Goal: Task Accomplishment & Management: Manage account settings

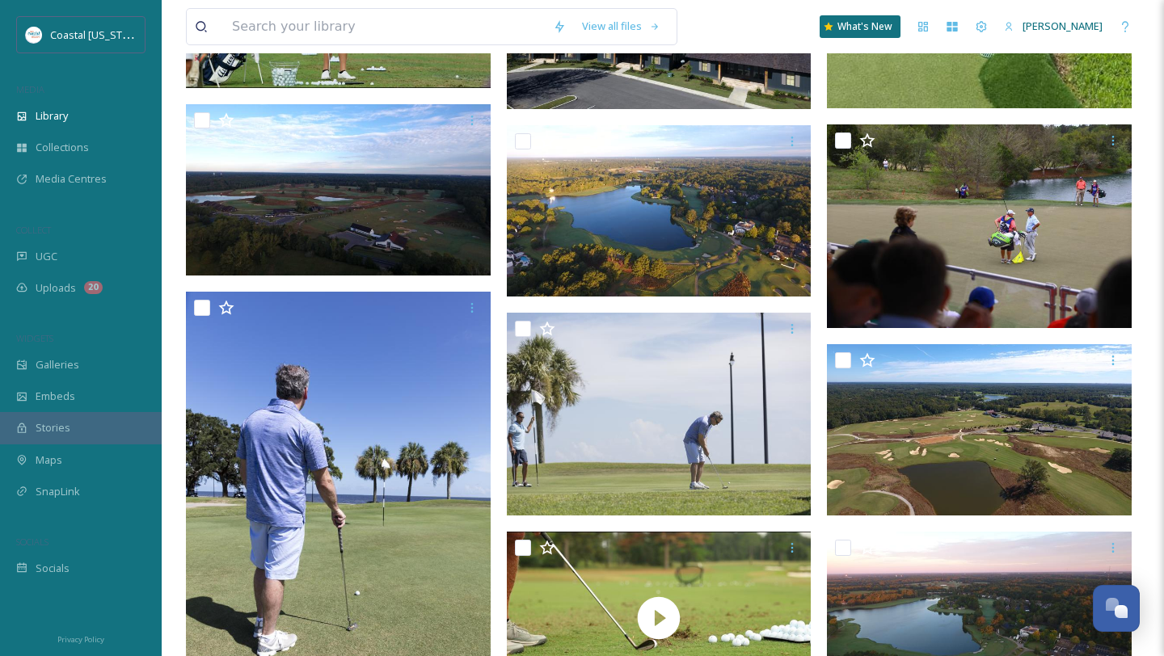
scroll to position [760, 0]
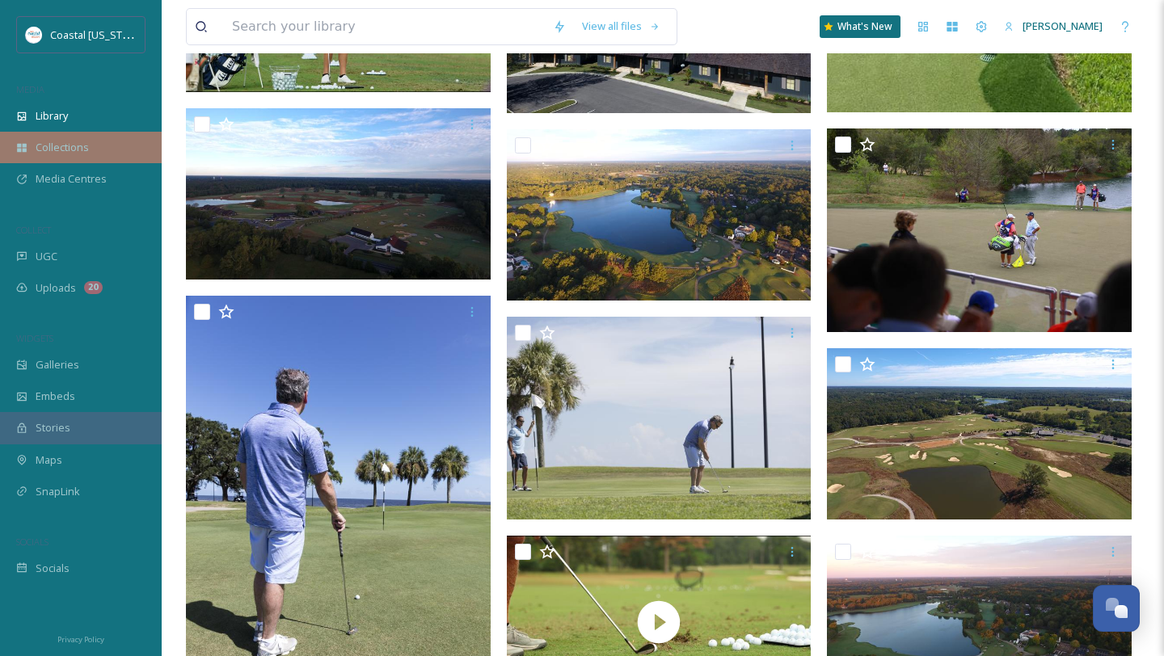
click at [70, 146] on span "Collections" at bounding box center [62, 147] width 53 height 15
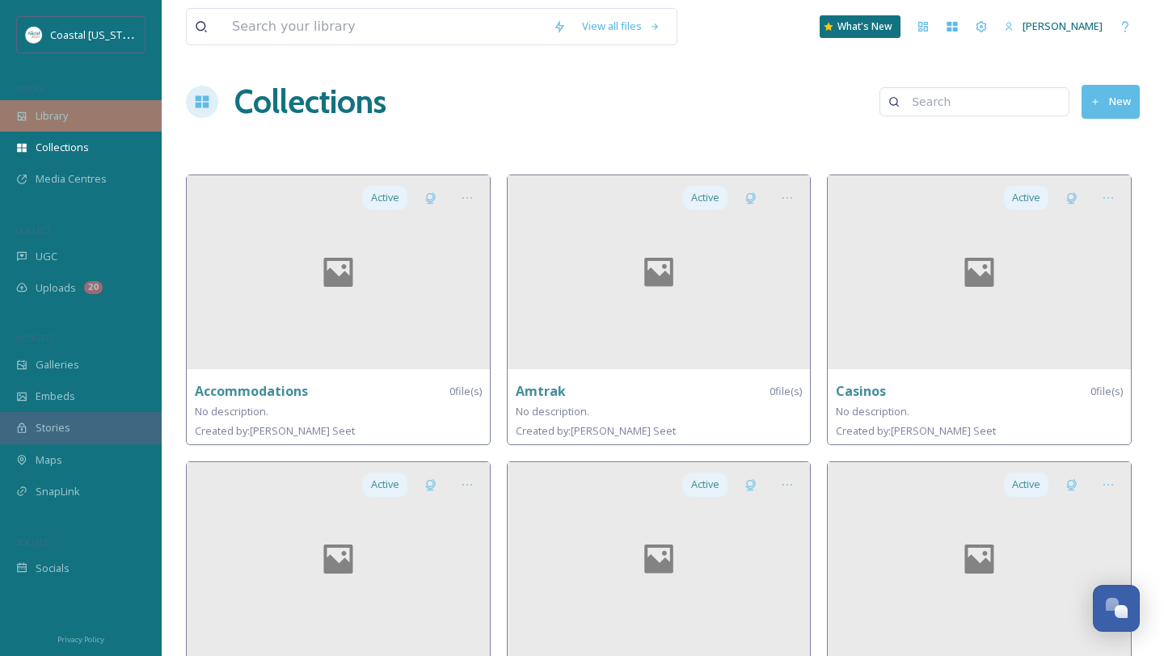
click at [47, 120] on span "Library" at bounding box center [52, 115] width 32 height 15
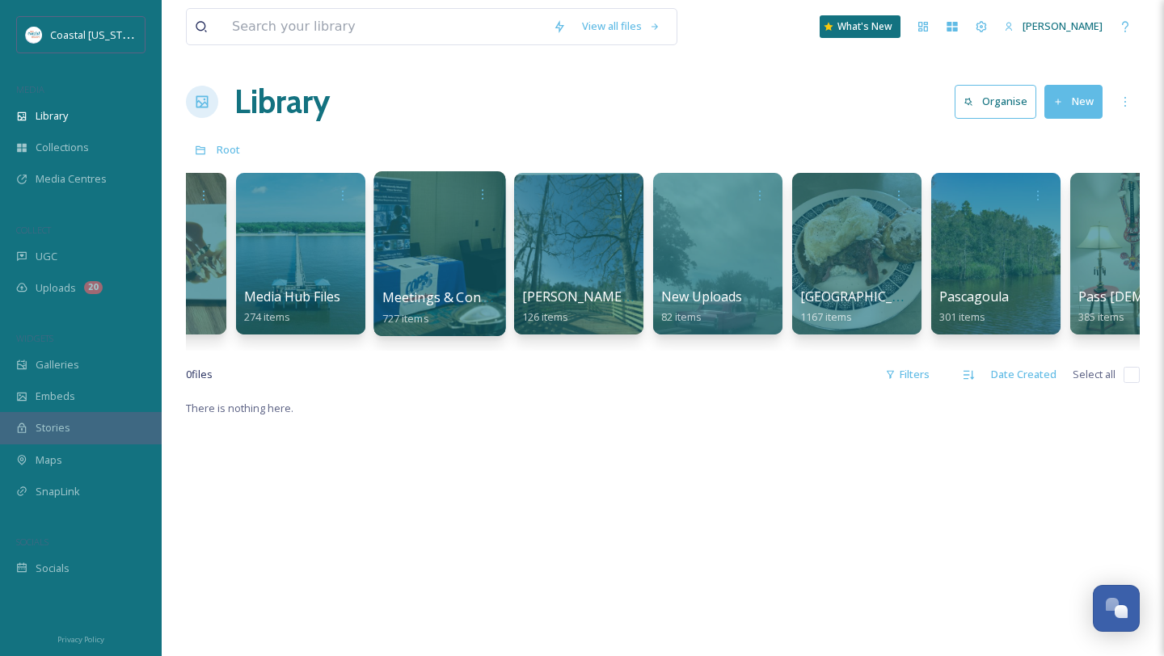
scroll to position [0, 2386]
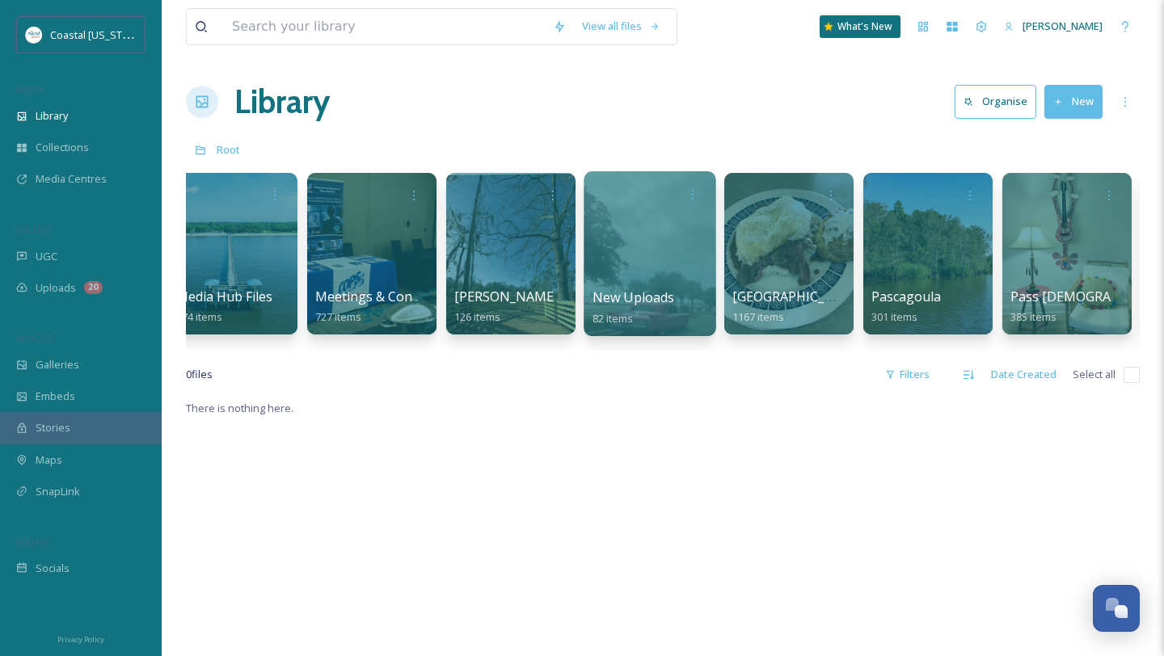
click at [647, 264] on div at bounding box center [649, 253] width 132 height 165
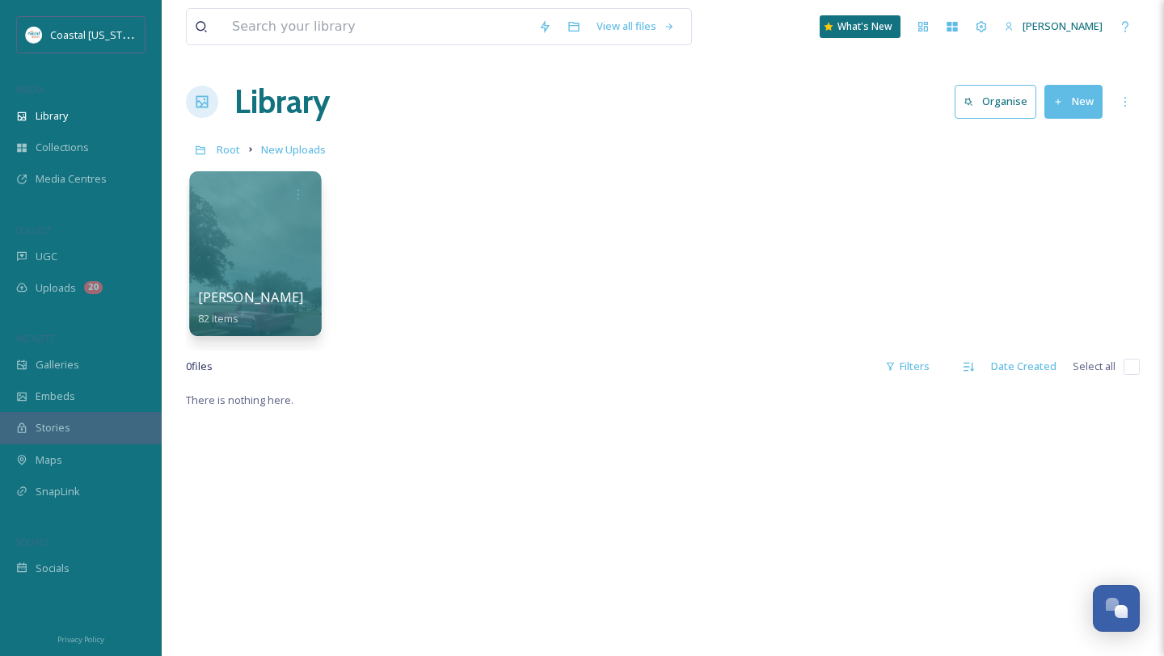
click at [309, 263] on div at bounding box center [255, 253] width 132 height 165
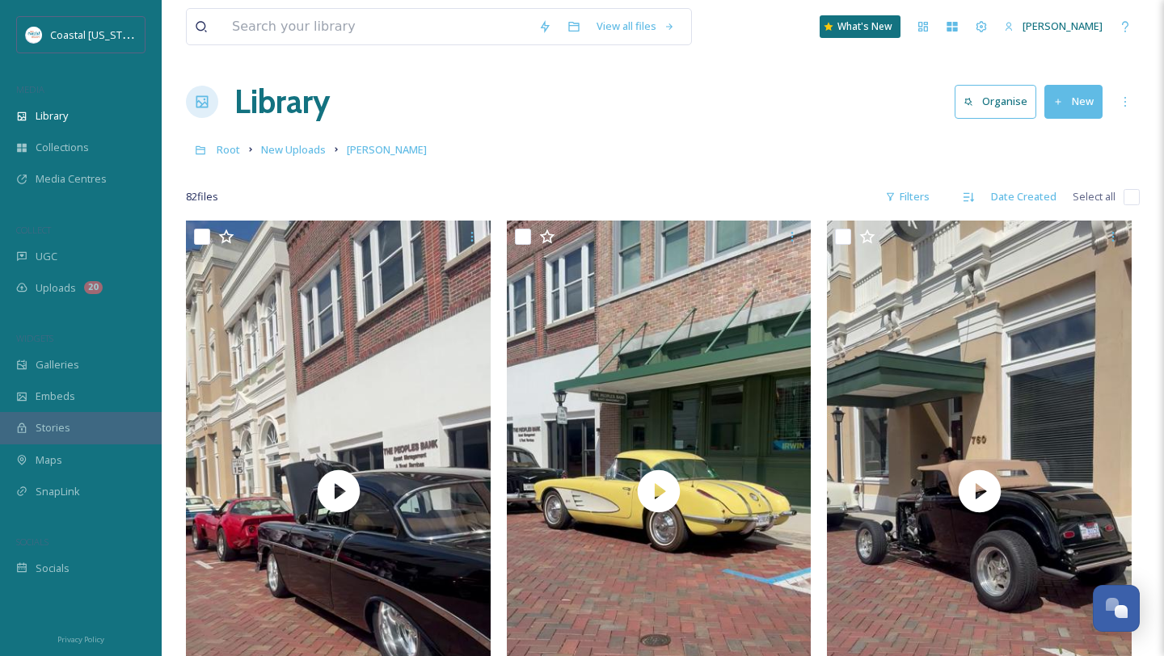
click at [1130, 201] on input "checkbox" at bounding box center [1131, 197] width 16 height 16
checkbox input "true"
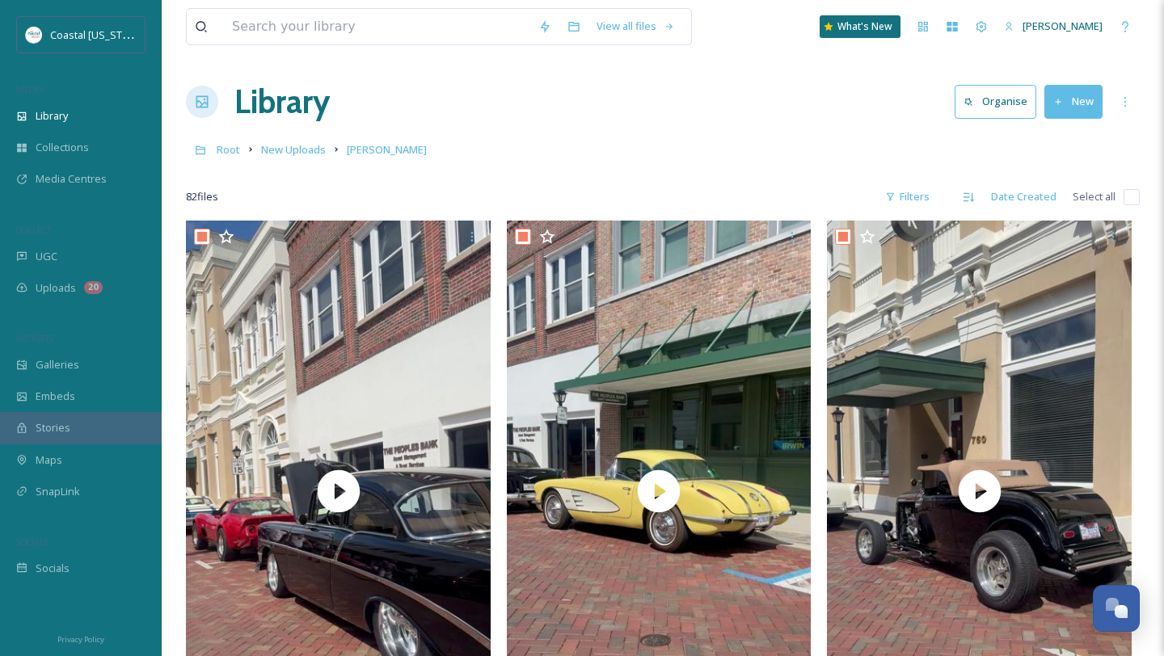
checkbox input "true"
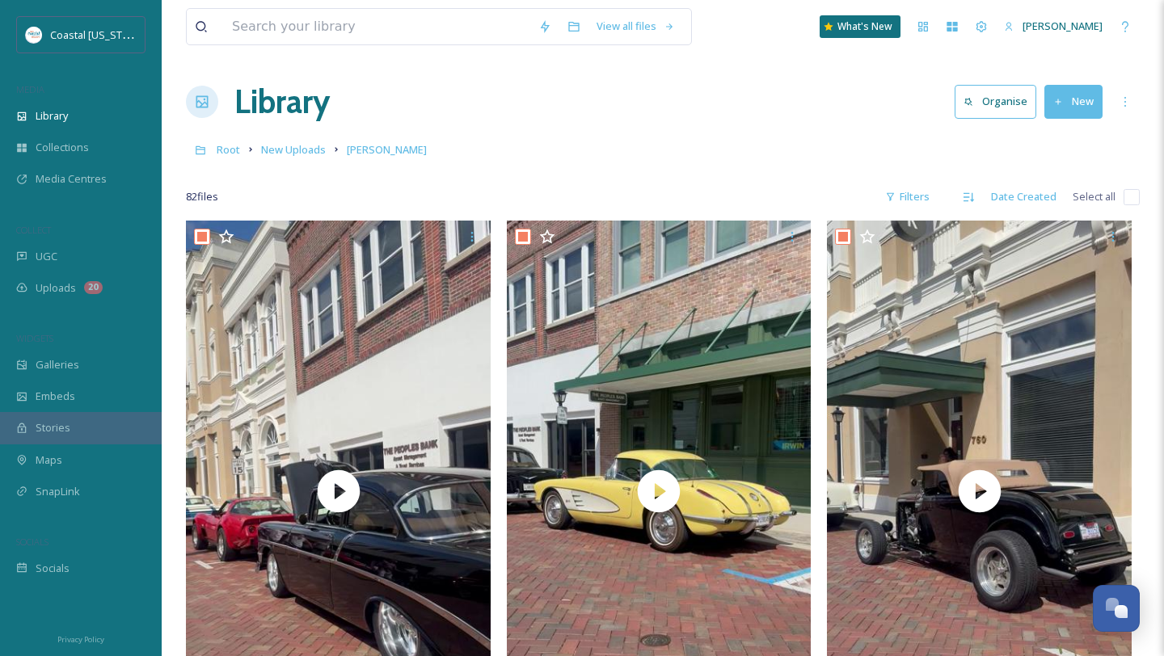
checkbox input "true"
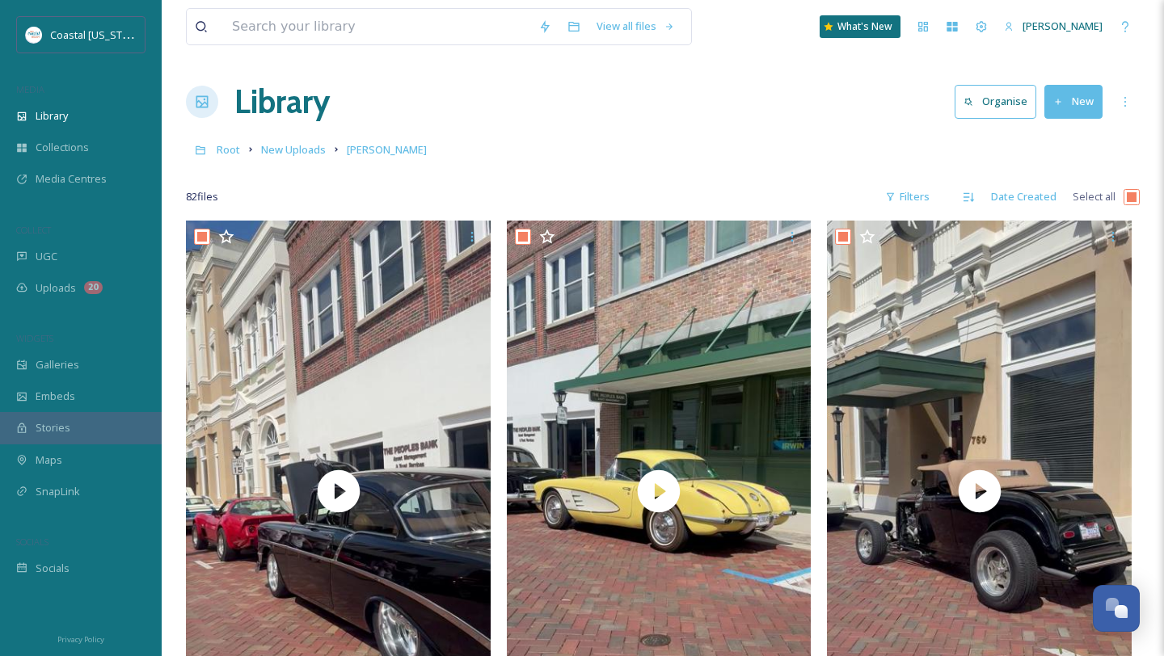
checkbox input "true"
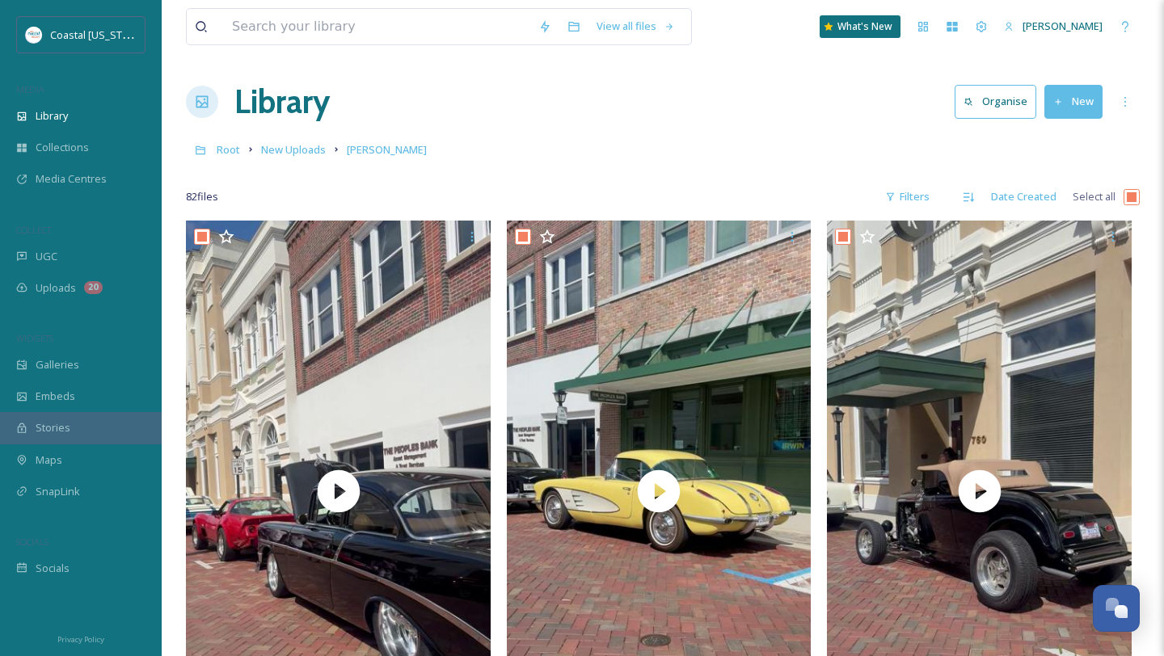
checkbox input "true"
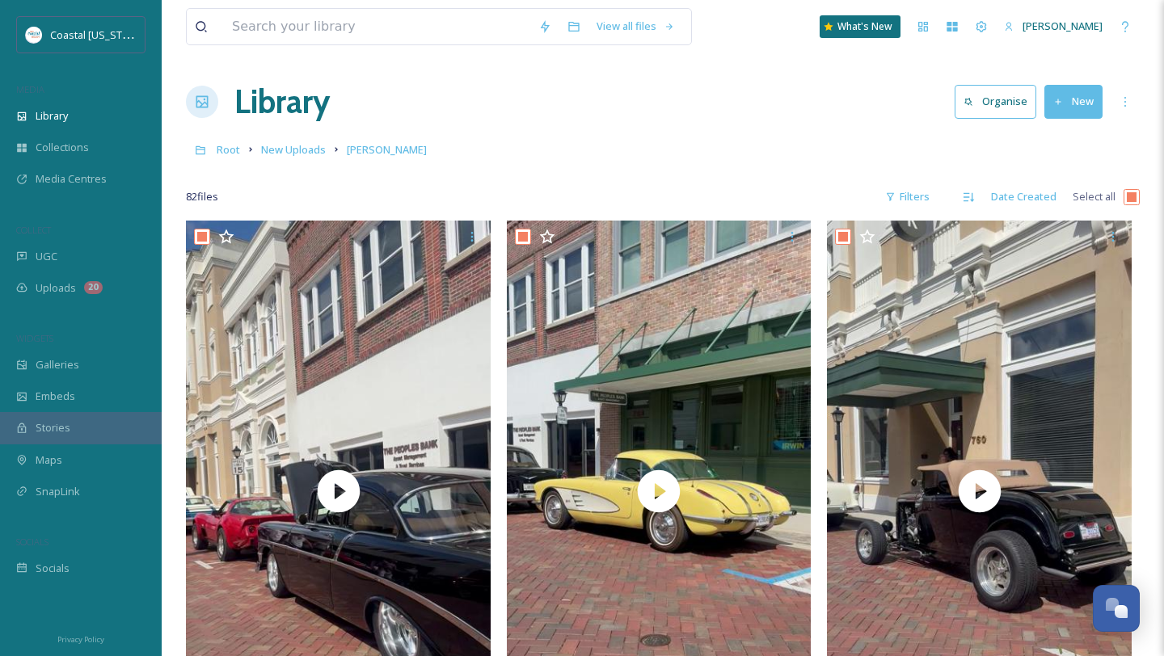
checkbox input "true"
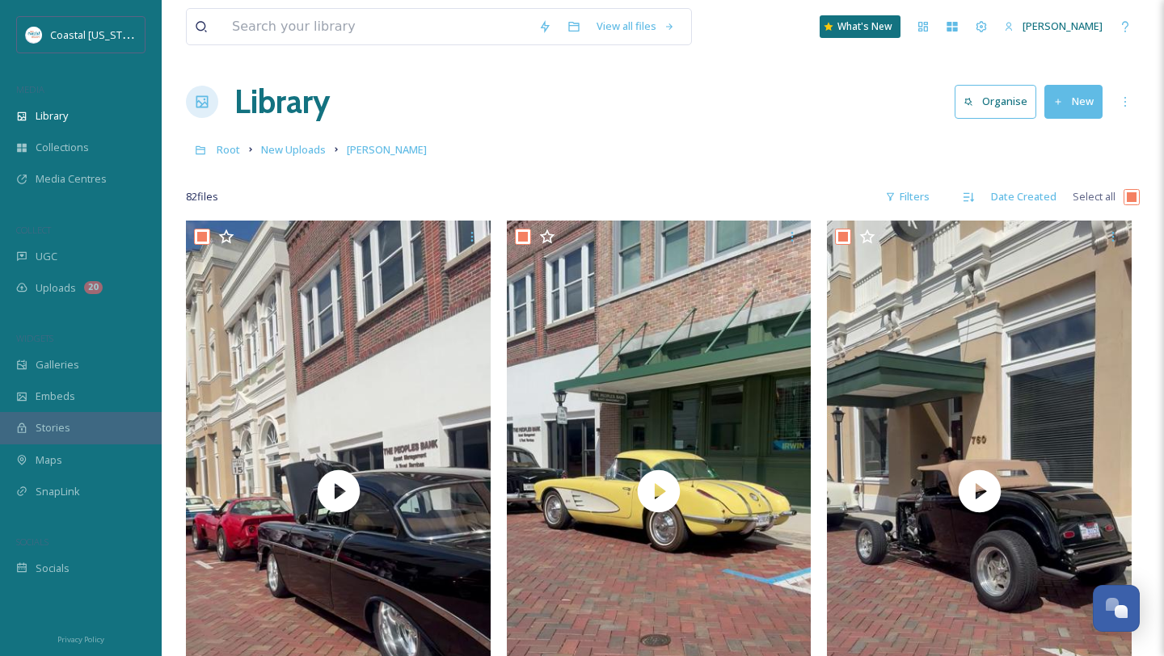
checkbox input "true"
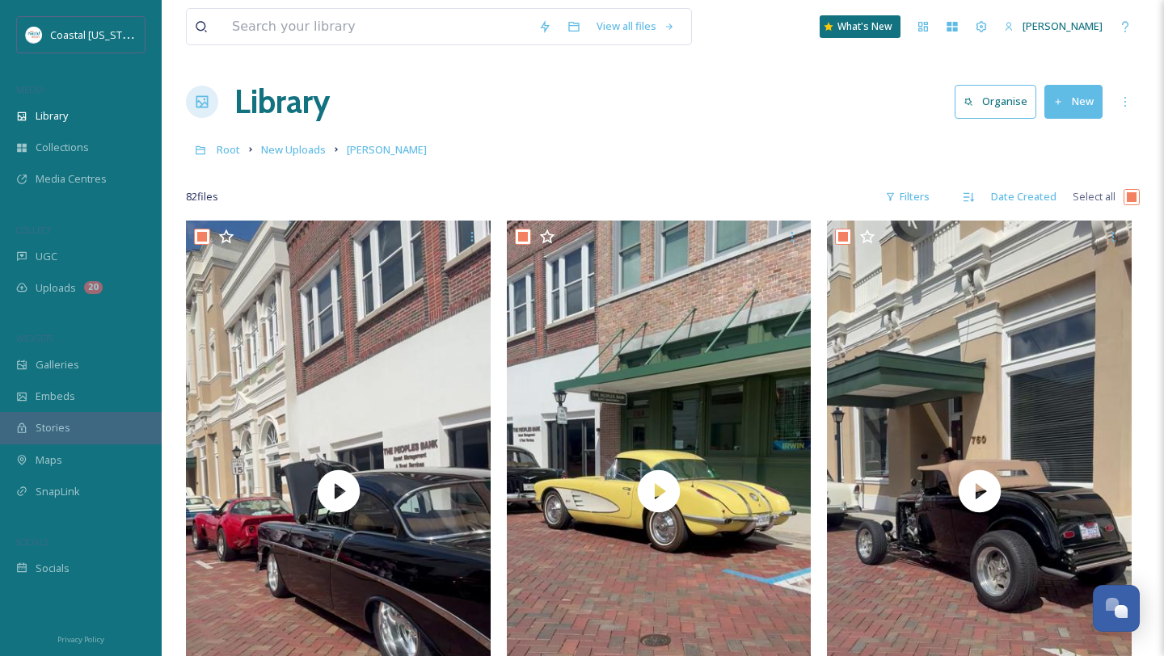
checkbox input "true"
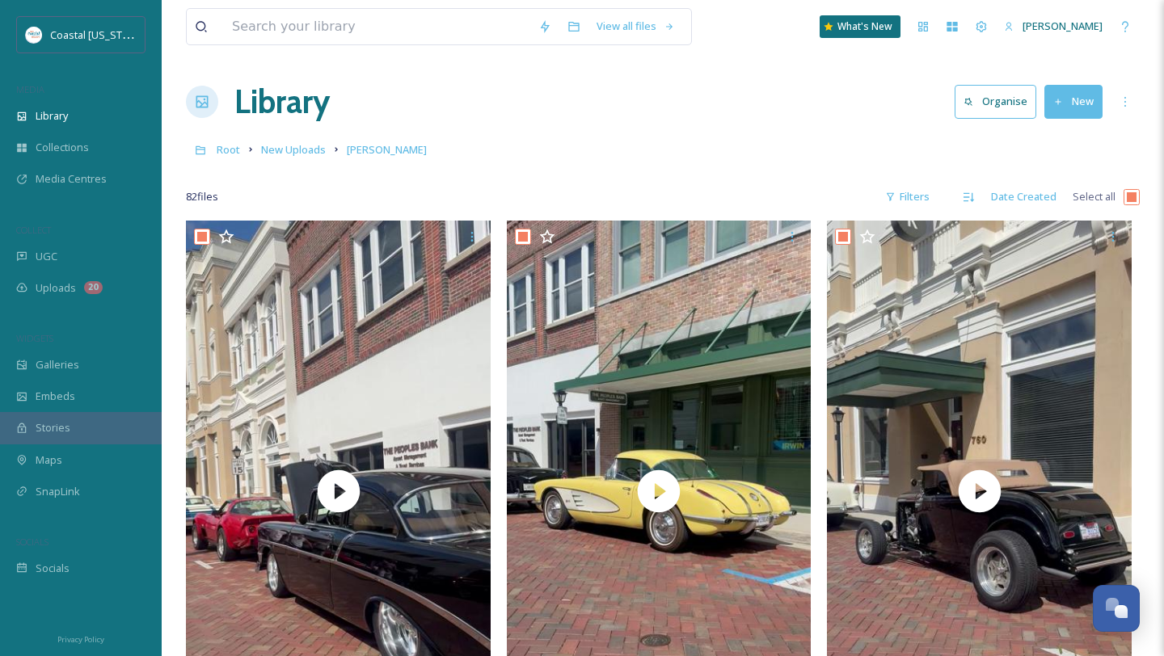
checkbox input "true"
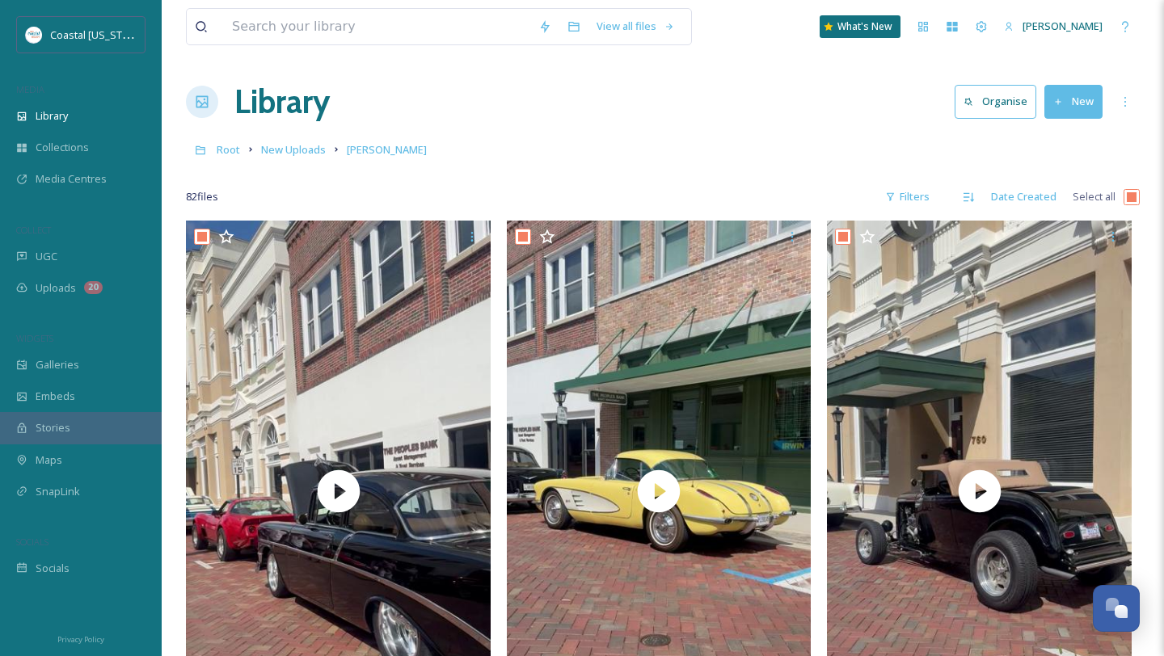
checkbox input "true"
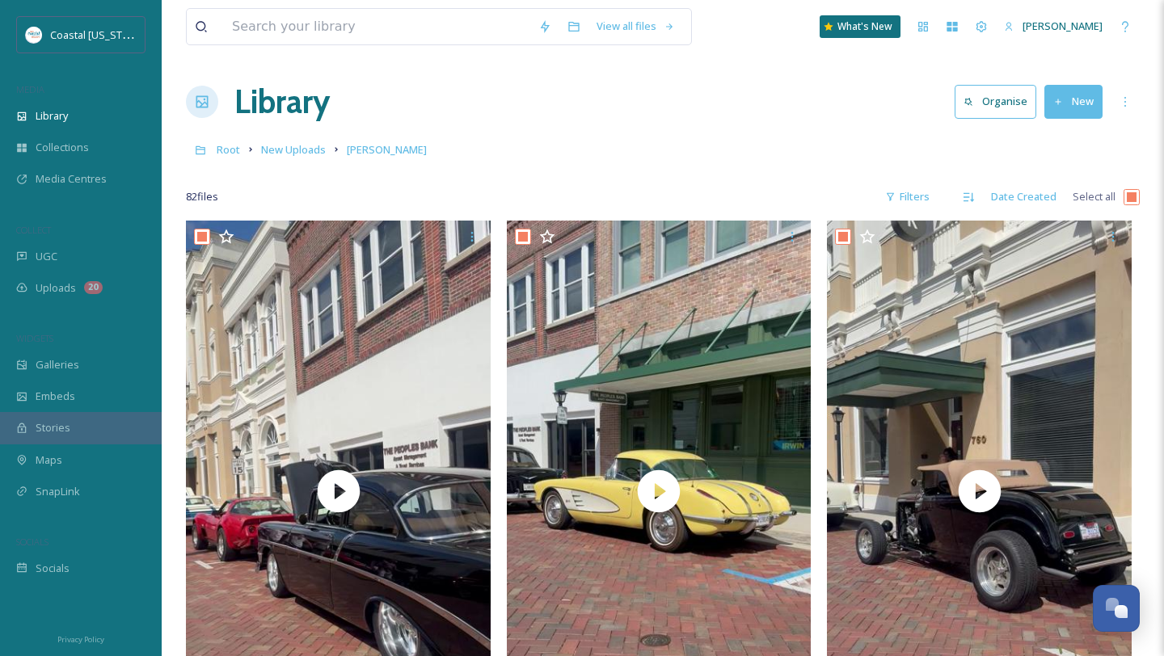
checkbox input "true"
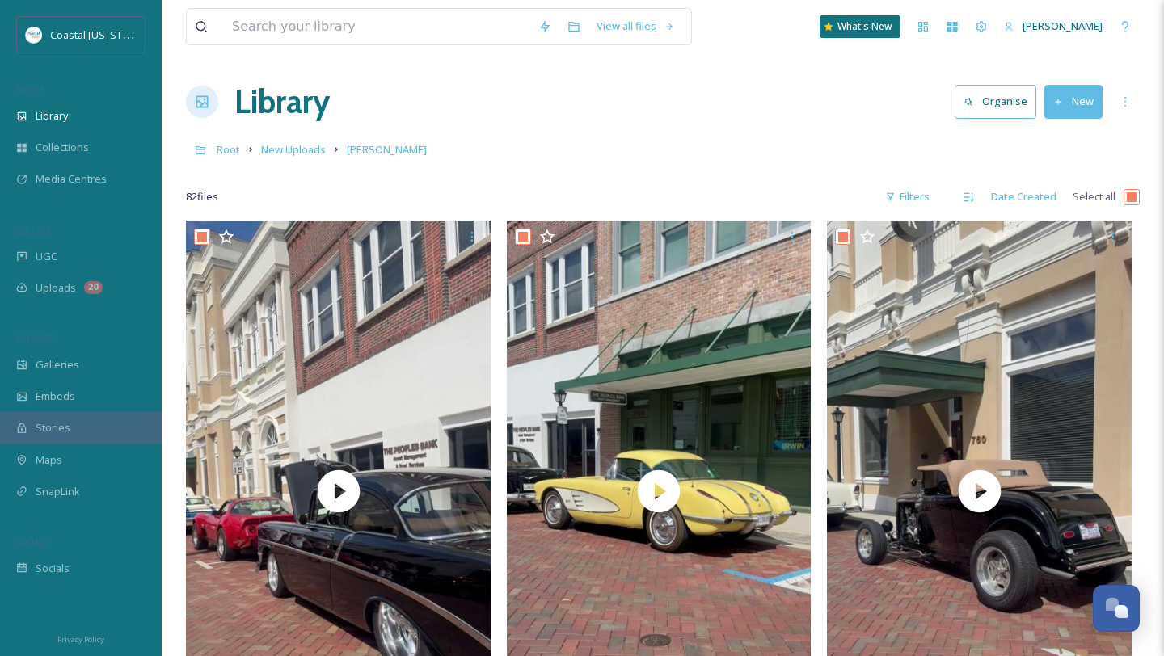
checkbox input "true"
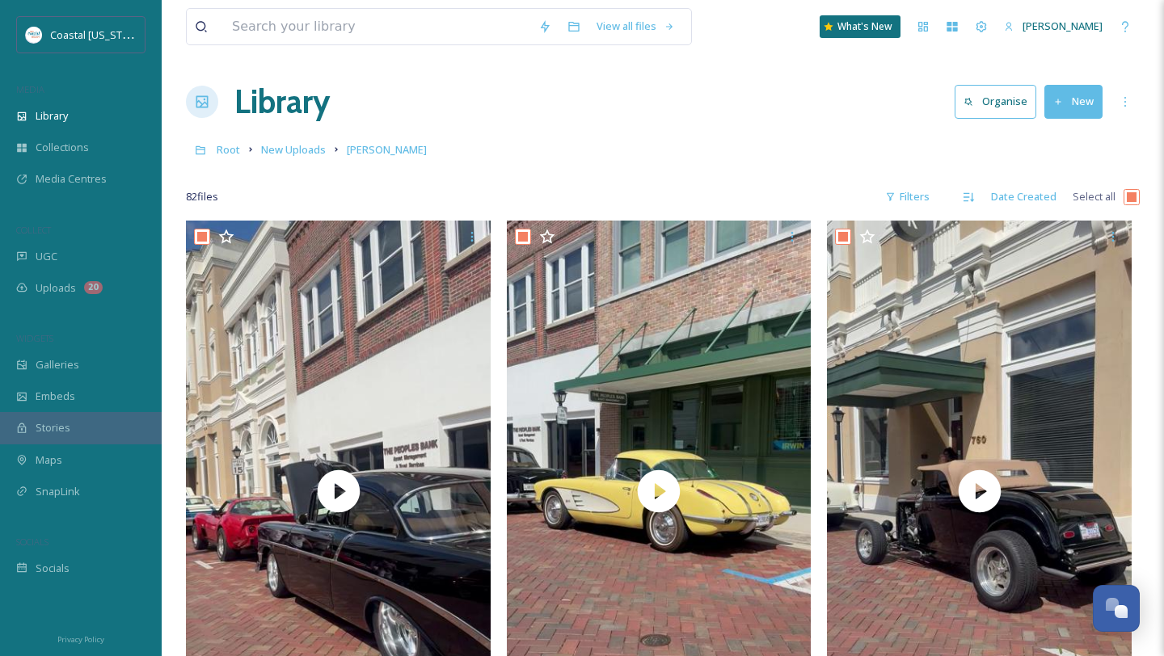
checkbox input "true"
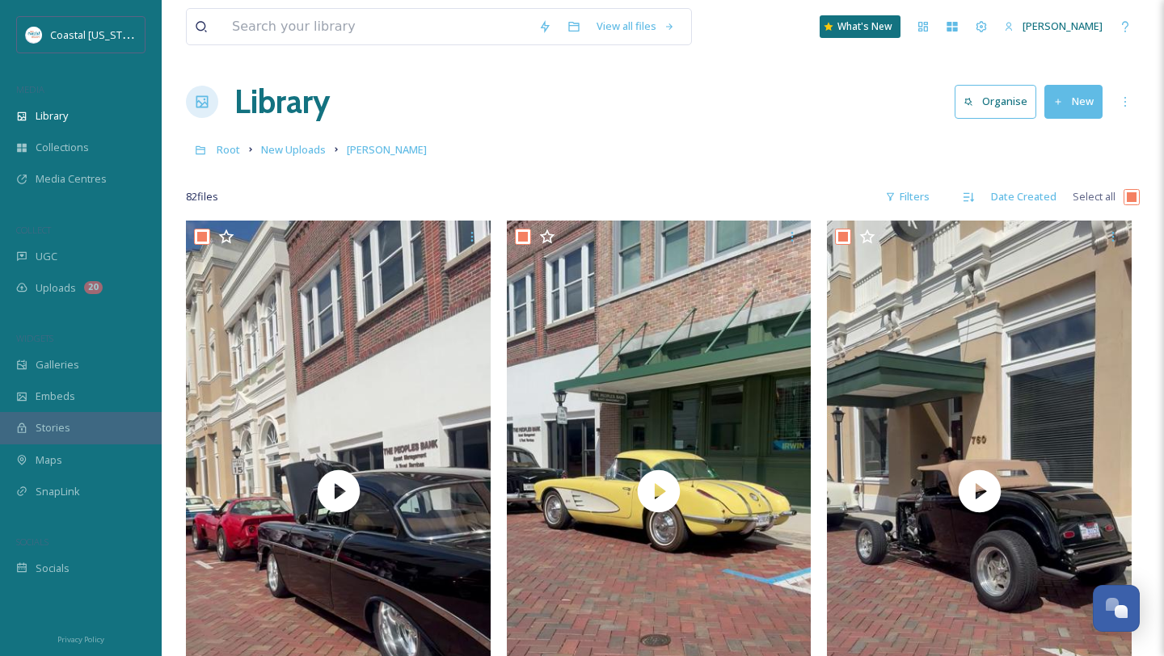
checkbox input "true"
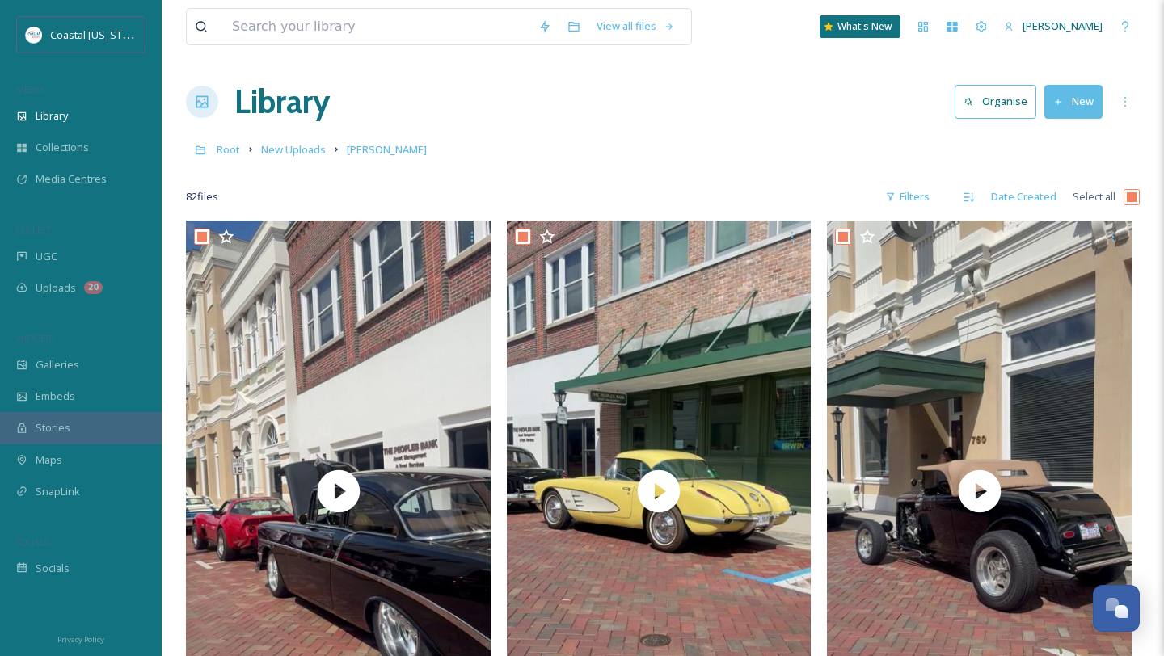
checkbox input "true"
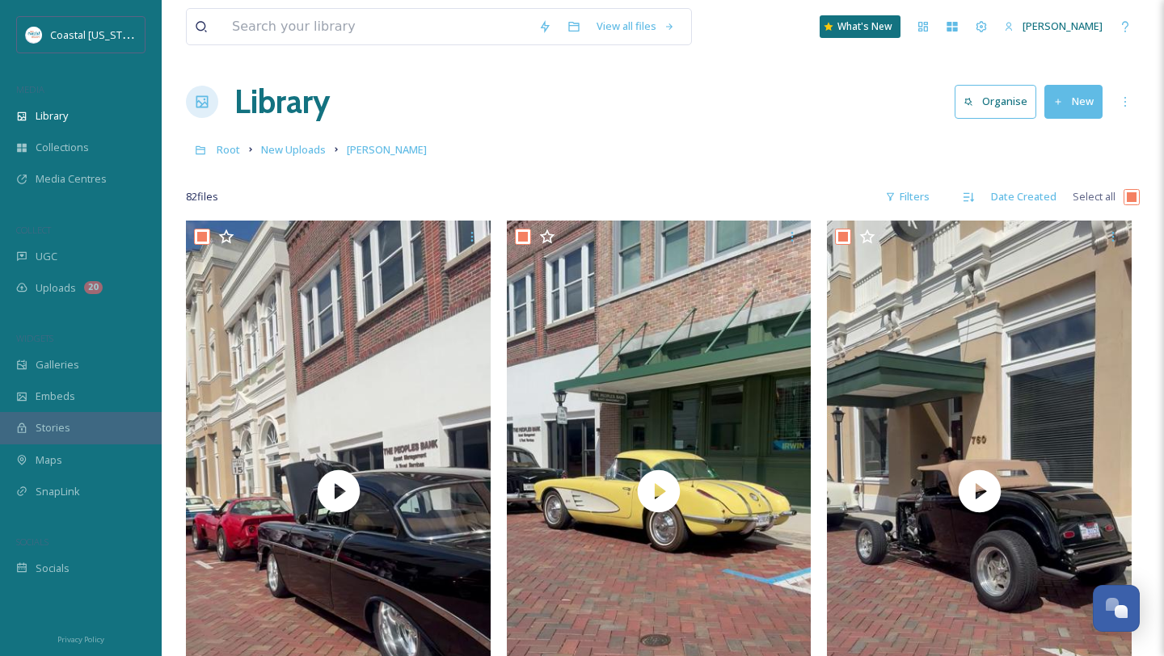
checkbox input "true"
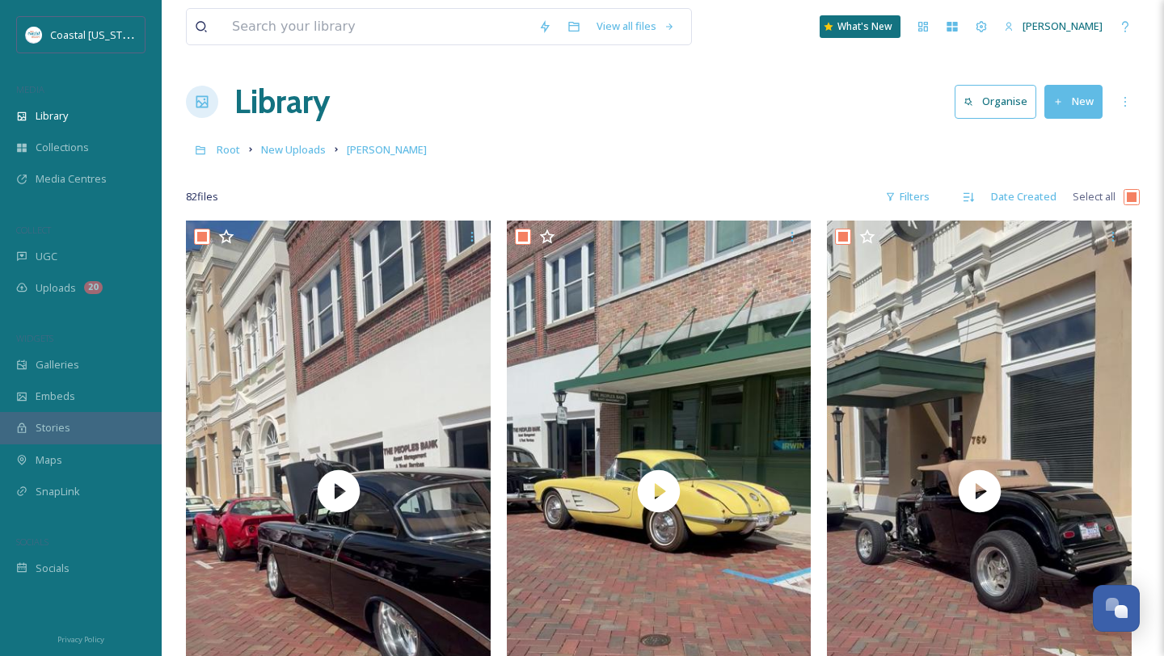
checkbox input "true"
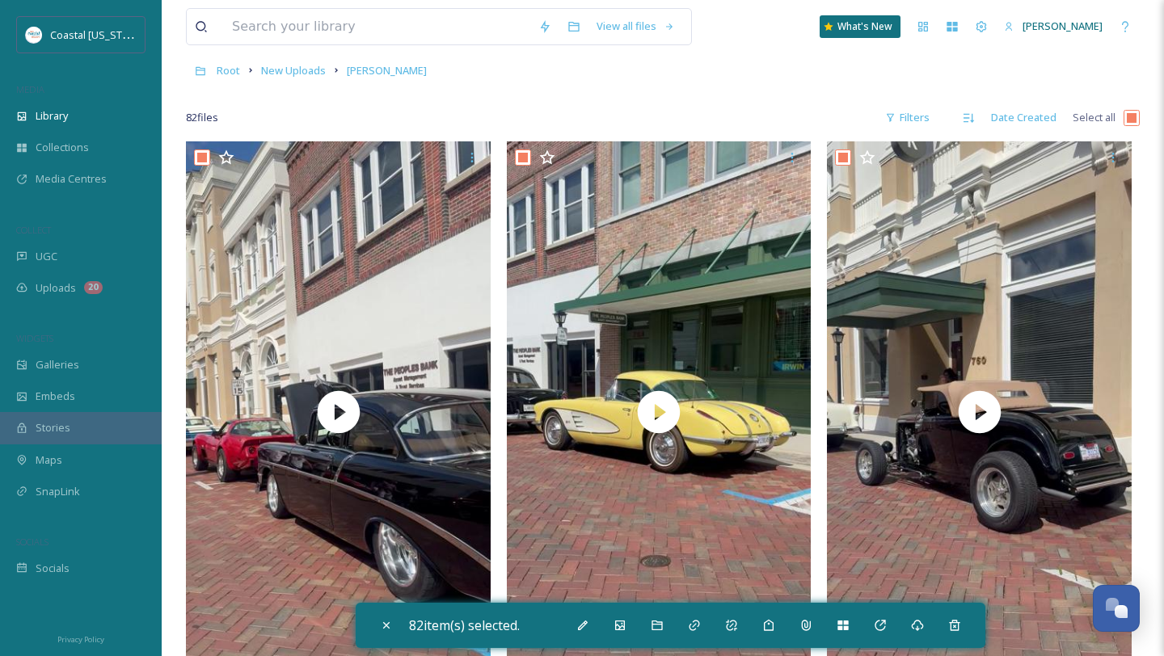
scroll to position [78, 0]
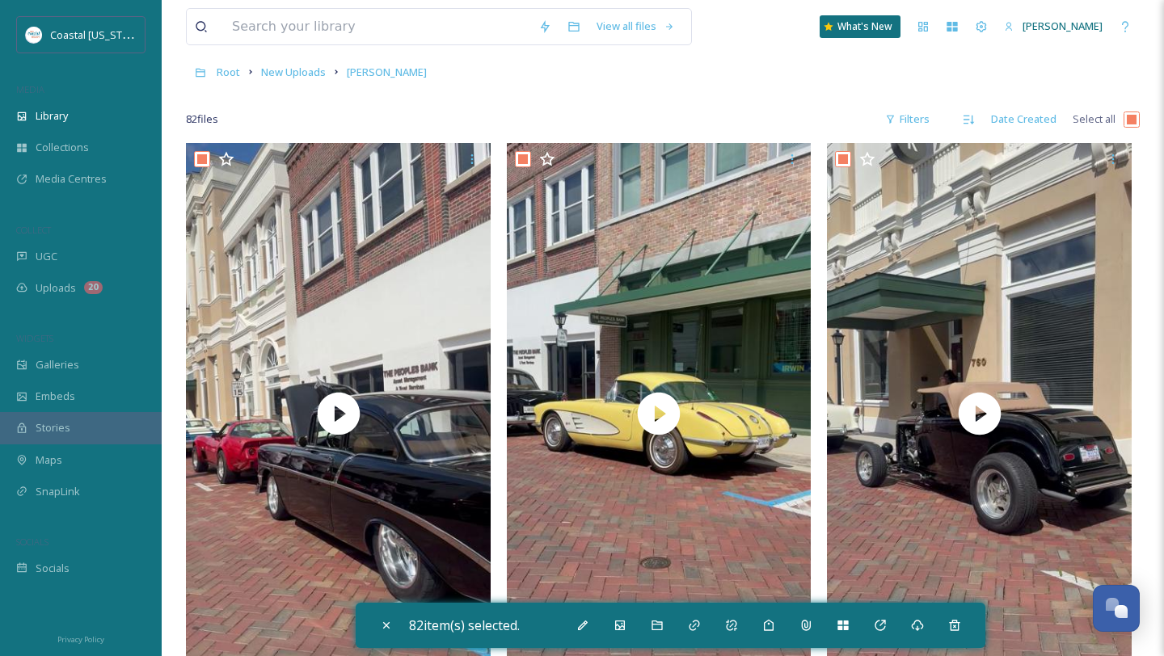
click at [1127, 124] on input "checkbox" at bounding box center [1131, 120] width 16 height 16
checkbox input "false"
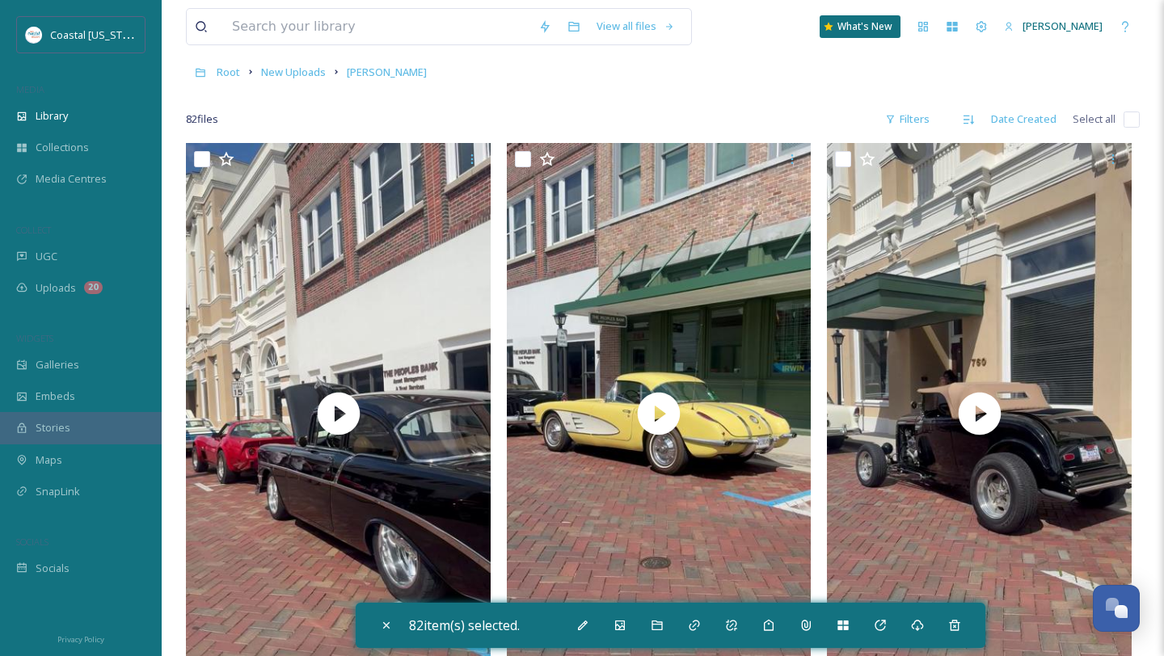
checkbox input "false"
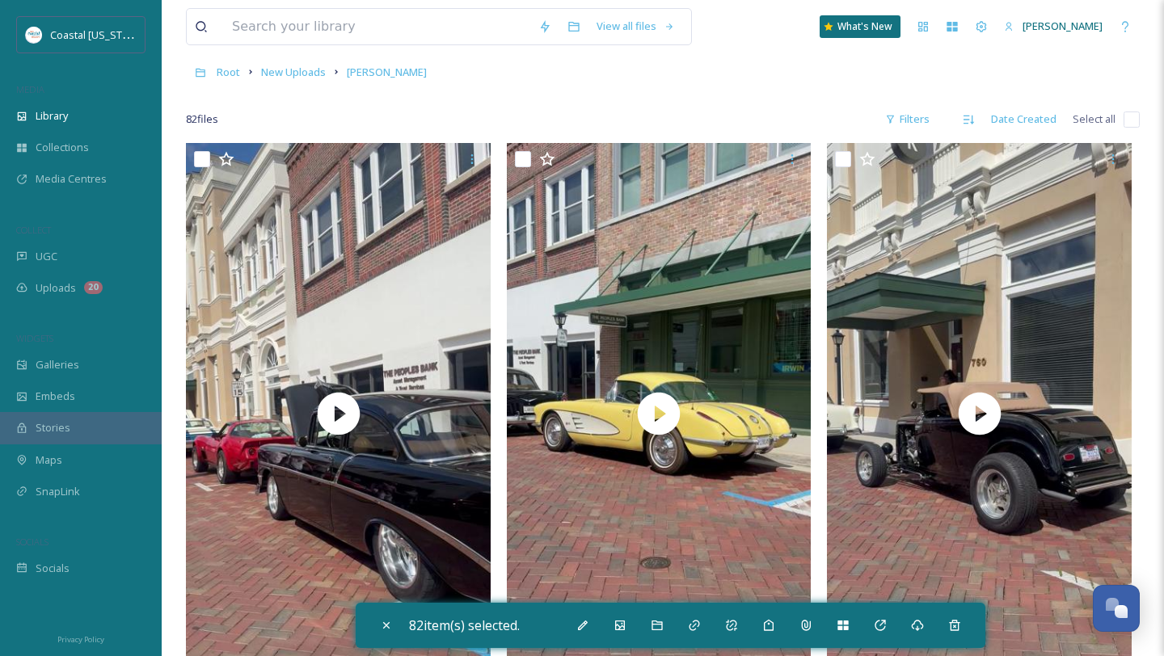
checkbox input "false"
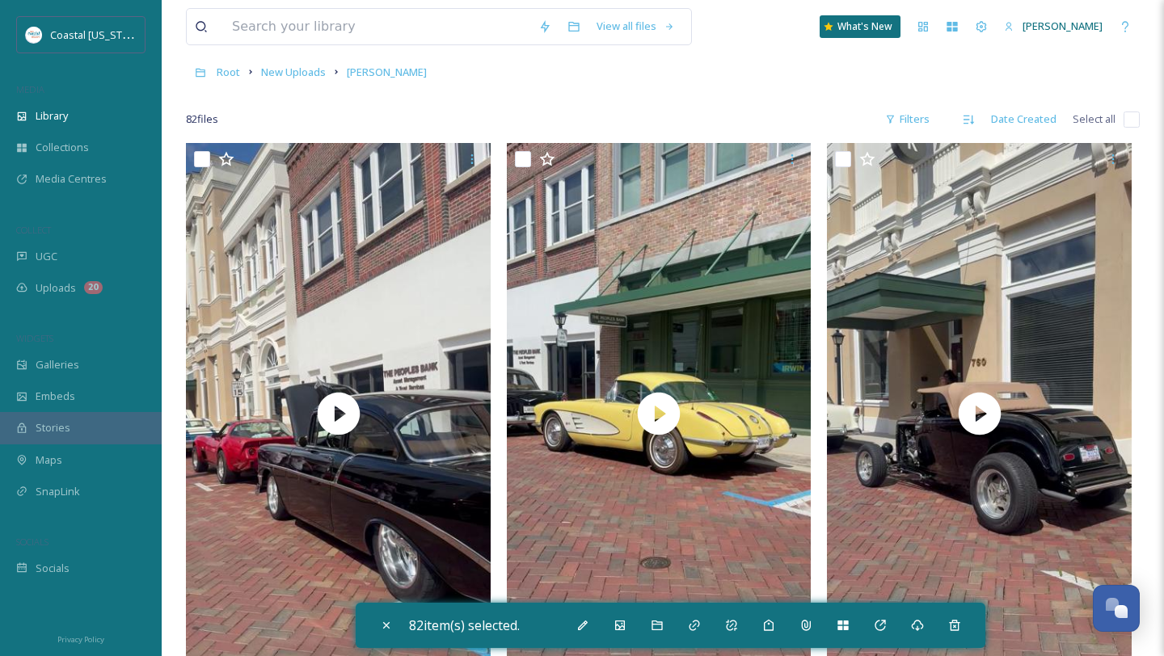
checkbox input "false"
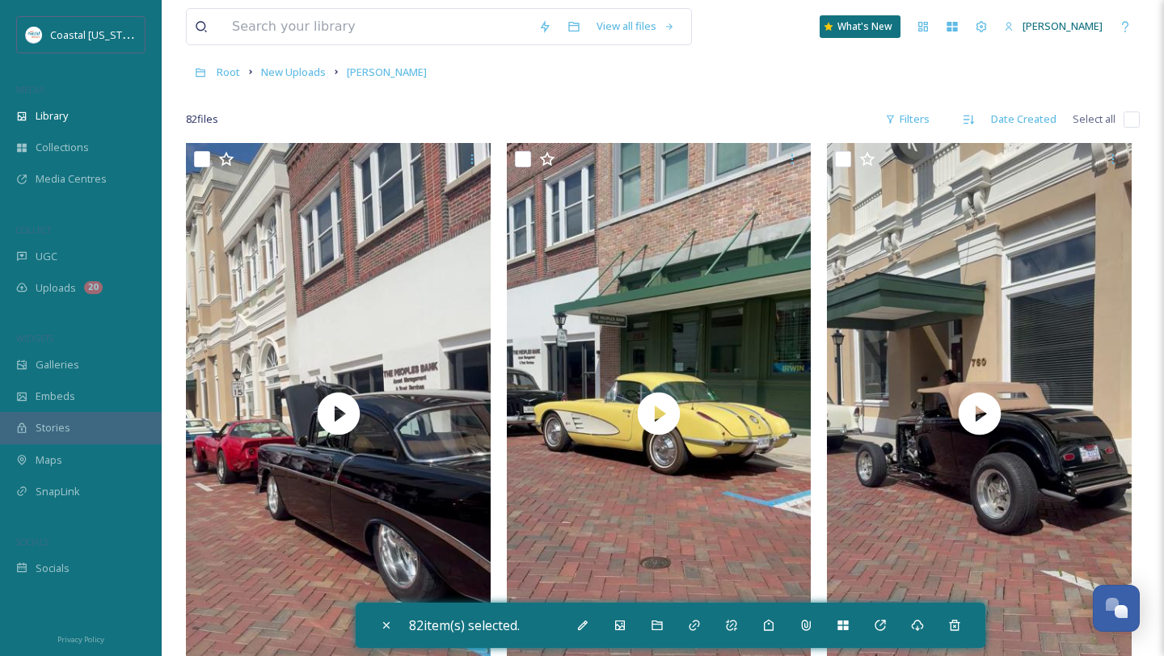
checkbox input "false"
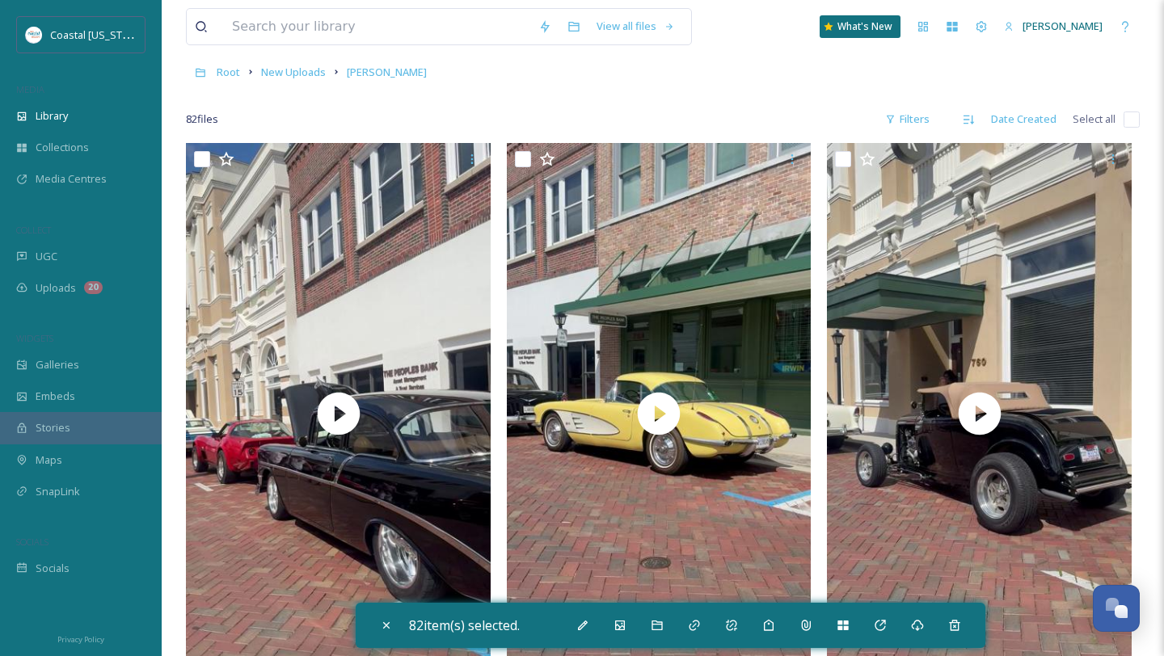
checkbox input "false"
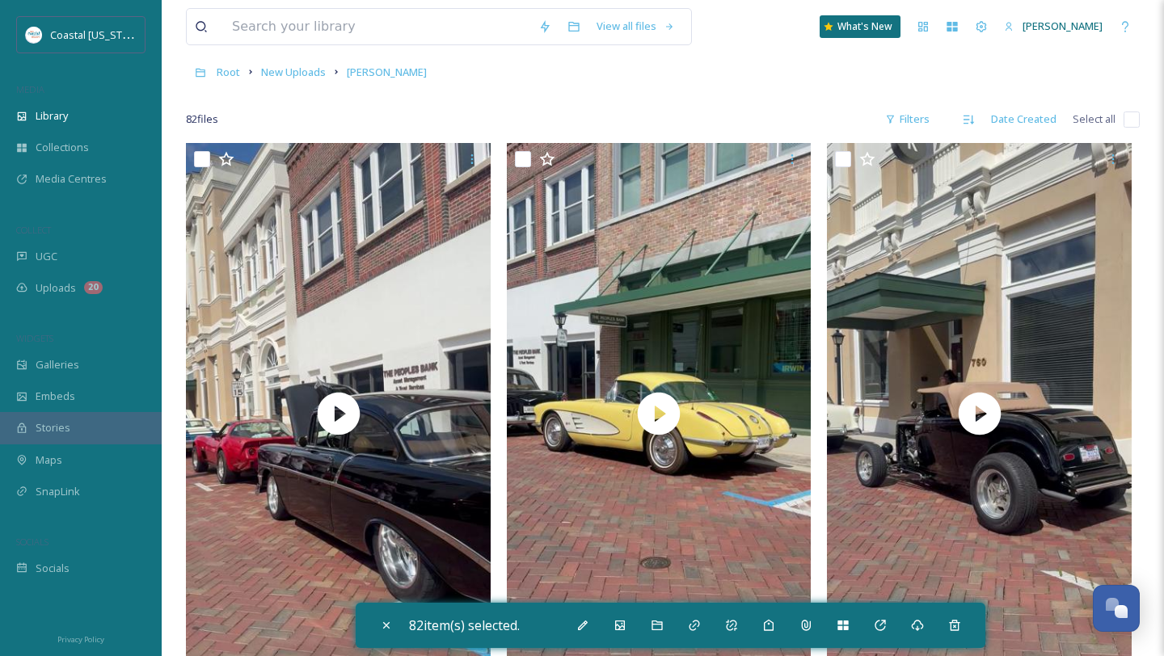
checkbox input "false"
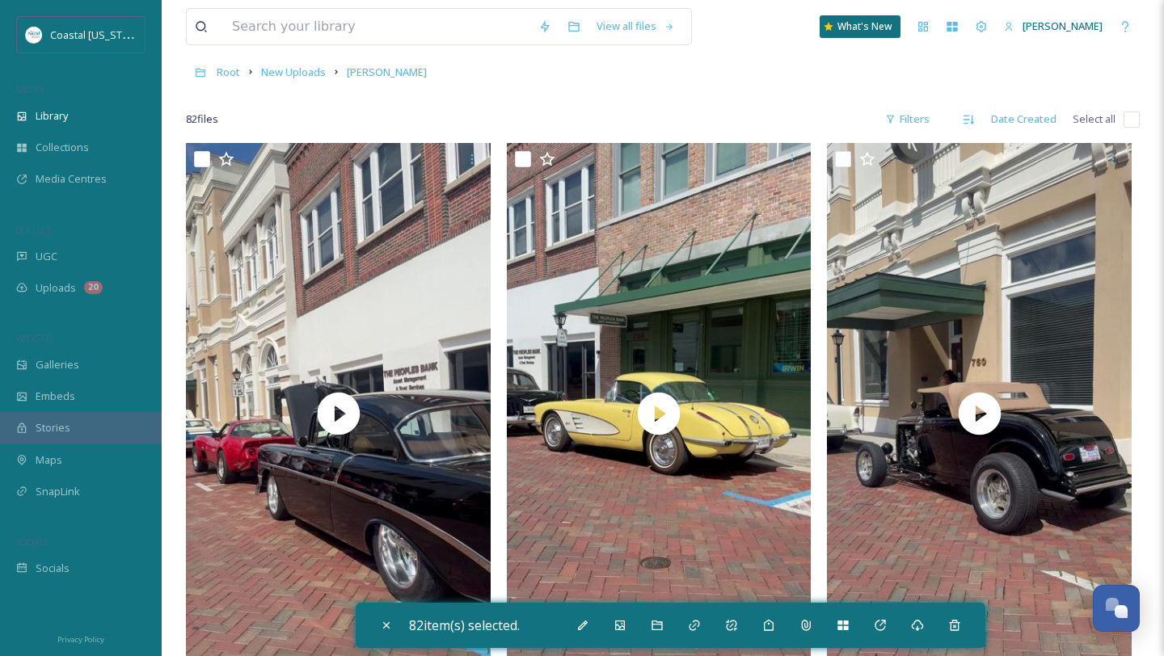
checkbox input "false"
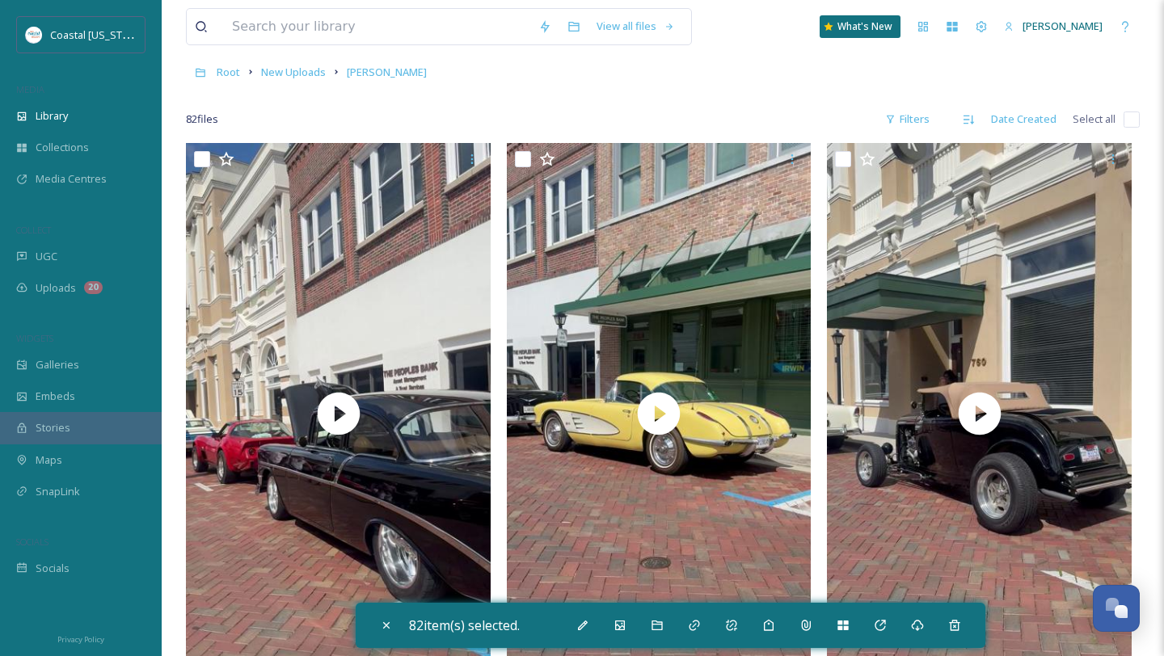
checkbox input "false"
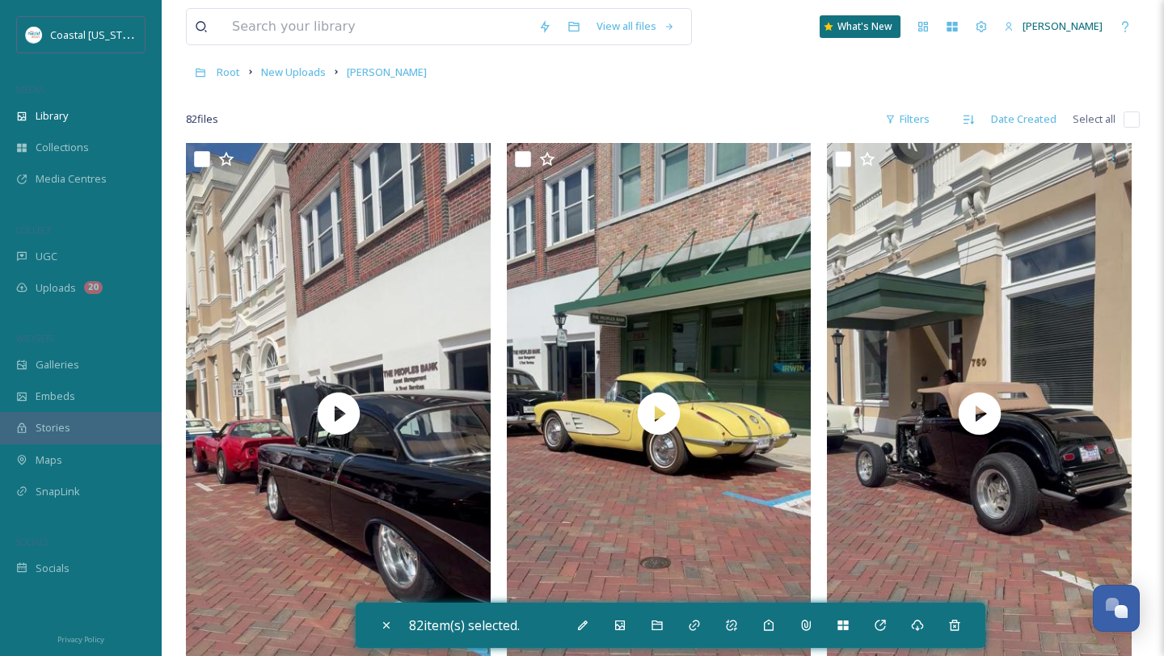
checkbox input "false"
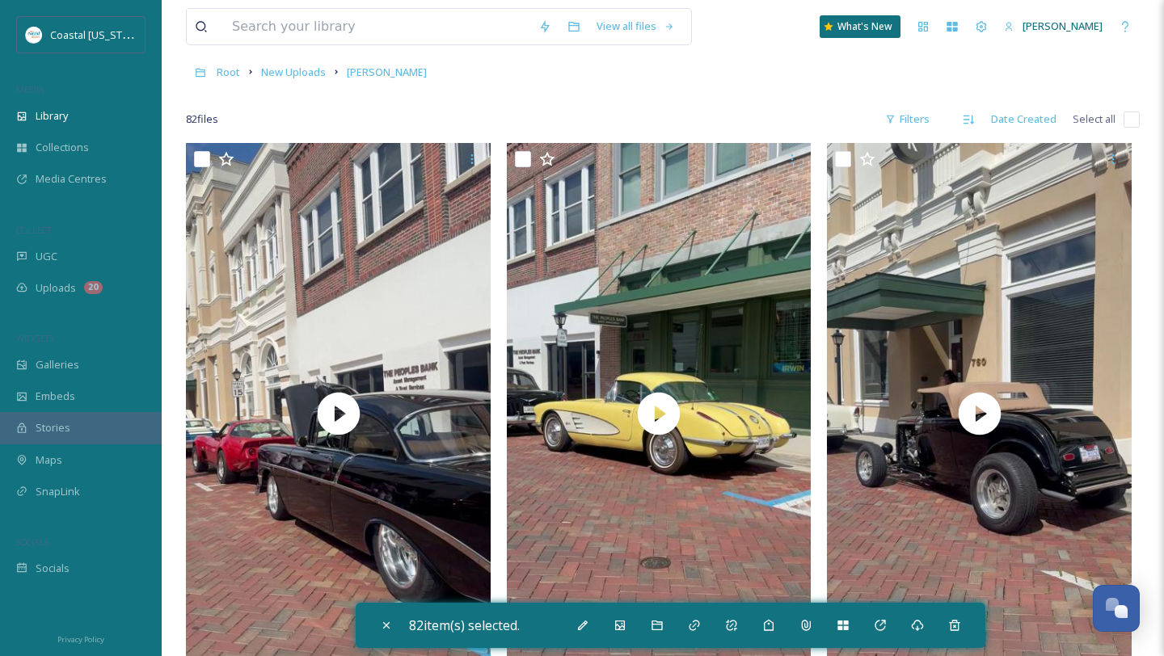
checkbox input "false"
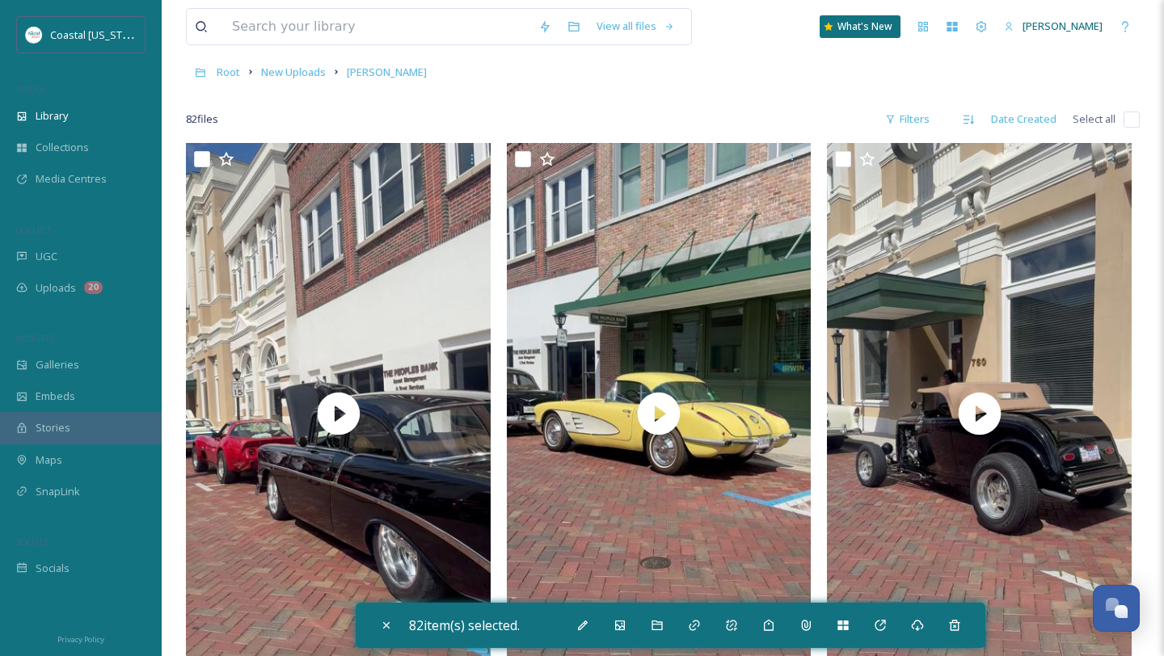
checkbox input "false"
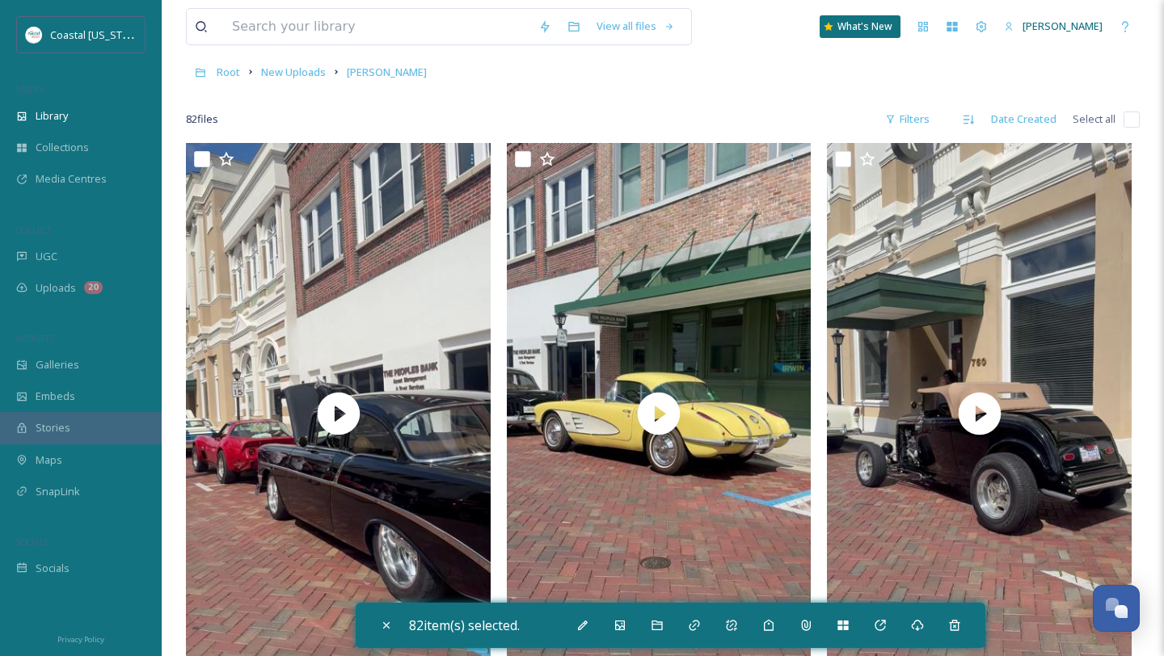
checkbox input "false"
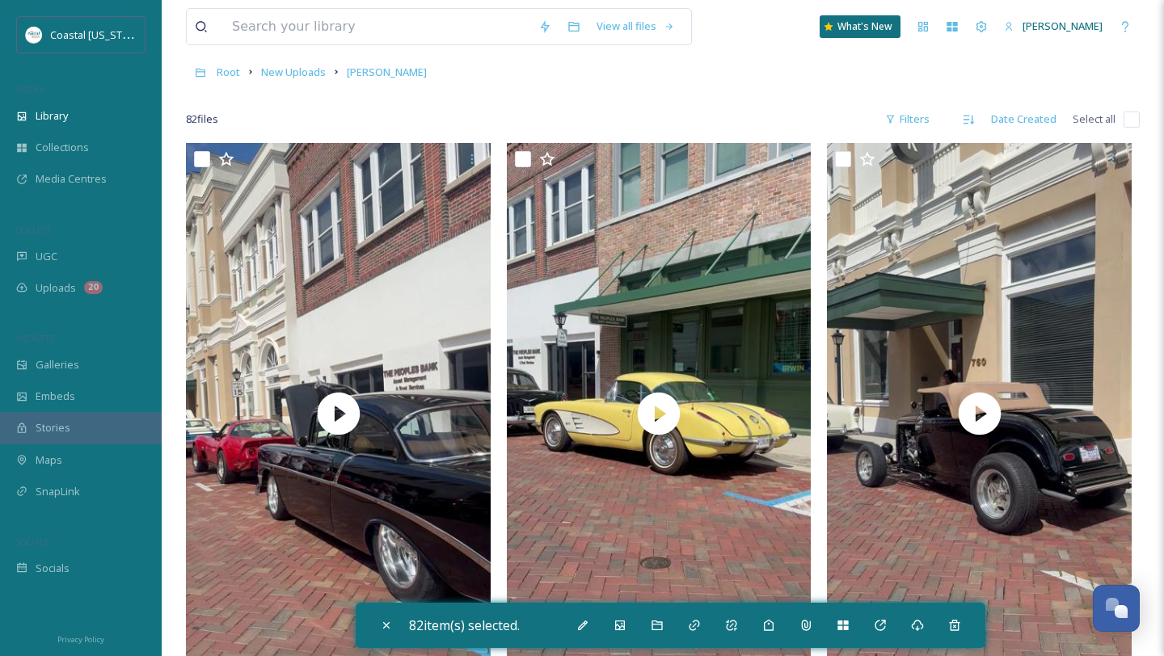
checkbox input "false"
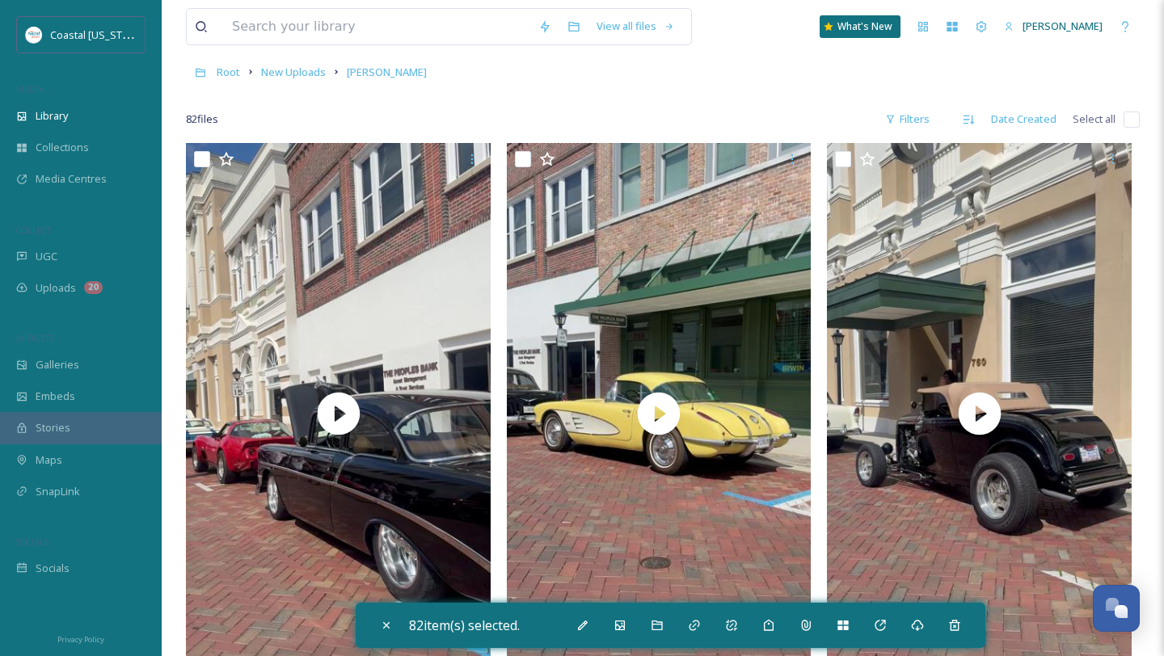
checkbox input "false"
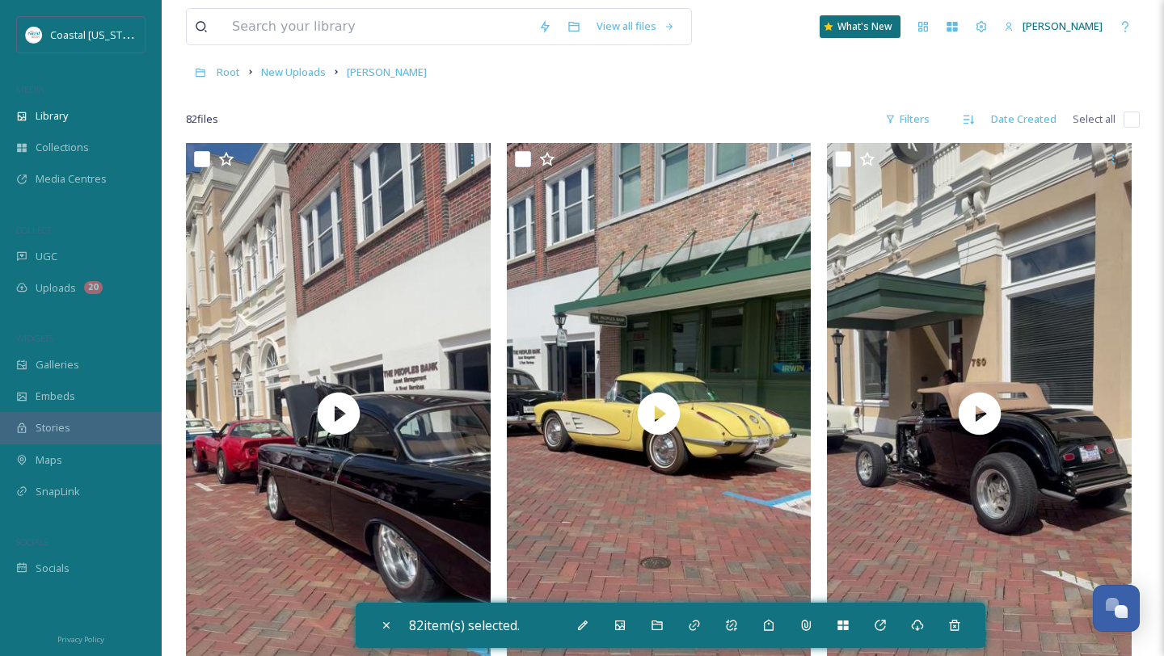
checkbox input "false"
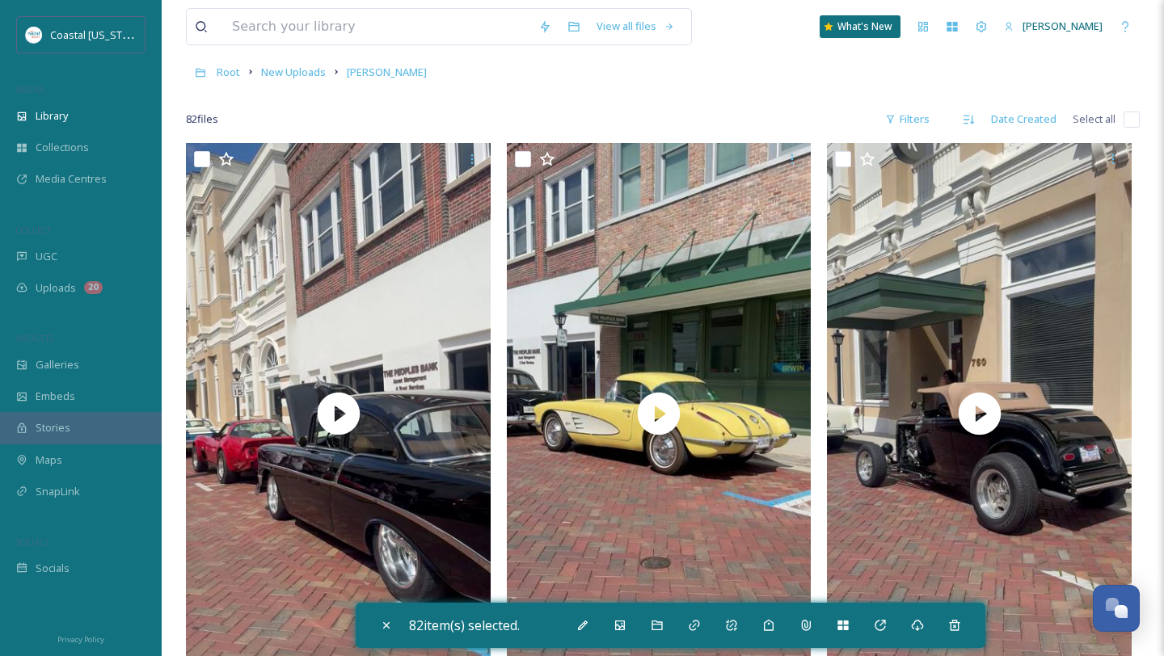
checkbox input "false"
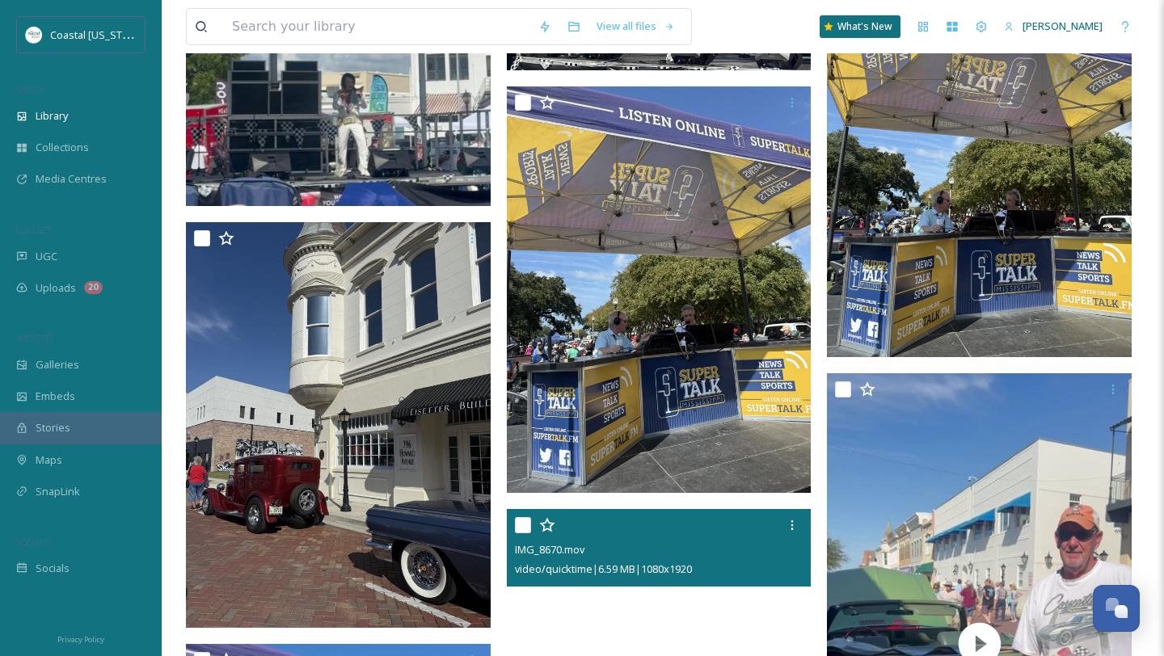
scroll to position [3138, 0]
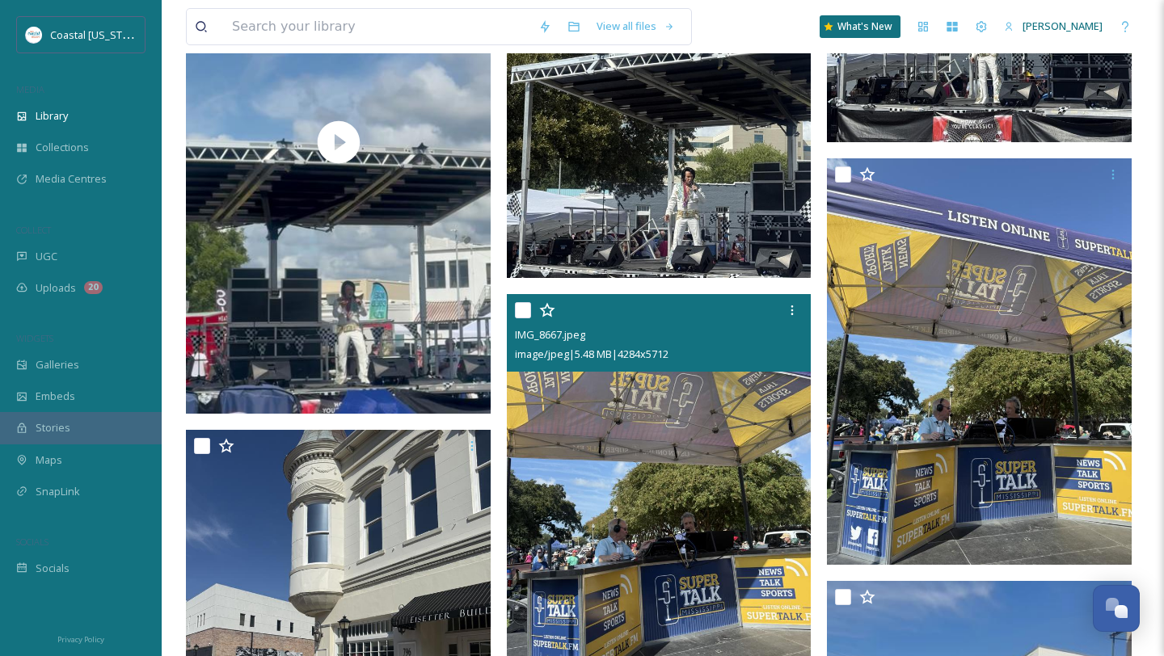
click at [521, 310] on input "checkbox" at bounding box center [523, 310] width 16 height 16
checkbox input "true"
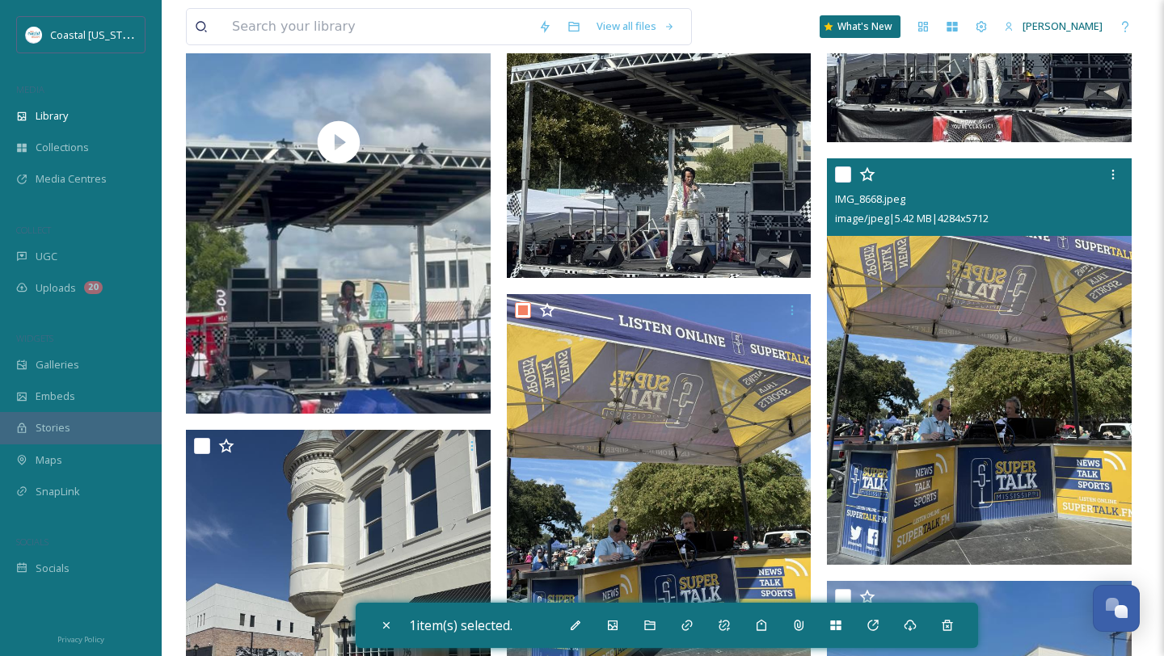
click at [843, 175] on input "checkbox" at bounding box center [843, 174] width 16 height 16
checkbox input "true"
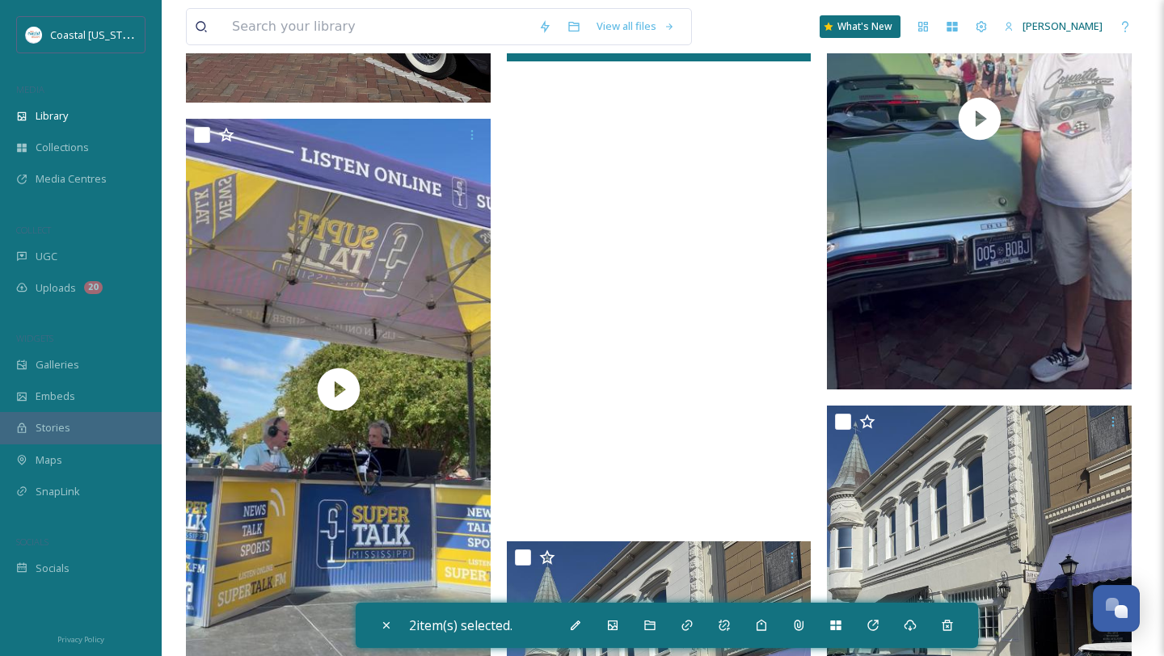
scroll to position [3892, 0]
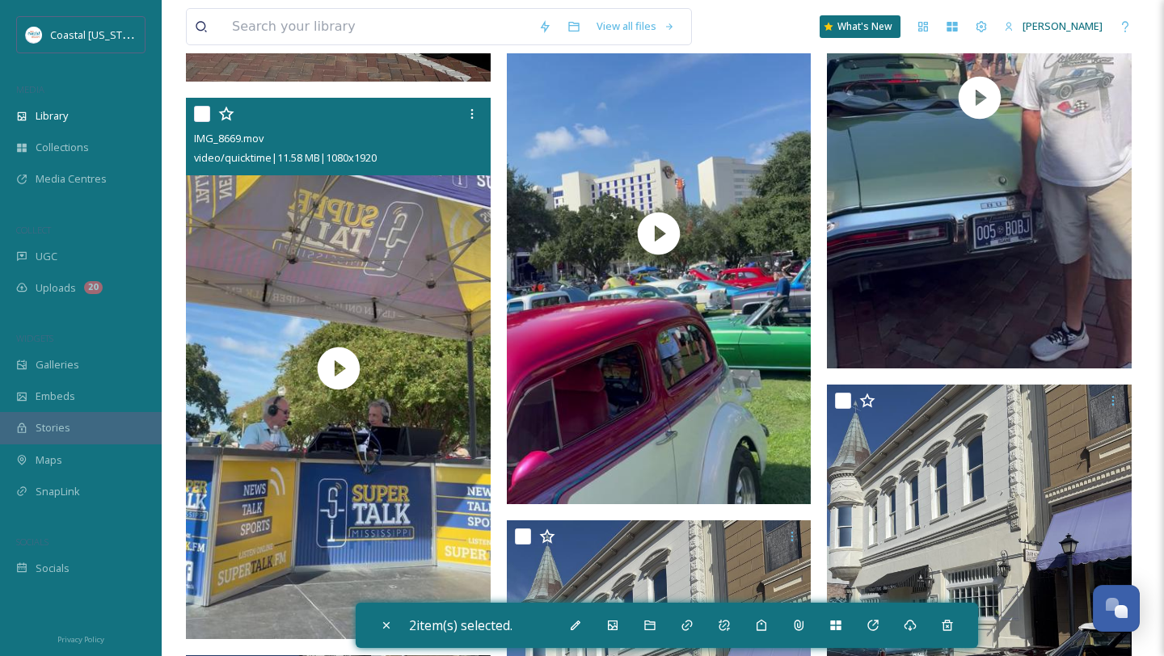
click at [209, 117] on input "checkbox" at bounding box center [202, 114] width 16 height 16
checkbox input "true"
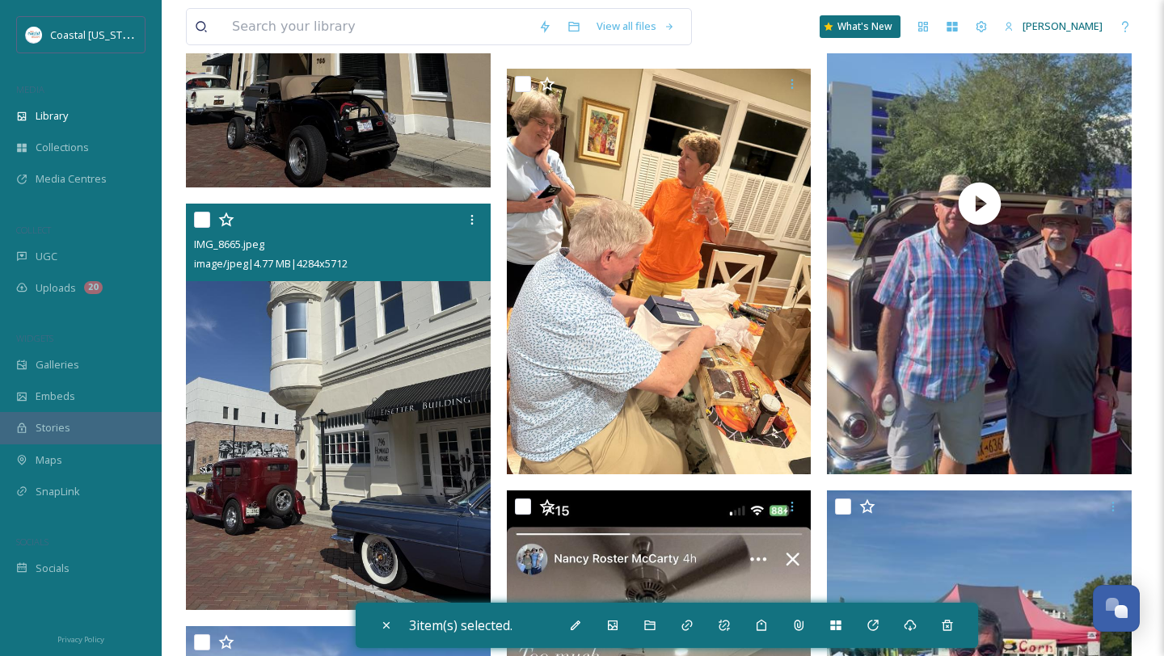
scroll to position [4715, 0]
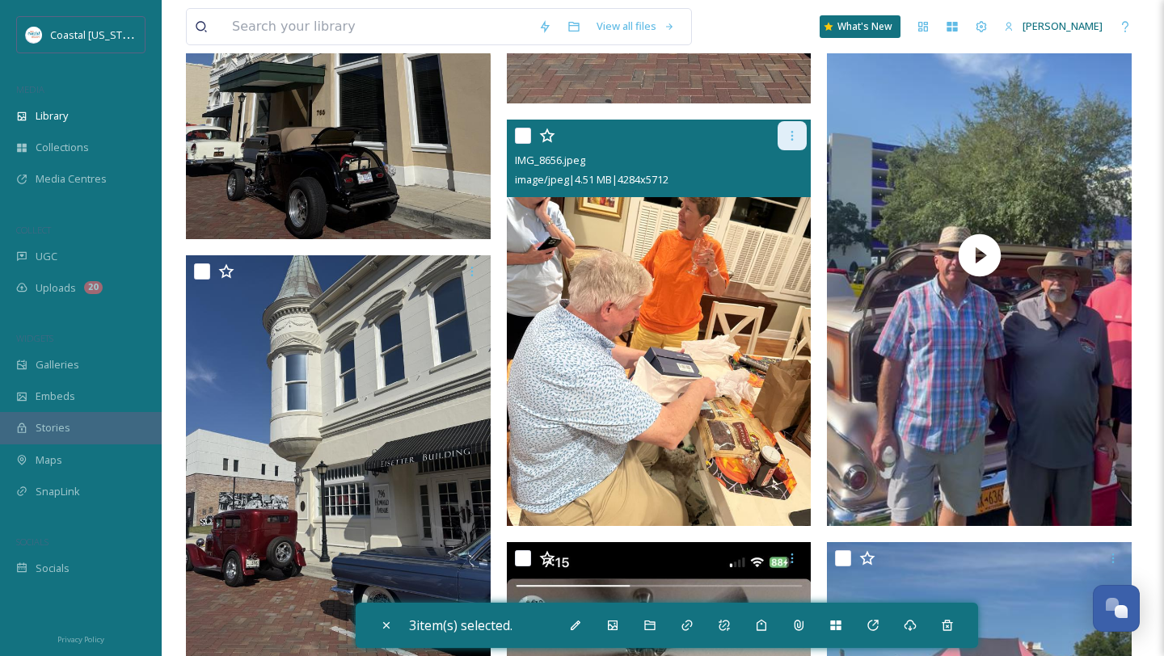
click at [790, 136] on icon at bounding box center [792, 135] width 13 height 13
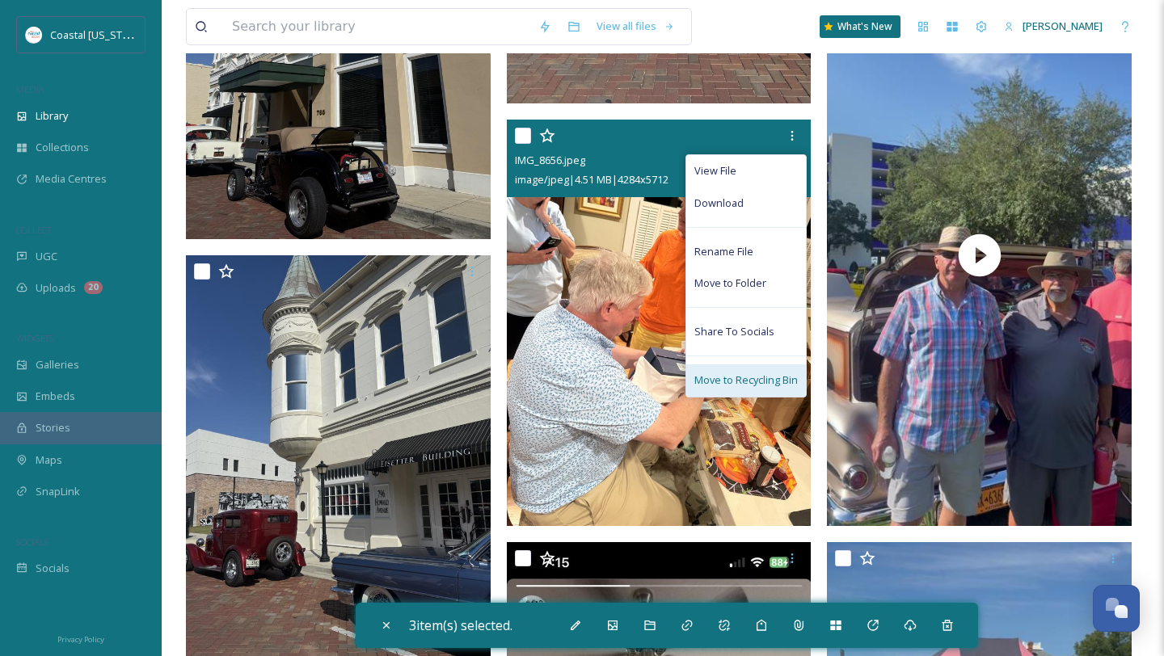
click at [750, 374] on span "Move to Recycling Bin" at bounding box center [745, 380] width 103 height 15
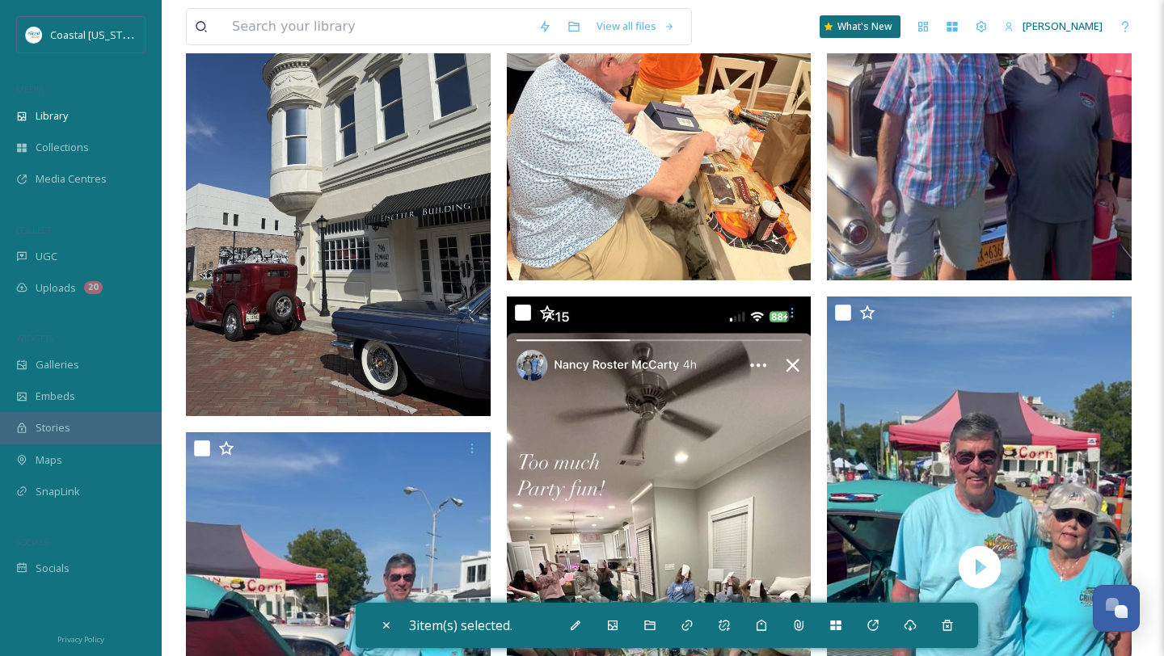
scroll to position [5099, 0]
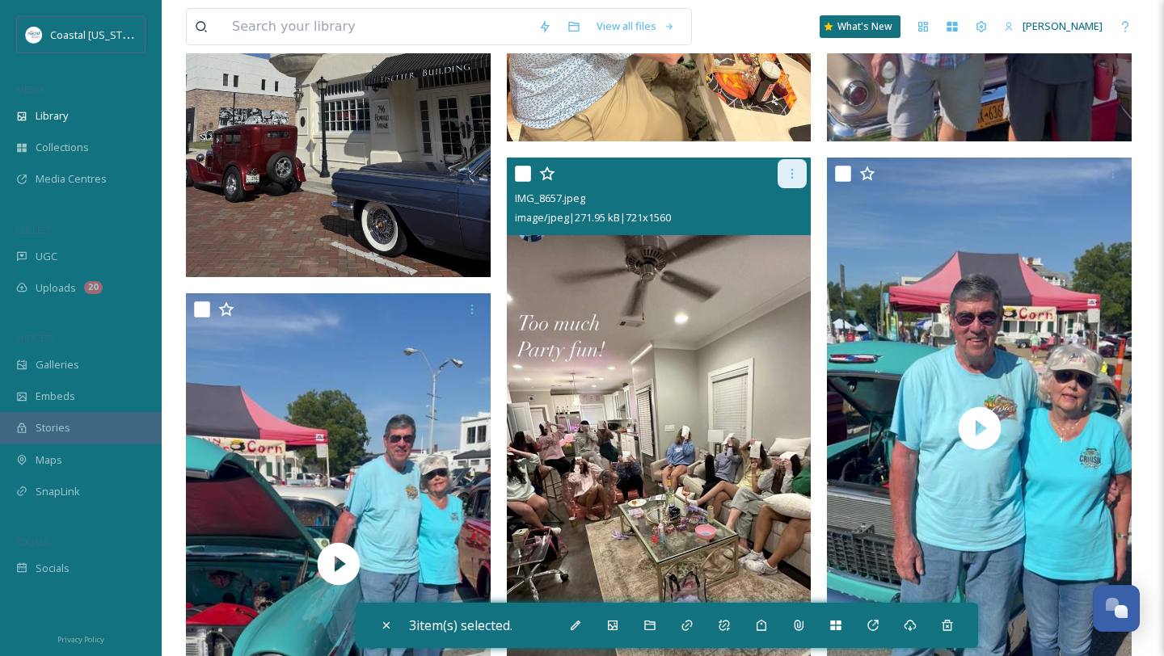
click at [802, 168] on div at bounding box center [791, 173] width 29 height 29
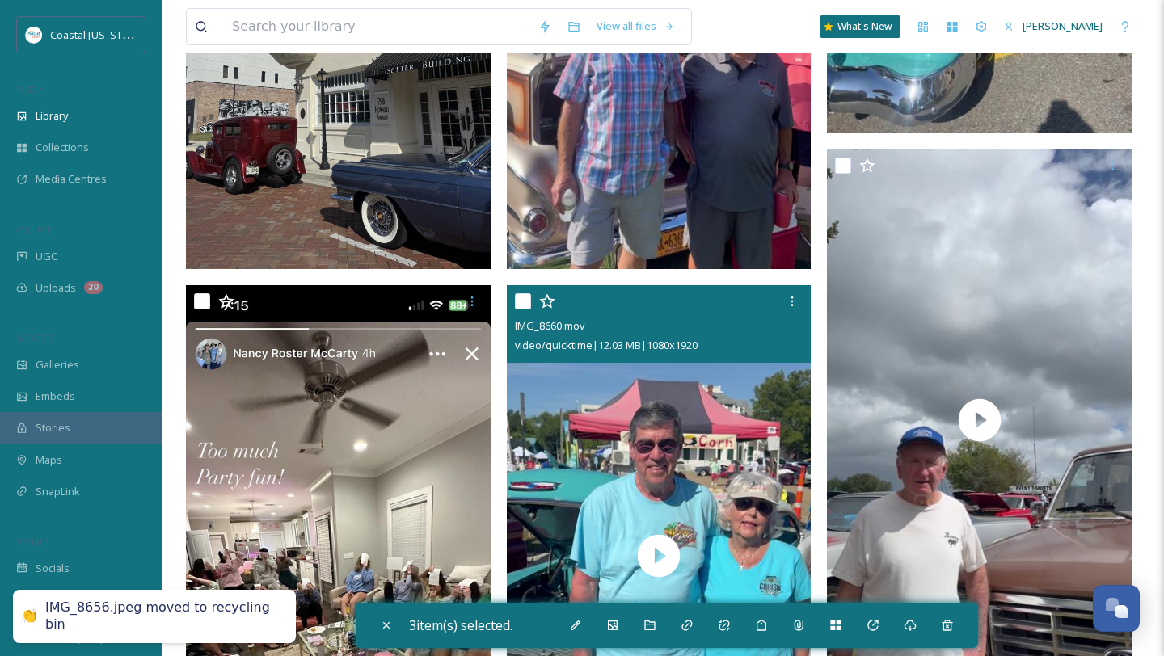
scroll to position [5129, 0]
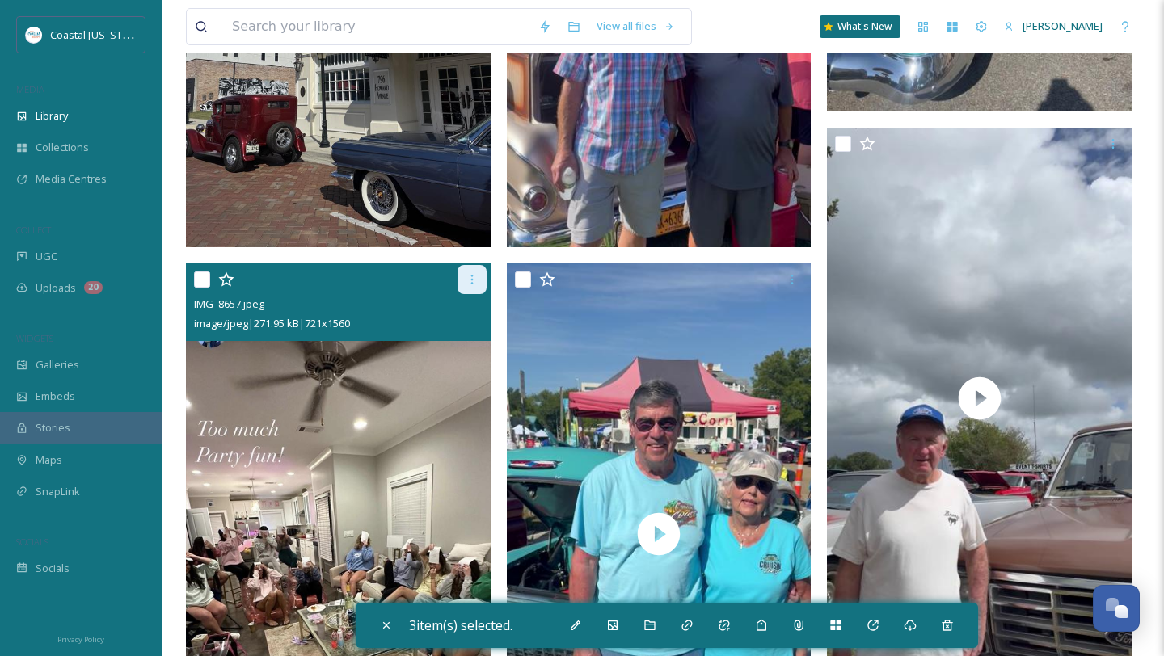
click at [475, 280] on icon at bounding box center [471, 279] width 13 height 13
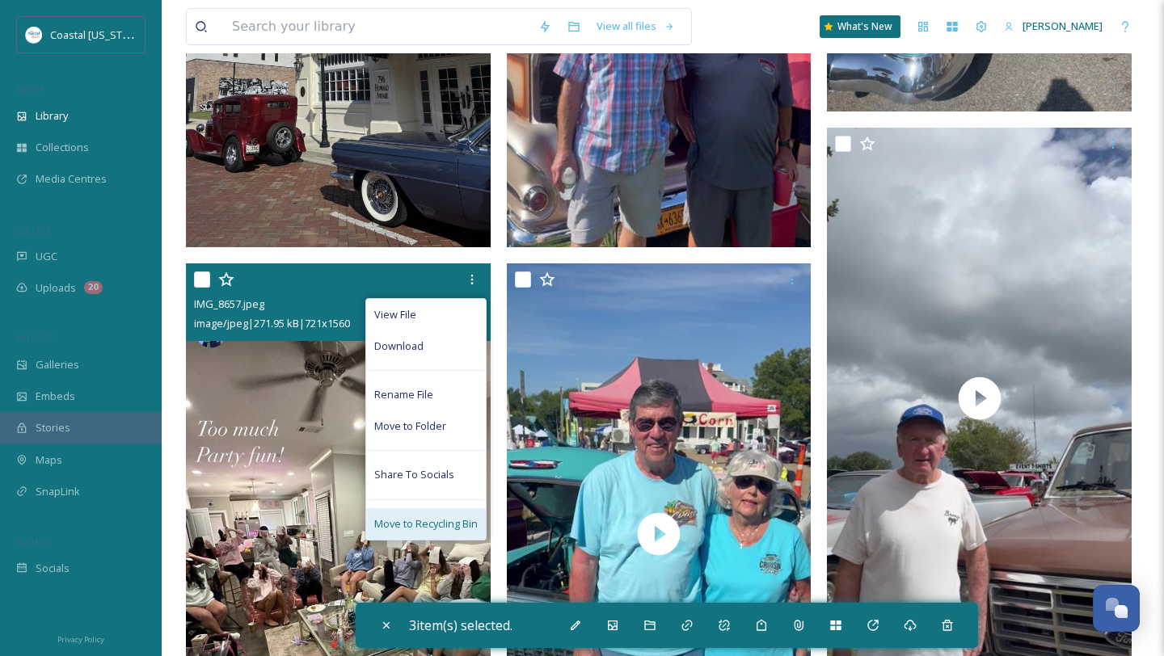
click at [433, 516] on span "Move to Recycling Bin" at bounding box center [425, 523] width 103 height 15
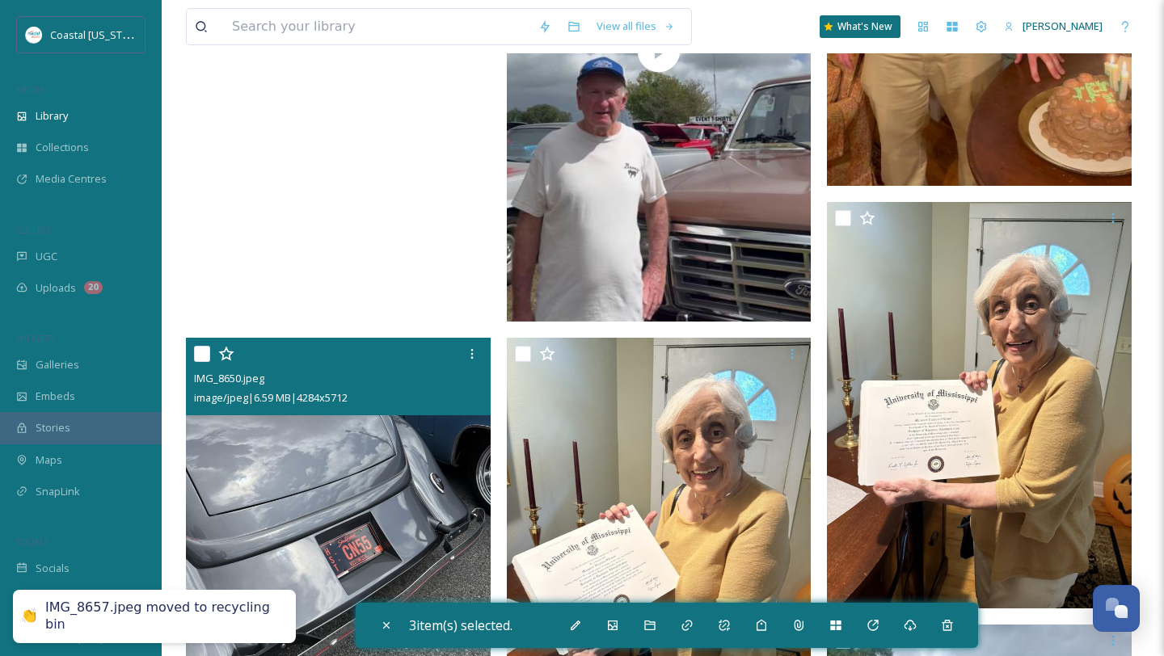
scroll to position [5636, 0]
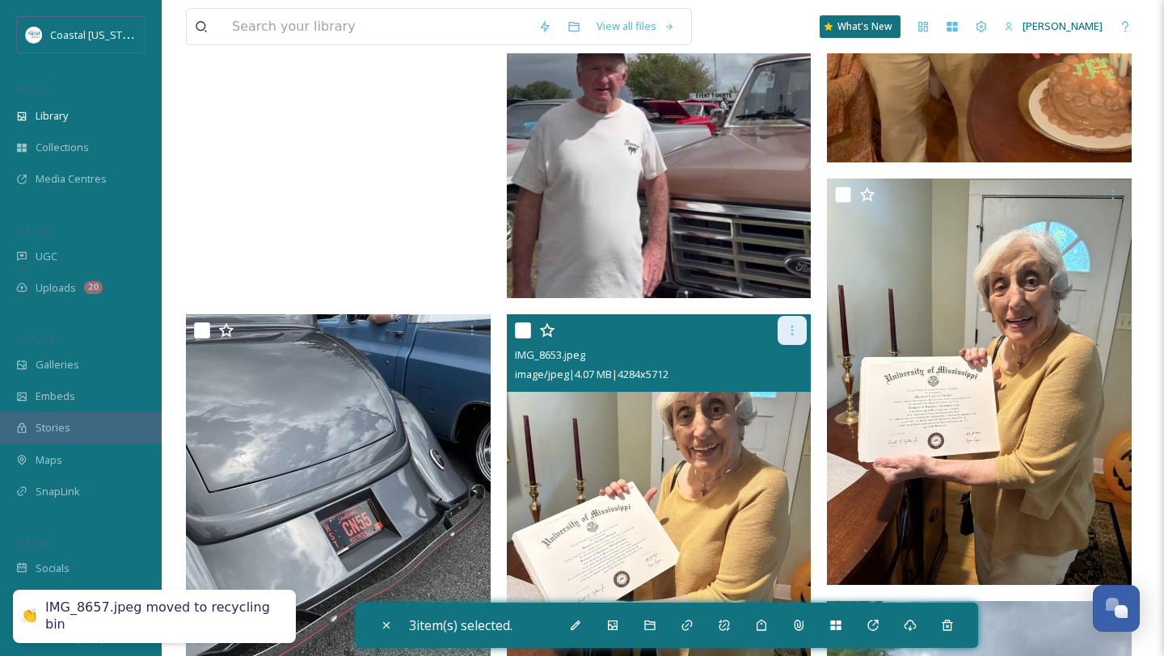
click at [792, 331] on icon at bounding box center [792, 330] width 13 height 13
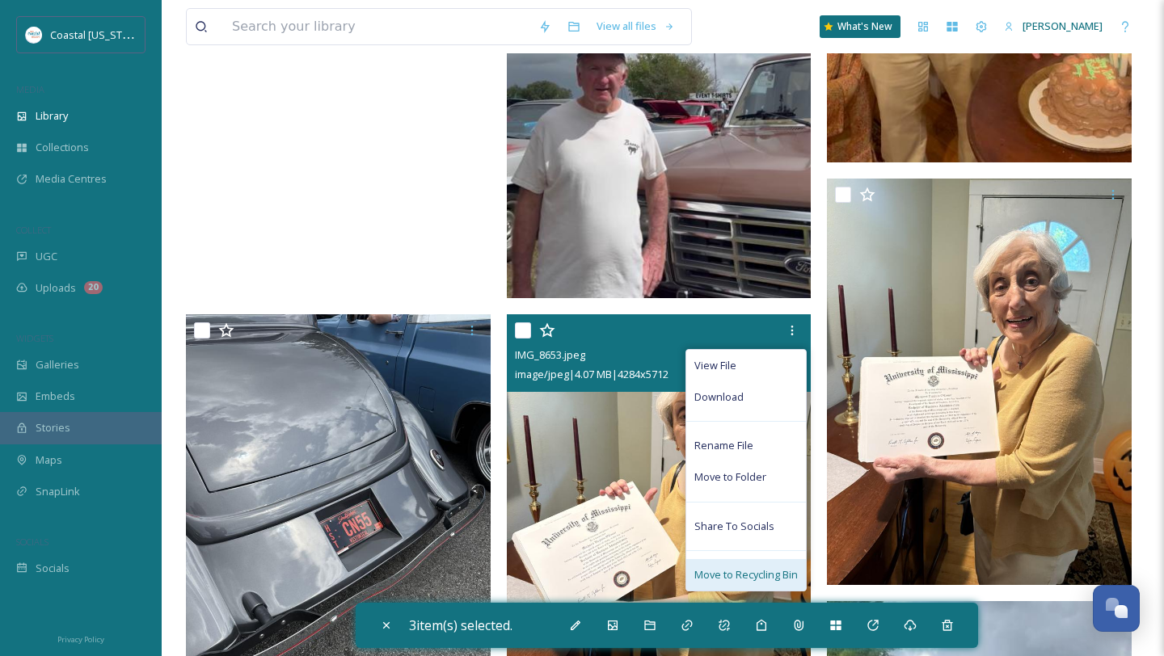
click at [741, 574] on span "Move to Recycling Bin" at bounding box center [745, 574] width 103 height 15
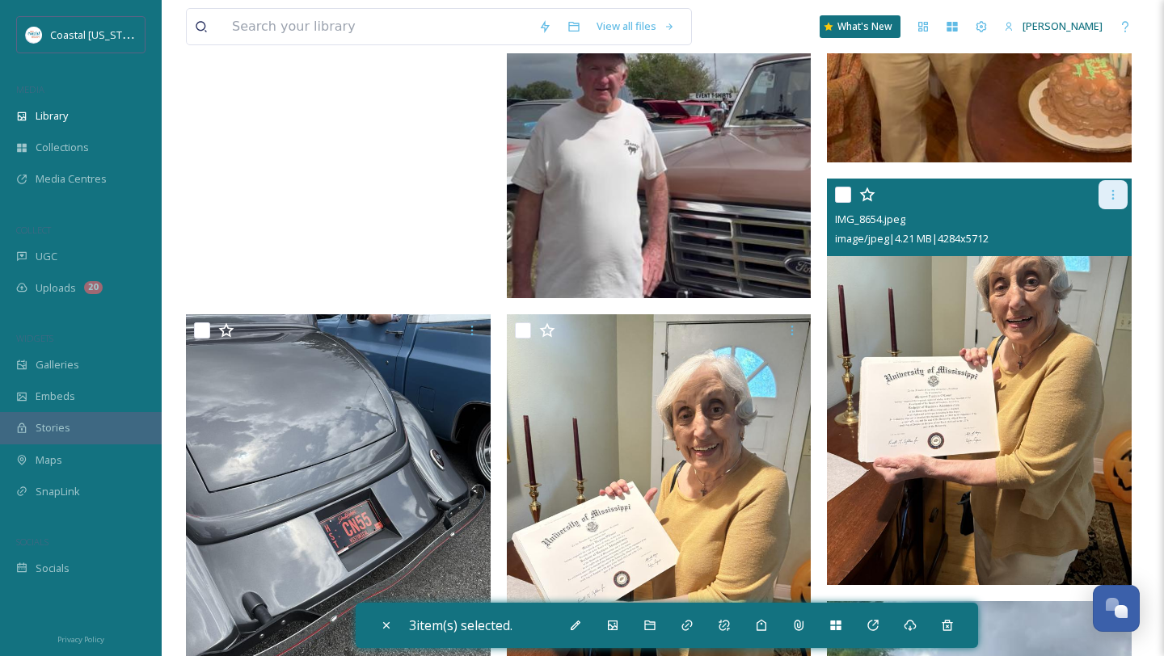
click at [1116, 200] on icon at bounding box center [1112, 194] width 13 height 13
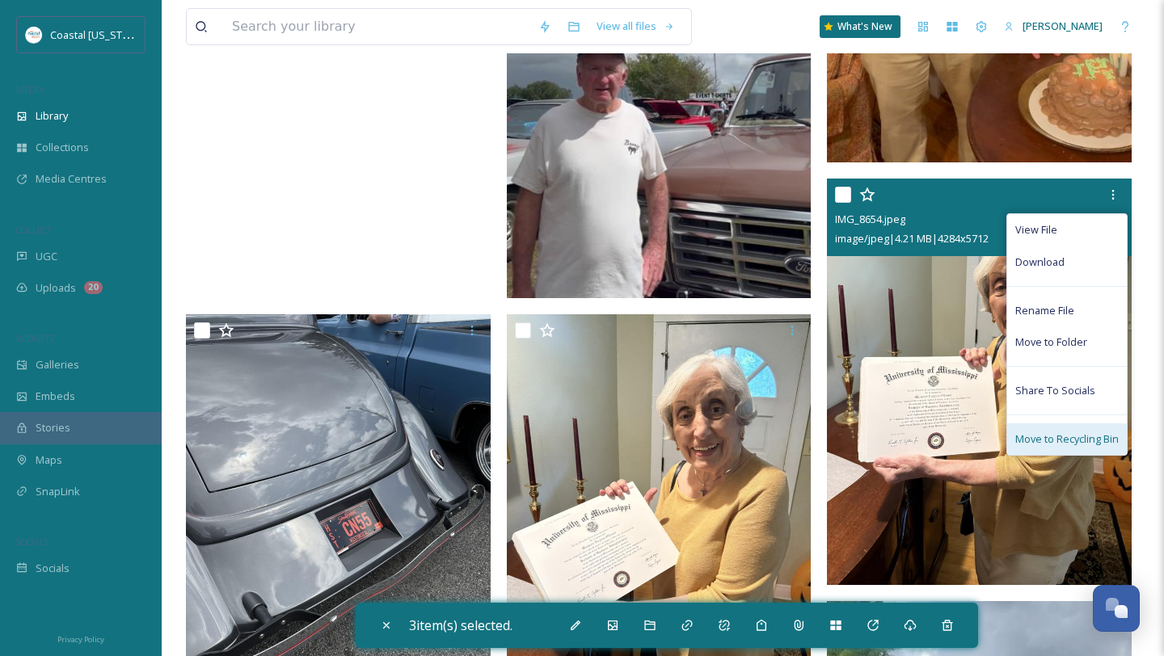
click at [1043, 444] on span "Move to Recycling Bin" at bounding box center [1066, 439] width 103 height 15
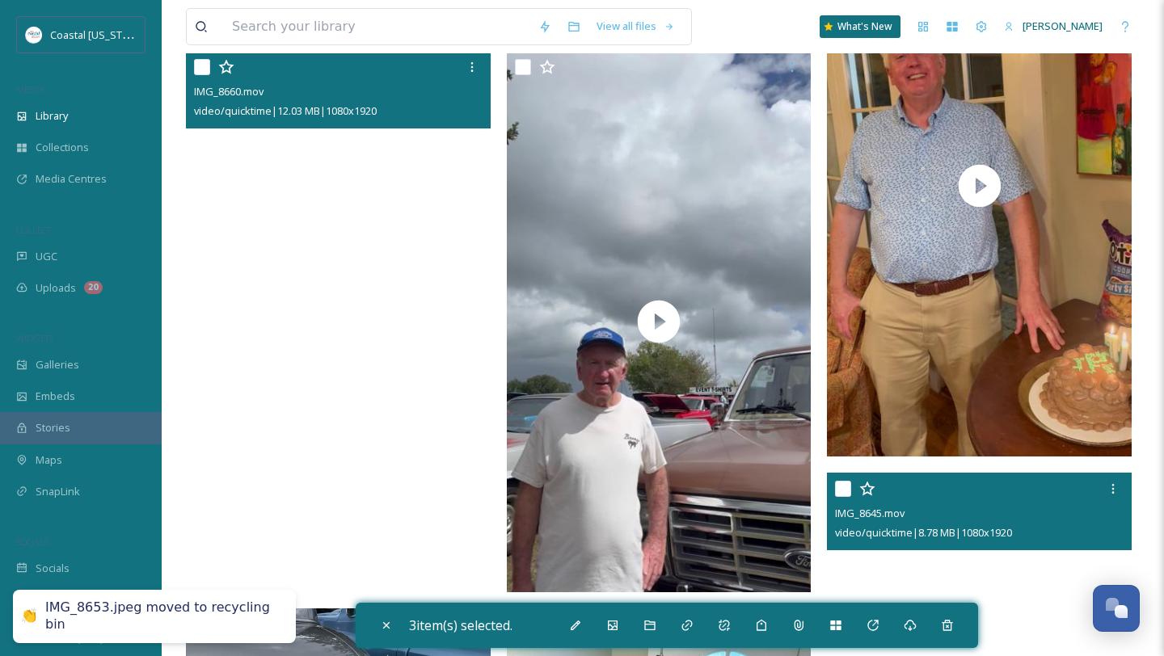
scroll to position [5165, 0]
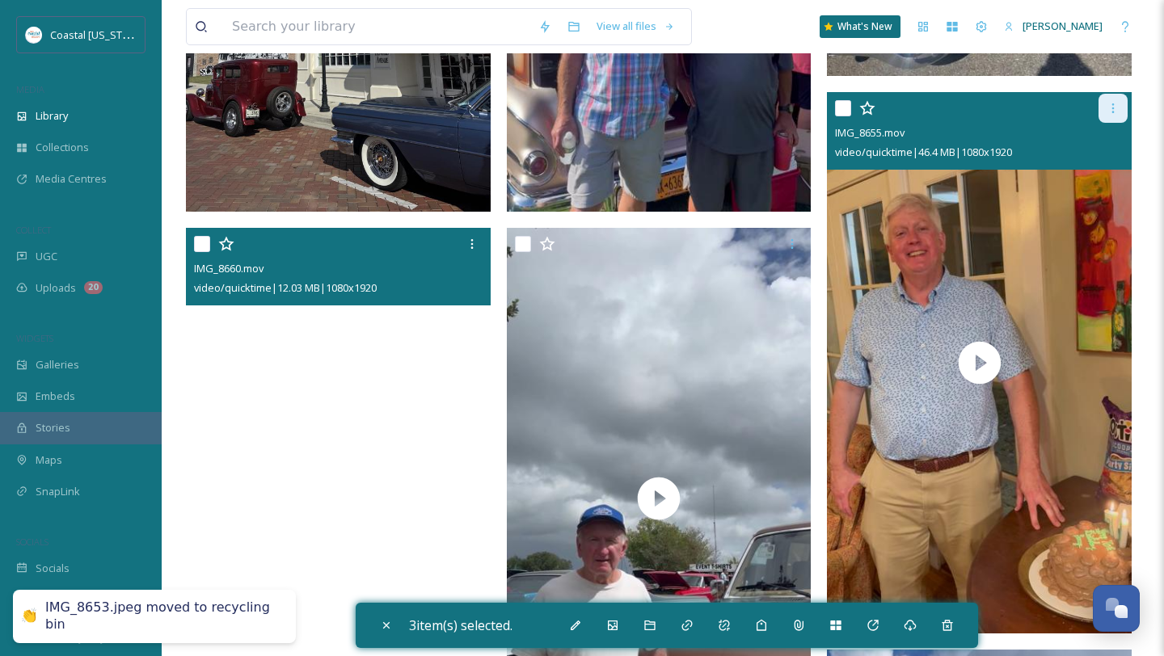
click at [1109, 102] on icon at bounding box center [1112, 108] width 13 height 13
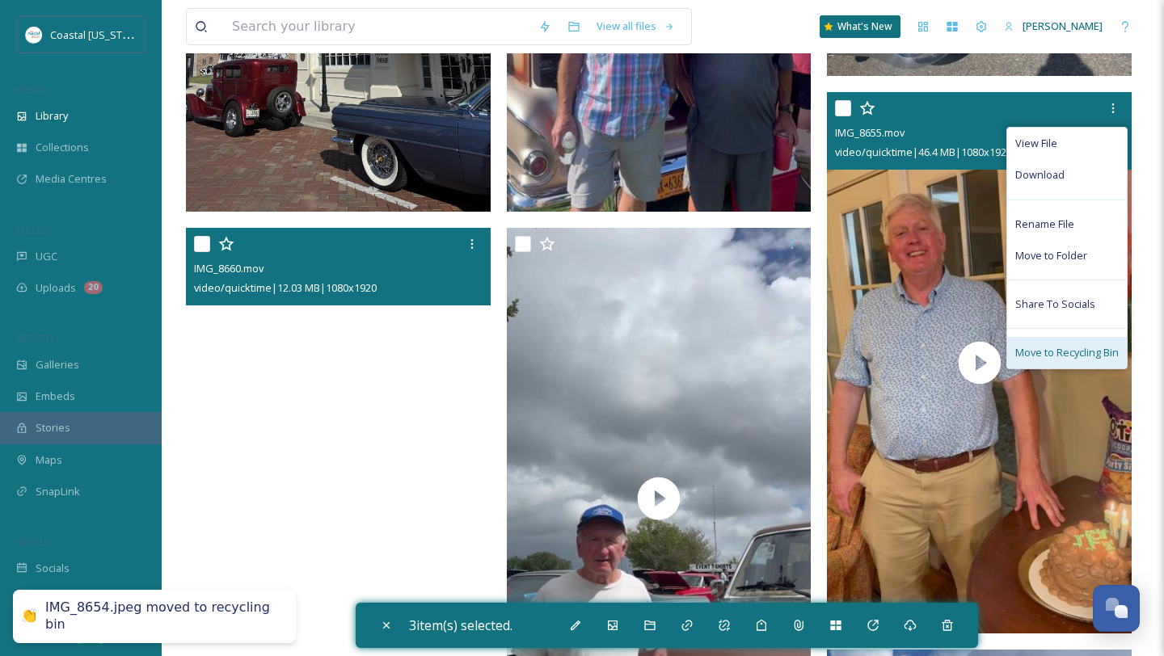
click at [1076, 352] on span "Move to Recycling Bin" at bounding box center [1066, 352] width 103 height 15
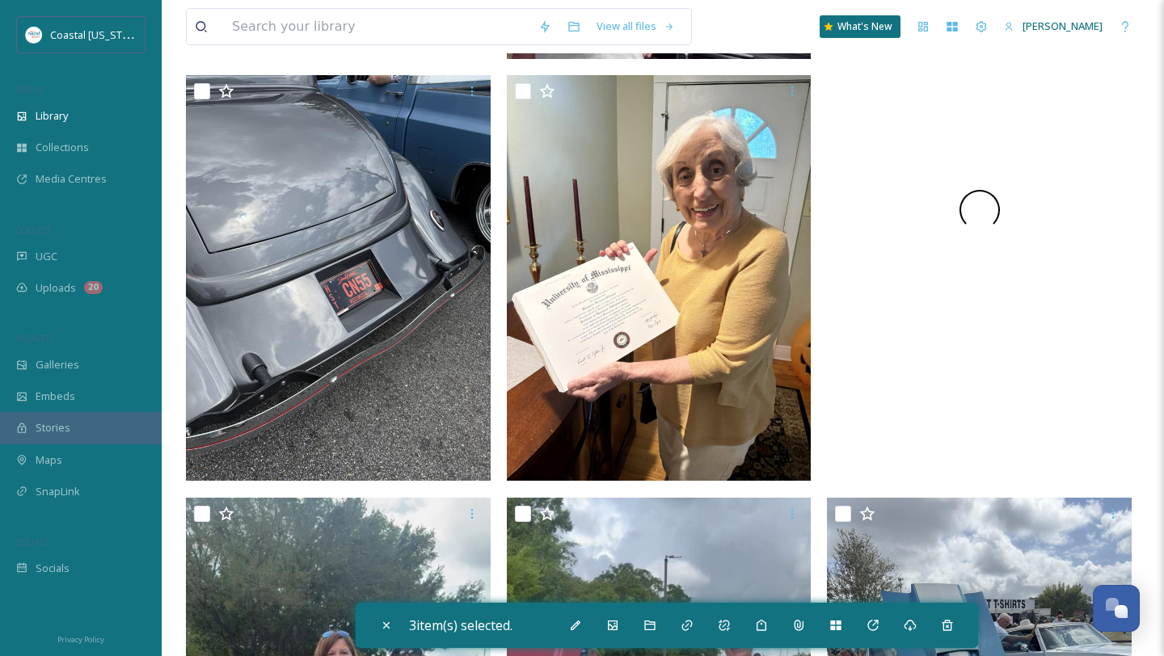
scroll to position [5843, 0]
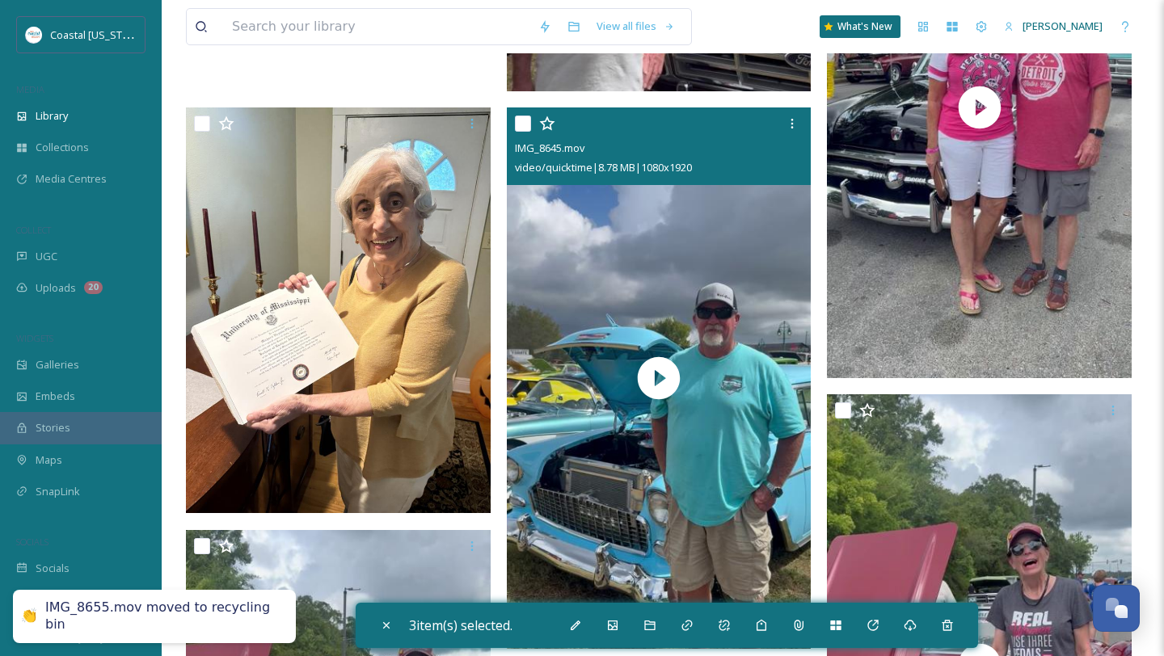
click at [794, 119] on icon at bounding box center [792, 123] width 13 height 13
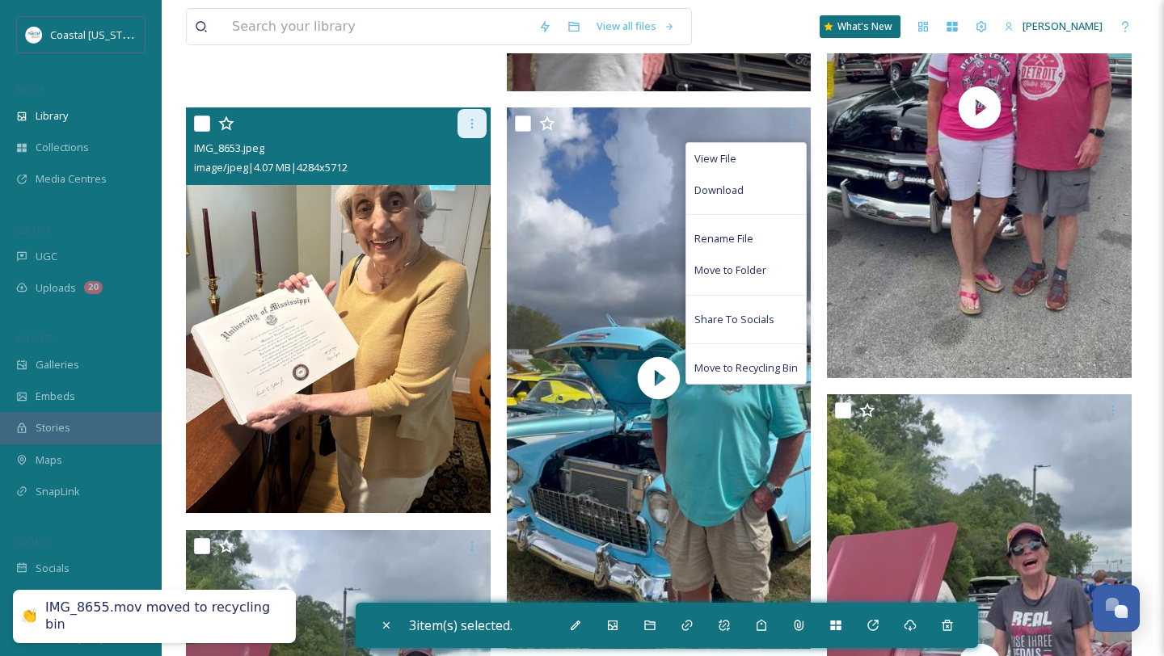
click at [469, 127] on icon at bounding box center [471, 123] width 13 height 13
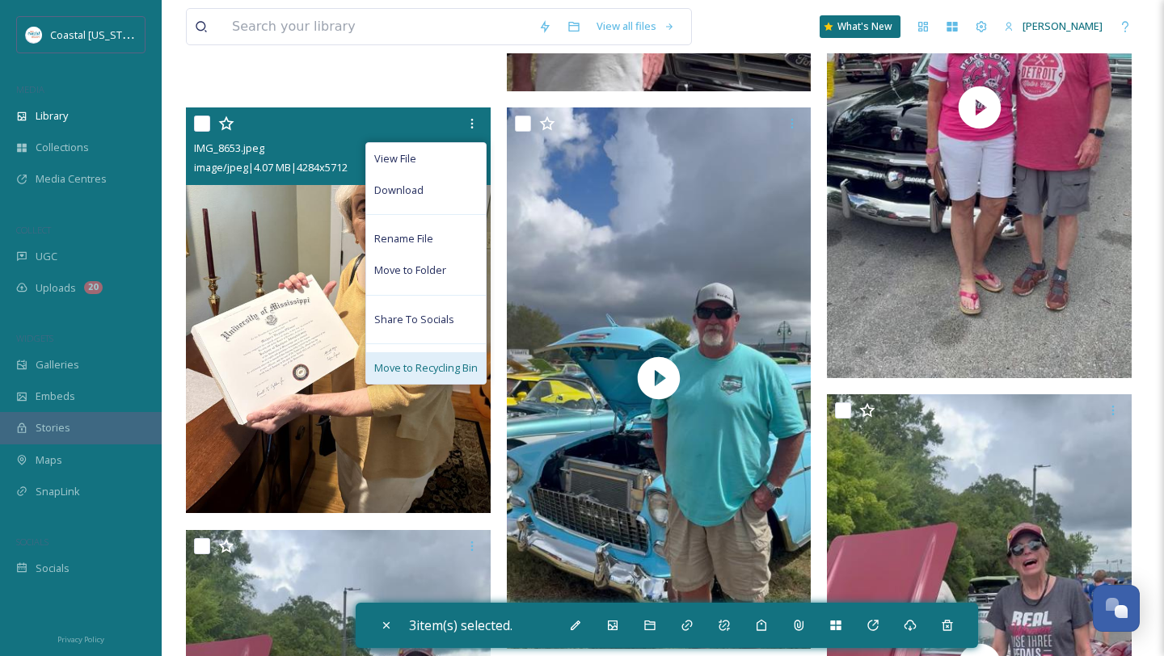
click at [451, 356] on div "Move to Recycling Bin" at bounding box center [426, 368] width 120 height 32
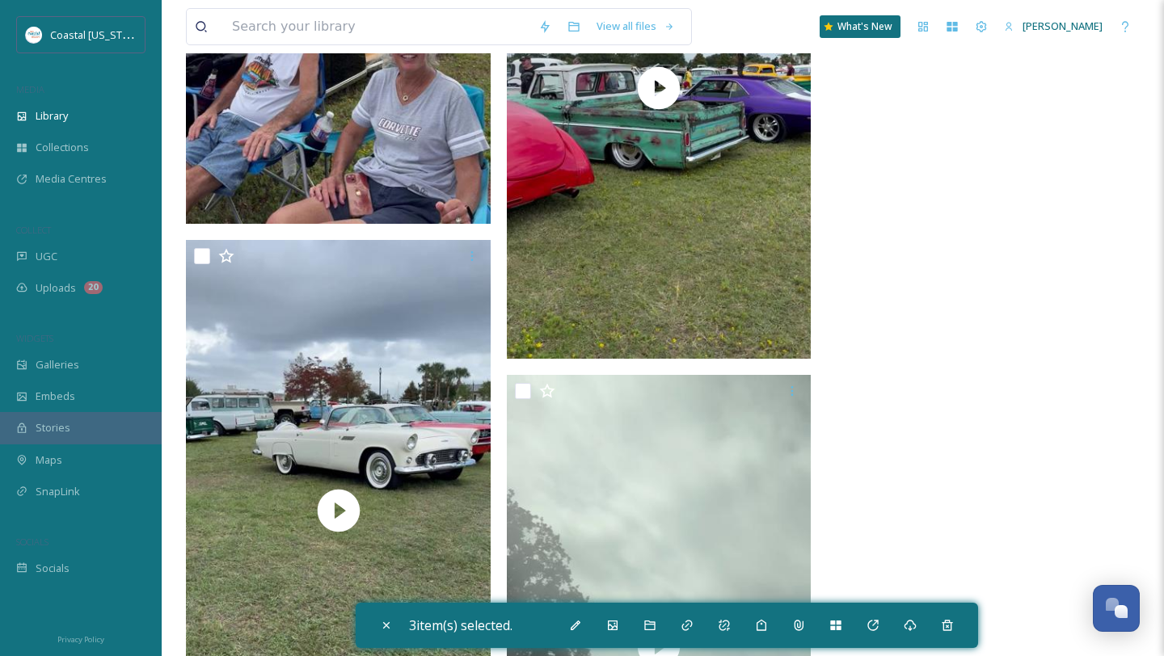
scroll to position [13536, 0]
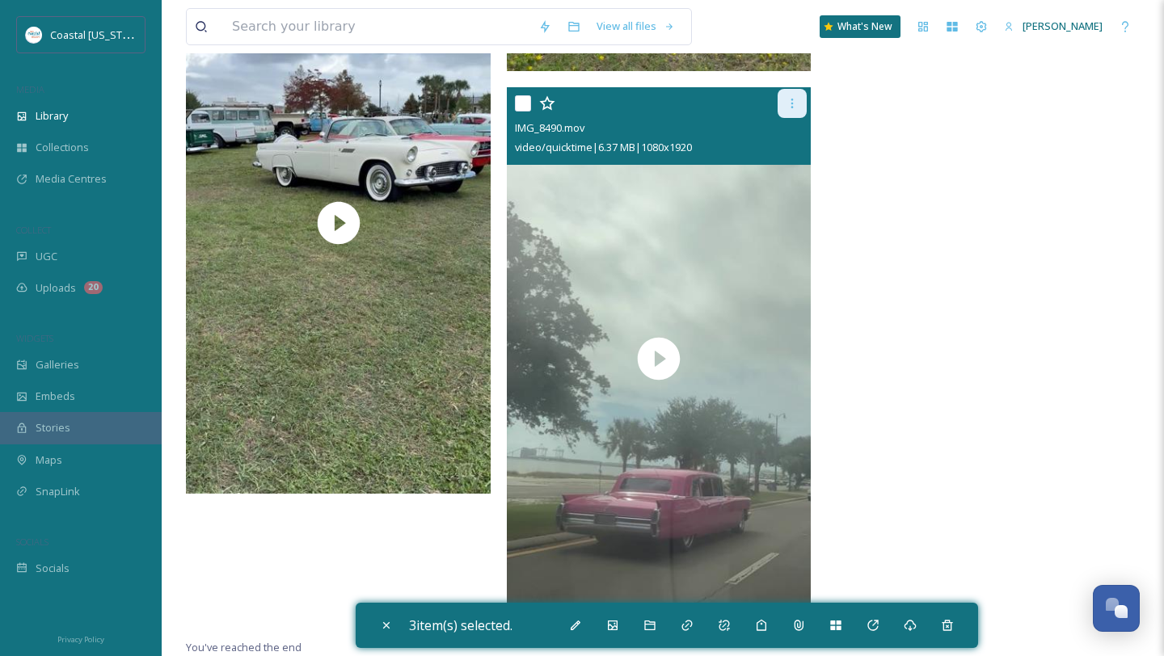
click at [794, 103] on icon at bounding box center [792, 103] width 13 height 13
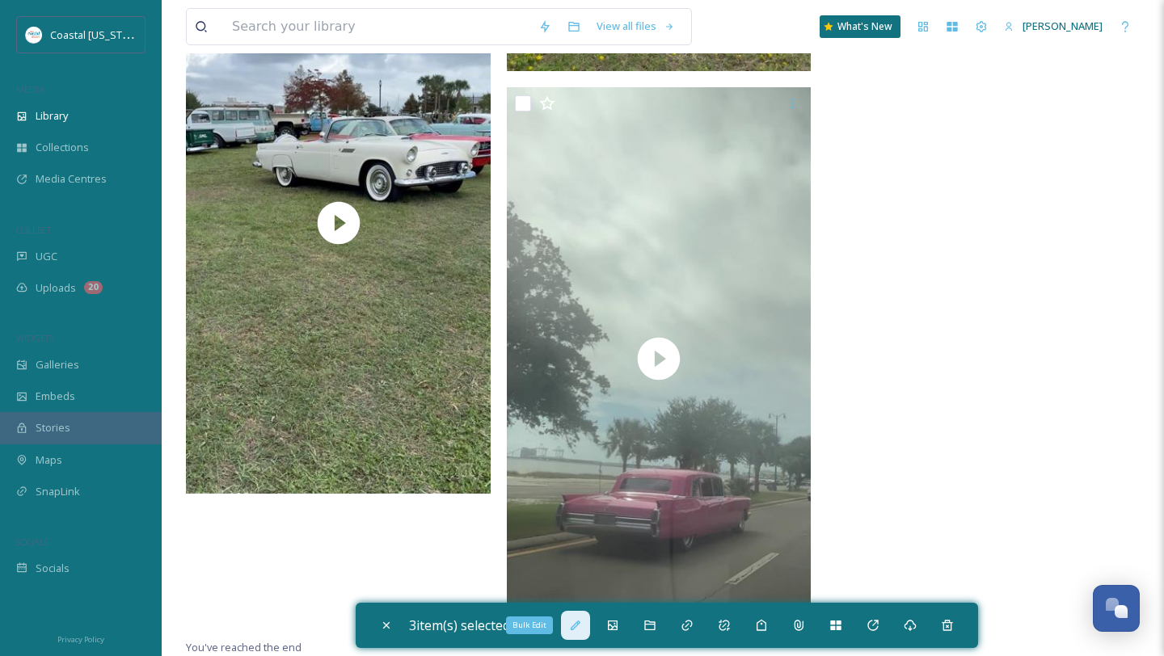
click at [575, 633] on div "Bulk Edit" at bounding box center [575, 625] width 29 height 29
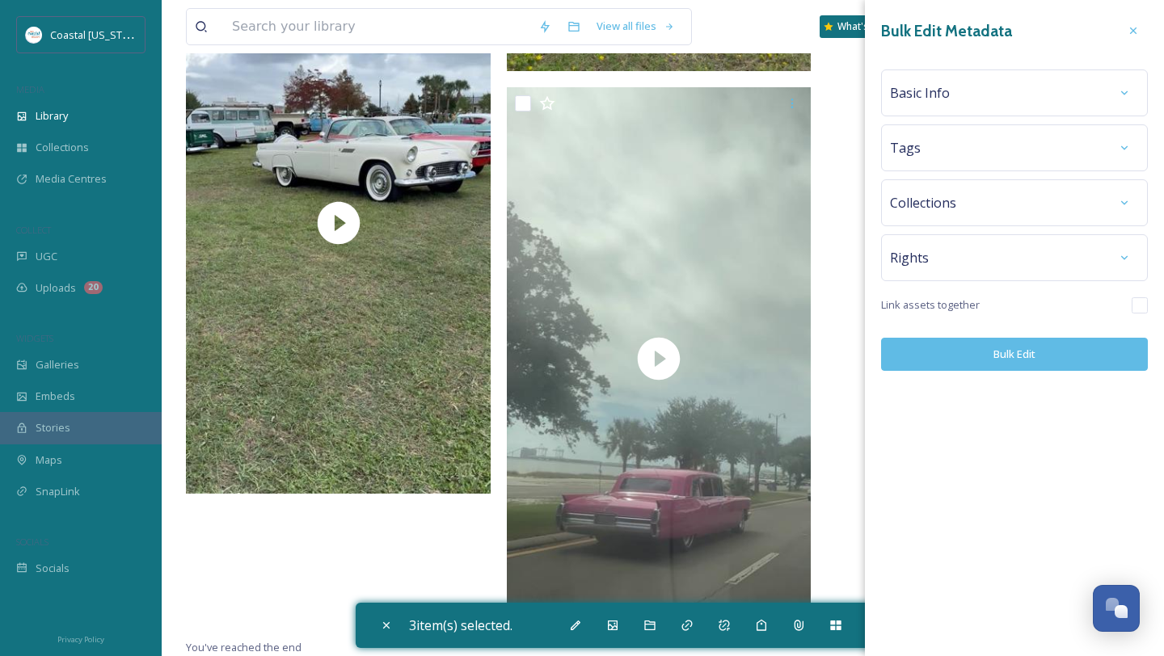
click at [955, 92] on div "Basic Info" at bounding box center [1014, 92] width 249 height 29
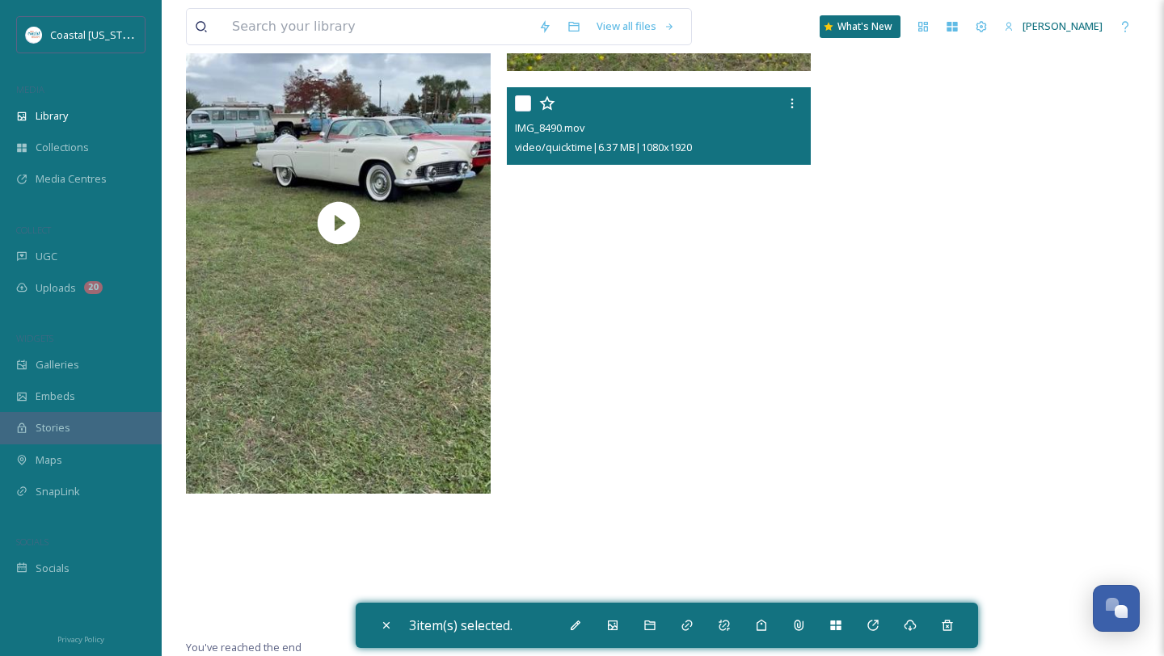
click at [676, 381] on video "IMG_8490.mov" at bounding box center [659, 357] width 305 height 541
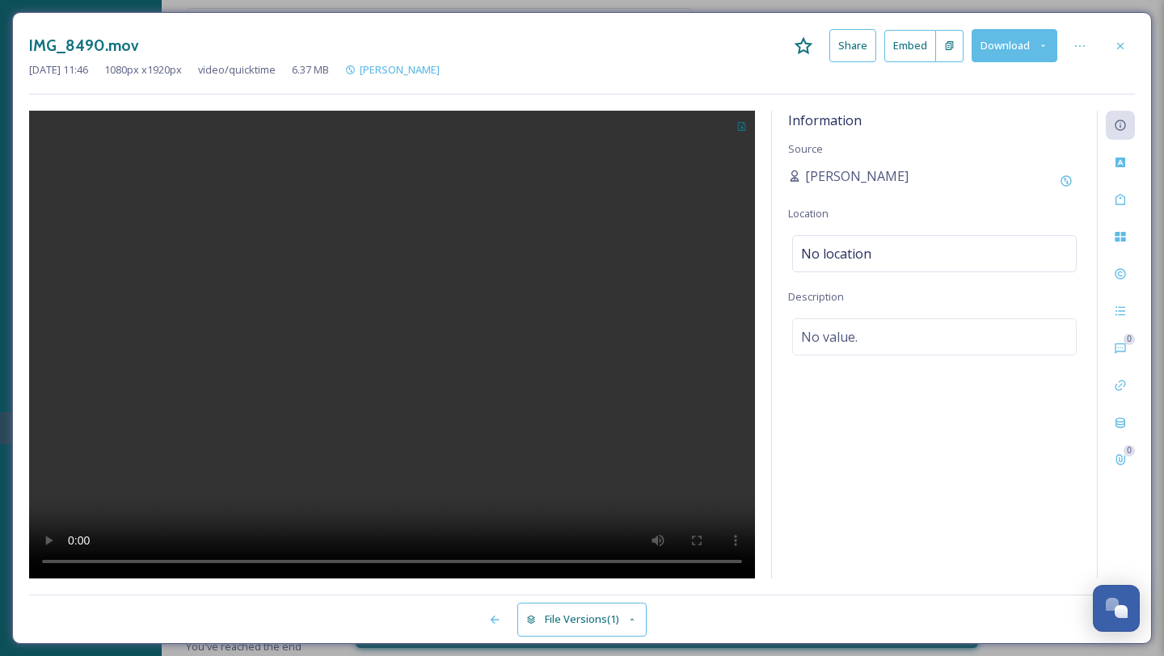
click at [564, 486] on div at bounding box center [392, 345] width 726 height 468
click at [849, 247] on span "No location" at bounding box center [836, 253] width 70 height 19
click at [852, 259] on input at bounding box center [934, 254] width 283 height 36
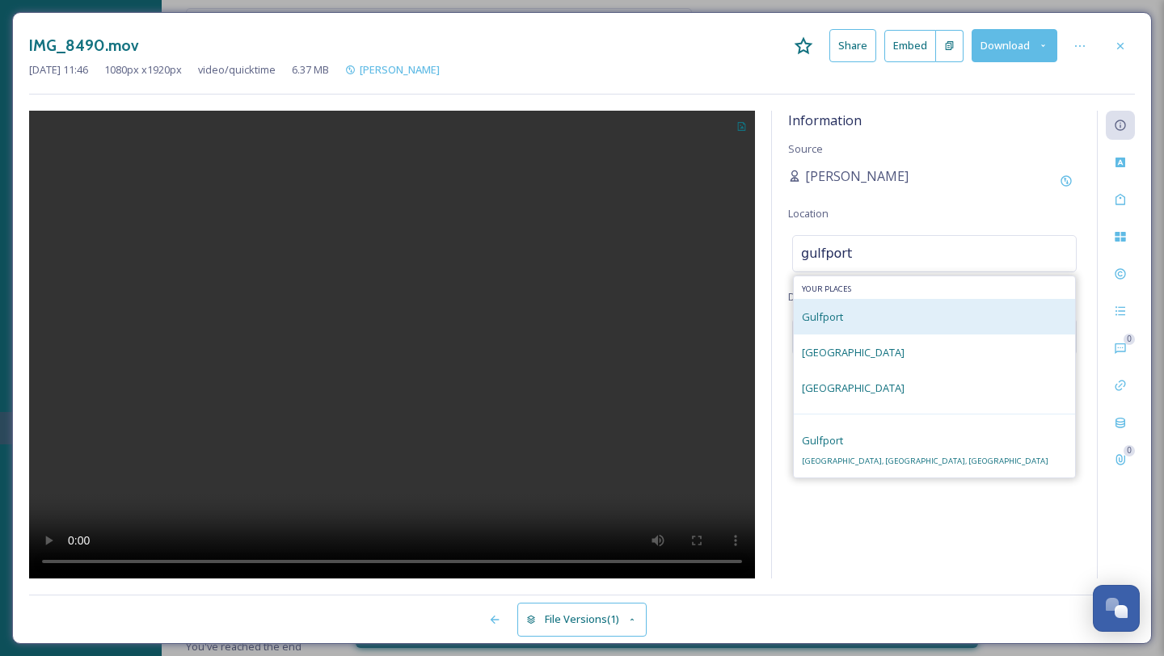
type input "gulfport"
click at [864, 315] on div "Gulfport" at bounding box center [934, 317] width 281 height 36
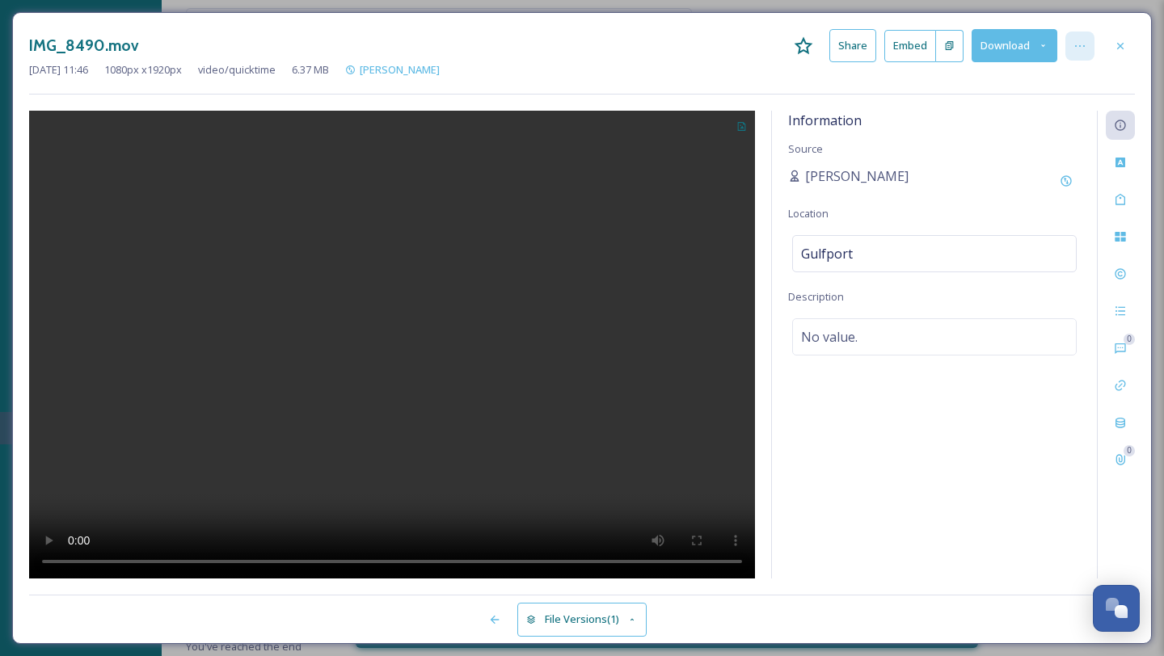
click at [1083, 47] on icon at bounding box center [1079, 46] width 13 height 13
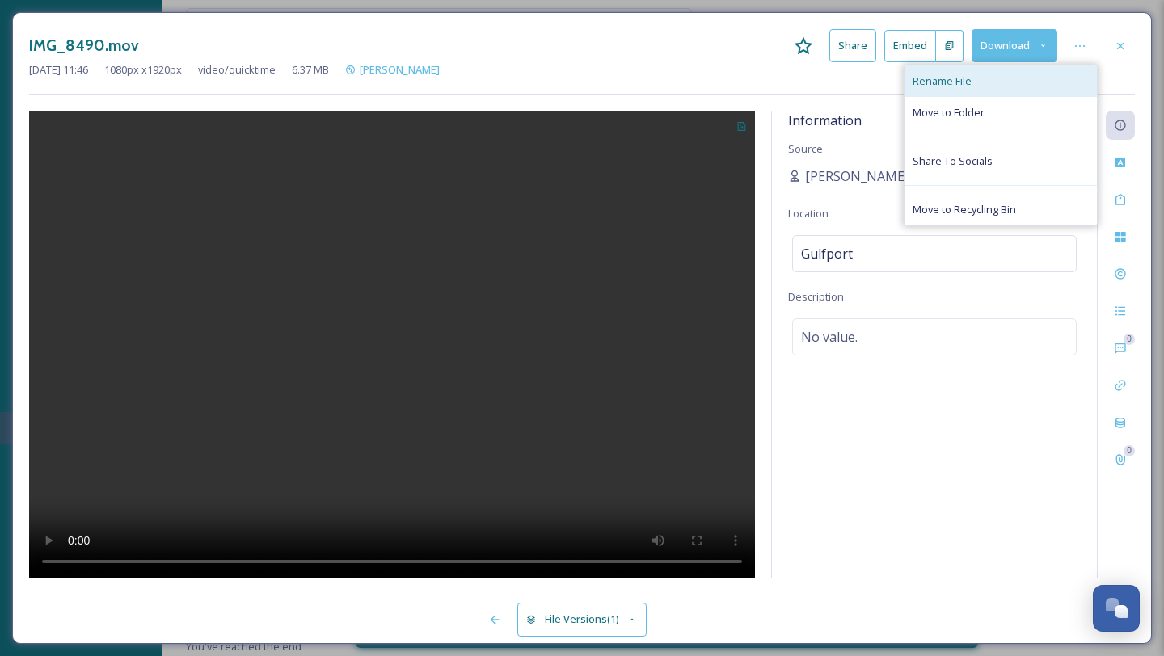
click at [1021, 76] on div "Rename File" at bounding box center [1000, 81] width 192 height 32
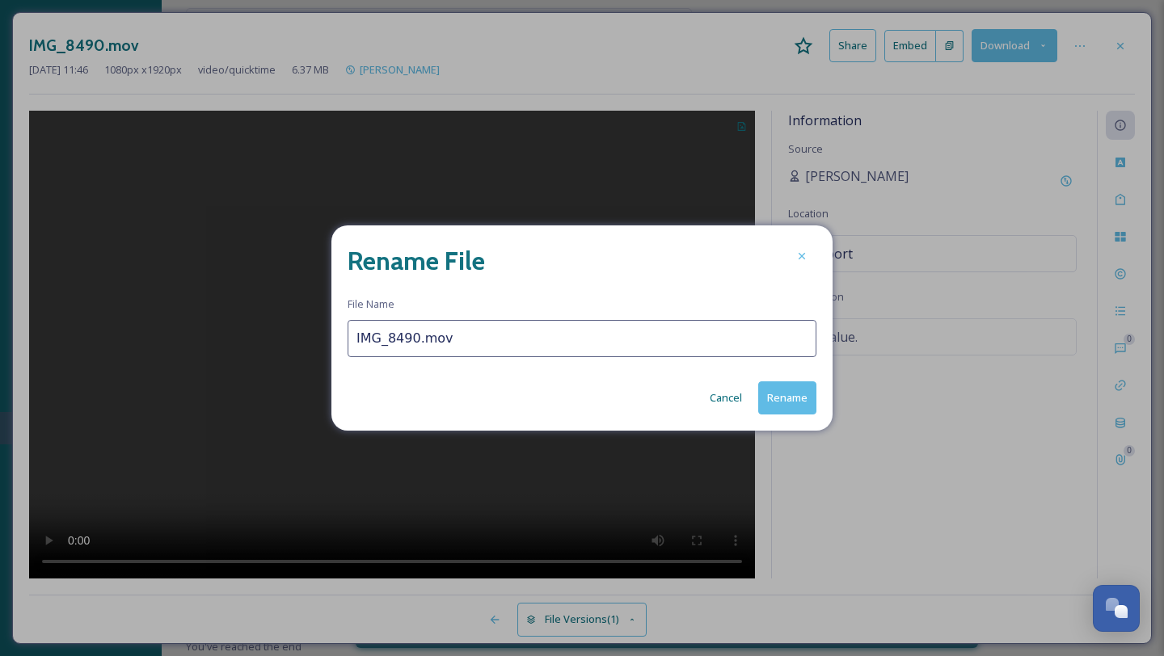
click at [410, 342] on input "IMG_8490.mov" at bounding box center [582, 338] width 469 height 37
type input "Cruisin the Coast"
click at [779, 390] on button "Rename" at bounding box center [787, 397] width 58 height 33
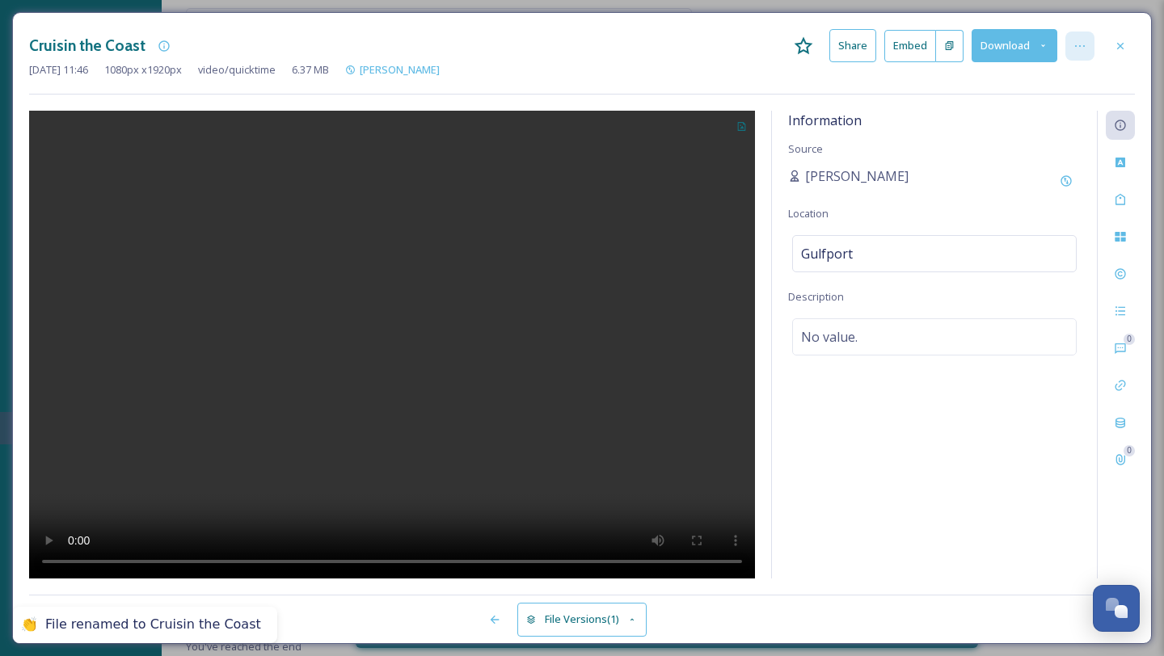
click at [1083, 53] on div at bounding box center [1079, 46] width 29 height 29
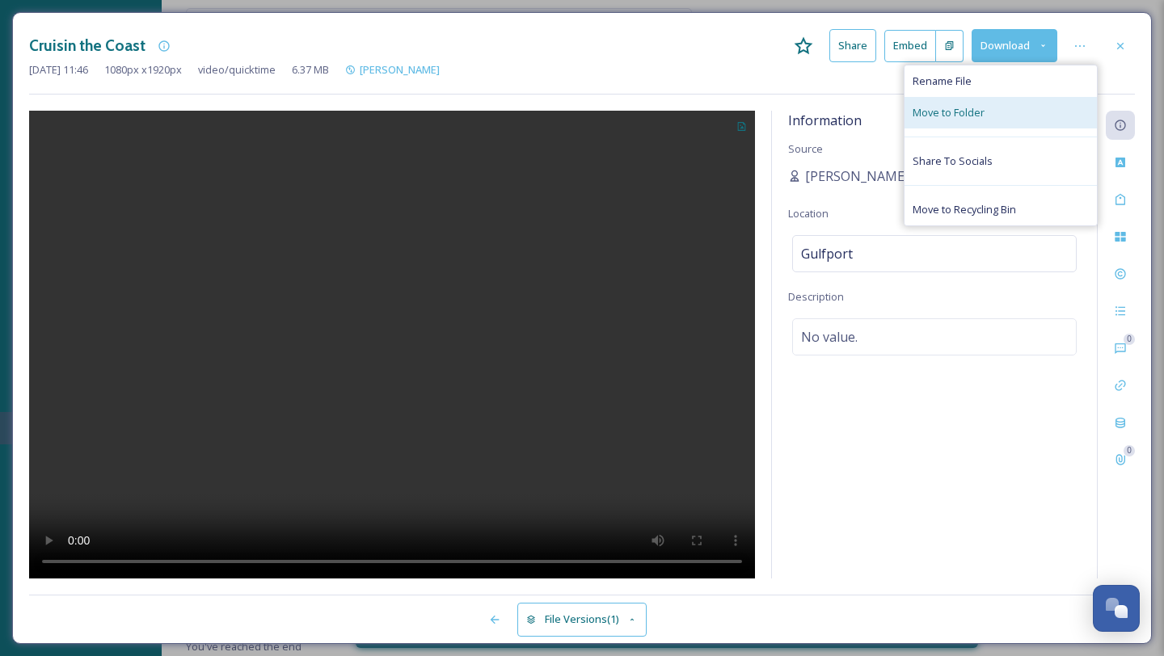
click at [984, 113] on div "Move to Folder" at bounding box center [1000, 113] width 192 height 32
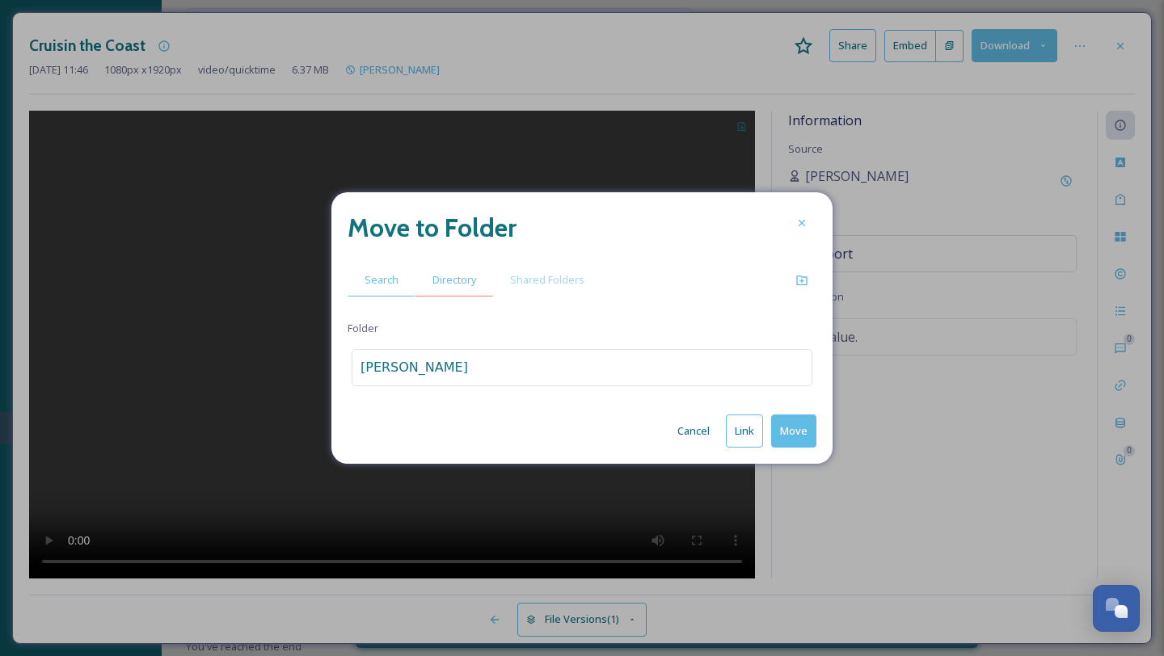
click at [461, 287] on span "Directory" at bounding box center [454, 279] width 44 height 15
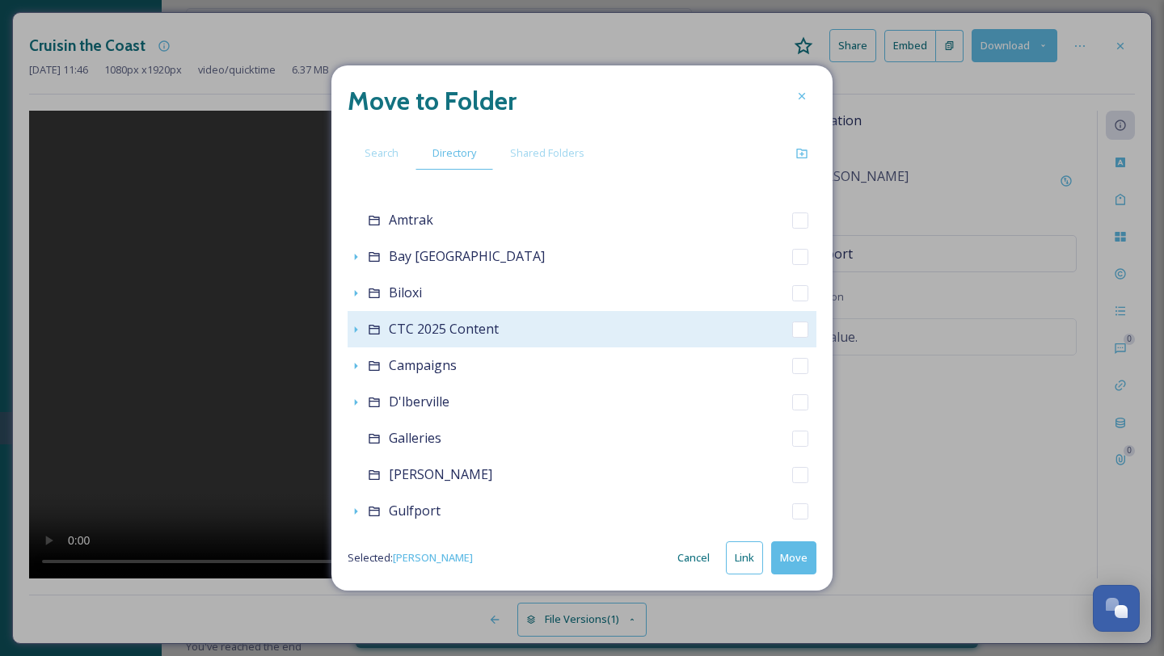
scroll to position [54, 0]
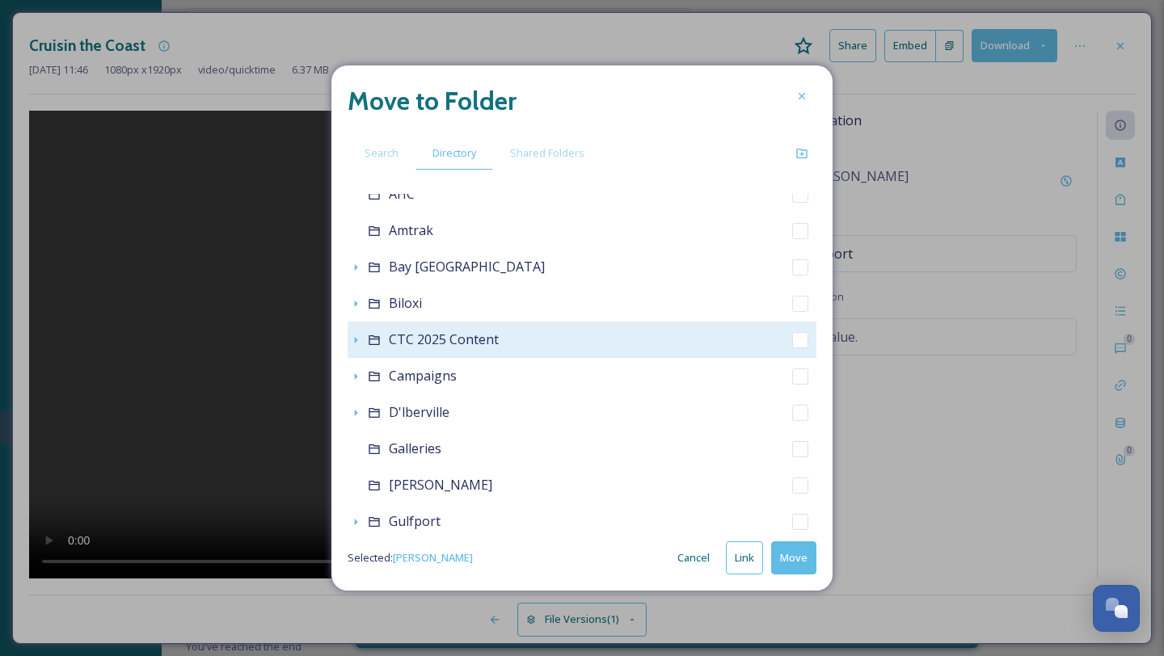
click at [374, 339] on icon at bounding box center [374, 340] width 11 height 10
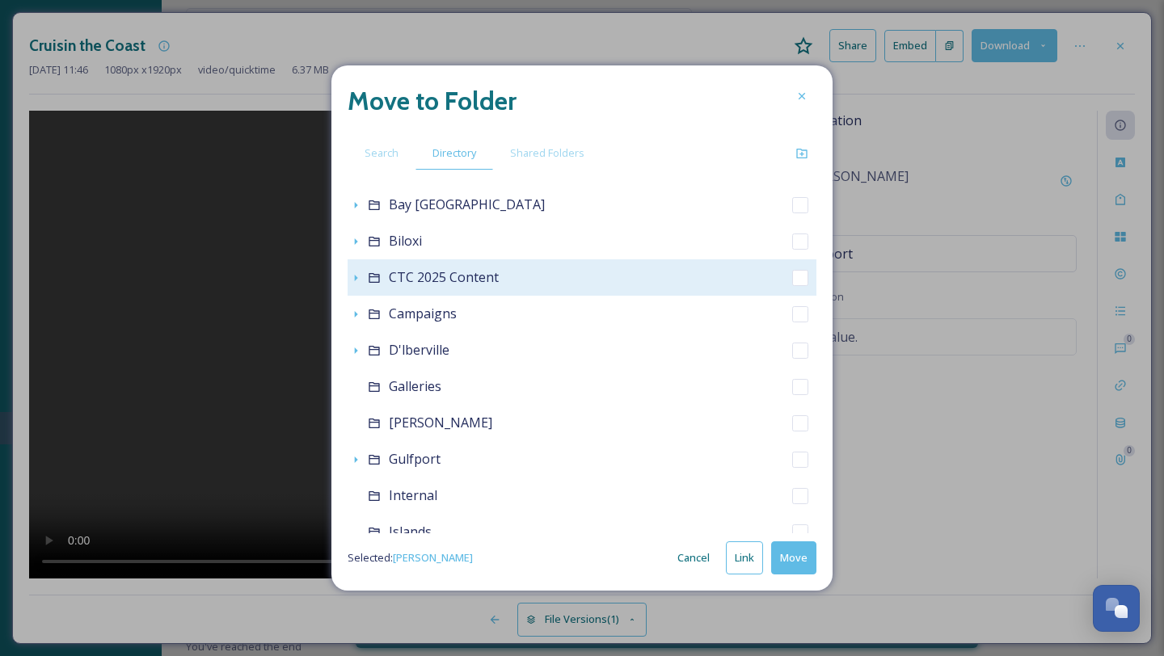
scroll to position [148, 0]
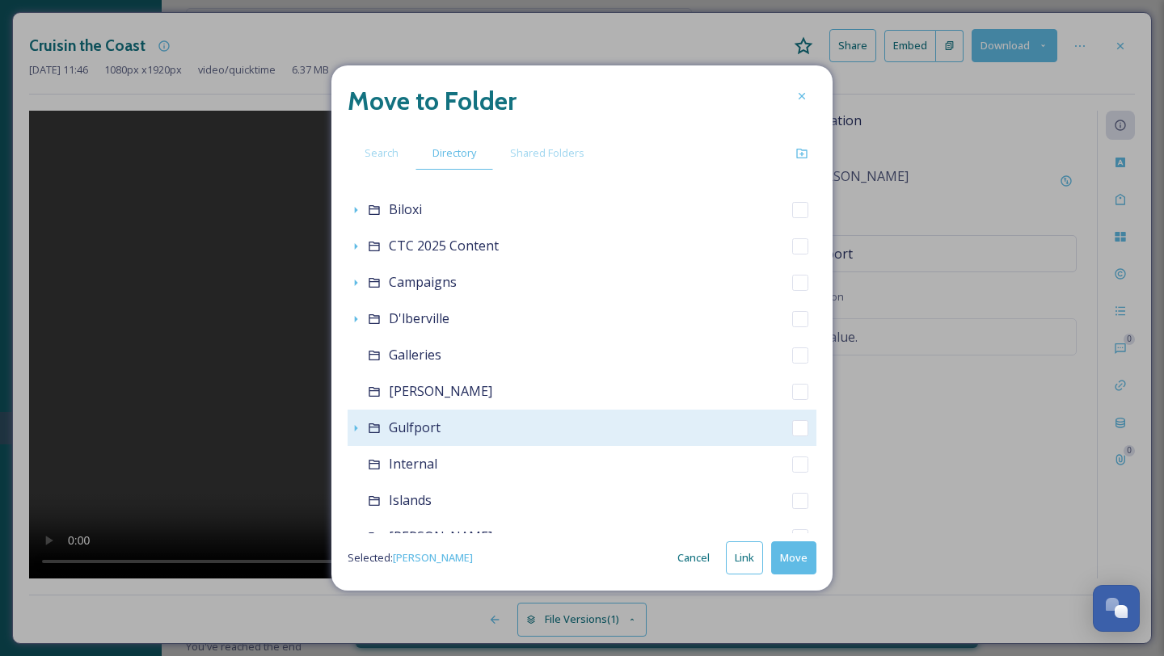
click at [374, 430] on icon at bounding box center [374, 428] width 13 height 13
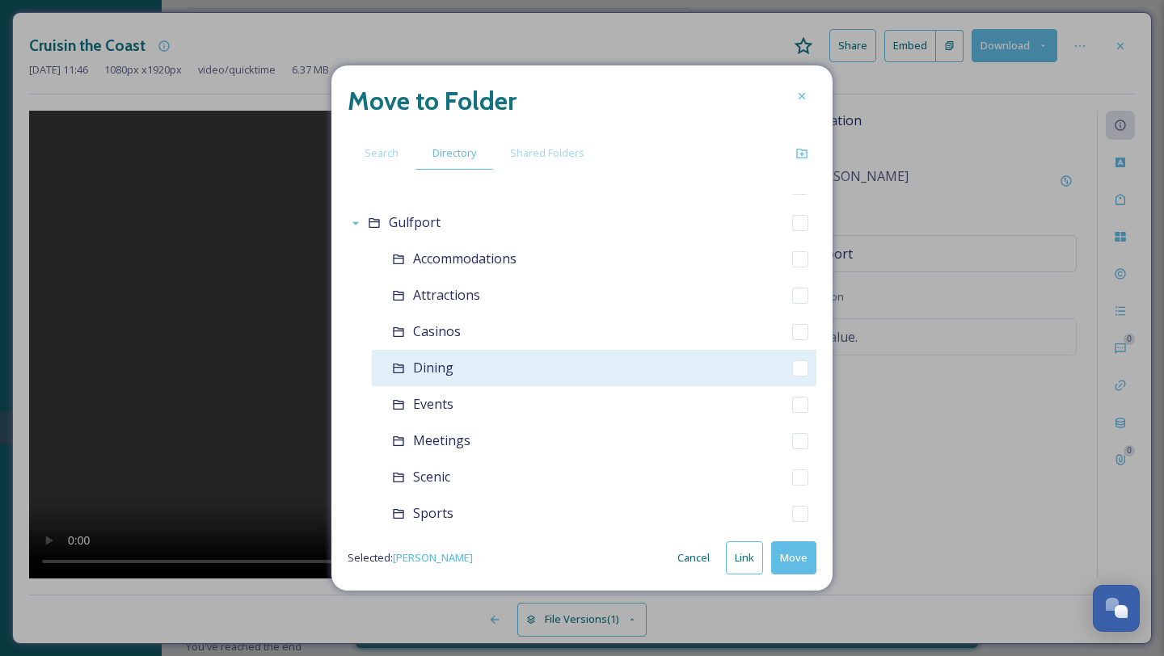
scroll to position [354, 0]
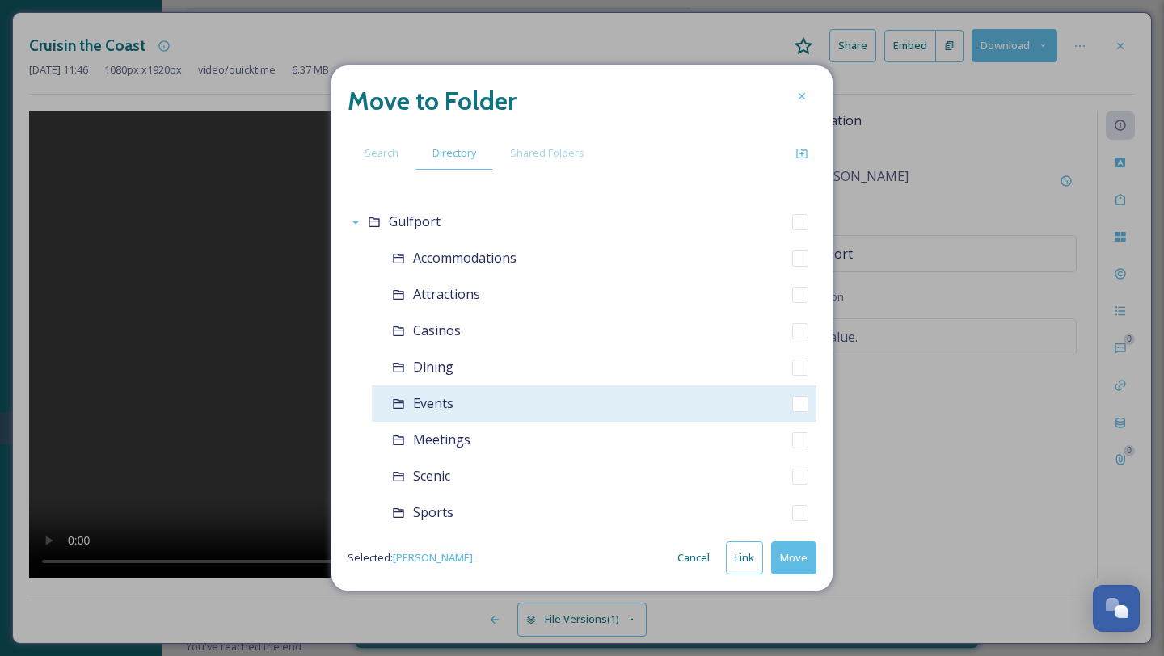
click at [433, 414] on div "Events" at bounding box center [594, 403] width 444 height 36
checkbox input "true"
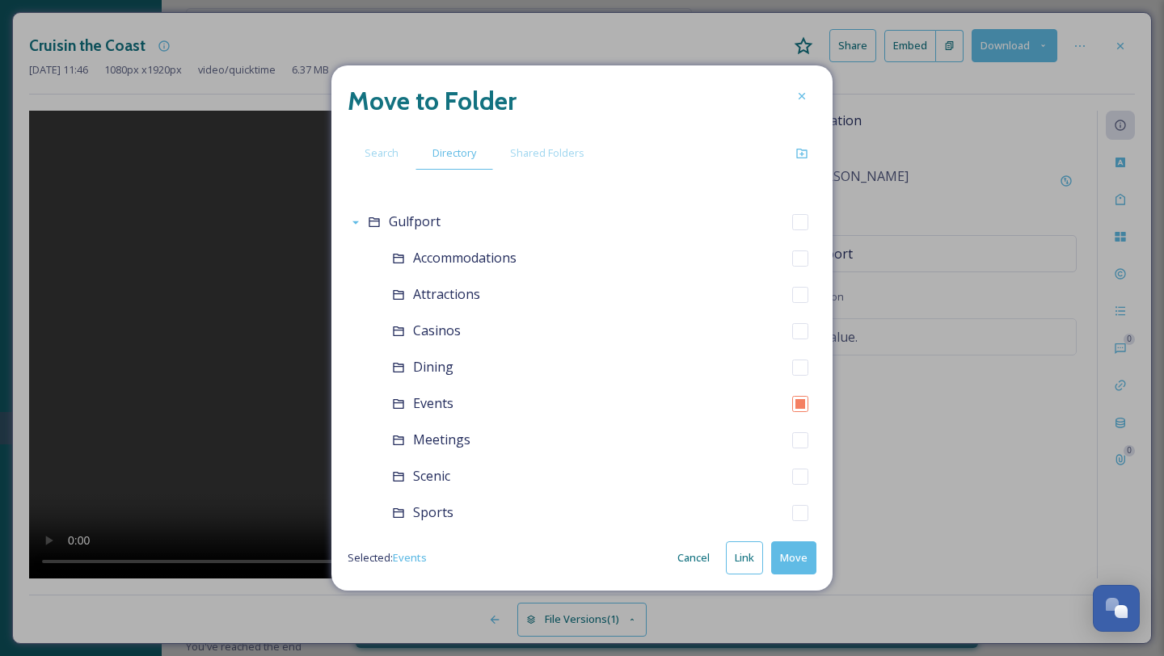
click at [800, 560] on button "Move" at bounding box center [793, 557] width 45 height 33
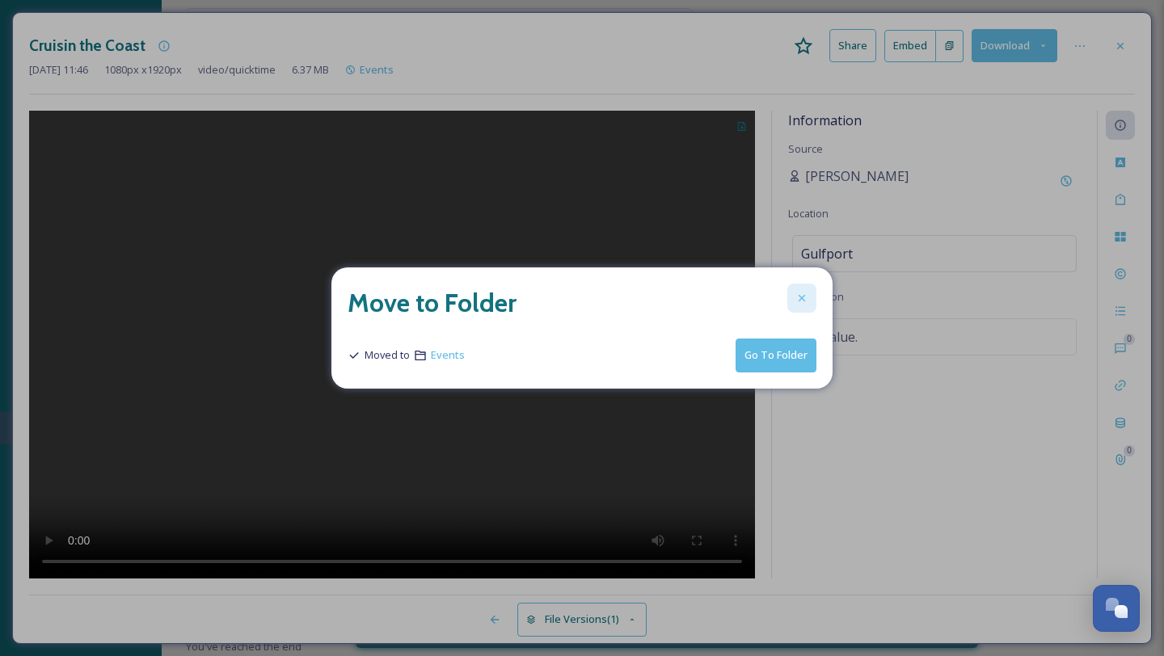
click at [805, 301] on icon at bounding box center [801, 298] width 13 height 13
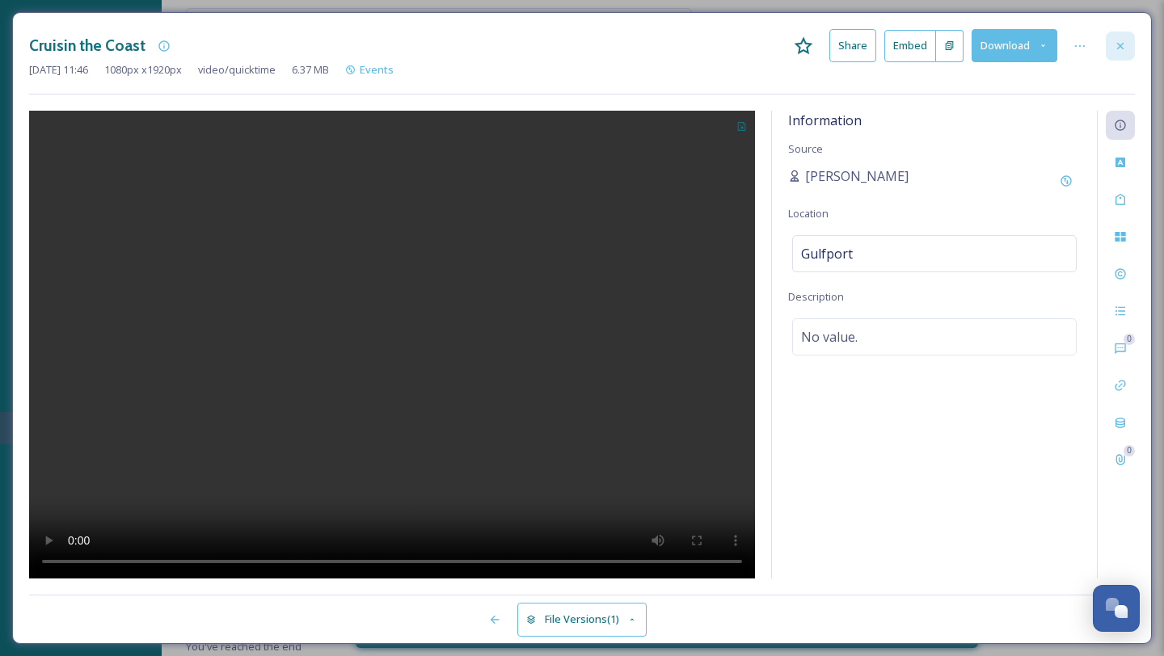
click at [1131, 50] on div at bounding box center [1120, 46] width 29 height 29
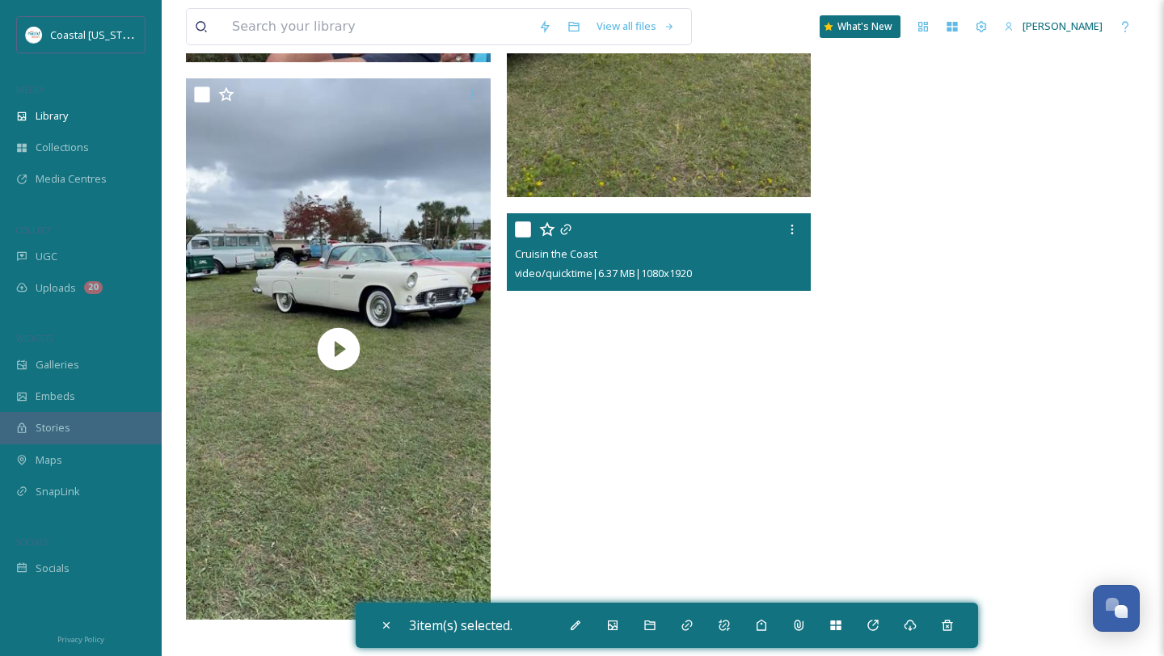
scroll to position [13380, 0]
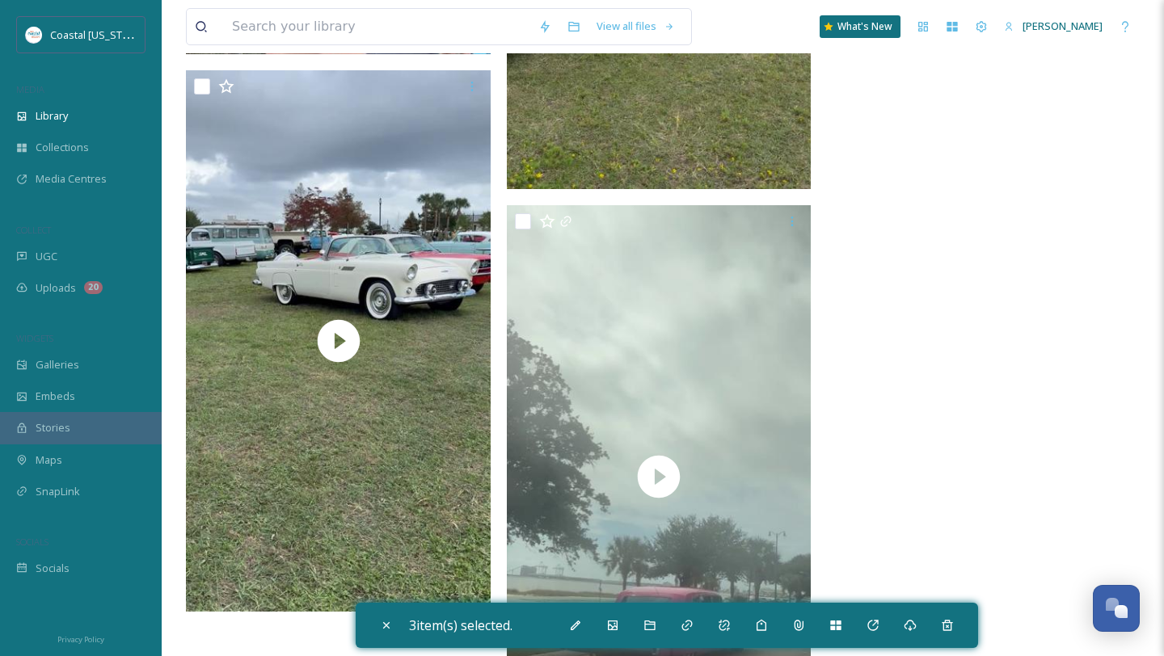
scroll to position [13468, 0]
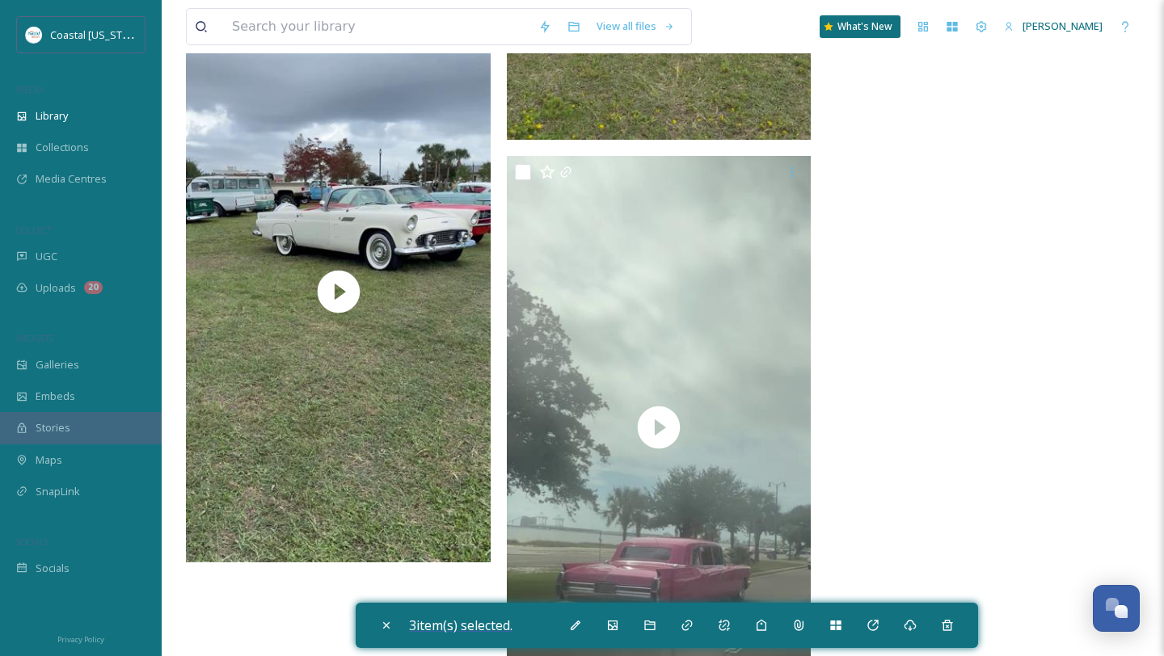
click at [483, 625] on span "3 item(s) selected." at bounding box center [460, 626] width 103 height 18
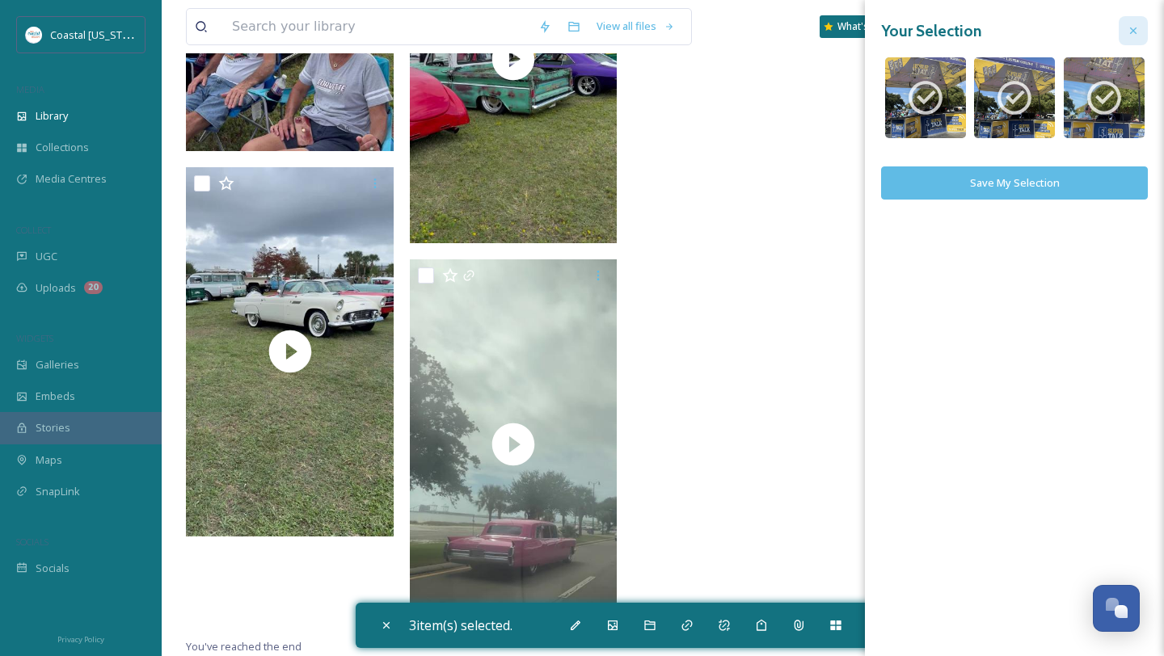
click at [1127, 36] on icon at bounding box center [1133, 30] width 13 height 13
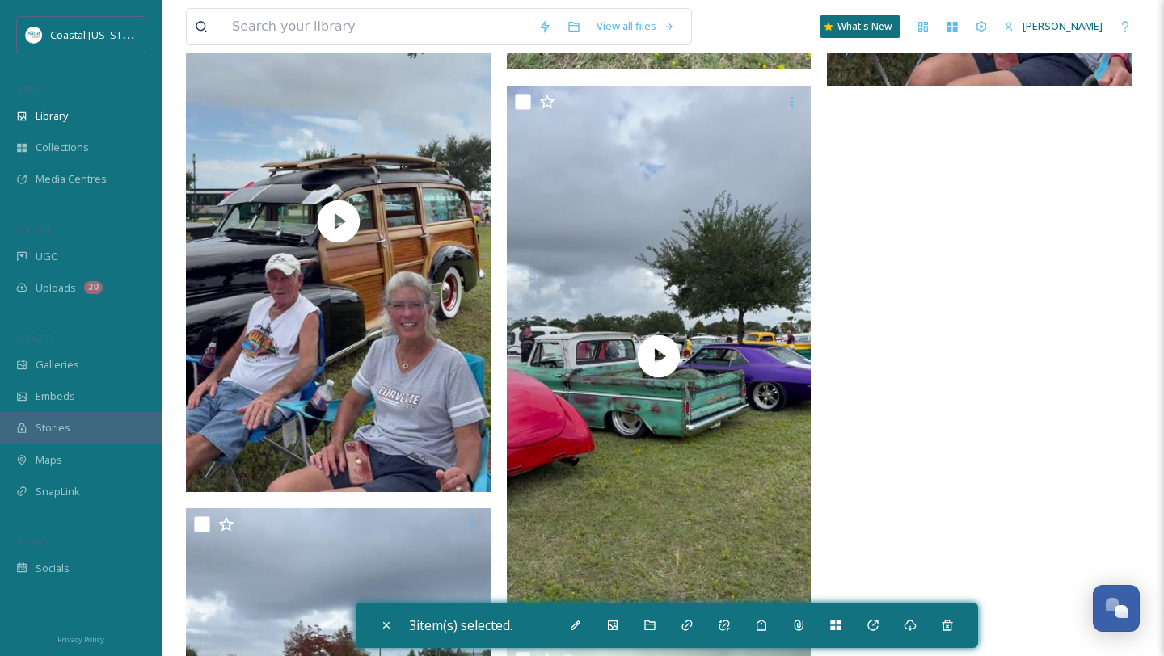
scroll to position [13536, 0]
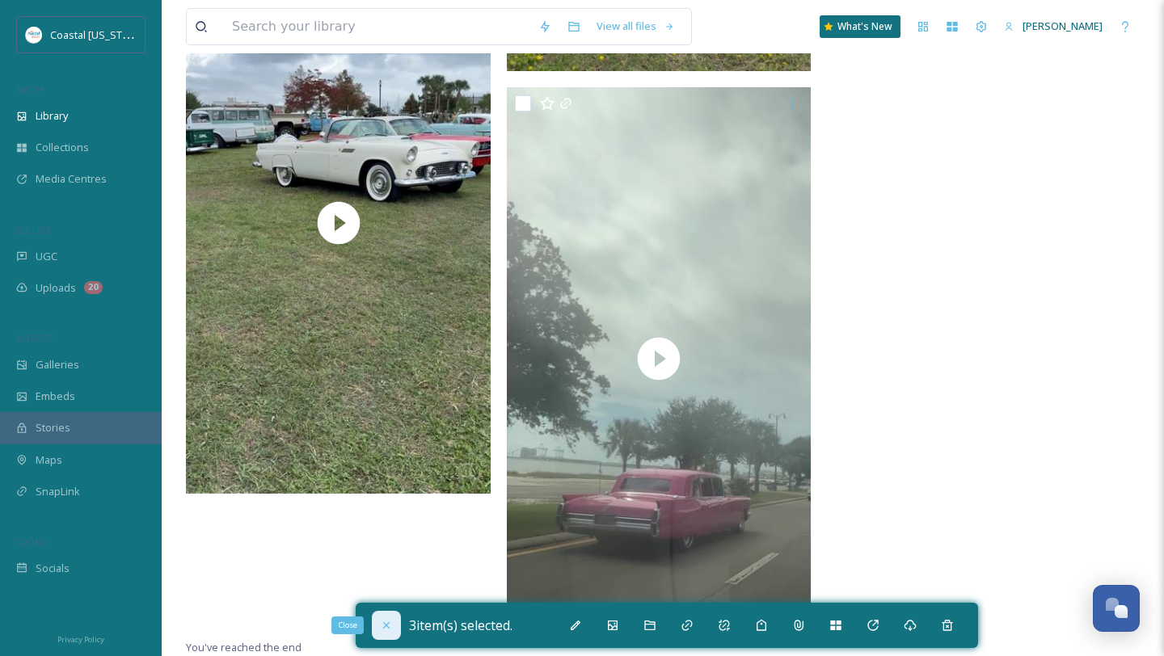
click at [390, 630] on icon at bounding box center [386, 625] width 13 height 13
checkbox input "false"
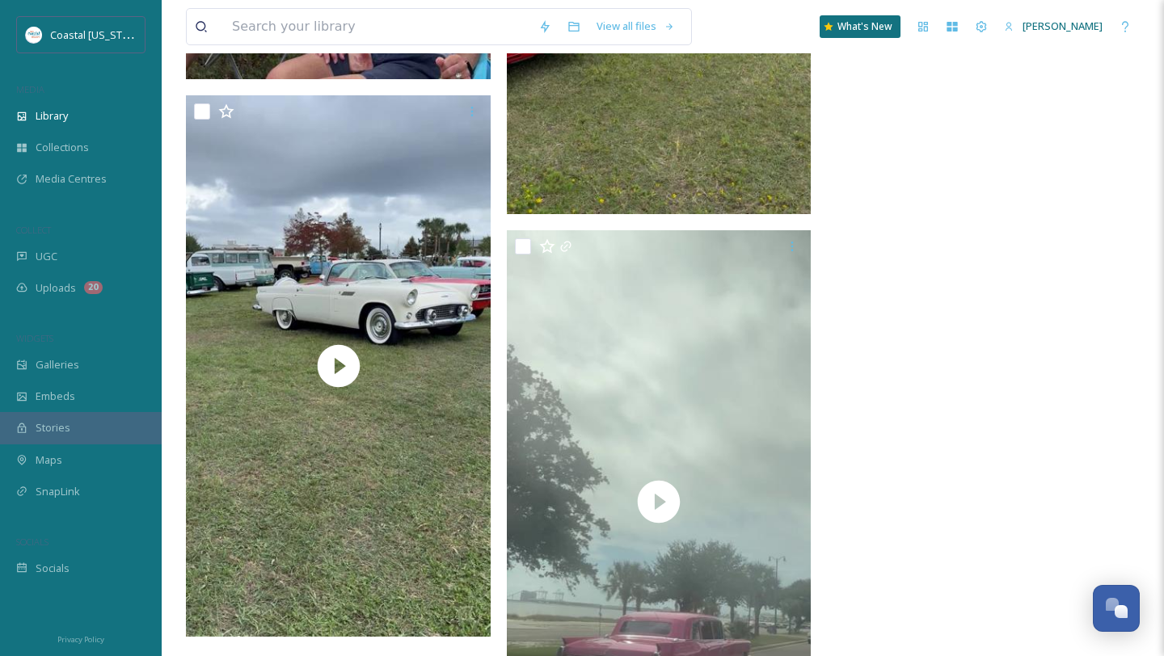
scroll to position [13381, 0]
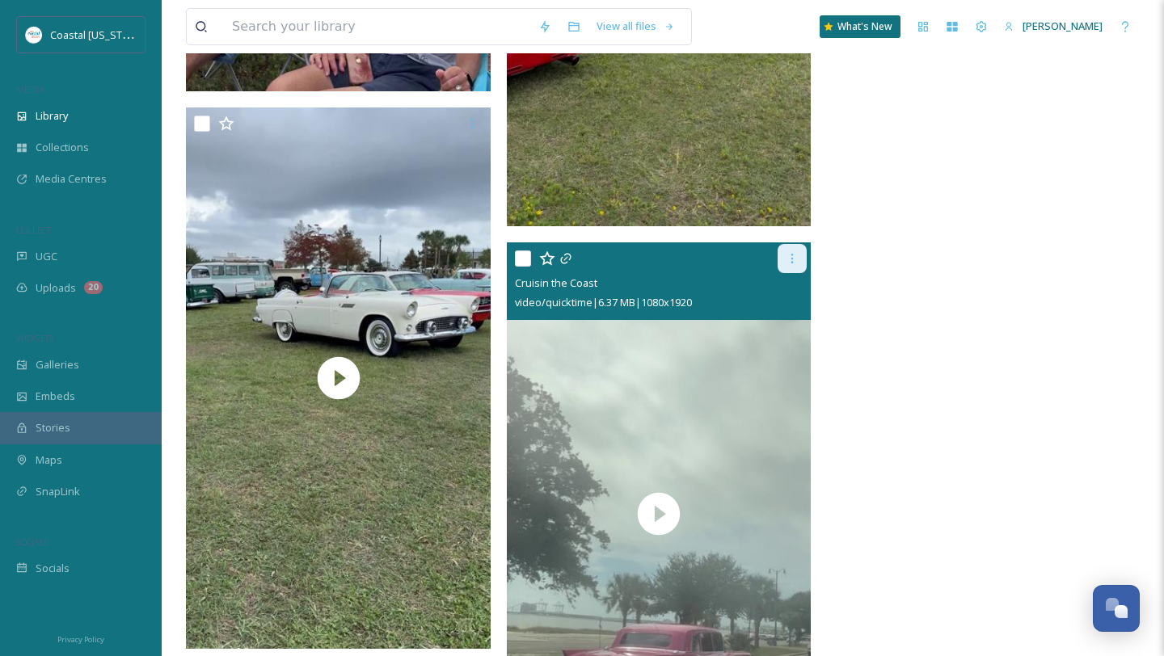
click at [794, 262] on icon at bounding box center [792, 258] width 13 height 13
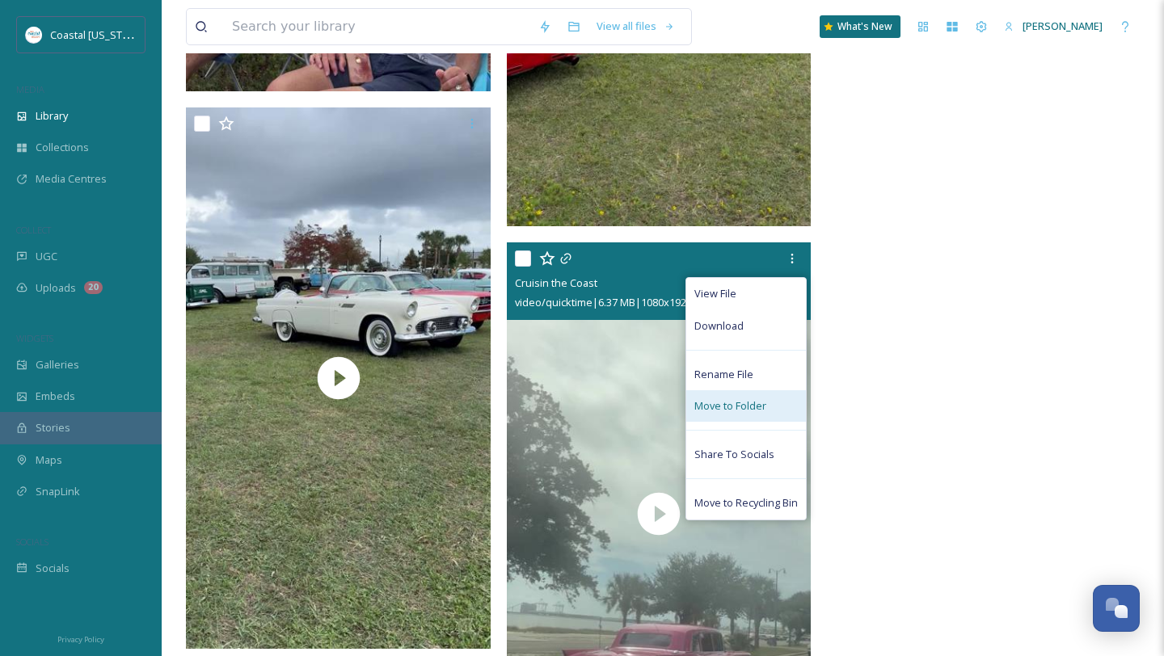
click at [774, 401] on div "Move to Folder" at bounding box center [746, 406] width 120 height 32
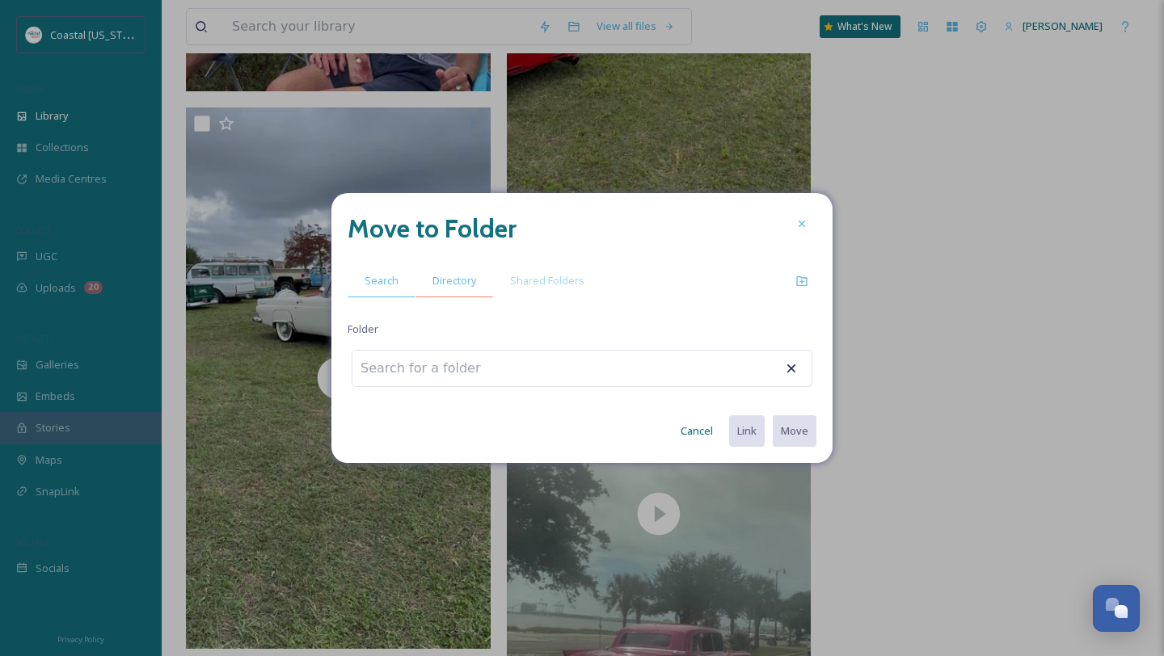
click at [449, 292] on div "Directory" at bounding box center [454, 280] width 78 height 33
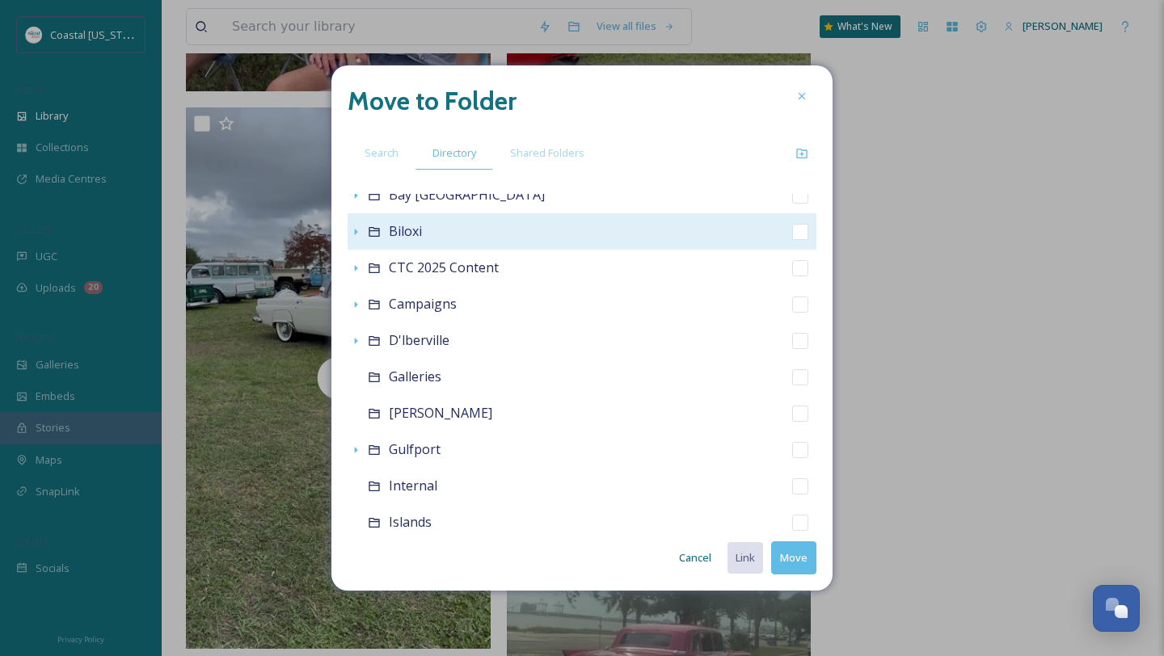
scroll to position [170, 0]
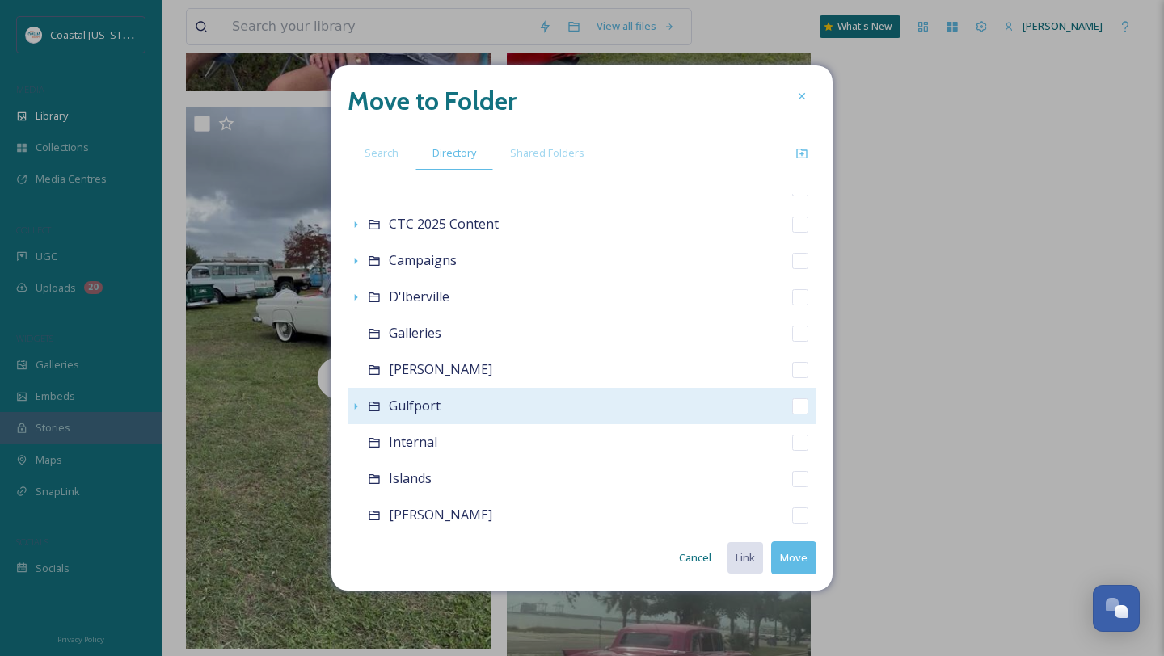
click at [370, 412] on div "Gulfport" at bounding box center [582, 406] width 469 height 36
checkbox input "false"
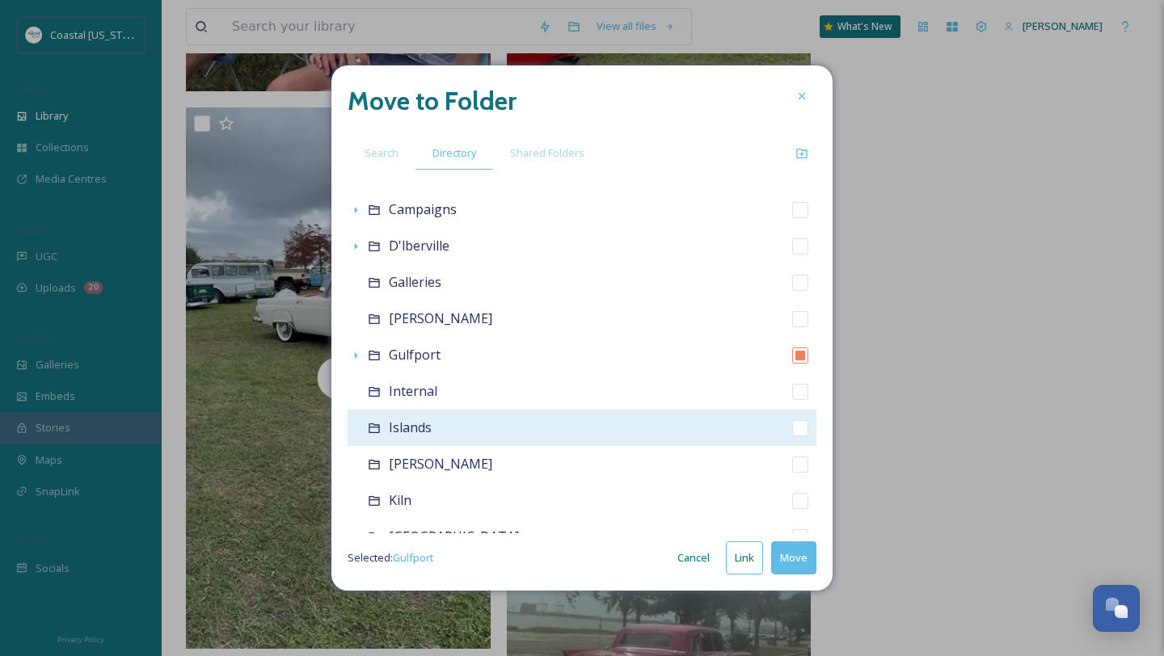
scroll to position [315, 0]
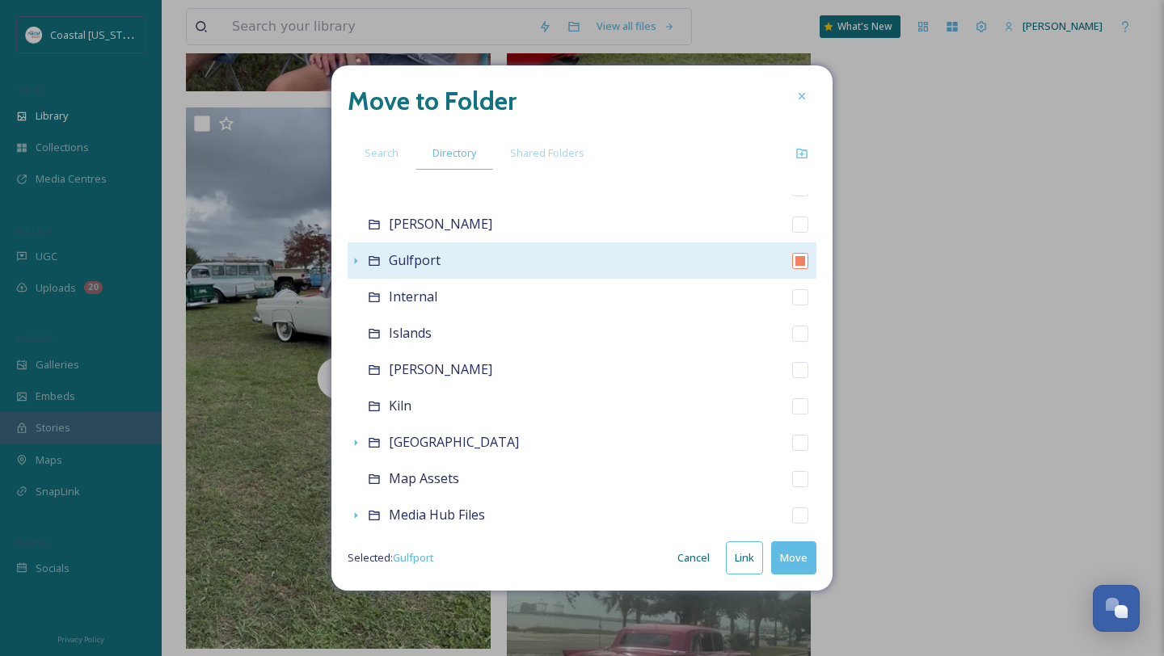
click at [381, 257] on div "Gulfport" at bounding box center [582, 260] width 469 height 36
click at [377, 260] on icon at bounding box center [374, 261] width 13 height 13
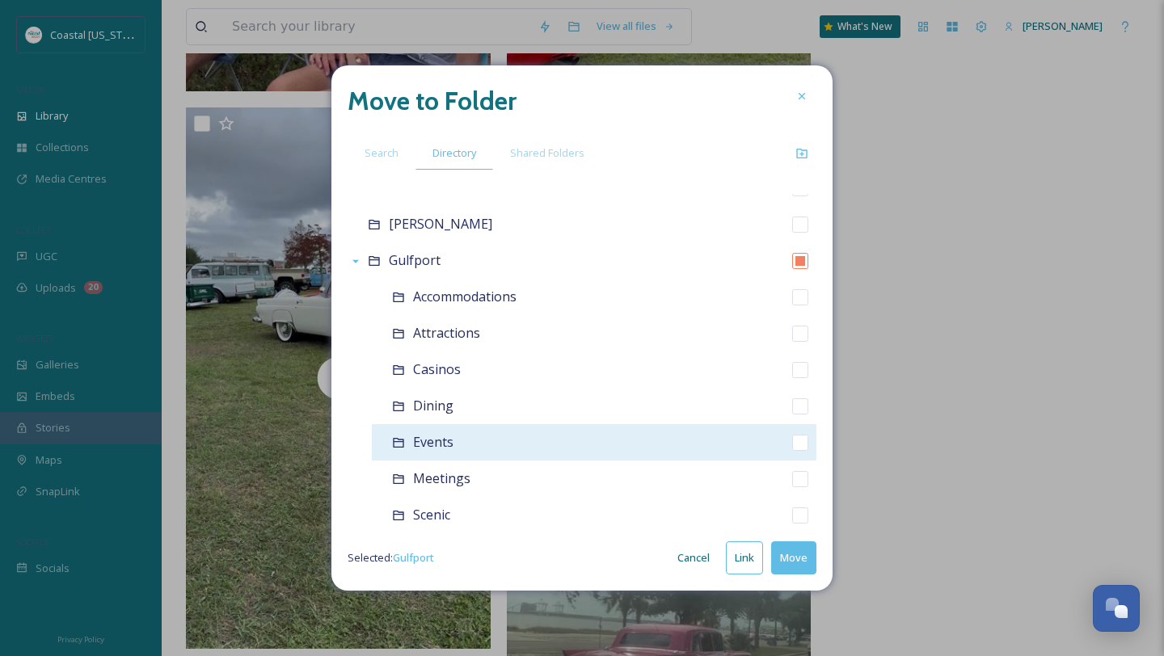
scroll to position [359, 0]
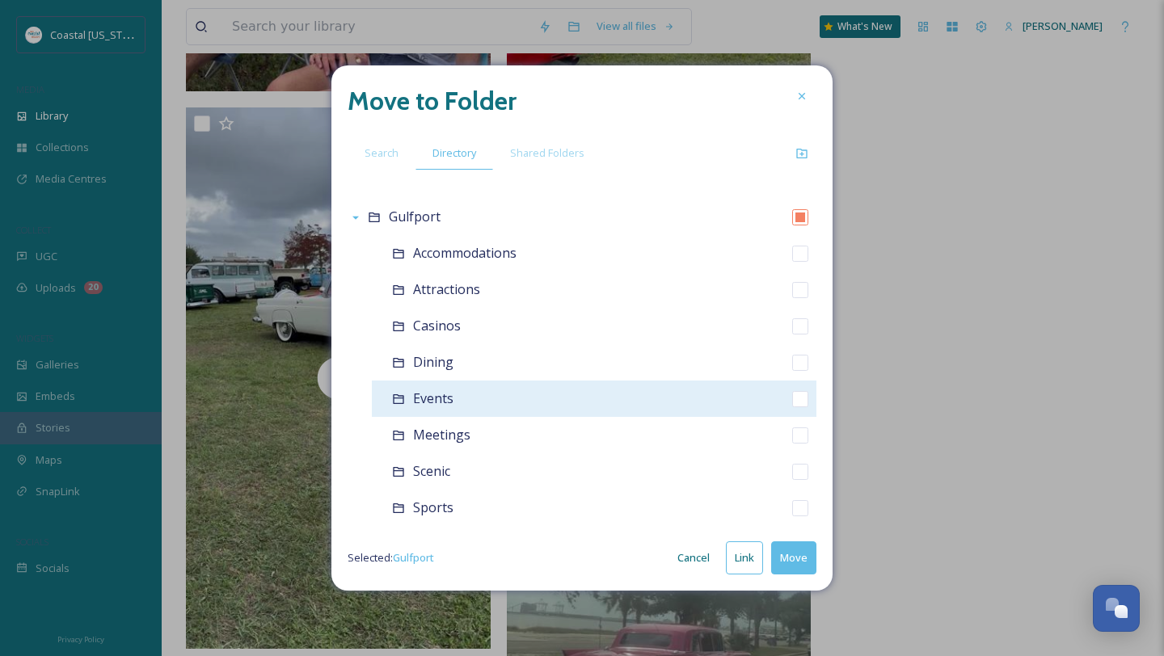
click at [478, 405] on div "Events" at bounding box center [594, 399] width 444 height 36
checkbox input "false"
checkbox input "true"
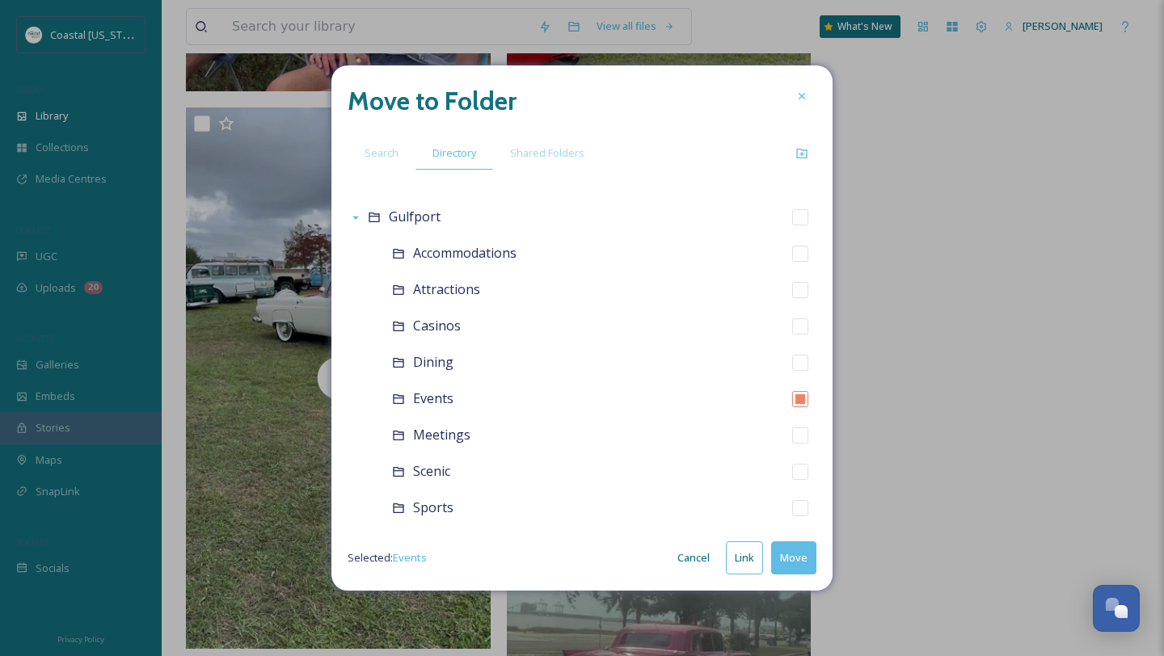
click at [807, 566] on button "Move" at bounding box center [793, 557] width 45 height 33
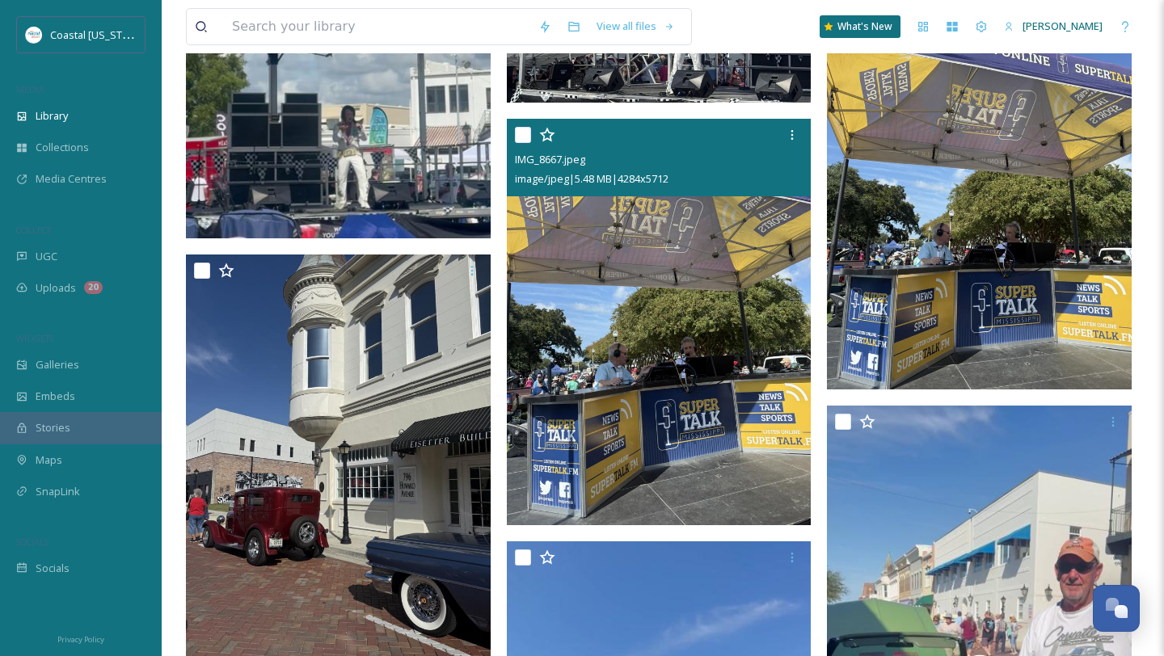
scroll to position [3309, 0]
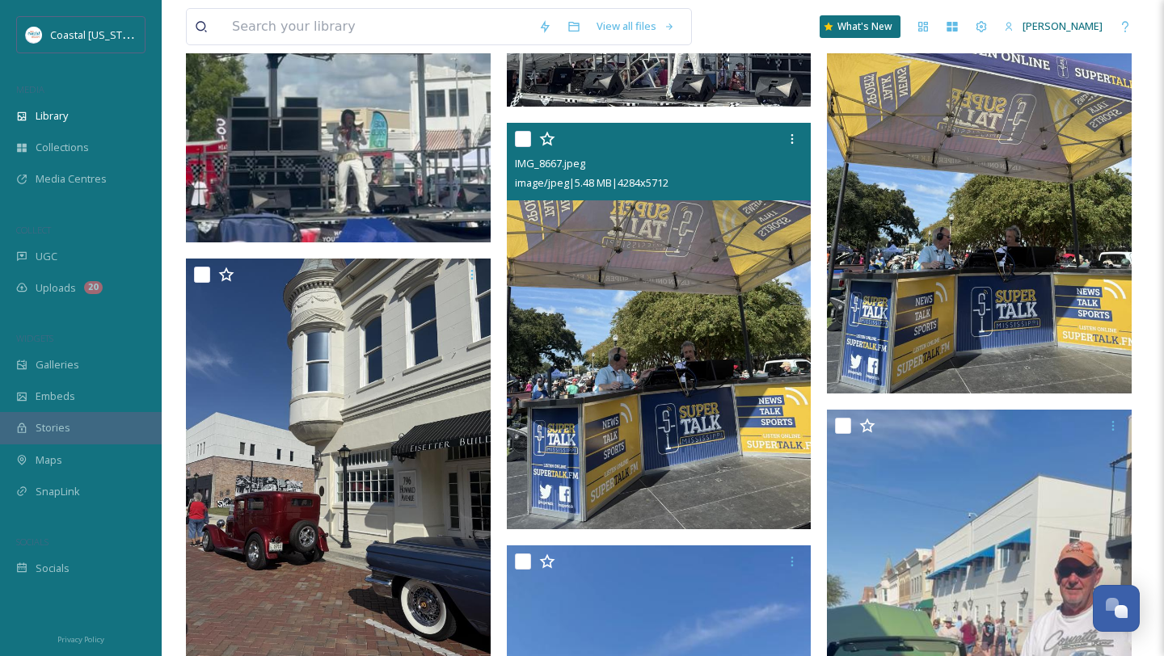
click at [516, 141] on input "checkbox" at bounding box center [523, 139] width 16 height 16
checkbox input "true"
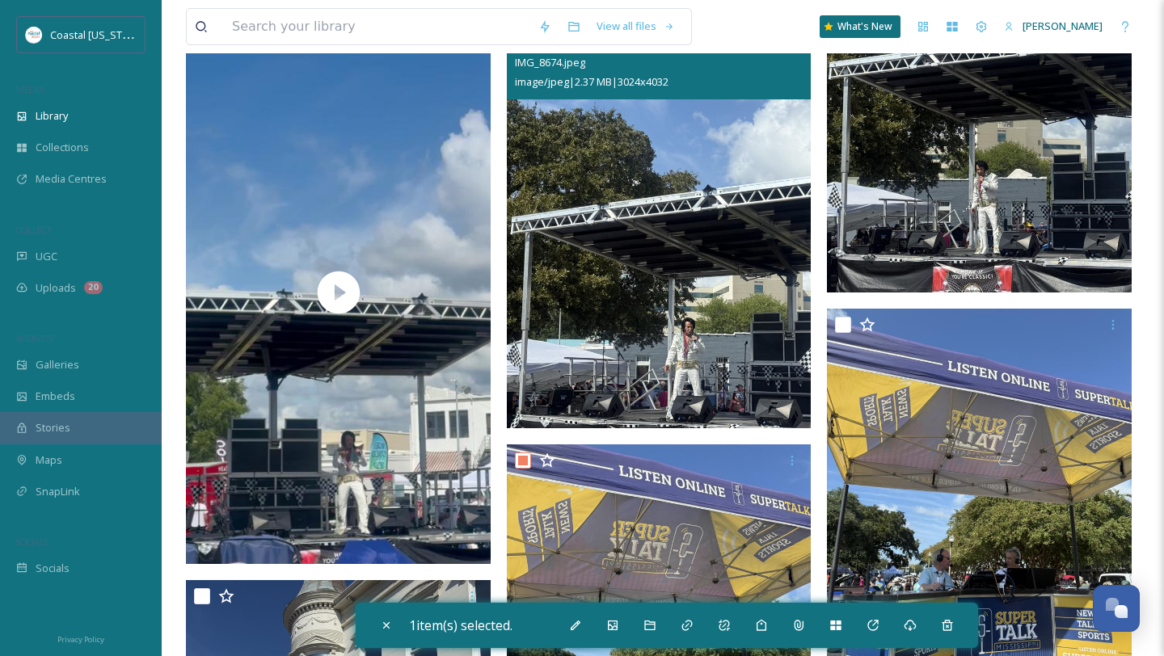
scroll to position [2953, 0]
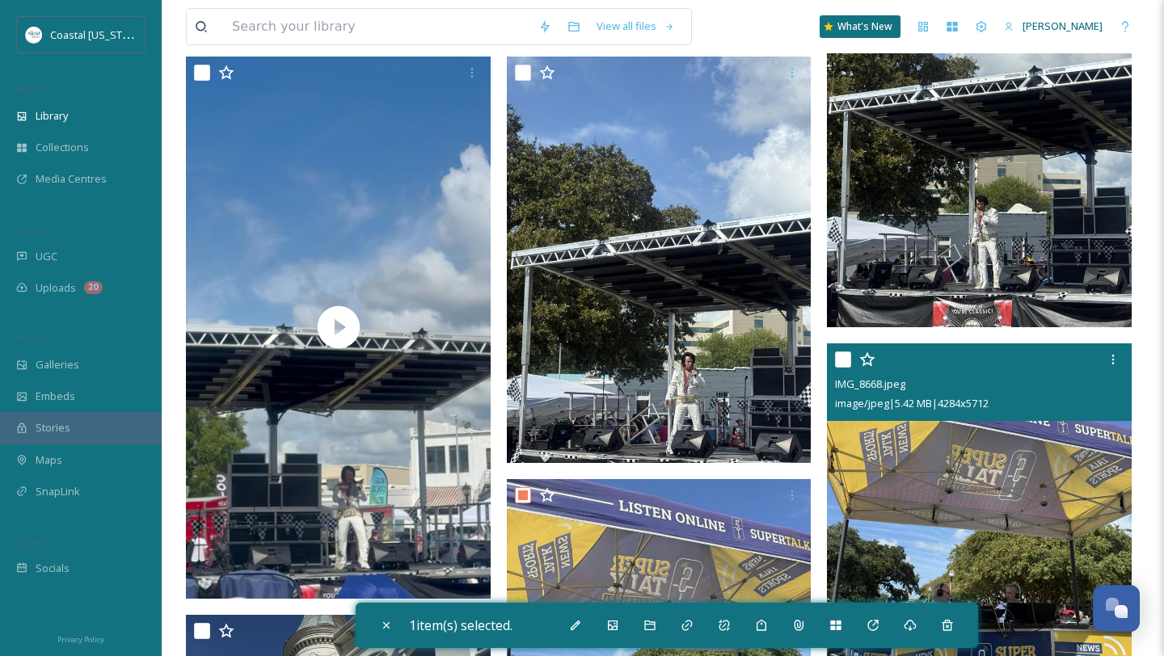
click at [842, 361] on input "checkbox" at bounding box center [843, 360] width 16 height 16
checkbox input "true"
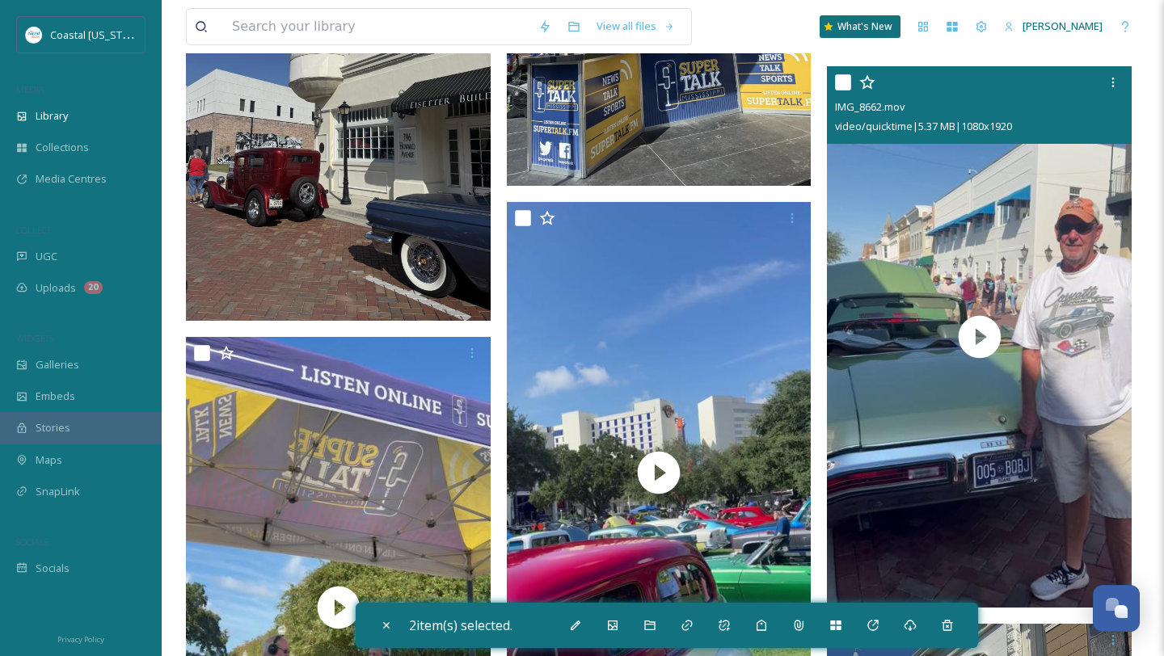
scroll to position [3726, 0]
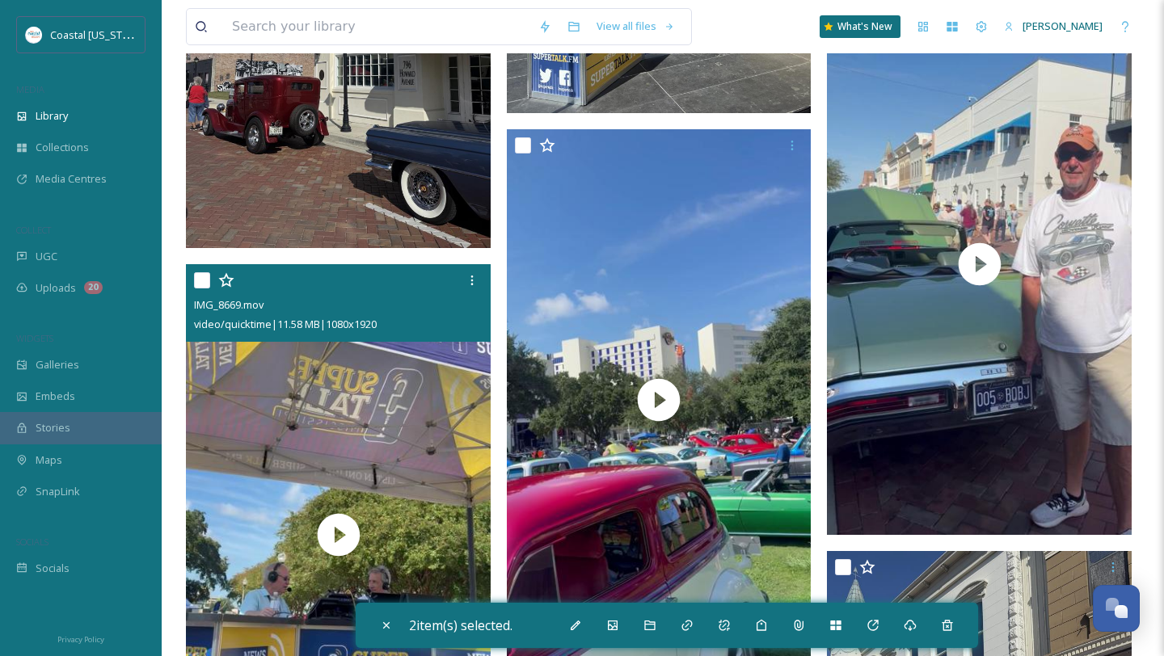
click at [207, 278] on input "checkbox" at bounding box center [202, 280] width 16 height 16
checkbox input "true"
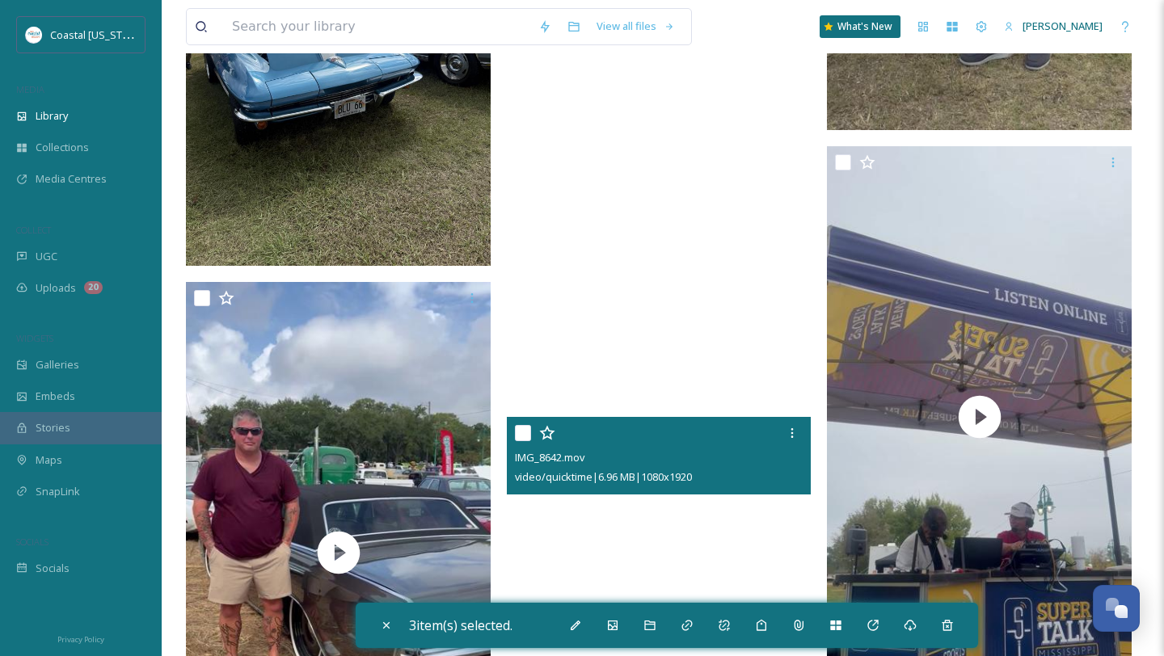
scroll to position [6611, 0]
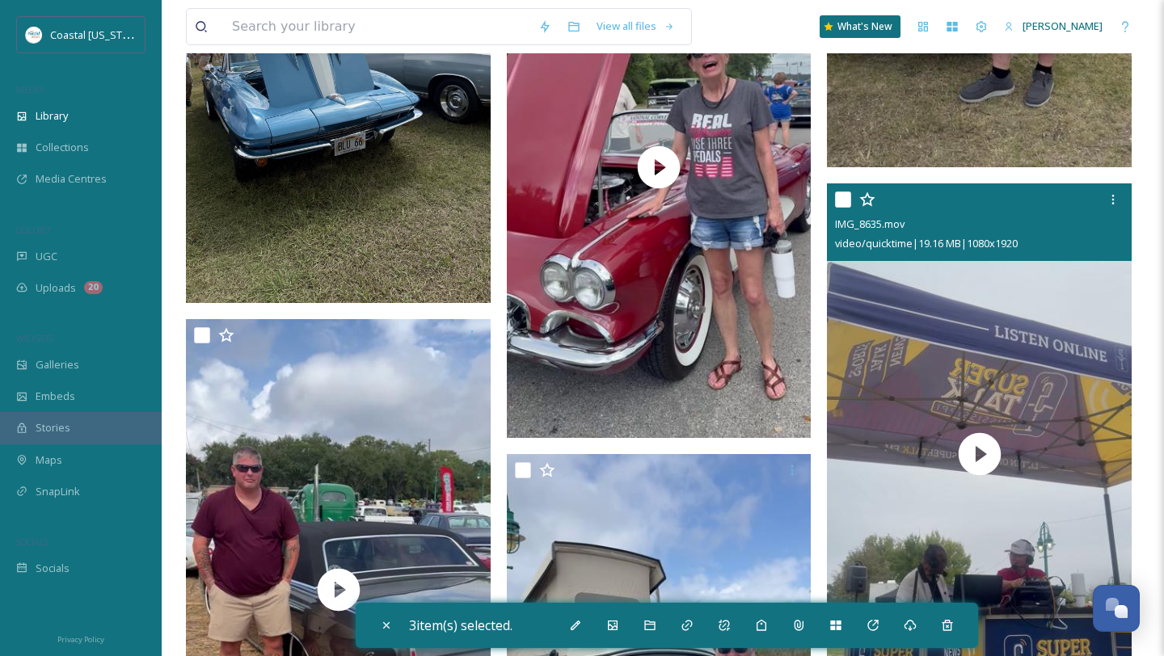
click at [835, 201] on input "checkbox" at bounding box center [843, 200] width 16 height 16
checkbox input "true"
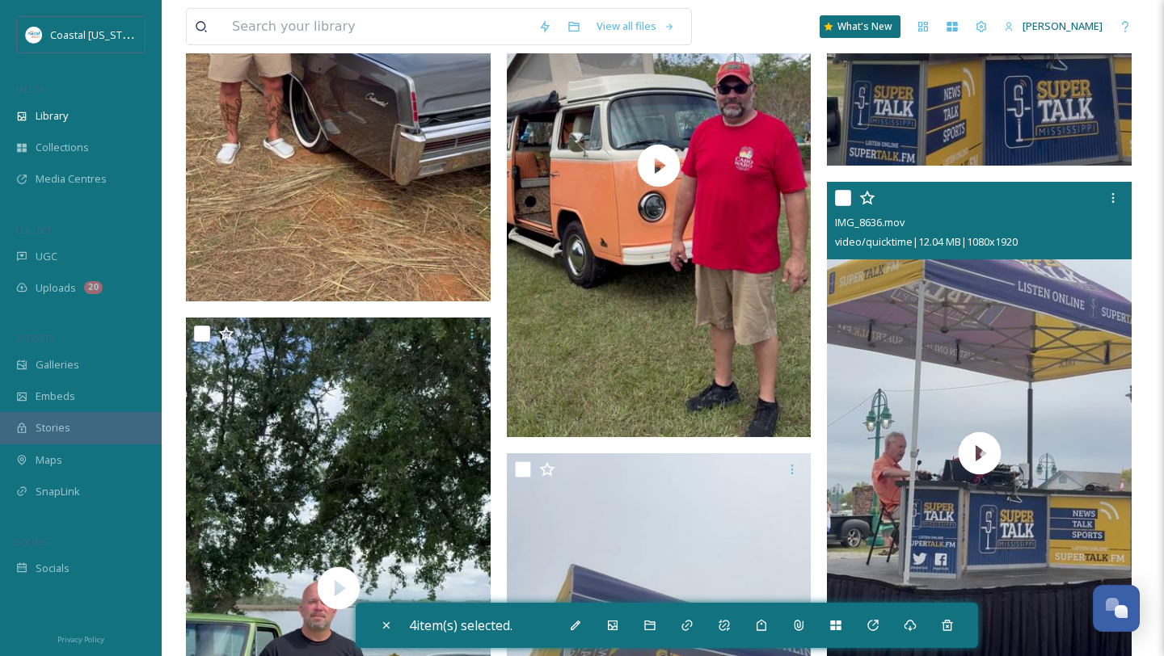
click at [844, 201] on input "checkbox" at bounding box center [843, 198] width 16 height 16
checkbox input "true"
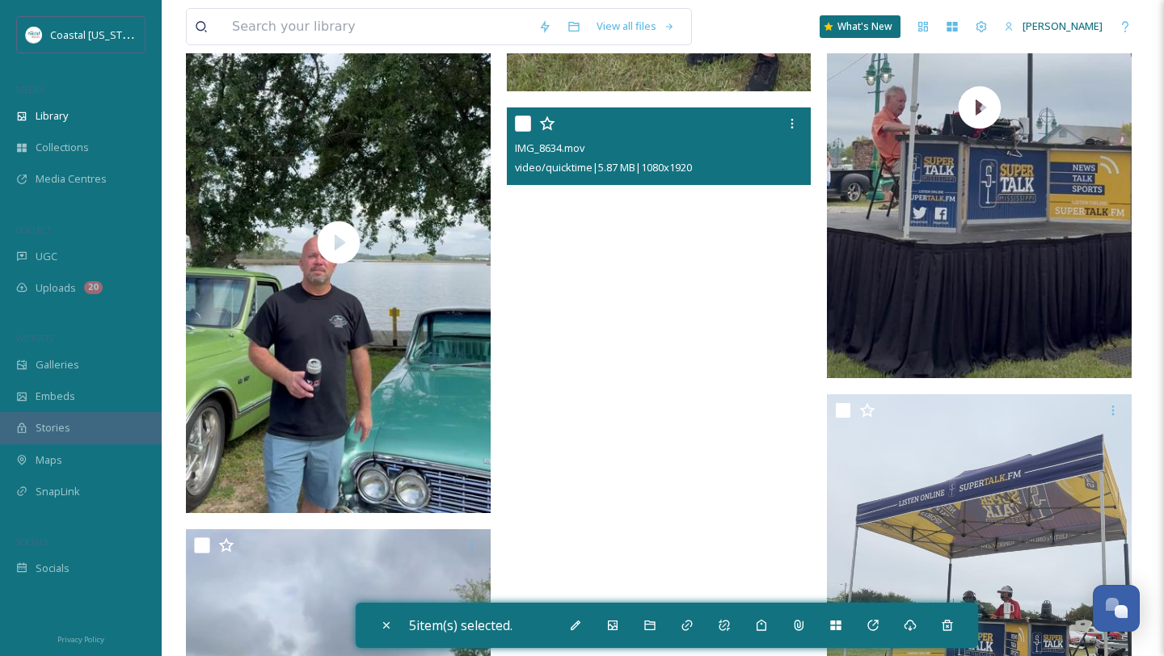
scroll to position [7509, 0]
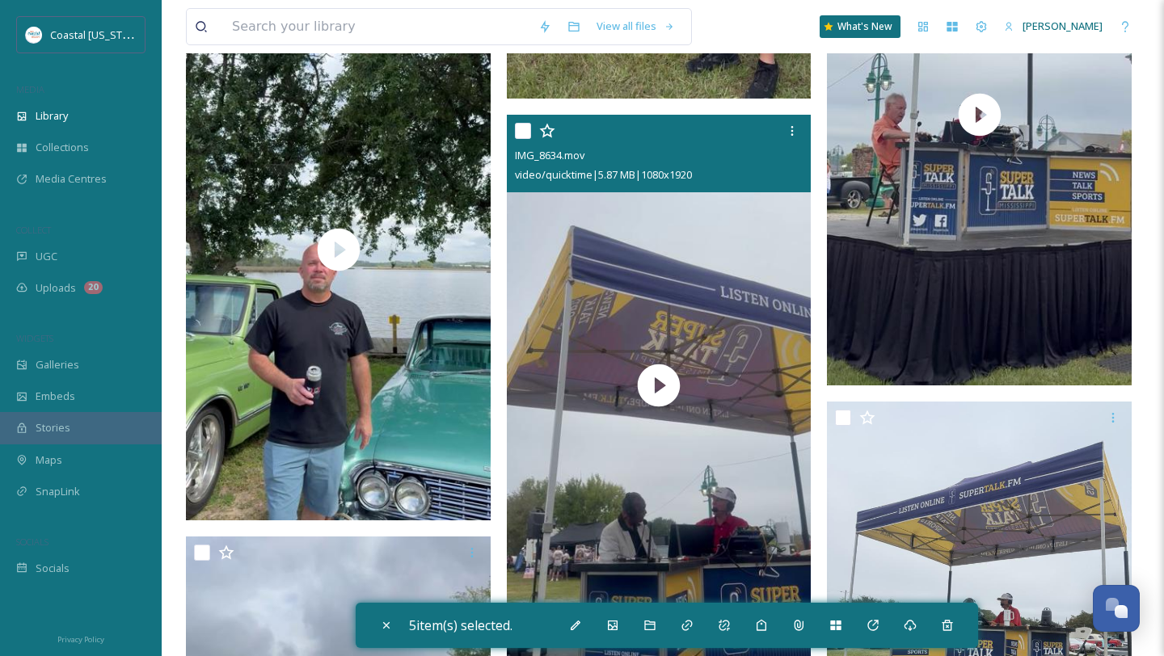
click at [515, 126] on input "checkbox" at bounding box center [523, 131] width 16 height 16
checkbox input "true"
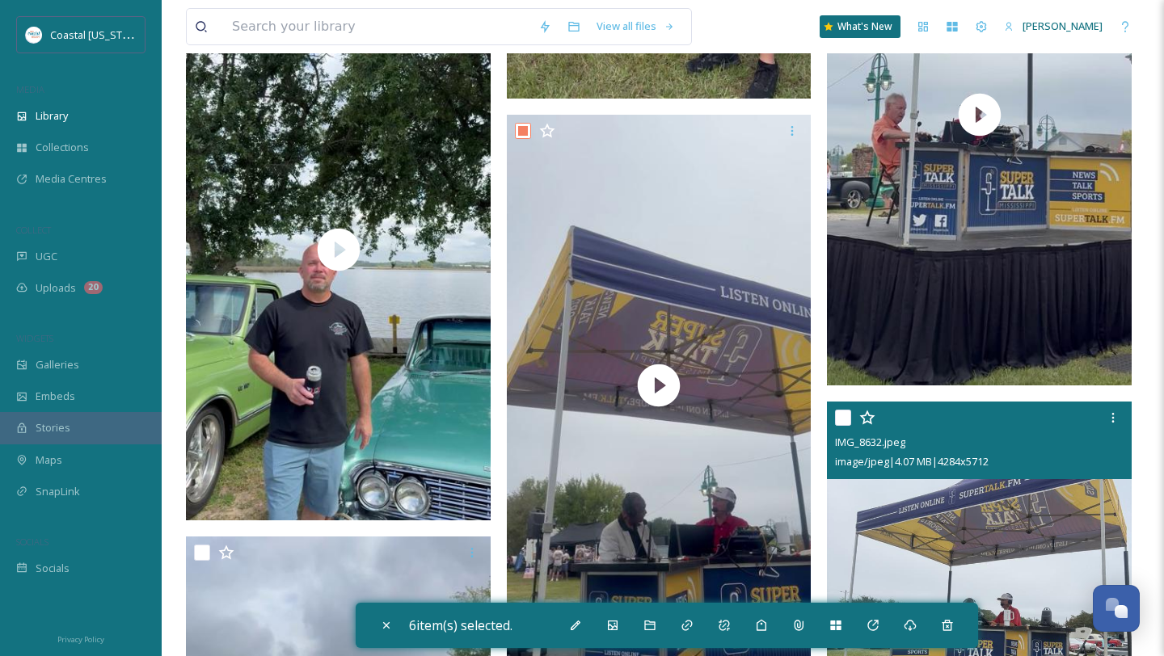
click at [843, 423] on input "checkbox" at bounding box center [843, 418] width 16 height 16
checkbox input "true"
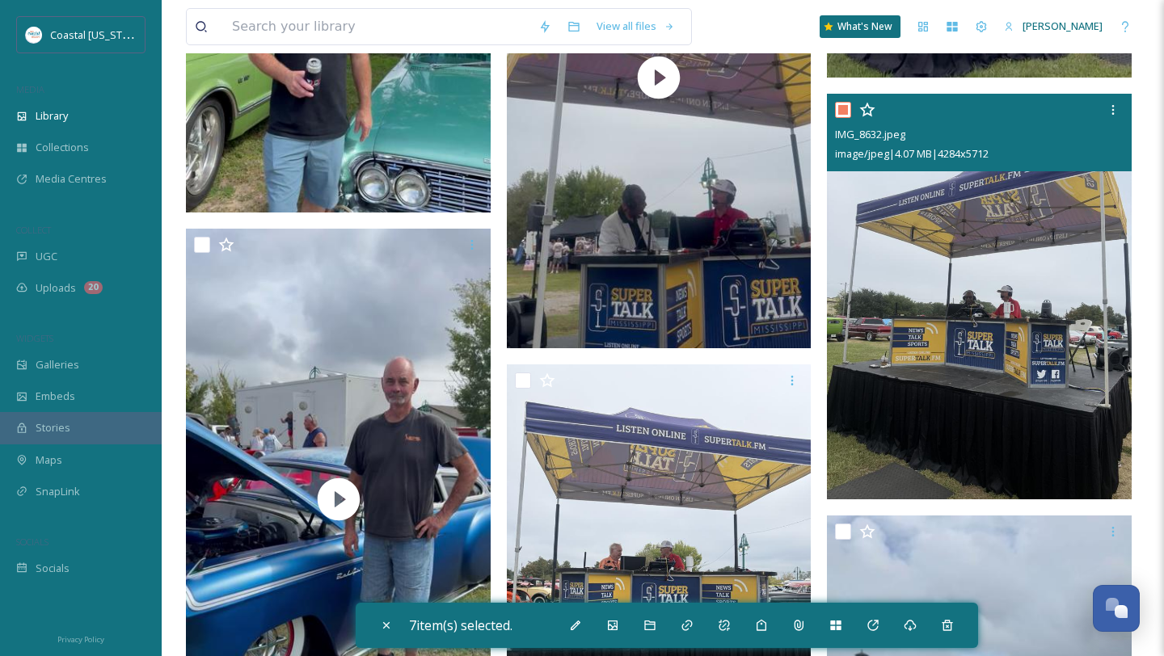
scroll to position [8020, 0]
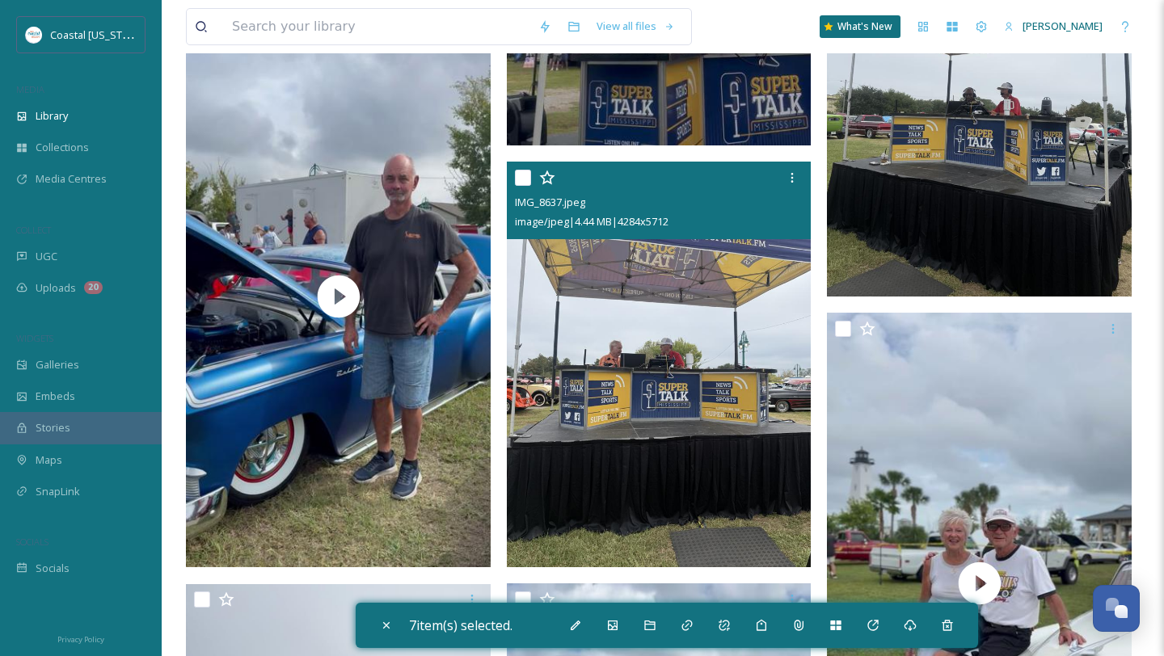
click at [519, 169] on div at bounding box center [661, 177] width 293 height 29
click at [525, 174] on input "checkbox" at bounding box center [523, 178] width 16 height 16
checkbox input "true"
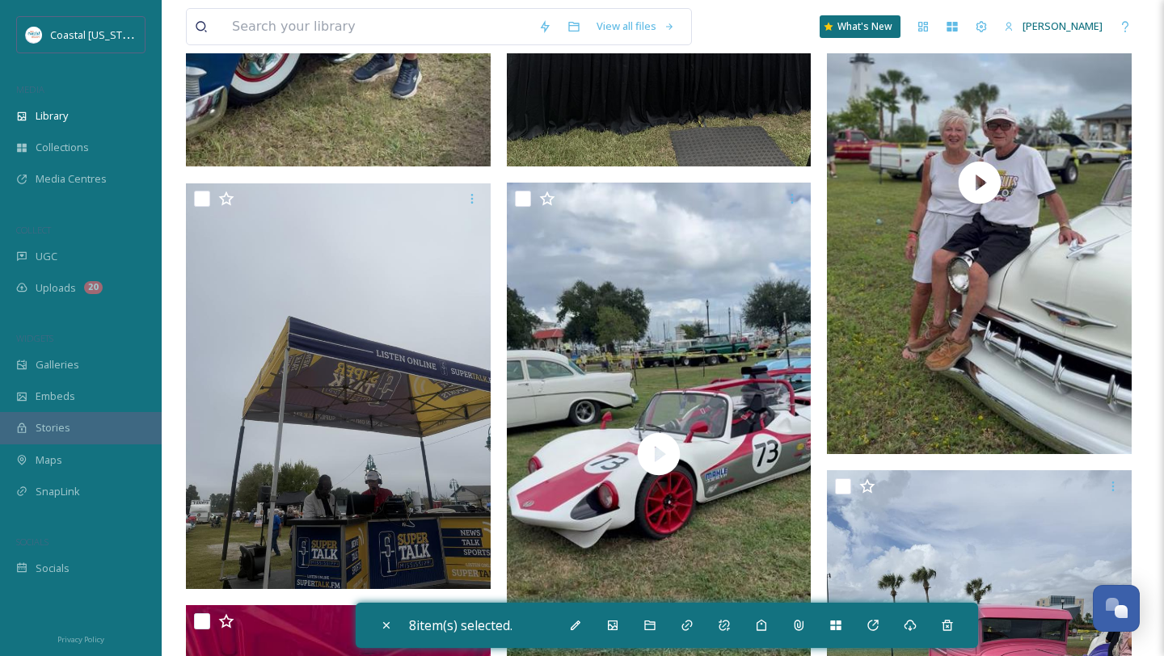
scroll to position [8439, 0]
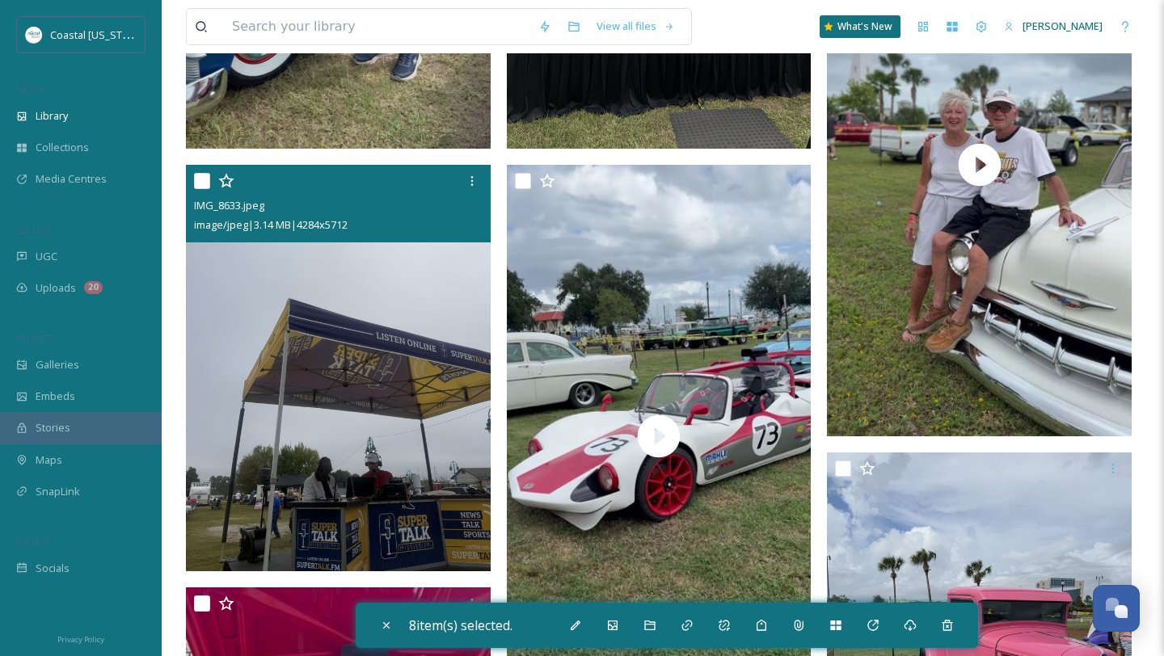
click at [198, 183] on input "checkbox" at bounding box center [202, 181] width 16 height 16
checkbox input "true"
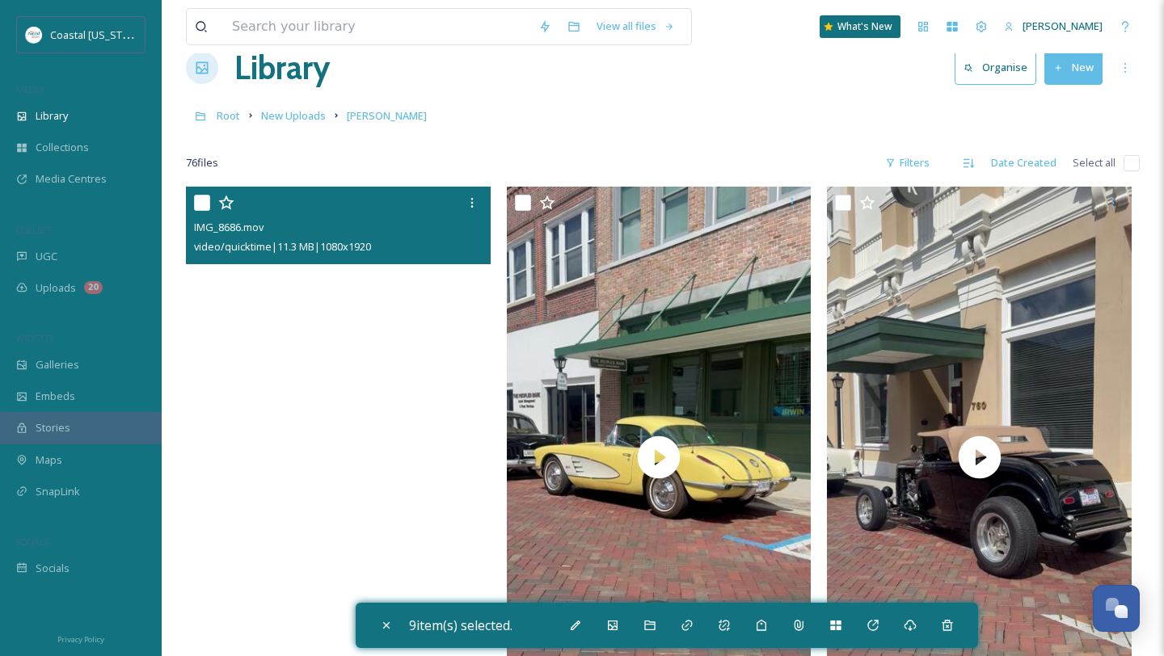
scroll to position [0, 0]
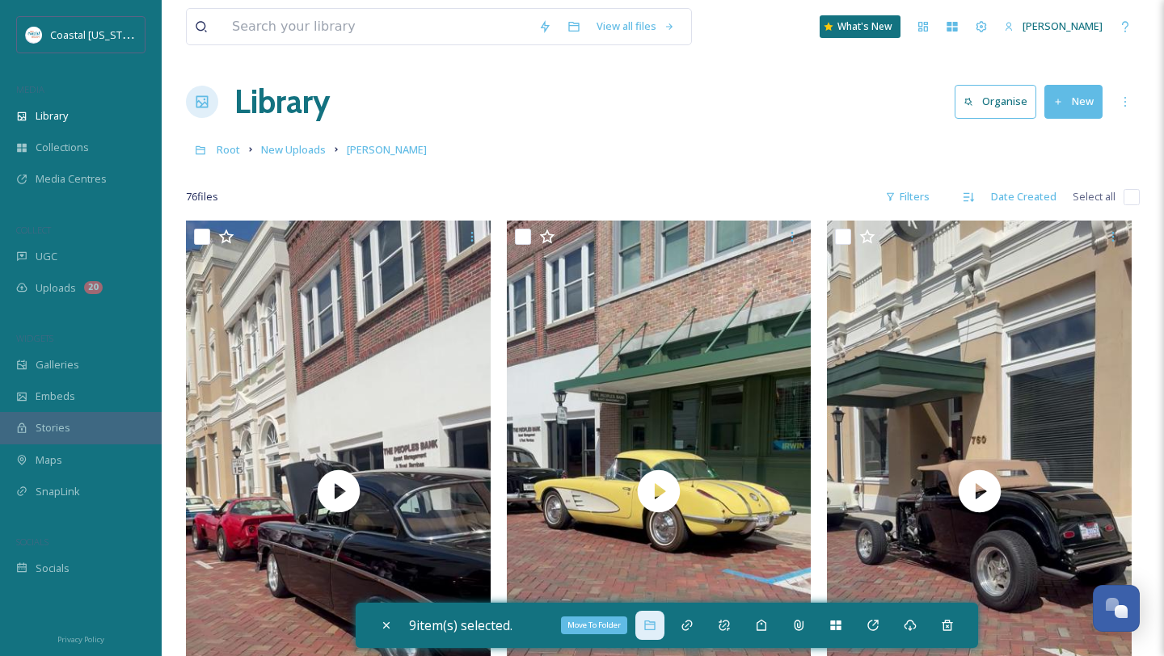
click at [651, 630] on icon at bounding box center [649, 625] width 13 height 13
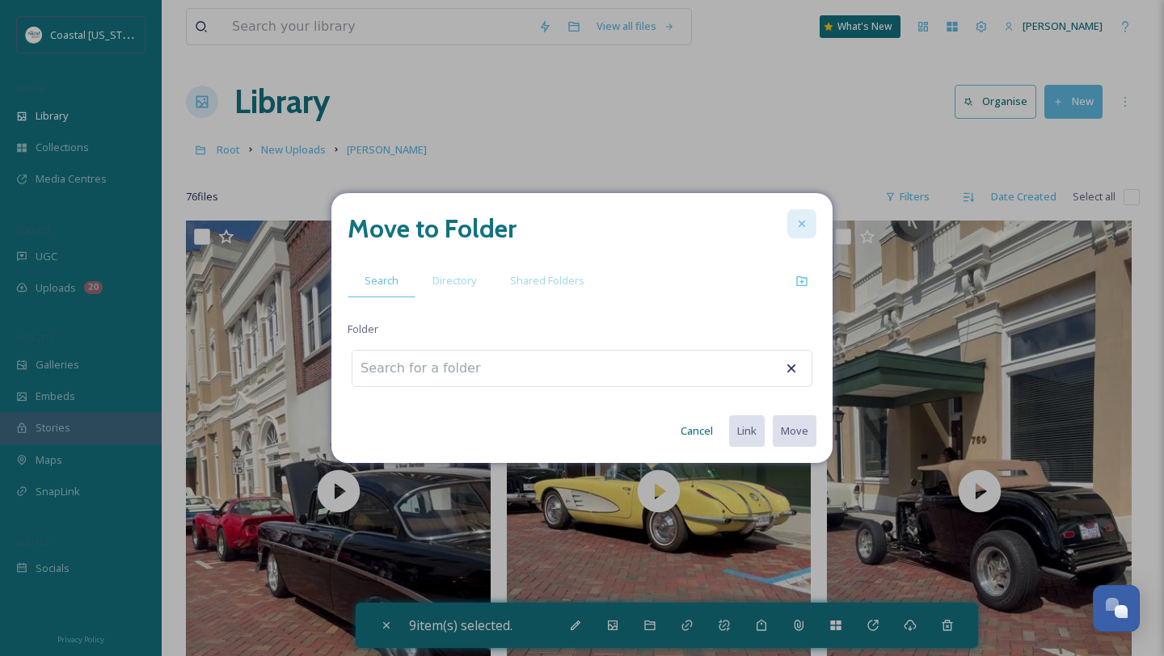
click at [800, 228] on icon at bounding box center [801, 223] width 13 height 13
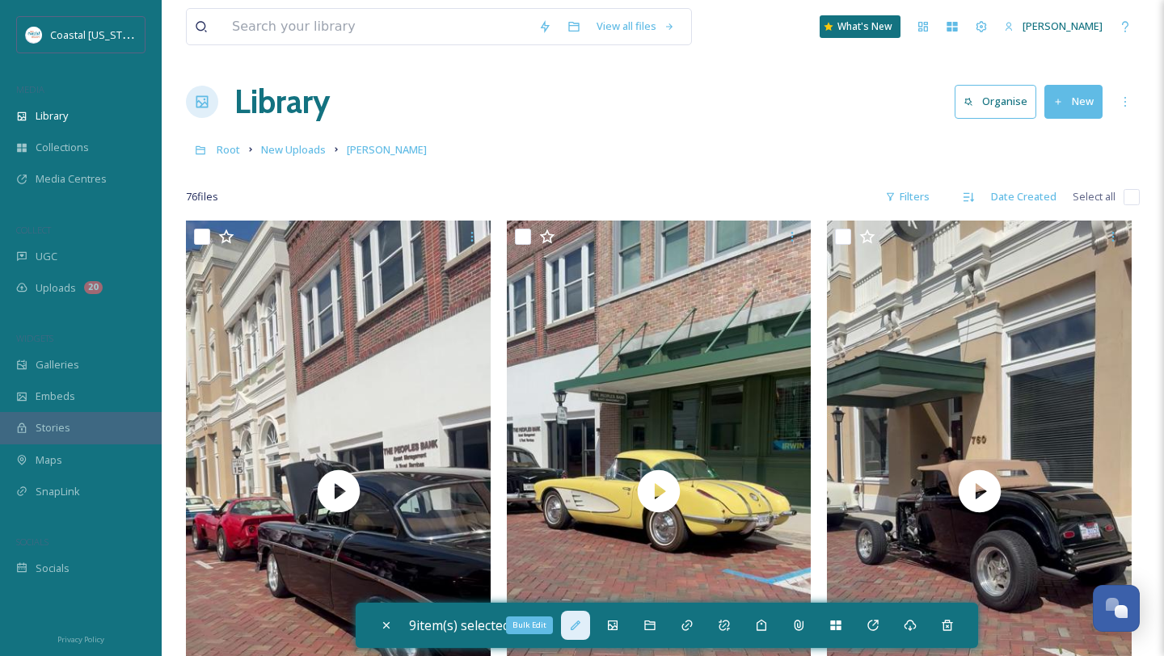
click at [582, 630] on icon at bounding box center [575, 625] width 13 height 13
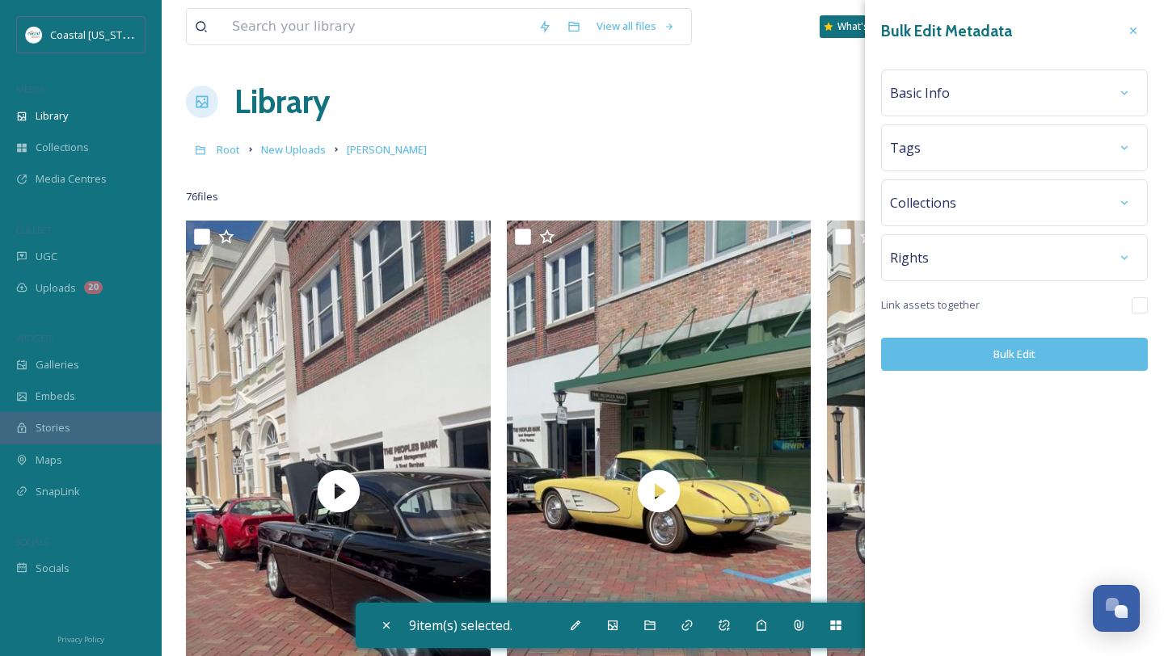
click at [924, 81] on div "Basic Info" at bounding box center [1014, 92] width 249 height 29
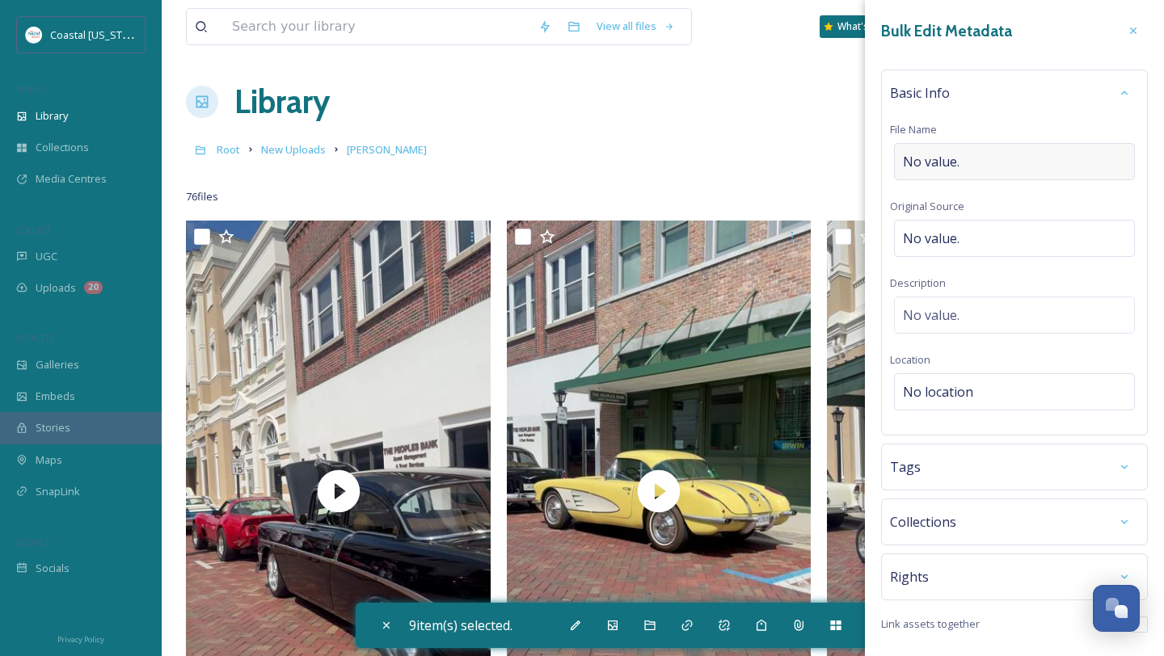
click at [941, 166] on span "No value." at bounding box center [931, 161] width 57 height 19
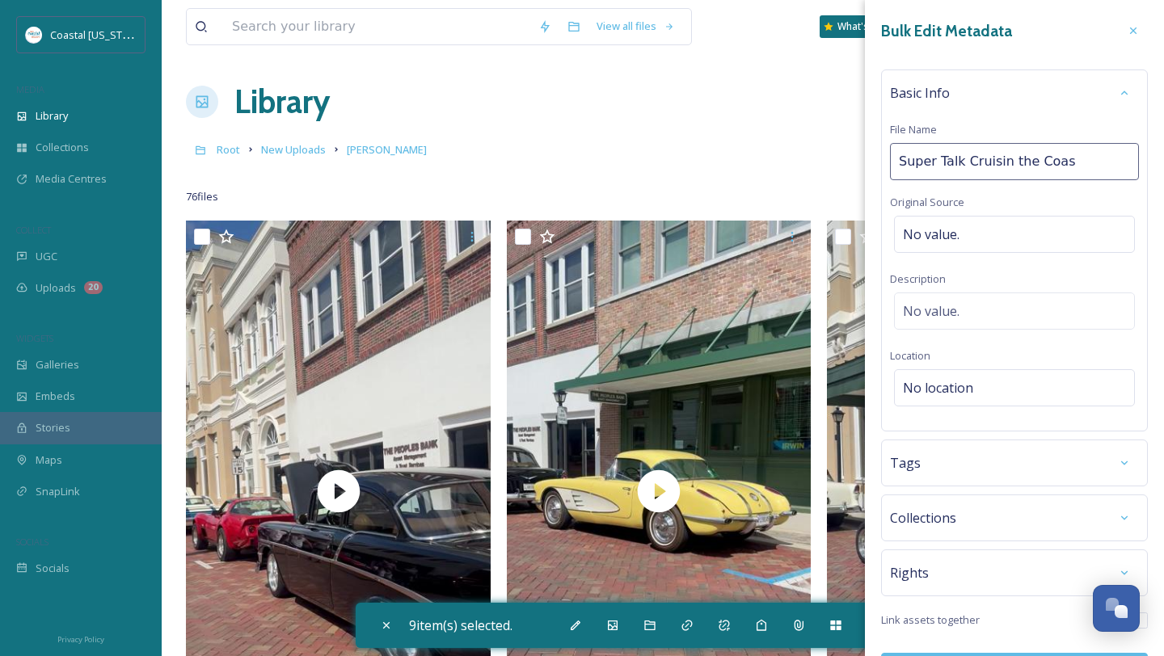
type input "Super Talk Cruisin the Coast"
click at [942, 470] on div "Tags" at bounding box center [1014, 463] width 249 height 29
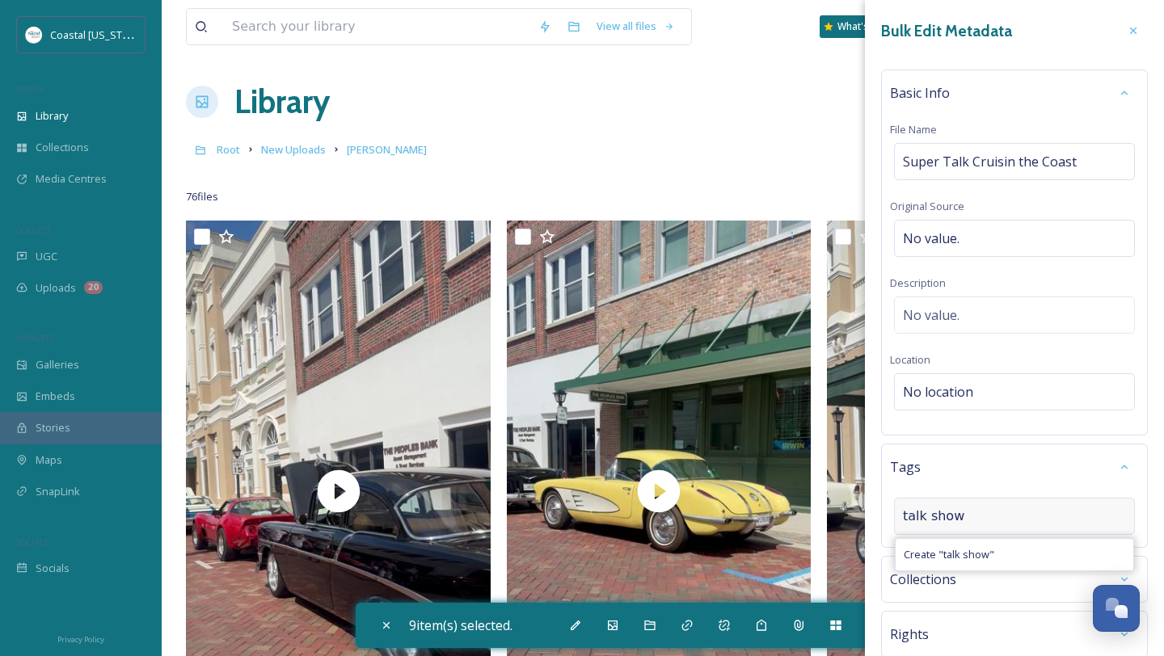
type input "talk show"
type input "cruisin the coast"
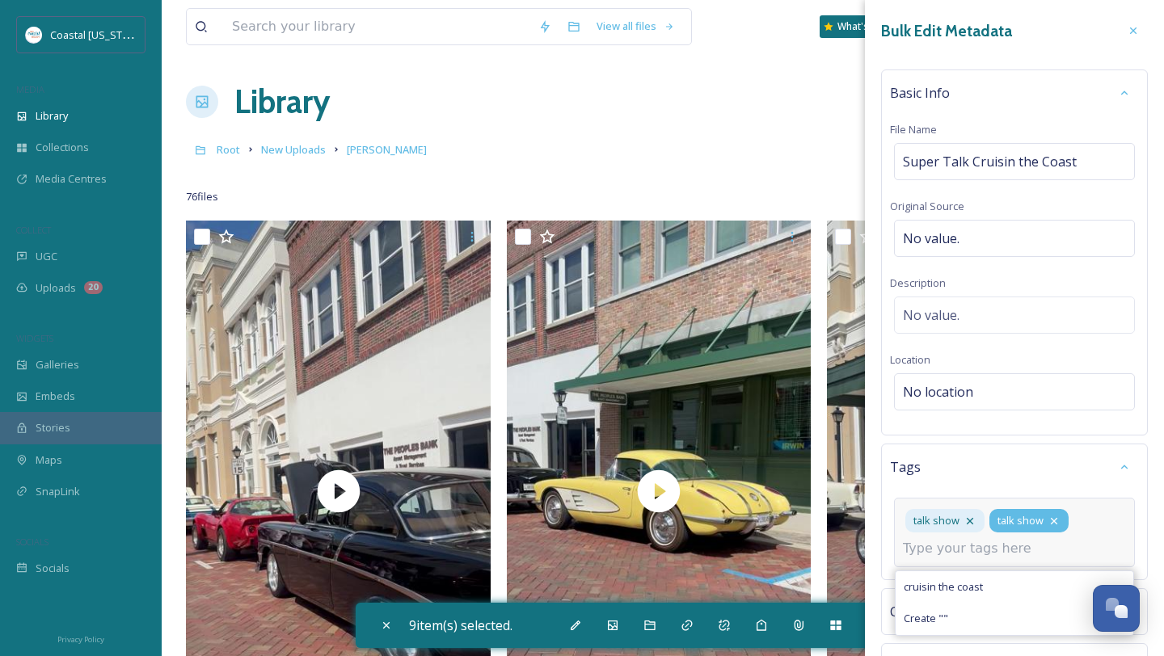
click at [1058, 525] on icon at bounding box center [1053, 521] width 13 height 13
click at [1025, 546] on input at bounding box center [984, 548] width 162 height 19
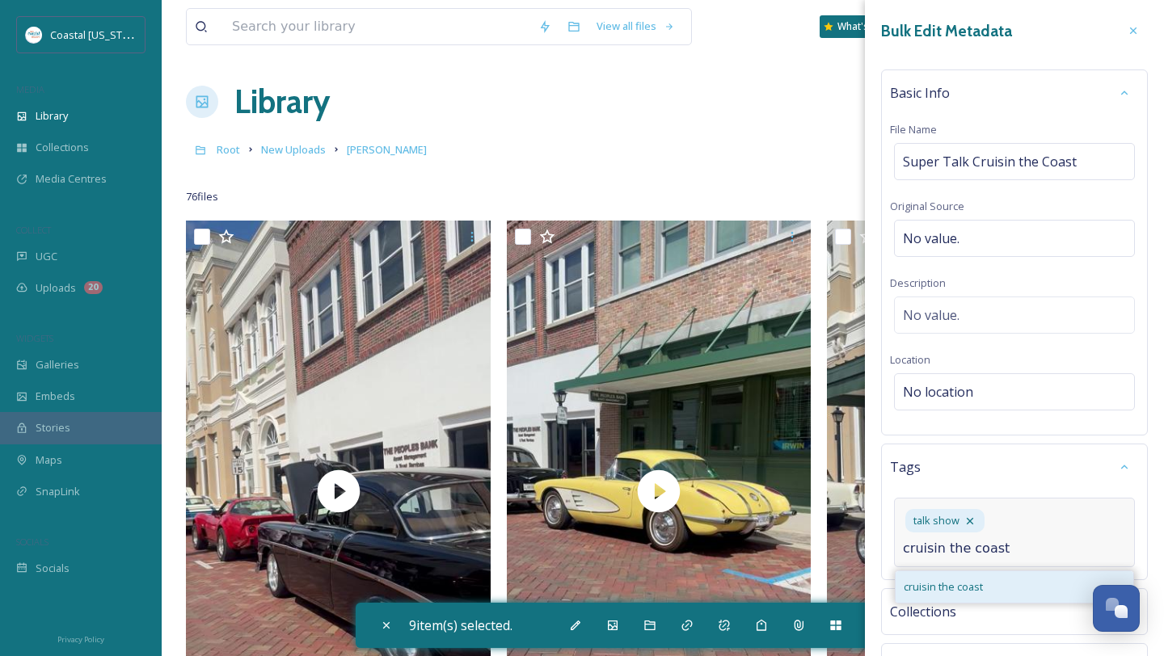
type input "cruisin the coast"
click at [944, 582] on span "cruisin the coast" at bounding box center [943, 586] width 79 height 15
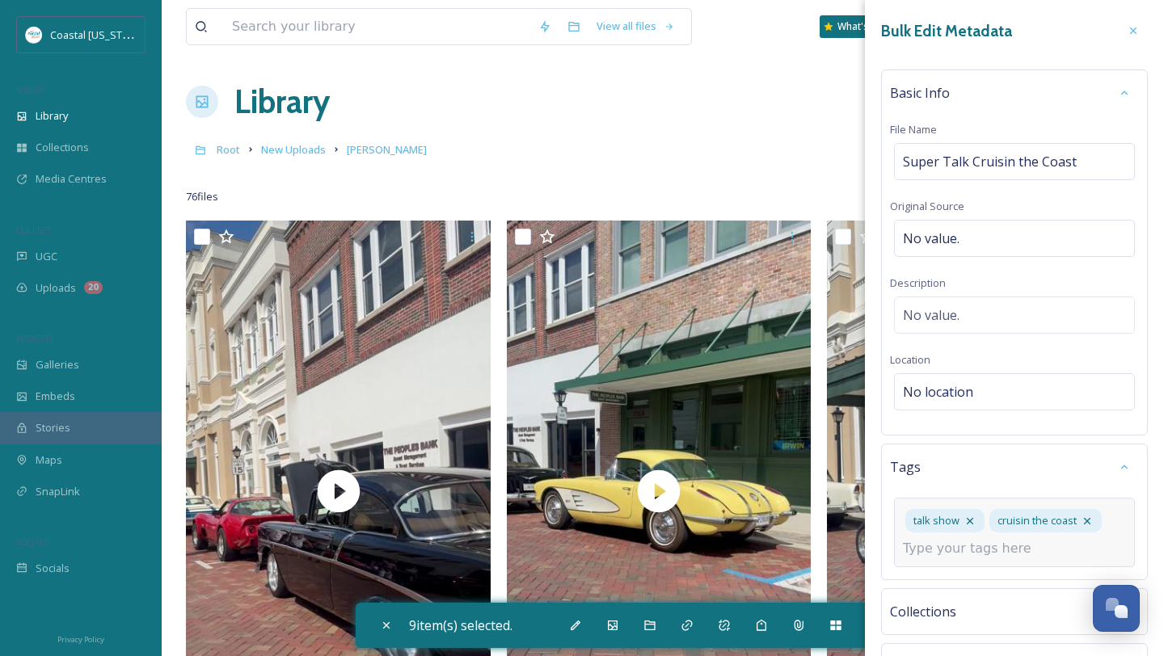
scroll to position [139, 0]
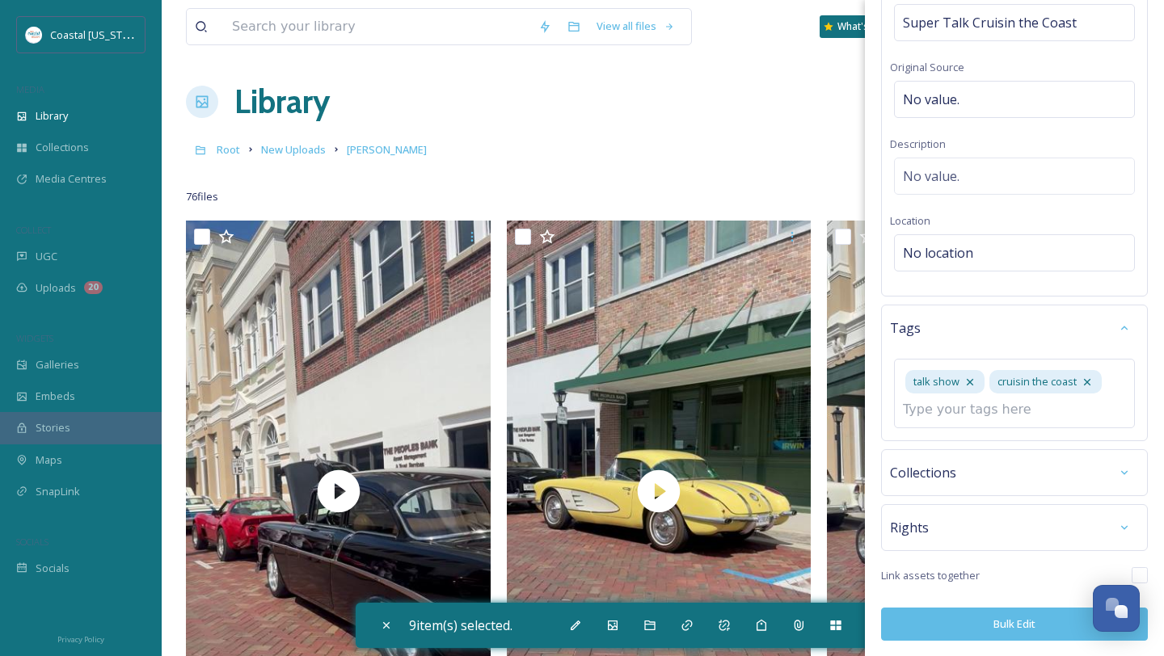
click at [994, 620] on button "Bulk Edit" at bounding box center [1014, 624] width 267 height 33
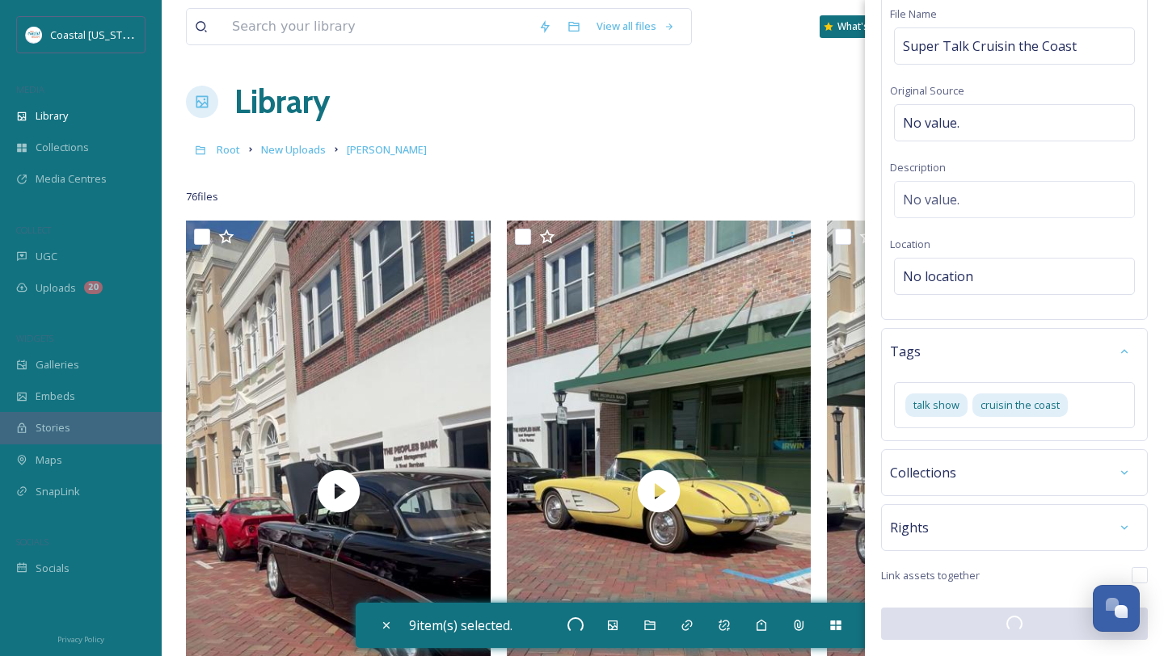
checkbox input "false"
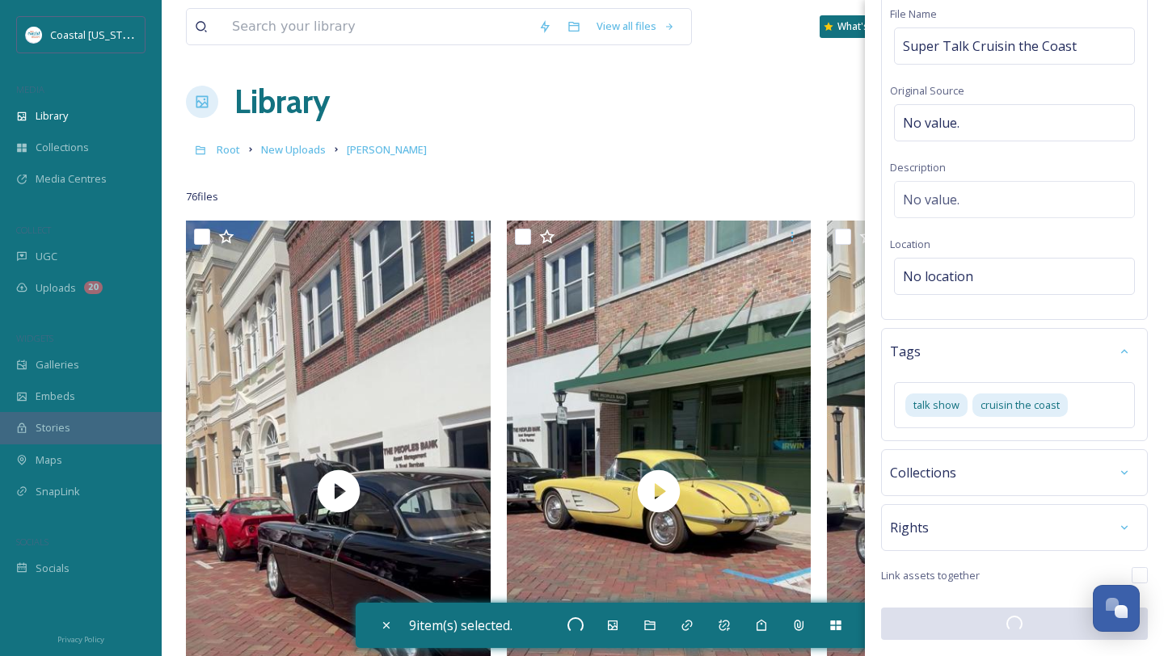
checkbox input "false"
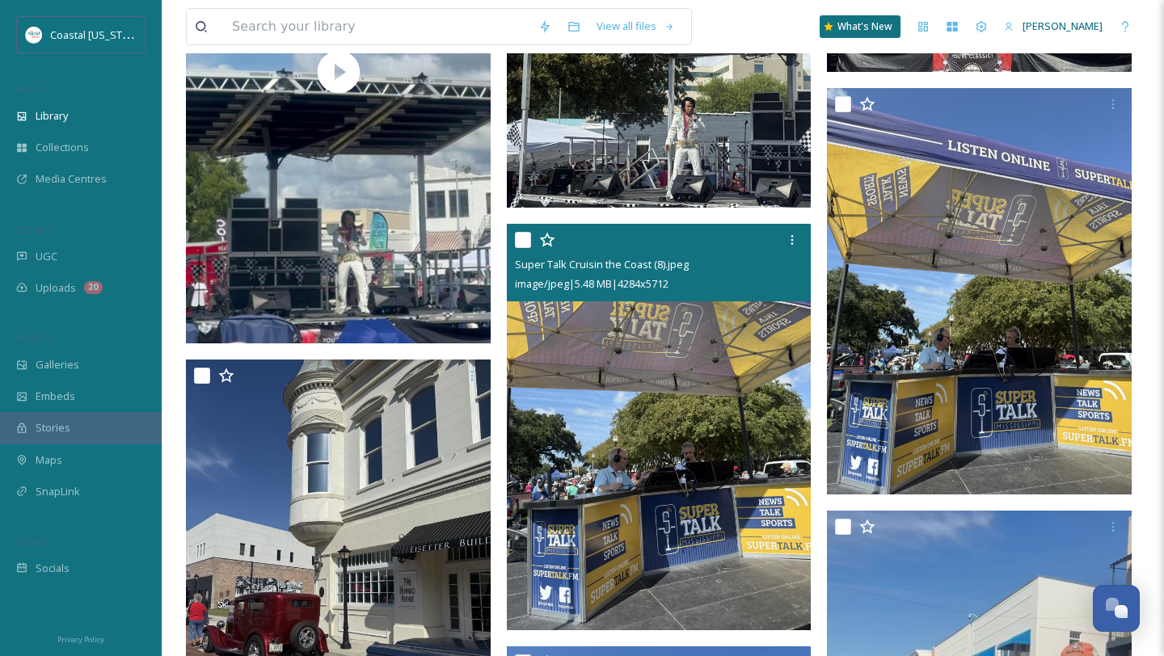
scroll to position [3224, 0]
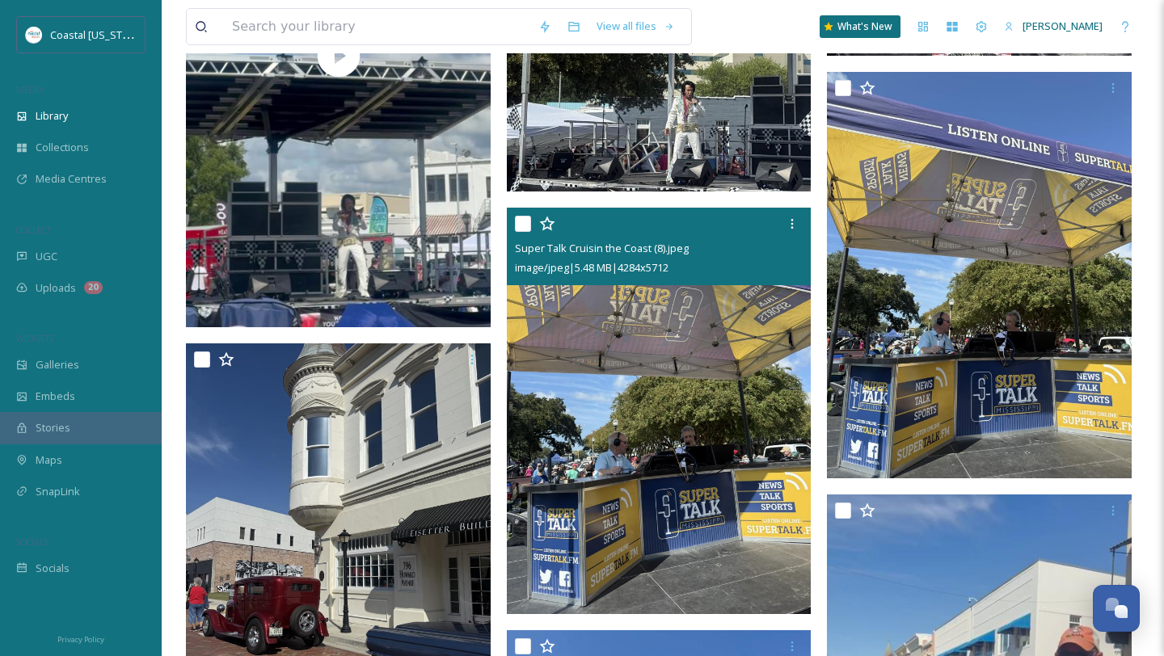
click at [526, 225] on input "checkbox" at bounding box center [523, 224] width 16 height 16
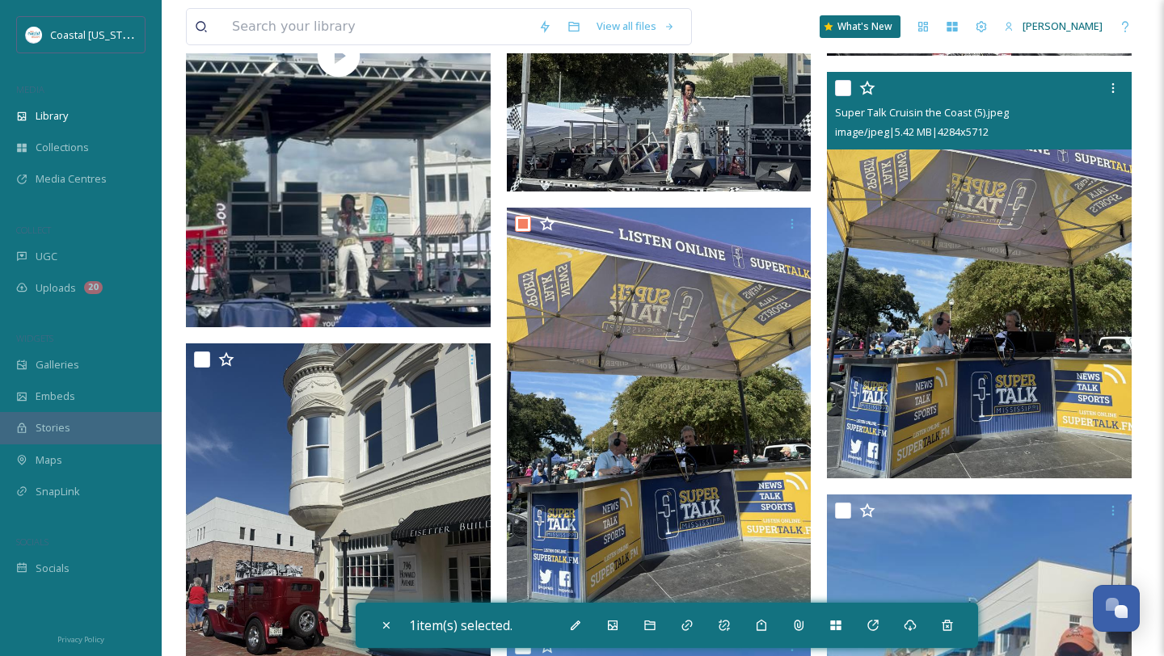
click at [849, 86] on input "checkbox" at bounding box center [843, 88] width 16 height 16
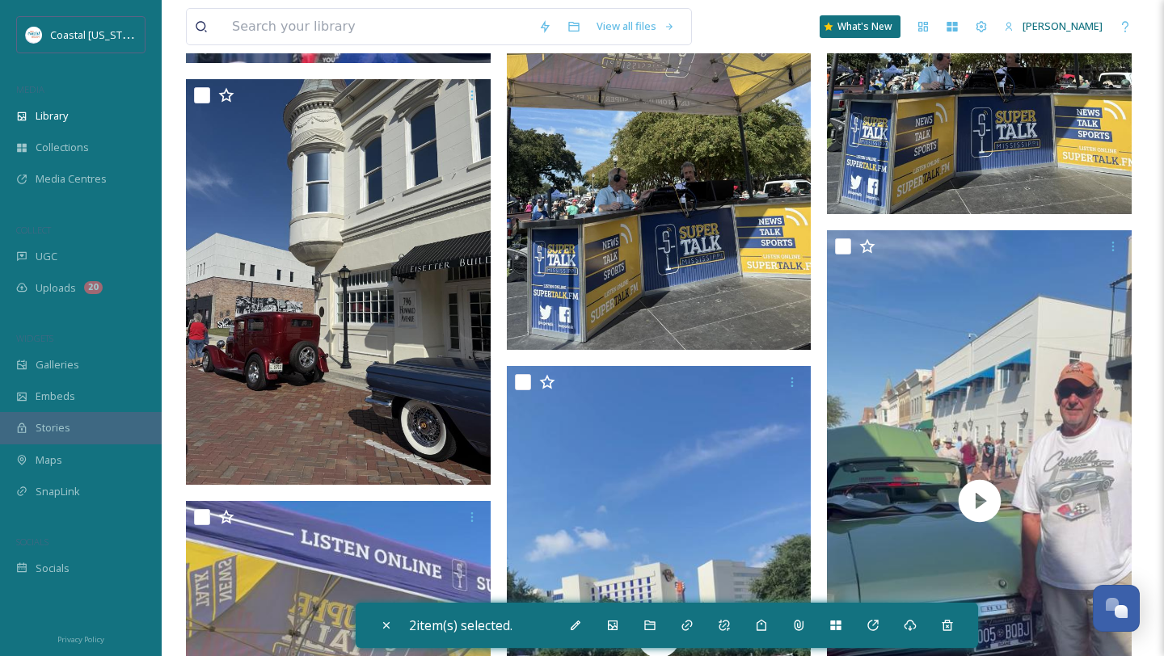
scroll to position [3502, 0]
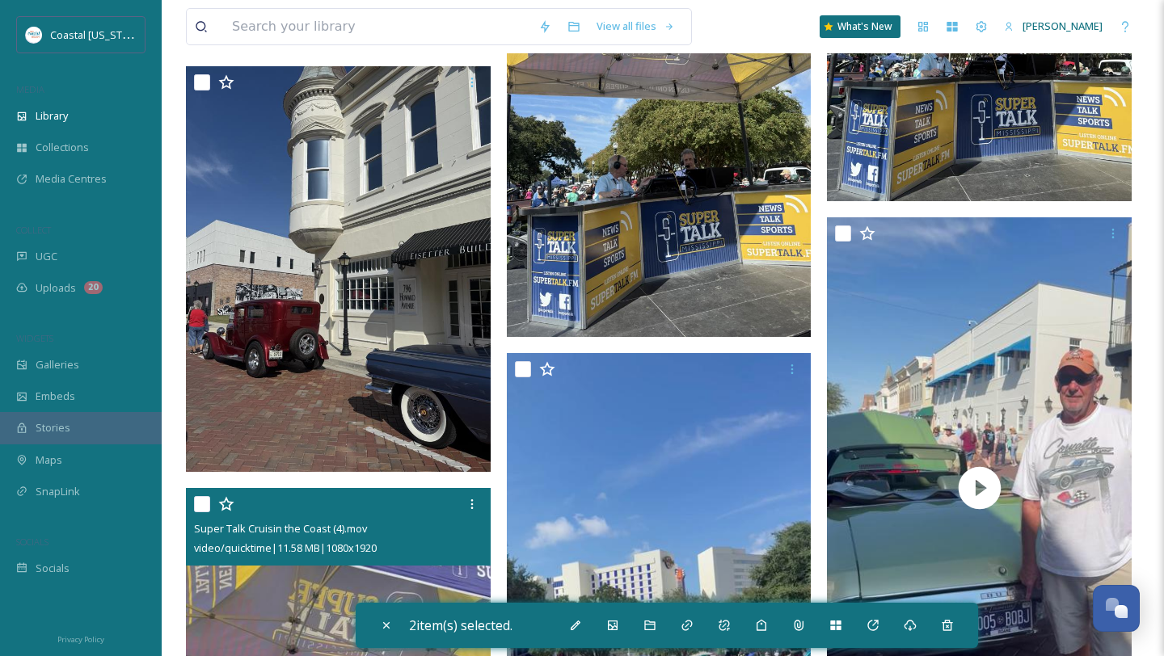
click at [205, 501] on input "checkbox" at bounding box center [202, 504] width 16 height 16
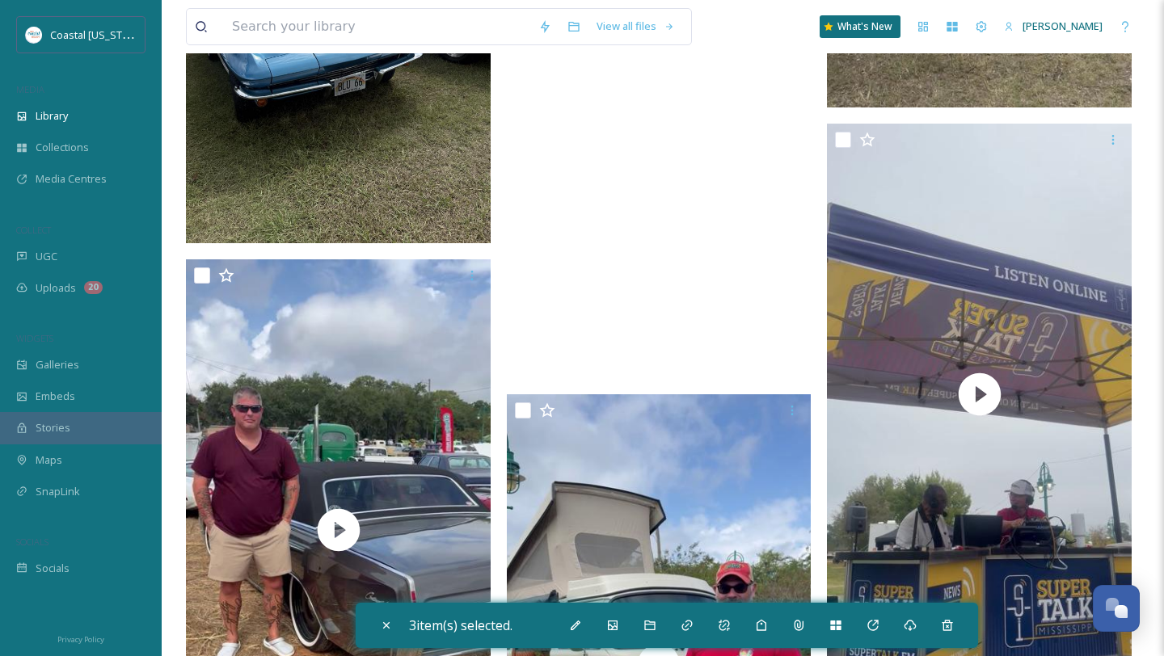
scroll to position [6700, 0]
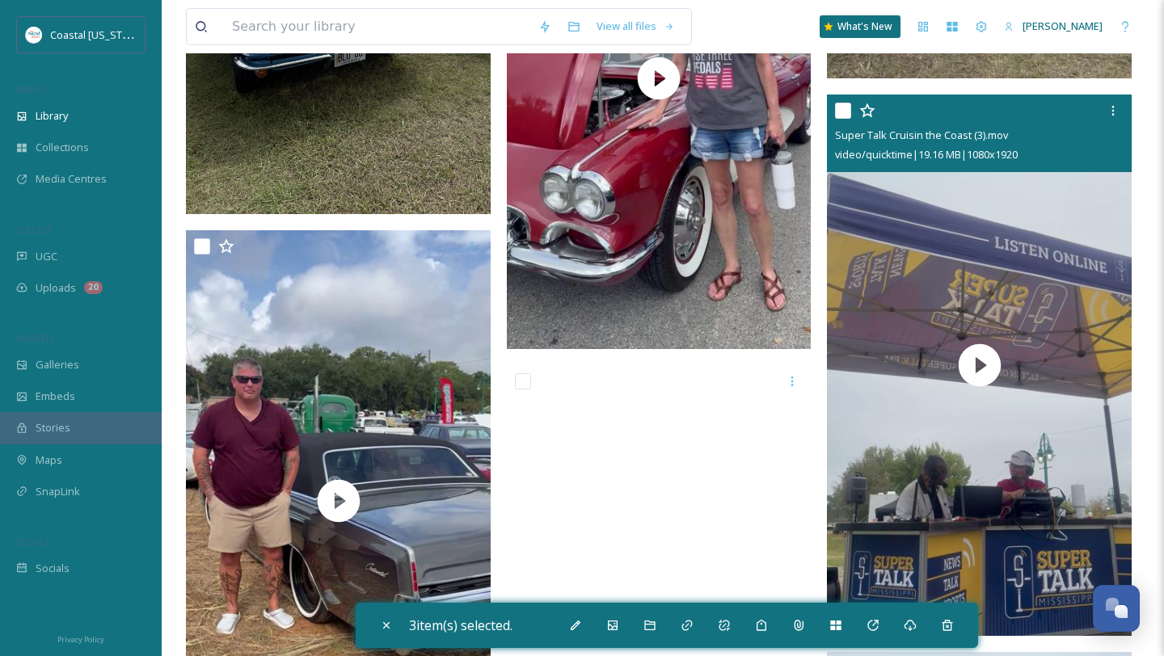
click at [847, 112] on input "checkbox" at bounding box center [843, 111] width 16 height 16
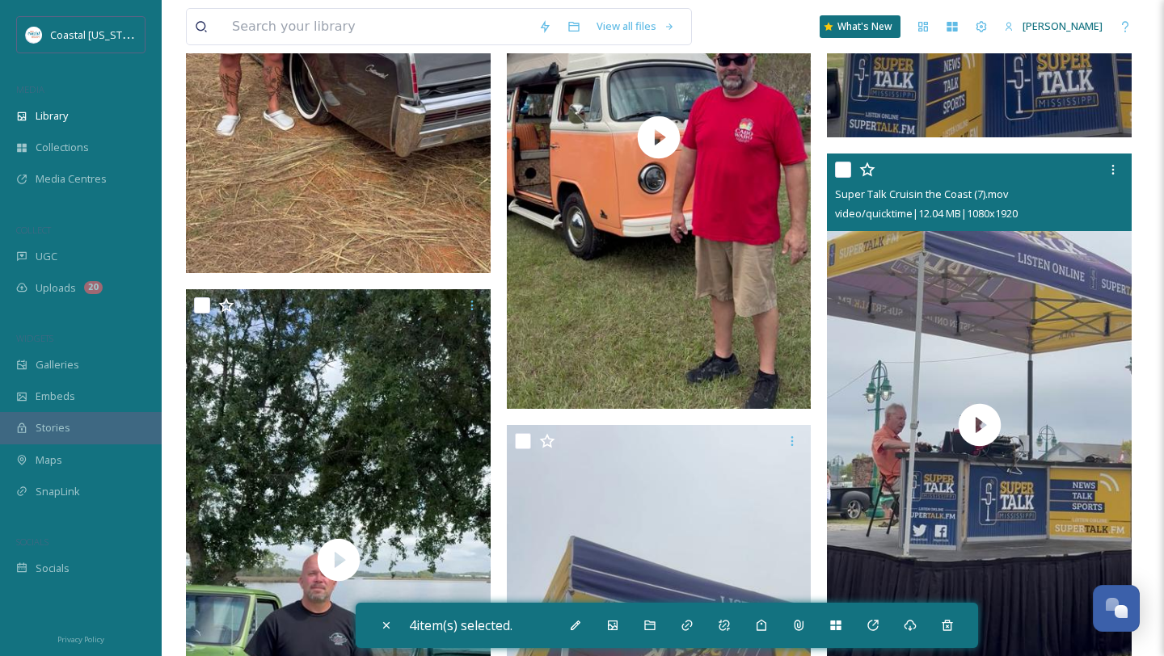
click at [845, 169] on input "checkbox" at bounding box center [843, 170] width 16 height 16
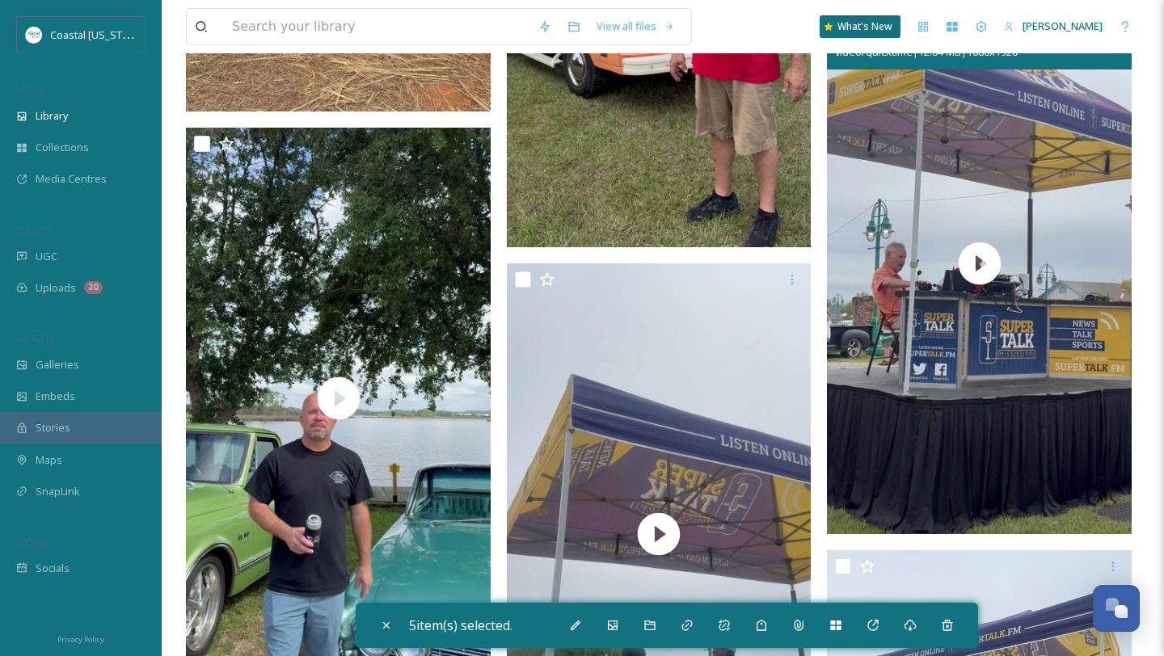
scroll to position [7483, 0]
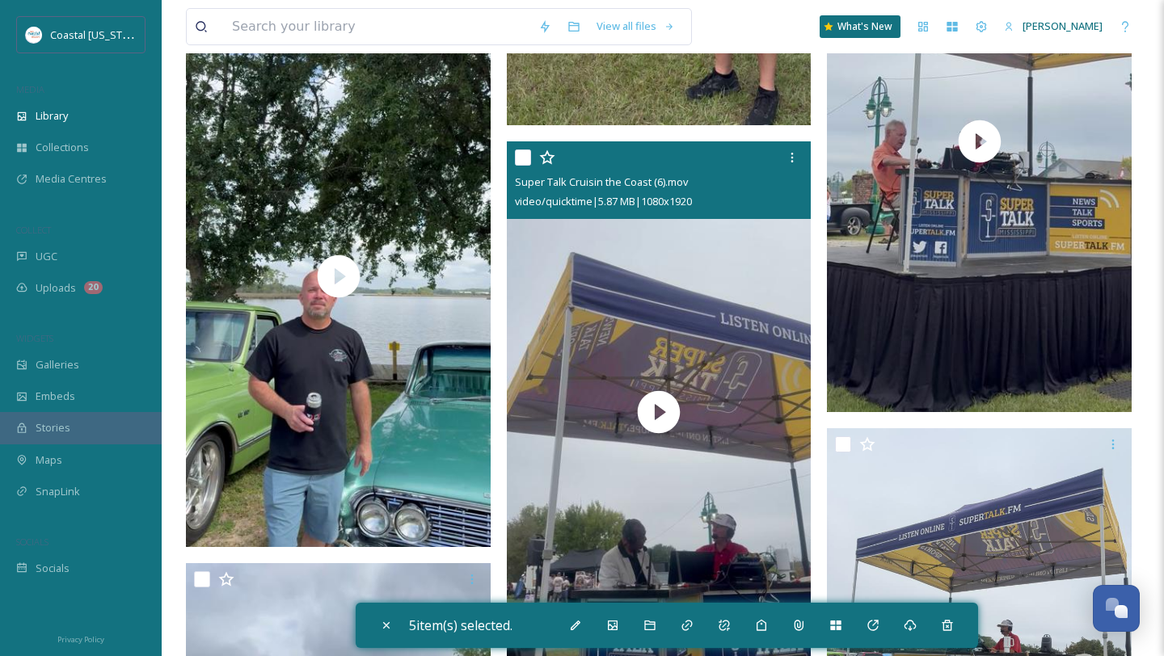
click at [517, 158] on input "checkbox" at bounding box center [523, 158] width 16 height 16
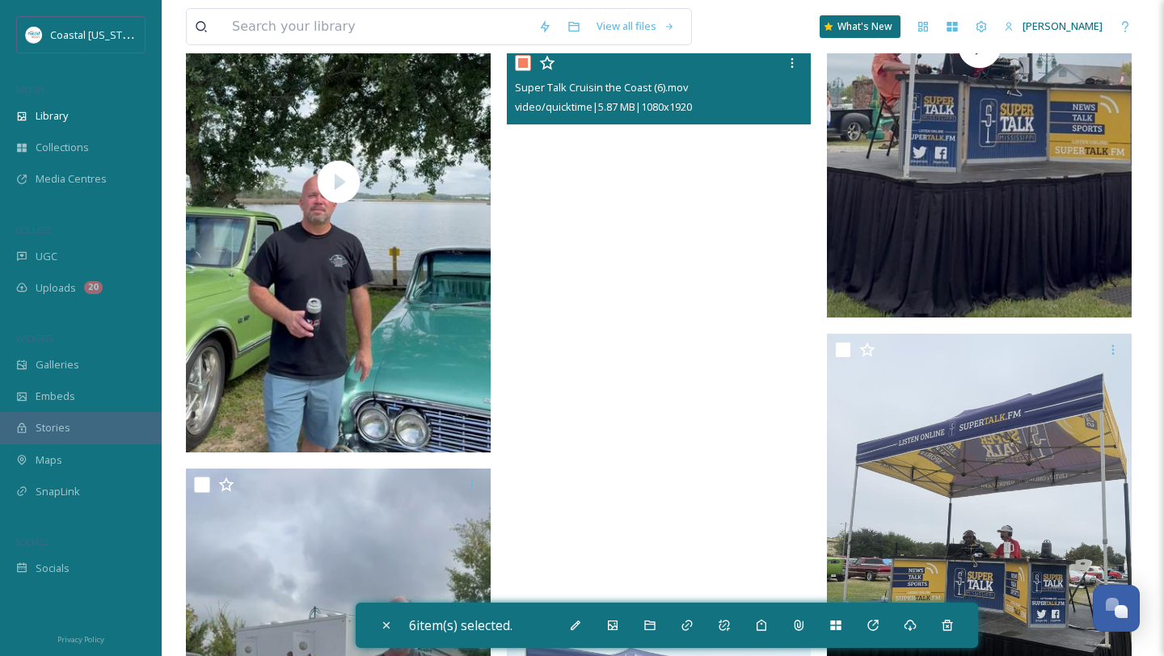
scroll to position [7762, 0]
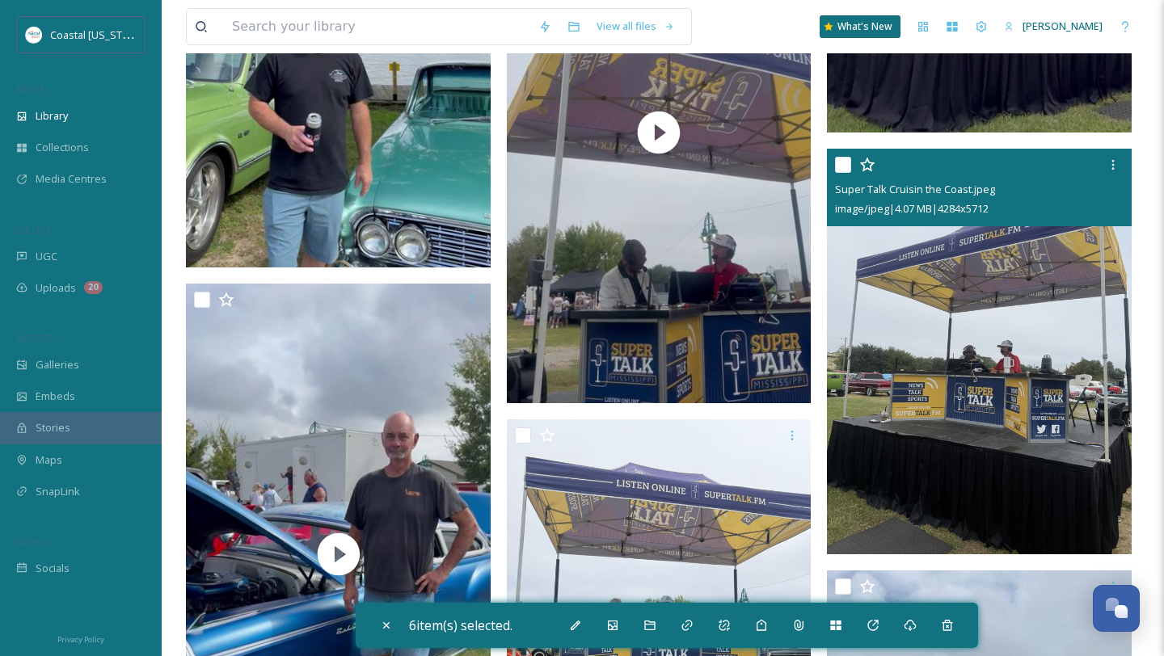
click at [840, 168] on input "checkbox" at bounding box center [843, 165] width 16 height 16
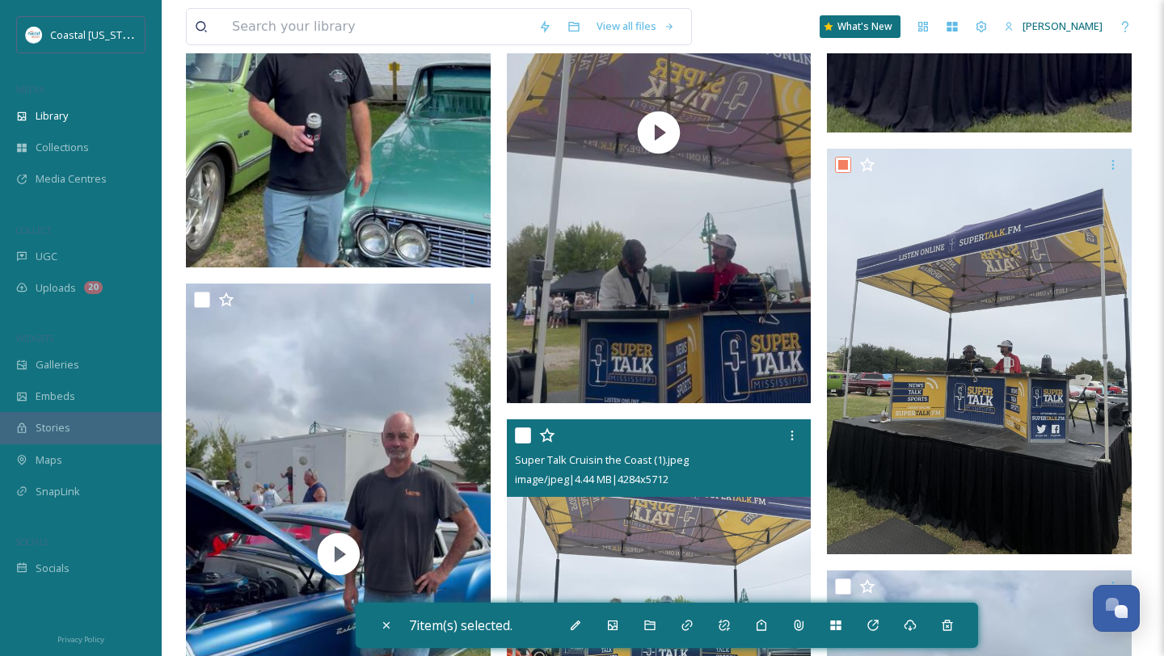
click at [524, 437] on input "checkbox" at bounding box center [523, 436] width 16 height 16
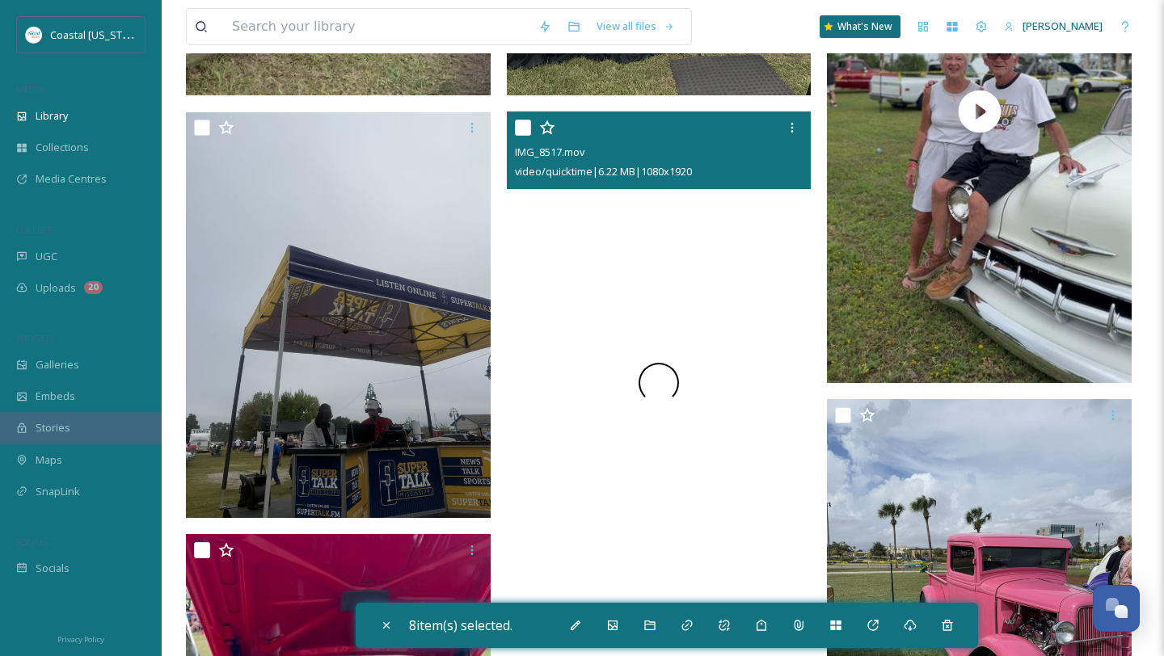
scroll to position [8488, 0]
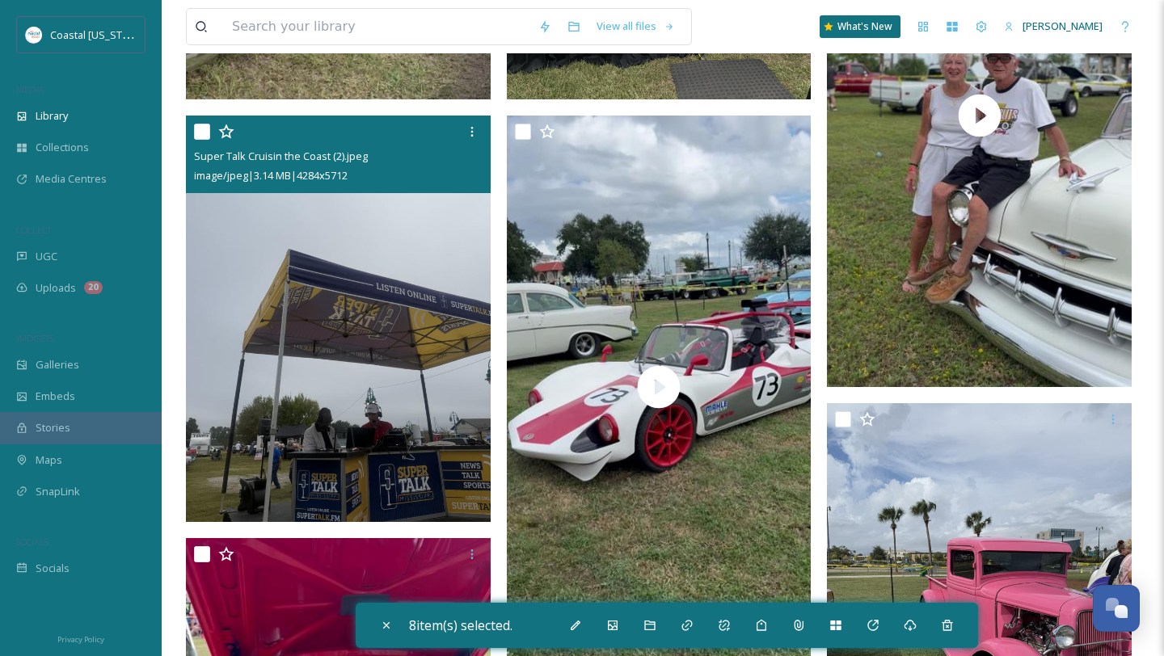
click at [196, 135] on input "checkbox" at bounding box center [202, 132] width 16 height 16
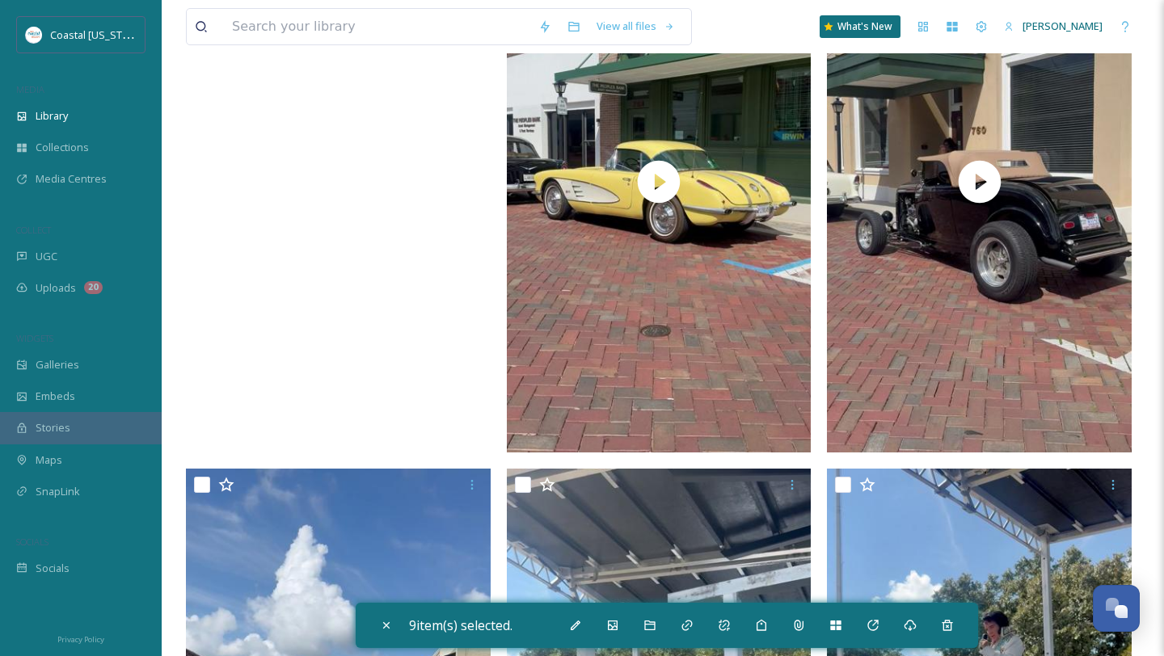
scroll to position [0, 0]
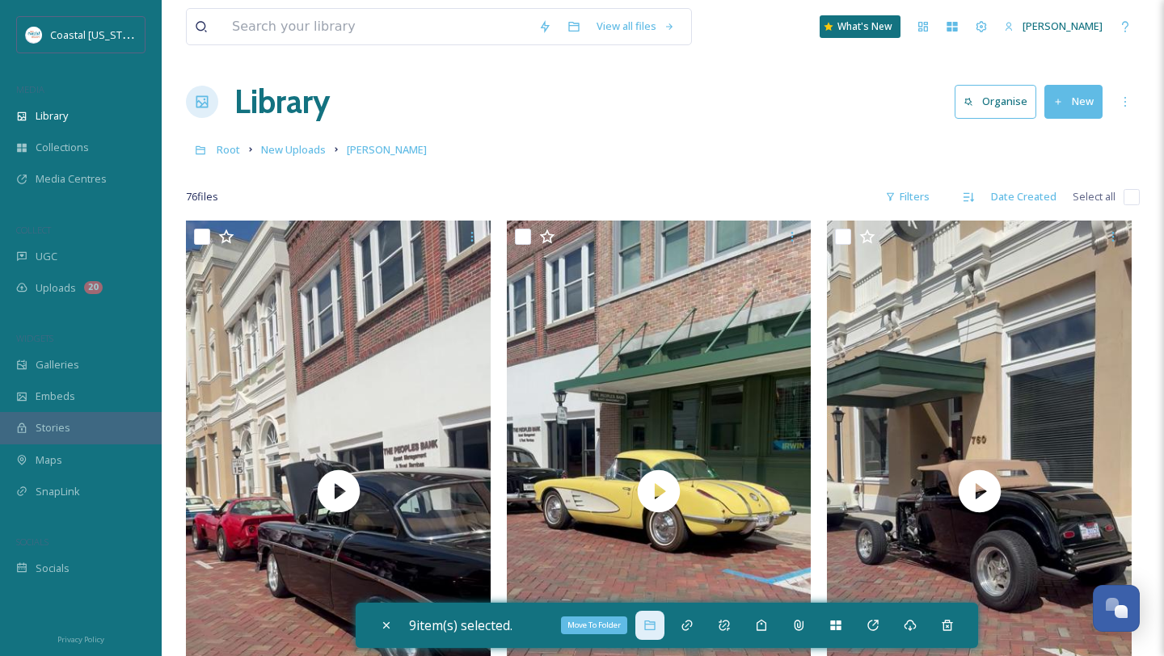
click at [653, 628] on icon at bounding box center [649, 625] width 13 height 13
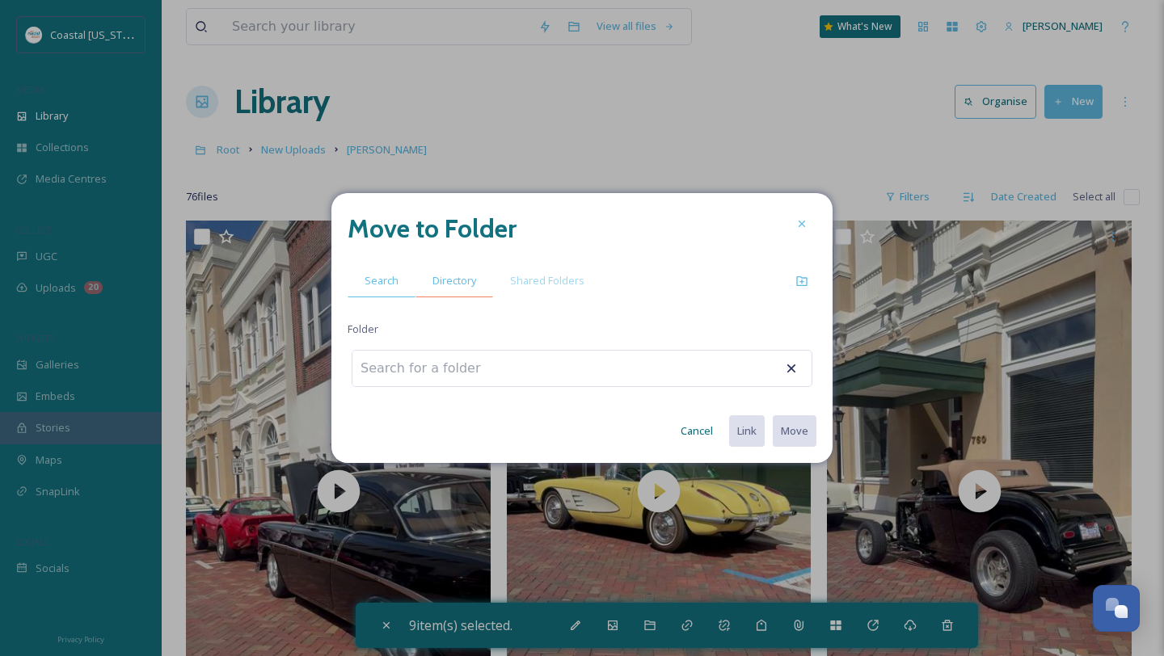
click at [457, 273] on span "Directory" at bounding box center [454, 280] width 44 height 15
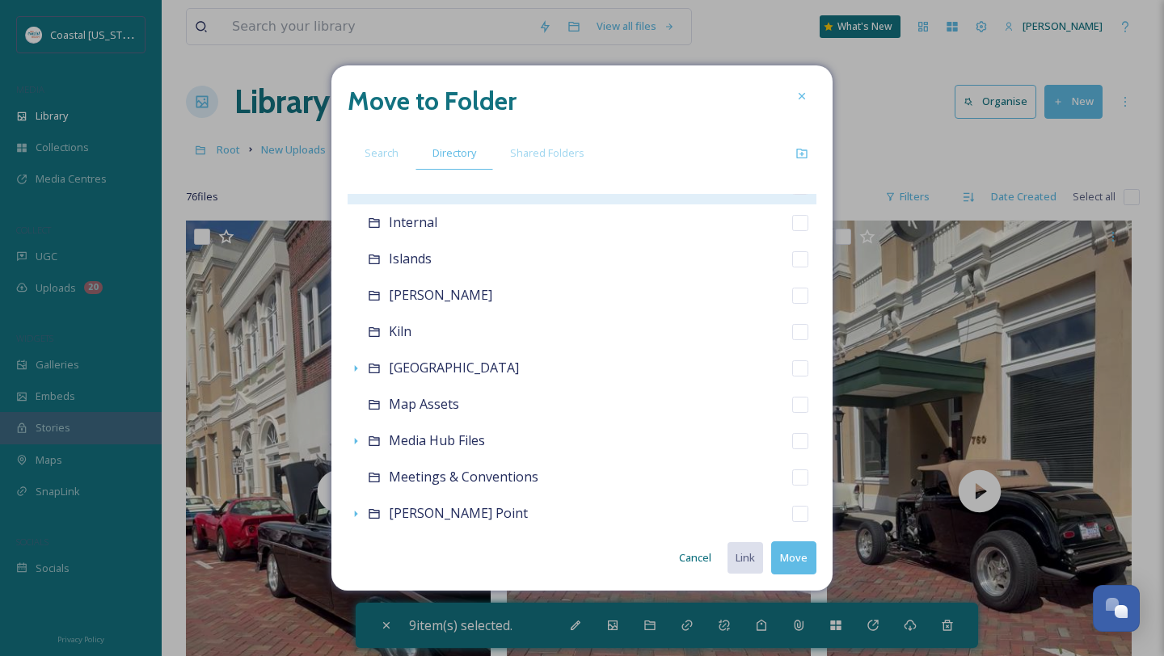
scroll to position [401, 0]
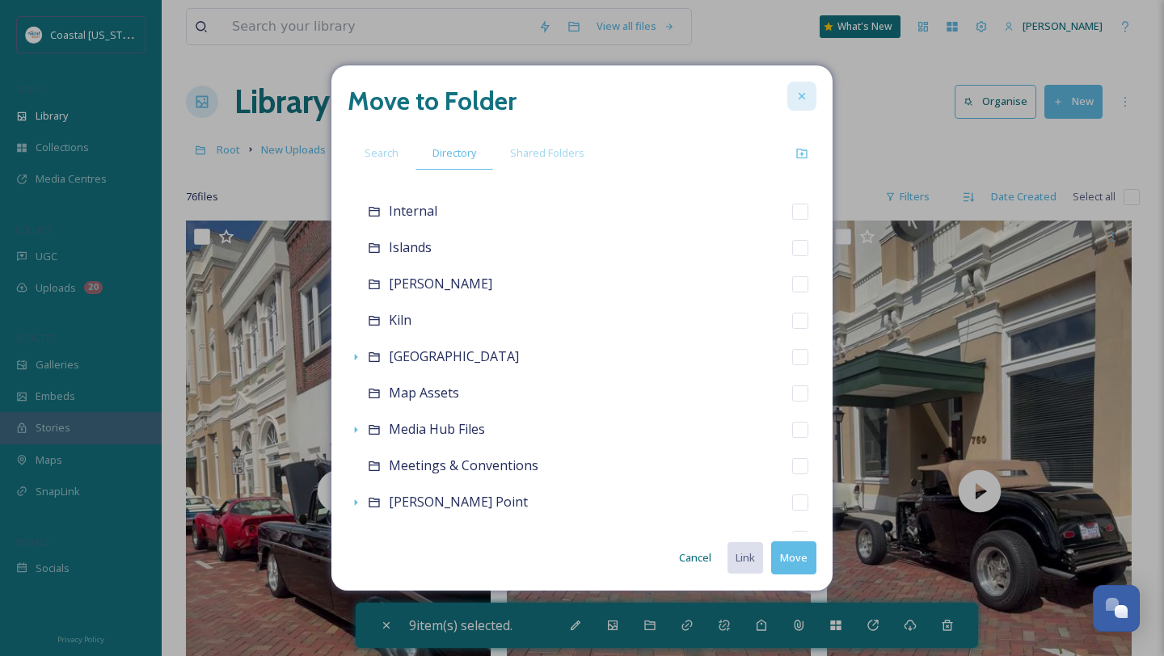
click at [793, 96] on div at bounding box center [801, 96] width 29 height 29
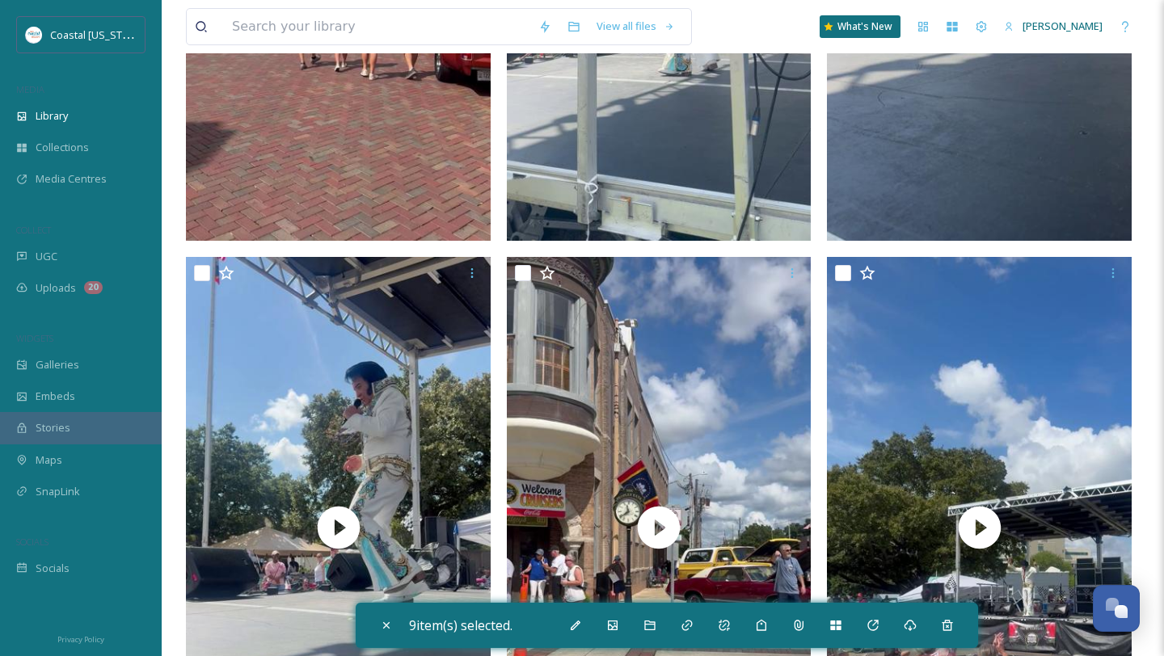
scroll to position [916, 0]
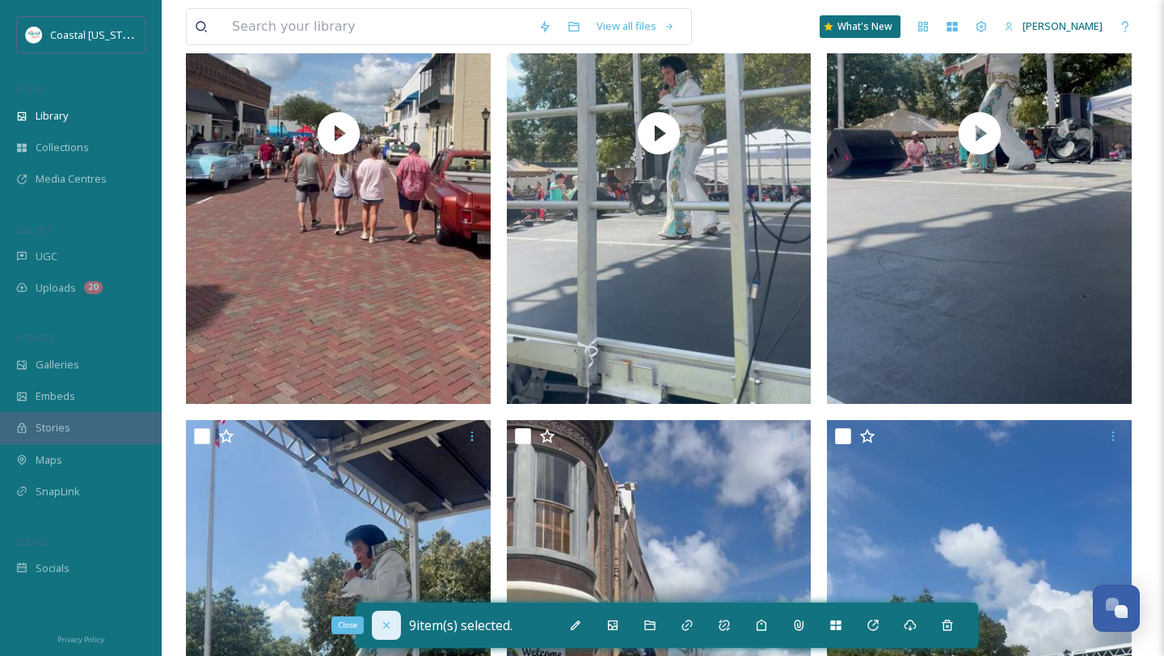
click at [386, 621] on icon at bounding box center [386, 625] width 13 height 13
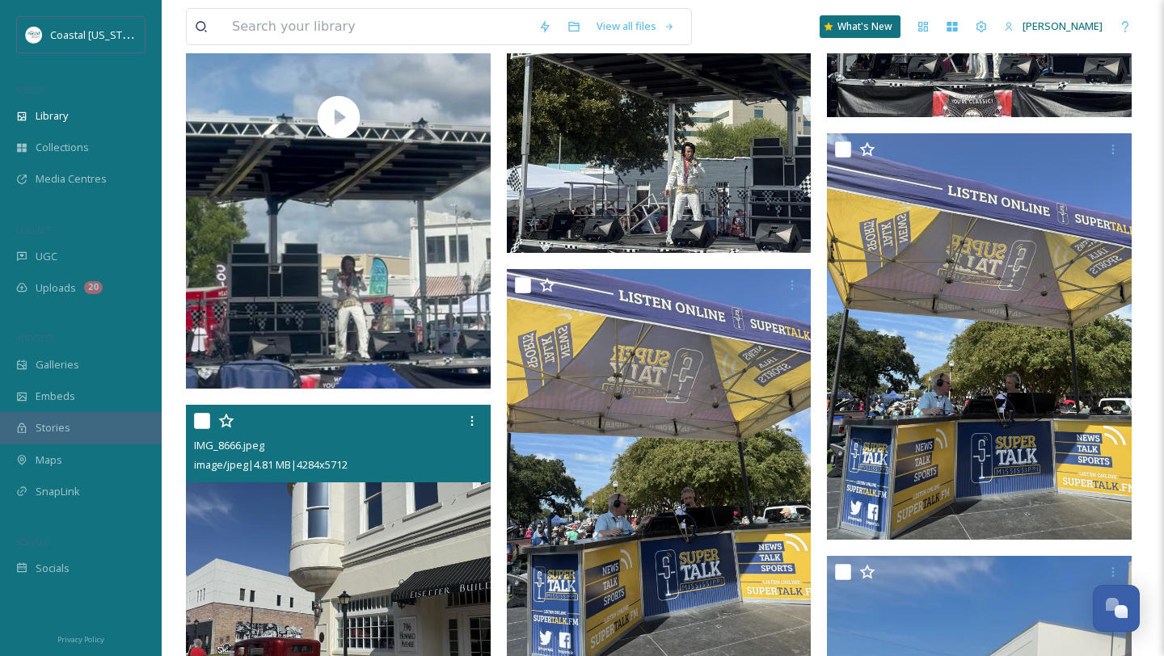
scroll to position [3181, 0]
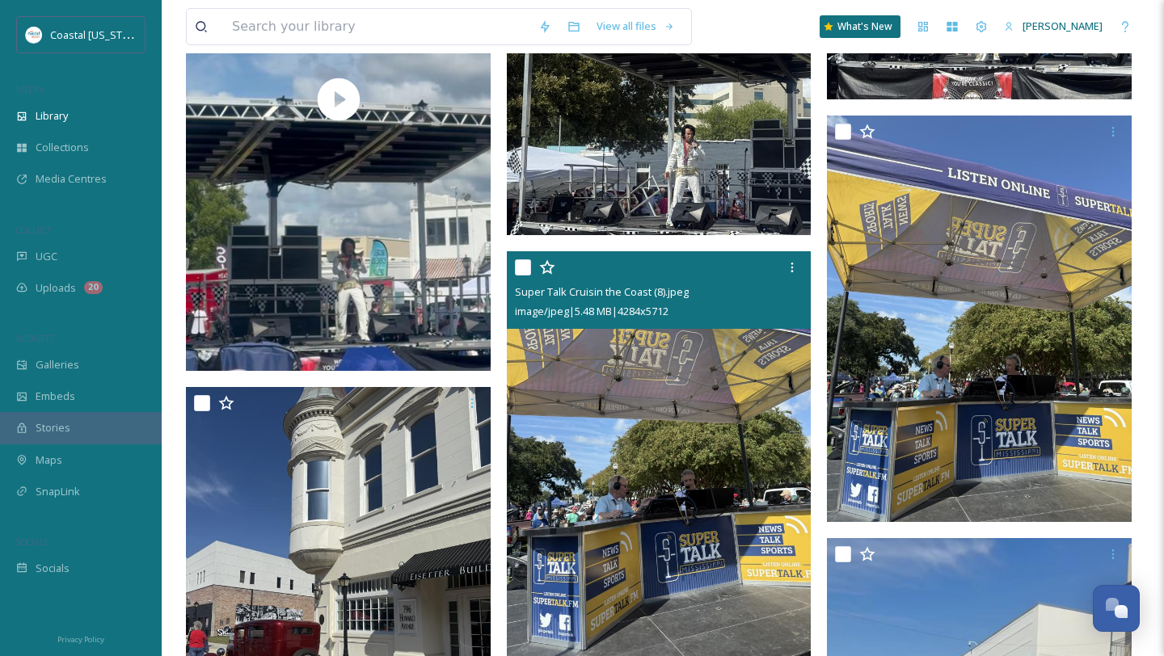
click at [519, 273] on input "checkbox" at bounding box center [523, 267] width 16 height 16
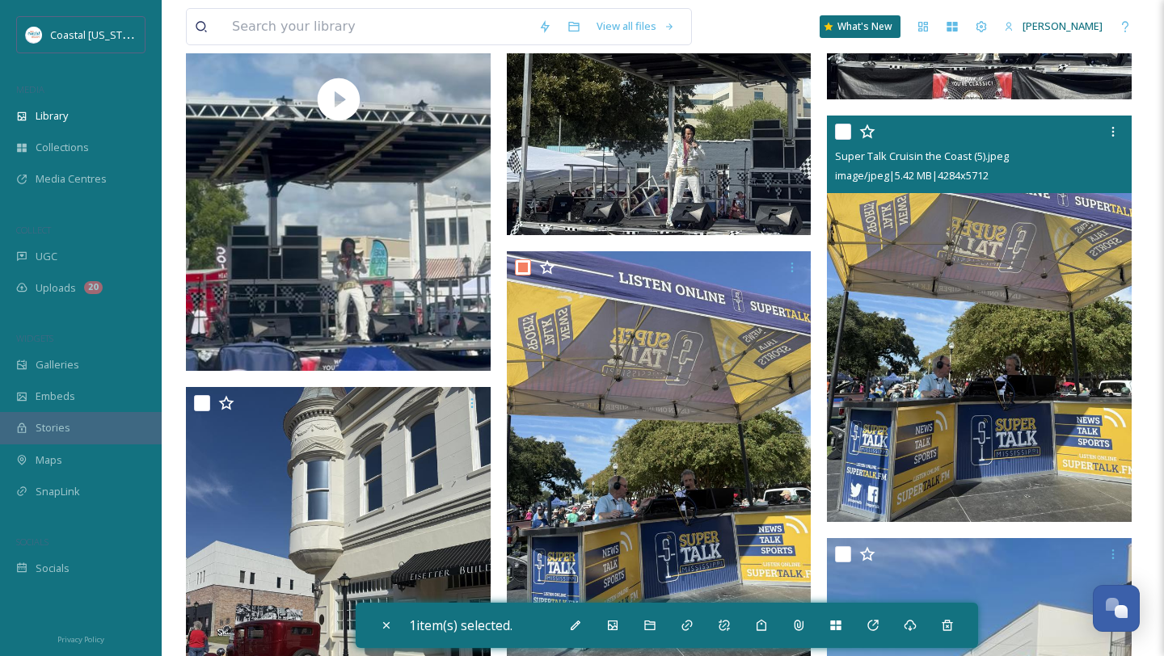
click at [845, 125] on input "checkbox" at bounding box center [843, 132] width 16 height 16
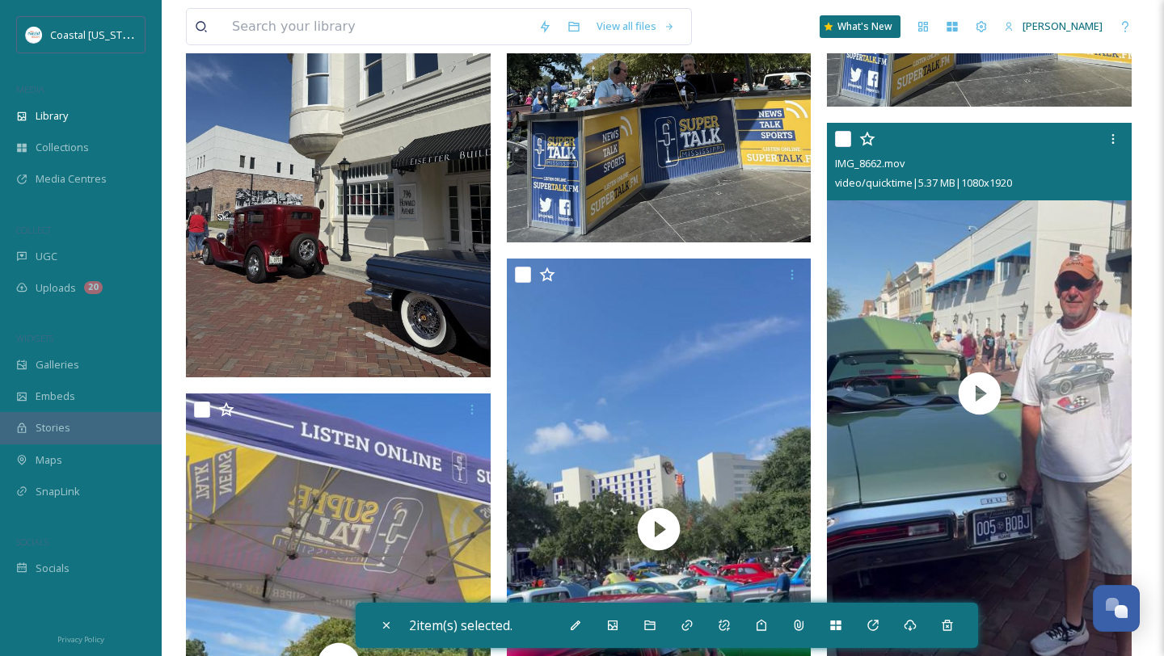
scroll to position [3618, 0]
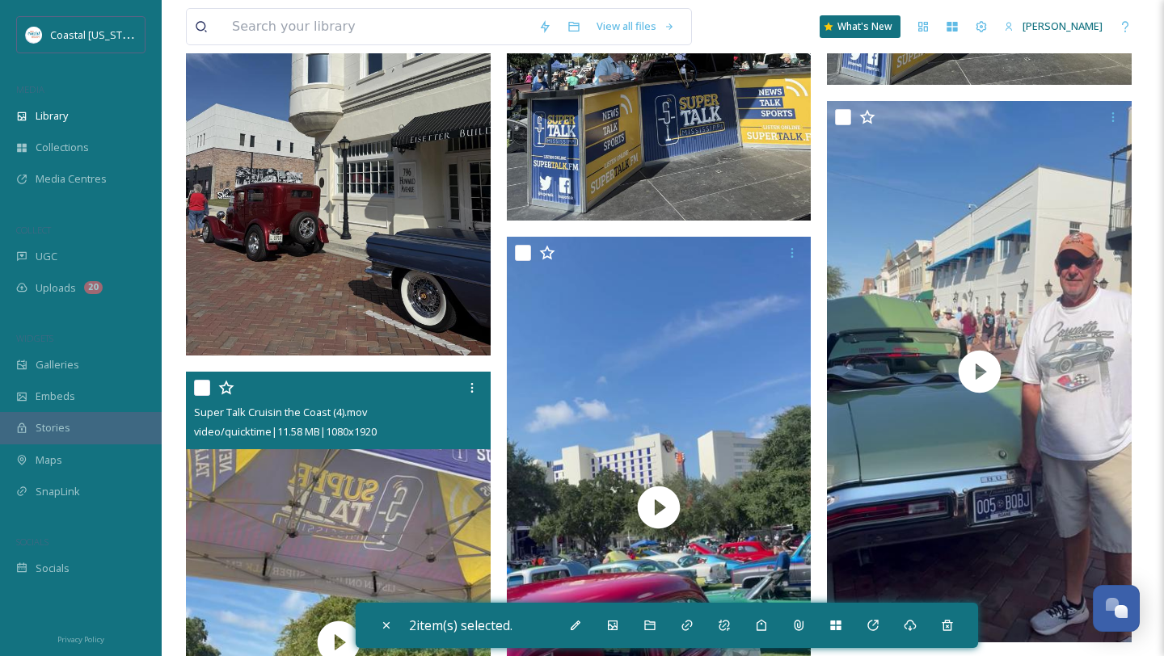
click at [206, 383] on input "checkbox" at bounding box center [202, 388] width 16 height 16
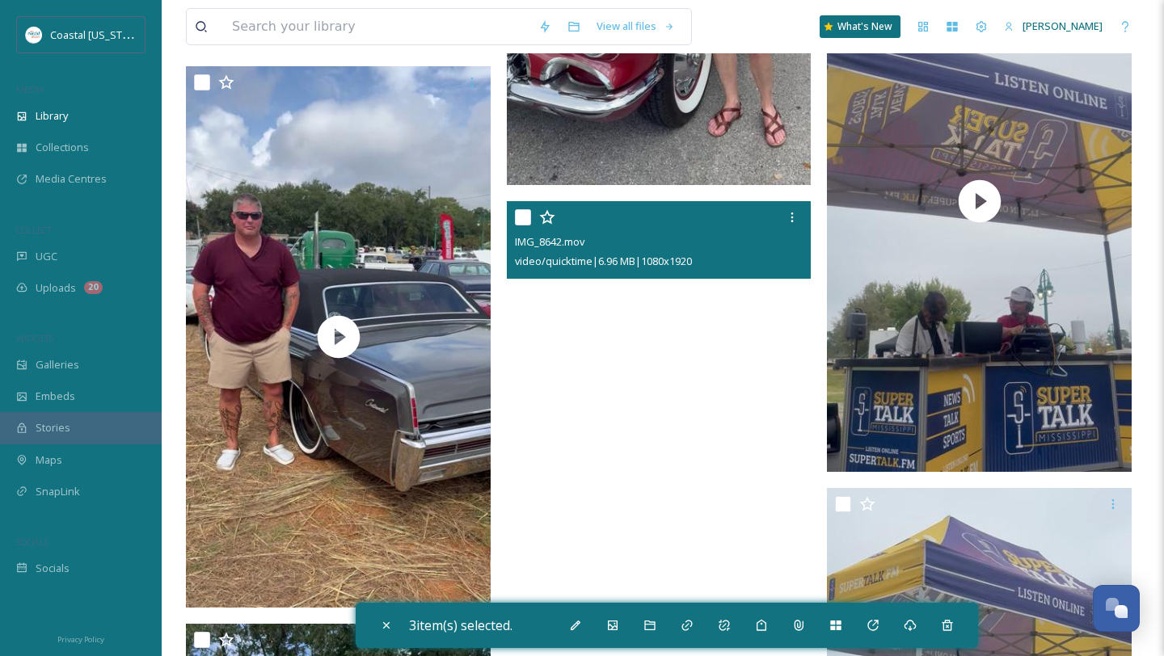
scroll to position [6863, 0]
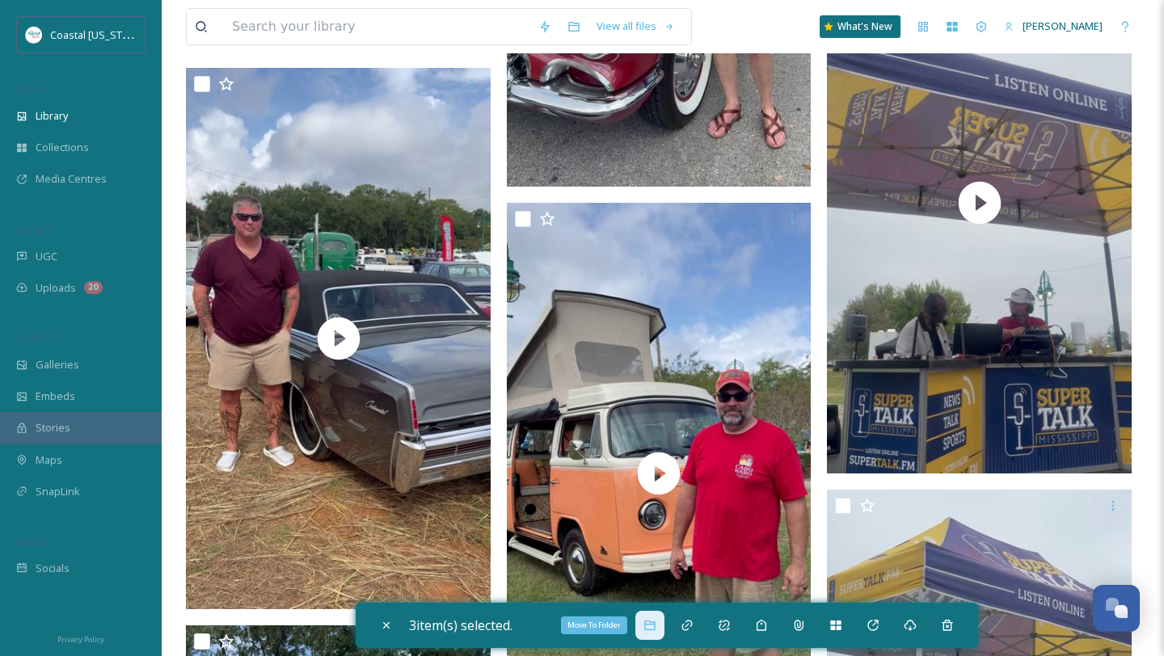
click at [650, 627] on icon at bounding box center [649, 626] width 11 height 10
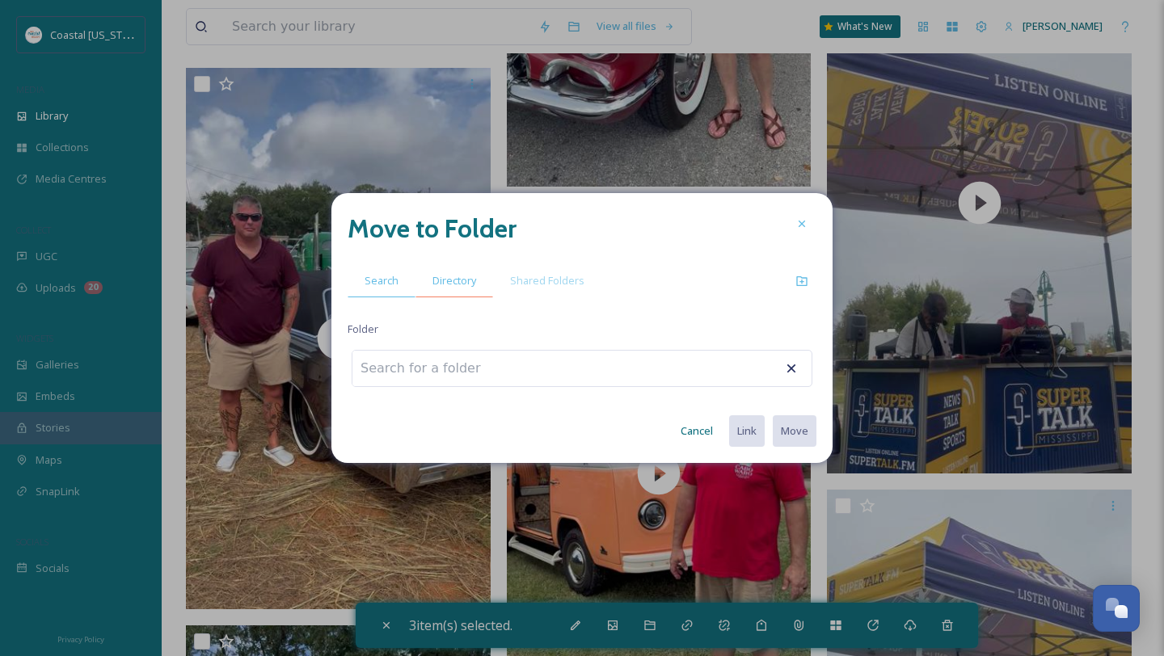
click at [470, 280] on span "Directory" at bounding box center [454, 280] width 44 height 15
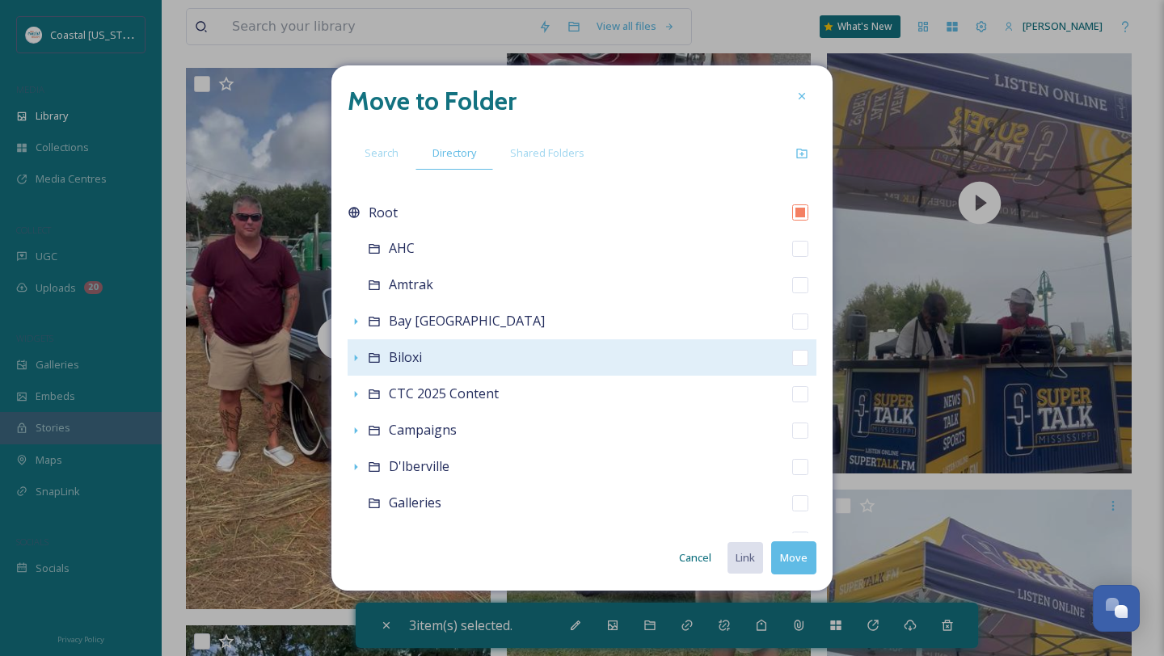
click at [371, 358] on icon at bounding box center [374, 358] width 13 height 13
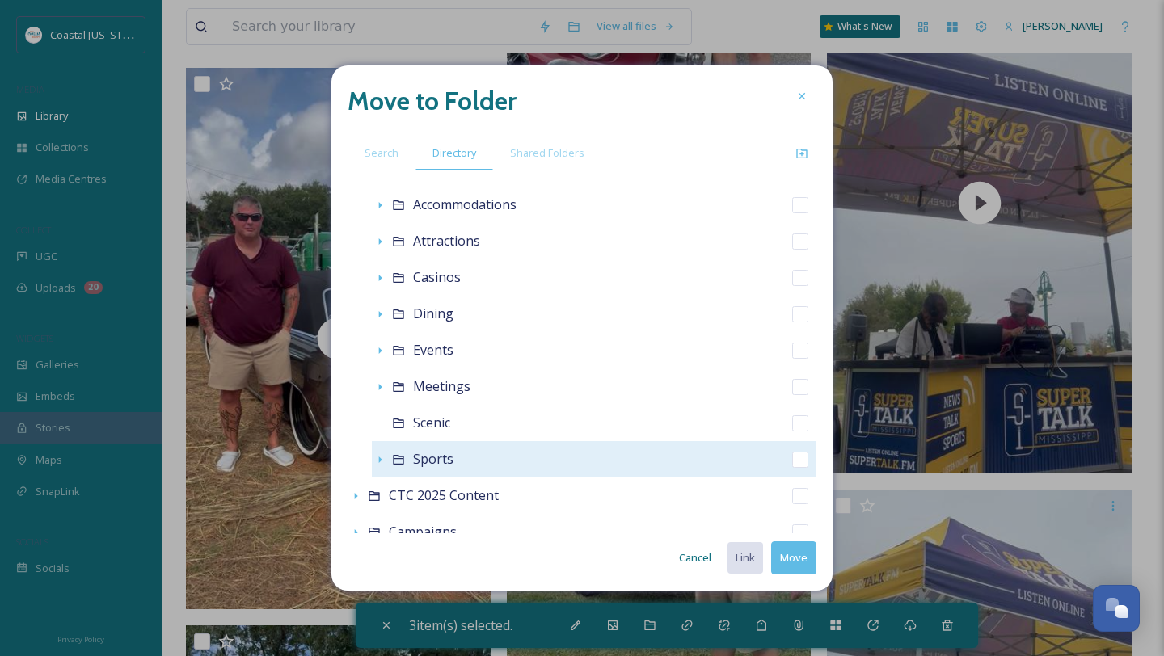
scroll to position [178, 0]
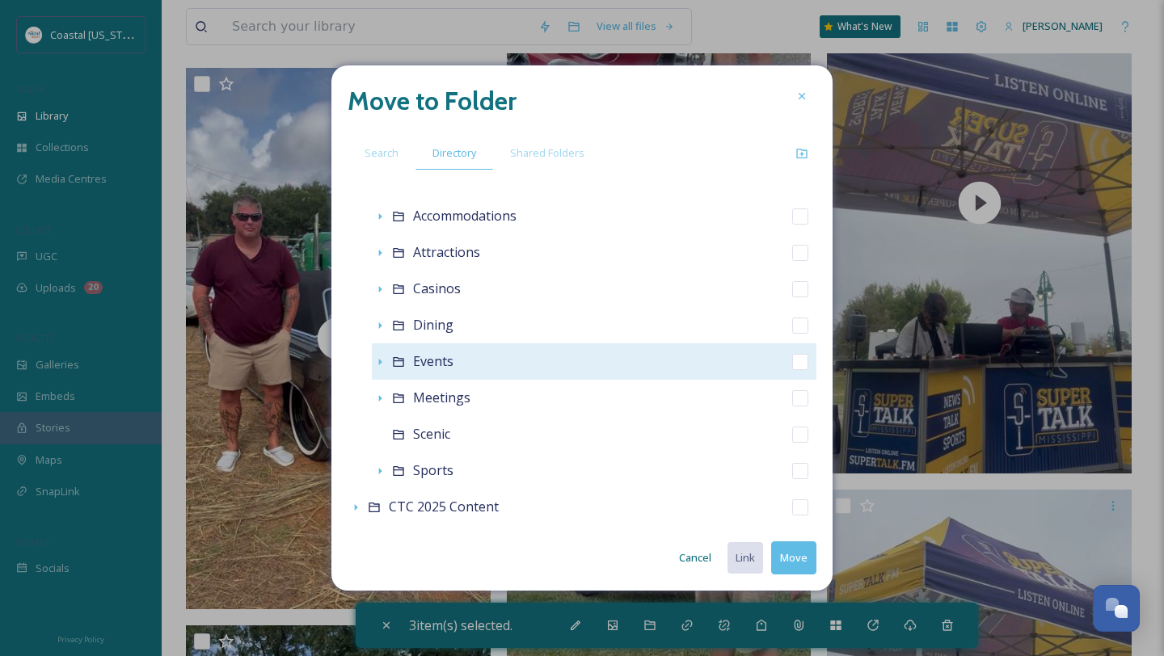
click at [440, 360] on span "Events" at bounding box center [433, 361] width 40 height 18
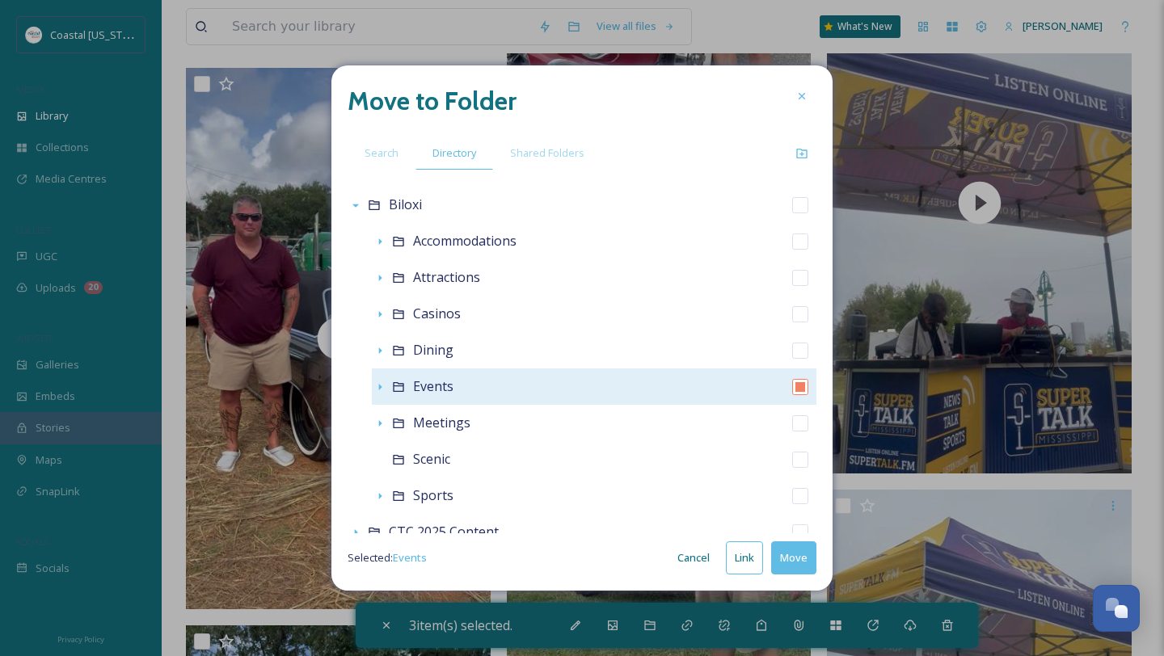
scroll to position [148, 0]
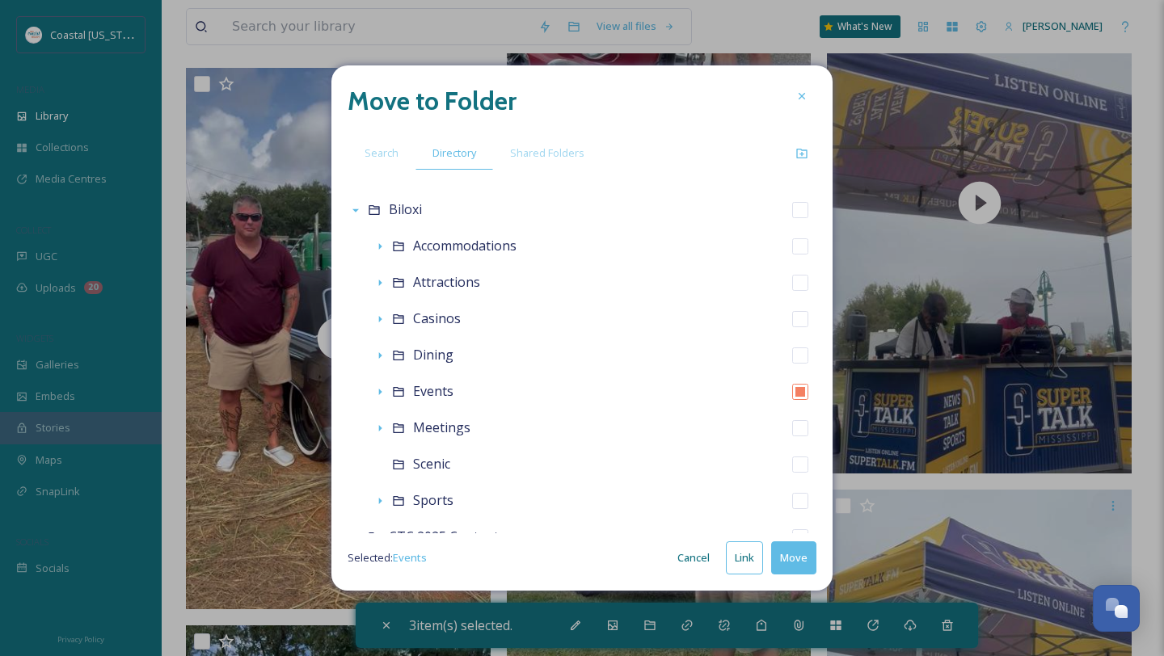
click at [799, 558] on button "Move" at bounding box center [793, 557] width 45 height 33
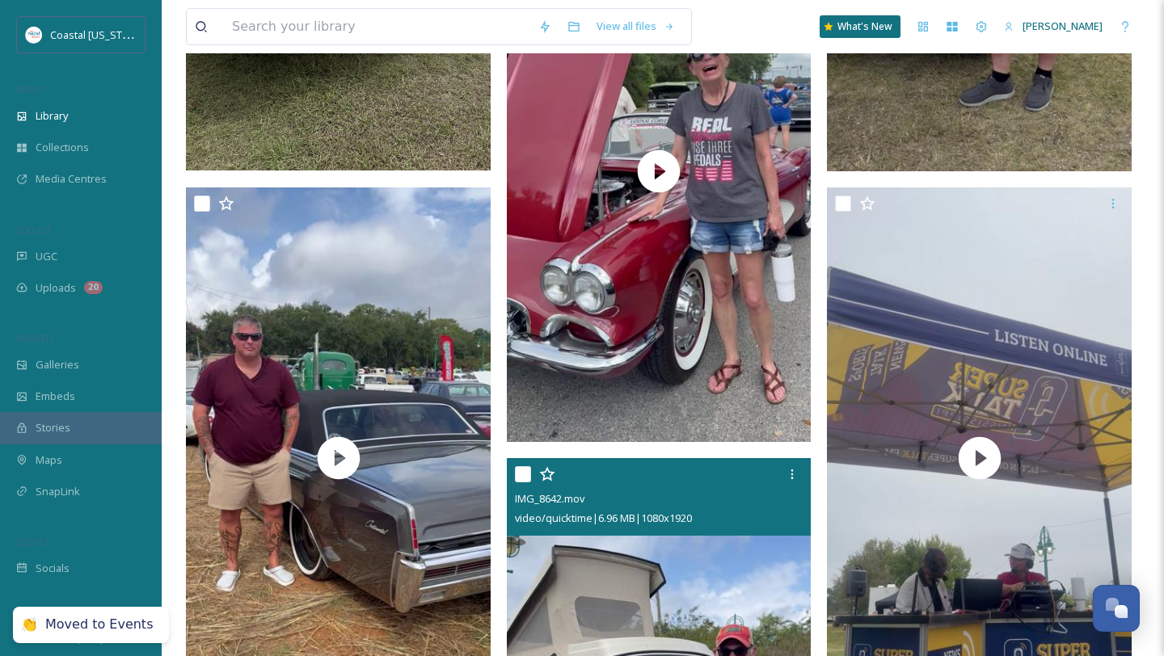
scroll to position [6177, 0]
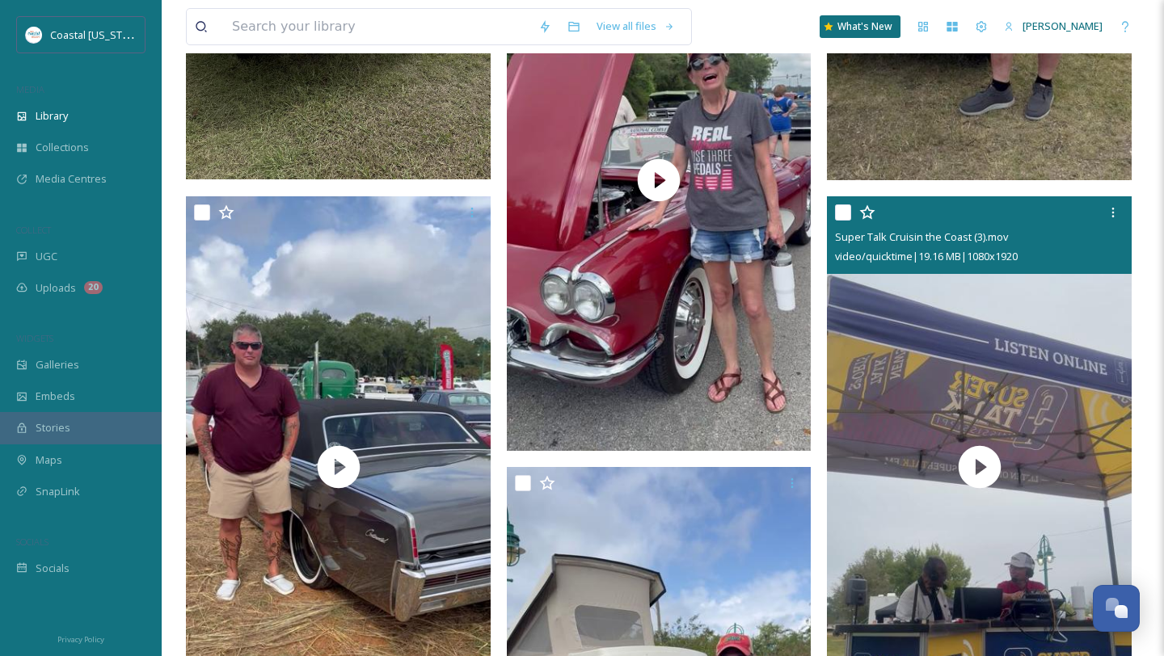
click at [843, 212] on input "checkbox" at bounding box center [843, 212] width 16 height 16
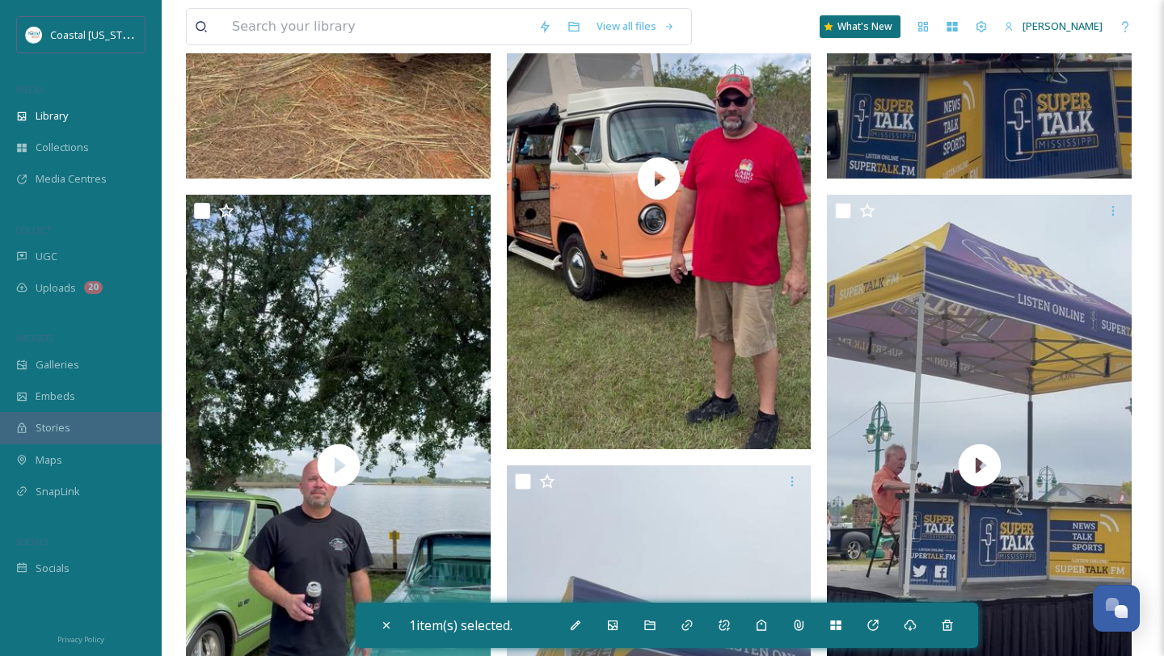
scroll to position [6760, 0]
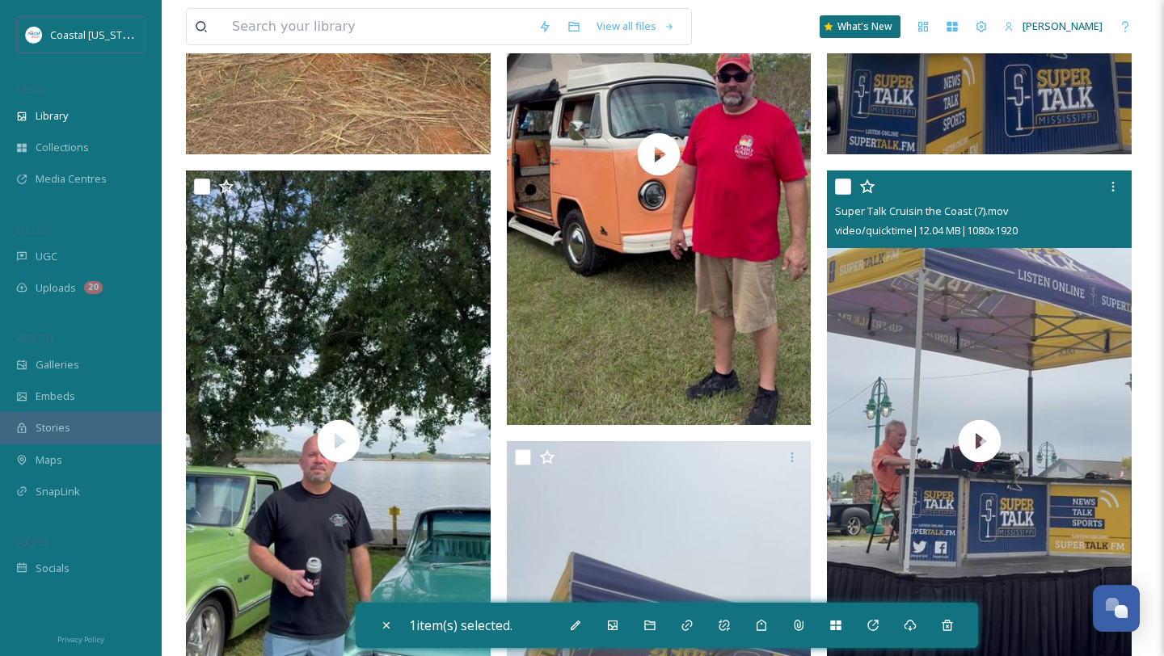
click at [844, 183] on input "checkbox" at bounding box center [843, 187] width 16 height 16
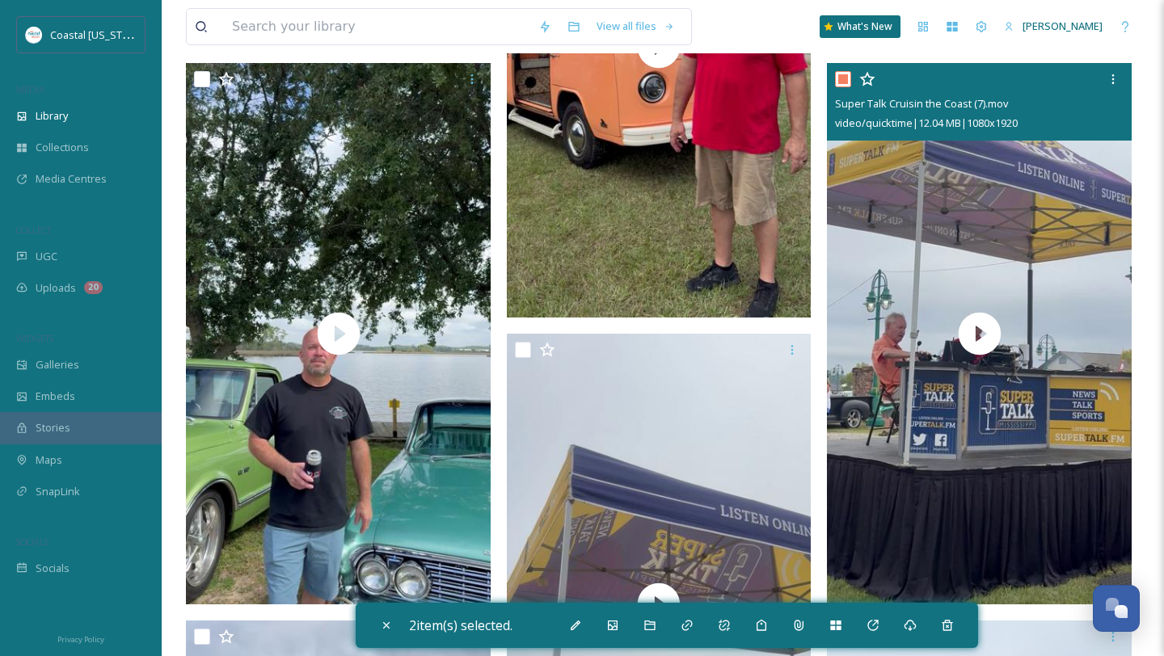
scroll to position [6893, 0]
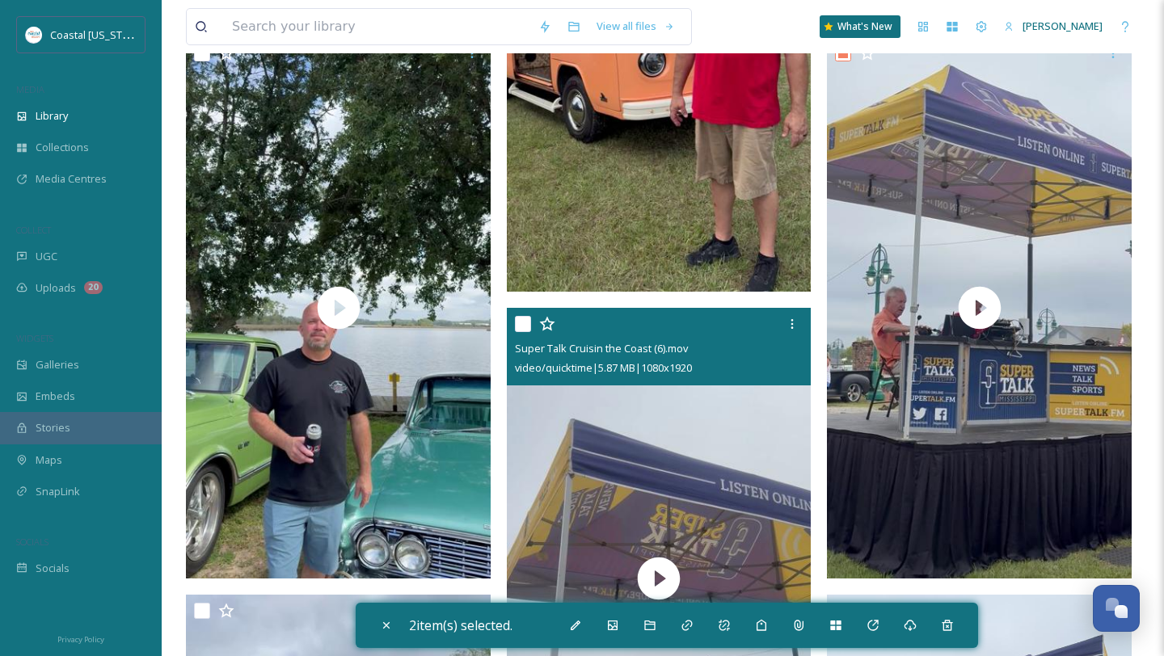
click at [517, 331] on input "checkbox" at bounding box center [523, 324] width 16 height 16
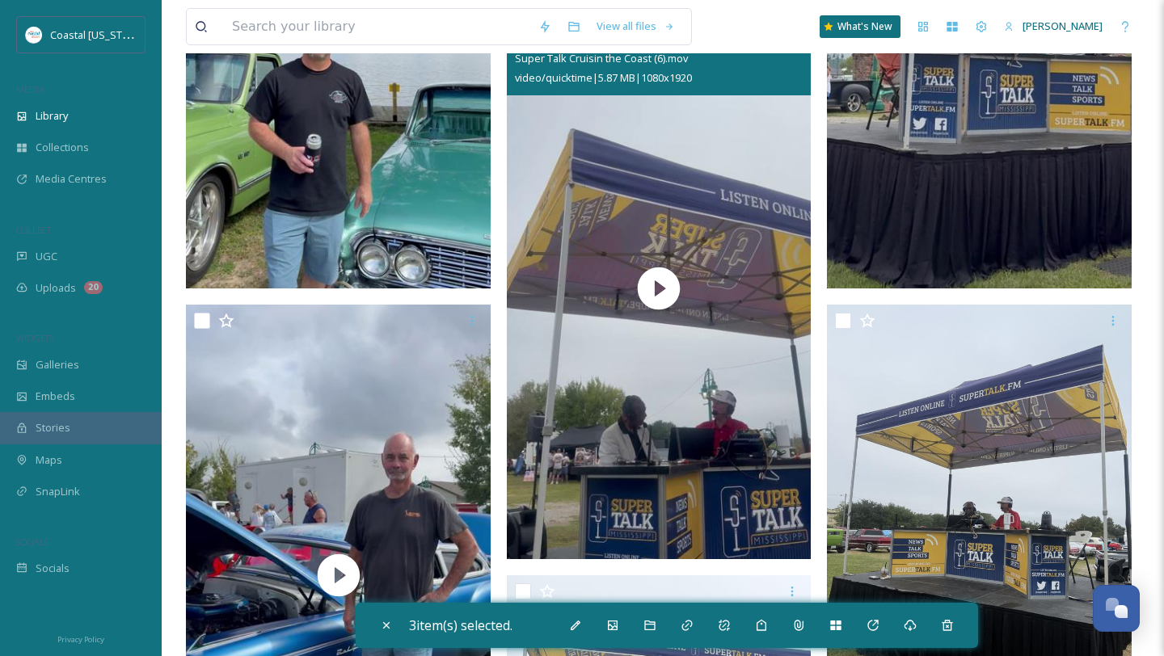
scroll to position [7294, 0]
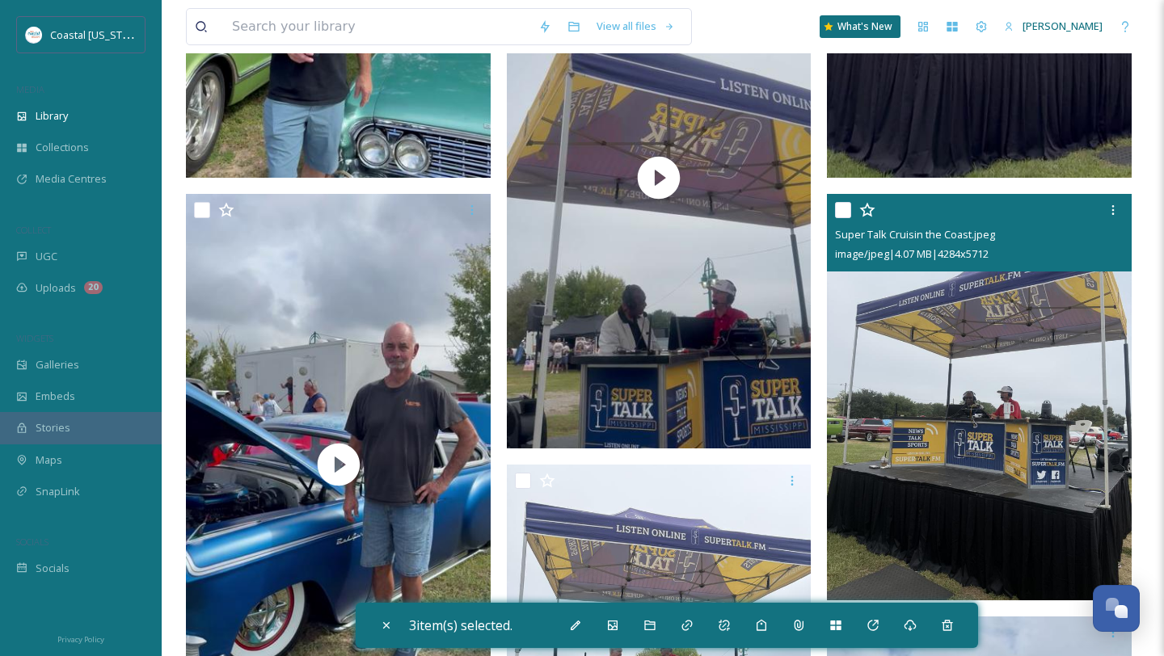
click at [843, 207] on input "checkbox" at bounding box center [843, 210] width 16 height 16
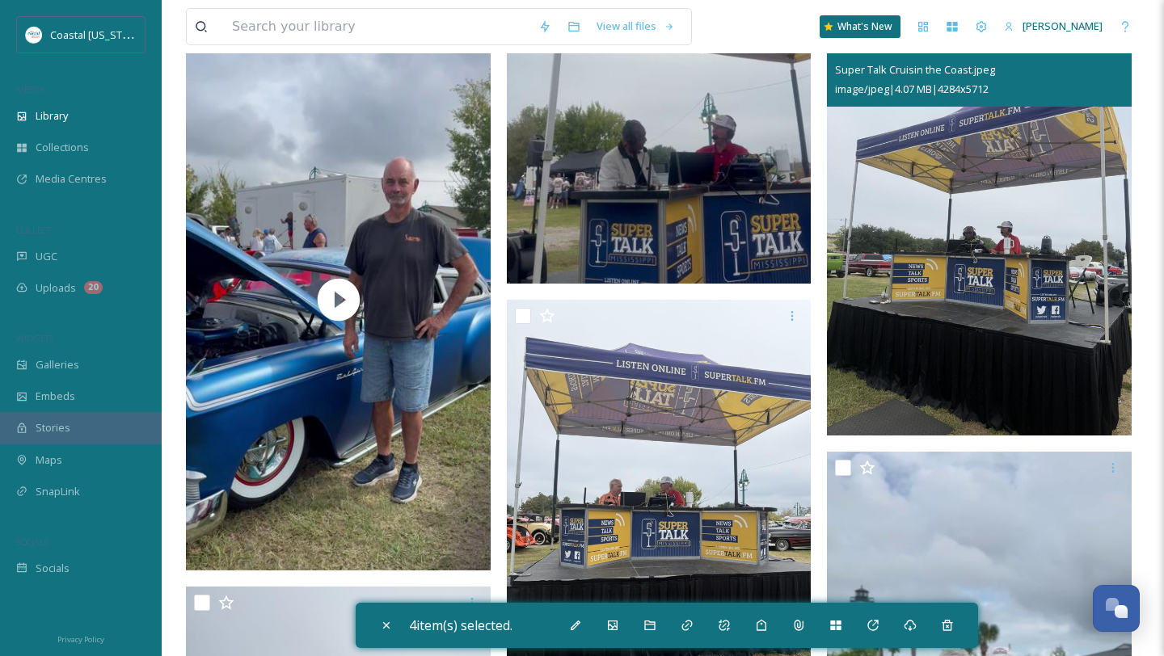
scroll to position [7517, 0]
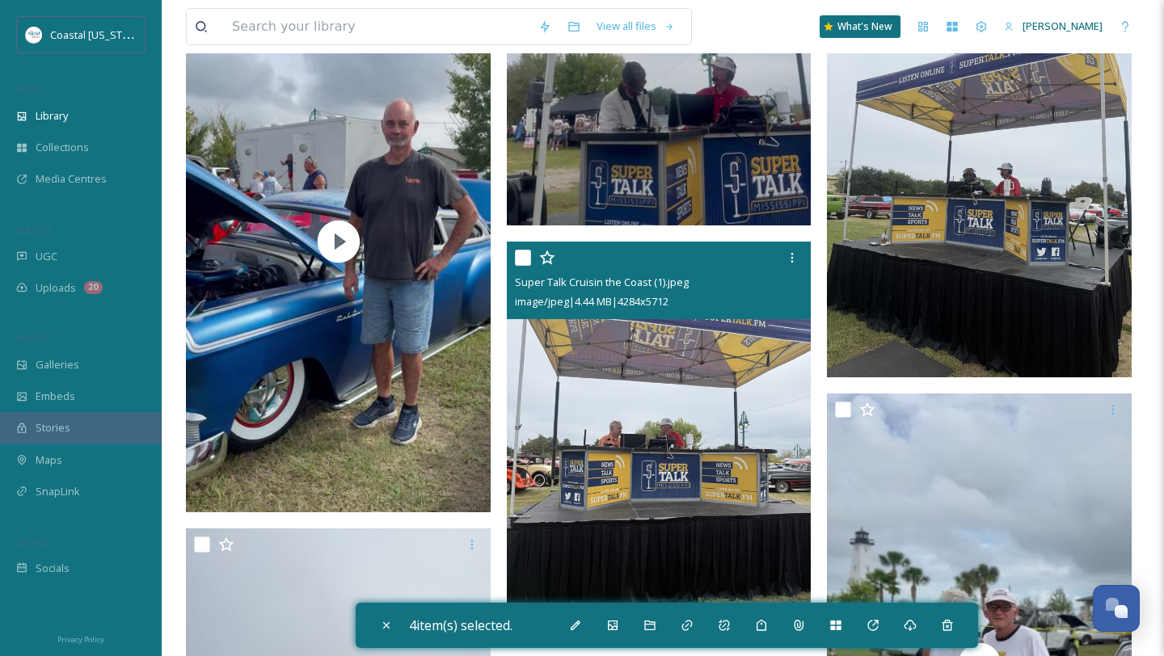
click at [519, 261] on input "checkbox" at bounding box center [523, 258] width 16 height 16
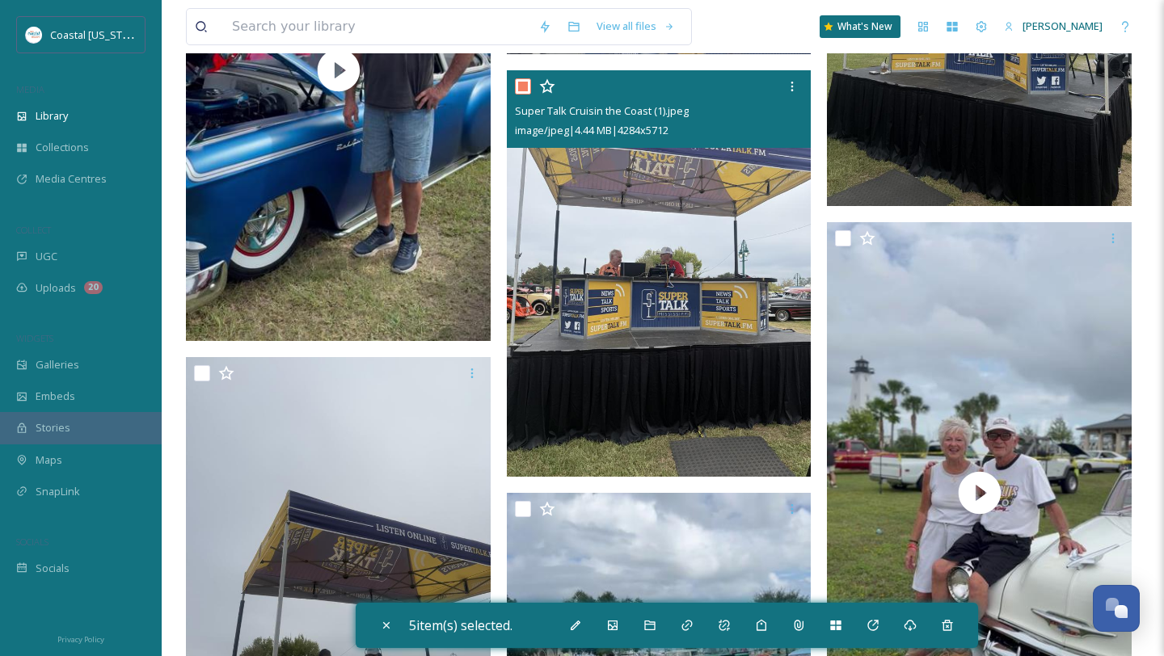
scroll to position [7757, 0]
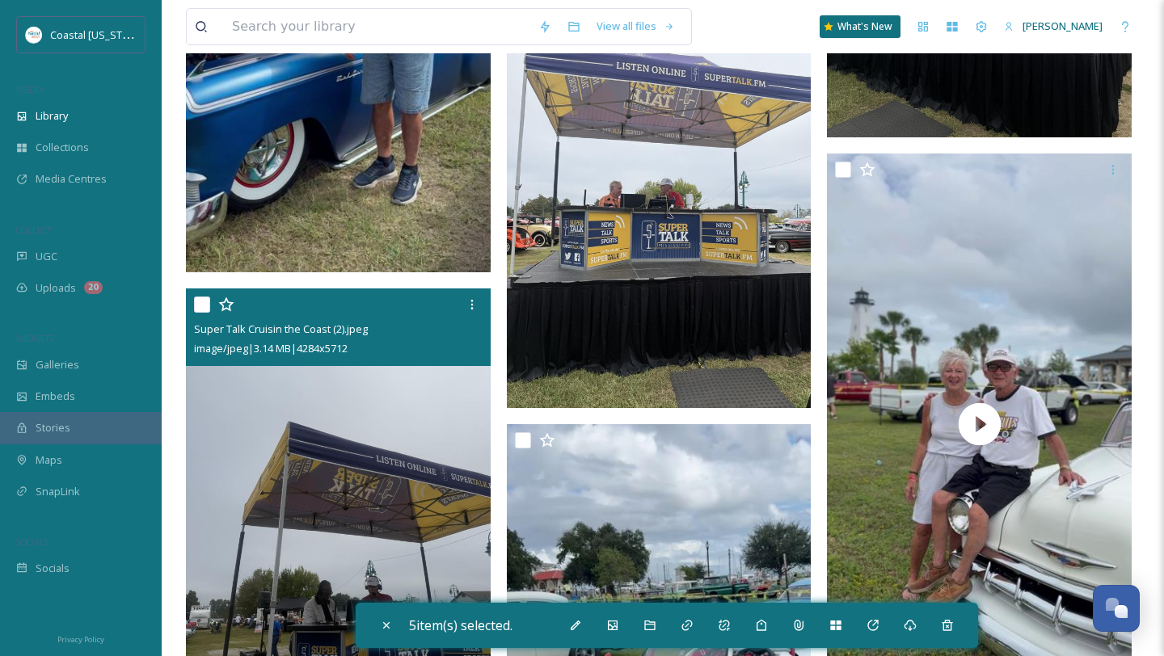
click at [197, 301] on input "checkbox" at bounding box center [202, 305] width 16 height 16
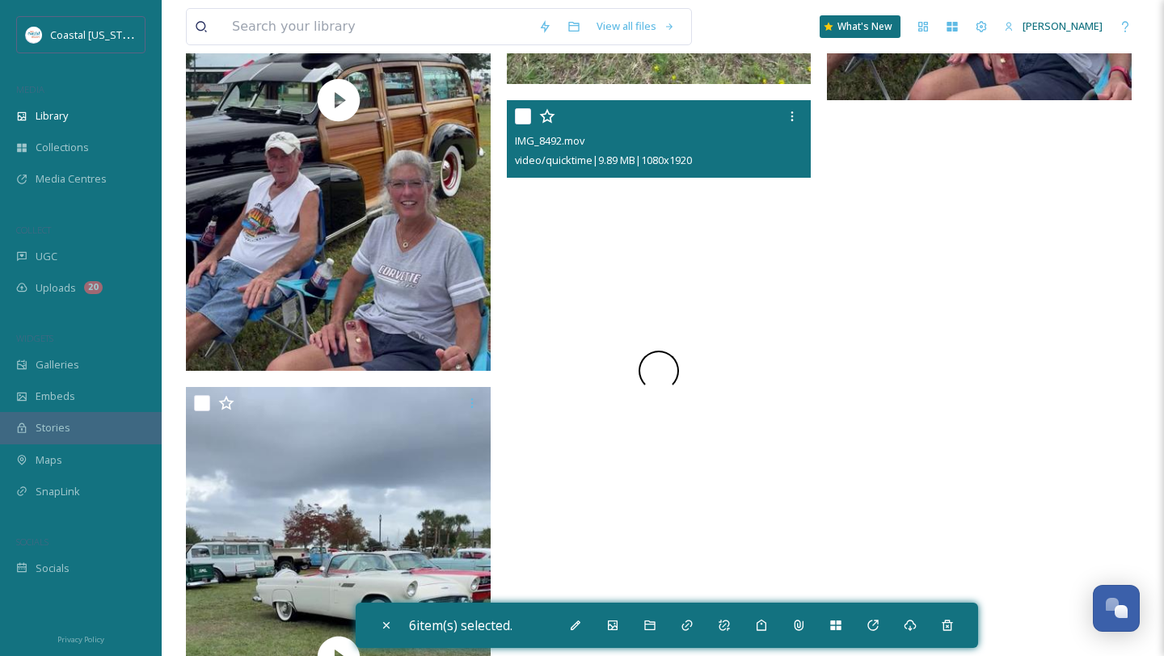
scroll to position [12844, 0]
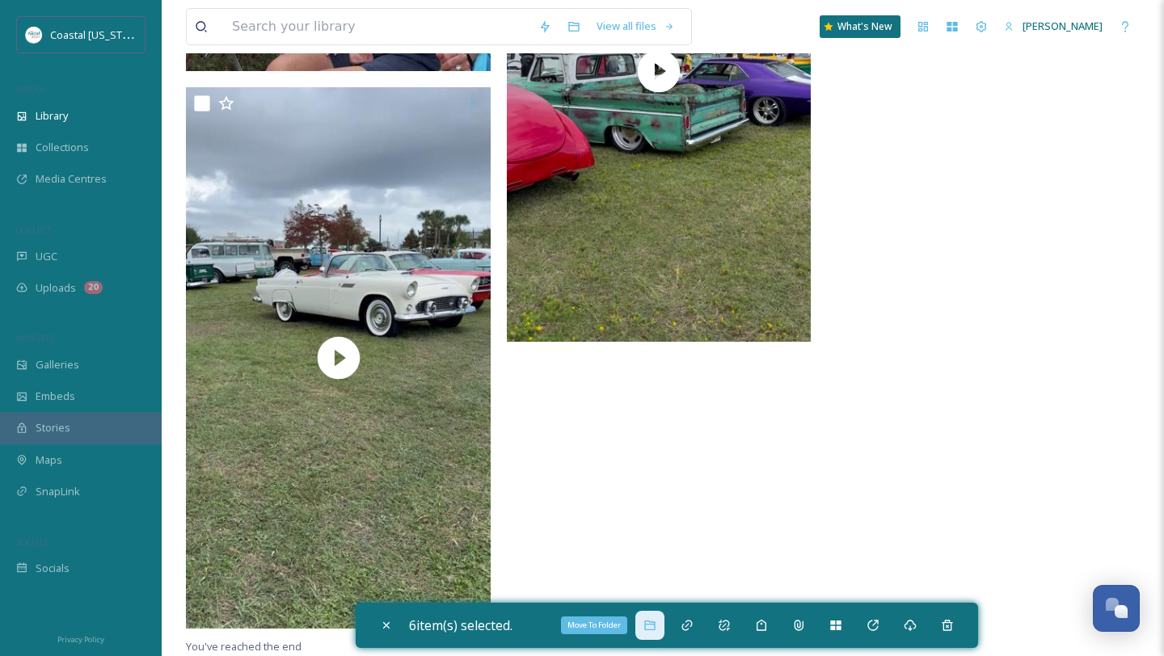
click at [643, 630] on div "Move To Folder" at bounding box center [649, 625] width 29 height 29
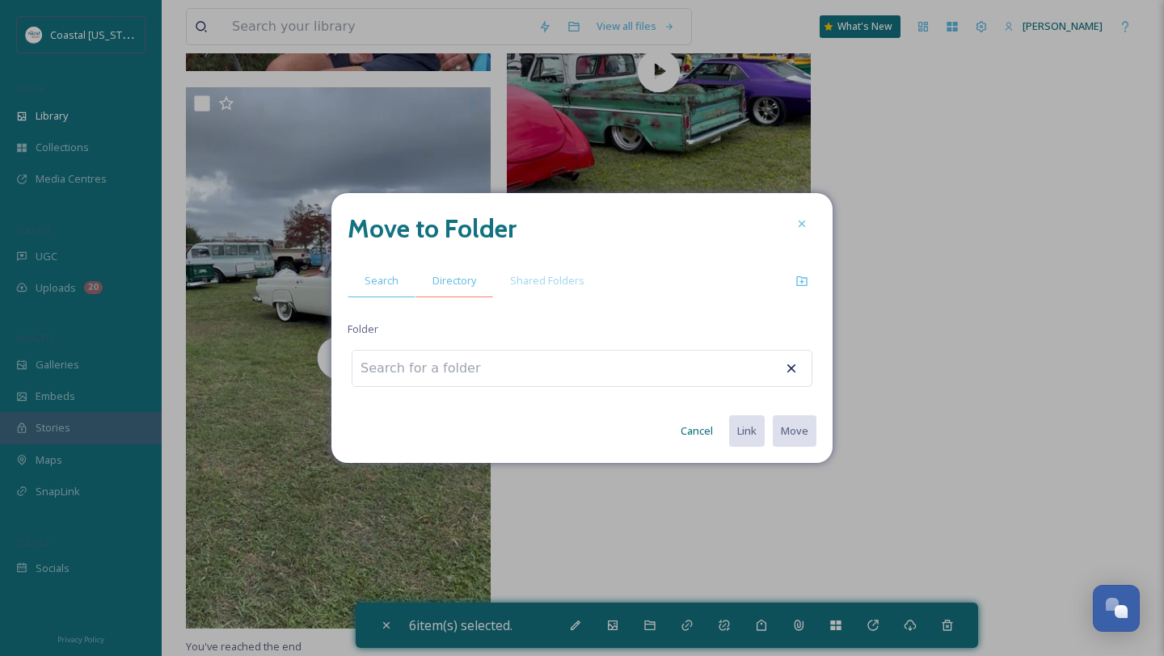
click at [473, 272] on div "Directory" at bounding box center [454, 280] width 78 height 33
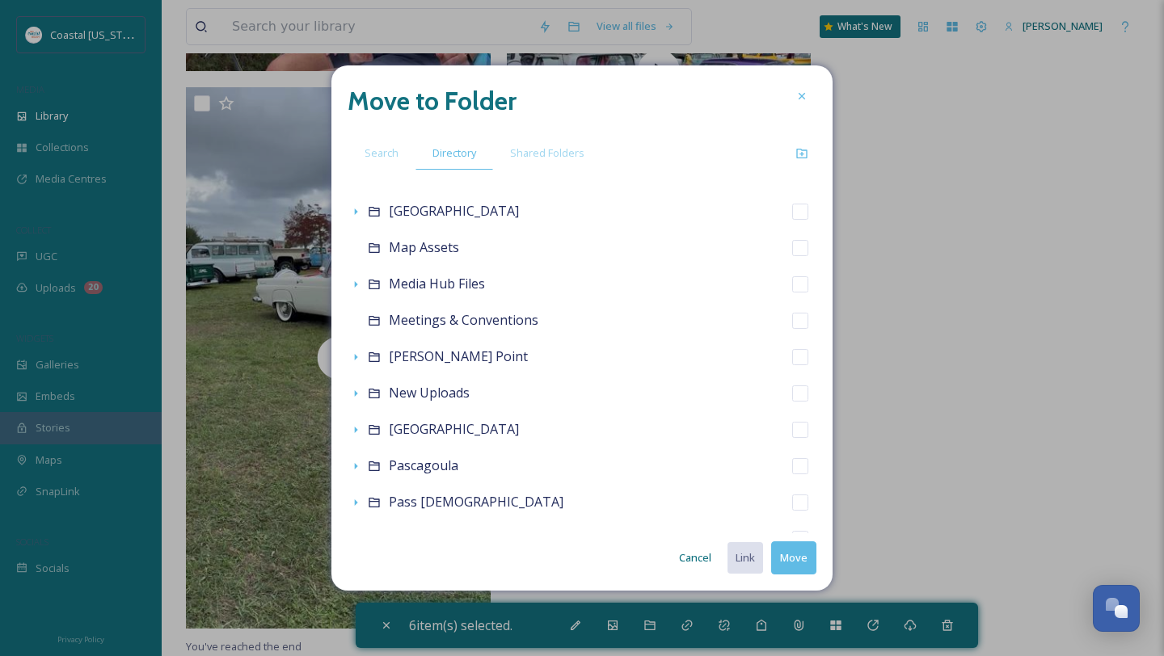
scroll to position [554, 0]
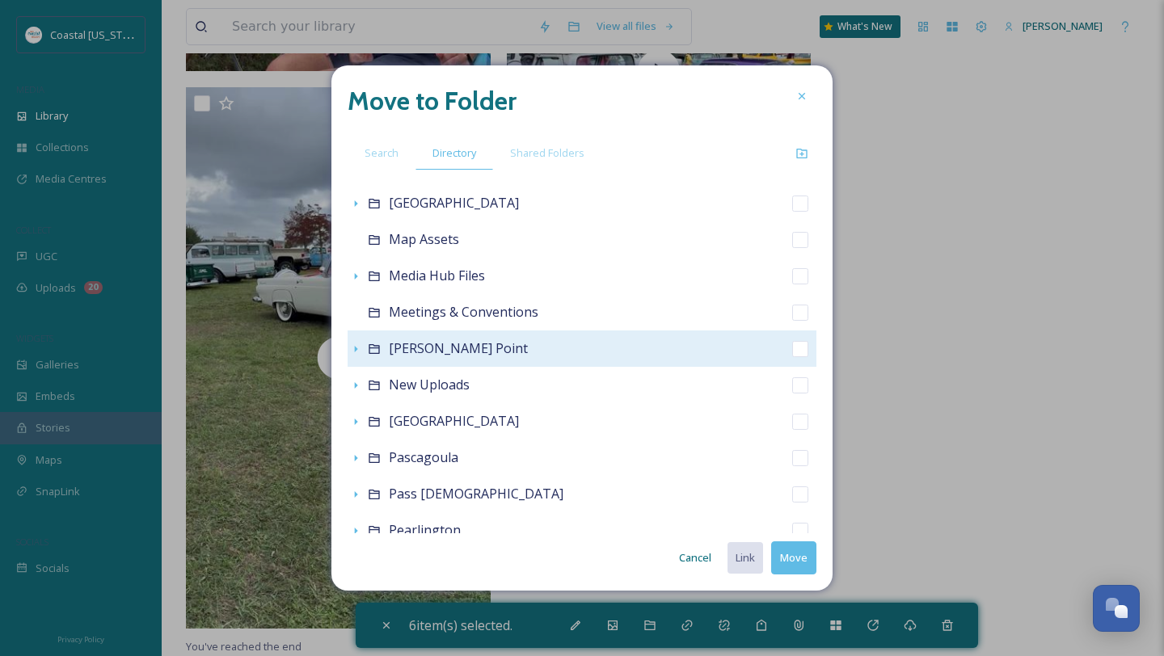
click at [374, 352] on icon at bounding box center [374, 349] width 13 height 13
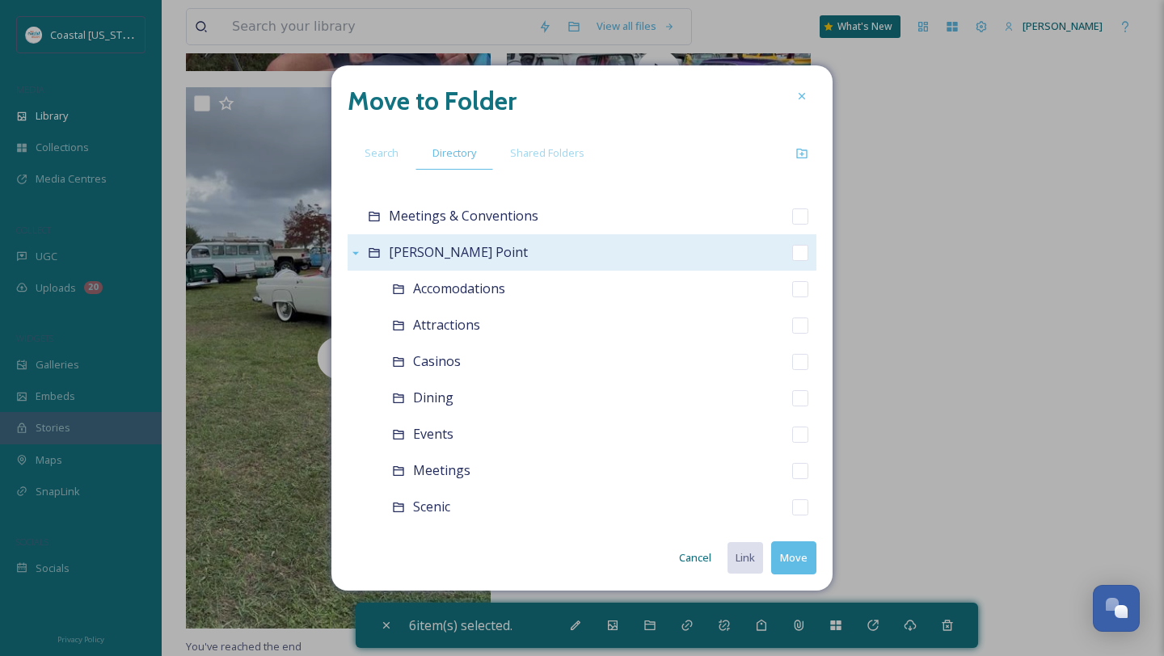
scroll to position [653, 0]
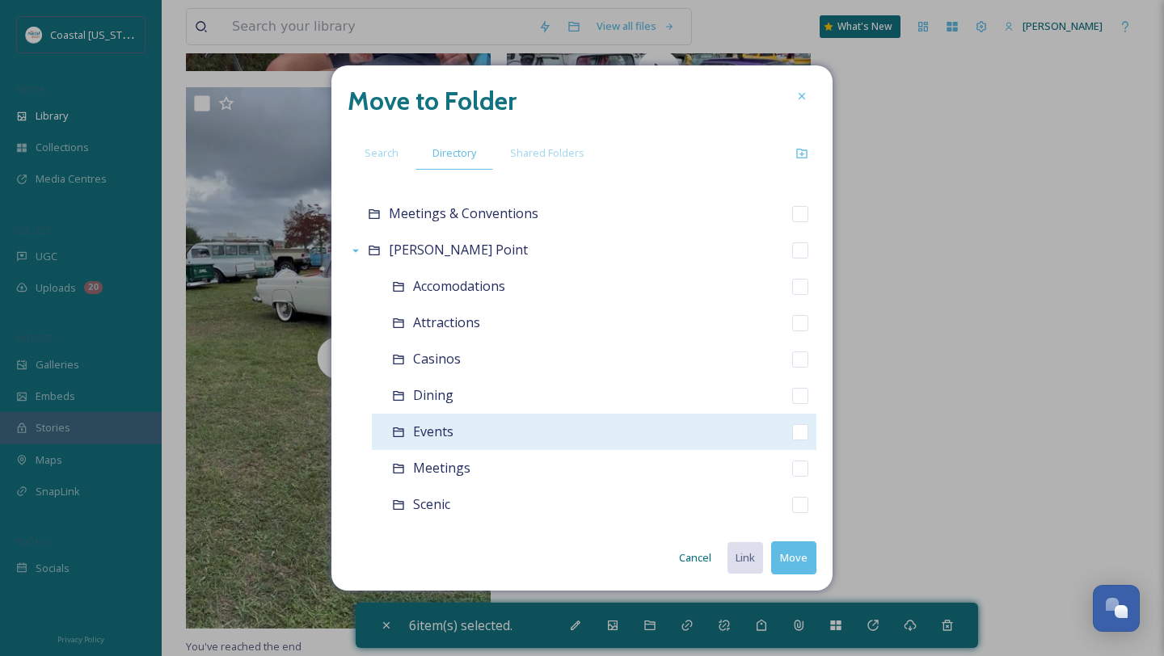
click at [443, 430] on span "Events" at bounding box center [433, 432] width 40 height 18
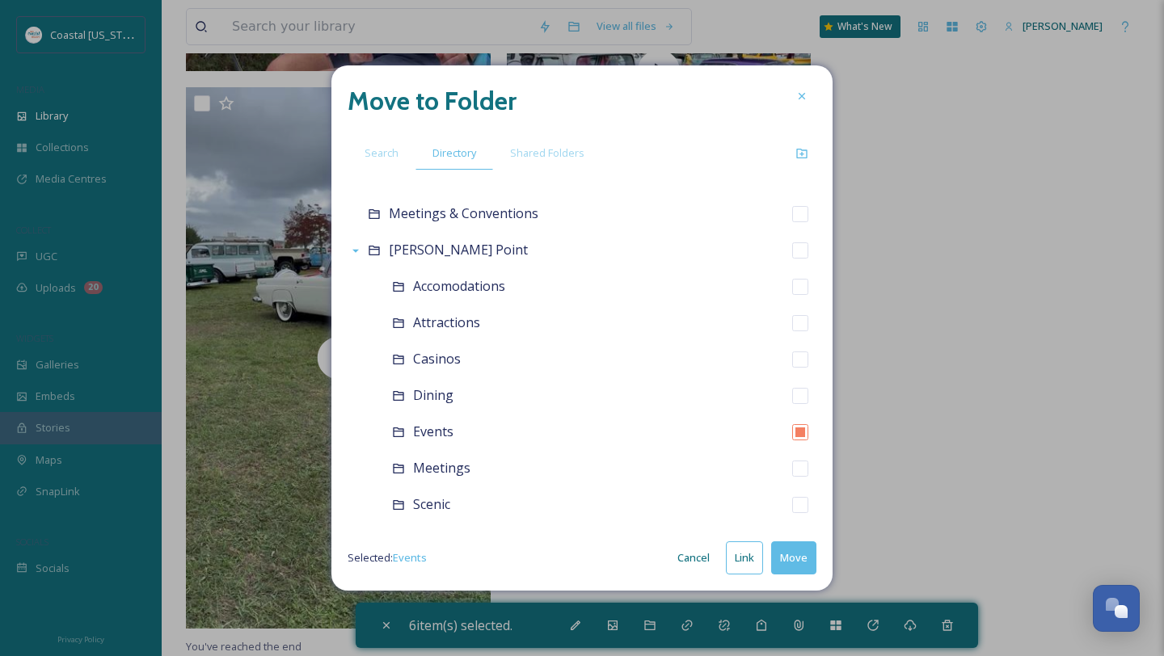
click at [787, 554] on button "Move" at bounding box center [793, 557] width 45 height 33
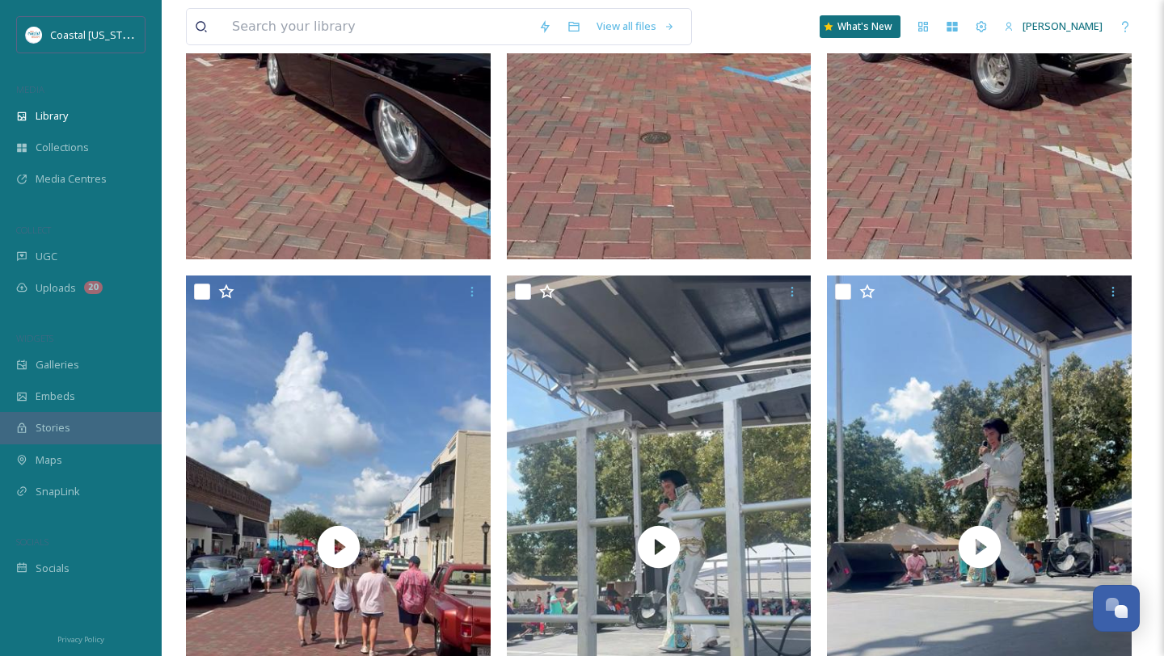
scroll to position [0, 0]
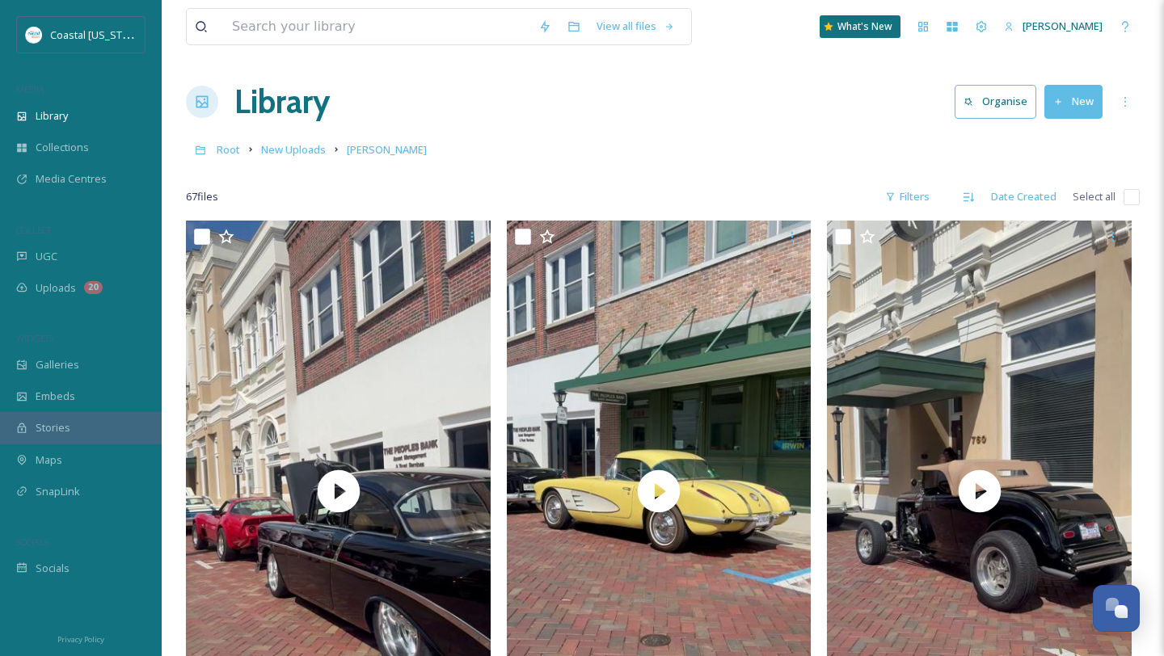
click at [1127, 198] on input "checkbox" at bounding box center [1131, 197] width 16 height 16
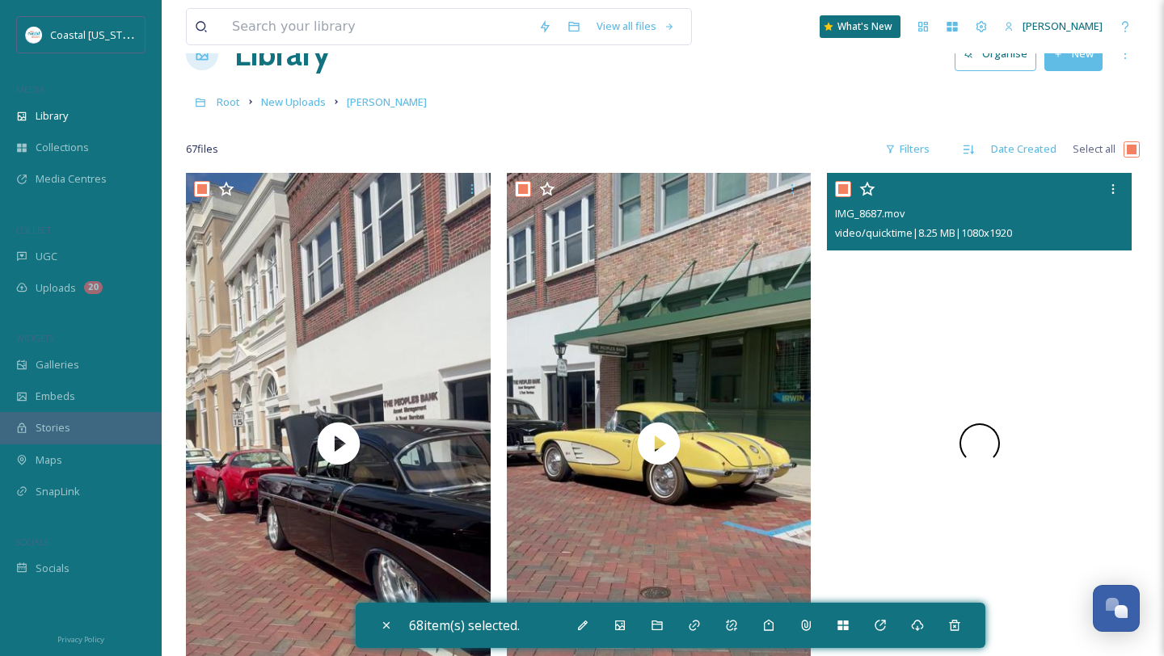
scroll to position [44, 0]
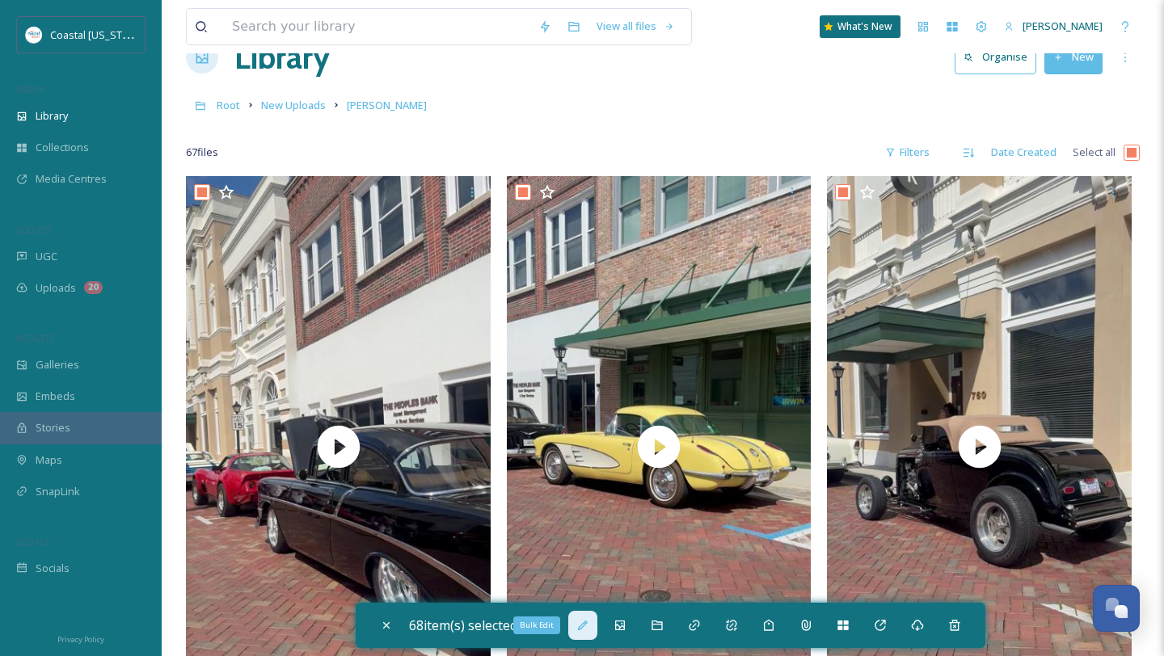
click at [589, 624] on icon at bounding box center [582, 625] width 13 height 13
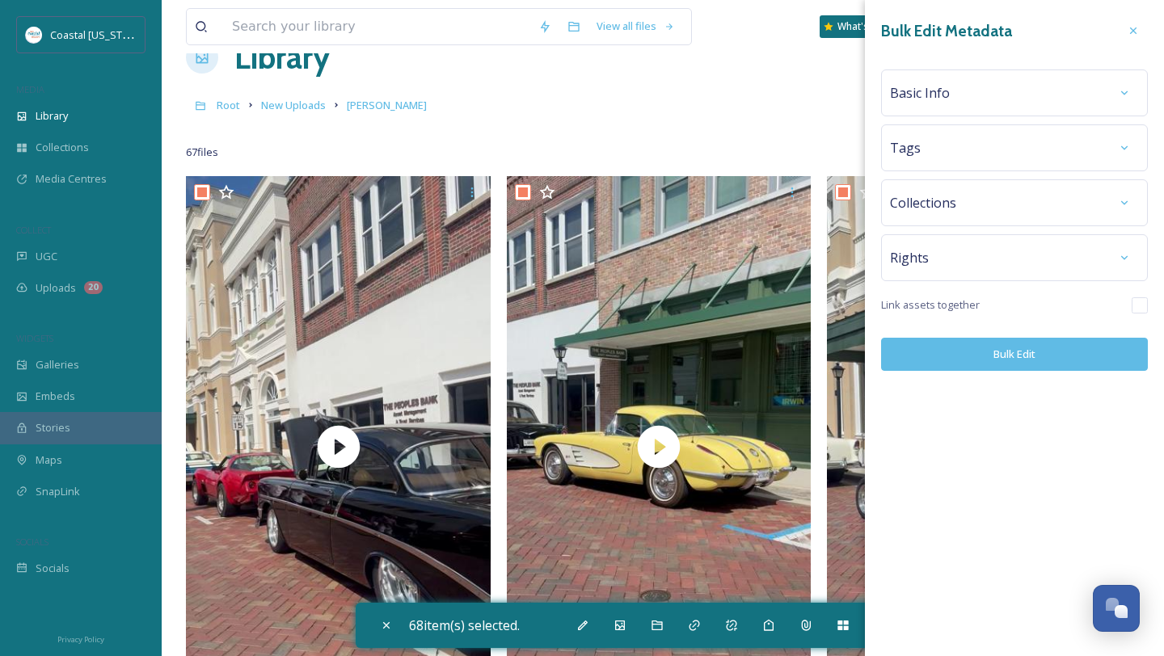
click at [975, 87] on div "Basic Info" at bounding box center [1014, 92] width 249 height 29
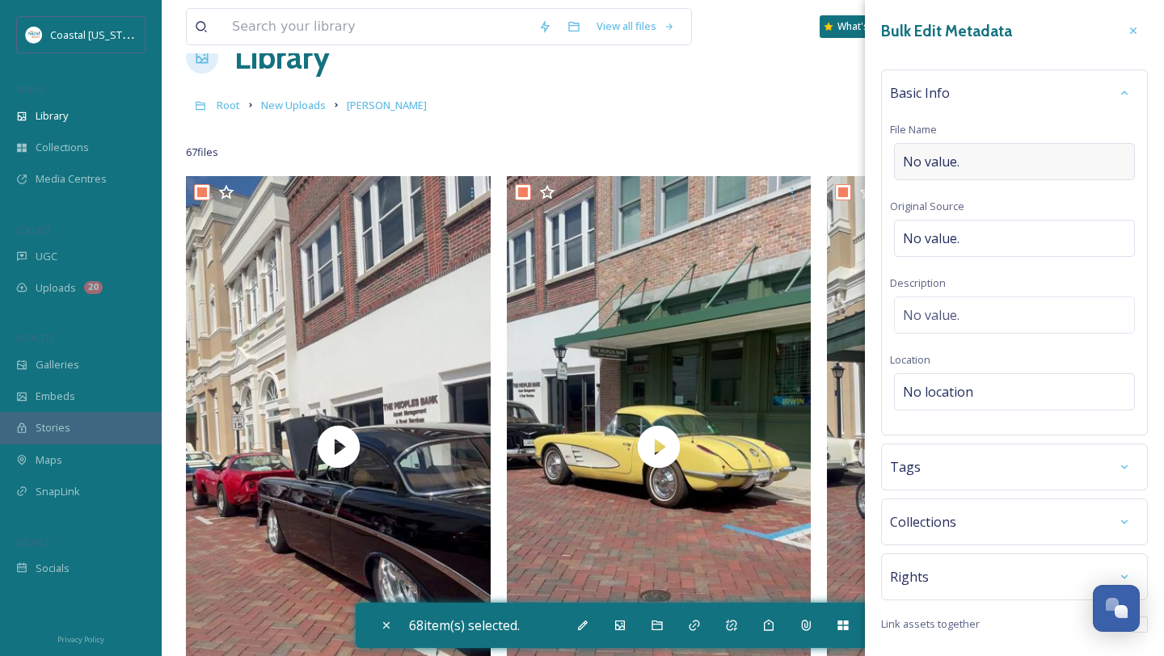
click at [940, 156] on span "No value." at bounding box center [931, 161] width 57 height 19
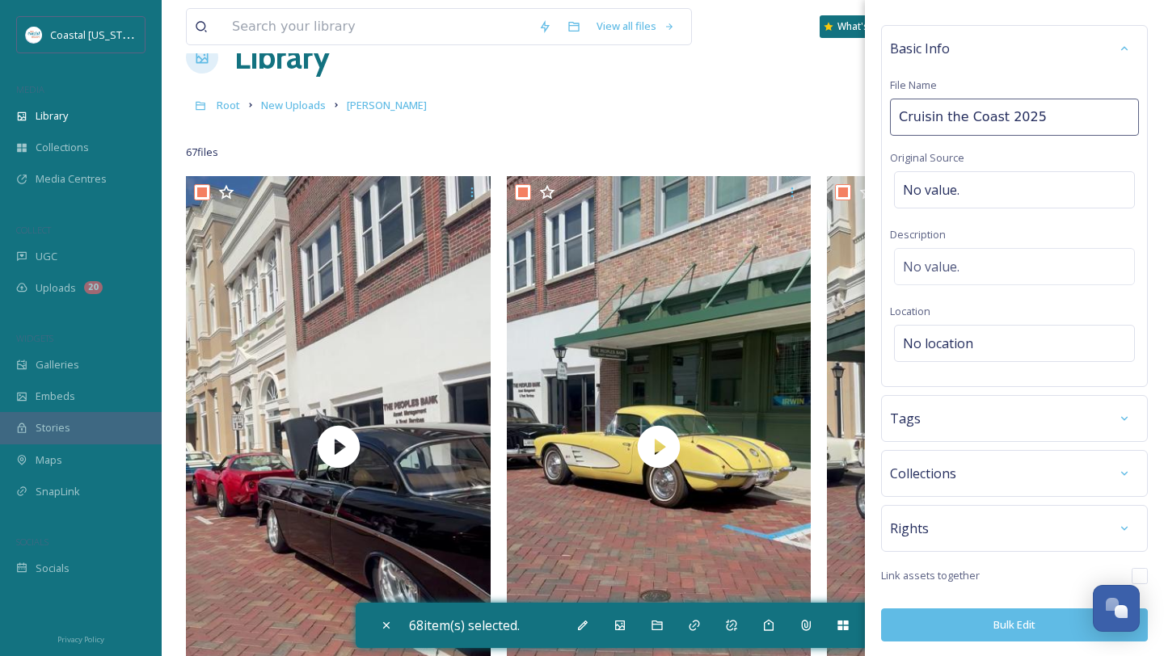
click at [988, 409] on div "Tags" at bounding box center [1014, 418] width 249 height 29
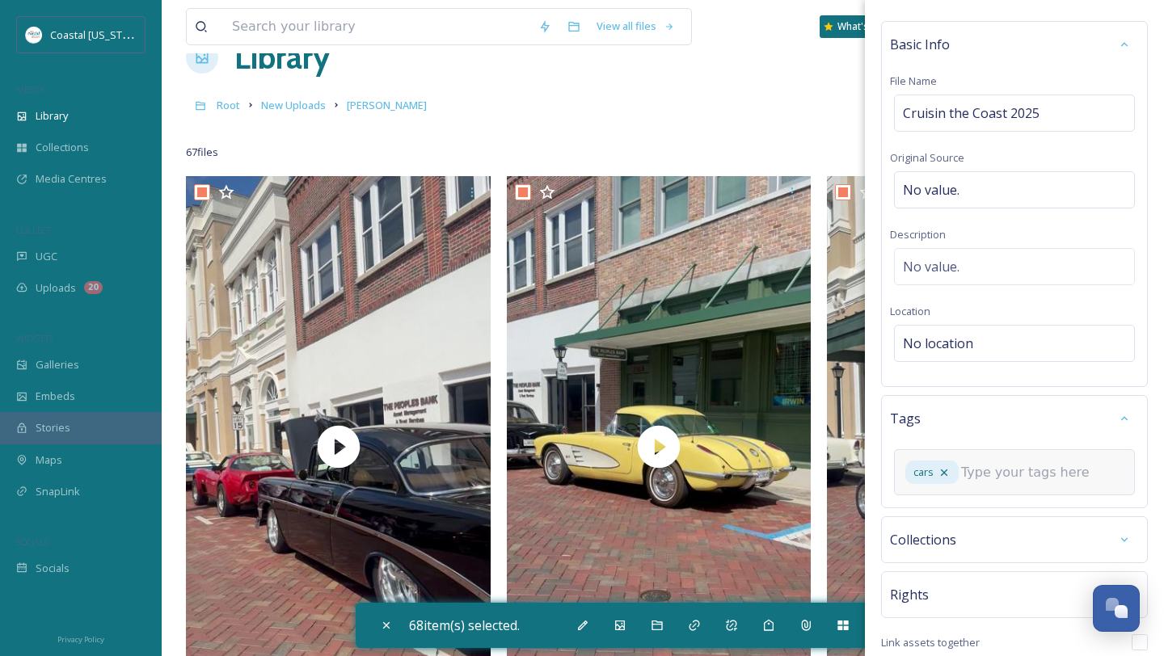
scroll to position [77, 0]
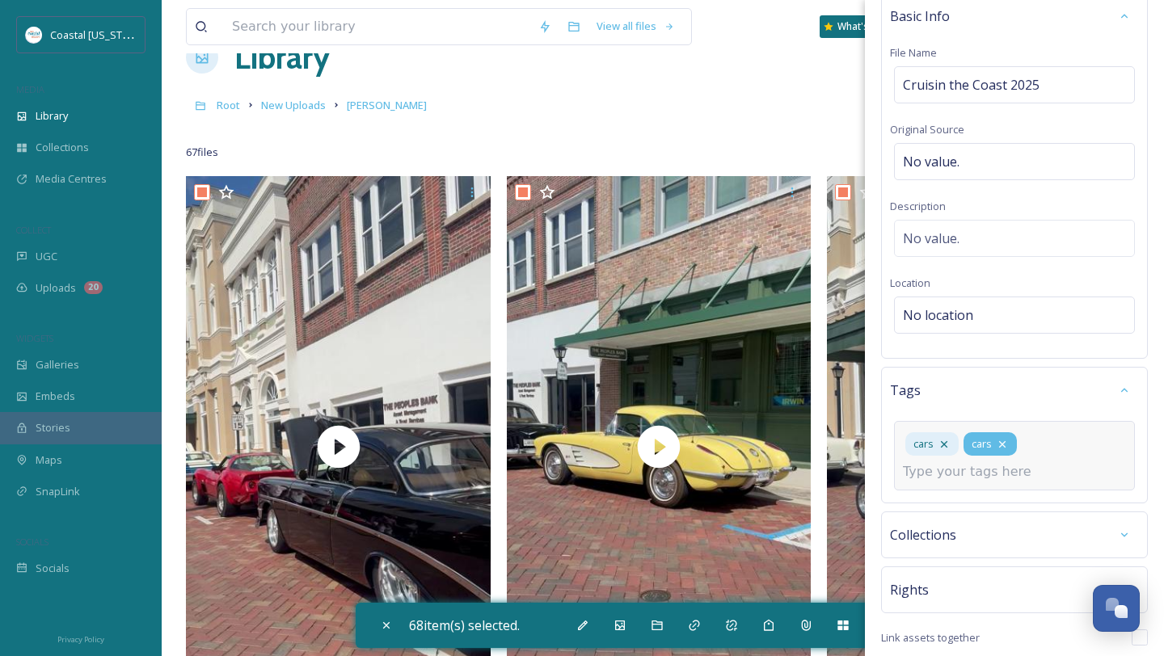
click at [1005, 440] on icon at bounding box center [1002, 444] width 13 height 13
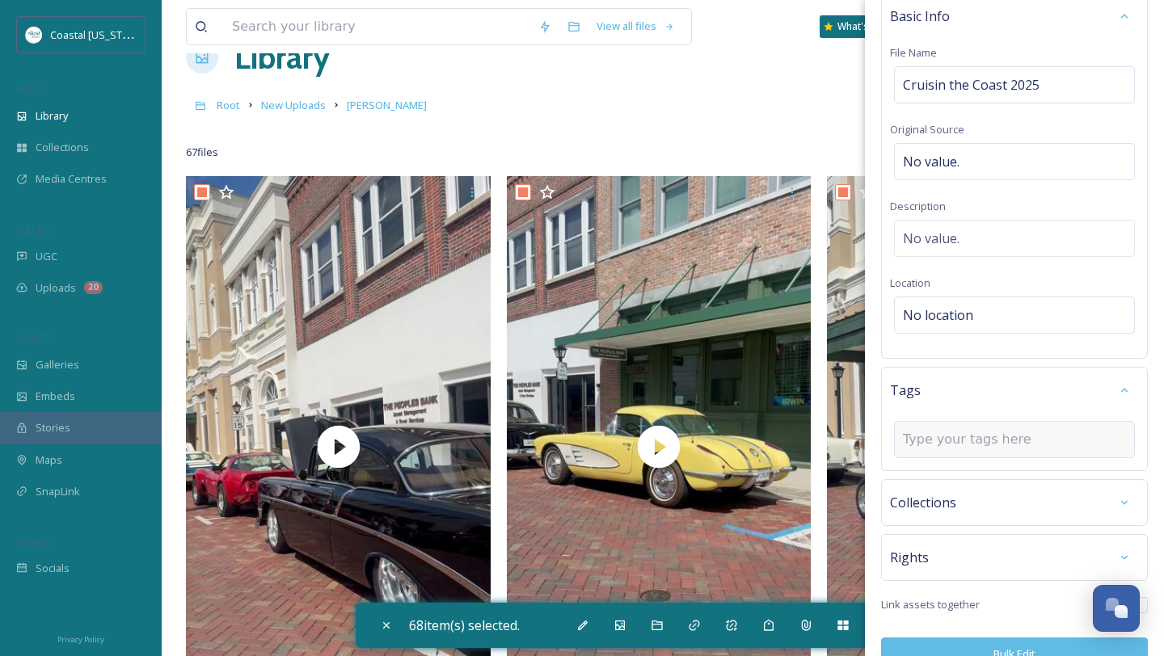
click at [973, 445] on input at bounding box center [984, 439] width 162 height 19
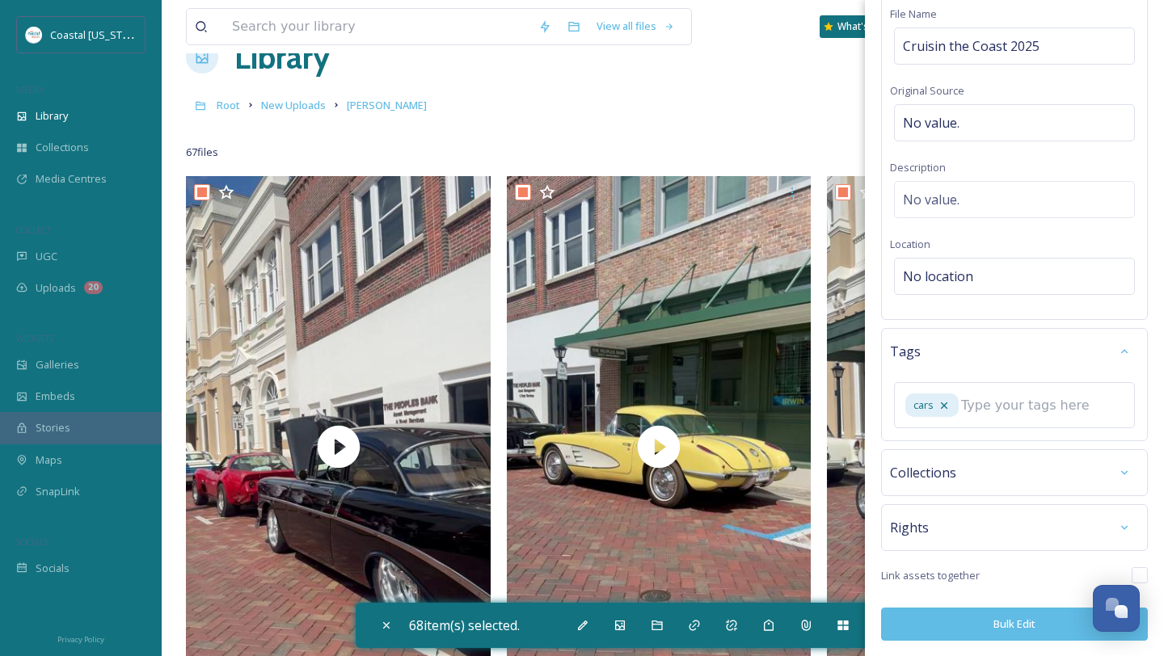
click at [1009, 624] on button "Bulk Edit" at bounding box center [1014, 624] width 267 height 33
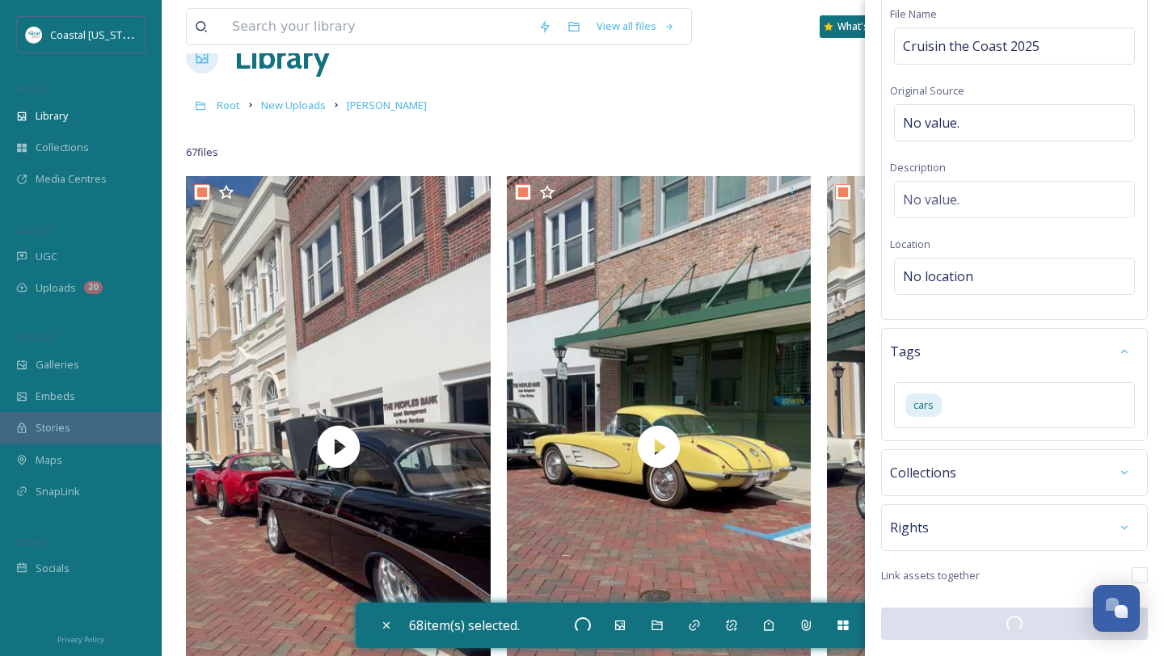
scroll to position [116, 0]
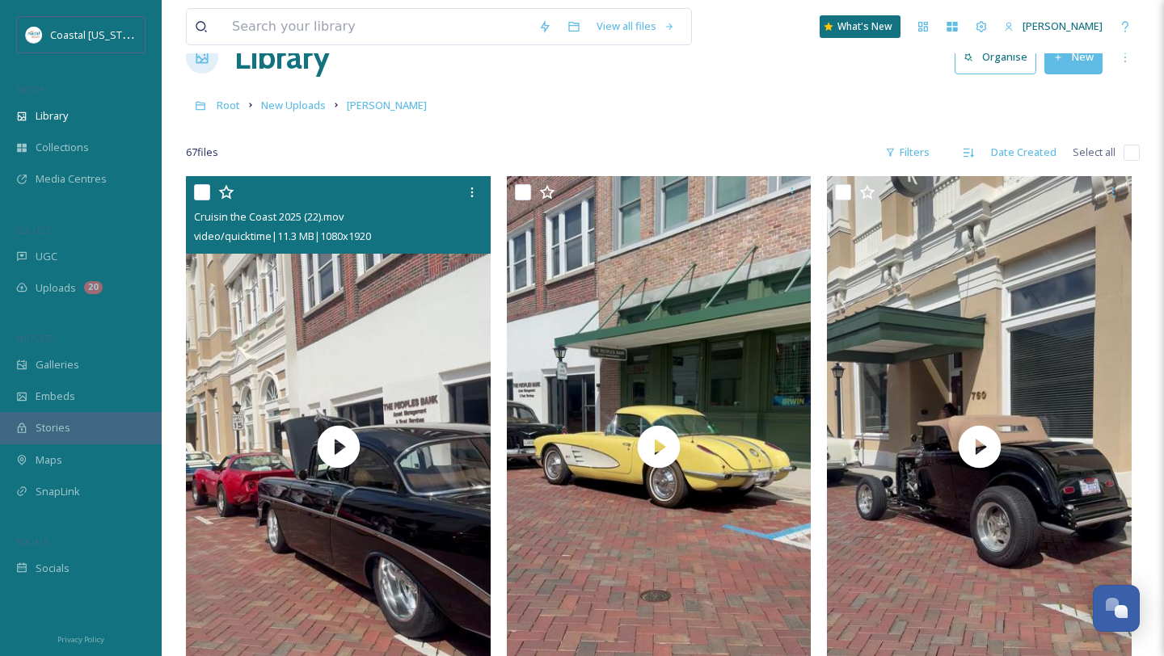
click at [206, 196] on input "checkbox" at bounding box center [202, 192] width 16 height 16
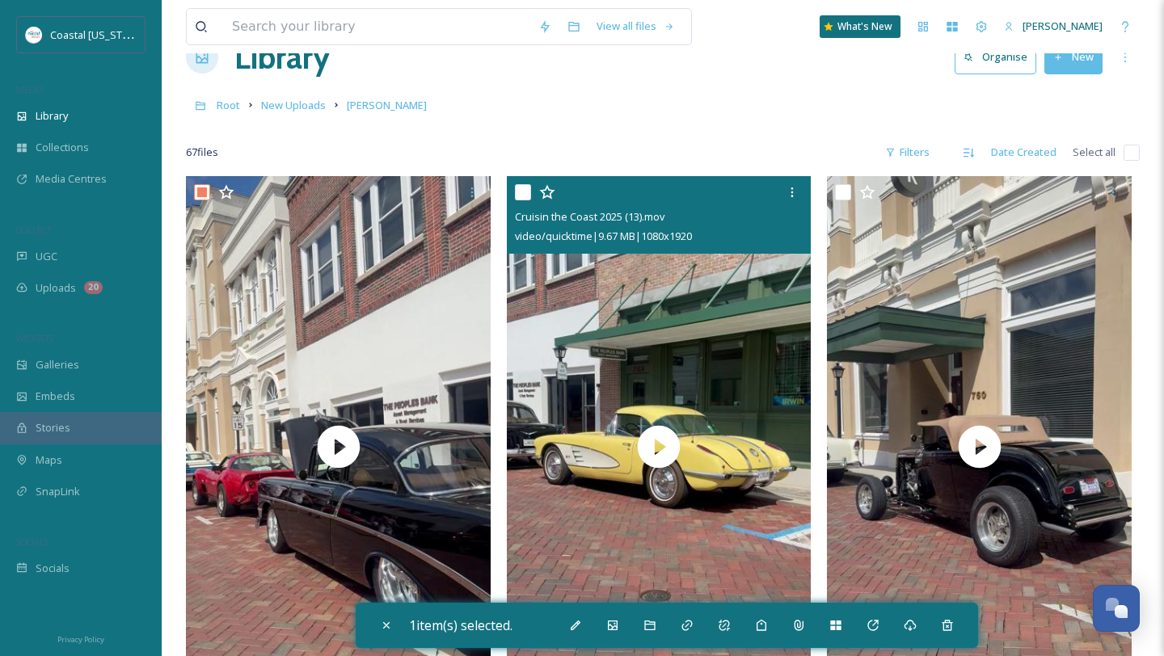
click at [523, 191] on input "checkbox" at bounding box center [523, 192] width 16 height 16
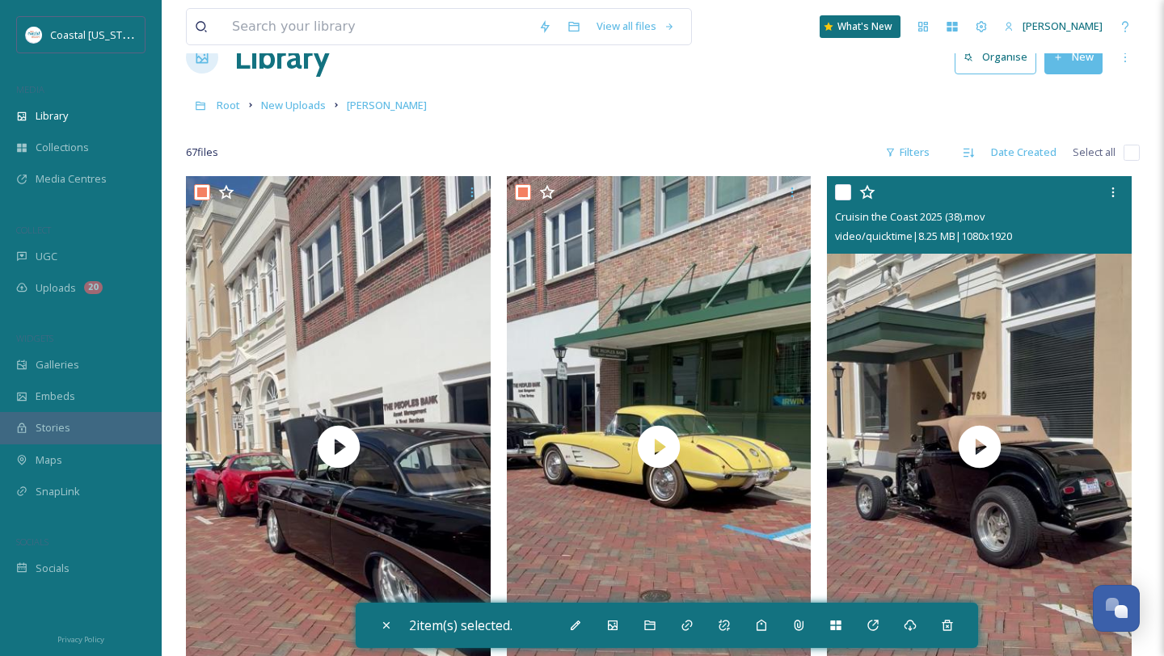
click at [844, 194] on input "checkbox" at bounding box center [843, 192] width 16 height 16
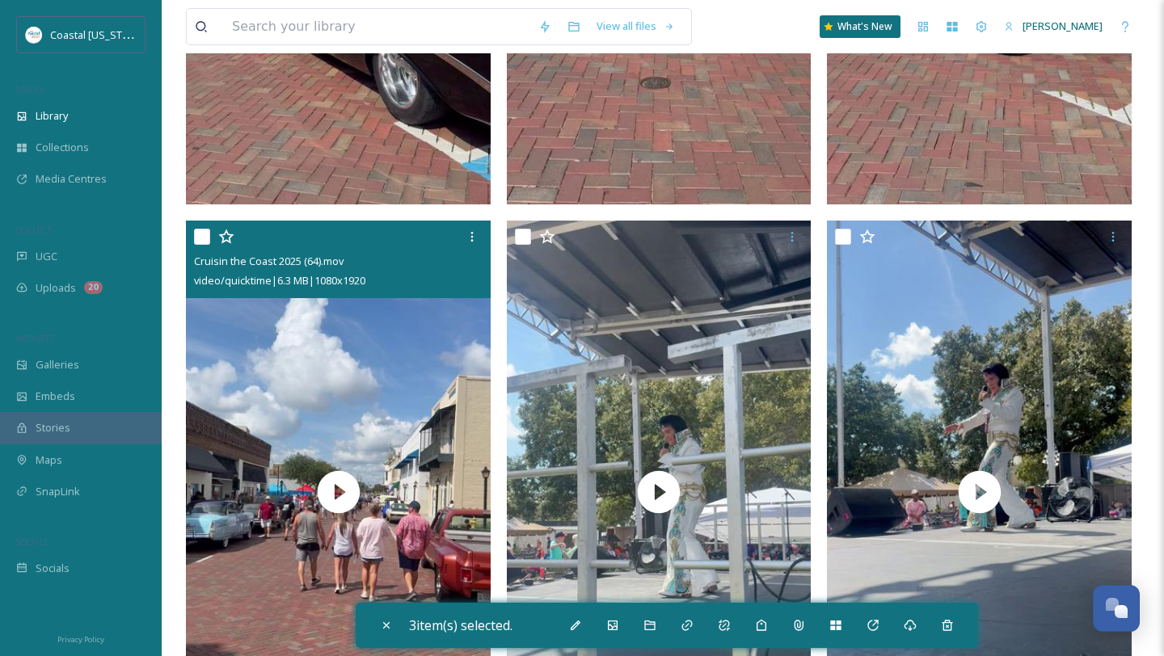
scroll to position [621, 0]
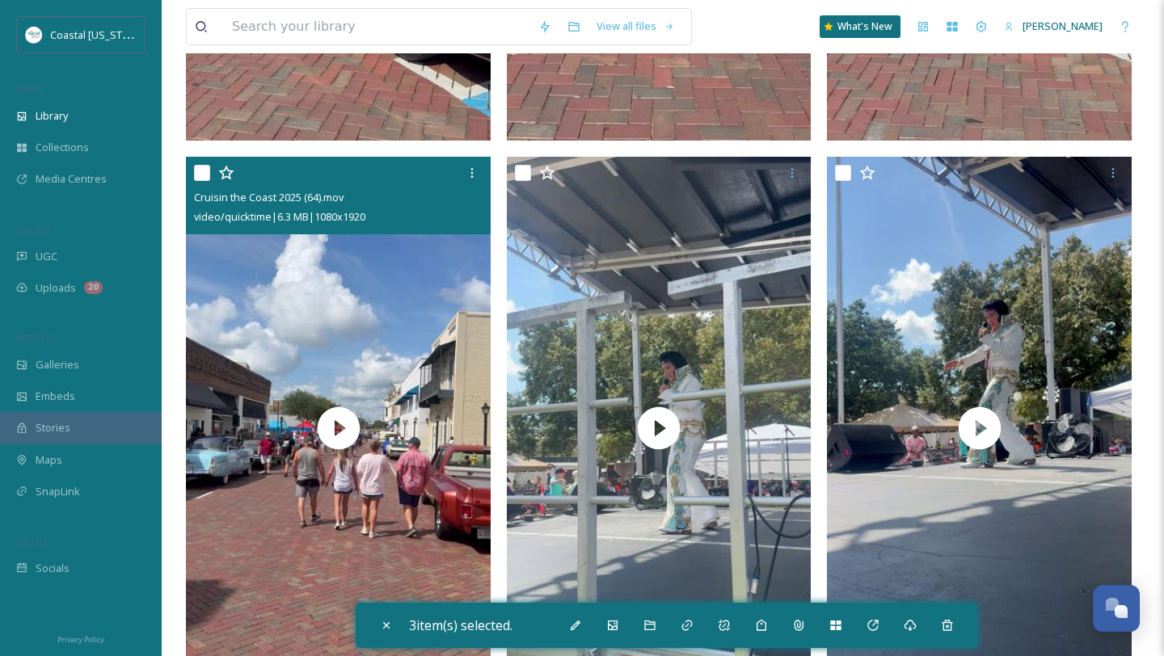
click at [204, 172] on input "checkbox" at bounding box center [202, 173] width 16 height 16
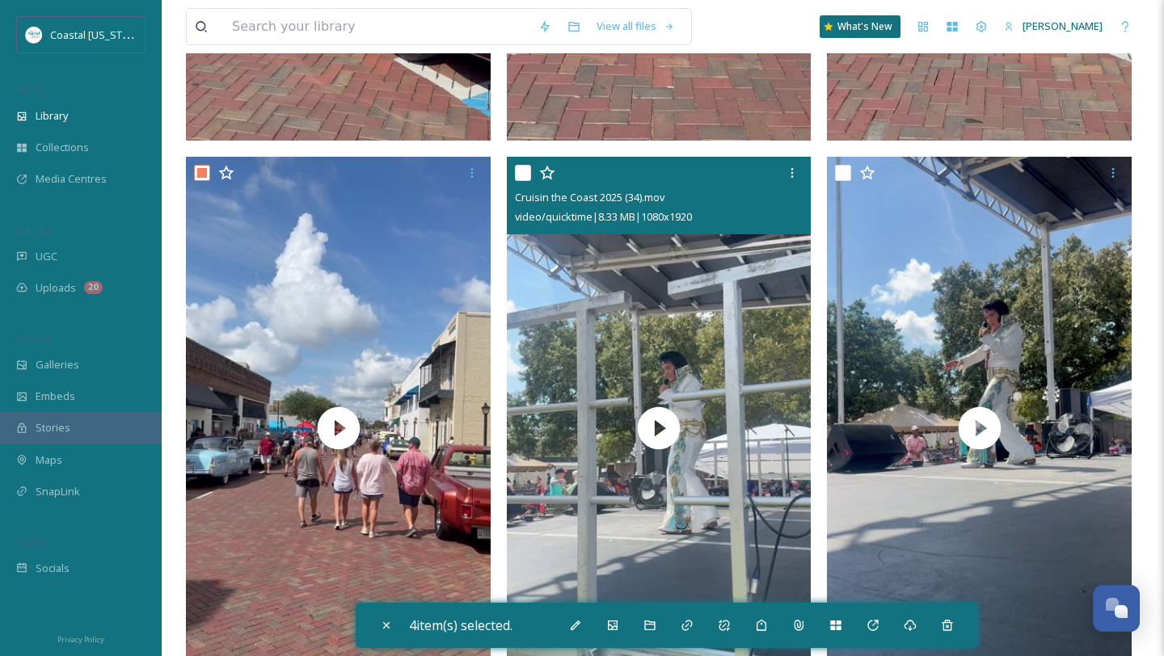
click at [518, 170] on input "checkbox" at bounding box center [523, 173] width 16 height 16
click at [524, 180] on input "checkbox" at bounding box center [523, 173] width 16 height 16
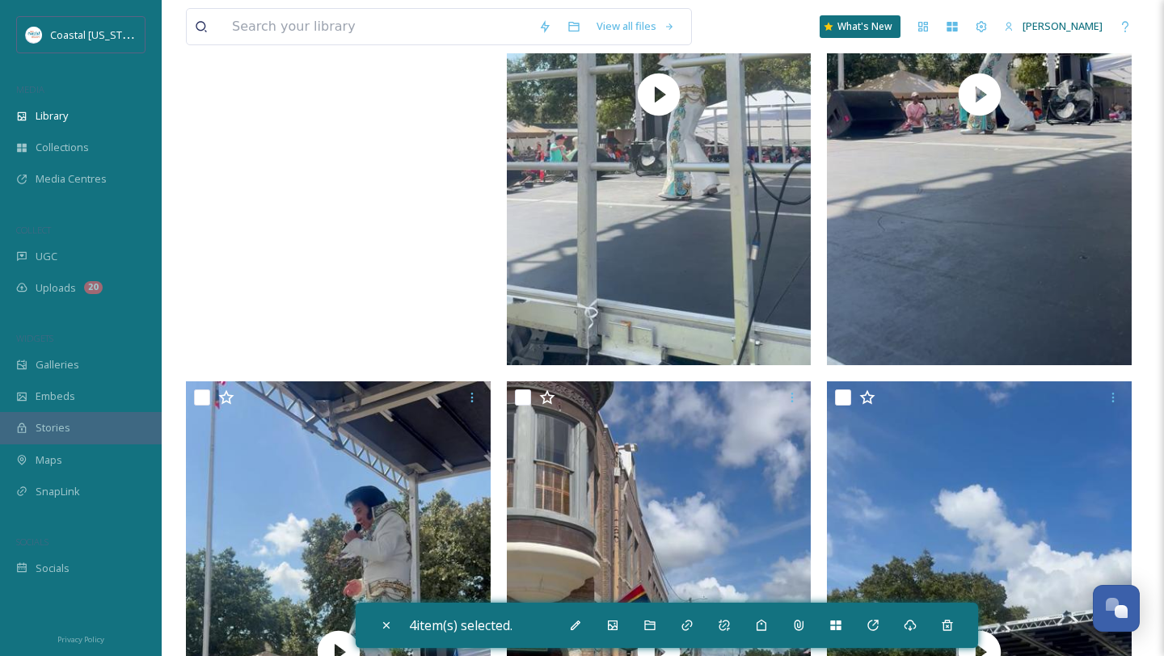
scroll to position [958, 0]
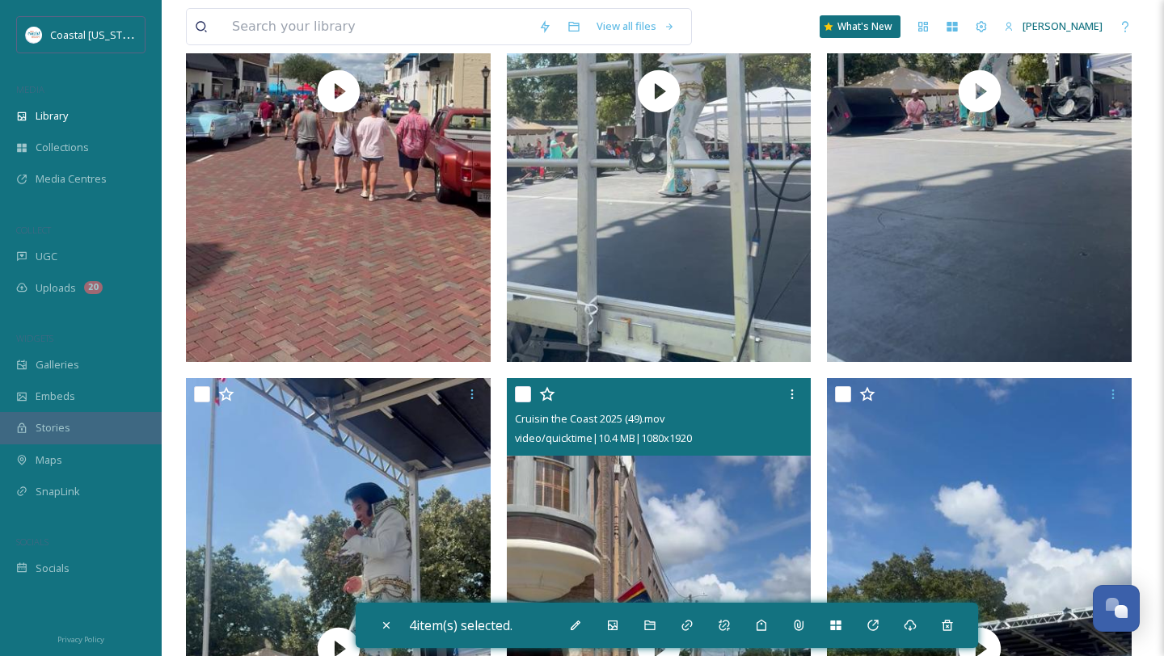
click at [519, 395] on input "checkbox" at bounding box center [523, 394] width 16 height 16
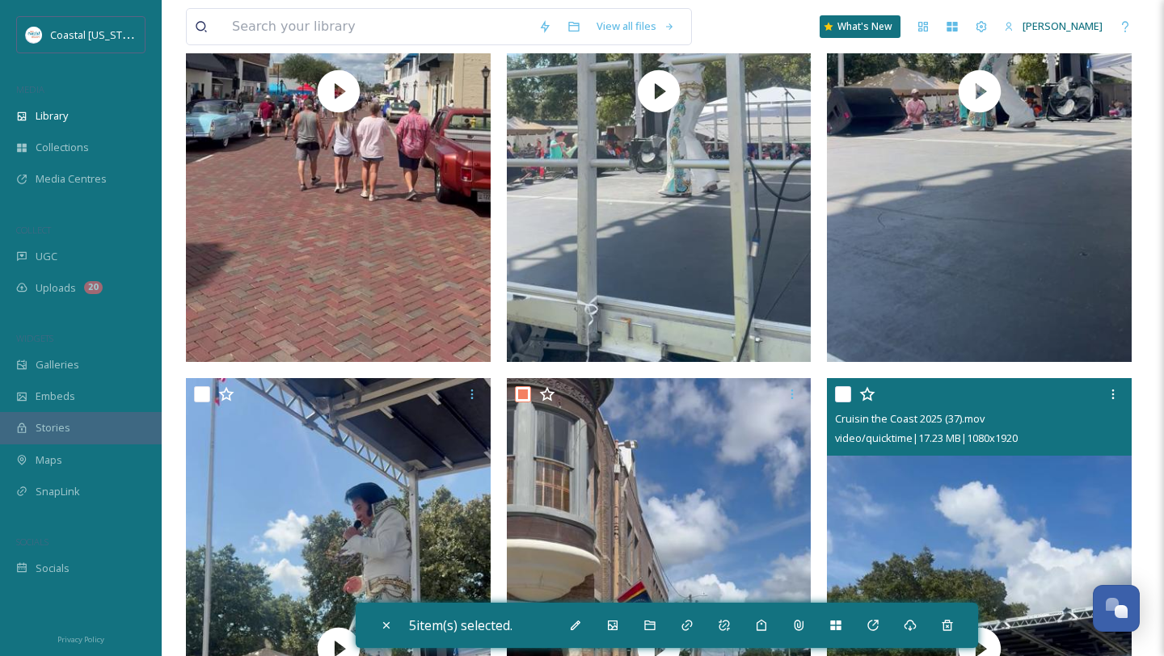
click at [840, 398] on input "checkbox" at bounding box center [843, 394] width 16 height 16
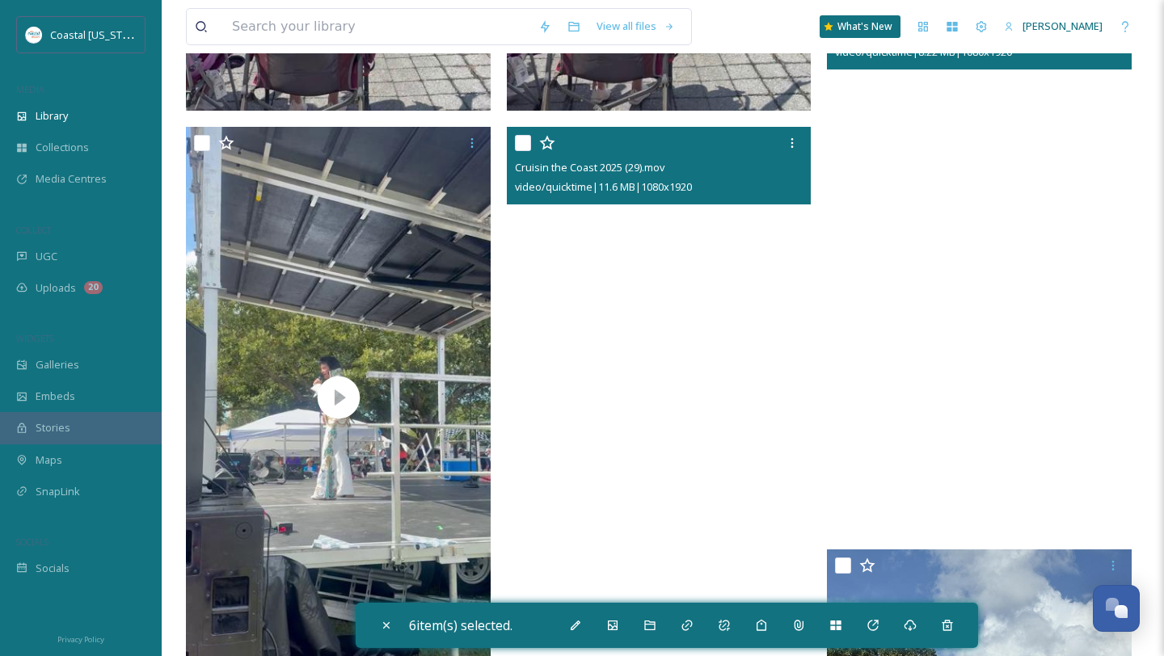
scroll to position [2329, 0]
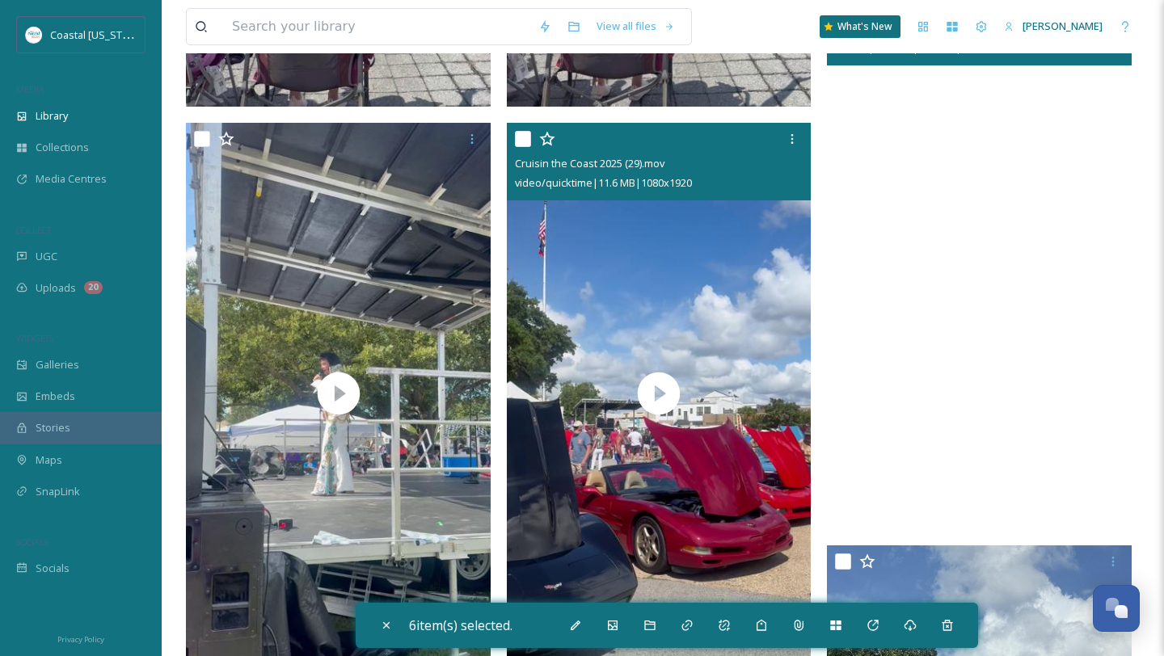
click at [520, 140] on input "checkbox" at bounding box center [523, 139] width 16 height 16
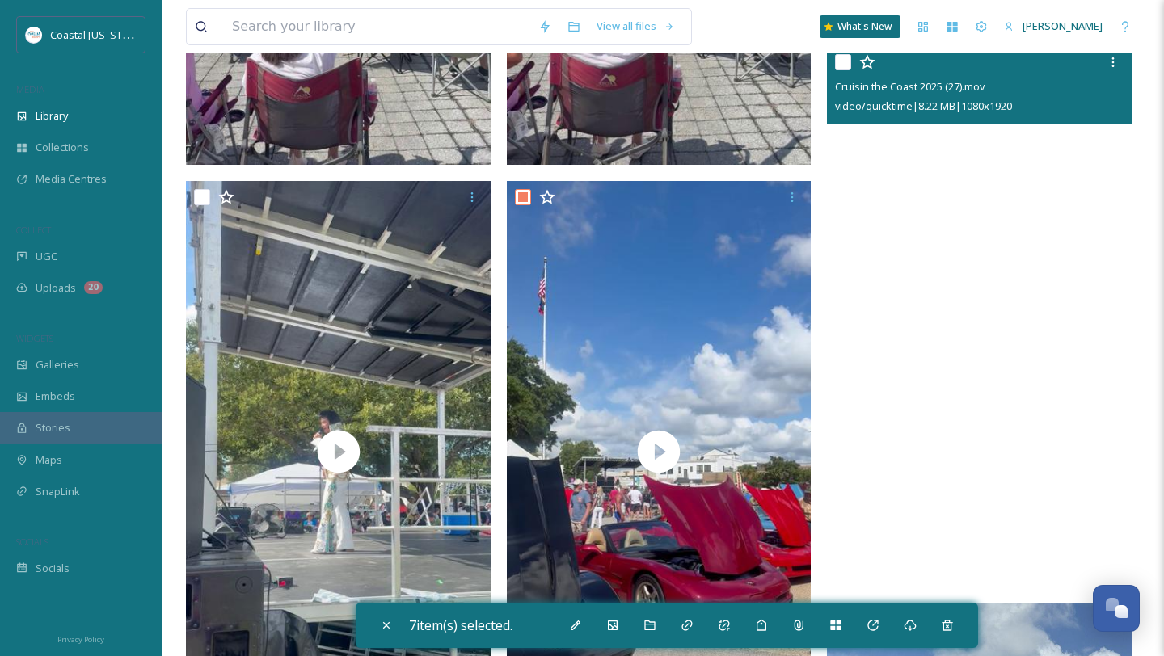
scroll to position [2260, 0]
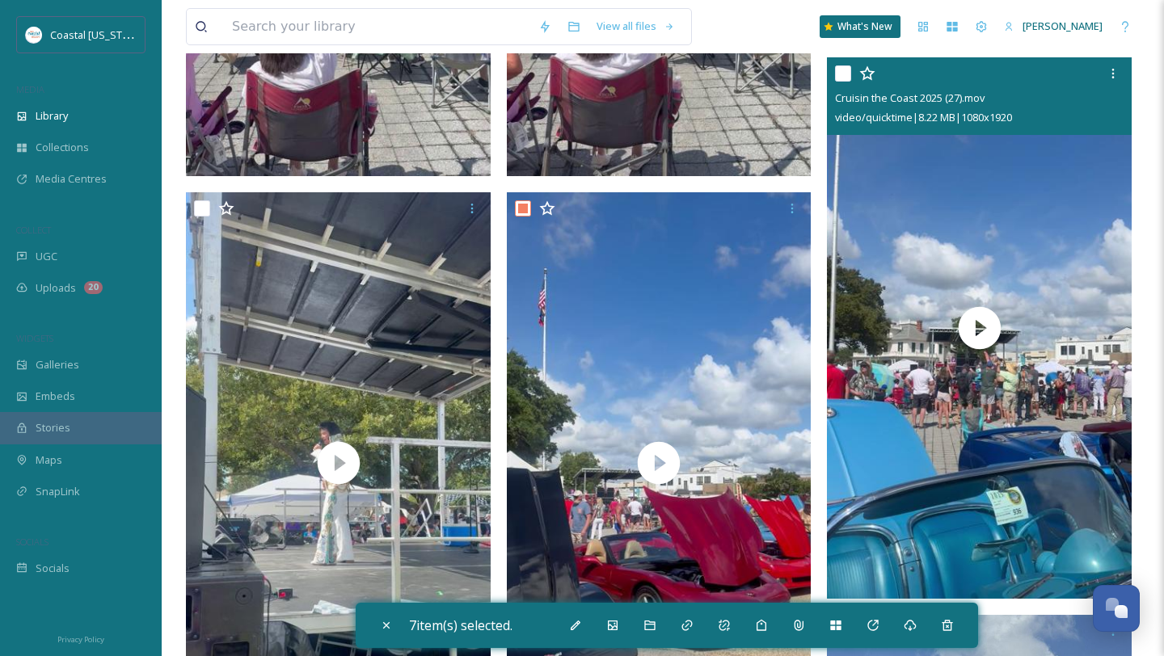
click at [841, 73] on input "checkbox" at bounding box center [843, 73] width 16 height 16
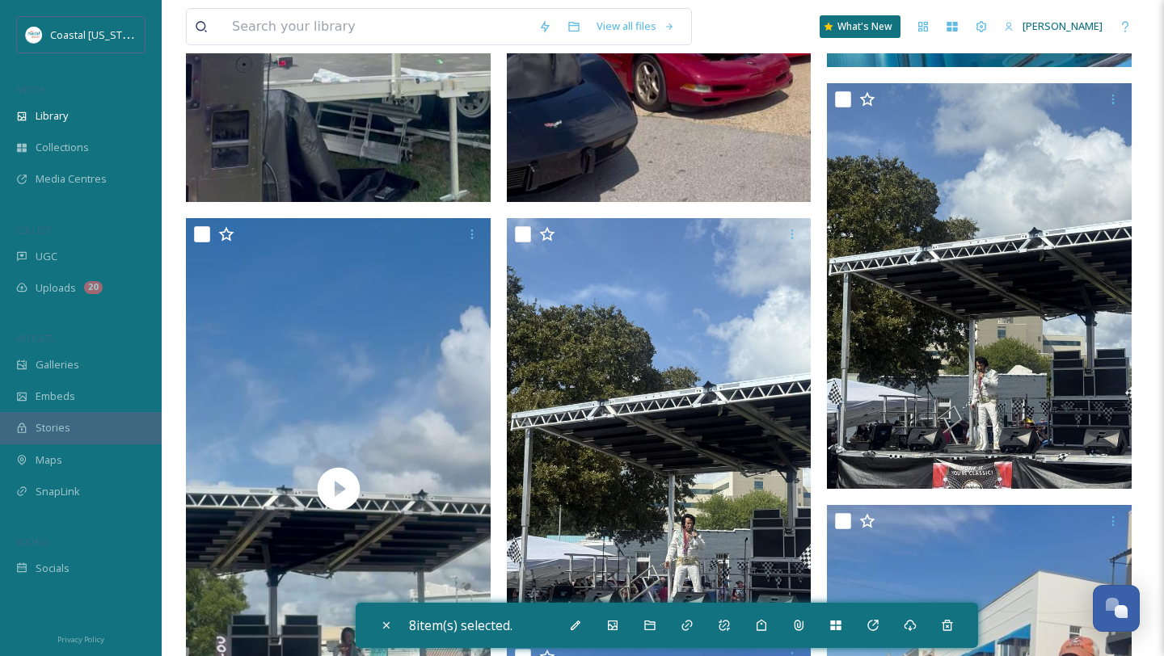
scroll to position [2793, 0]
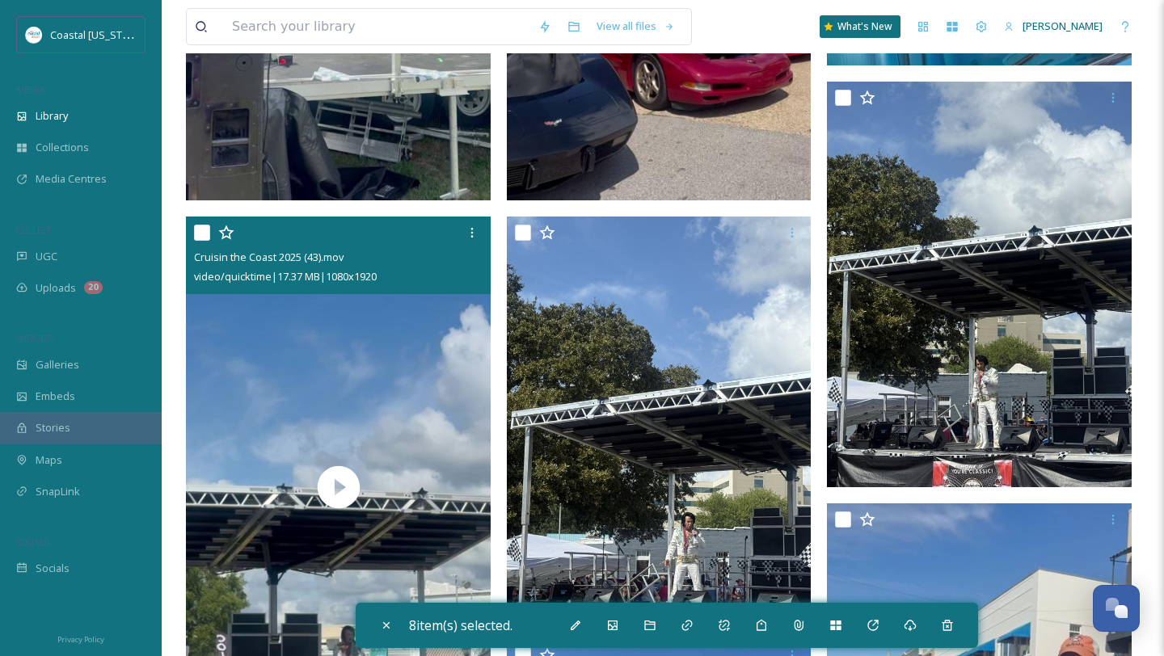
click at [201, 232] on input "checkbox" at bounding box center [202, 233] width 16 height 16
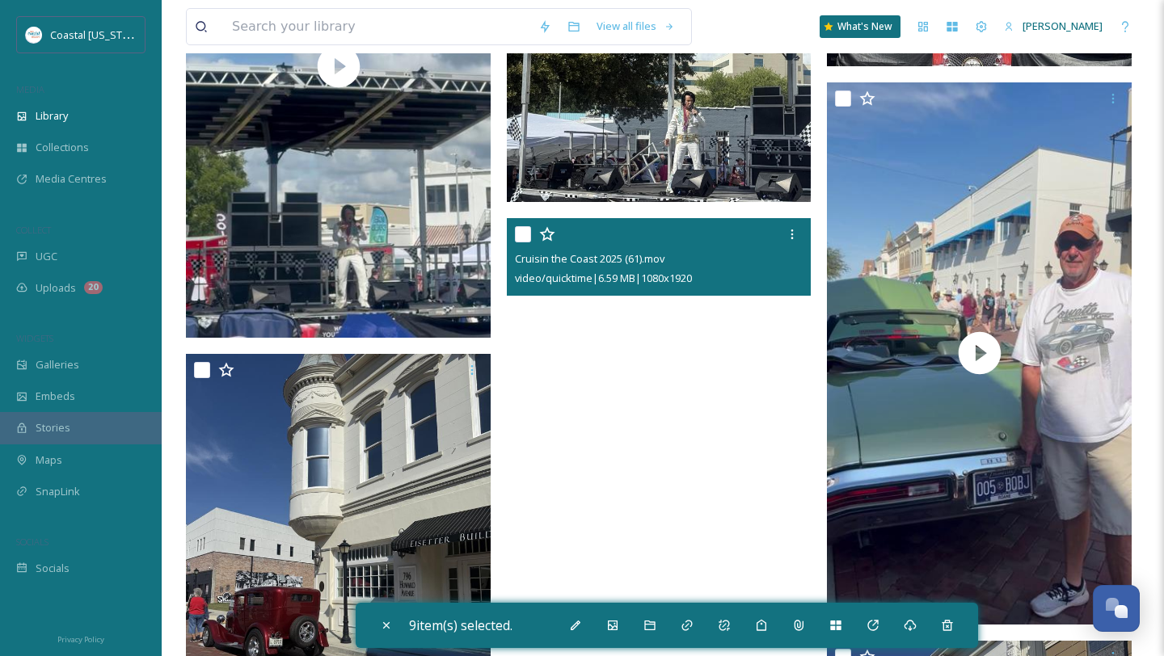
scroll to position [3210, 0]
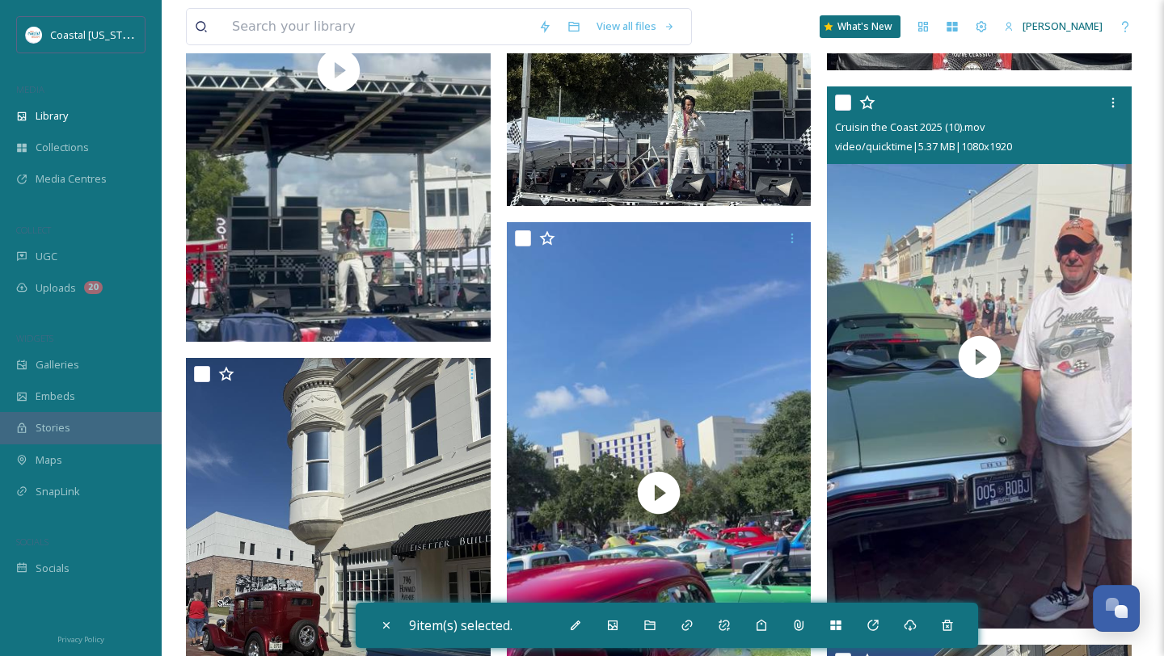
click at [846, 107] on input "checkbox" at bounding box center [843, 103] width 16 height 16
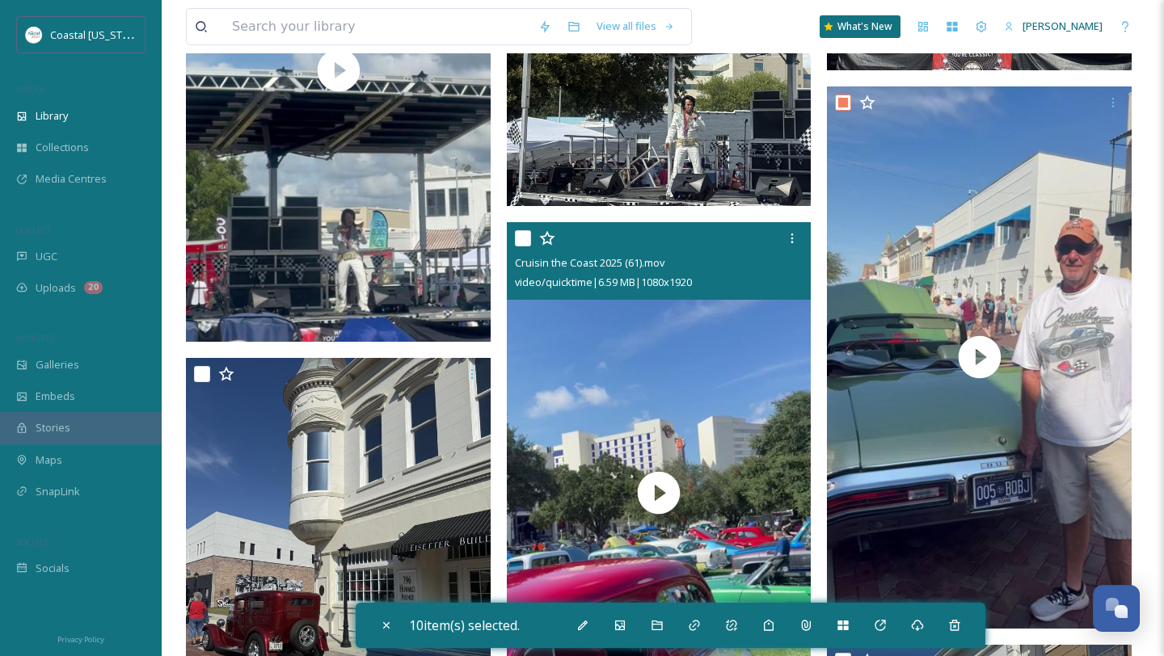
click at [523, 235] on input "checkbox" at bounding box center [523, 238] width 16 height 16
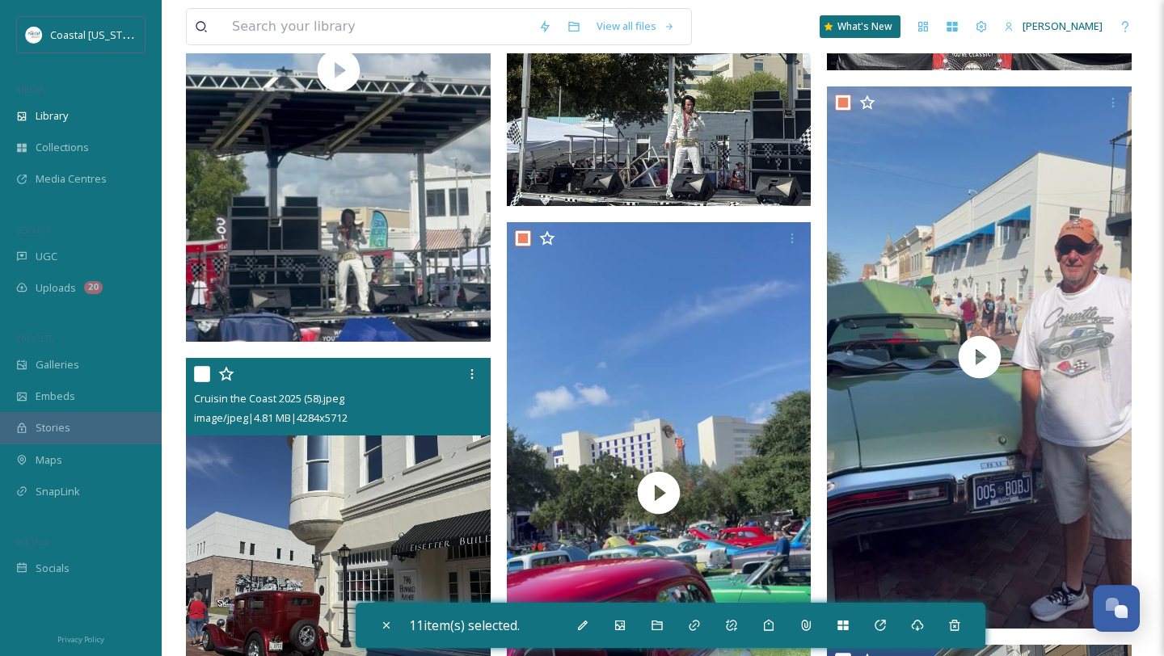
click at [199, 373] on input "checkbox" at bounding box center [202, 374] width 16 height 16
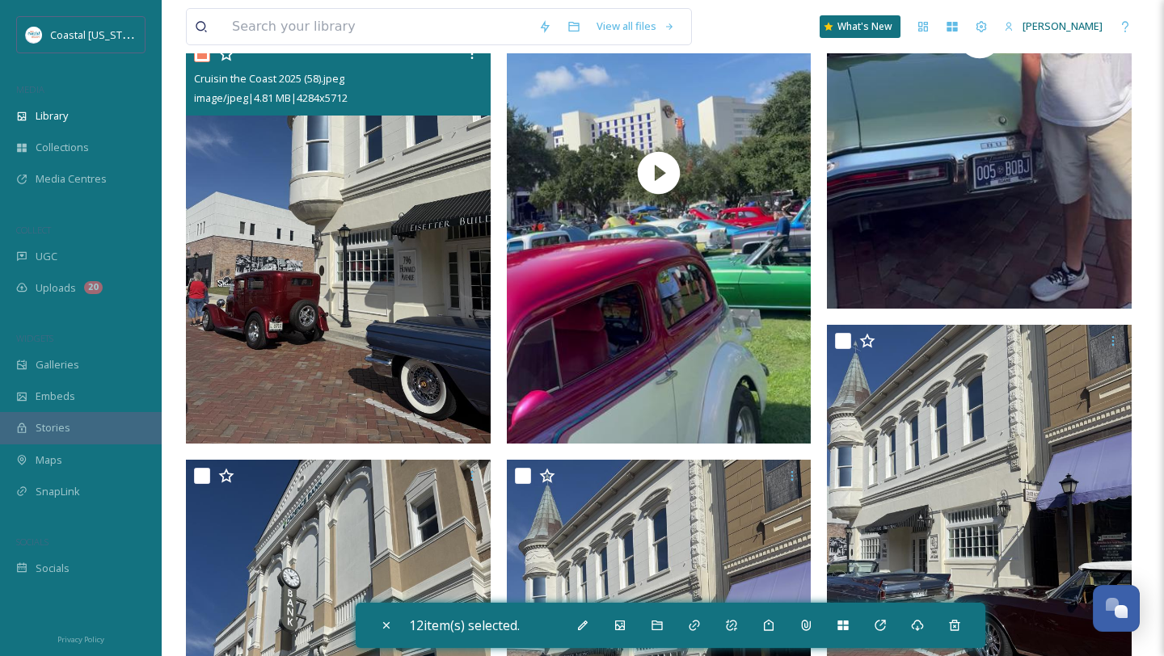
scroll to position [3795, 0]
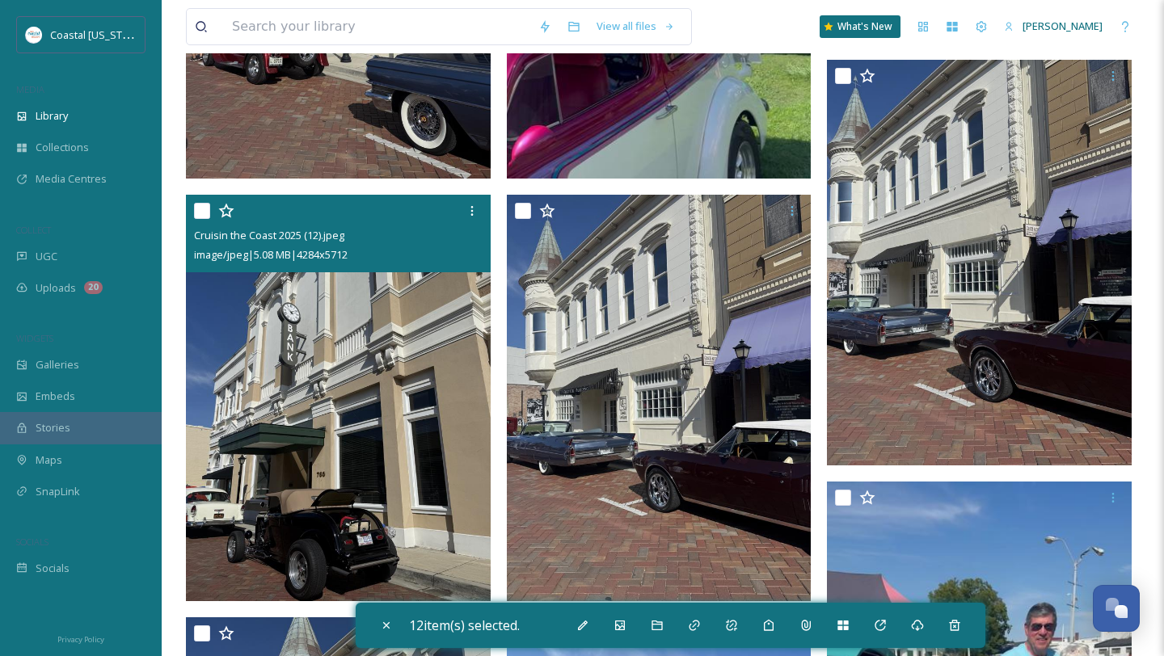
click at [202, 208] on input "checkbox" at bounding box center [202, 211] width 16 height 16
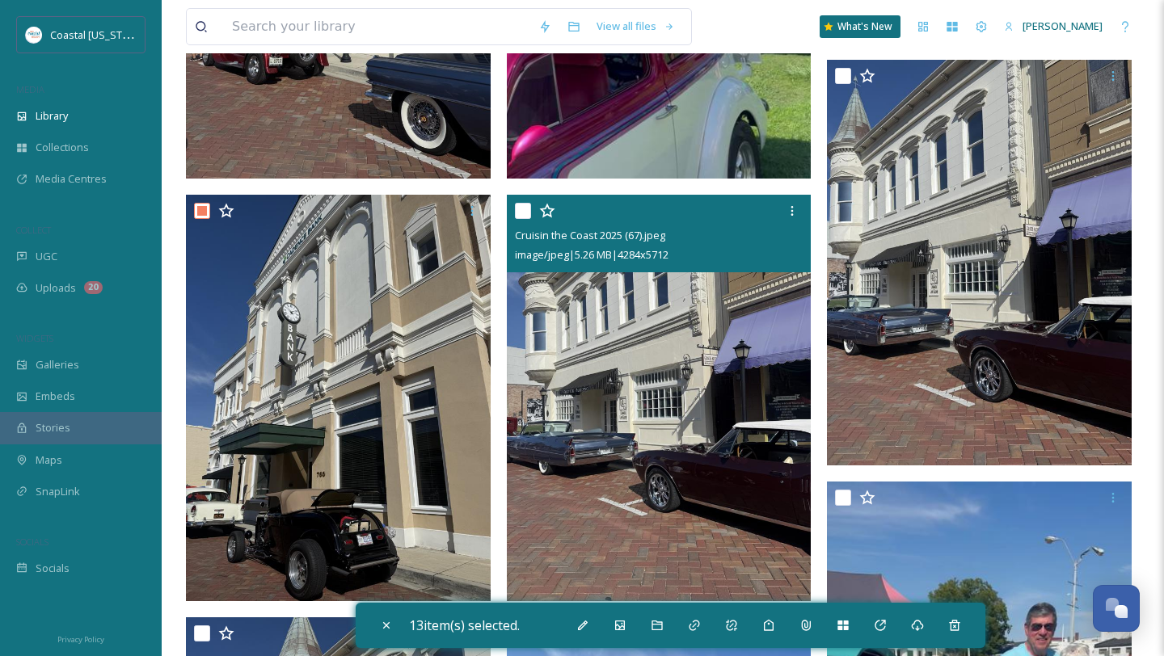
click at [516, 217] on input "checkbox" at bounding box center [523, 211] width 16 height 16
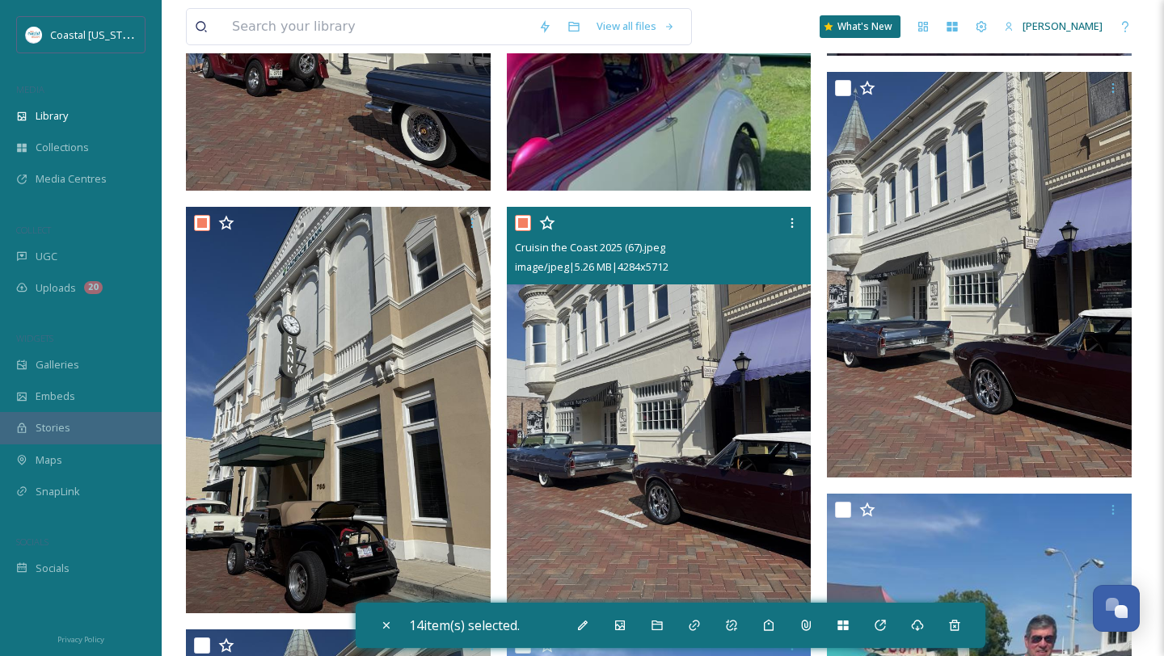
scroll to position [3780, 0]
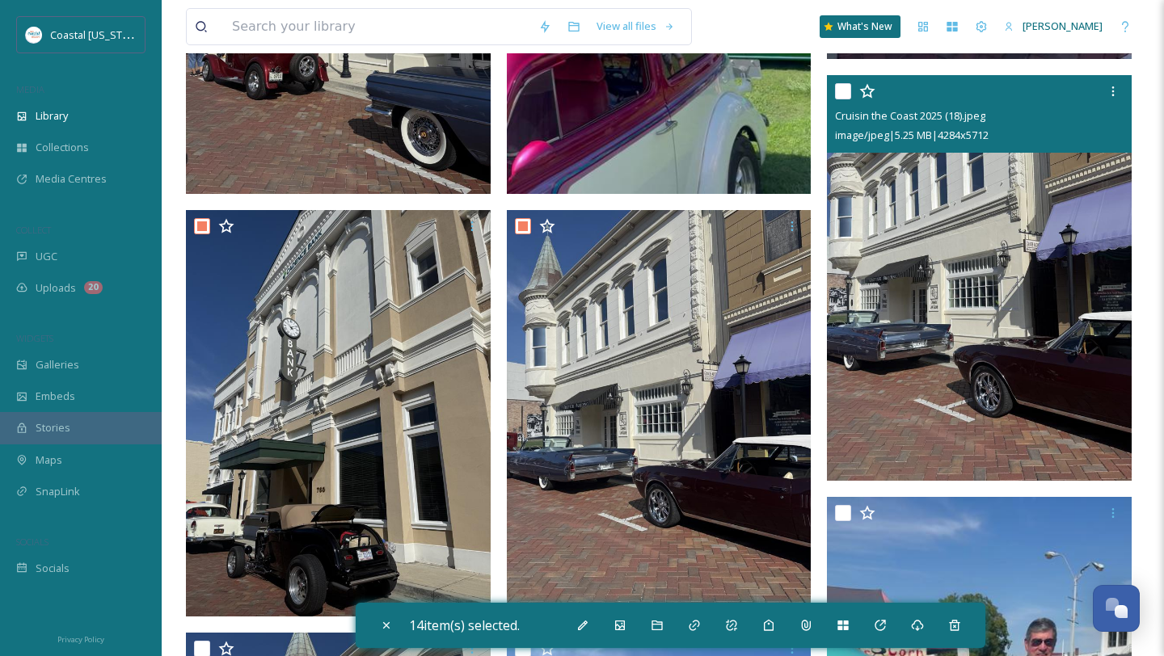
click at [843, 93] on input "checkbox" at bounding box center [843, 91] width 16 height 16
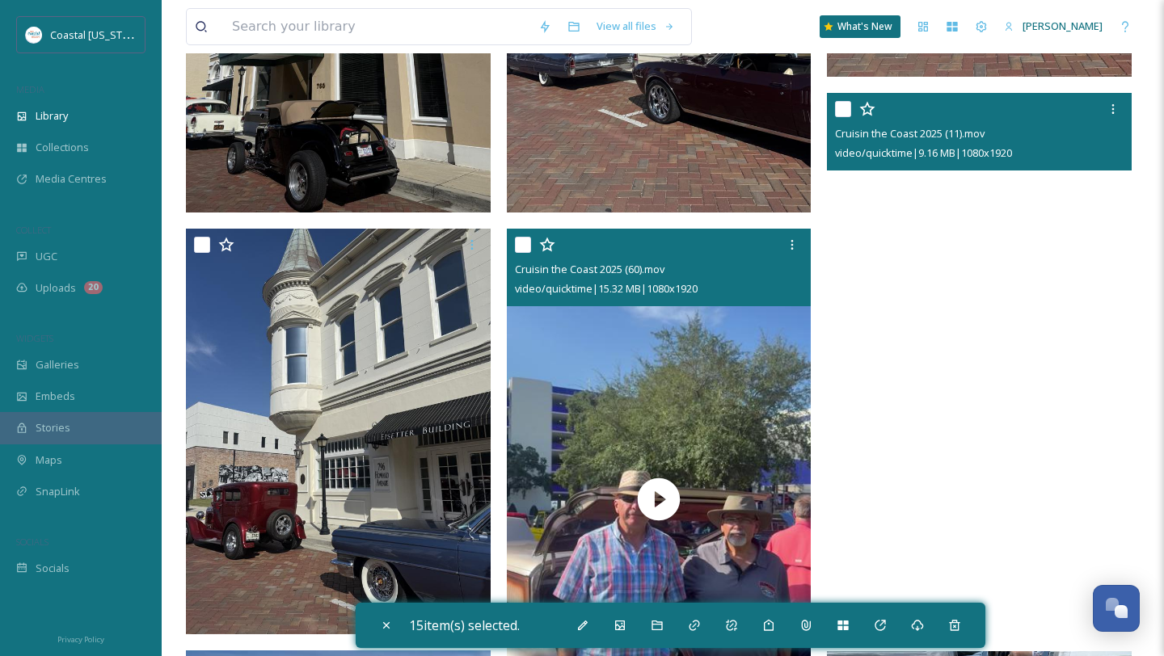
scroll to position [4192, 0]
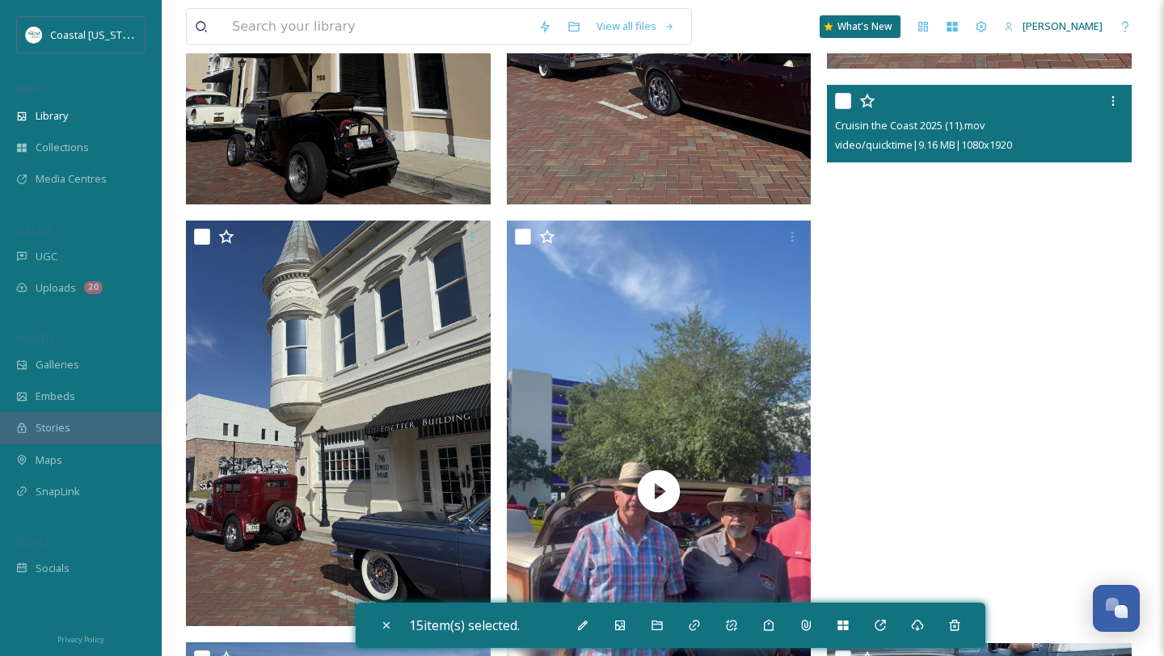
click at [842, 103] on input "checkbox" at bounding box center [843, 101] width 16 height 16
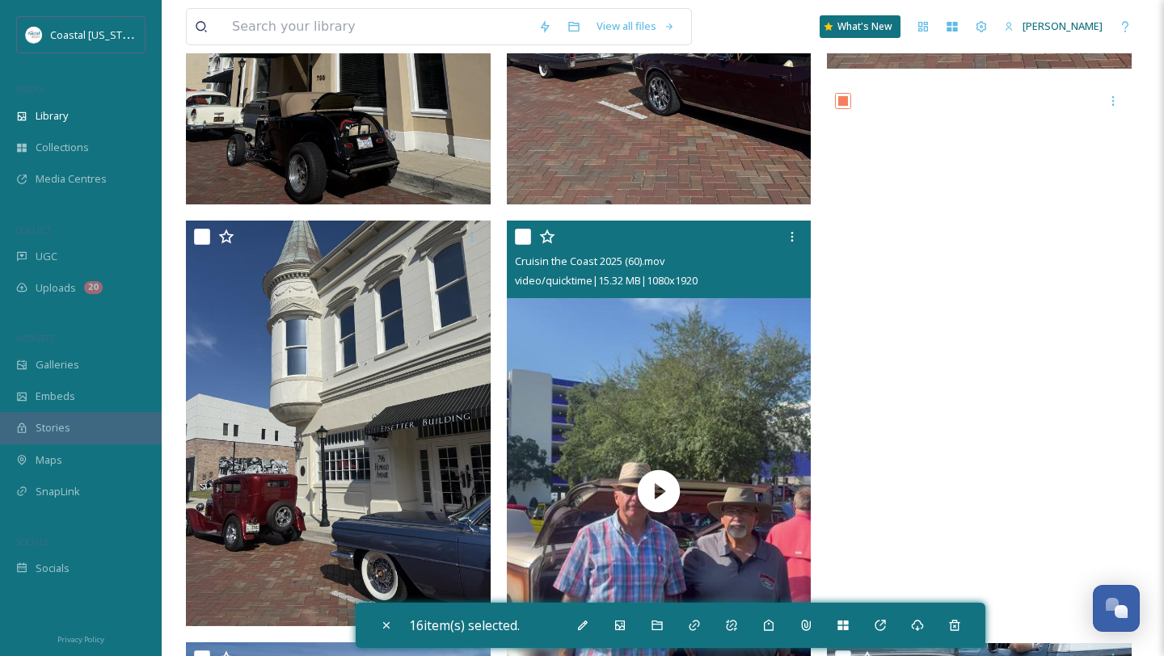
click at [524, 235] on input "checkbox" at bounding box center [523, 237] width 16 height 16
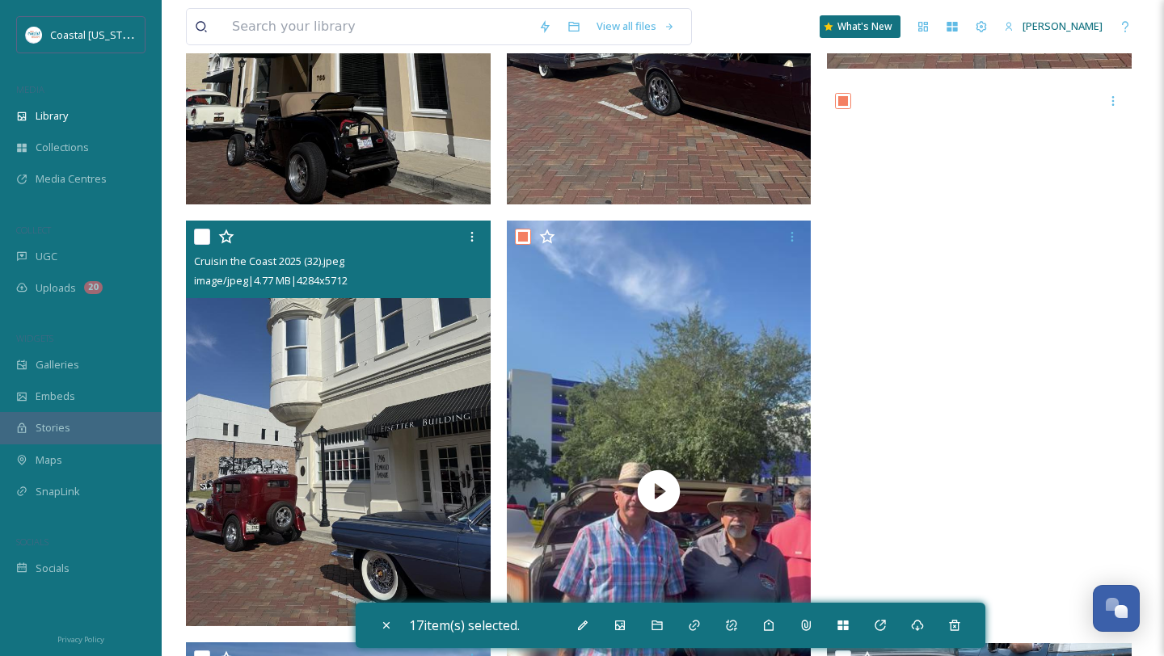
click at [205, 234] on input "checkbox" at bounding box center [202, 237] width 16 height 16
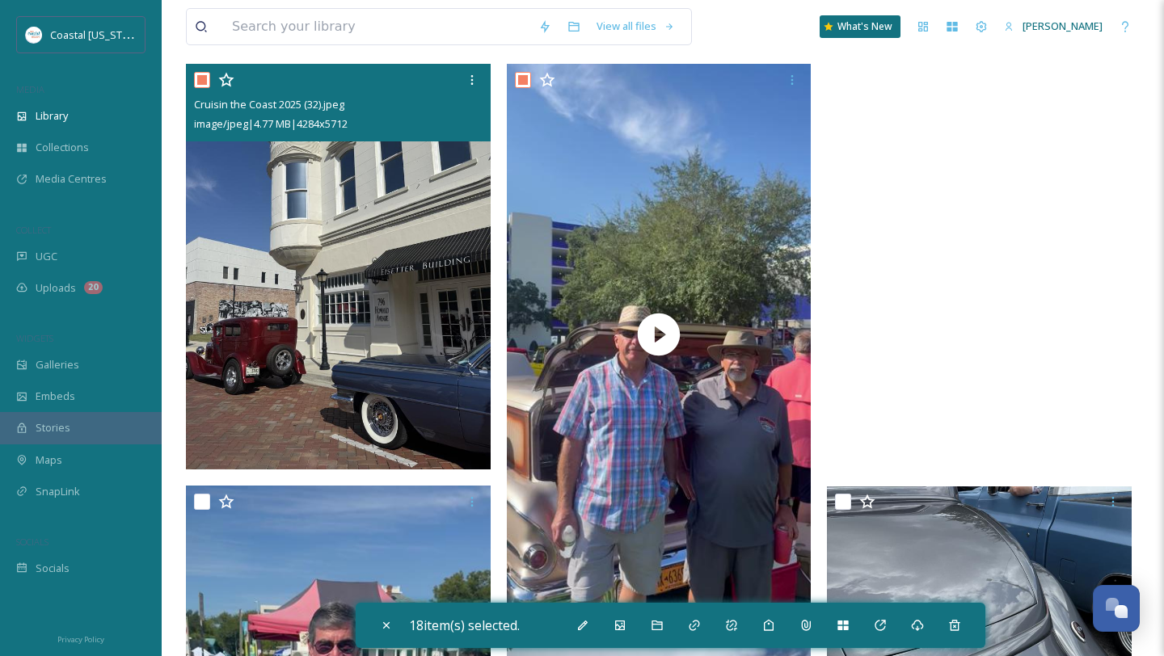
scroll to position [4349, 0]
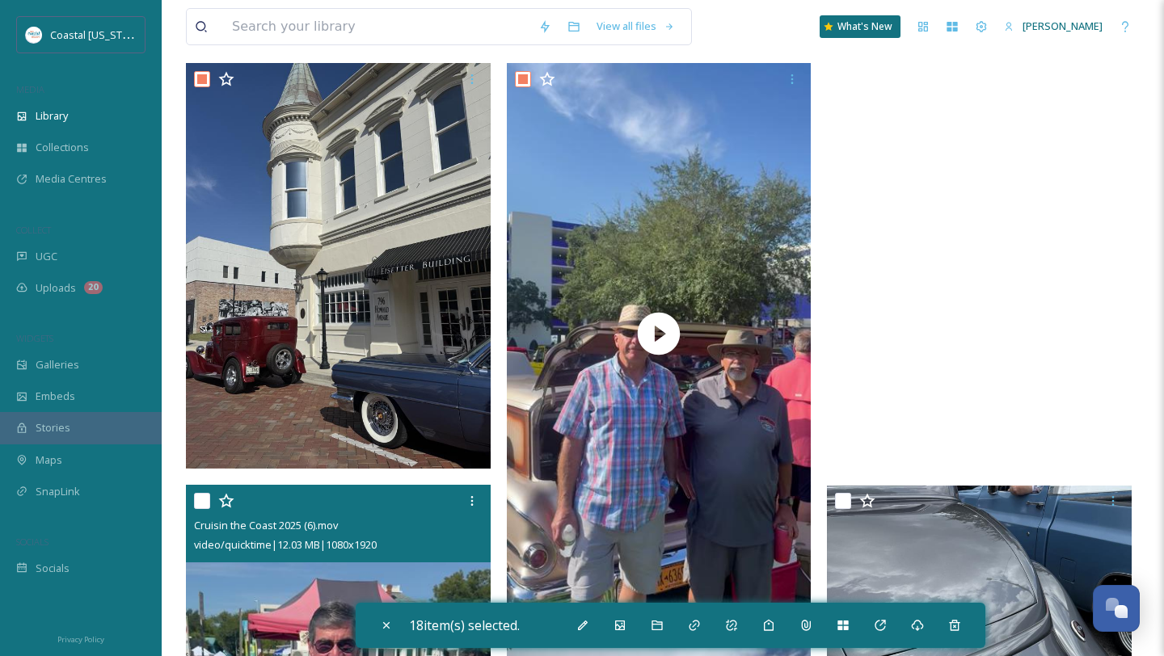
click at [197, 499] on input "checkbox" at bounding box center [202, 501] width 16 height 16
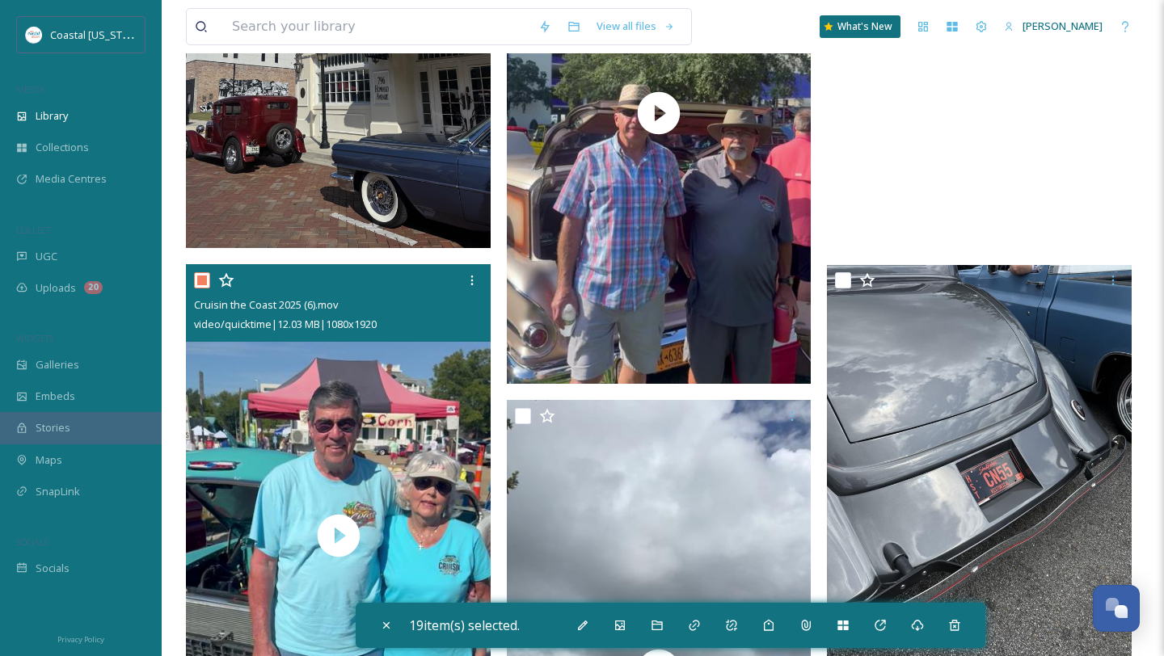
scroll to position [4655, 0]
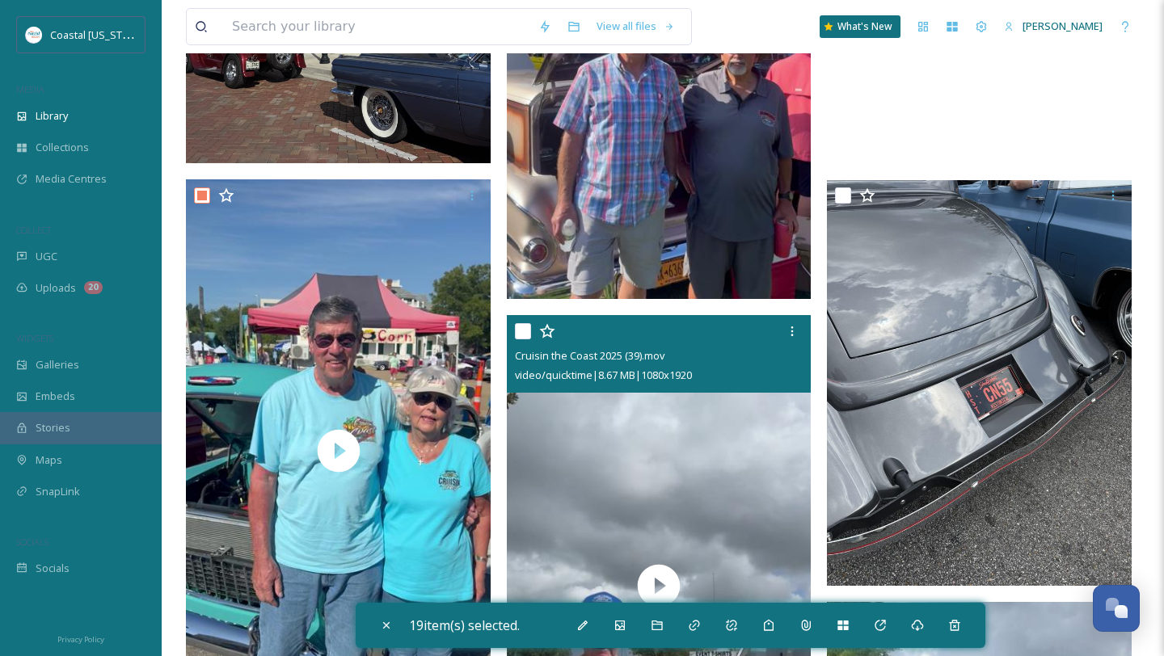
click at [523, 334] on input "checkbox" at bounding box center [523, 331] width 16 height 16
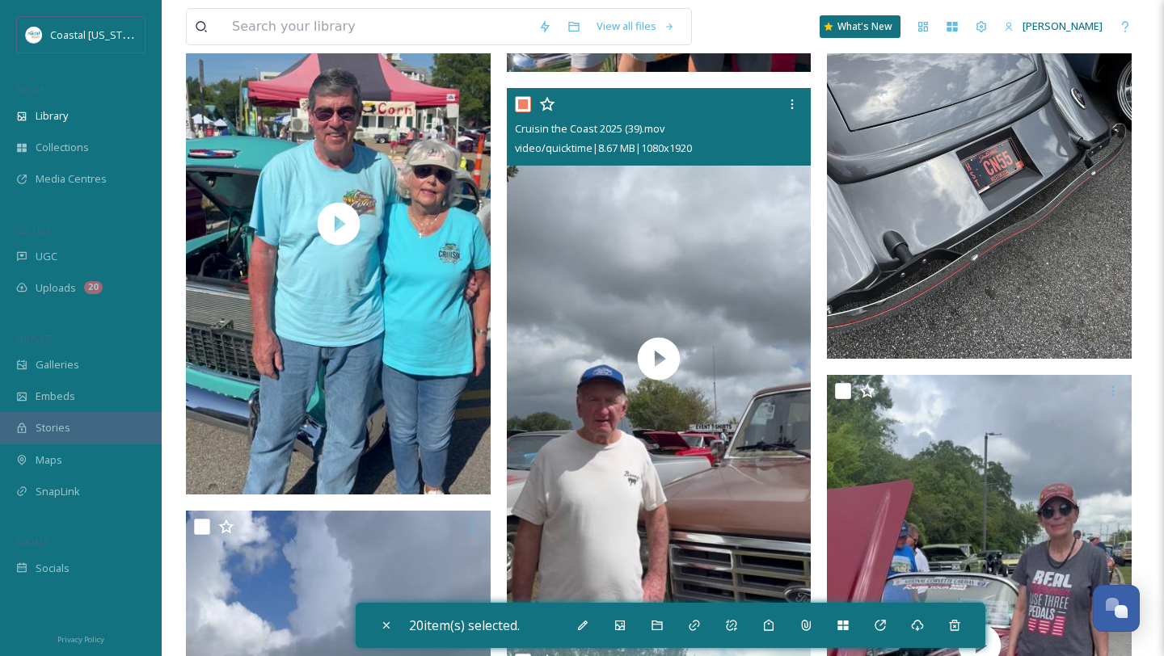
scroll to position [4881, 0]
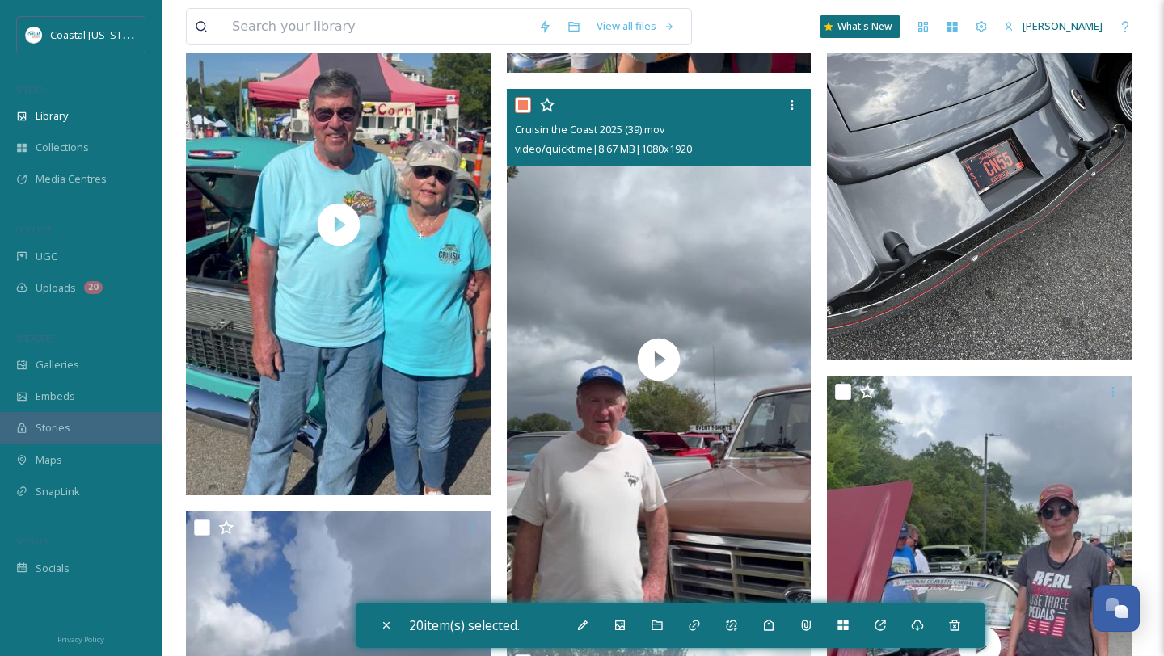
click at [521, 101] on input "checkbox" at bounding box center [523, 105] width 16 height 16
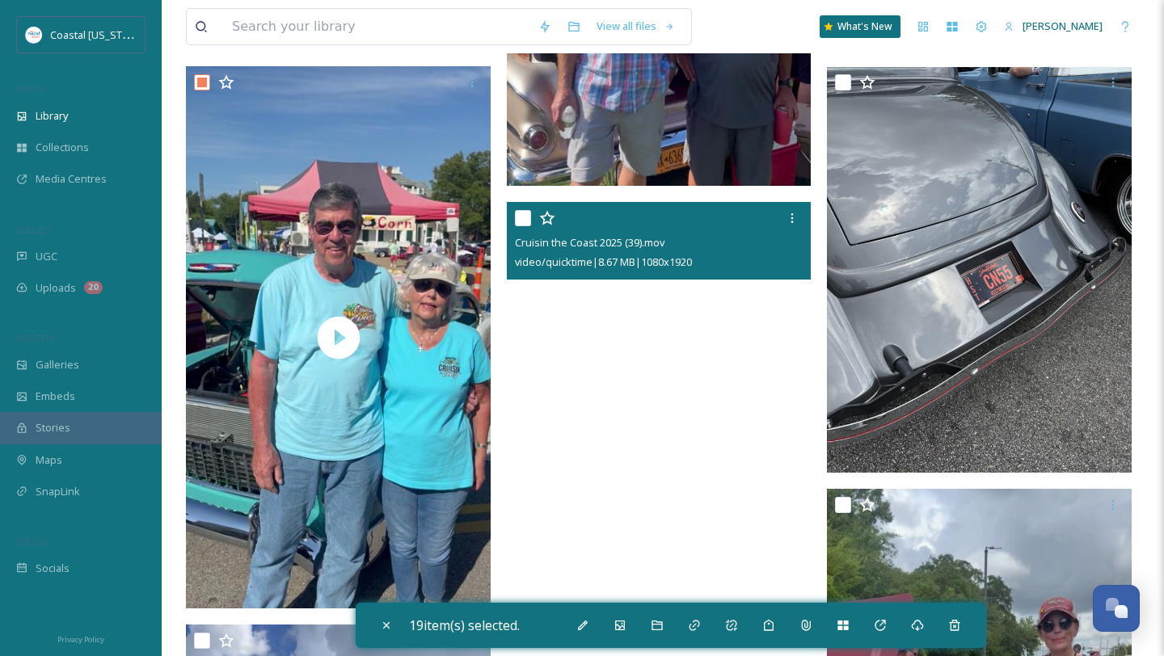
scroll to position [4752, 0]
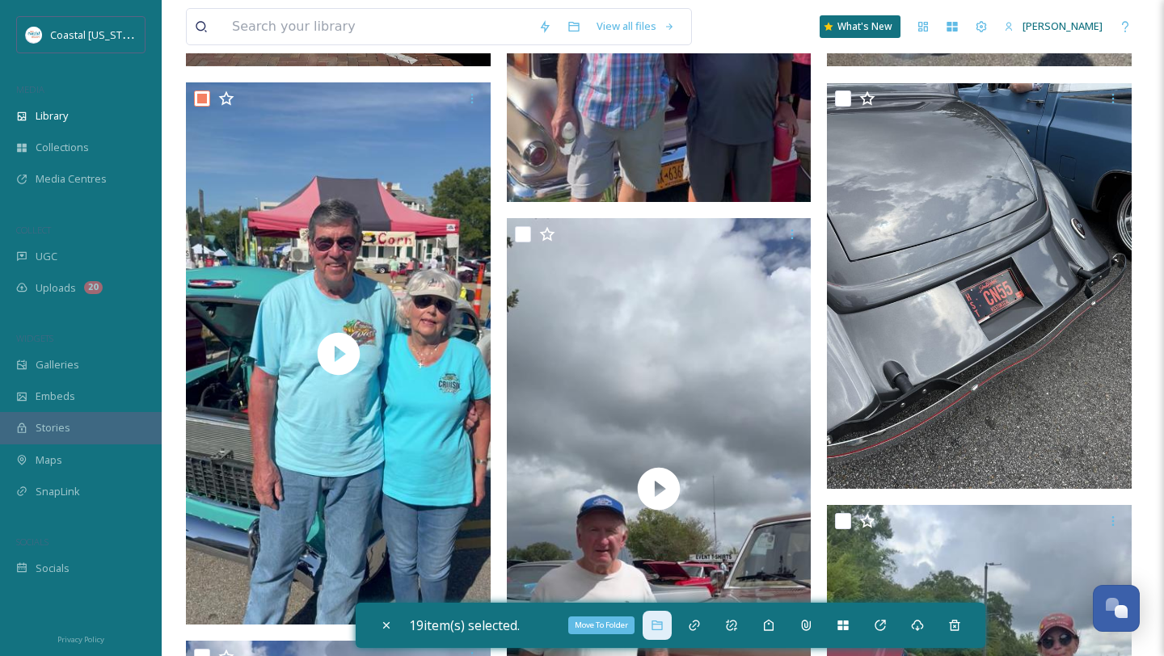
click at [663, 629] on icon at bounding box center [657, 625] width 13 height 13
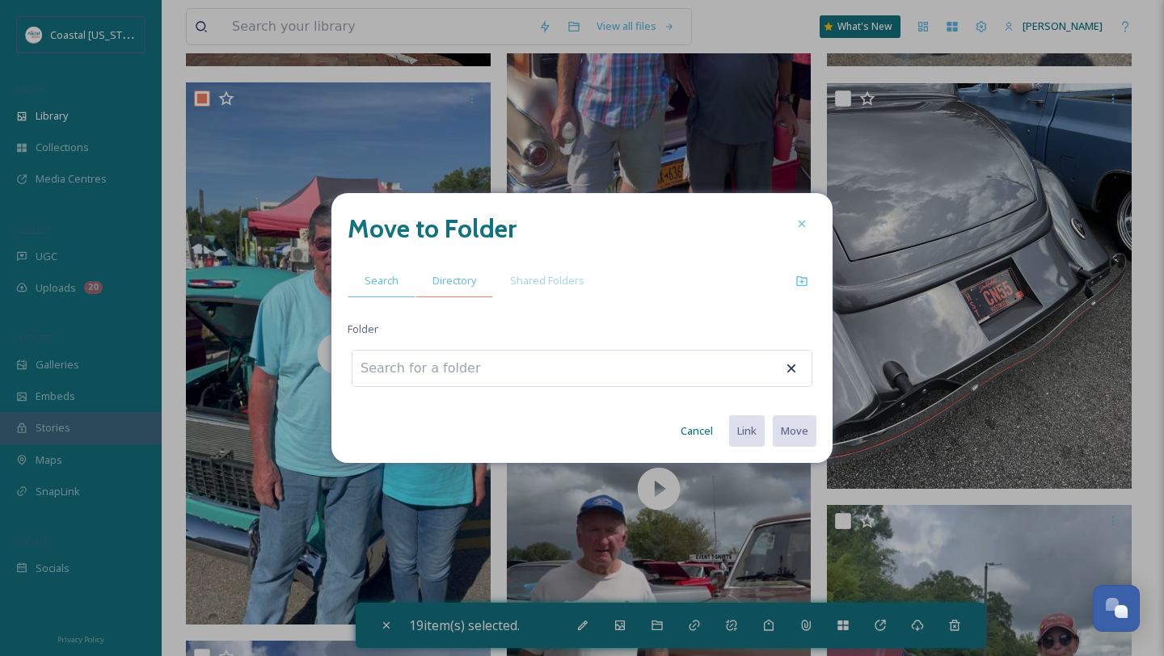
click at [457, 287] on span "Directory" at bounding box center [454, 280] width 44 height 15
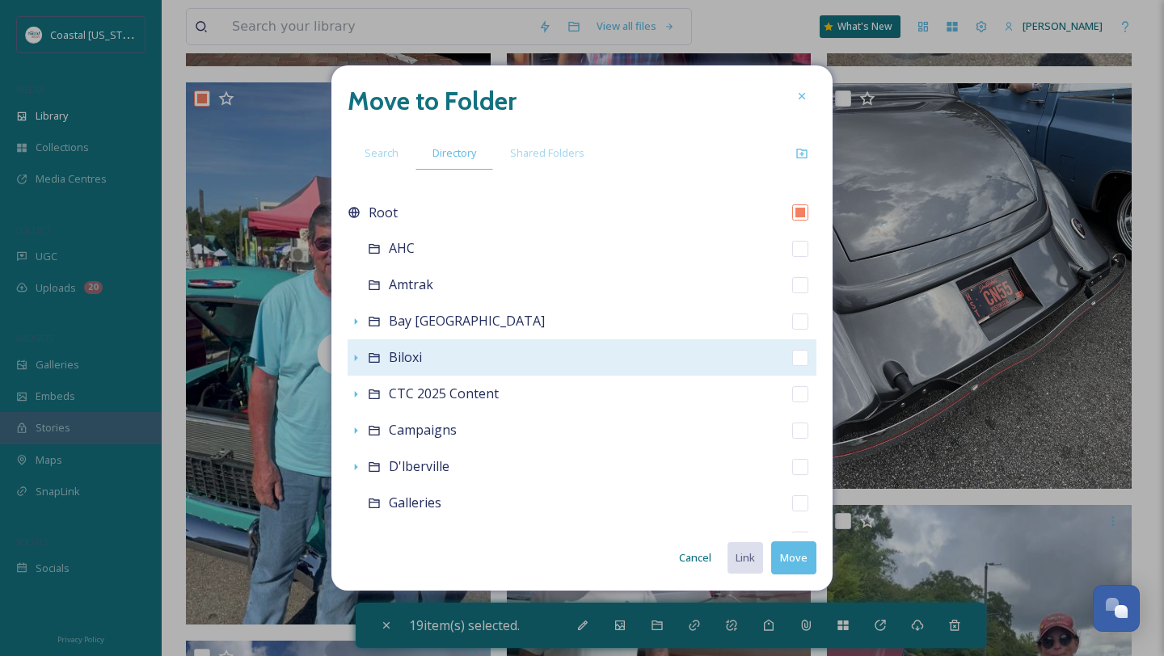
click at [374, 355] on icon at bounding box center [374, 358] width 11 height 10
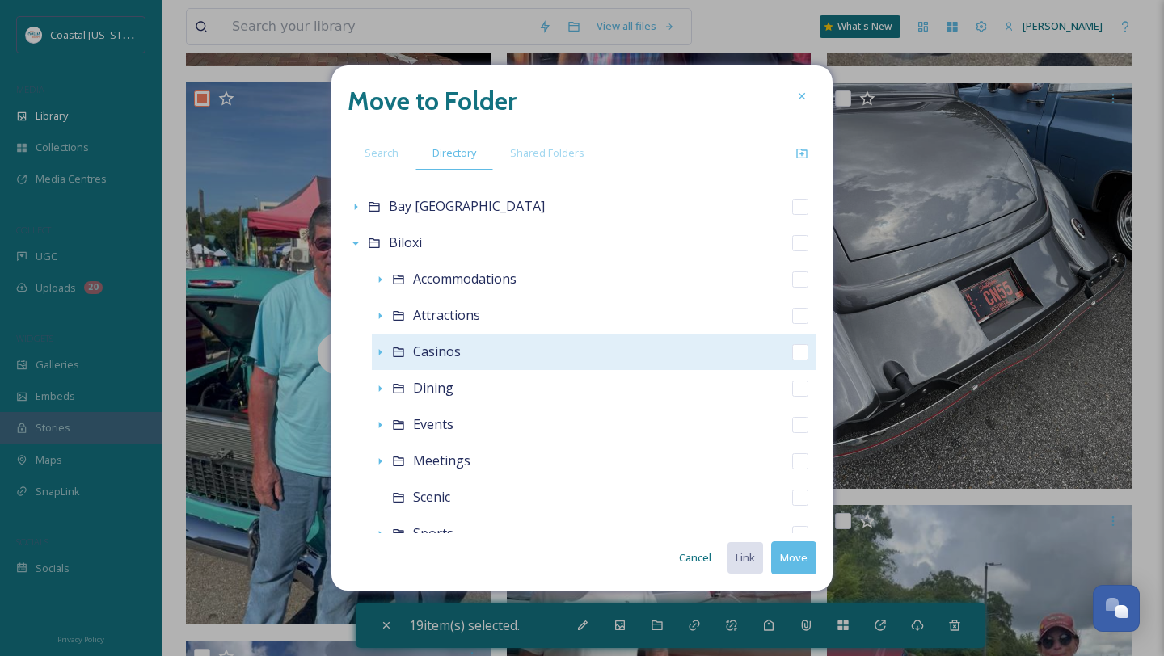
scroll to position [126, 0]
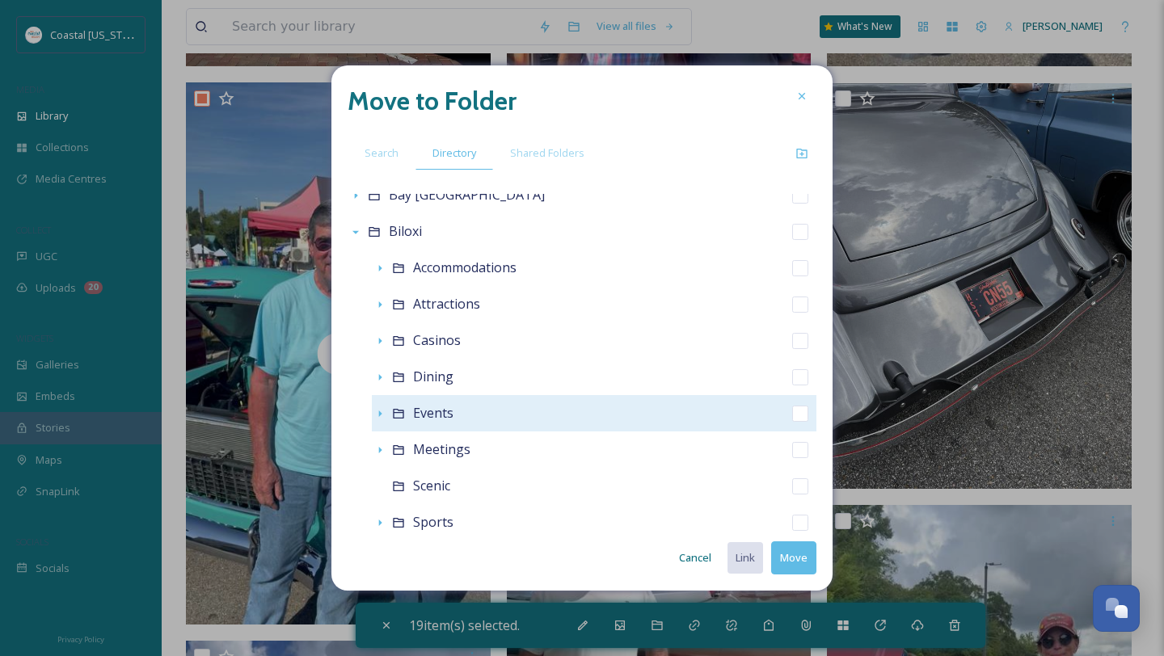
click at [429, 424] on div "Events" at bounding box center [594, 413] width 444 height 36
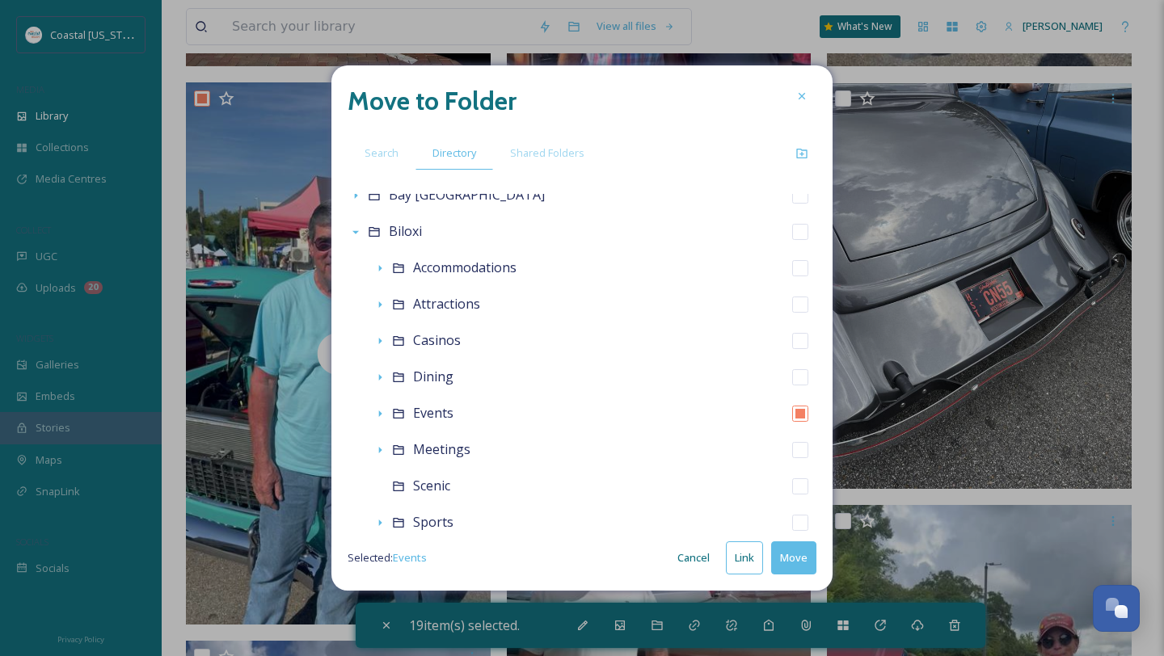
click at [805, 565] on button "Move" at bounding box center [793, 557] width 45 height 33
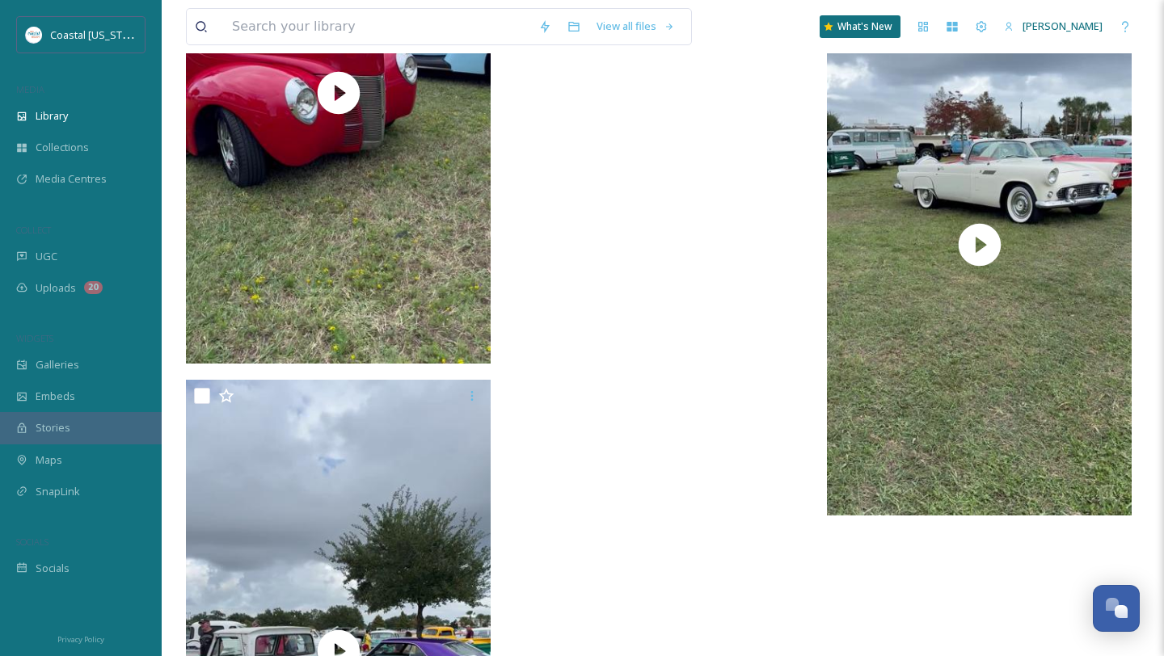
scroll to position [8205, 0]
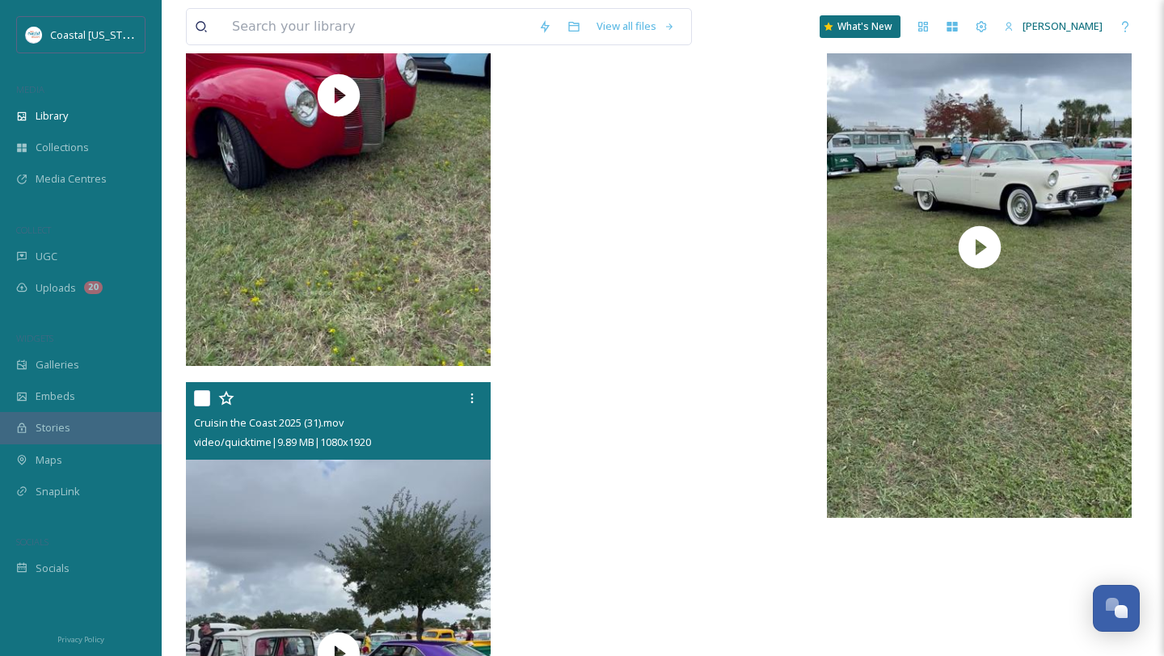
click at [208, 401] on input "checkbox" at bounding box center [202, 398] width 16 height 16
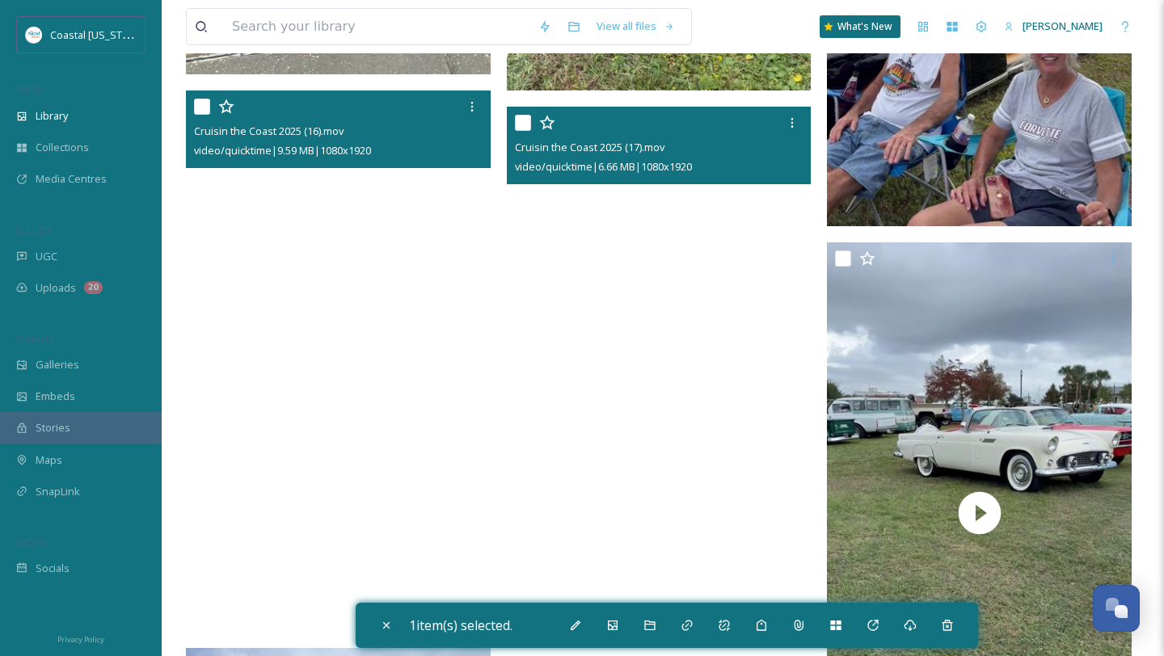
scroll to position [7911, 0]
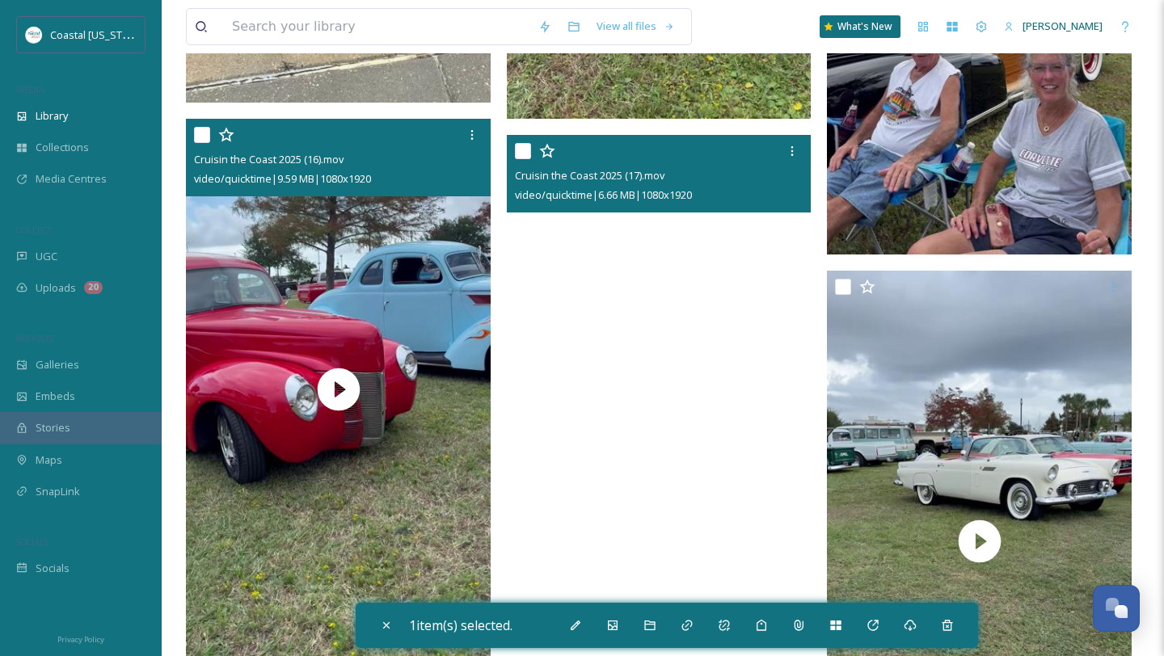
click at [206, 134] on input "checkbox" at bounding box center [202, 135] width 16 height 16
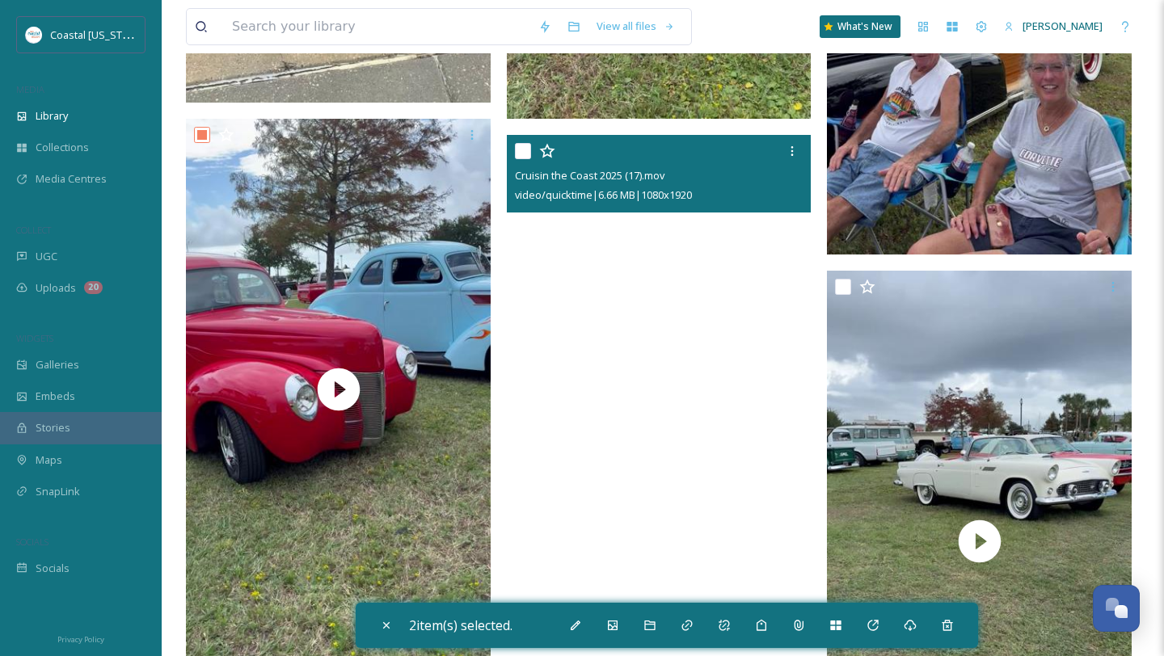
click at [520, 150] on input "checkbox" at bounding box center [523, 151] width 16 height 16
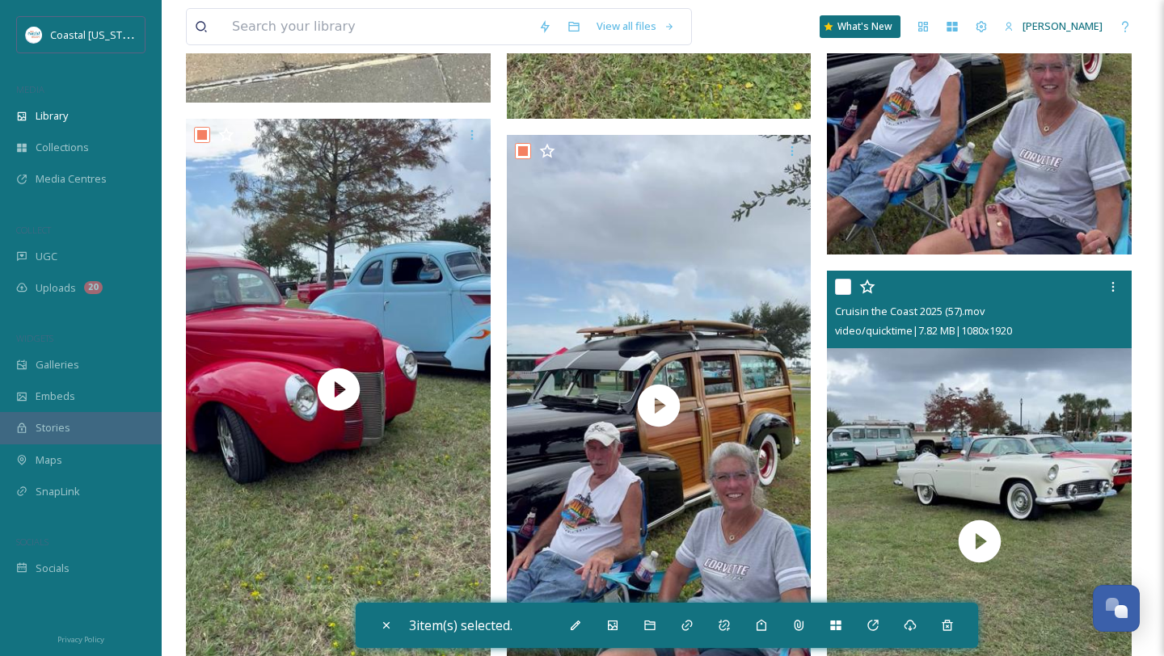
click at [845, 284] on input "checkbox" at bounding box center [843, 287] width 16 height 16
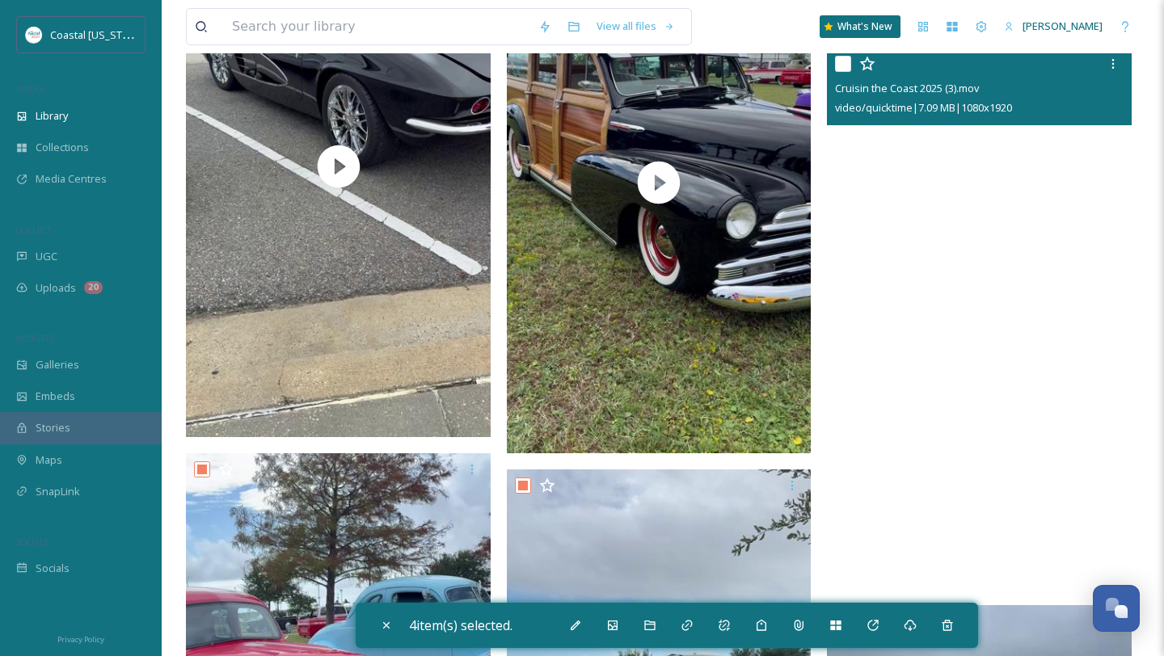
scroll to position [7527, 0]
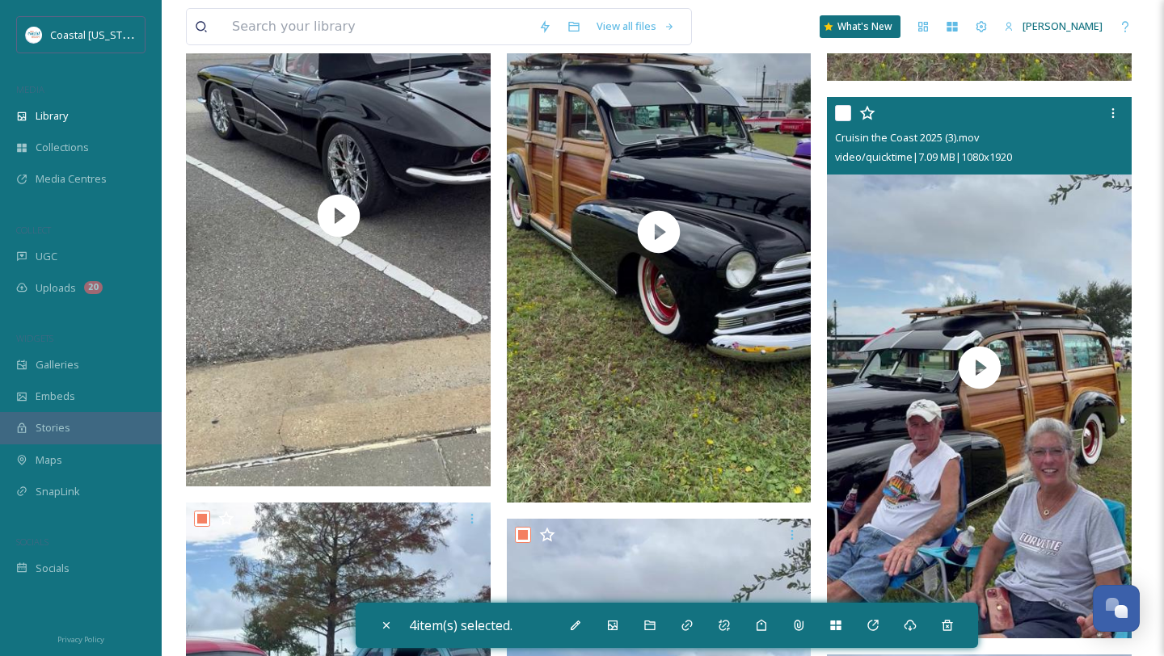
click at [845, 115] on input "checkbox" at bounding box center [843, 113] width 16 height 16
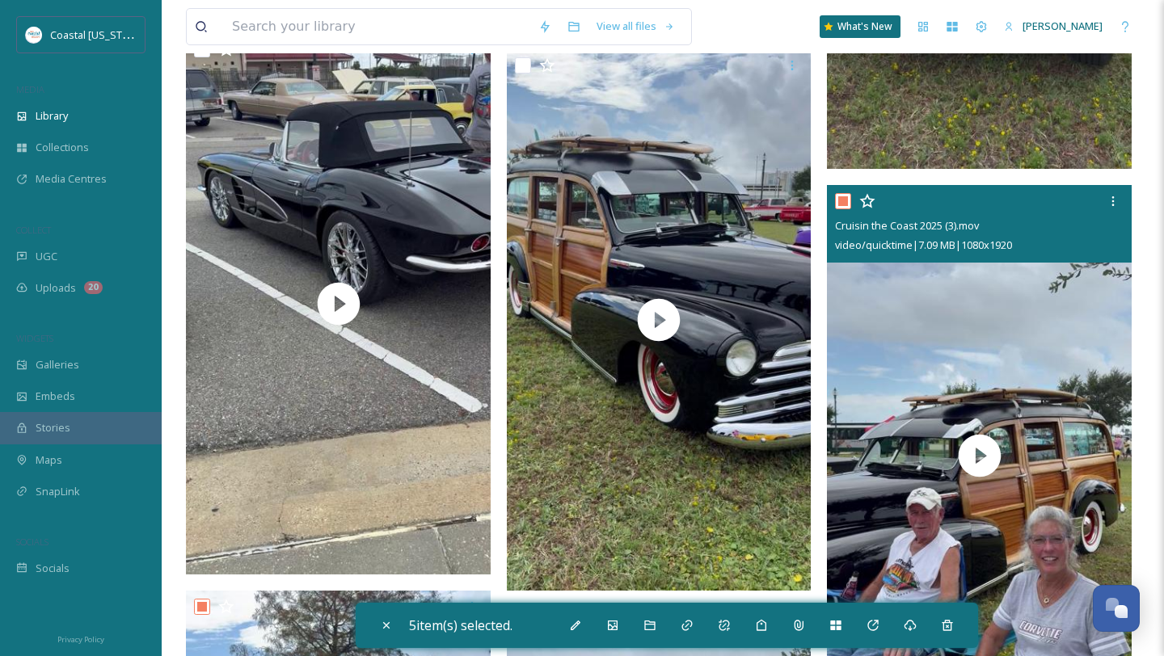
scroll to position [7128, 0]
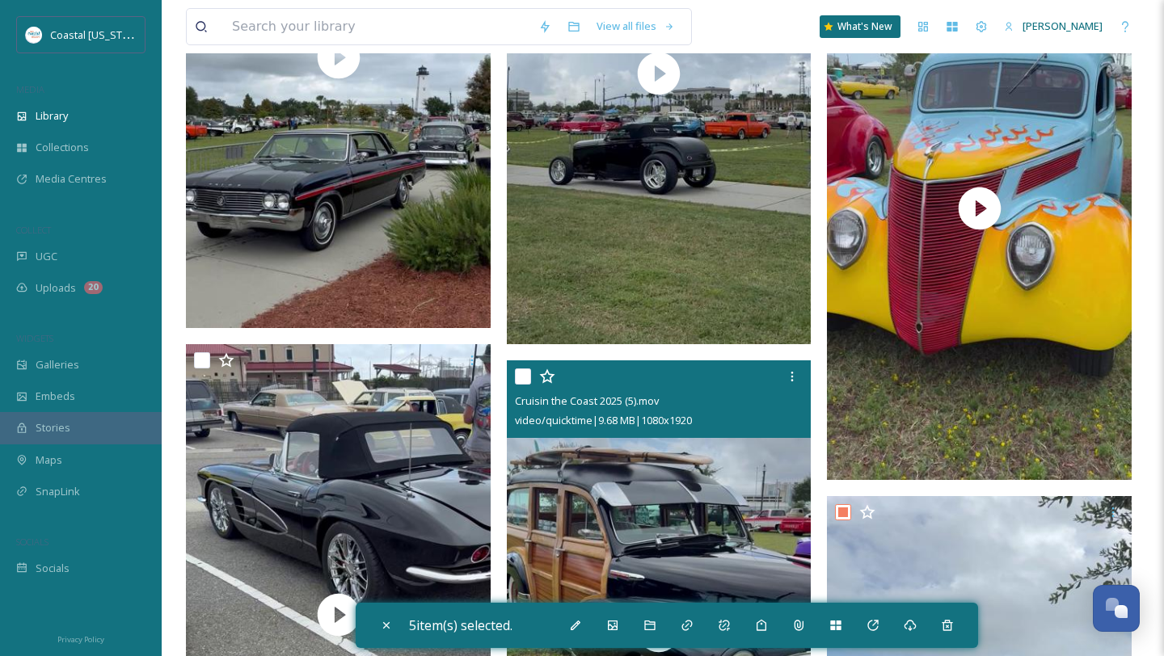
click at [523, 378] on input "checkbox" at bounding box center [523, 377] width 16 height 16
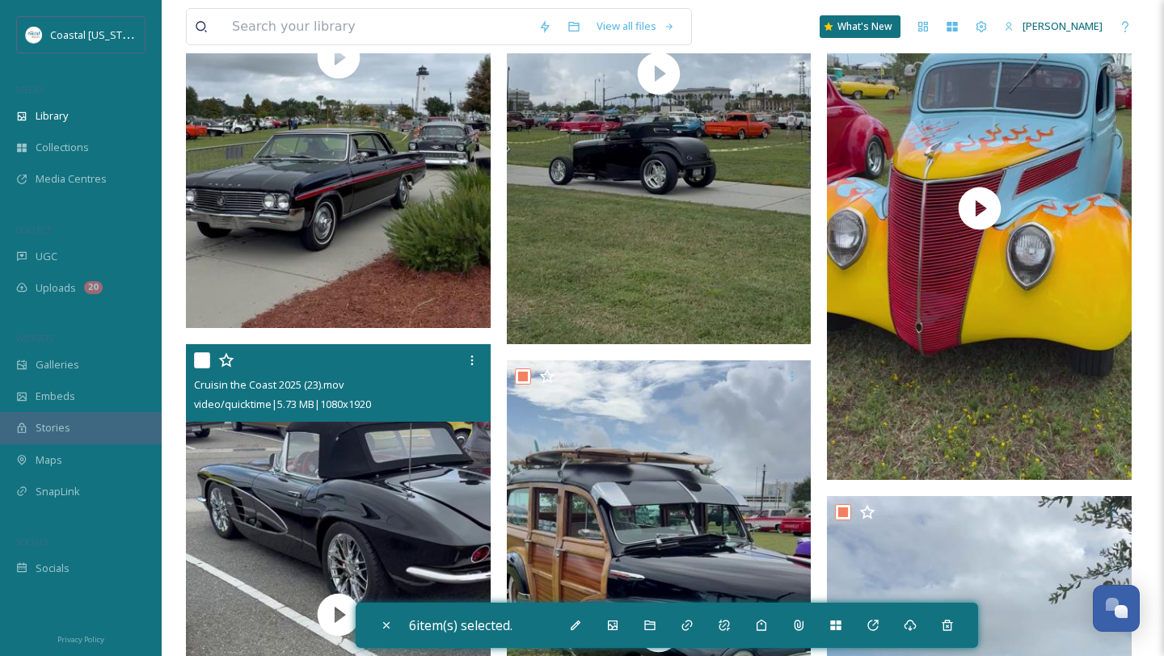
click at [209, 360] on input "checkbox" at bounding box center [202, 360] width 16 height 16
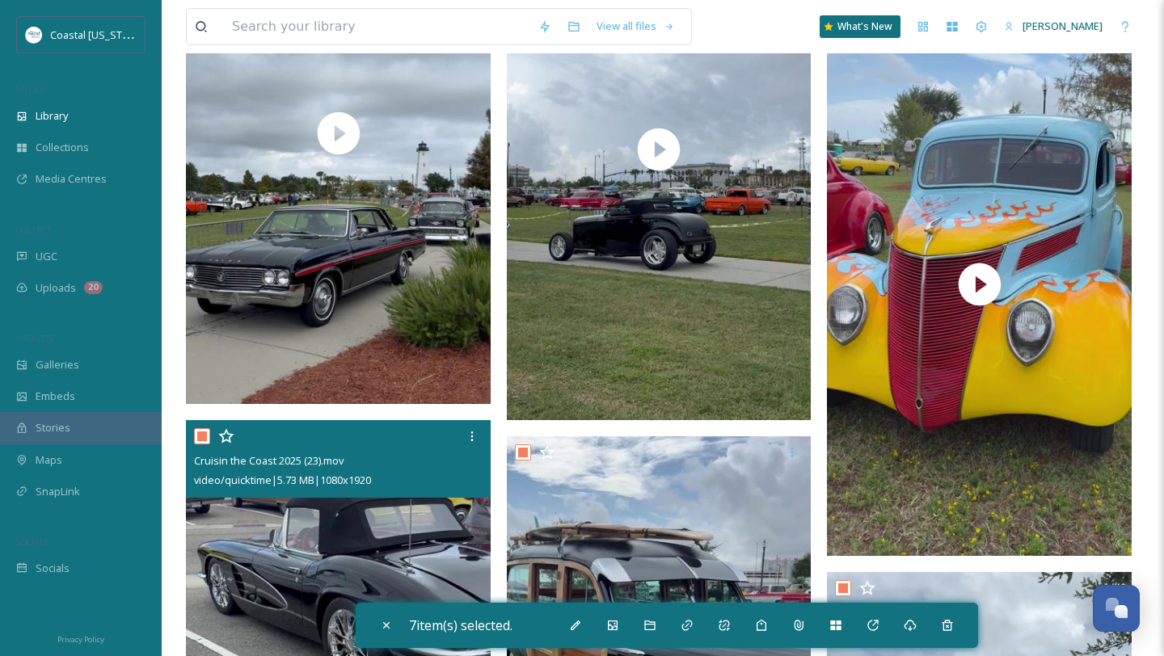
scroll to position [6847, 0]
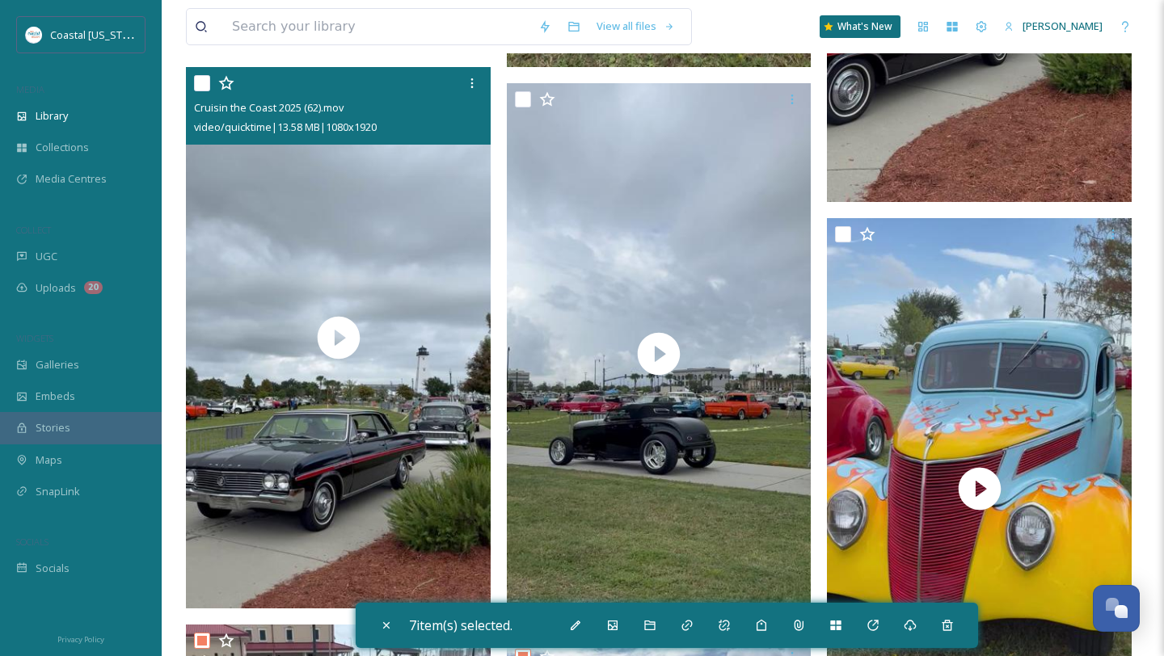
click at [204, 92] on div at bounding box center [340, 83] width 293 height 29
click at [204, 88] on input "checkbox" at bounding box center [202, 83] width 16 height 16
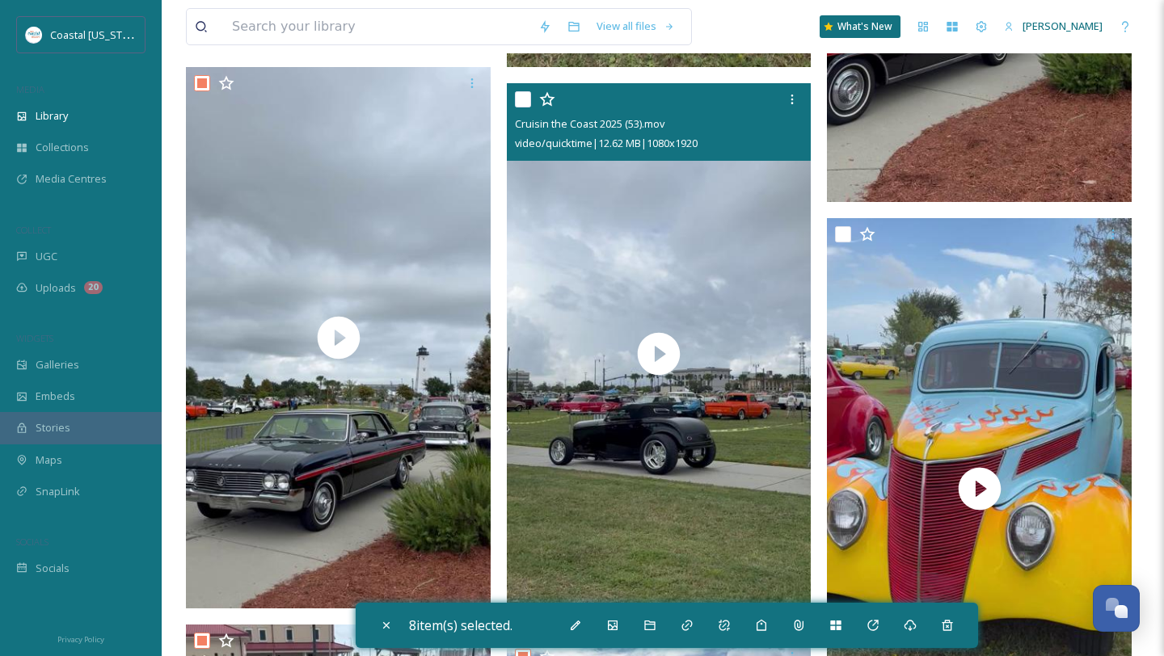
click at [528, 104] on input "checkbox" at bounding box center [523, 99] width 16 height 16
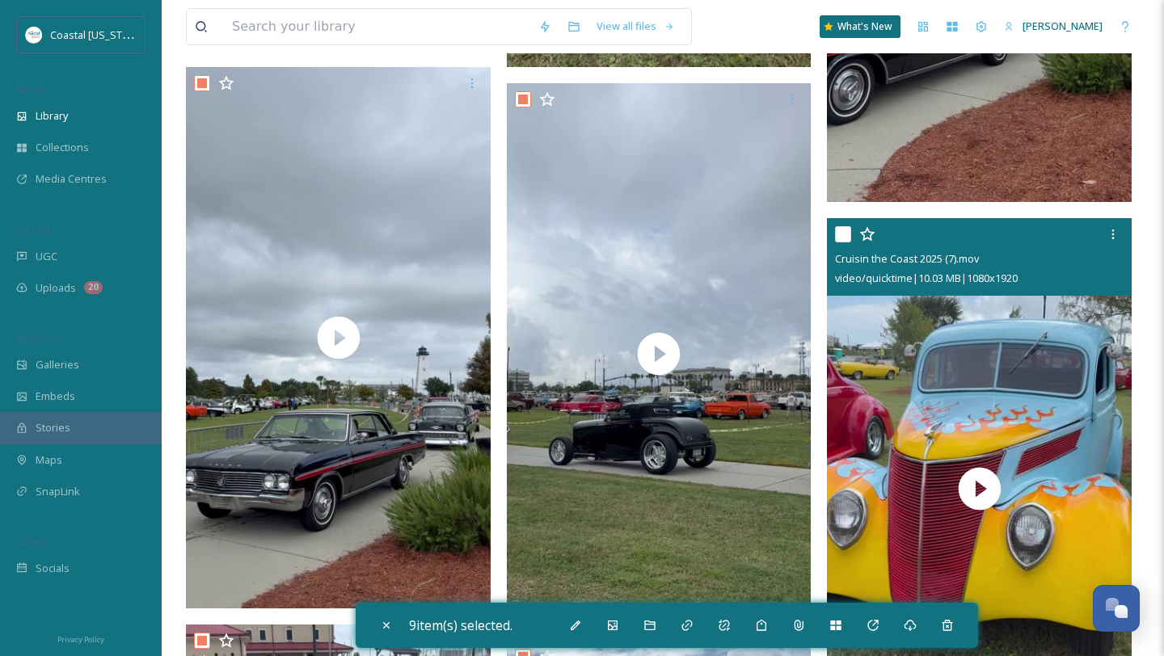
click at [847, 238] on input "checkbox" at bounding box center [843, 234] width 16 height 16
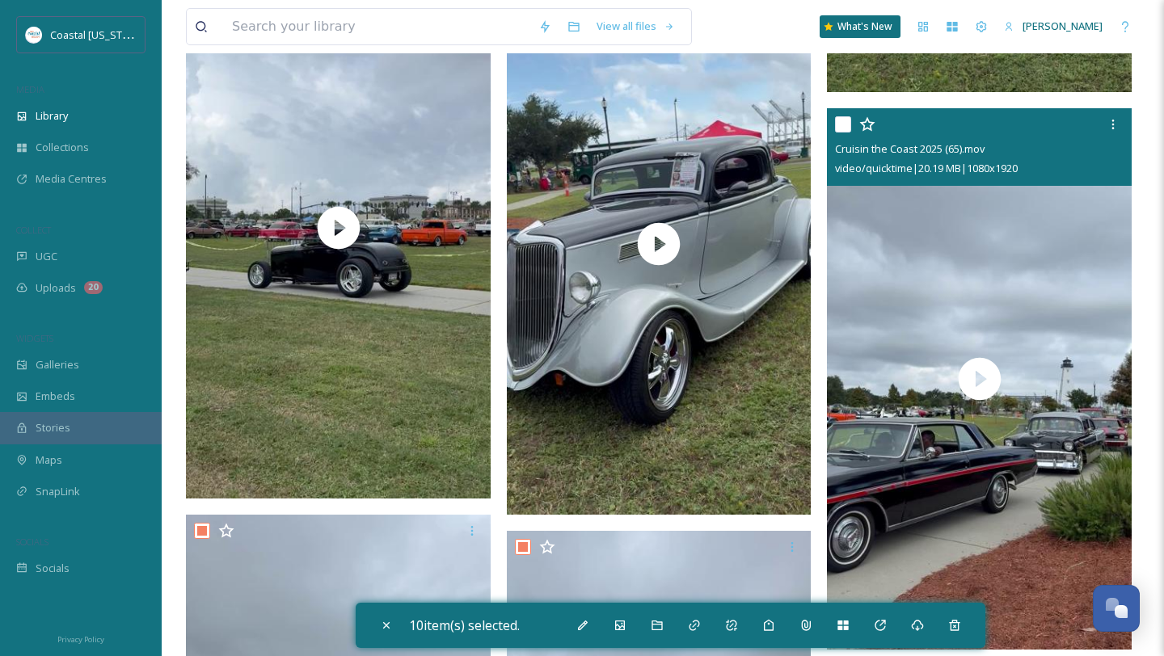
click at [843, 122] on input "checkbox" at bounding box center [843, 124] width 16 height 16
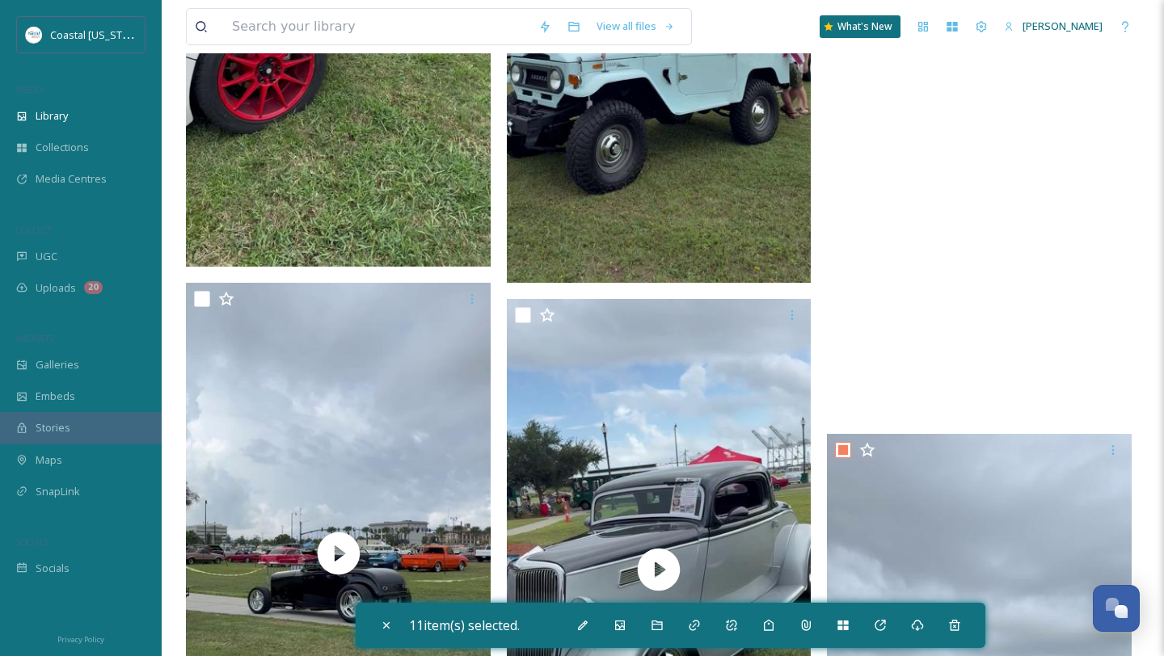
scroll to position [6058, 0]
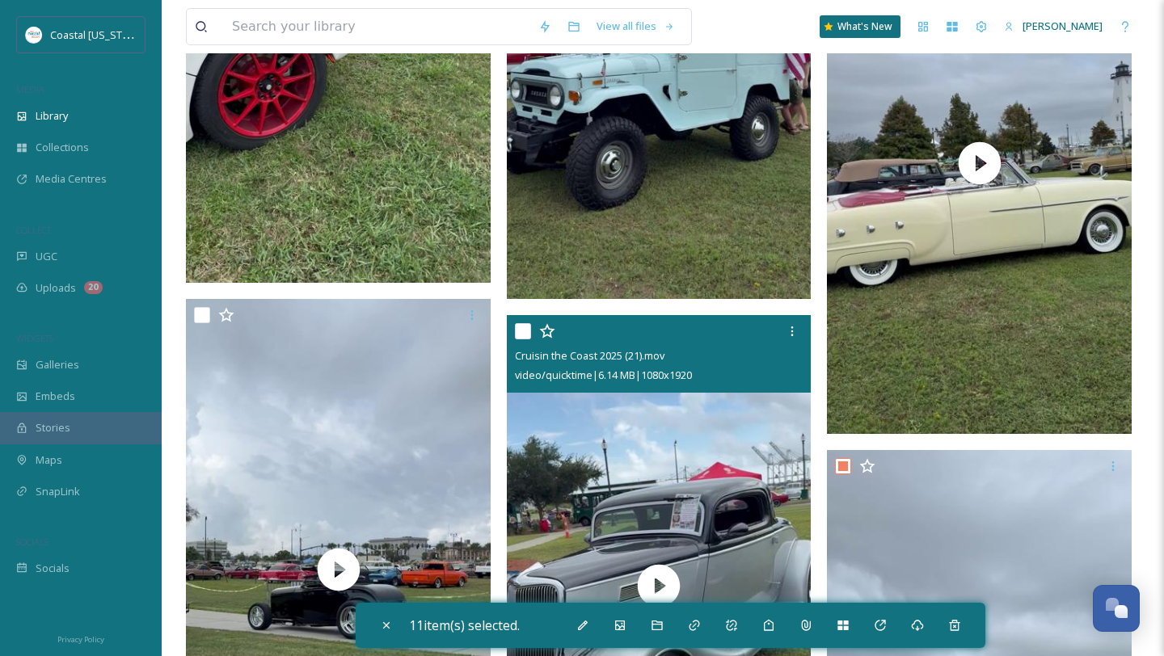
click at [520, 332] on input "checkbox" at bounding box center [523, 331] width 16 height 16
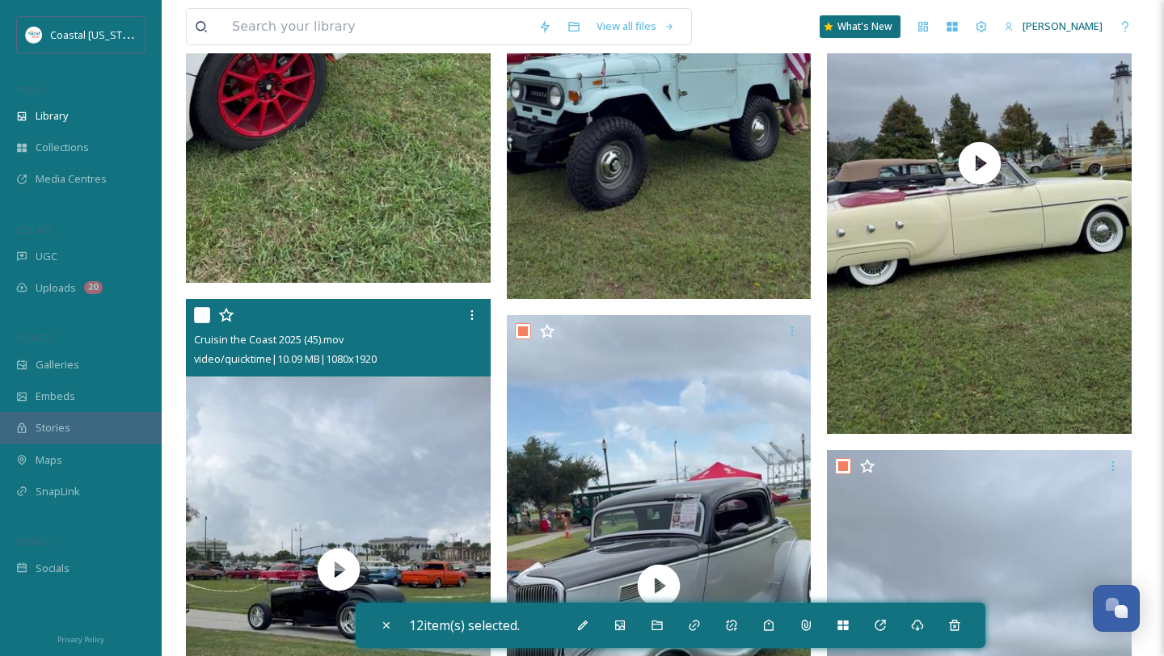
click at [196, 318] on input "checkbox" at bounding box center [202, 315] width 16 height 16
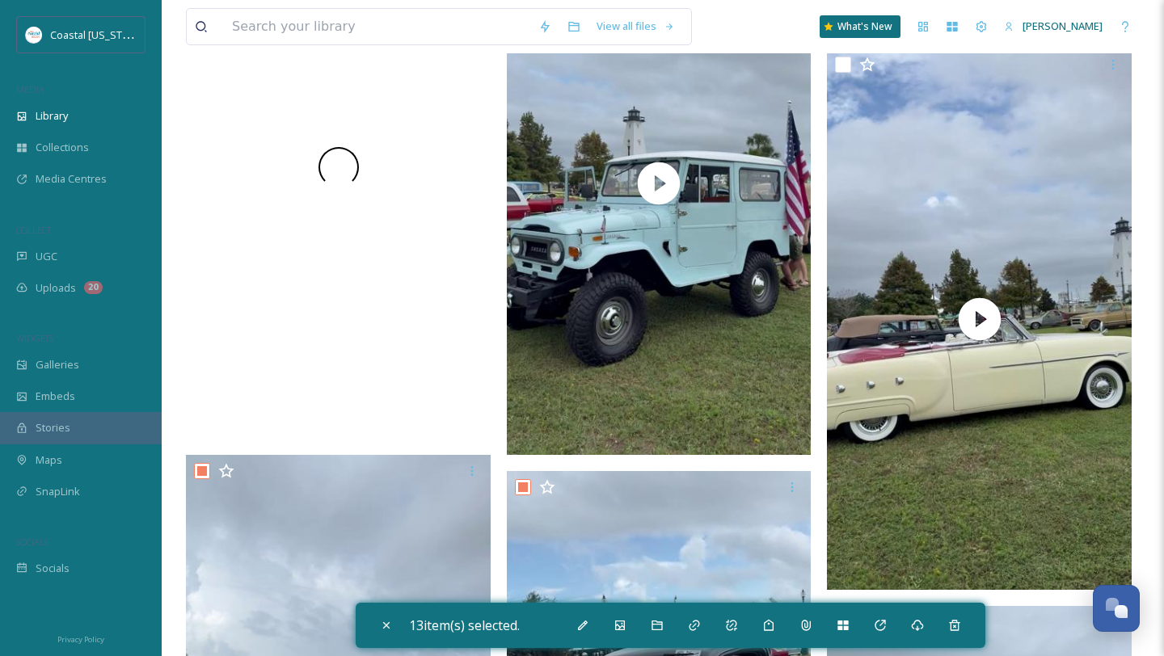
scroll to position [5883, 0]
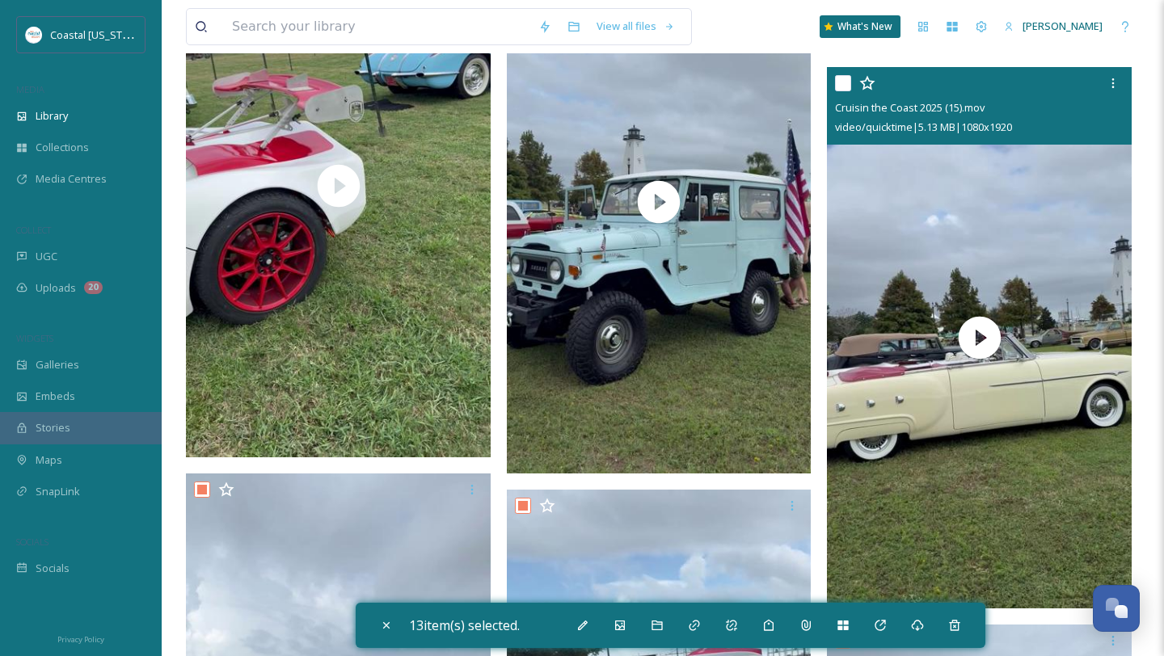
click at [838, 88] on input "checkbox" at bounding box center [843, 83] width 16 height 16
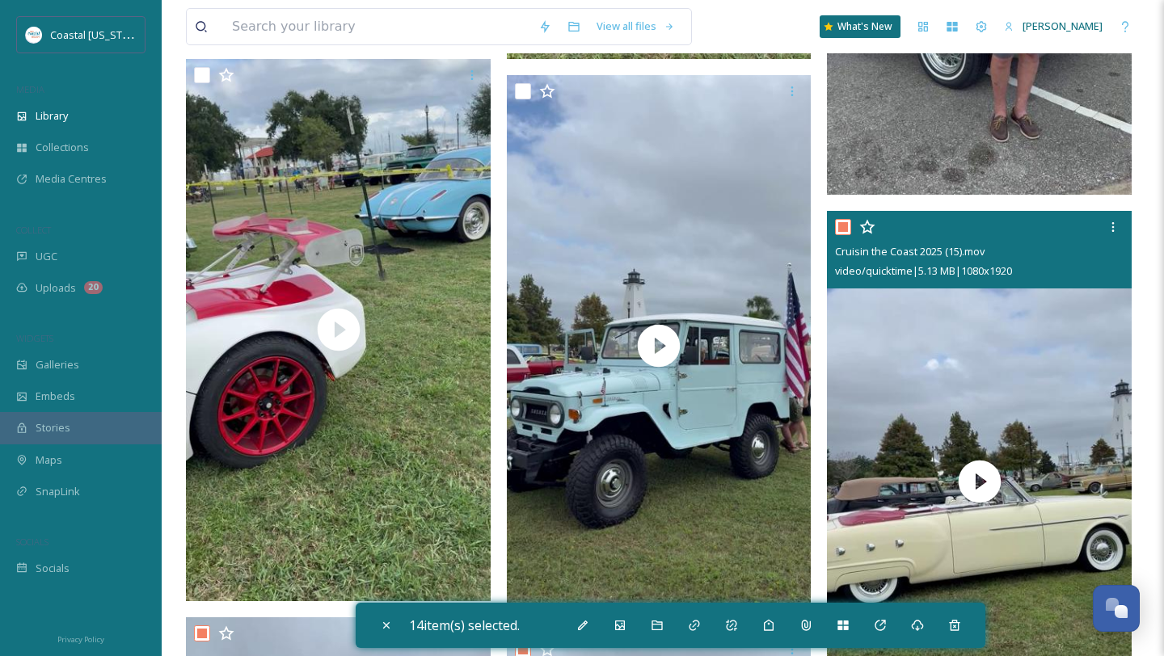
scroll to position [5704, 0]
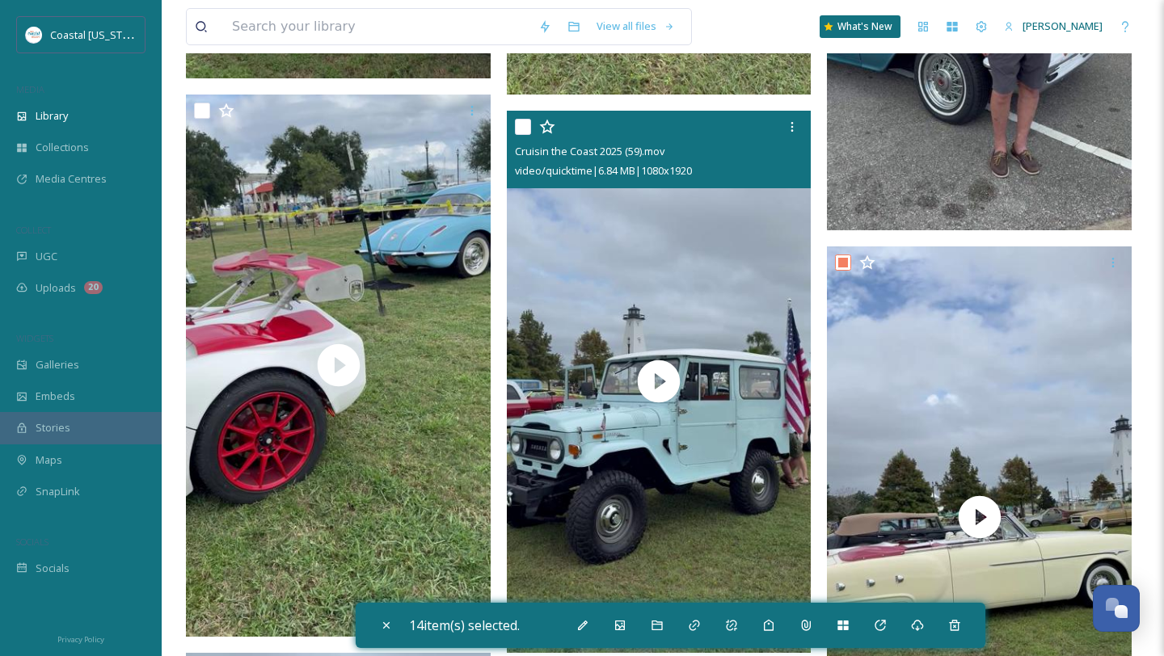
click at [518, 127] on input "checkbox" at bounding box center [523, 127] width 16 height 16
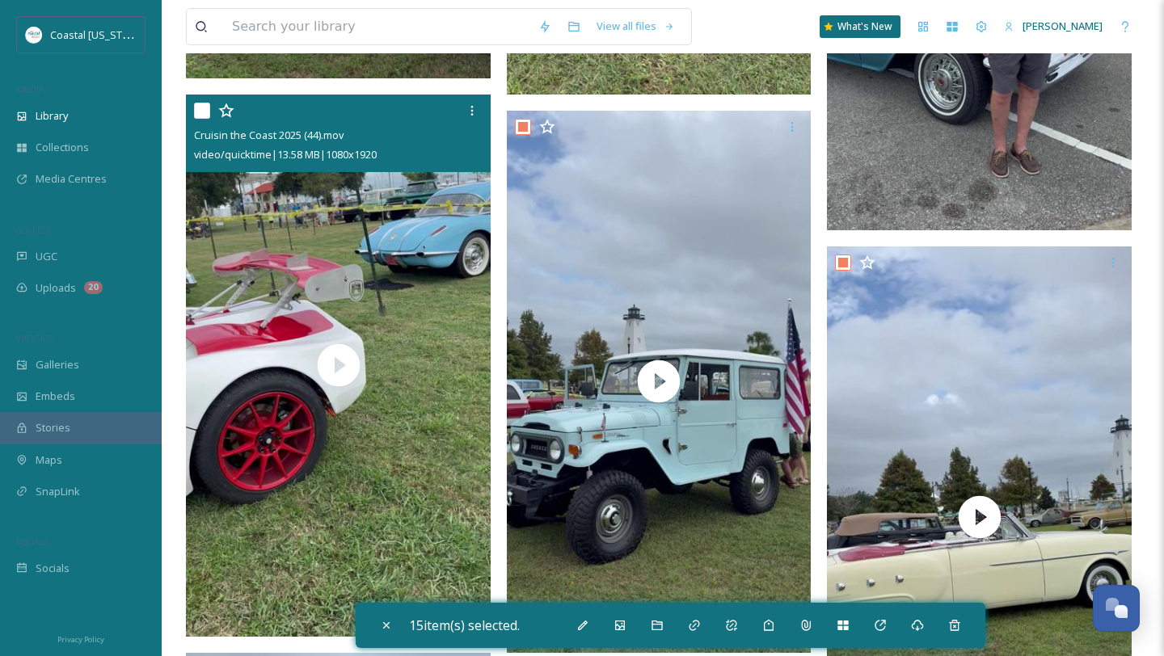
click at [204, 112] on input "checkbox" at bounding box center [202, 111] width 16 height 16
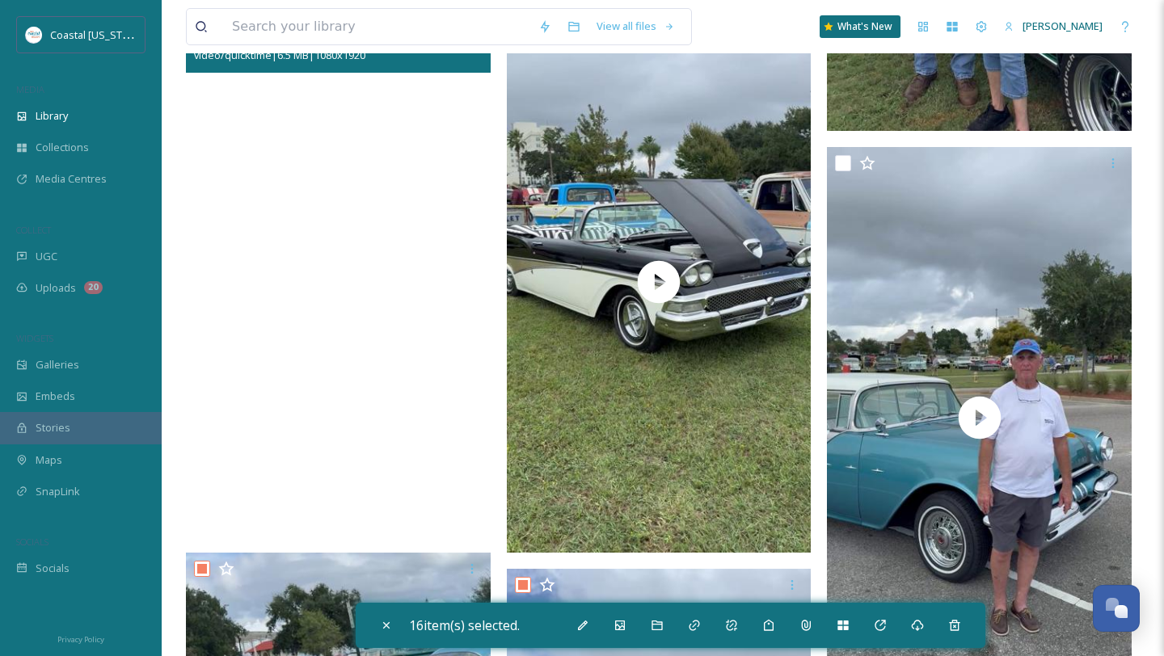
scroll to position [5201, 0]
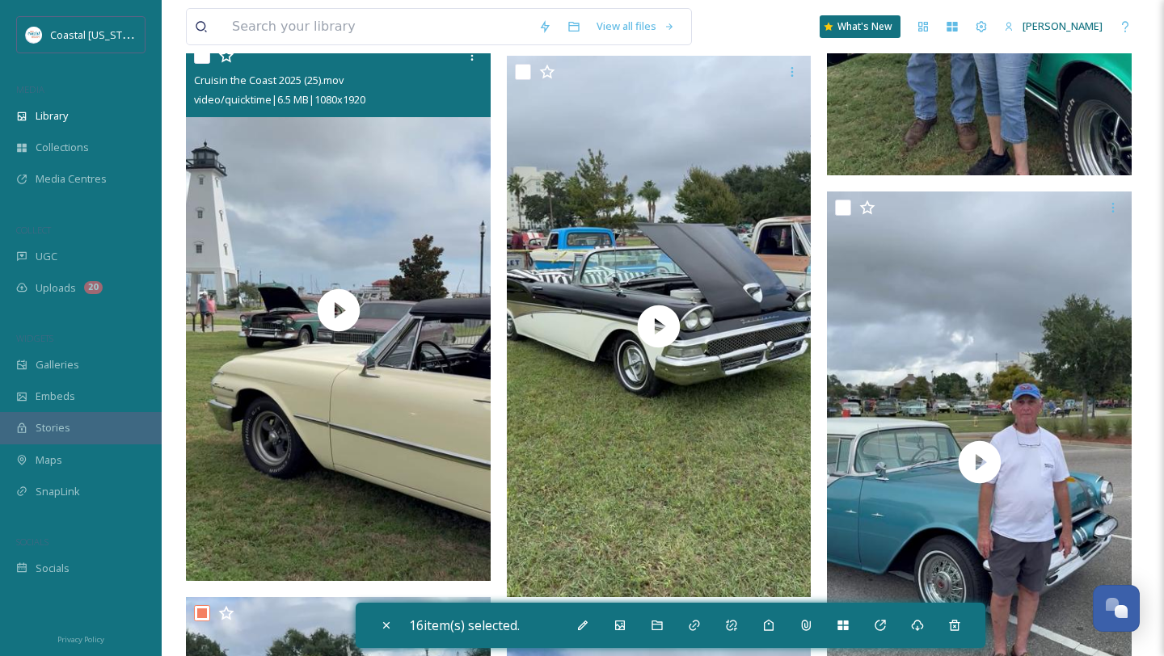
click at [196, 62] on input "checkbox" at bounding box center [202, 56] width 16 height 16
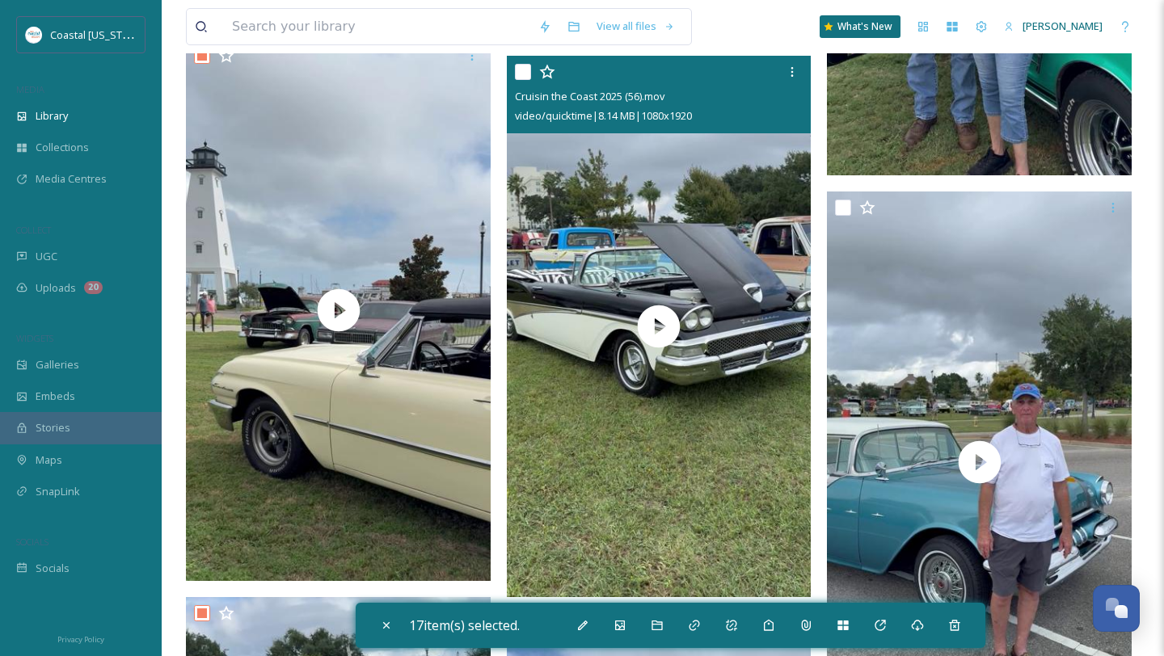
click at [523, 72] on input "checkbox" at bounding box center [523, 72] width 16 height 16
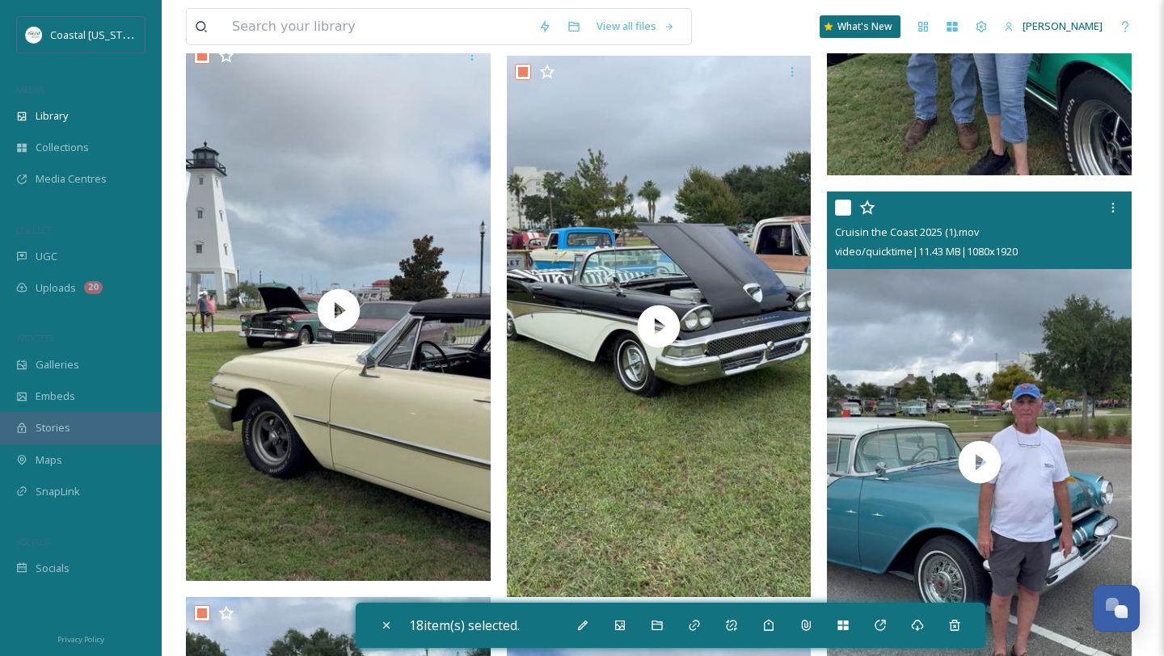
click at [844, 211] on input "checkbox" at bounding box center [843, 208] width 16 height 16
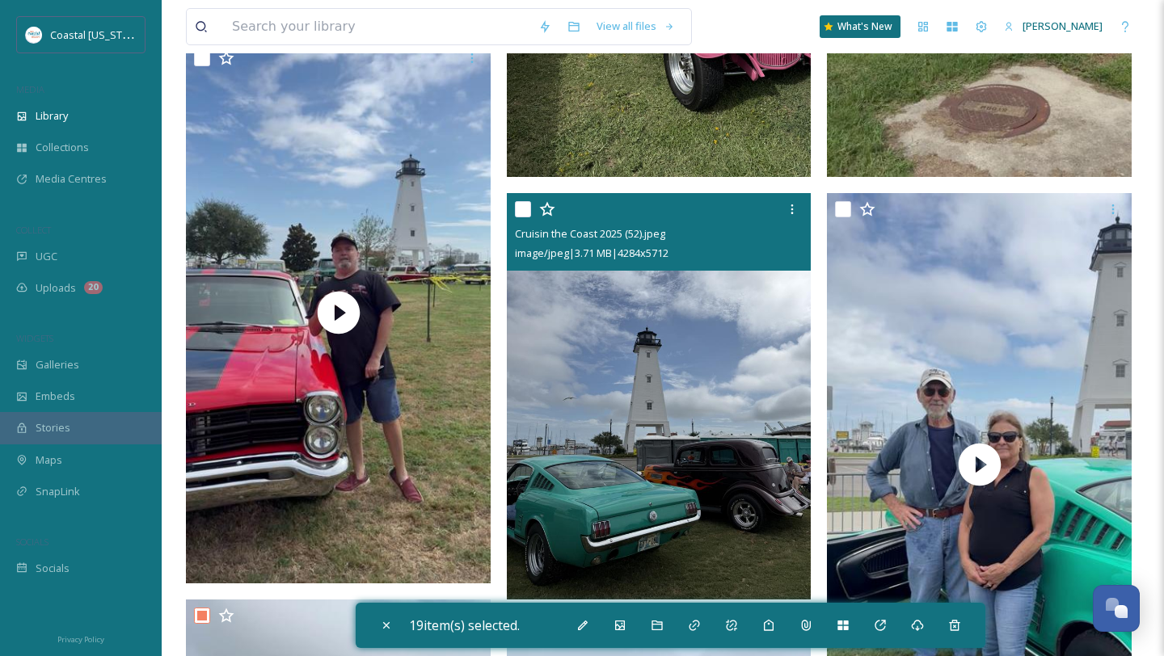
scroll to position [4606, 0]
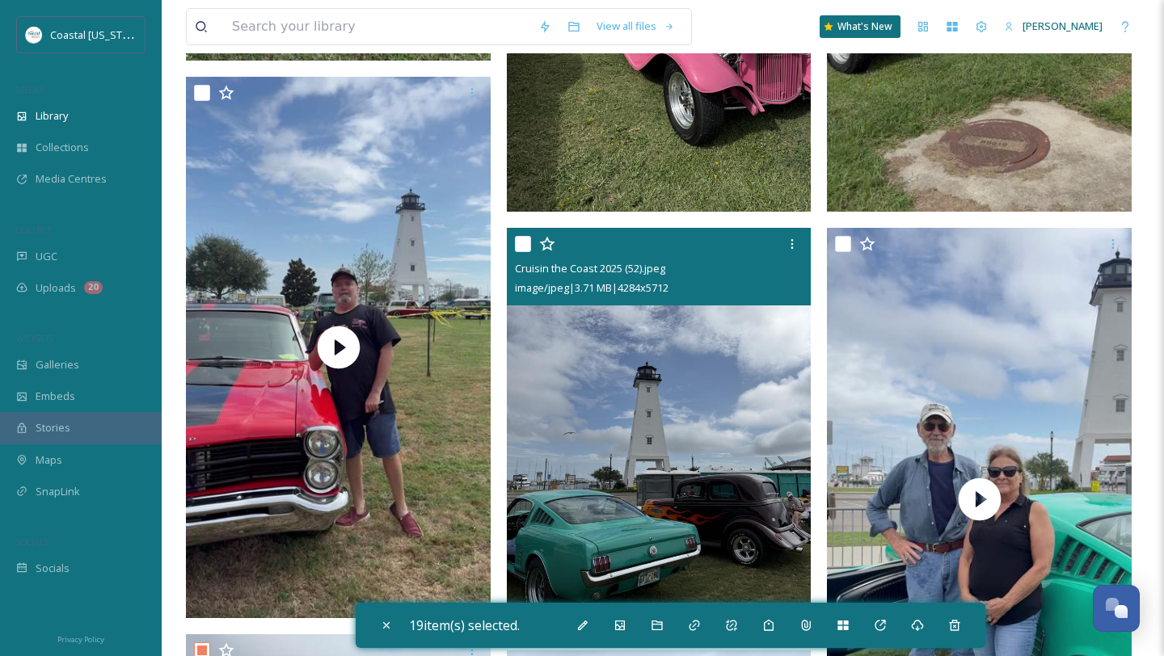
click at [522, 248] on input "checkbox" at bounding box center [523, 244] width 16 height 16
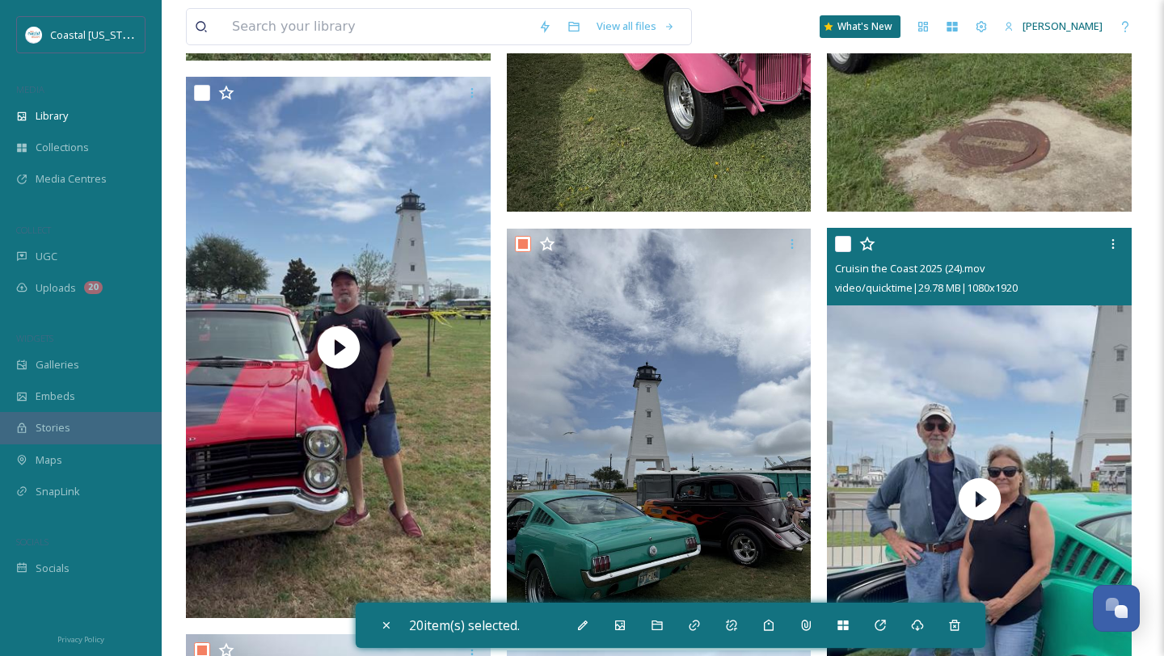
click at [841, 245] on input "checkbox" at bounding box center [843, 244] width 16 height 16
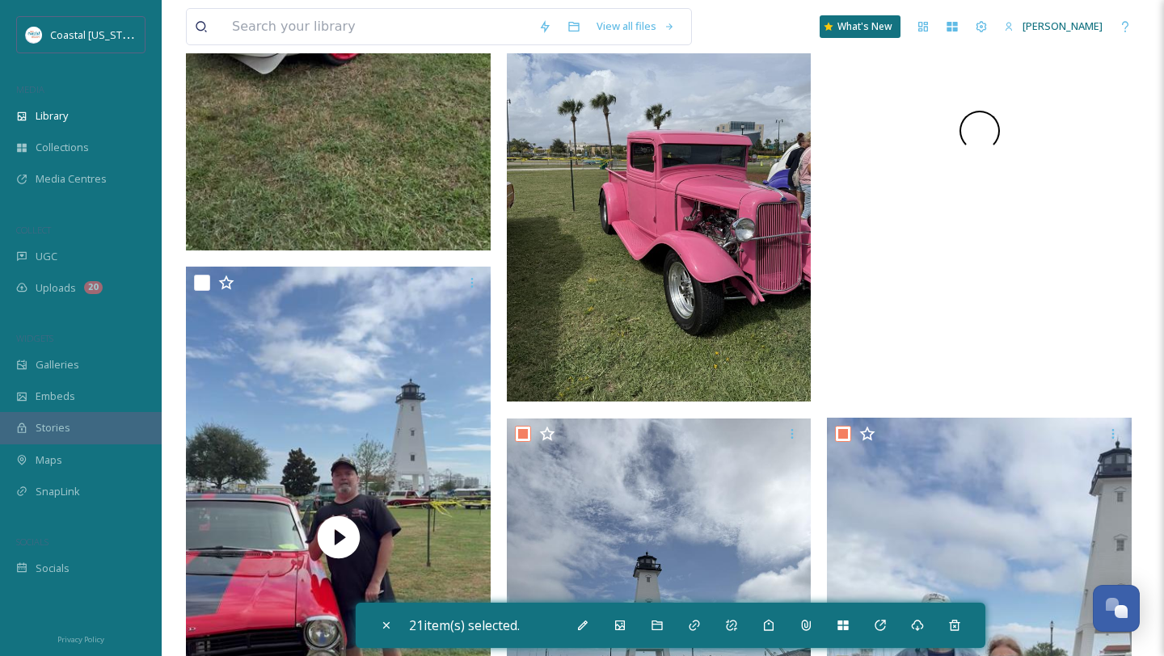
scroll to position [4401, 0]
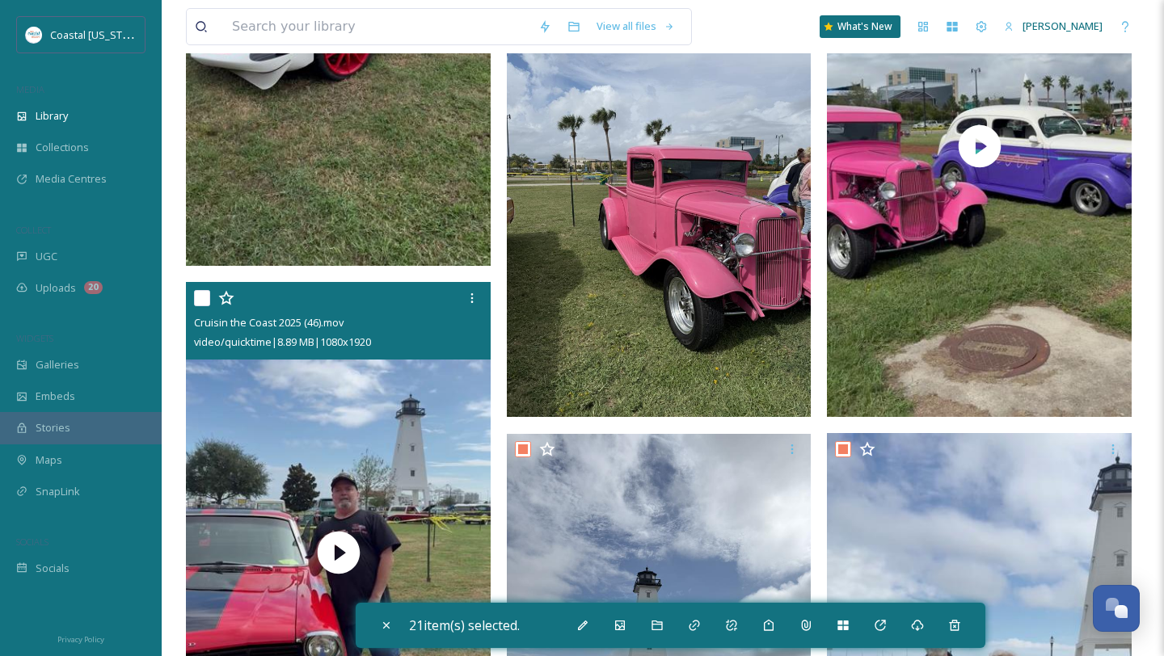
click at [196, 295] on input "checkbox" at bounding box center [202, 298] width 16 height 16
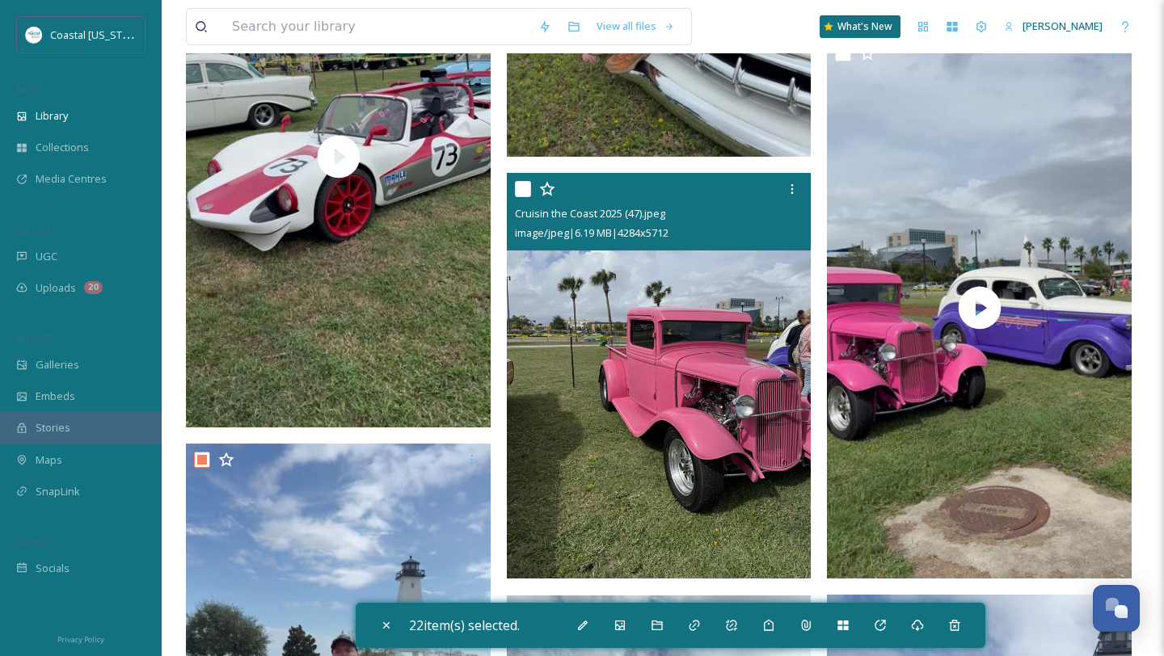
scroll to position [4174, 0]
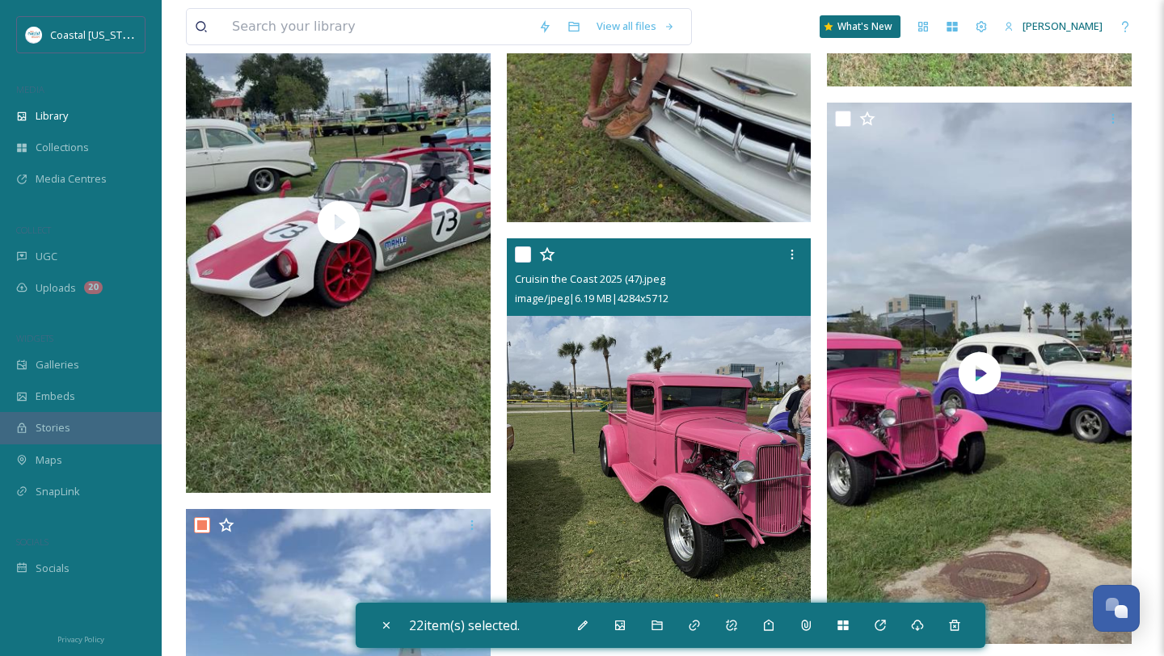
click at [526, 253] on input "checkbox" at bounding box center [523, 254] width 16 height 16
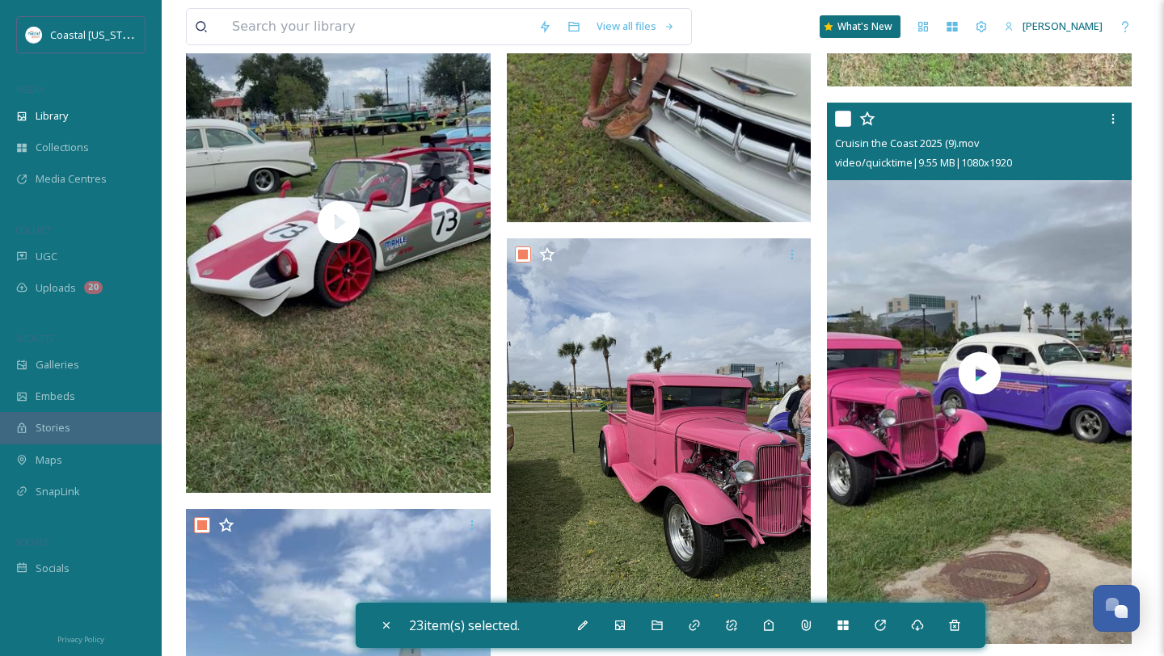
click at [846, 117] on input "checkbox" at bounding box center [843, 119] width 16 height 16
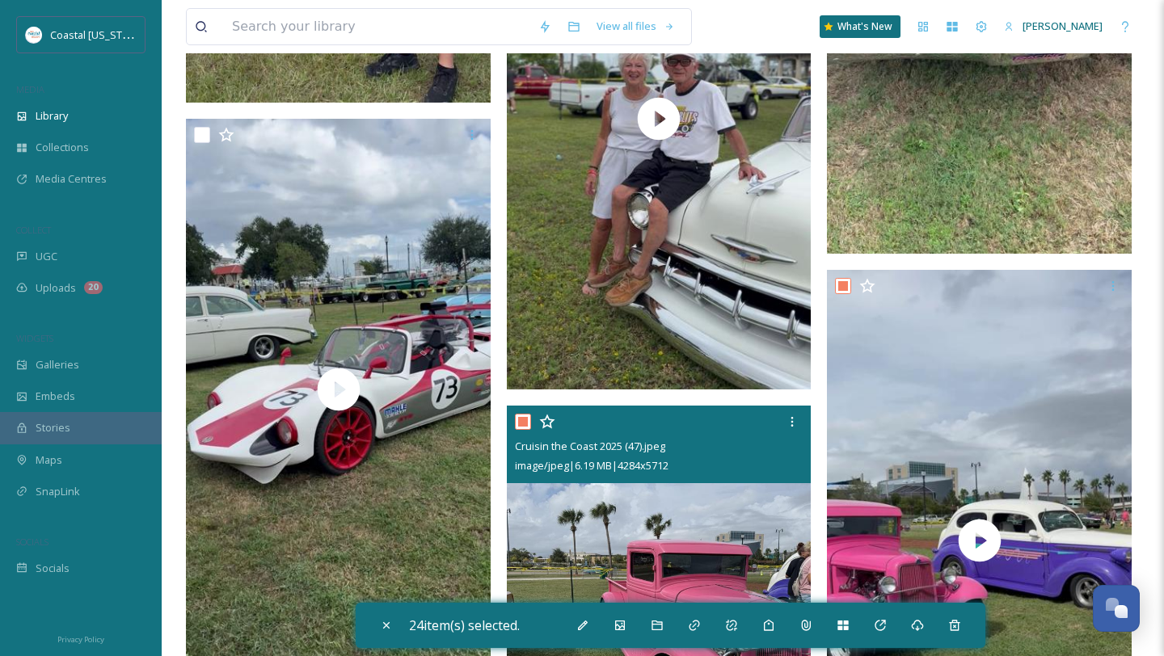
scroll to position [3987, 0]
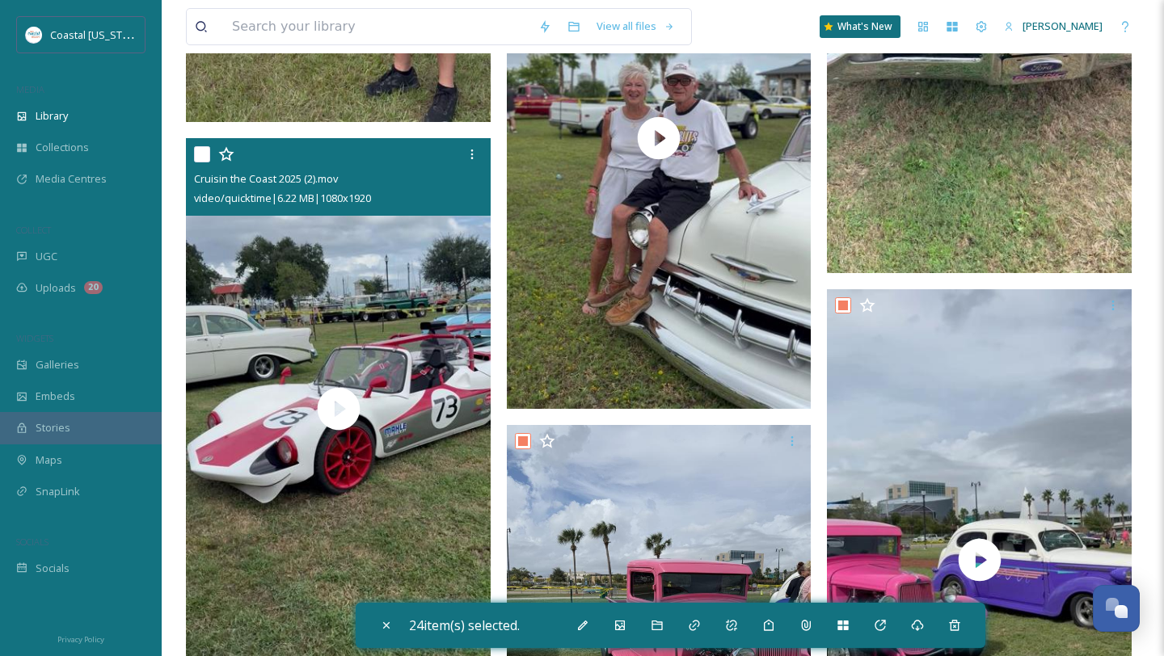
click at [201, 155] on input "checkbox" at bounding box center [202, 154] width 16 height 16
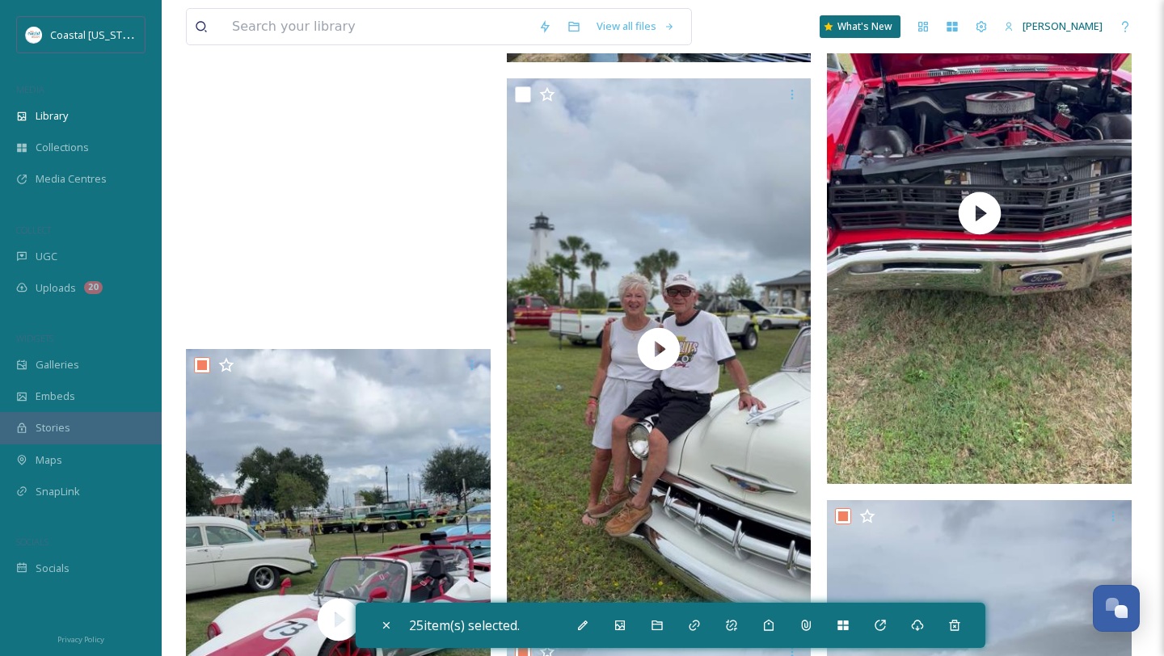
scroll to position [3765, 0]
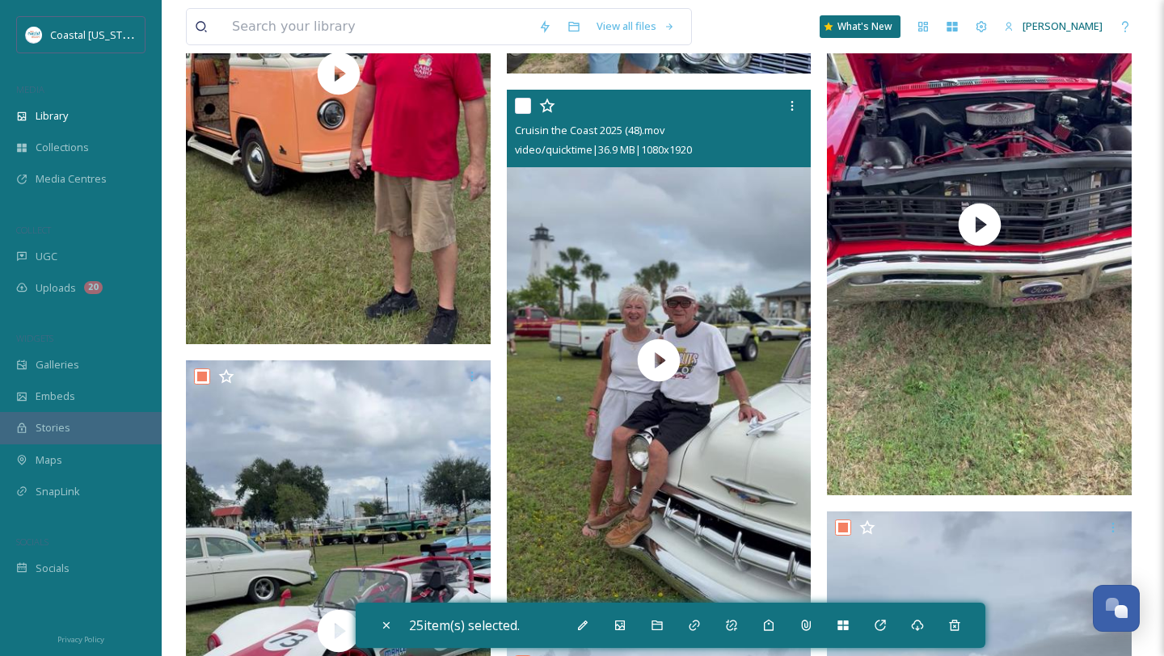
click at [523, 108] on input "checkbox" at bounding box center [523, 106] width 16 height 16
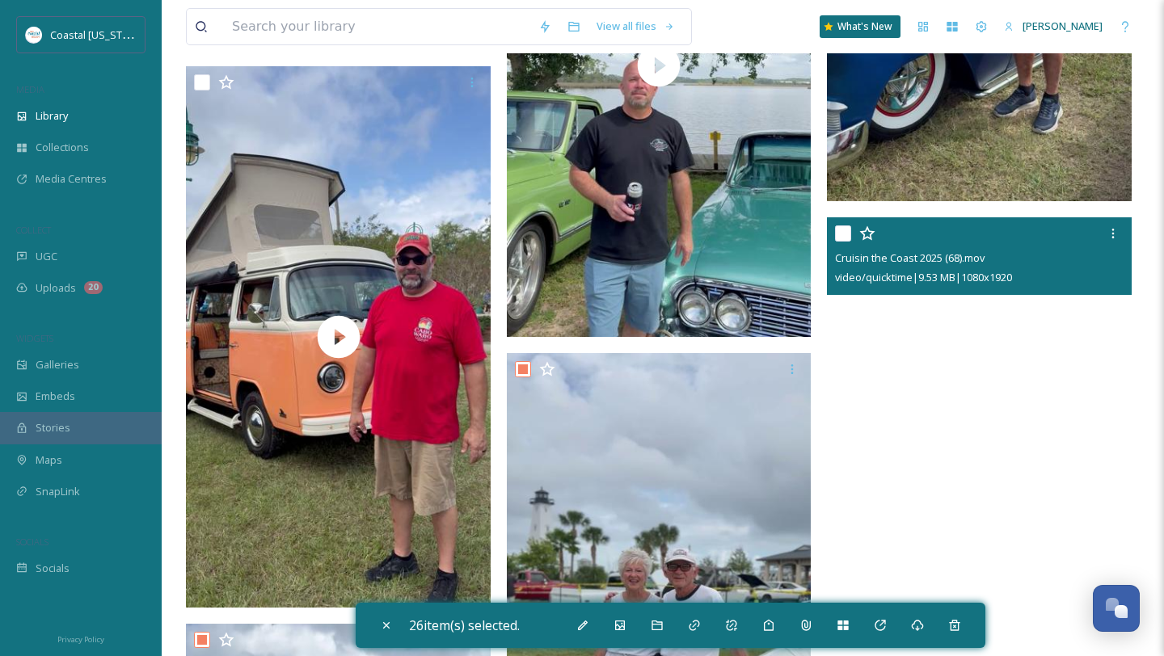
scroll to position [3500, 0]
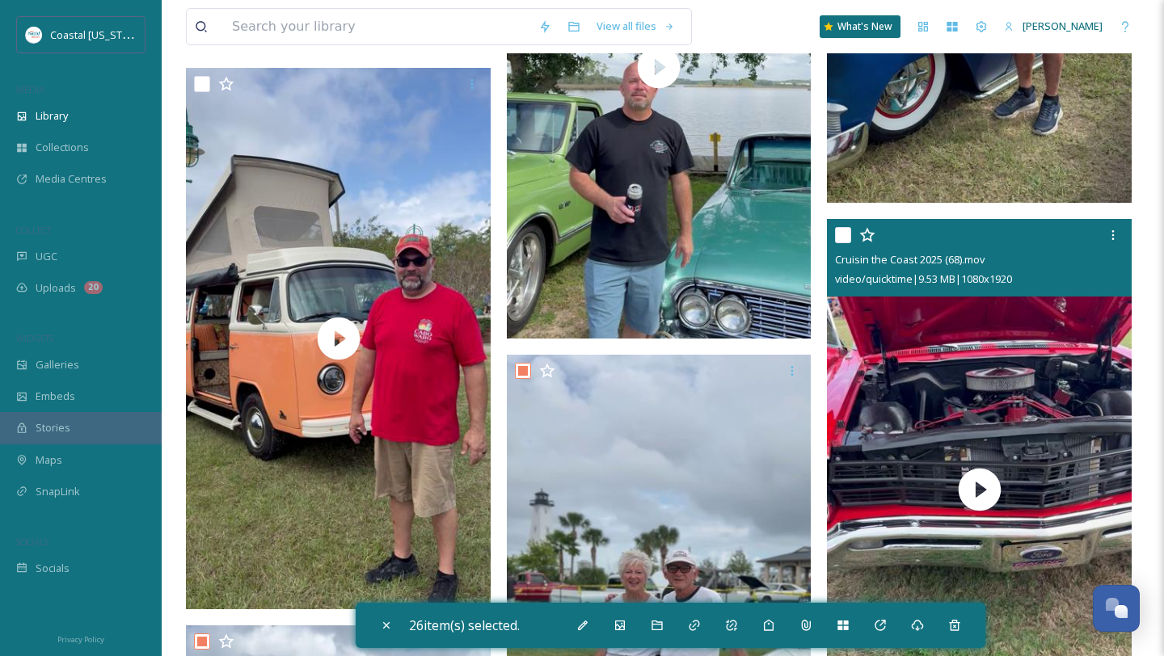
click at [841, 230] on input "checkbox" at bounding box center [843, 235] width 16 height 16
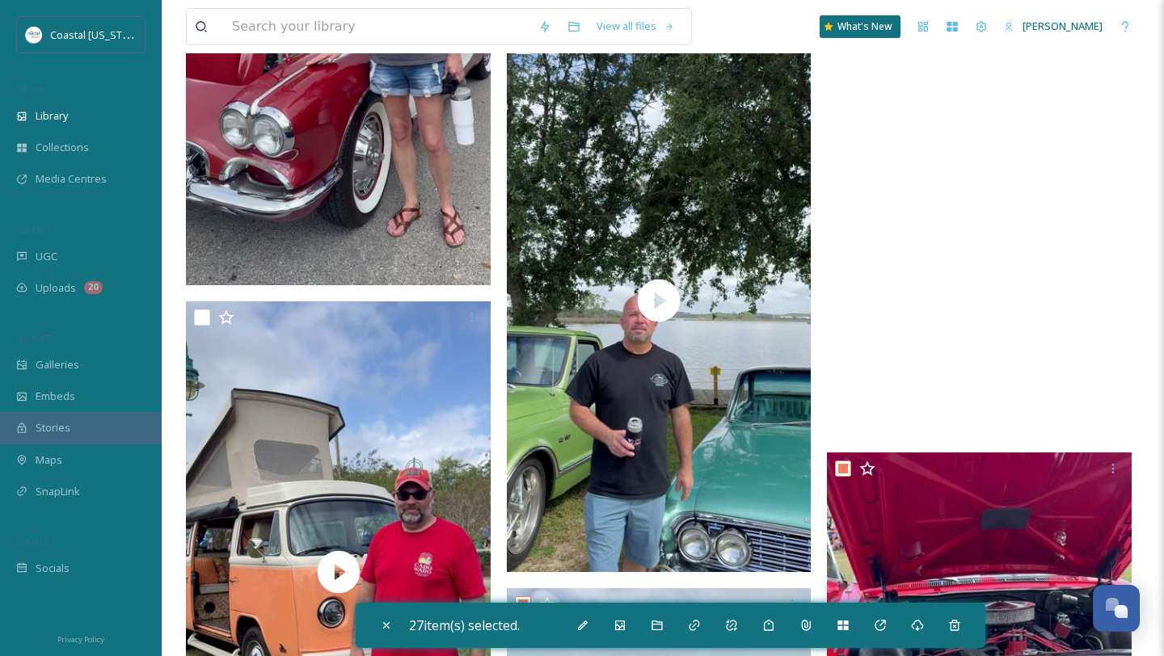
scroll to position [3267, 0]
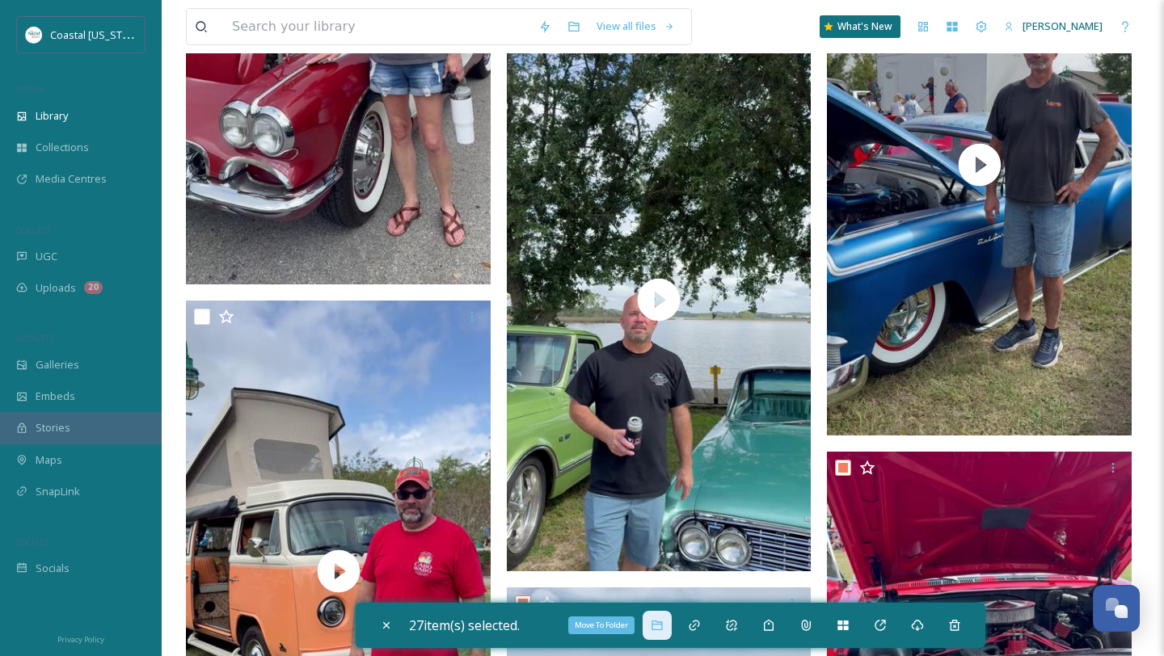
click at [659, 630] on icon at bounding box center [656, 626] width 11 height 10
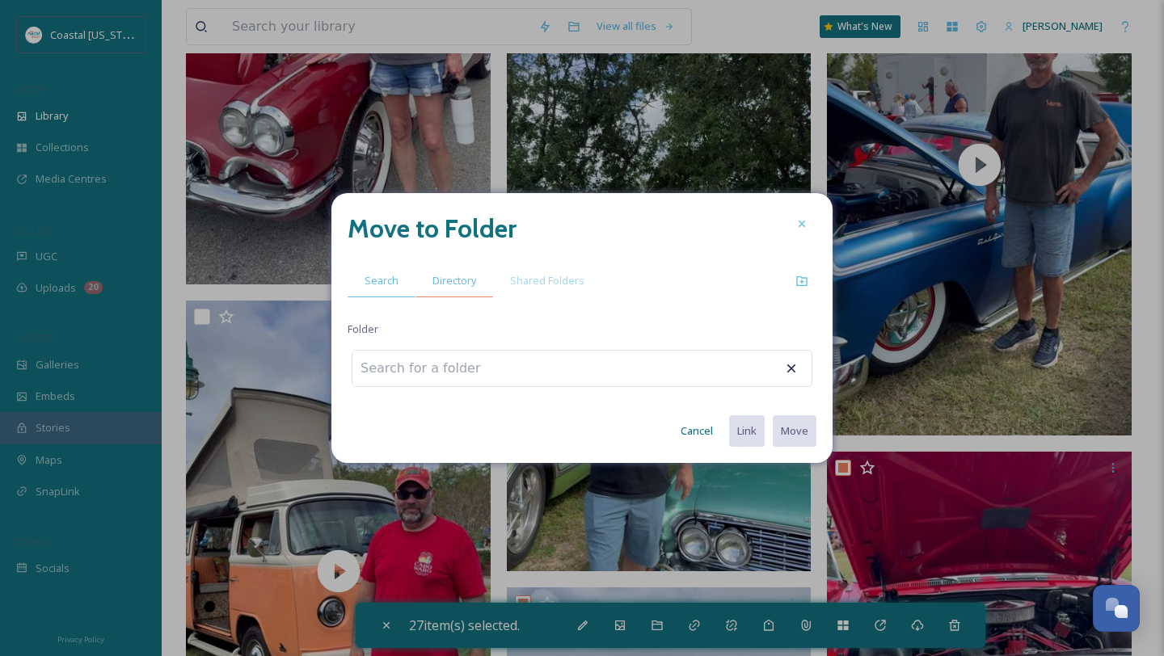
click at [459, 294] on div "Directory" at bounding box center [454, 280] width 78 height 33
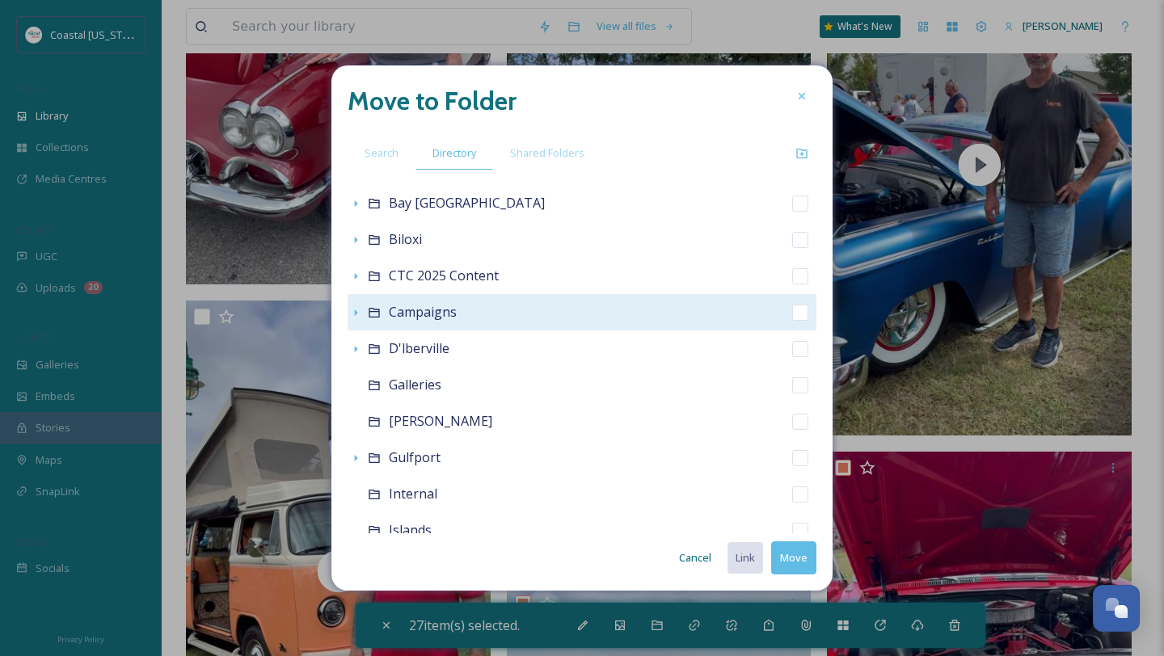
scroll to position [150, 0]
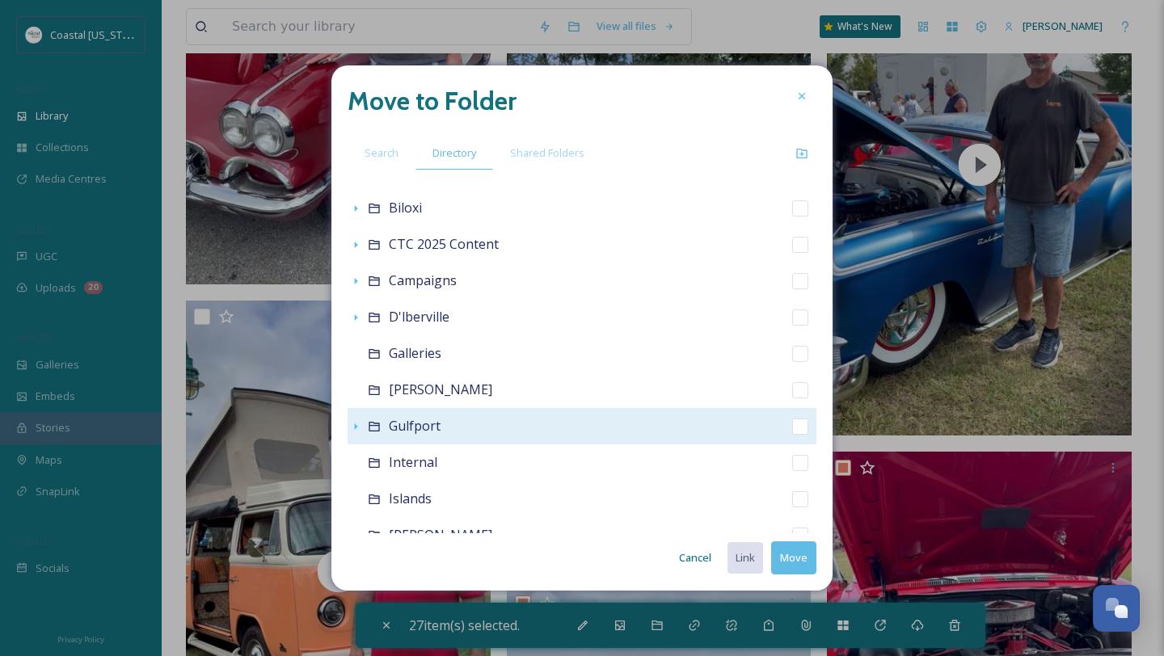
click at [377, 429] on icon at bounding box center [374, 426] width 13 height 13
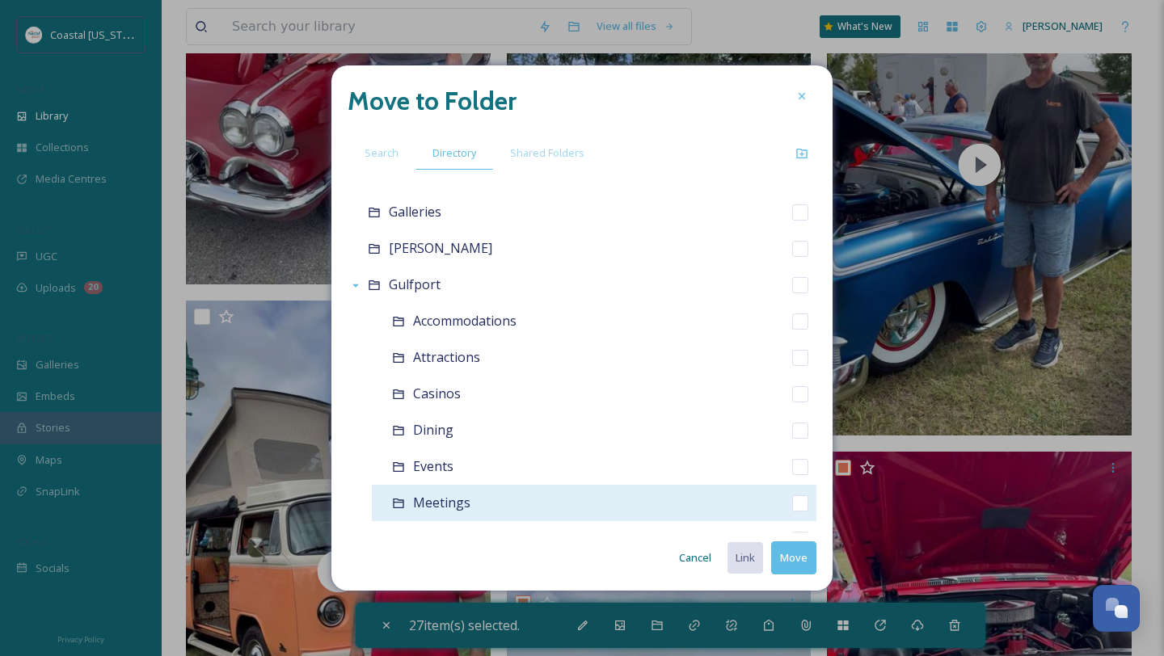
scroll to position [333, 0]
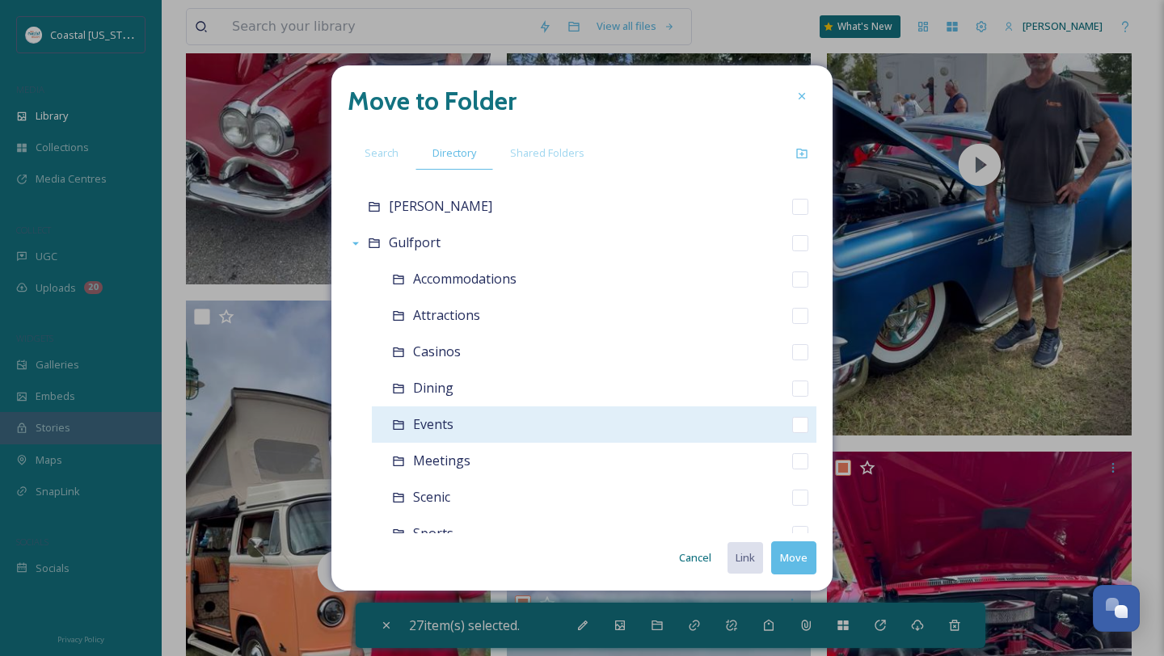
click at [441, 422] on span "Events" at bounding box center [433, 424] width 40 height 18
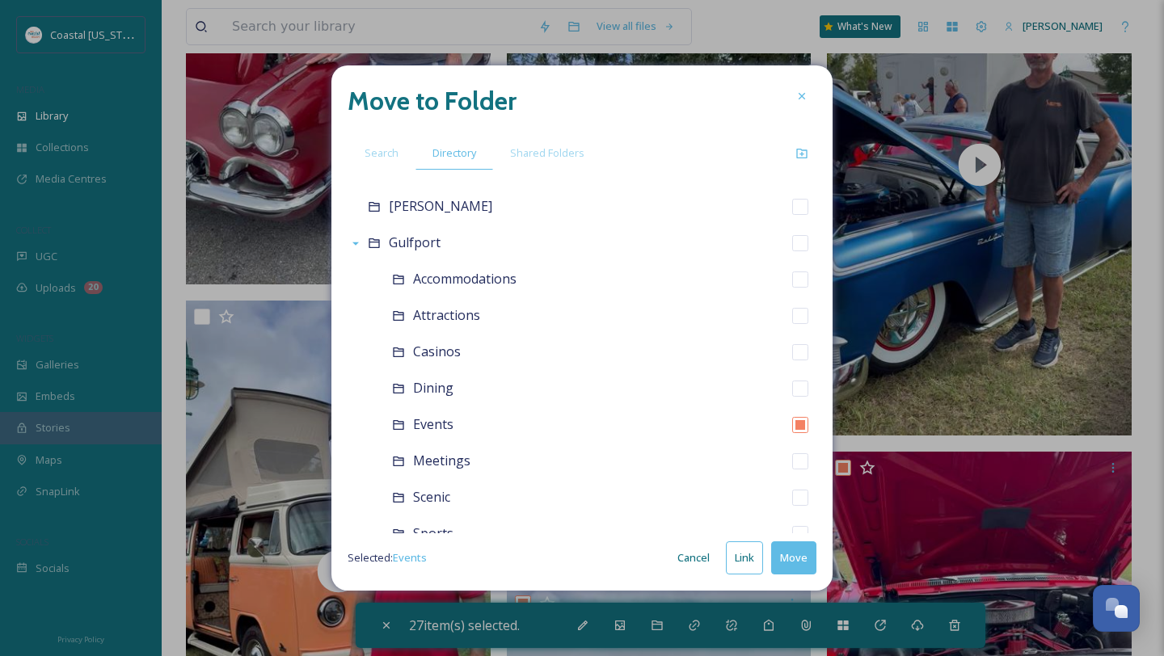
click at [806, 566] on button "Move" at bounding box center [793, 557] width 45 height 33
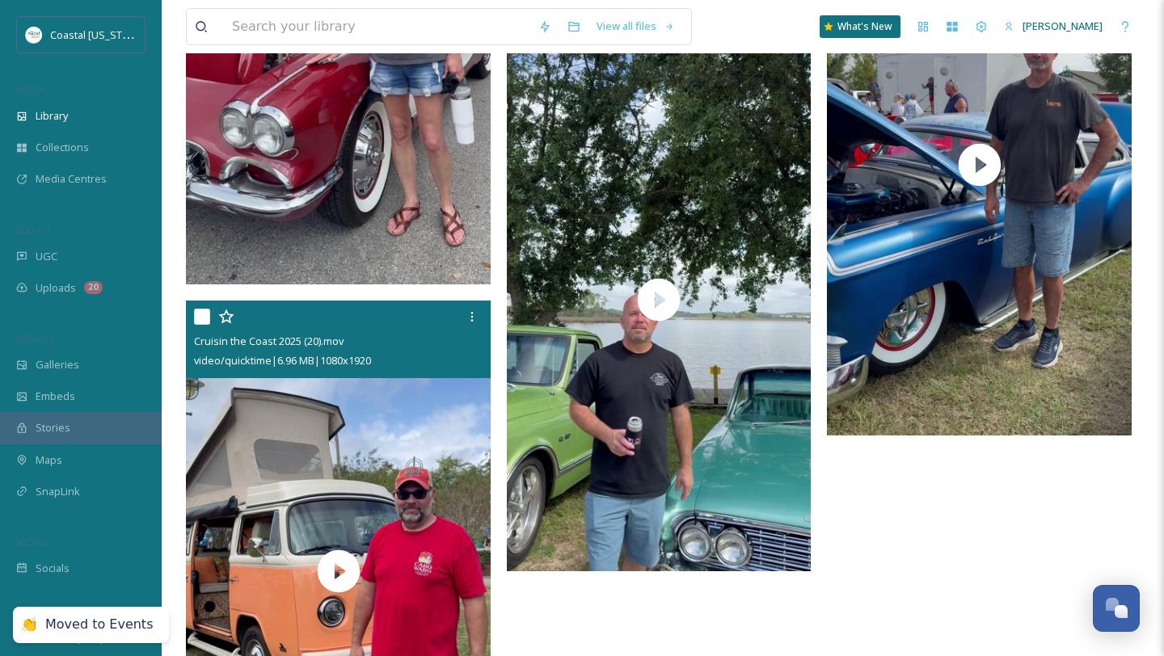
click at [204, 313] on input "checkbox" at bounding box center [202, 317] width 16 height 16
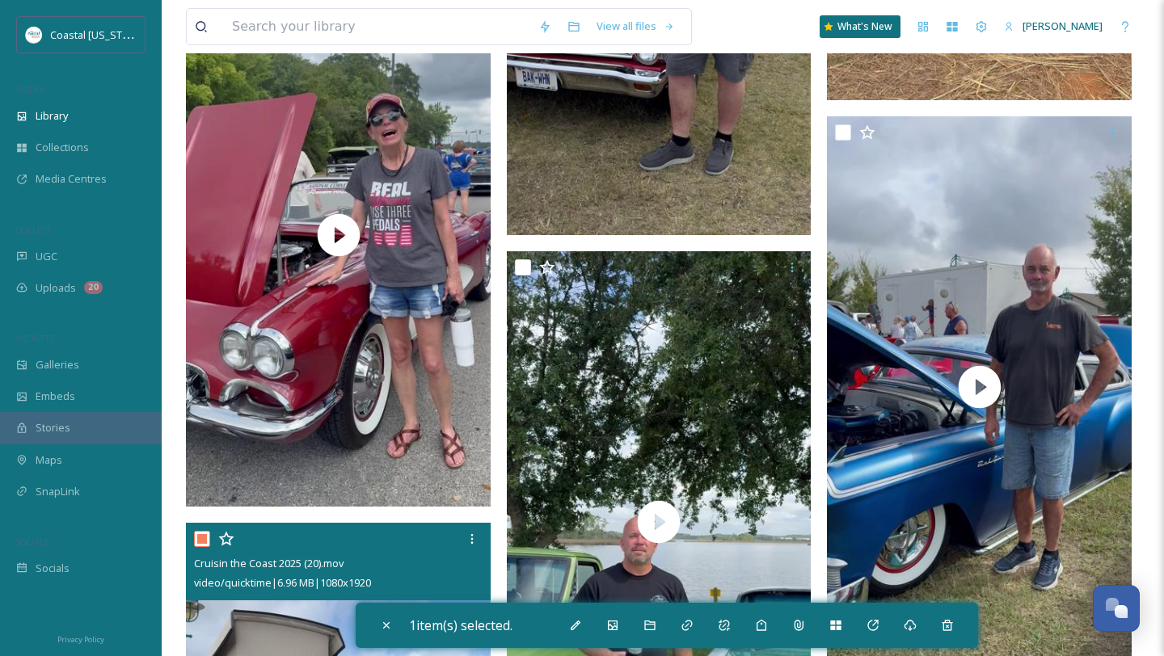
scroll to position [3003, 0]
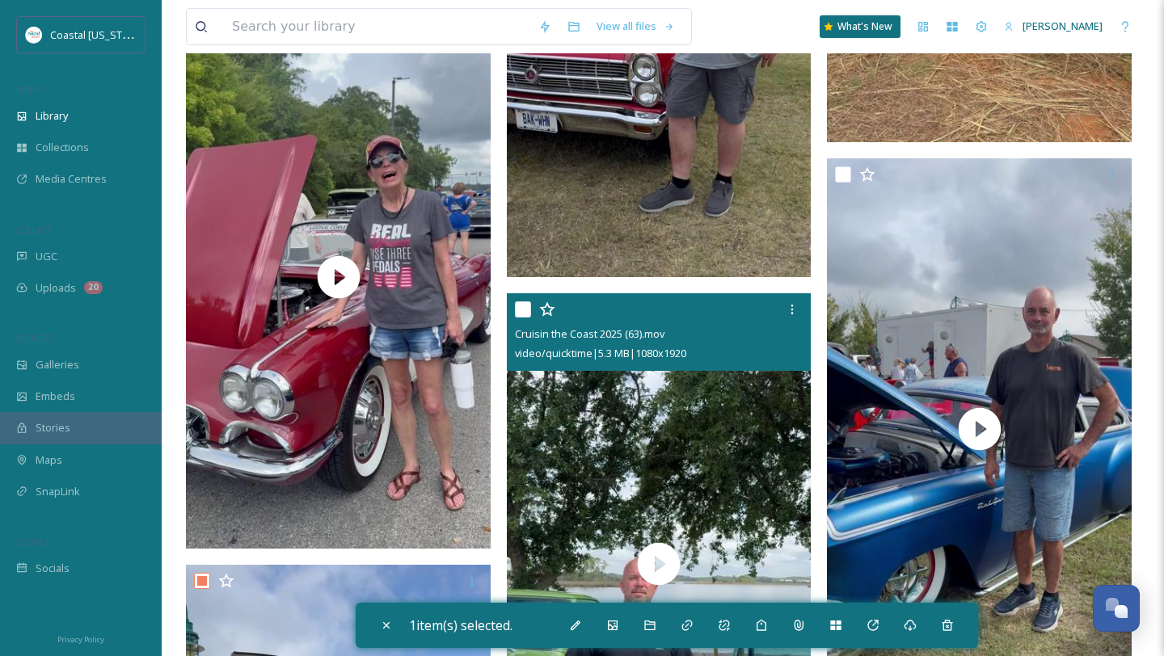
click at [524, 312] on input "checkbox" at bounding box center [523, 309] width 16 height 16
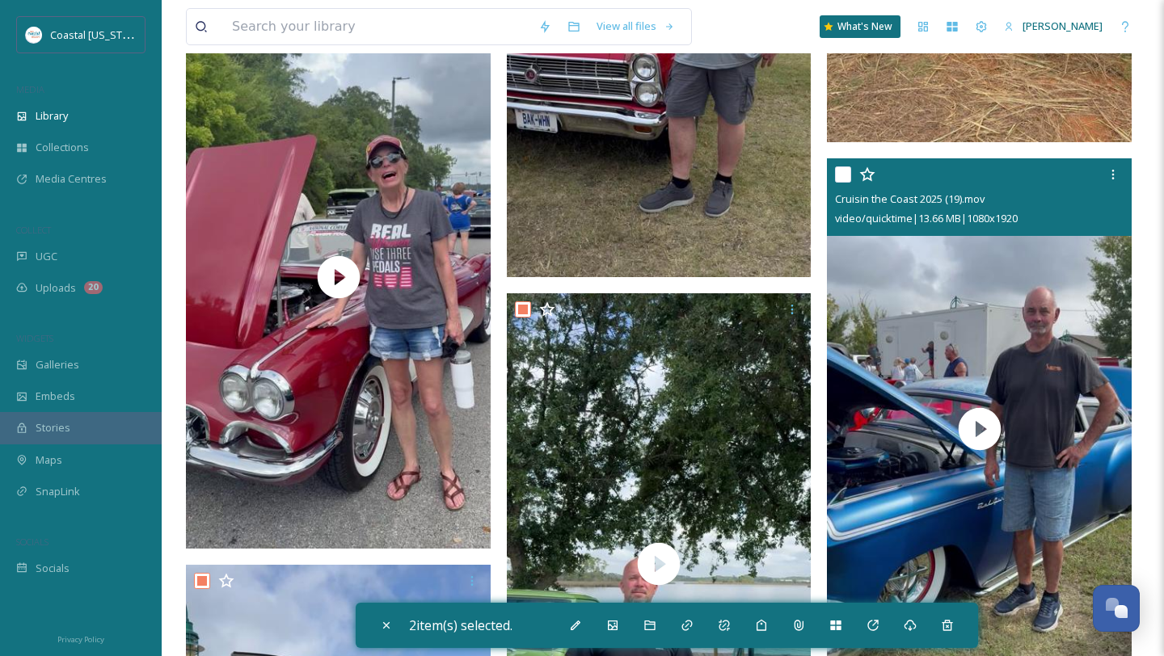
click at [848, 178] on input "checkbox" at bounding box center [843, 174] width 16 height 16
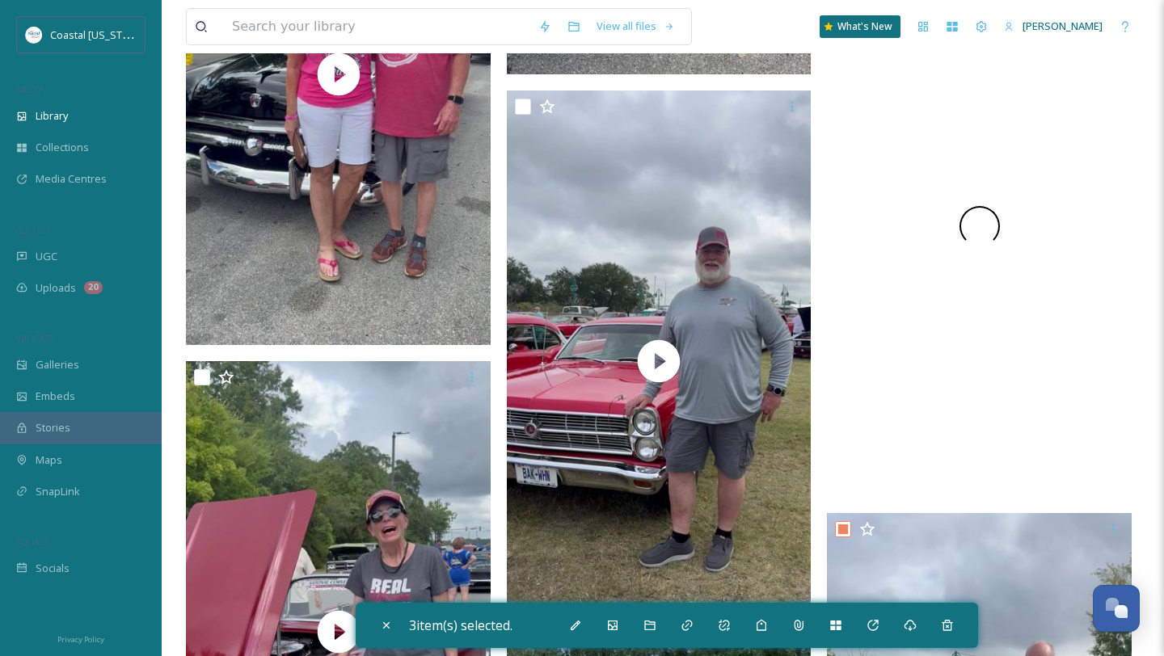
scroll to position [2455, 0]
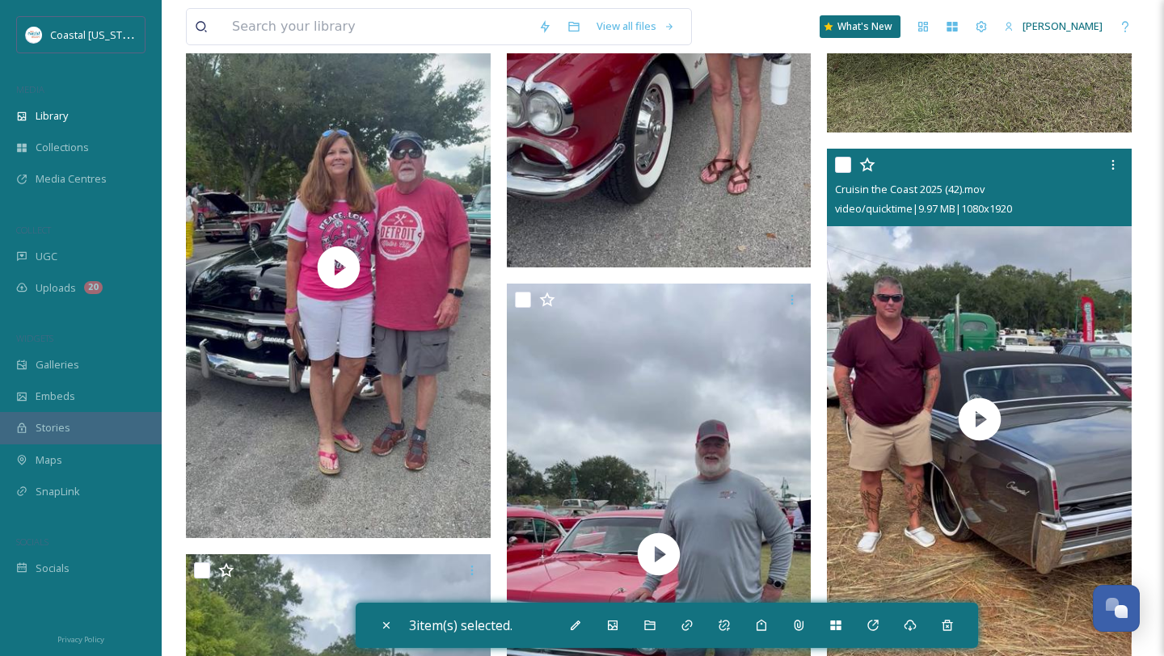
click at [841, 150] on div at bounding box center [981, 164] width 293 height 29
click at [840, 162] on input "checkbox" at bounding box center [843, 165] width 16 height 16
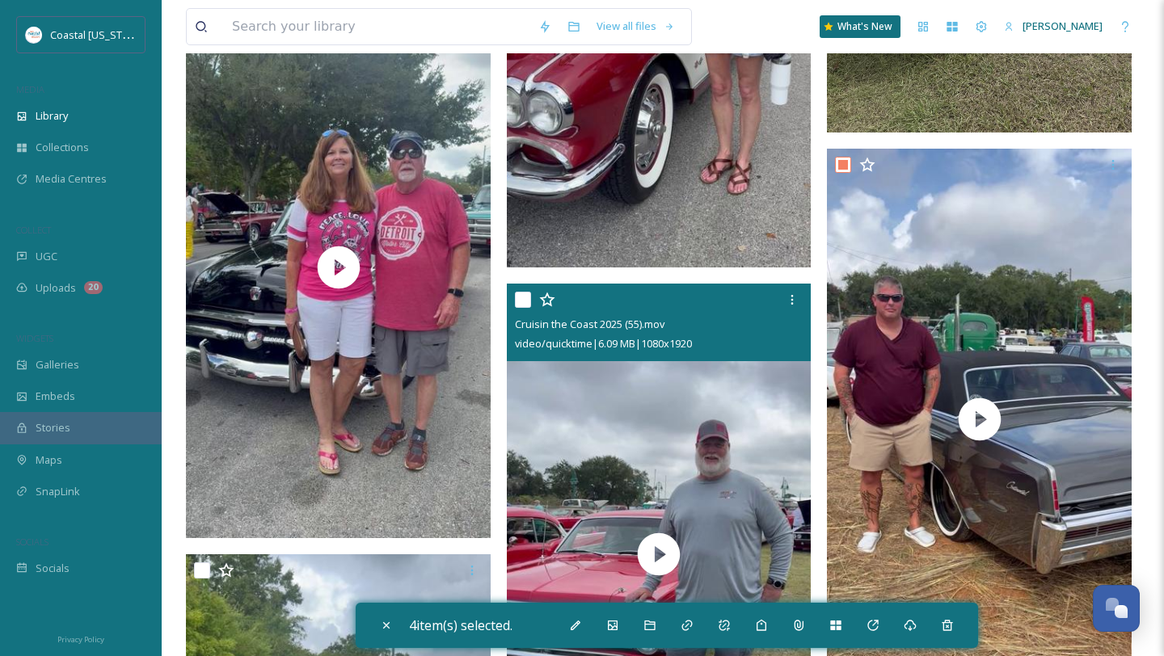
click at [518, 301] on input "checkbox" at bounding box center [523, 300] width 16 height 16
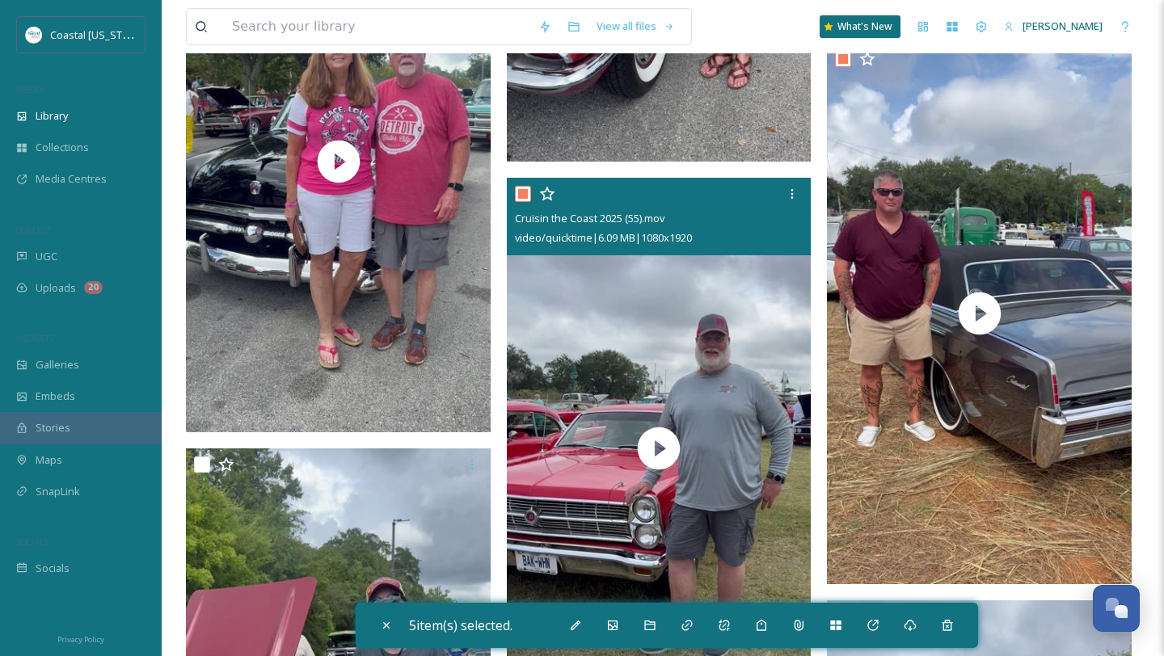
scroll to position [2647, 0]
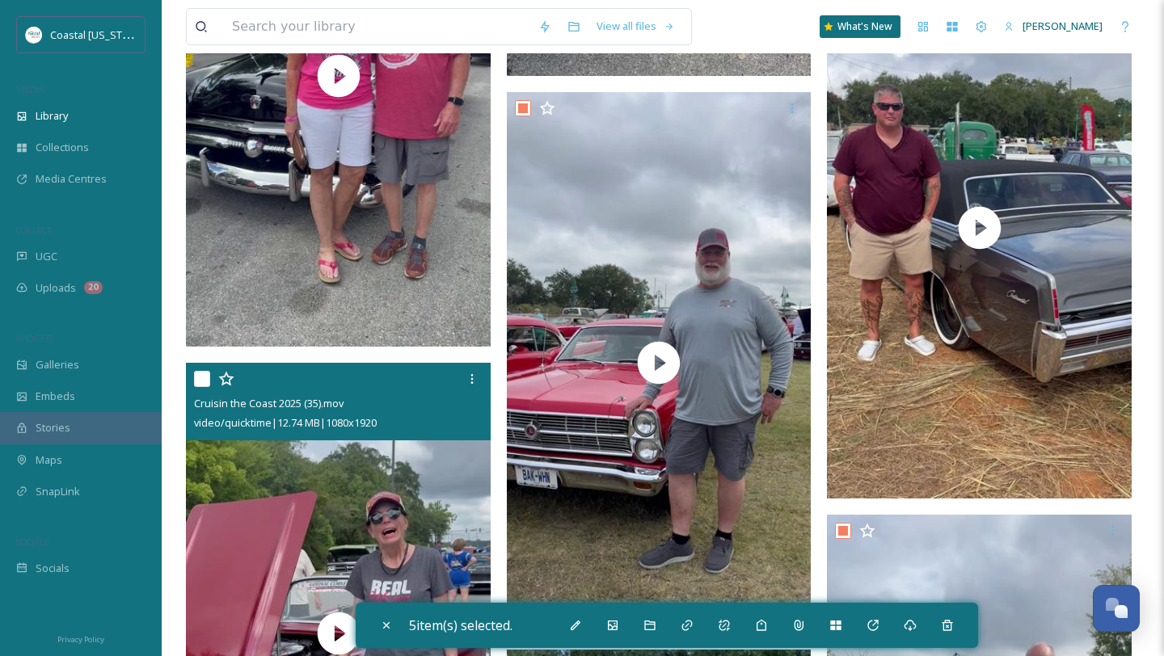
click at [210, 383] on div at bounding box center [340, 378] width 293 height 29
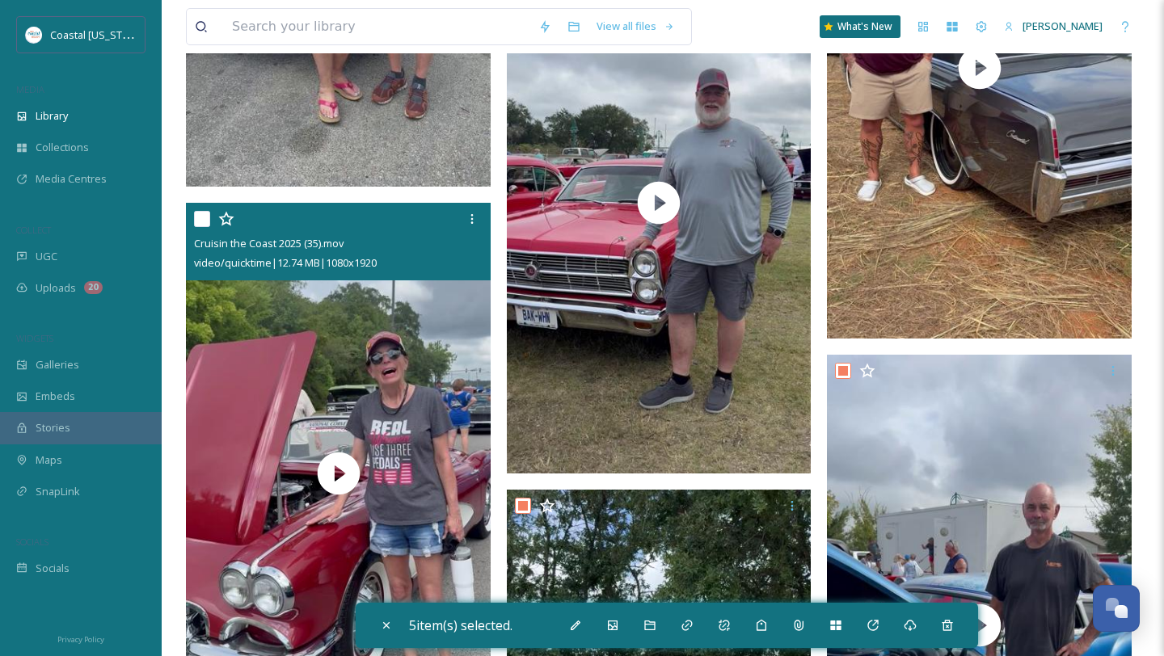
click at [200, 219] on input "checkbox" at bounding box center [202, 219] width 16 height 16
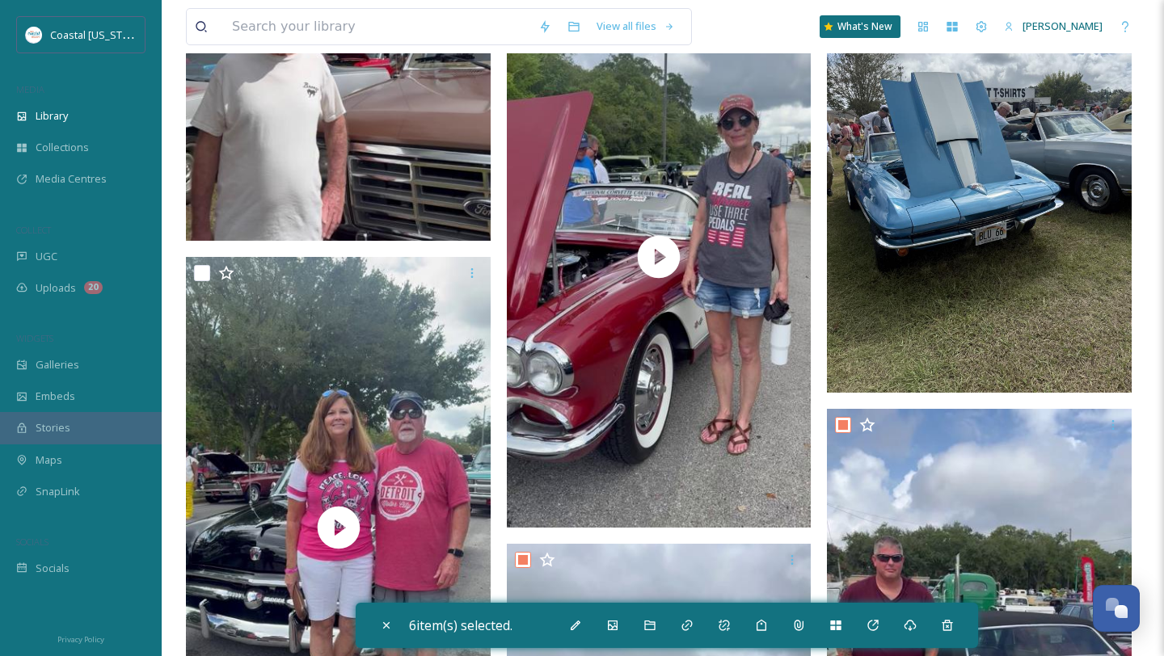
click at [206, 267] on input "checkbox" at bounding box center [202, 273] width 16 height 16
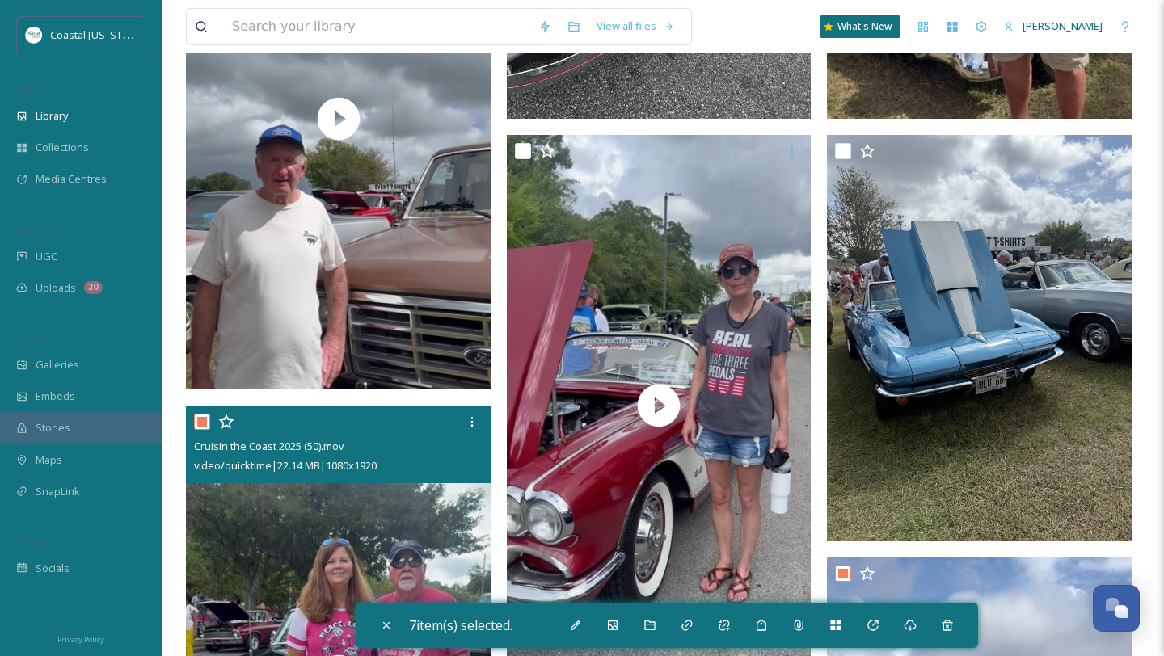
scroll to position [1997, 0]
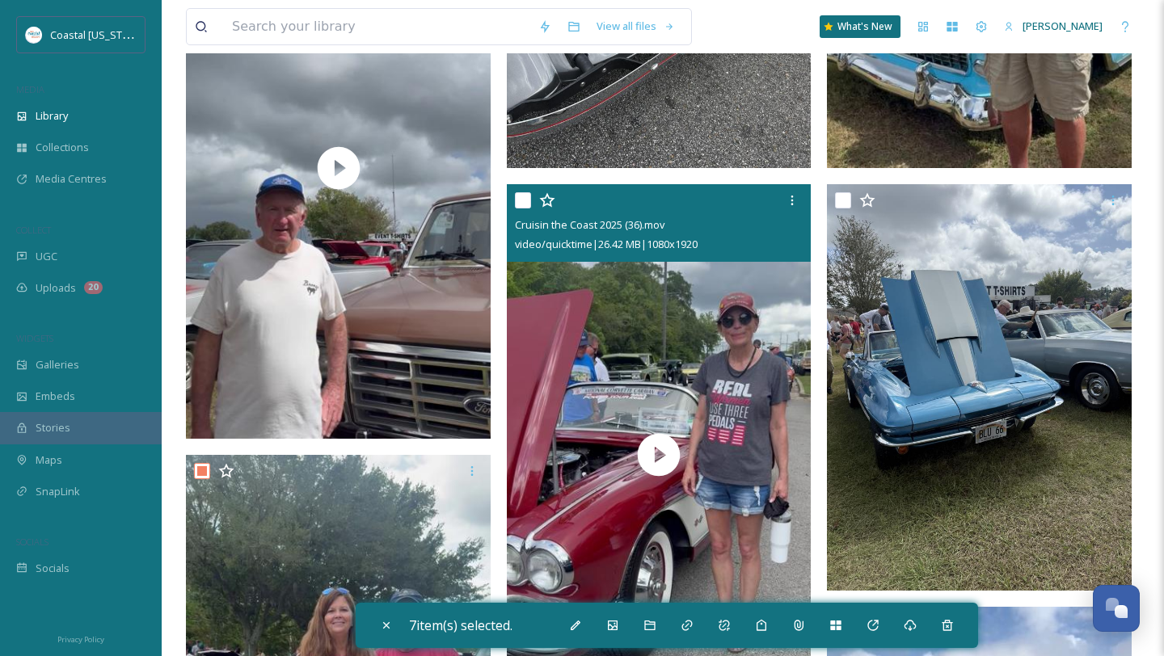
click at [527, 202] on input "checkbox" at bounding box center [523, 200] width 16 height 16
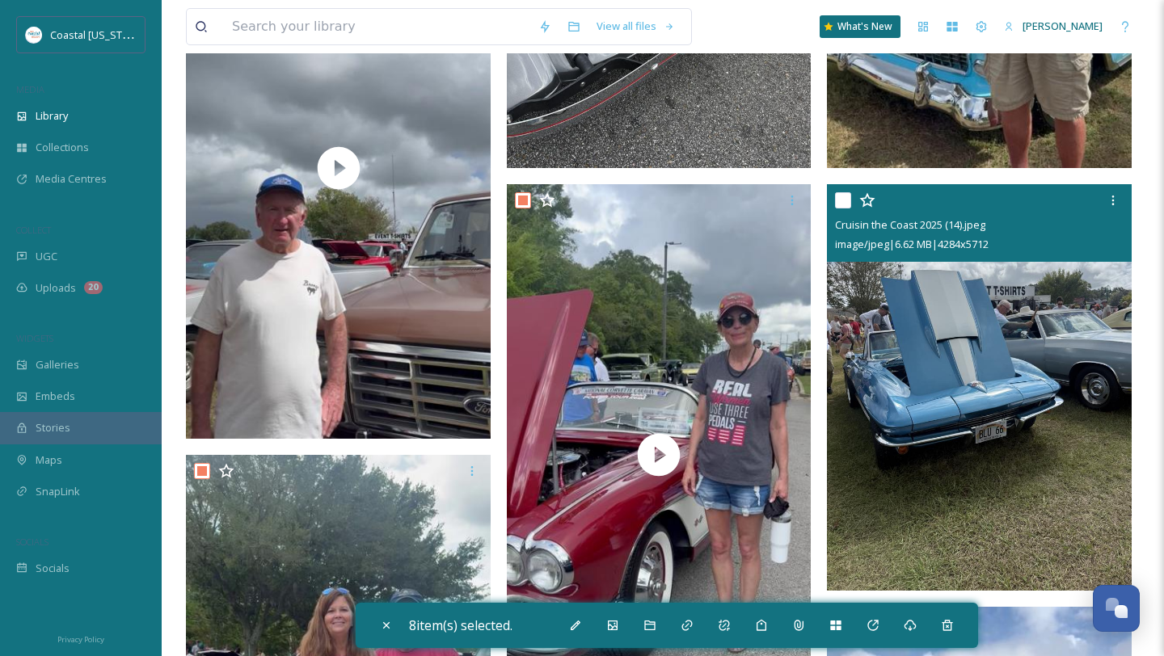
click at [837, 203] on input "checkbox" at bounding box center [843, 200] width 16 height 16
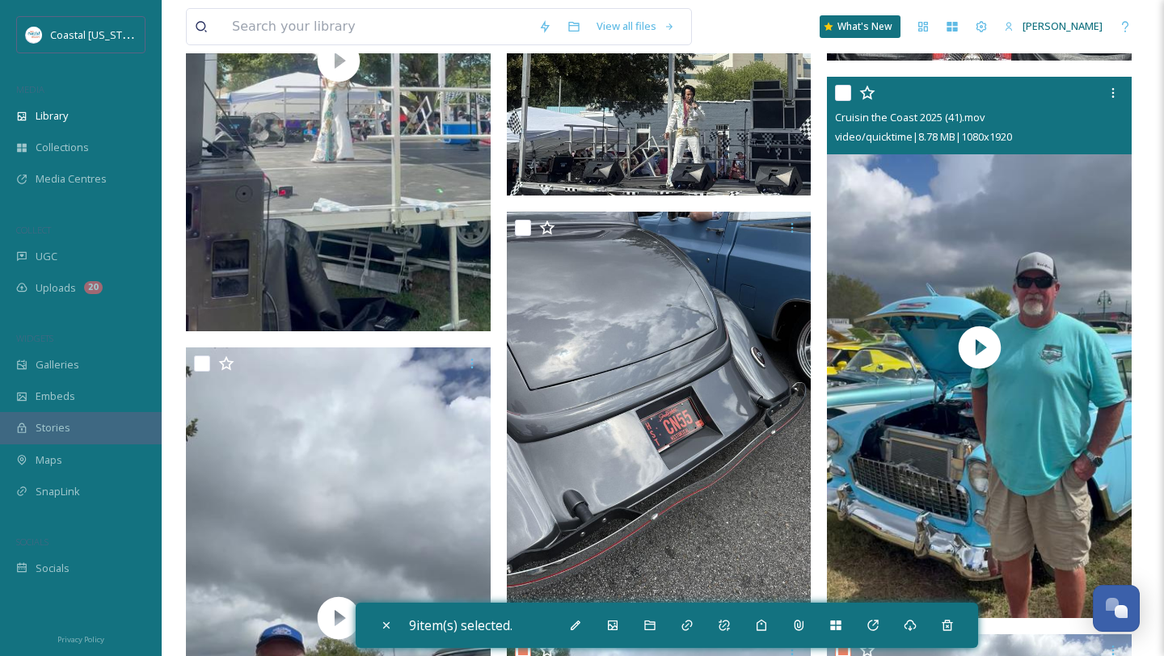
scroll to position [1519, 0]
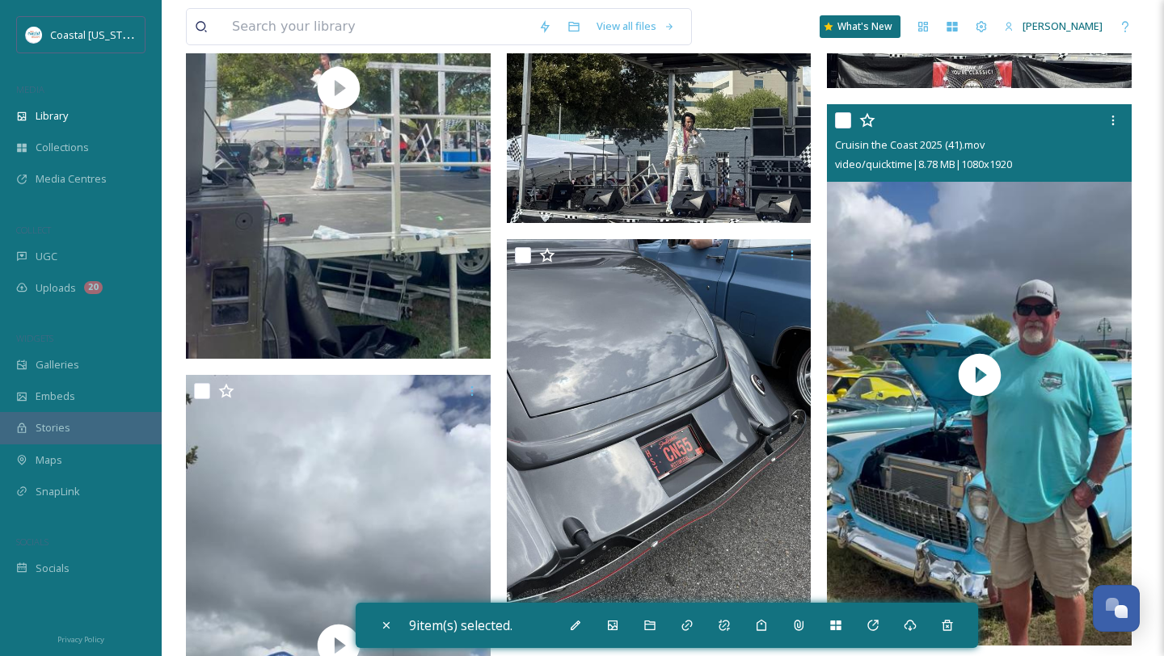
click at [844, 118] on input "checkbox" at bounding box center [843, 120] width 16 height 16
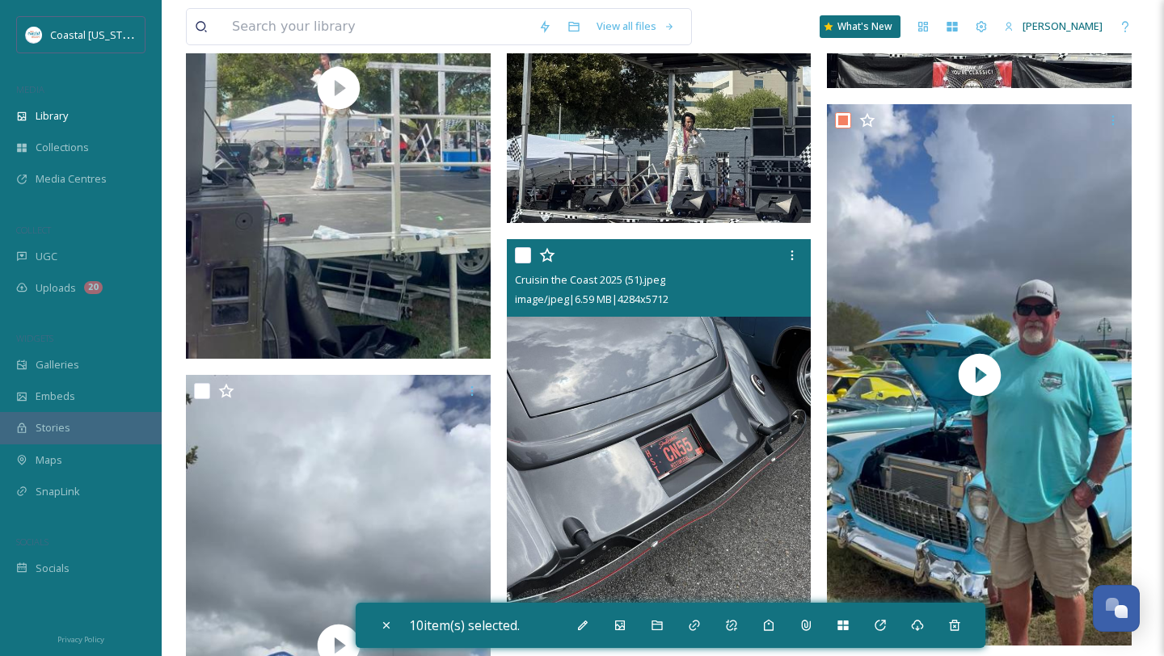
click at [524, 251] on input "checkbox" at bounding box center [523, 255] width 16 height 16
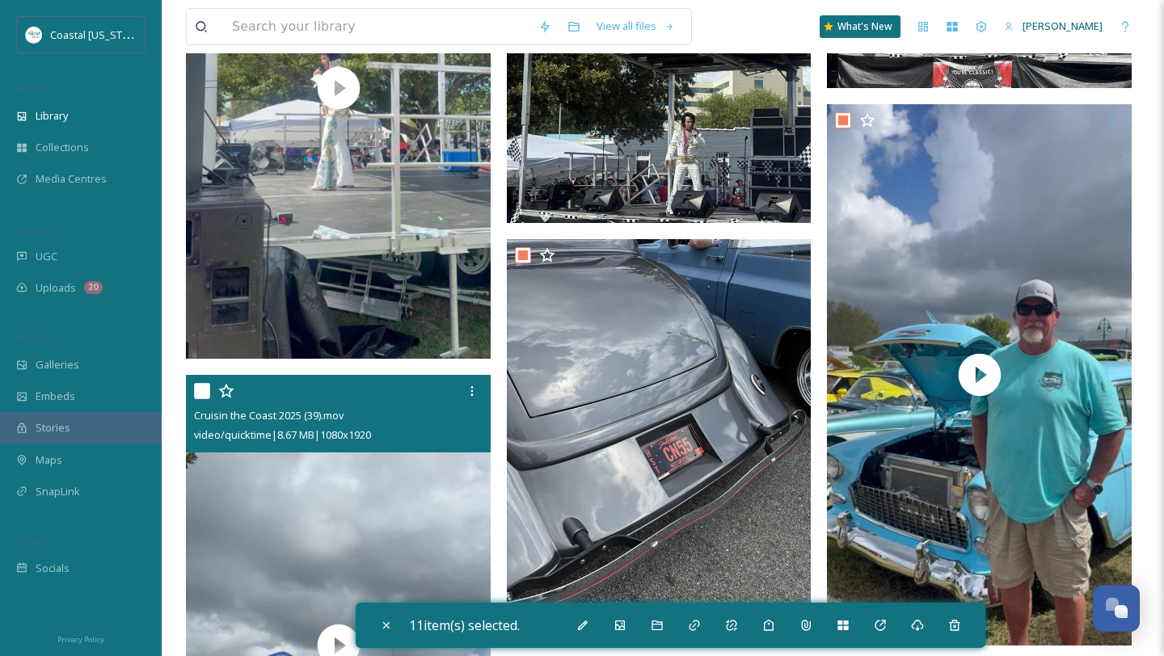
click at [207, 392] on input "checkbox" at bounding box center [202, 391] width 16 height 16
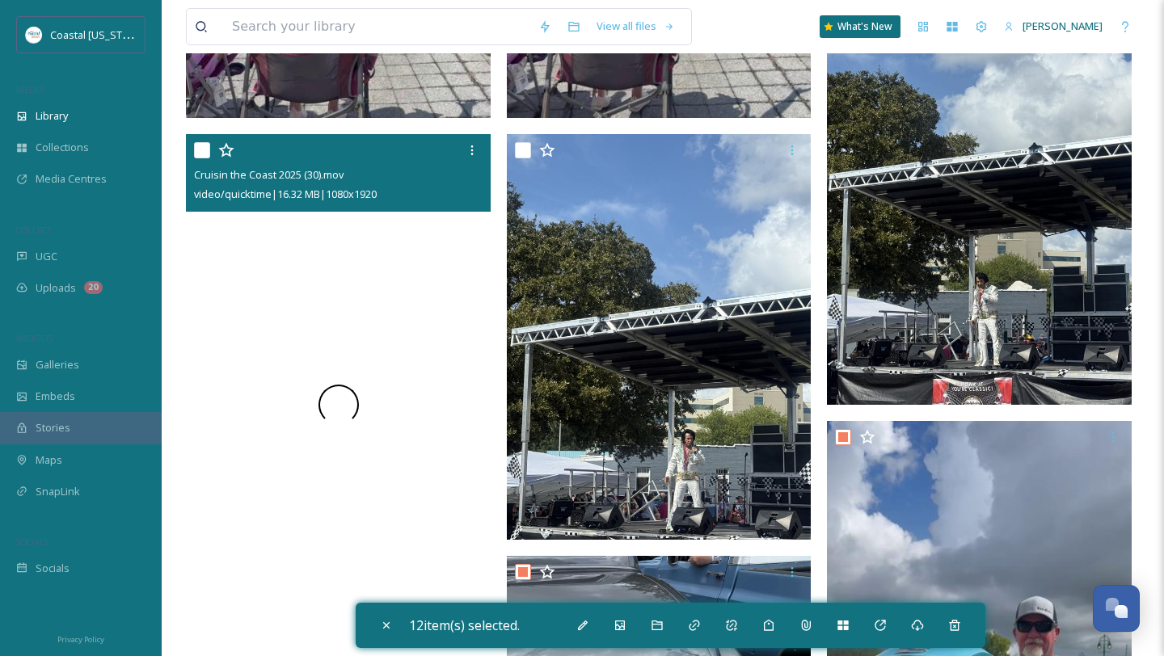
scroll to position [1158, 0]
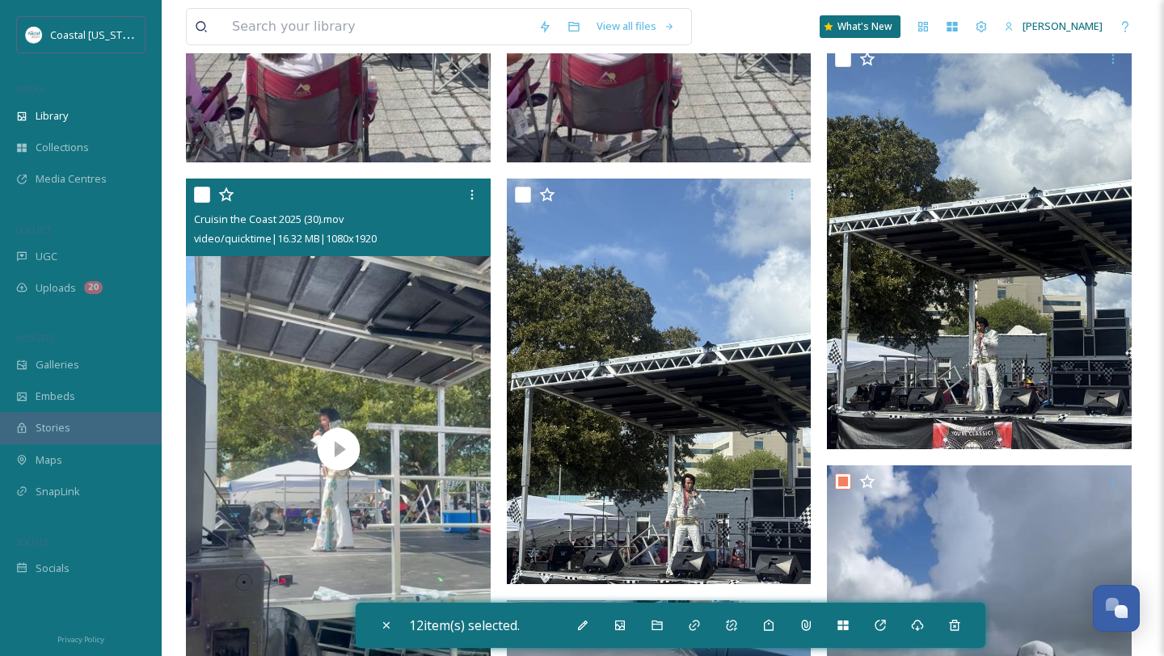
click at [200, 197] on input "checkbox" at bounding box center [202, 195] width 16 height 16
click at [209, 189] on input "checkbox" at bounding box center [202, 195] width 16 height 16
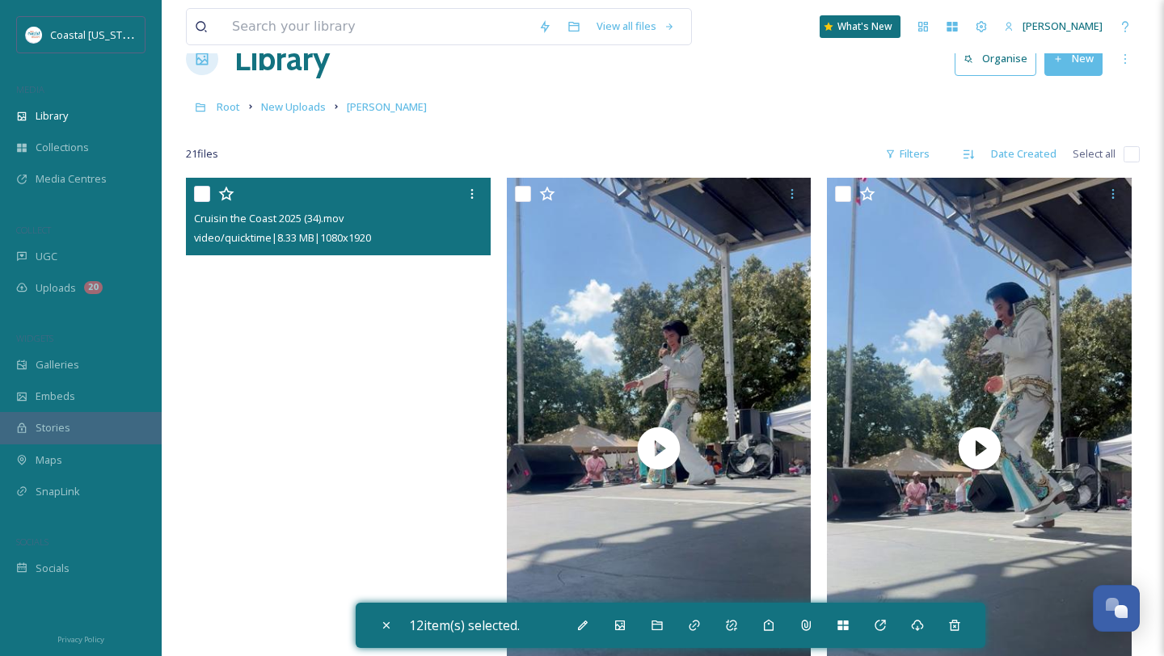
scroll to position [0, 0]
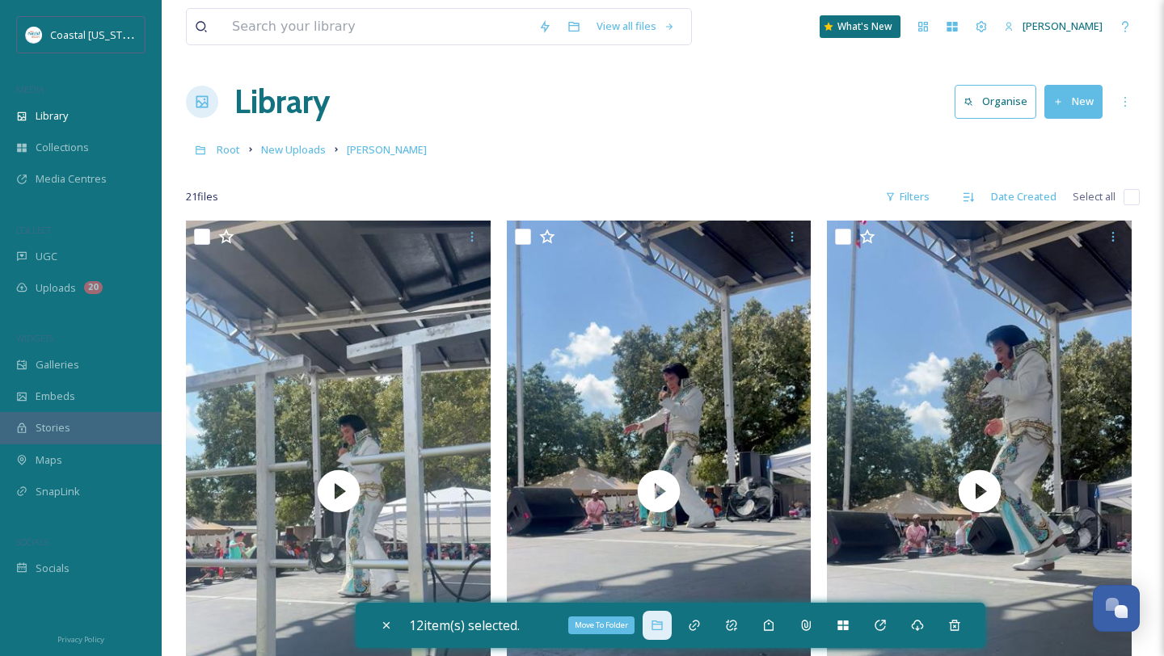
click at [660, 621] on icon at bounding box center [656, 626] width 11 height 10
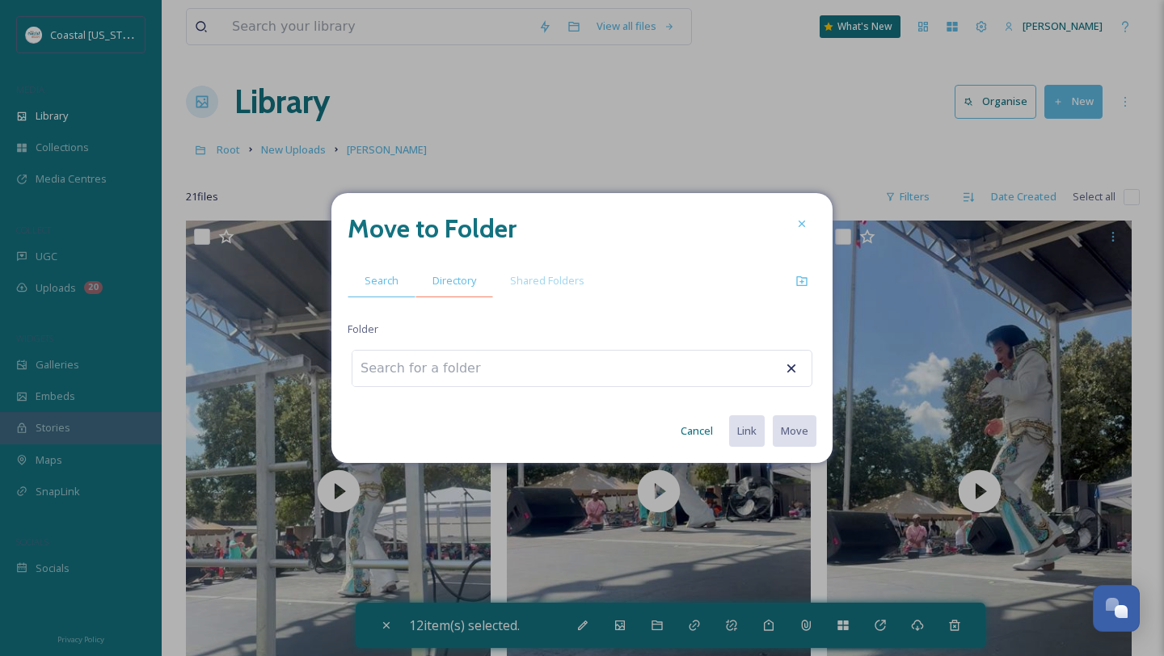
click at [452, 278] on span "Directory" at bounding box center [454, 280] width 44 height 15
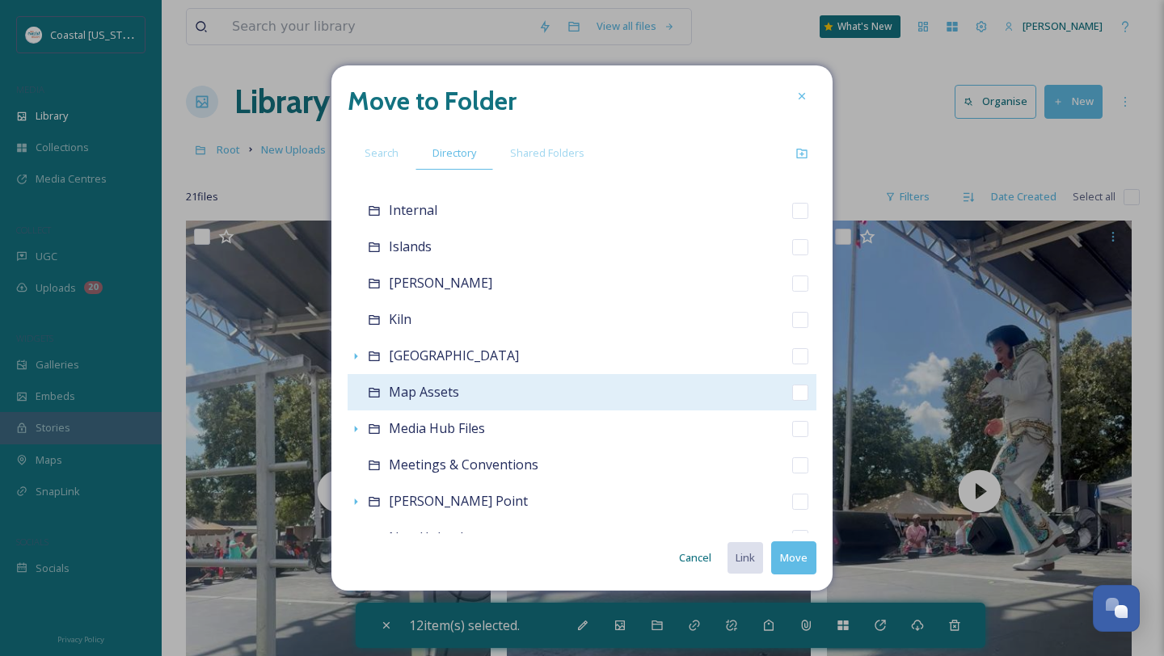
scroll to position [418, 0]
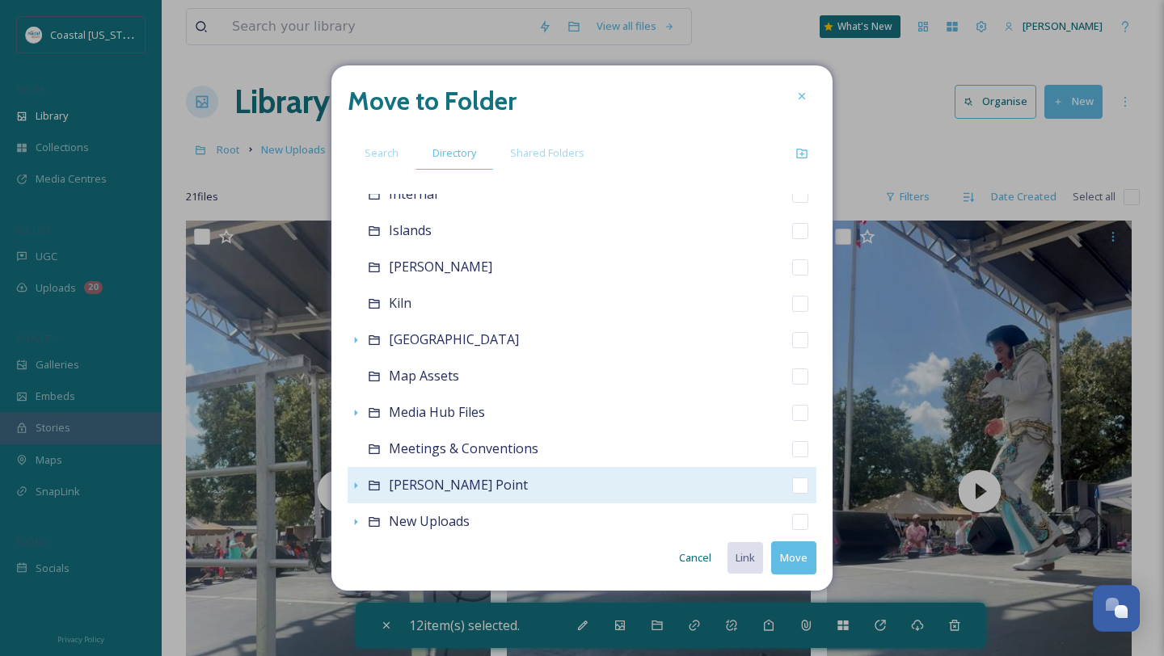
click at [406, 487] on span "[PERSON_NAME] Point" at bounding box center [458, 485] width 139 height 18
click at [377, 486] on icon at bounding box center [374, 485] width 13 height 13
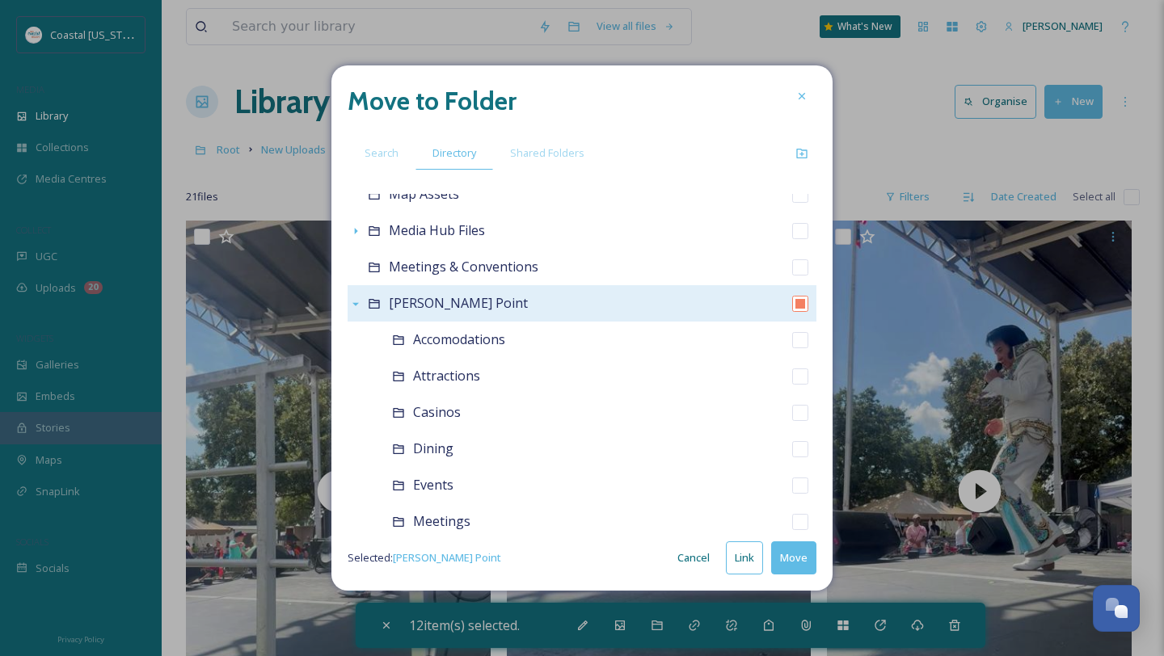
scroll to position [655, 0]
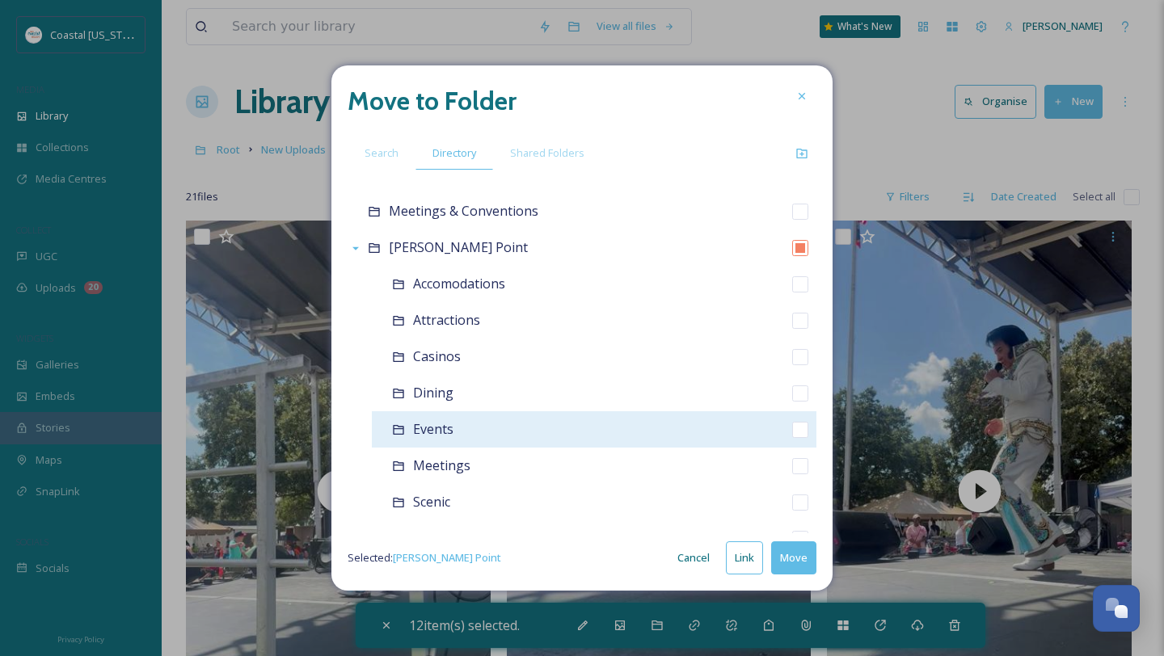
click at [475, 439] on div "Events" at bounding box center [594, 429] width 444 height 36
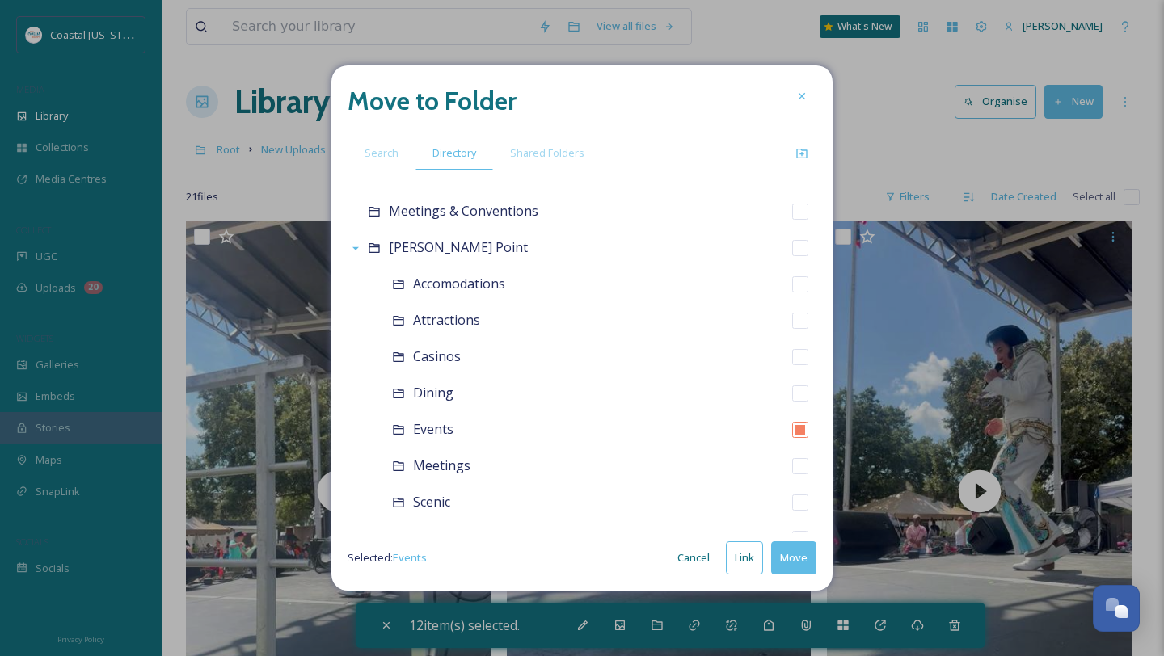
click at [802, 557] on button "Move" at bounding box center [793, 557] width 45 height 33
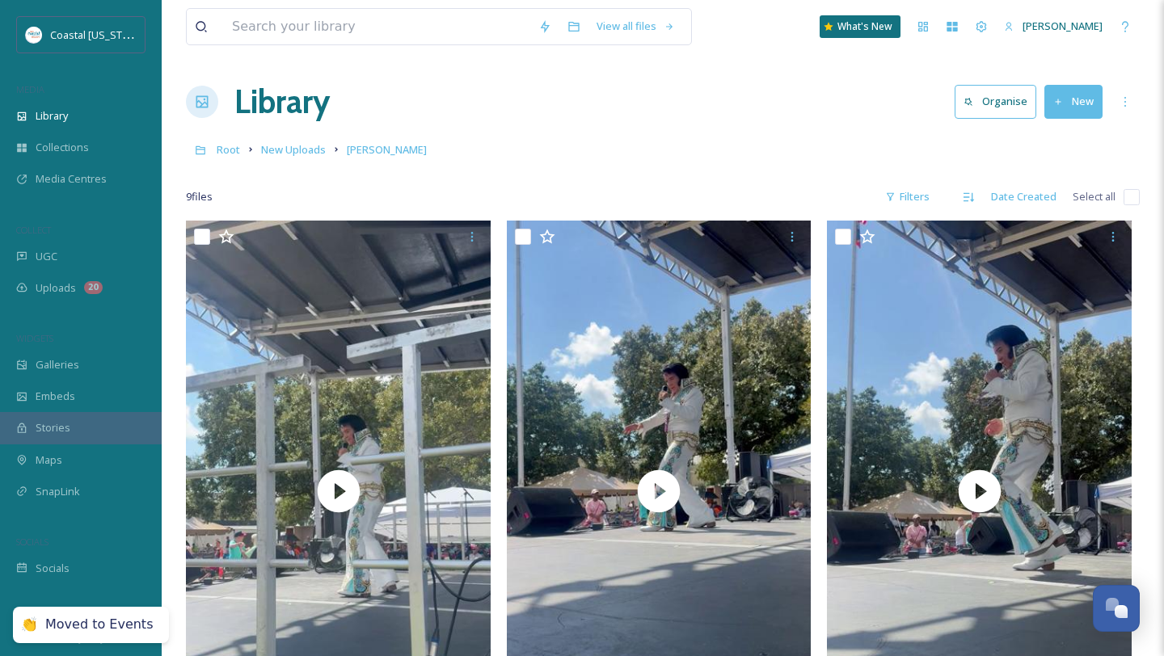
click at [1130, 189] on input "checkbox" at bounding box center [1131, 197] width 16 height 16
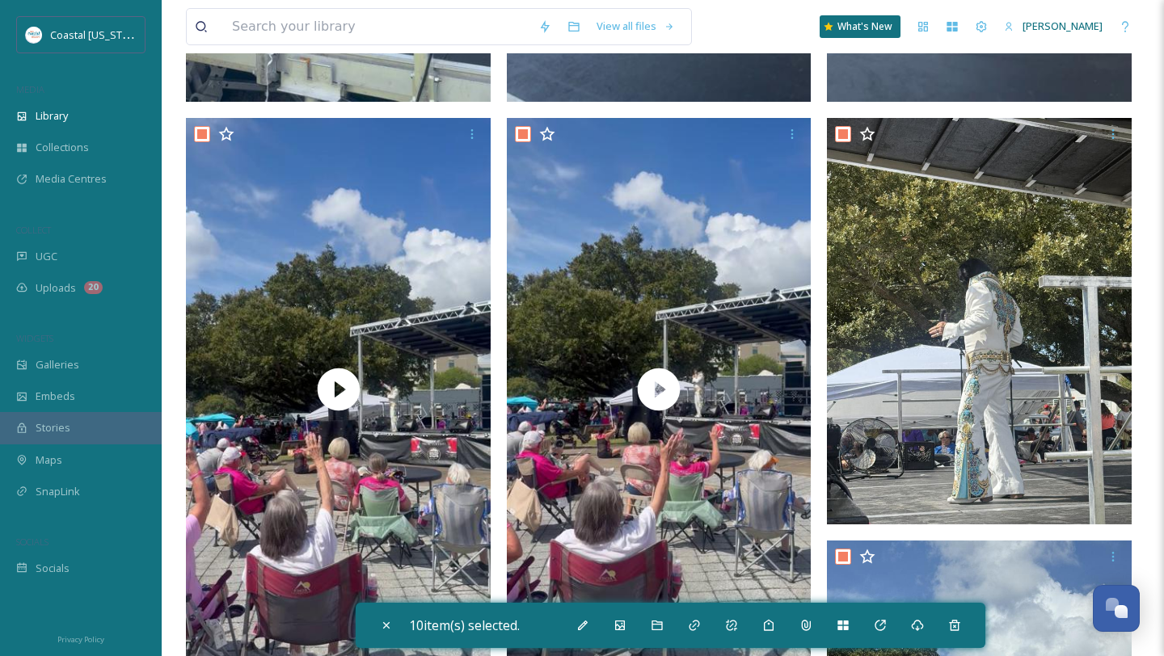
scroll to position [1249, 0]
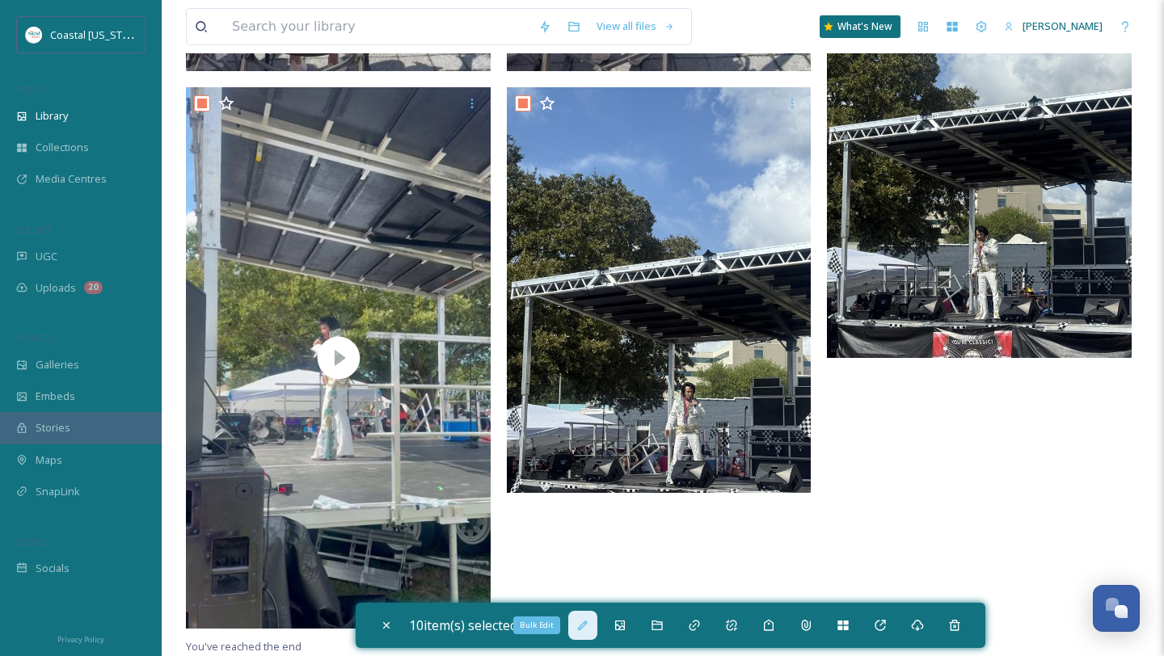
click at [588, 625] on icon at bounding box center [582, 625] width 13 height 13
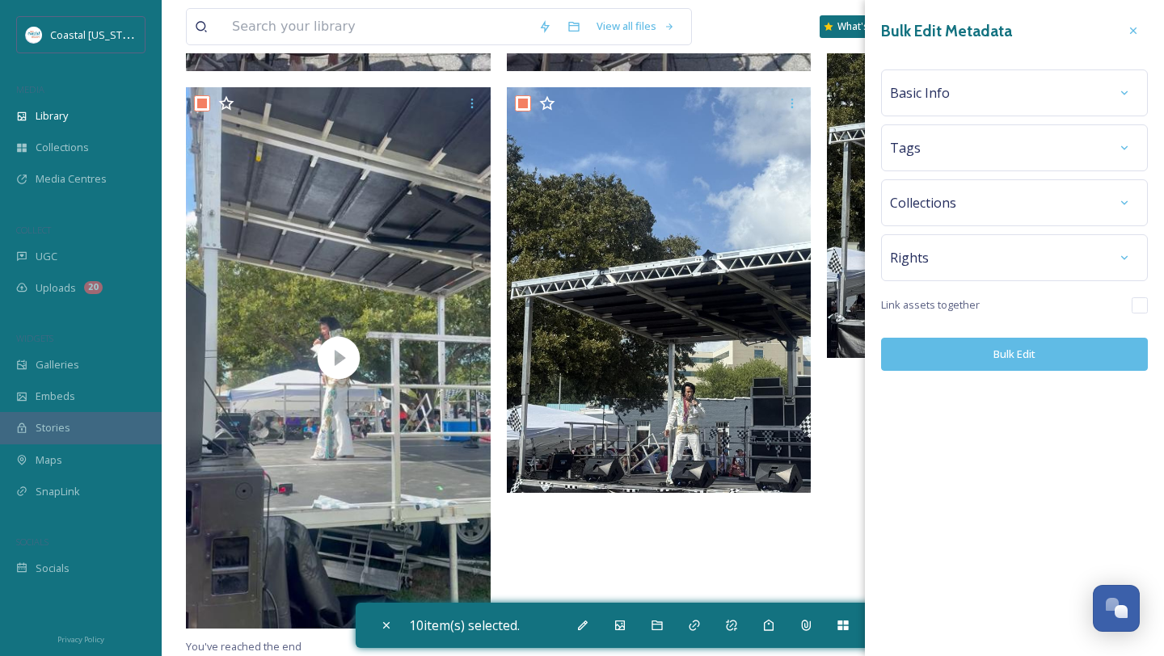
click at [980, 87] on div "Basic Info" at bounding box center [1014, 92] width 249 height 29
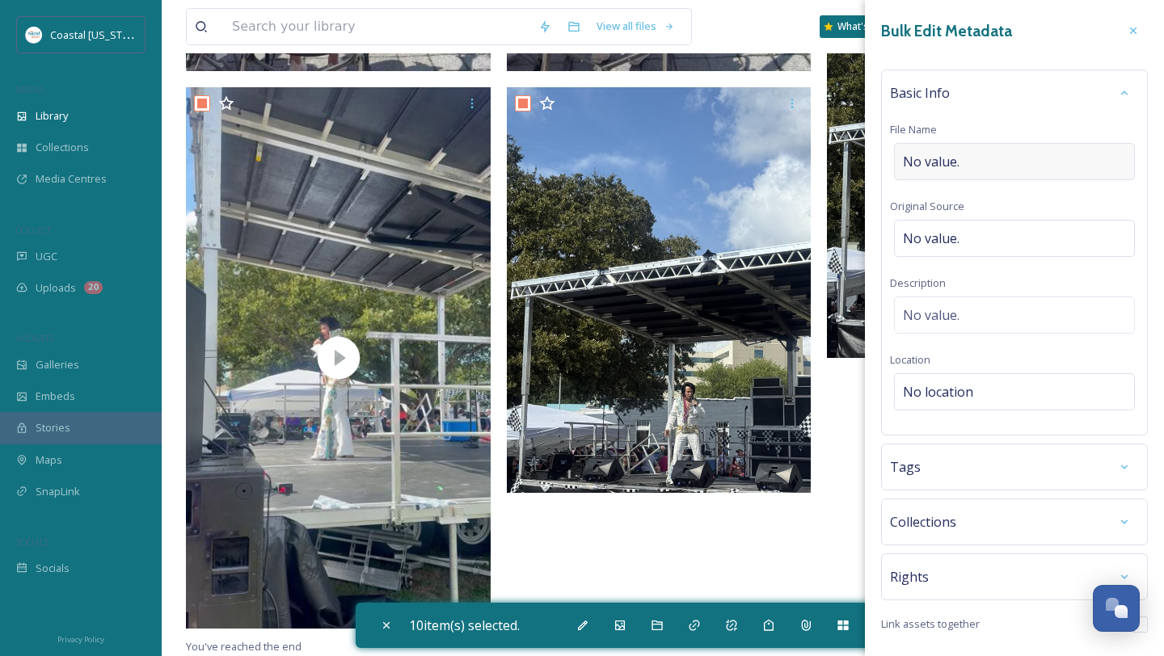
click at [955, 151] on div "No value." at bounding box center [1014, 161] width 241 height 37
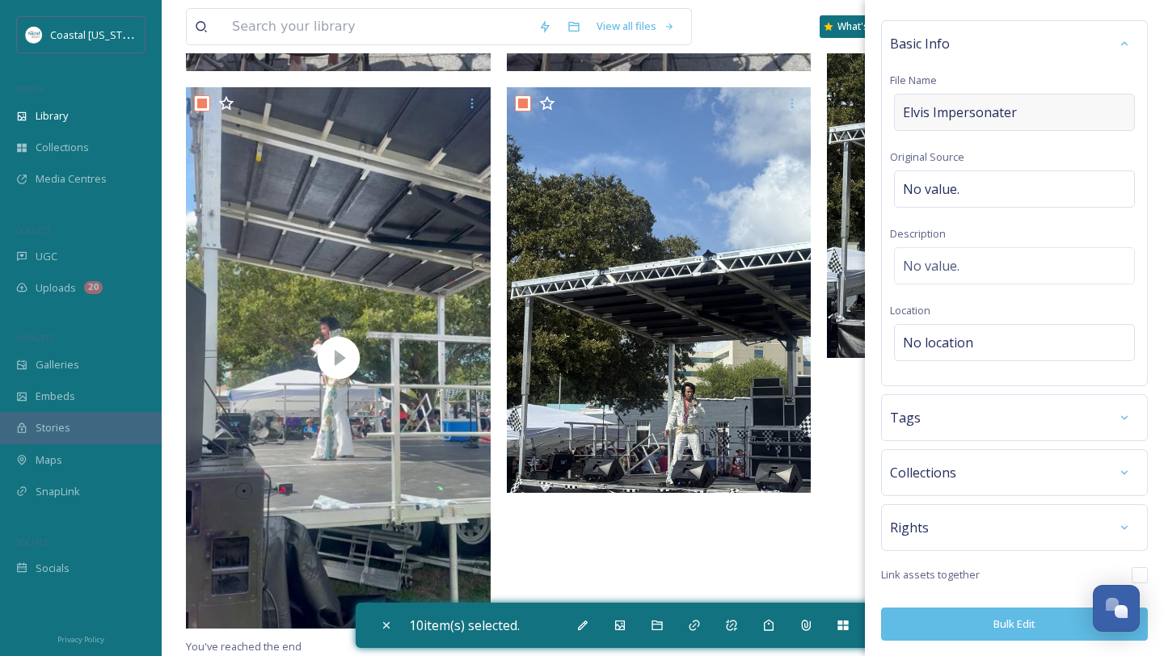
click at [1038, 106] on div "Elvis Impersonater" at bounding box center [1014, 112] width 241 height 37
click at [976, 110] on input "Elvis Impersonater Cr" at bounding box center [1014, 117] width 249 height 37
click at [1037, 117] on input "Elvis Impersonator Cr" at bounding box center [1014, 117] width 249 height 37
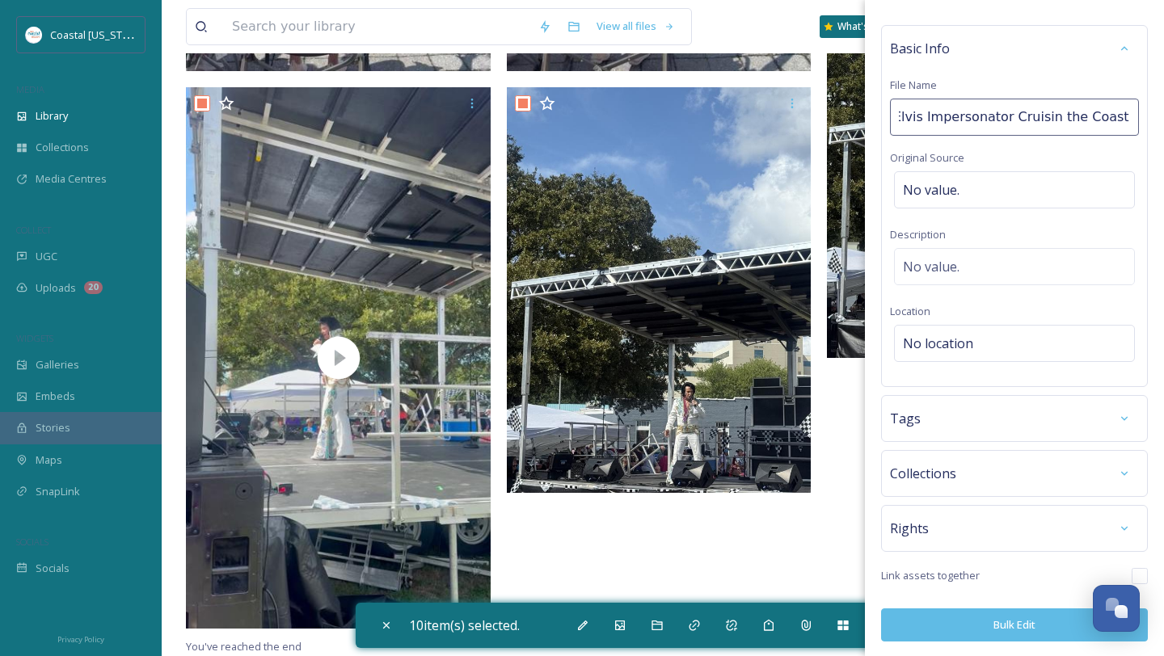
scroll to position [0, 14]
click at [940, 416] on div "Bulk Edit Metadata Basic Info File Name Elvis Impersonator Cruisin the Coast 20…" at bounding box center [1014, 307] width 299 height 702
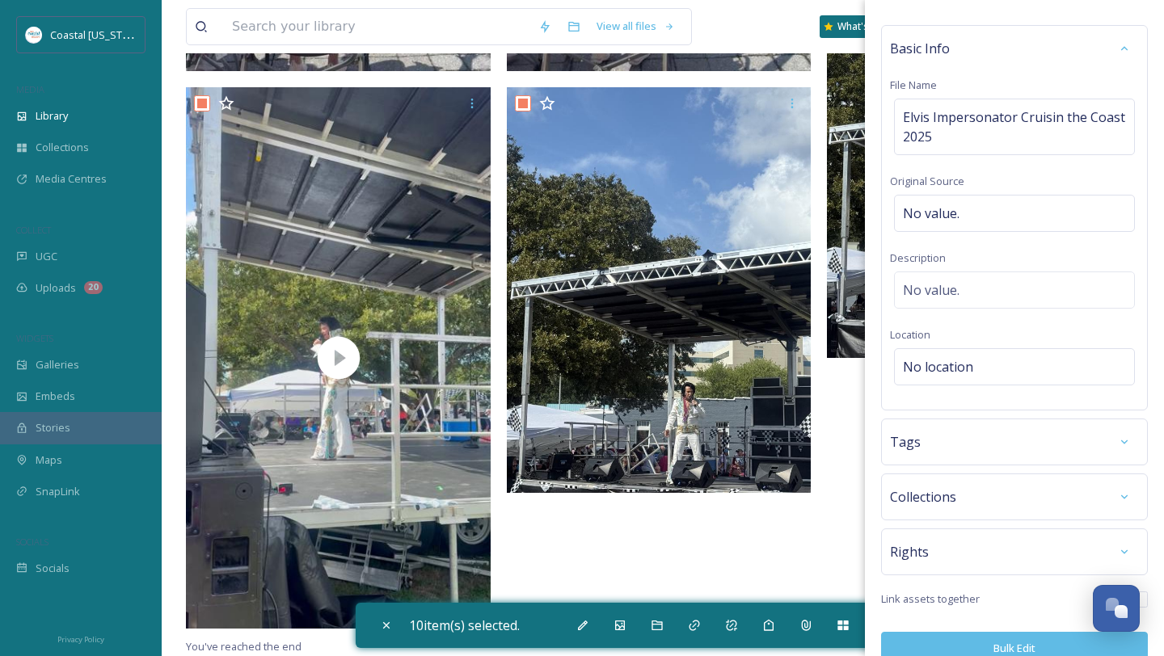
click at [940, 438] on div "Tags" at bounding box center [1014, 442] width 249 height 29
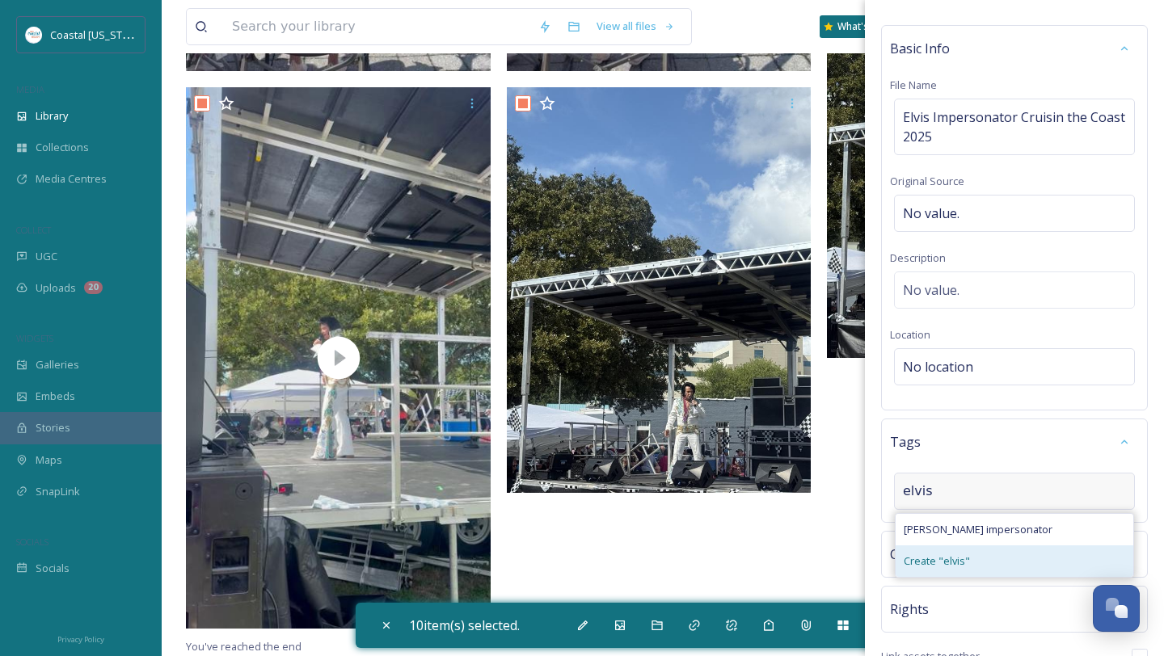
click at [976, 548] on div "Create " elvis "" at bounding box center [1014, 561] width 238 height 32
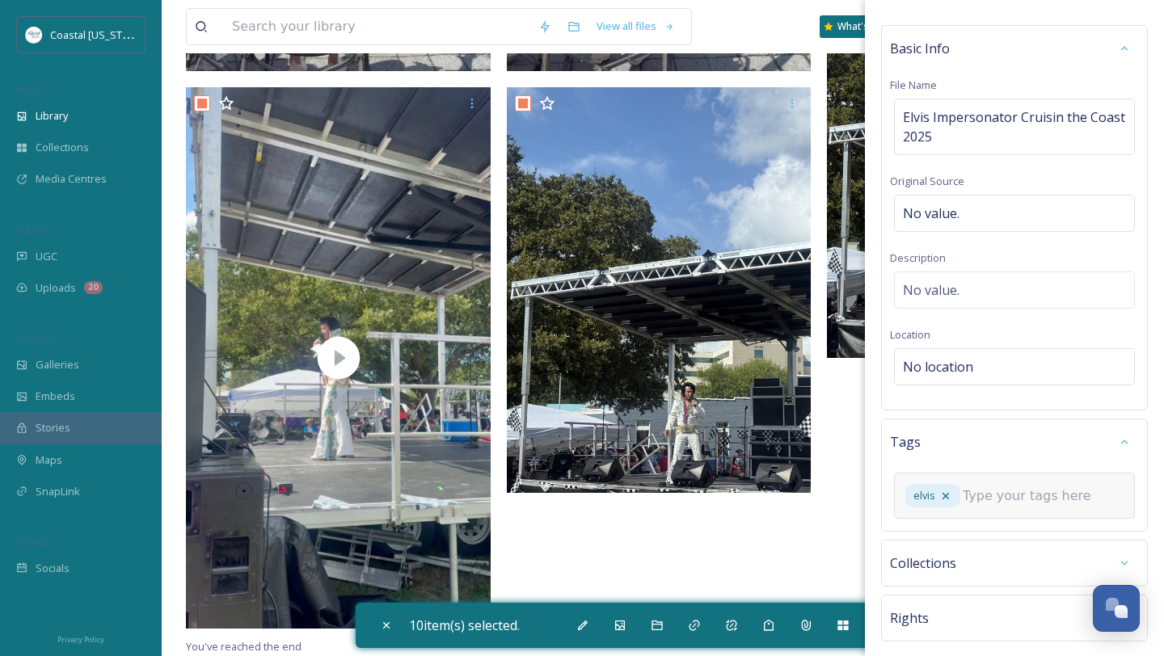
click at [995, 503] on input at bounding box center [1043, 496] width 162 height 19
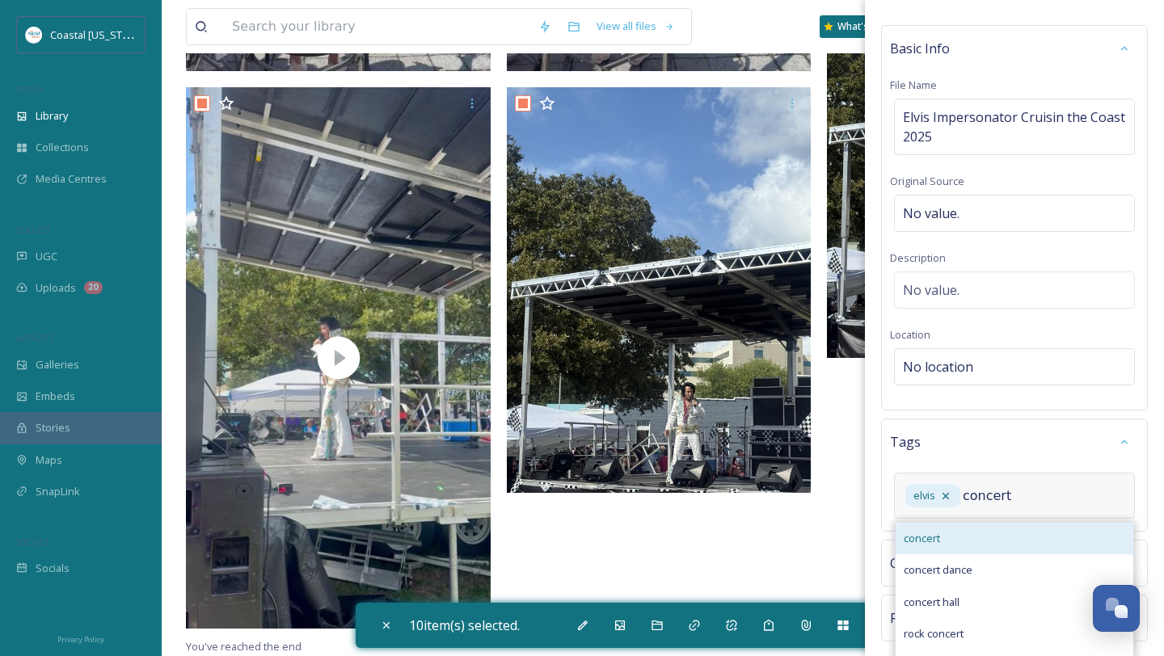
click at [967, 542] on div "concert" at bounding box center [1014, 539] width 238 height 32
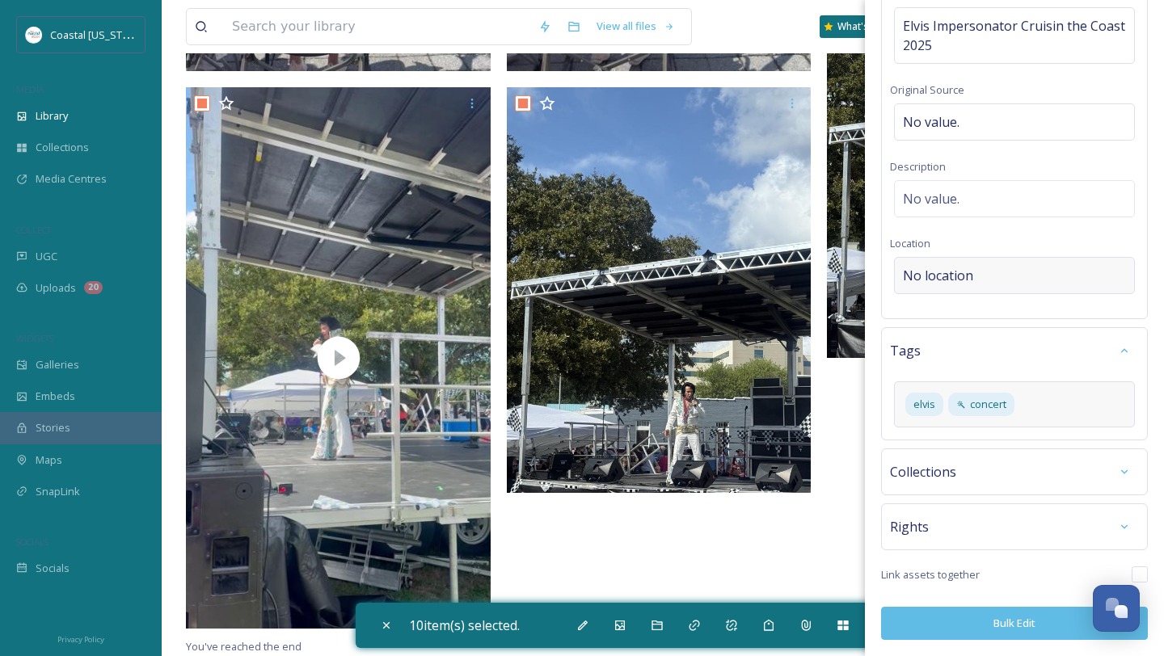
scroll to position [135, 0]
click at [971, 266] on div "No location" at bounding box center [1014, 276] width 241 height 37
click at [971, 268] on input at bounding box center [1014, 277] width 239 height 36
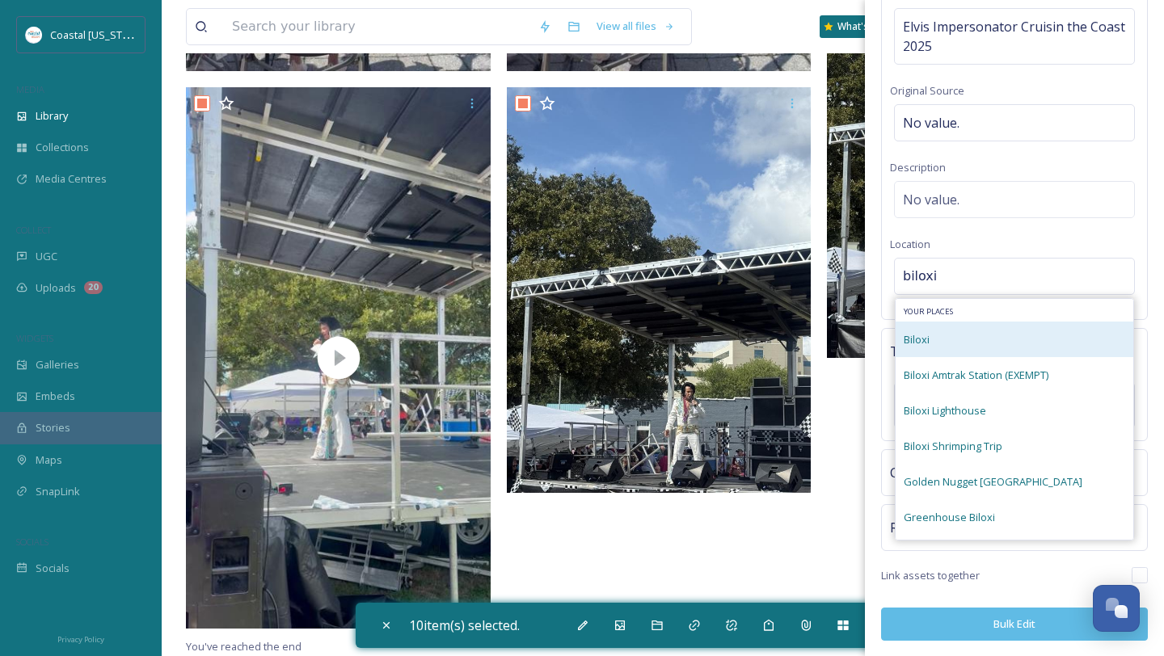
click at [941, 346] on div "Biloxi" at bounding box center [1014, 340] width 238 height 36
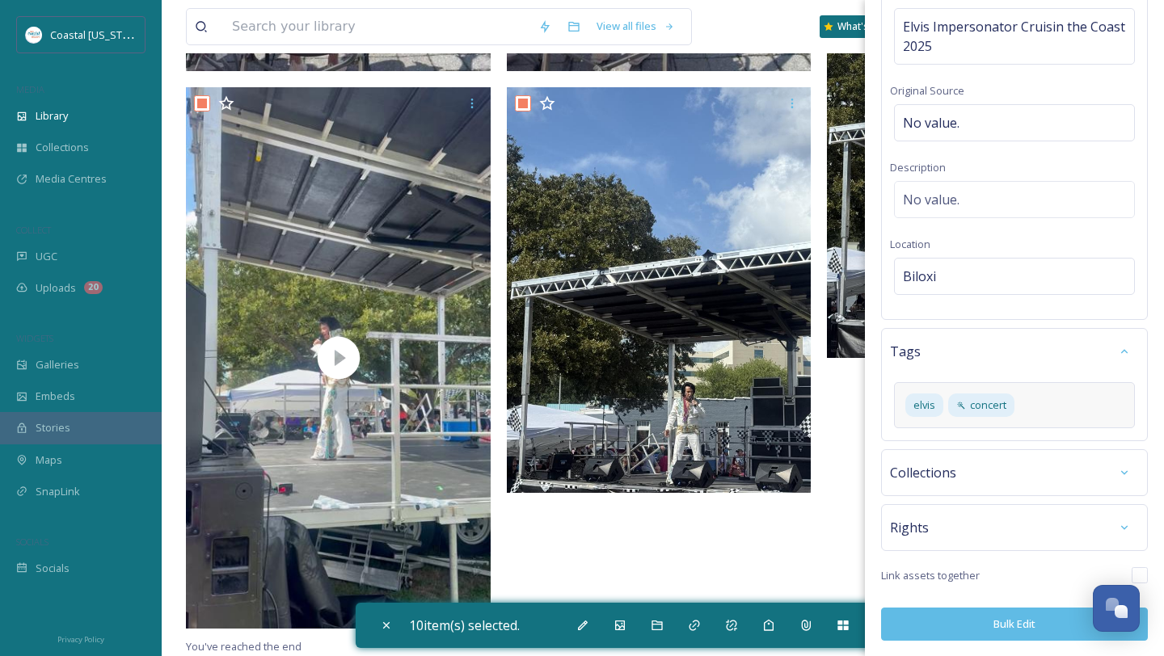
click at [956, 620] on button "Bulk Edit" at bounding box center [1014, 624] width 267 height 33
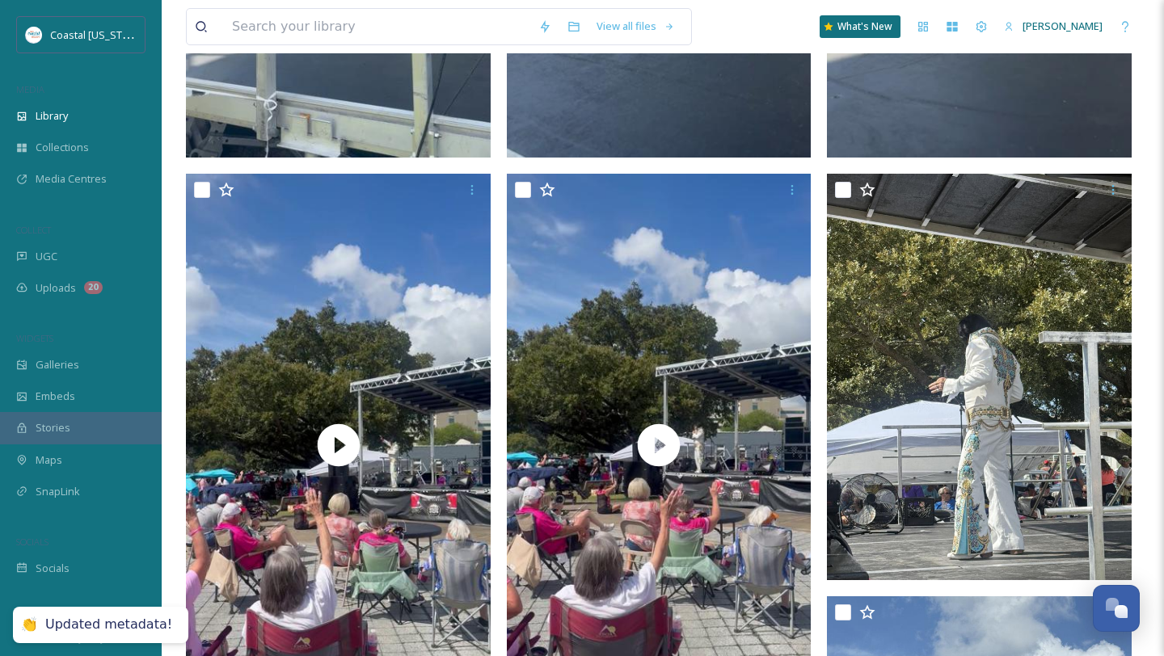
scroll to position [0, 0]
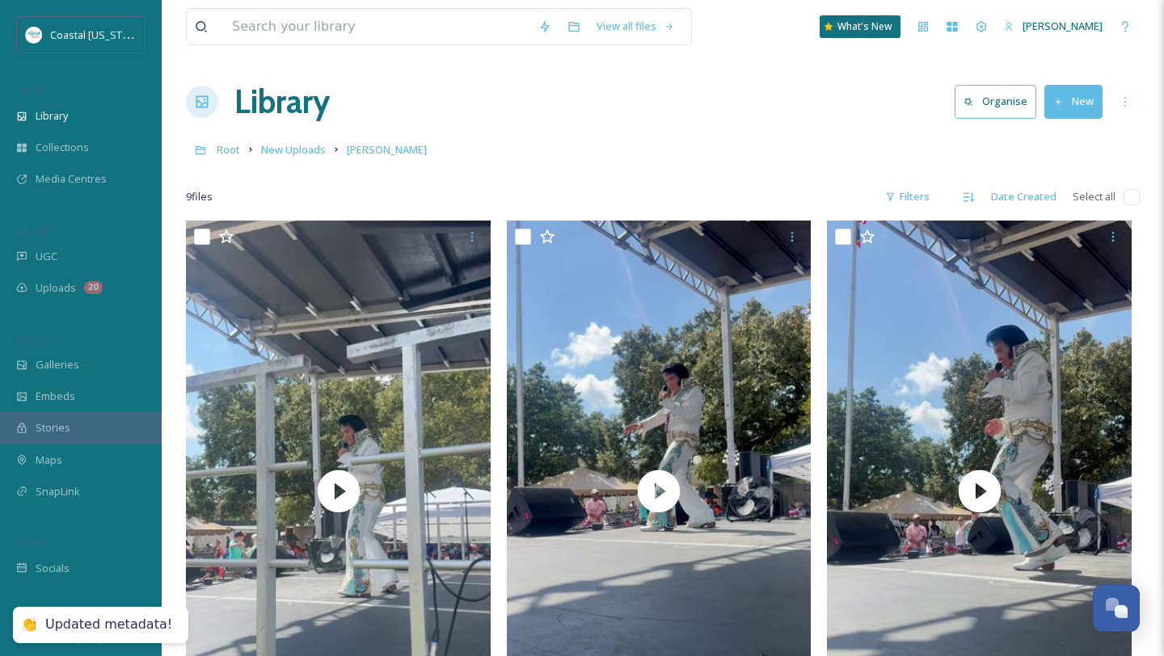
click at [1127, 202] on input "checkbox" at bounding box center [1131, 197] width 16 height 16
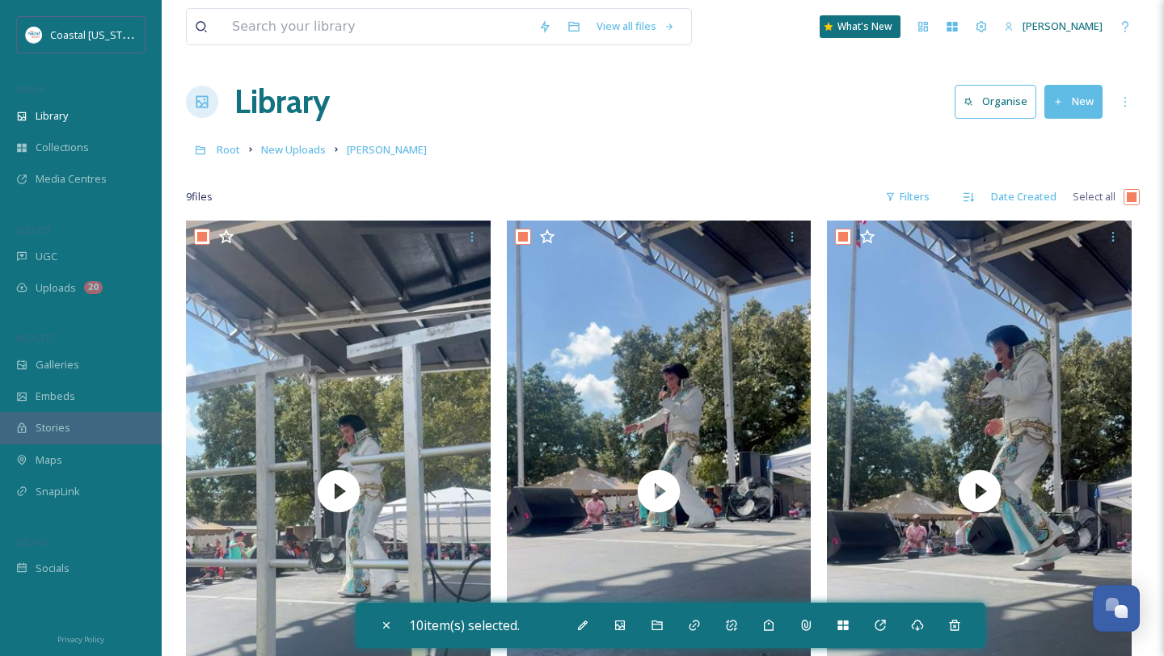
click at [1134, 192] on input "checkbox" at bounding box center [1131, 197] width 16 height 16
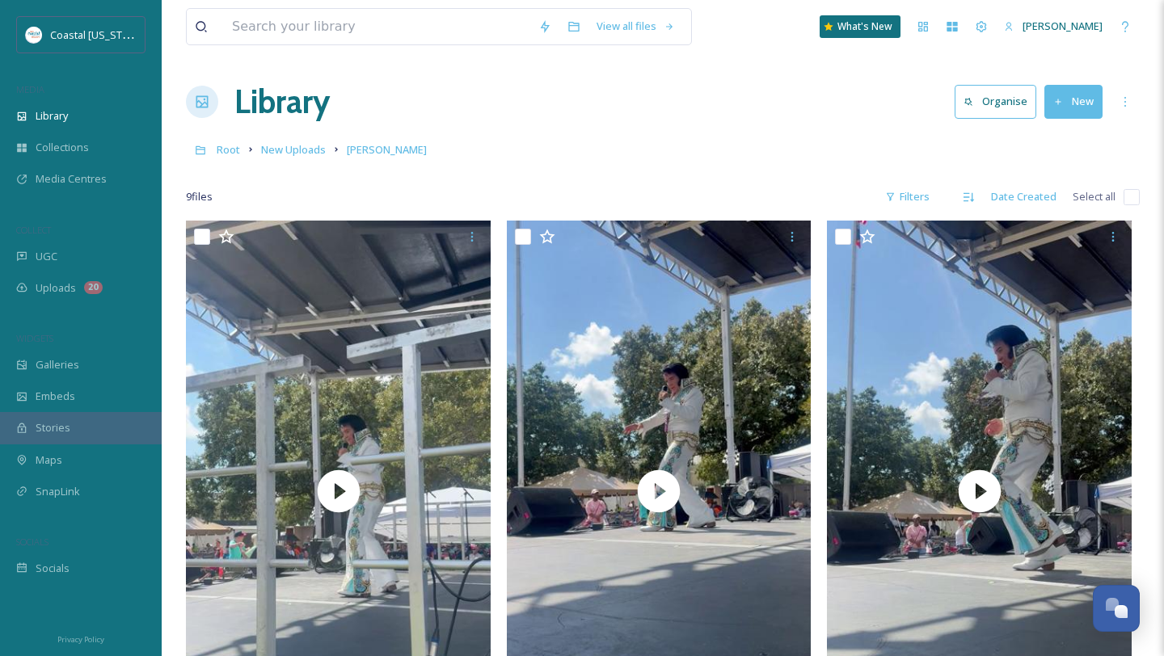
click at [1134, 192] on input "checkbox" at bounding box center [1131, 197] width 16 height 16
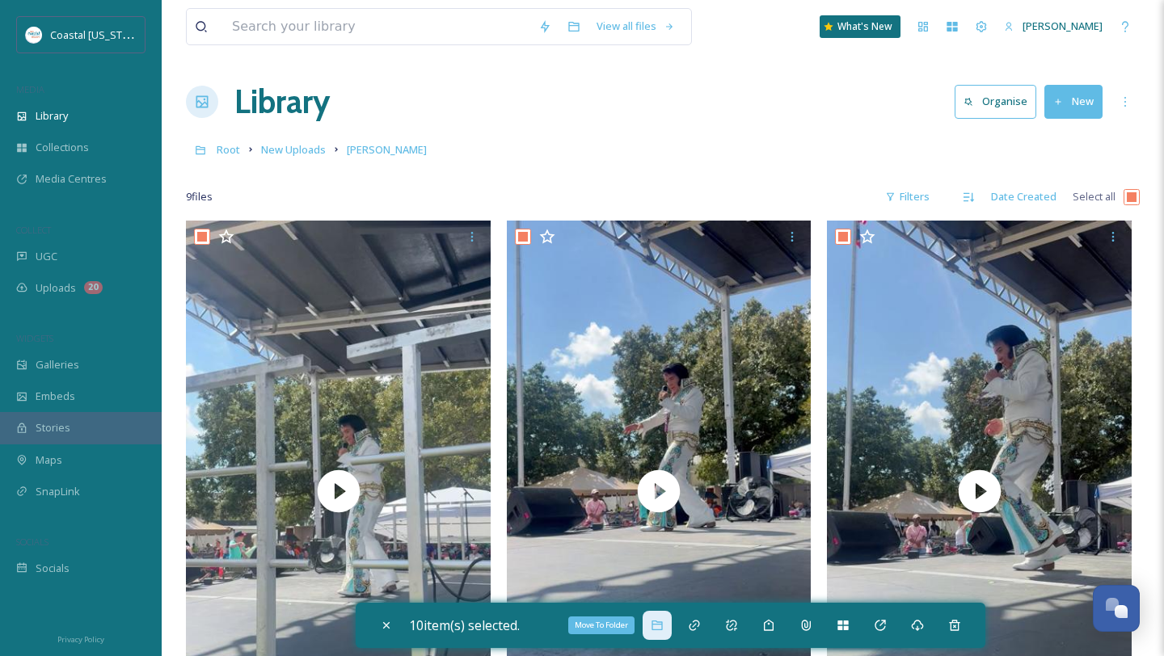
click at [663, 623] on icon at bounding box center [657, 625] width 13 height 13
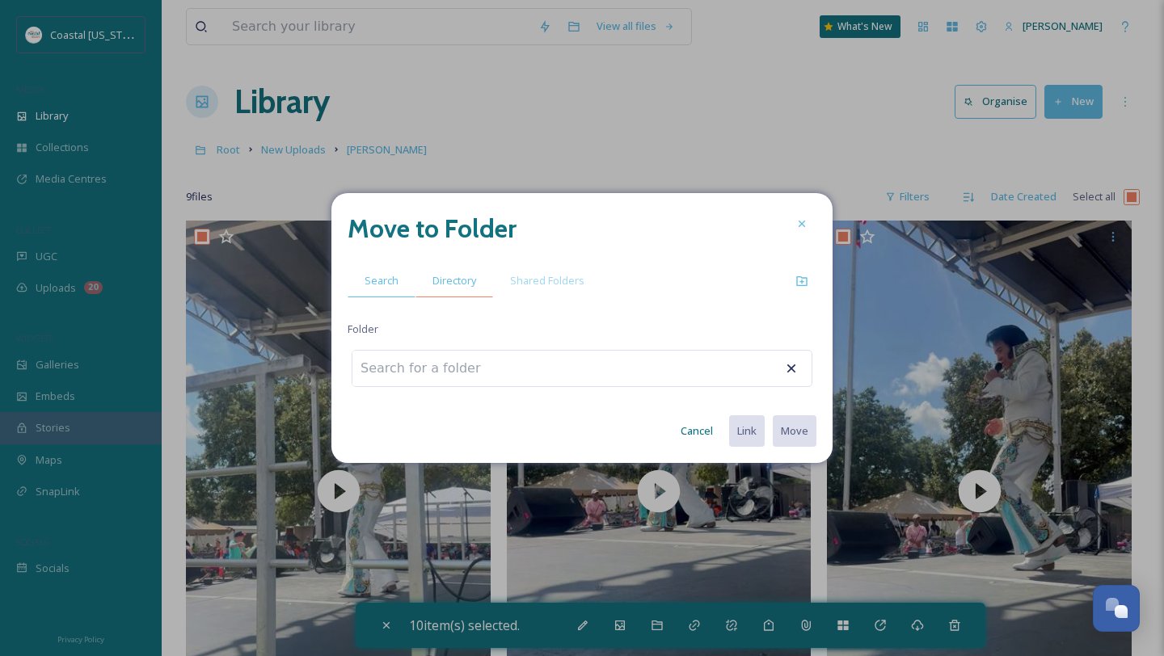
click at [457, 281] on span "Directory" at bounding box center [454, 280] width 44 height 15
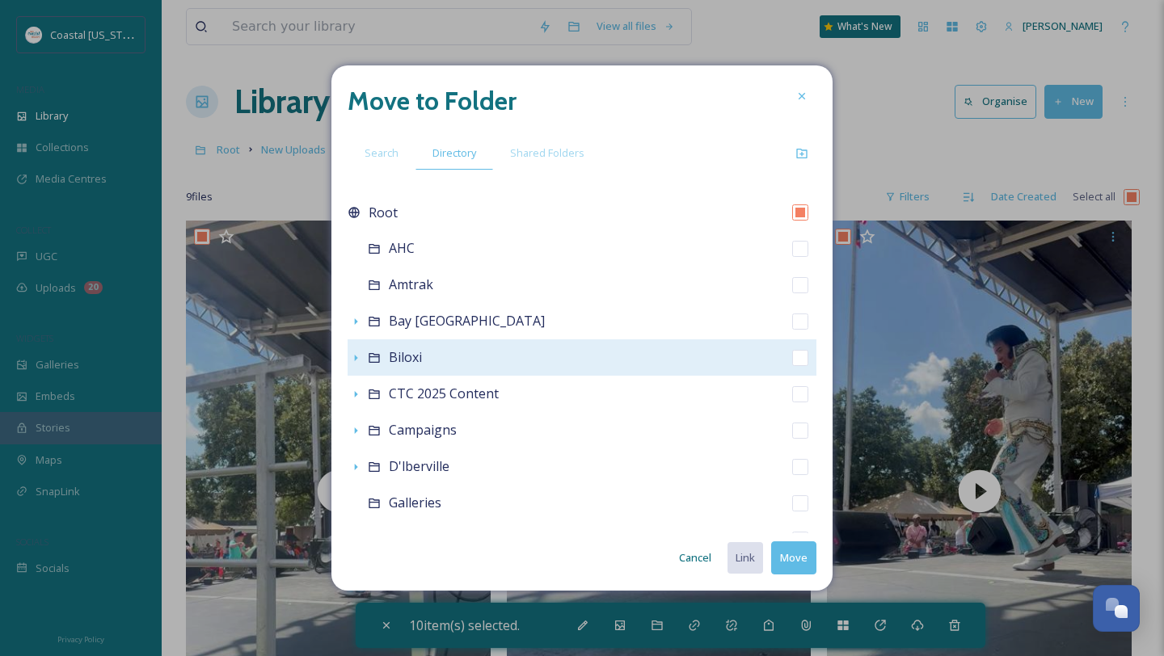
click at [374, 361] on icon at bounding box center [374, 358] width 13 height 13
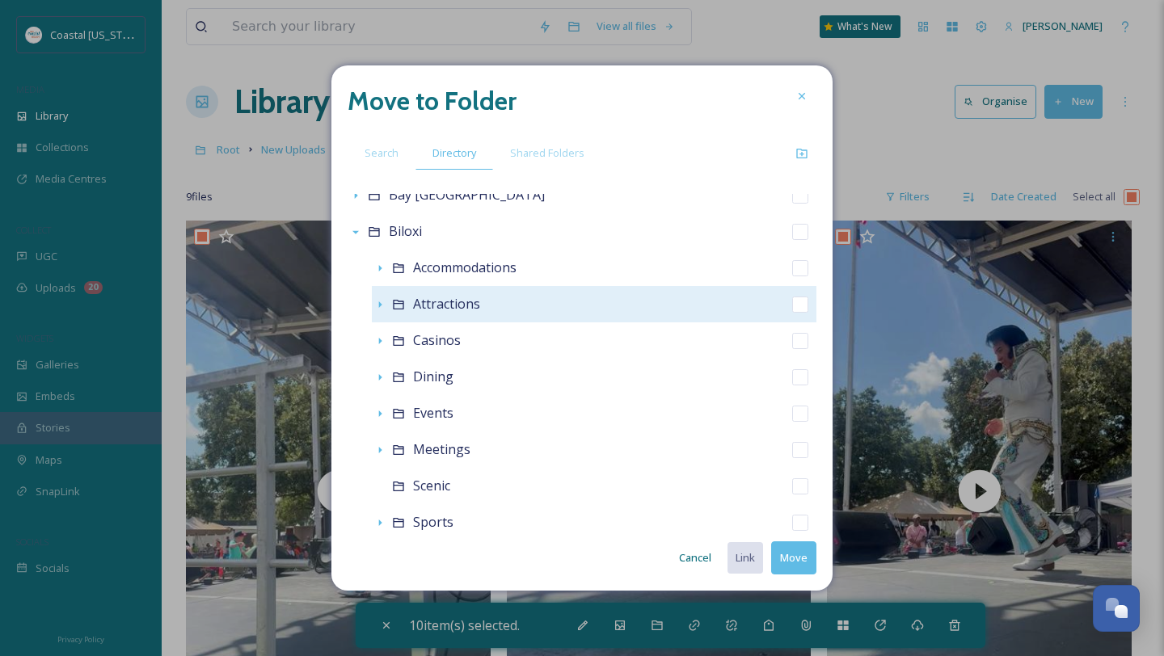
scroll to position [166, 0]
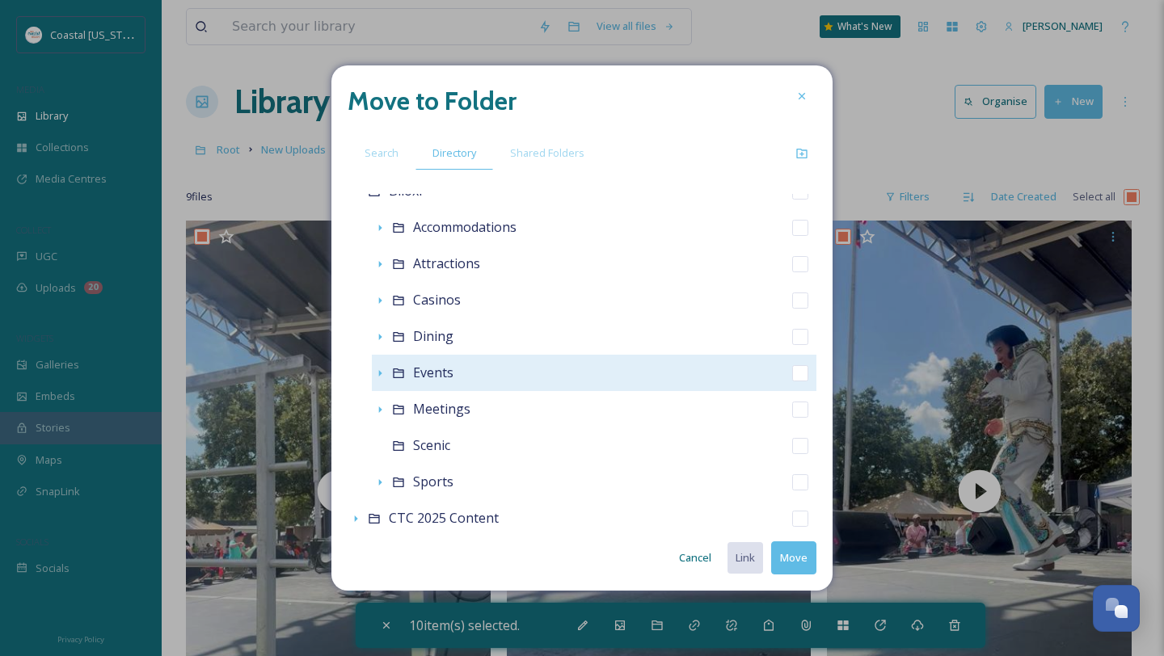
click at [442, 376] on span "Events" at bounding box center [433, 373] width 40 height 18
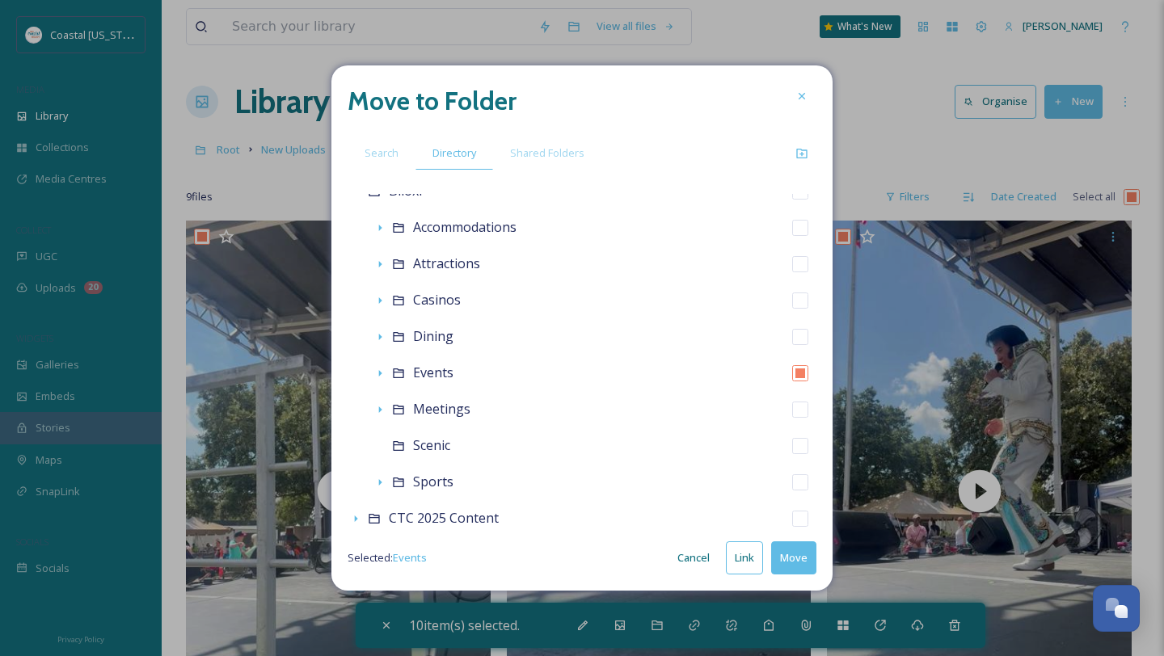
click at [797, 563] on button "Move" at bounding box center [793, 557] width 45 height 33
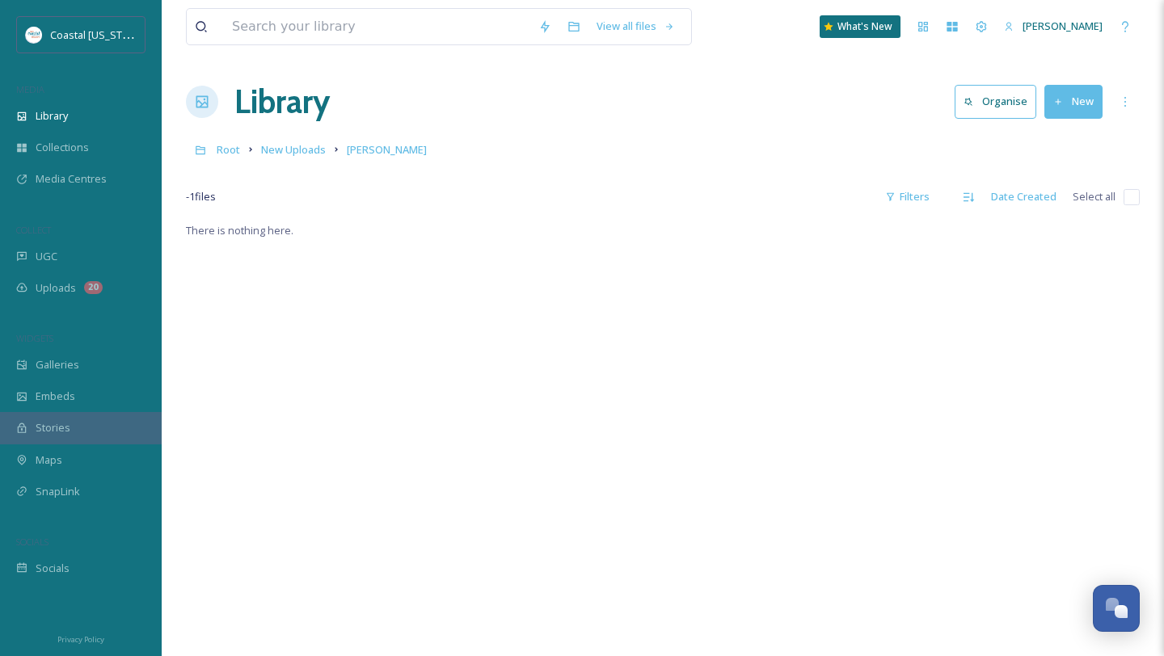
scroll to position [221, 0]
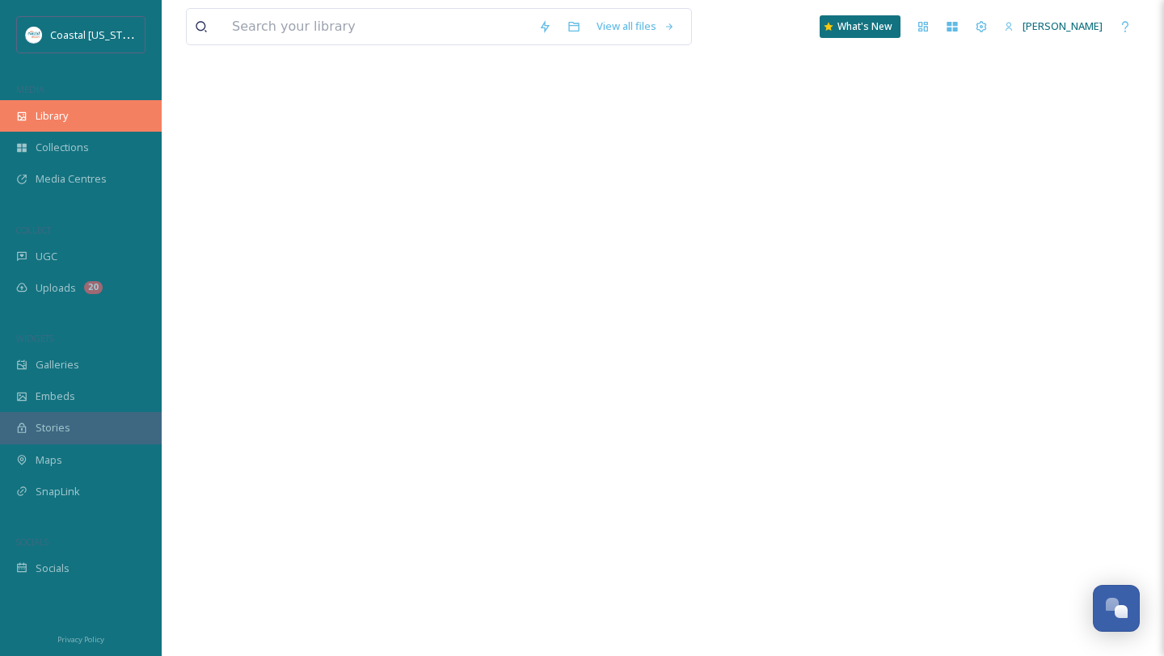
click at [69, 104] on div "Library" at bounding box center [81, 116] width 162 height 32
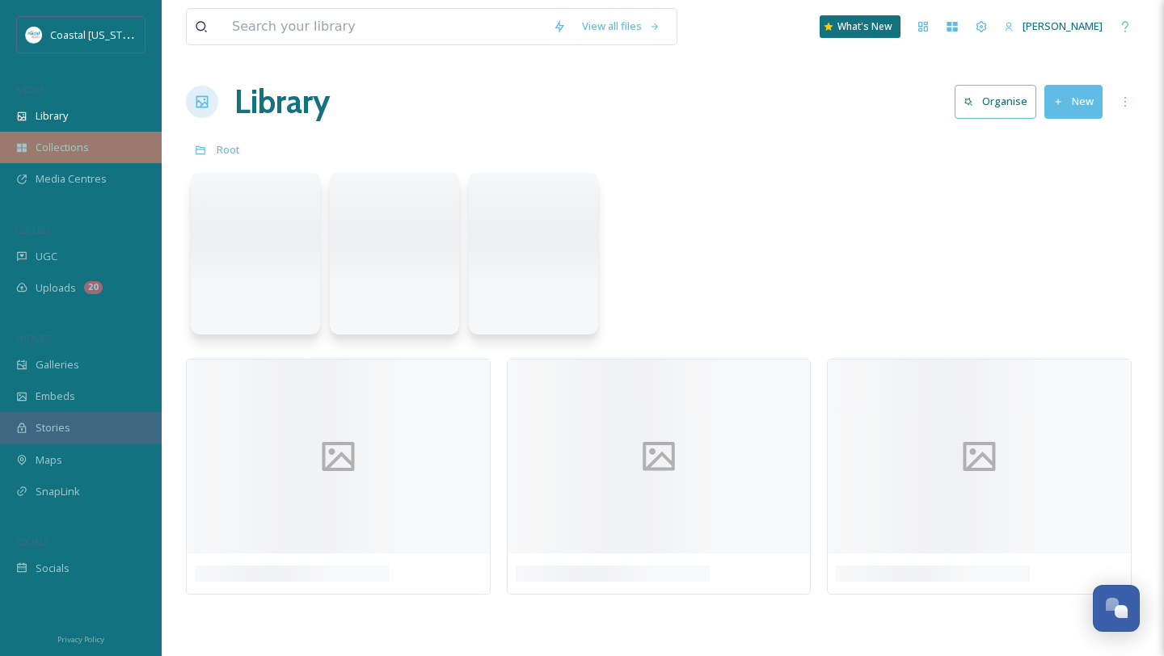
click at [69, 137] on div "Collections" at bounding box center [81, 148] width 162 height 32
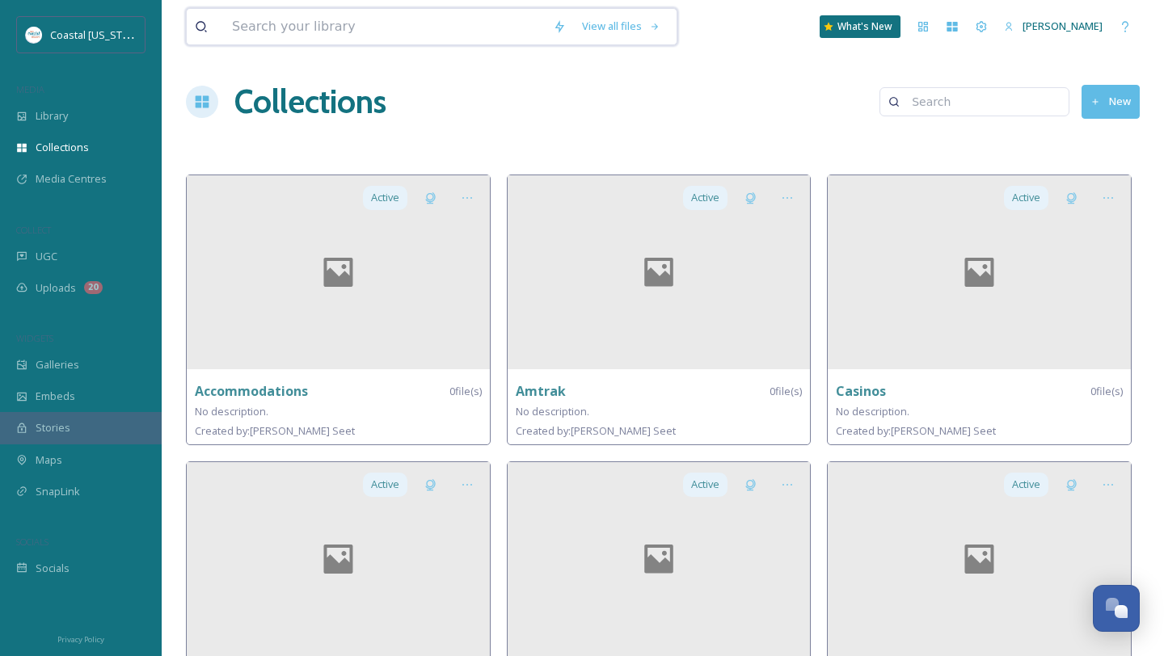
click at [274, 29] on input at bounding box center [384, 27] width 321 height 36
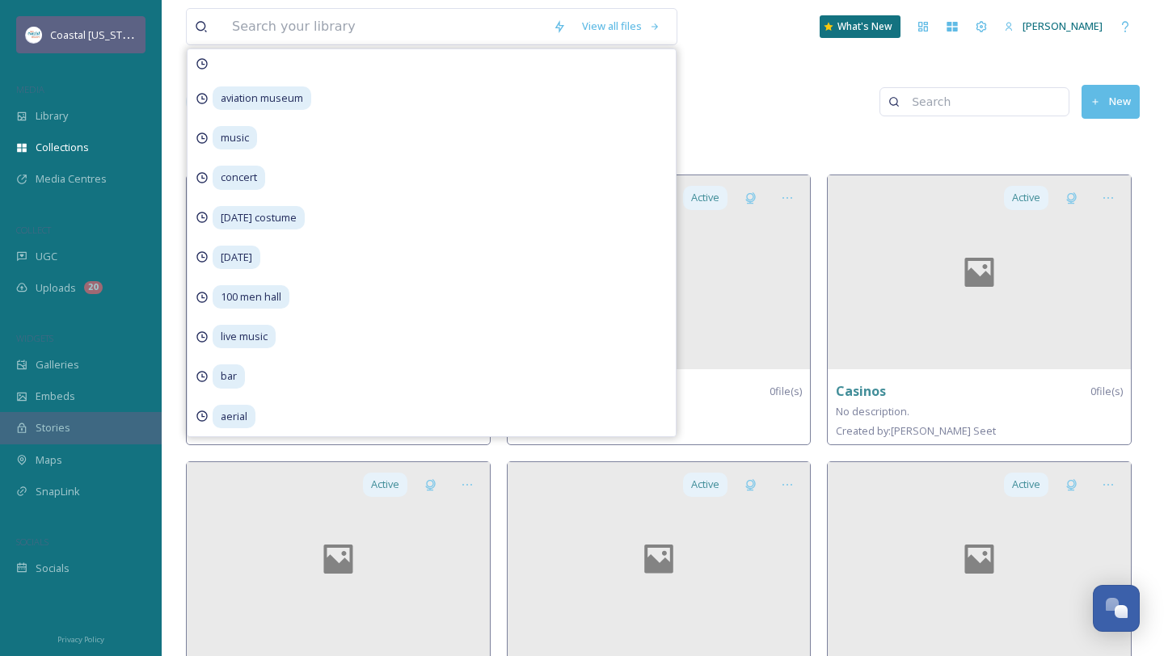
click at [54, 27] on span "Coastal [US_STATE]" at bounding box center [96, 34] width 93 height 15
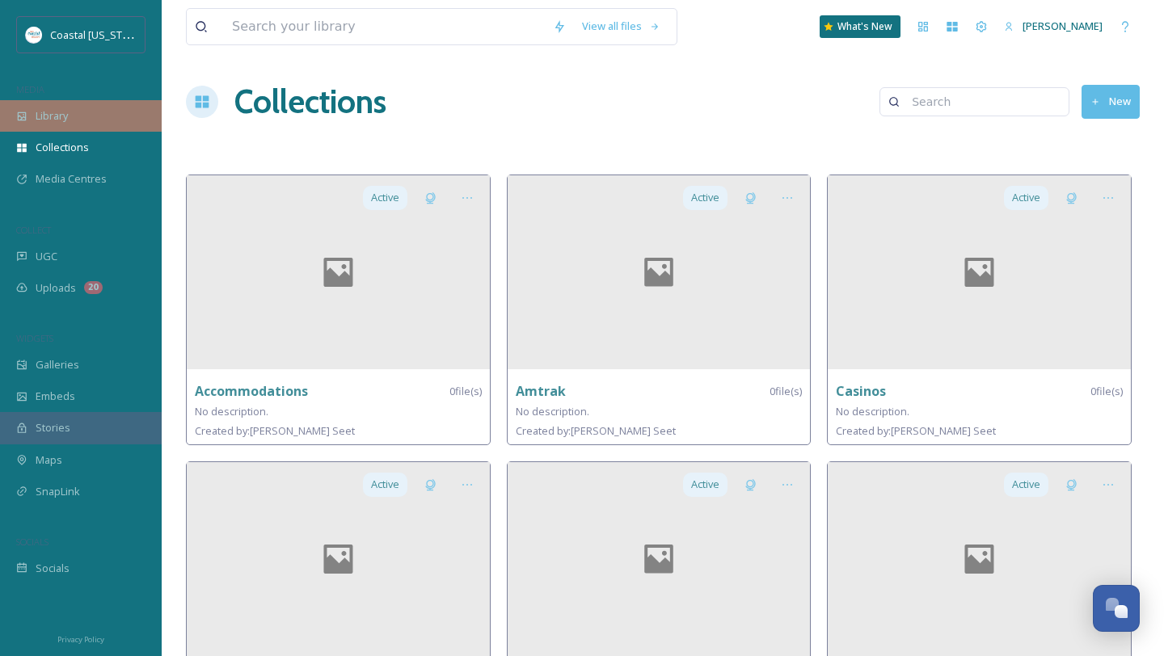
click at [80, 126] on div "Library" at bounding box center [81, 116] width 162 height 32
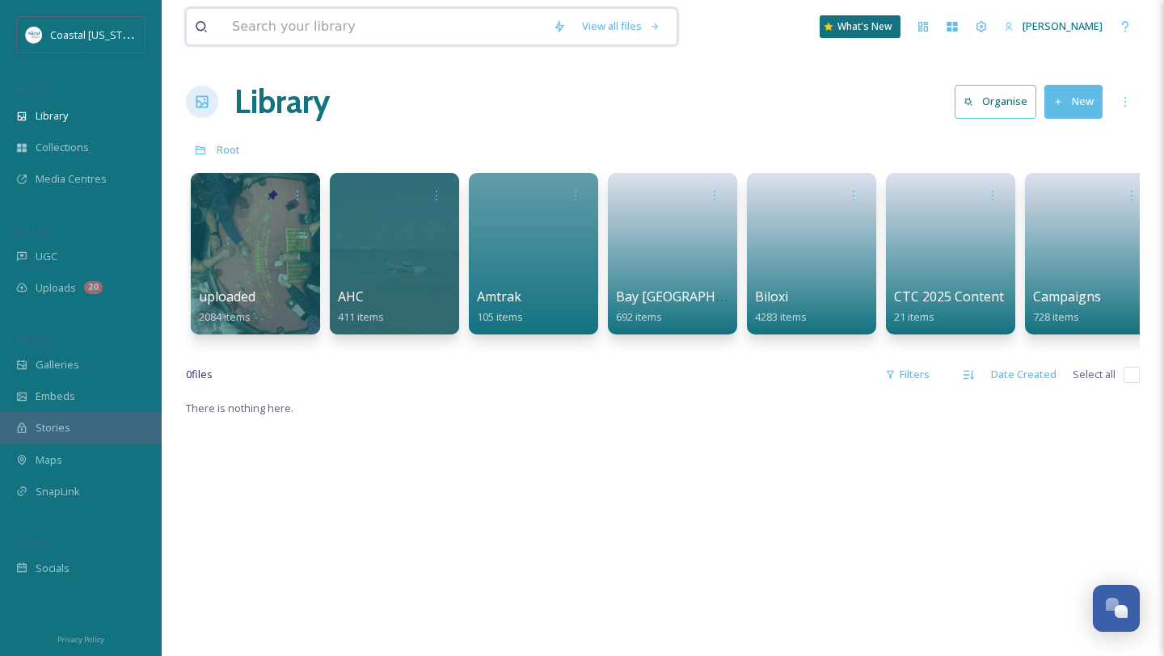
click at [341, 25] on input at bounding box center [384, 27] width 321 height 36
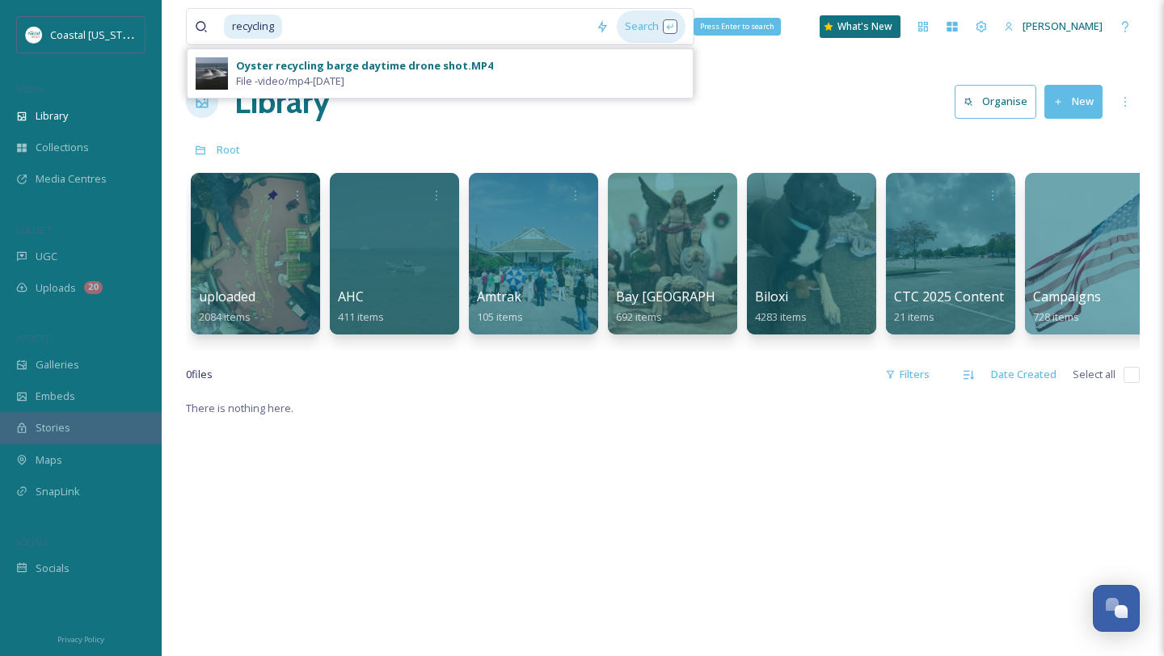
click at [626, 31] on div "Search Press Enter to search" at bounding box center [651, 27] width 69 height 32
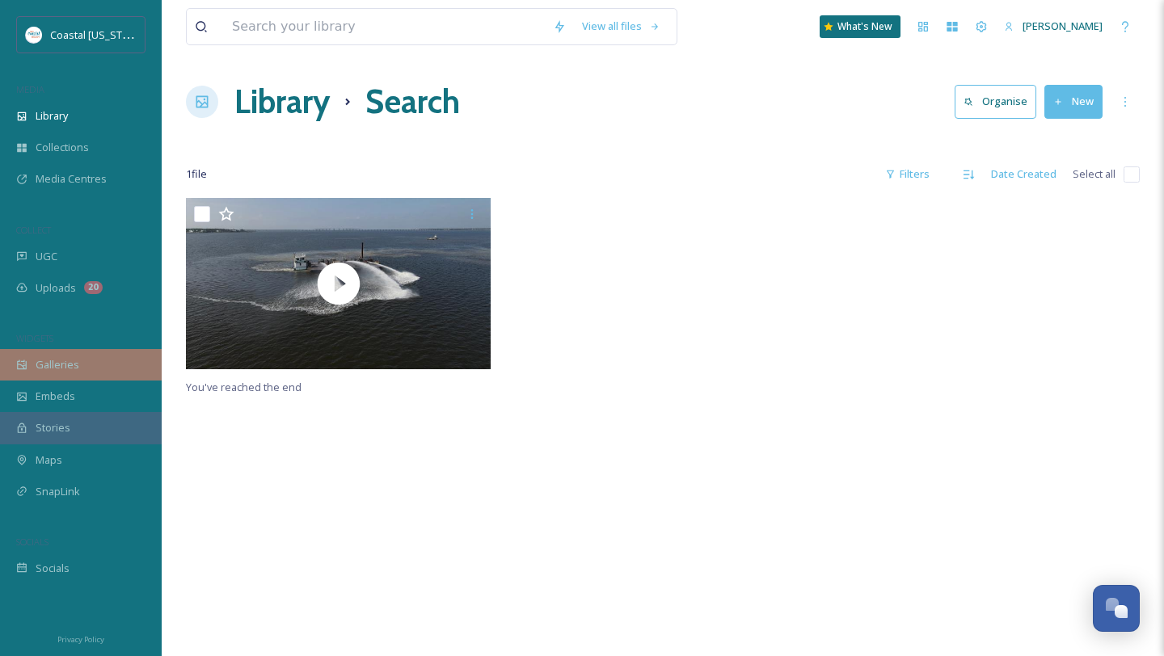
click at [82, 362] on div "Galleries" at bounding box center [81, 365] width 162 height 32
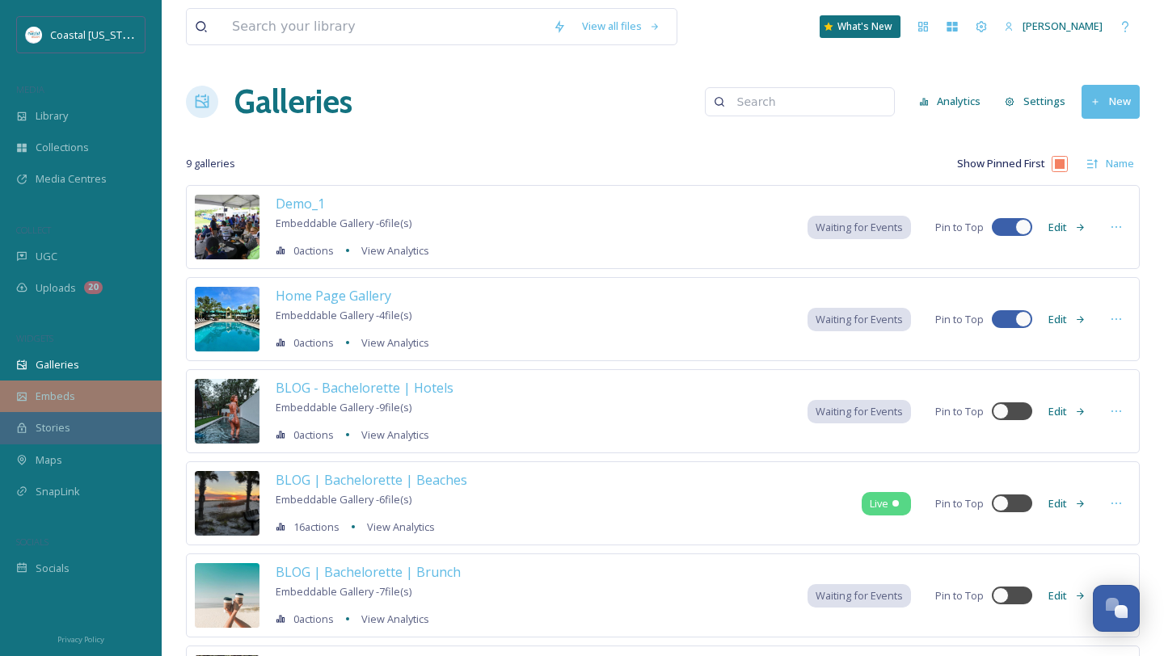
click at [59, 393] on span "Embeds" at bounding box center [56, 396] width 40 height 15
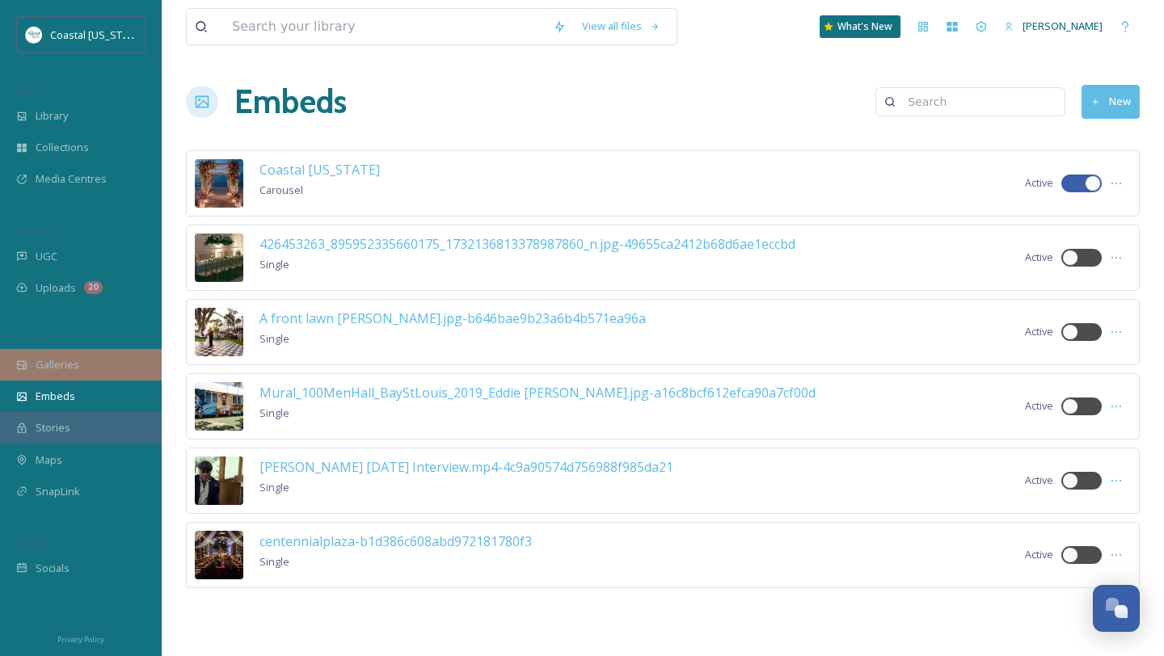
click at [54, 366] on span "Galleries" at bounding box center [58, 364] width 44 height 15
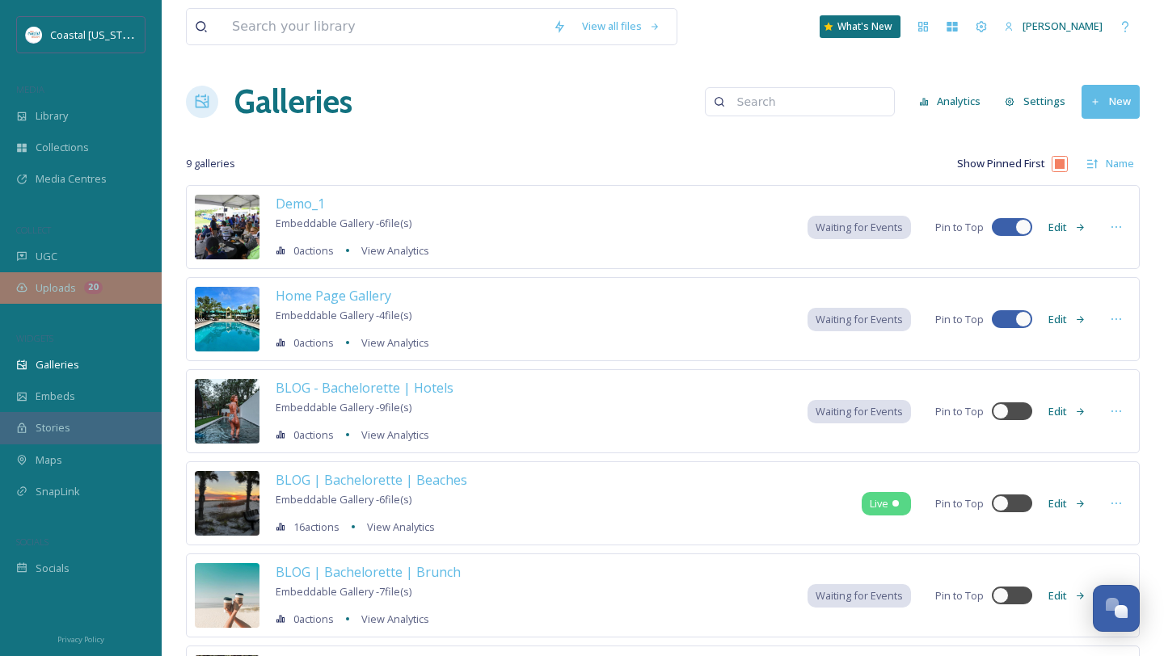
click at [63, 286] on span "Uploads" at bounding box center [56, 287] width 40 height 15
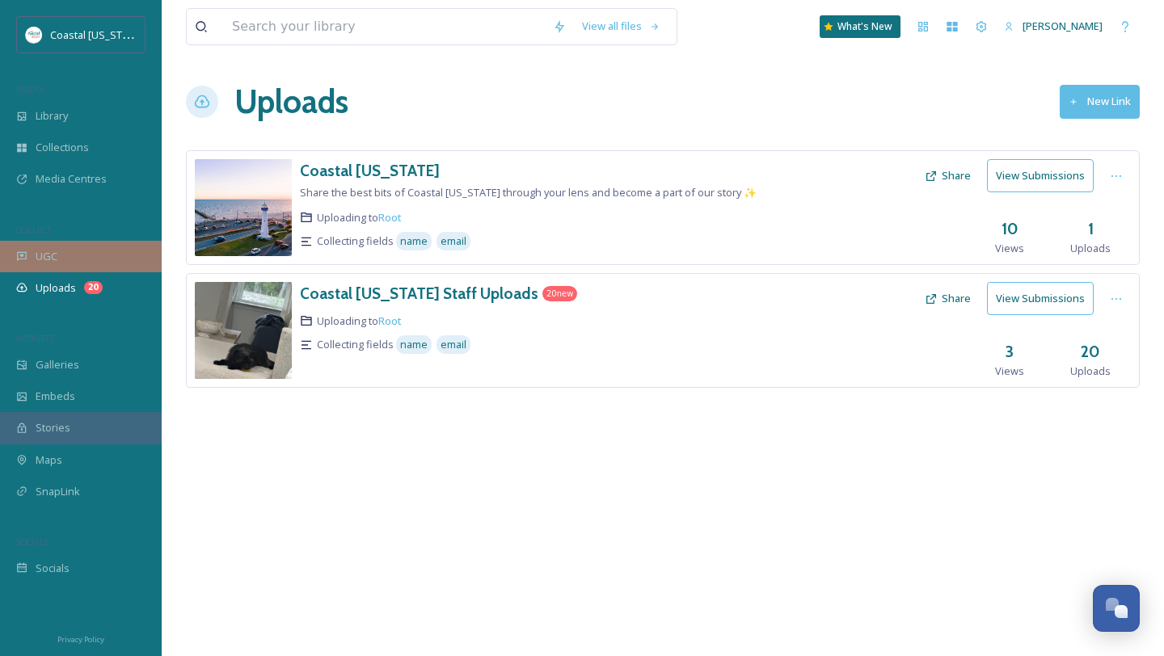
click at [85, 259] on div "UGC" at bounding box center [81, 257] width 162 height 32
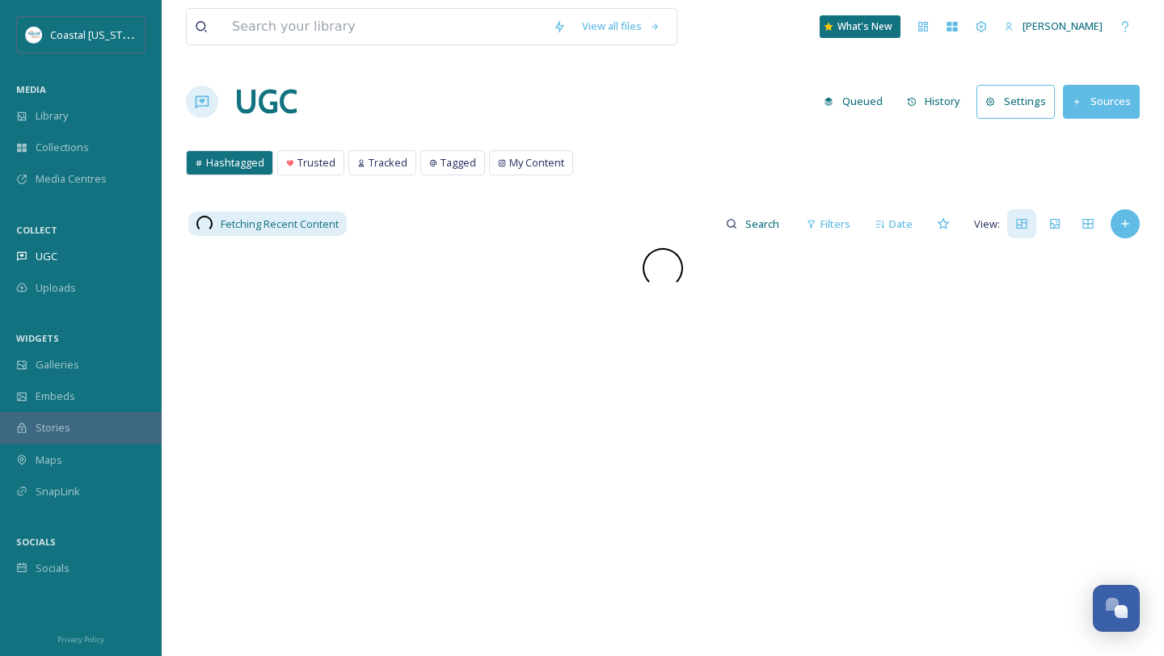
scroll to position [714, 0]
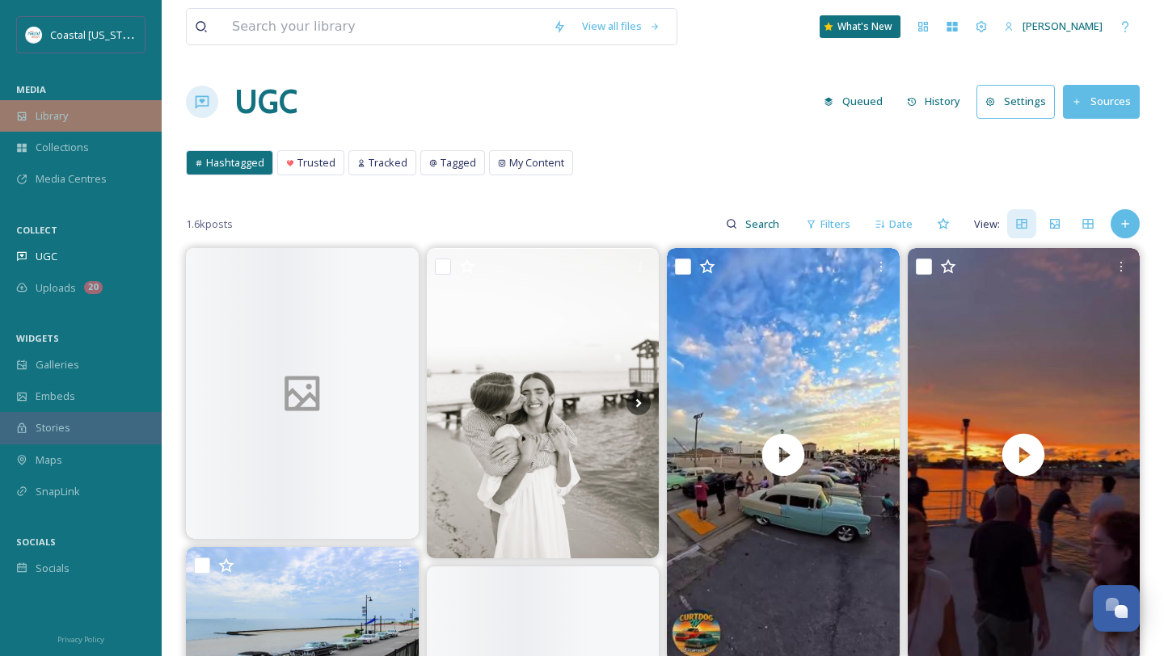
click at [95, 107] on div "Library" at bounding box center [81, 116] width 162 height 32
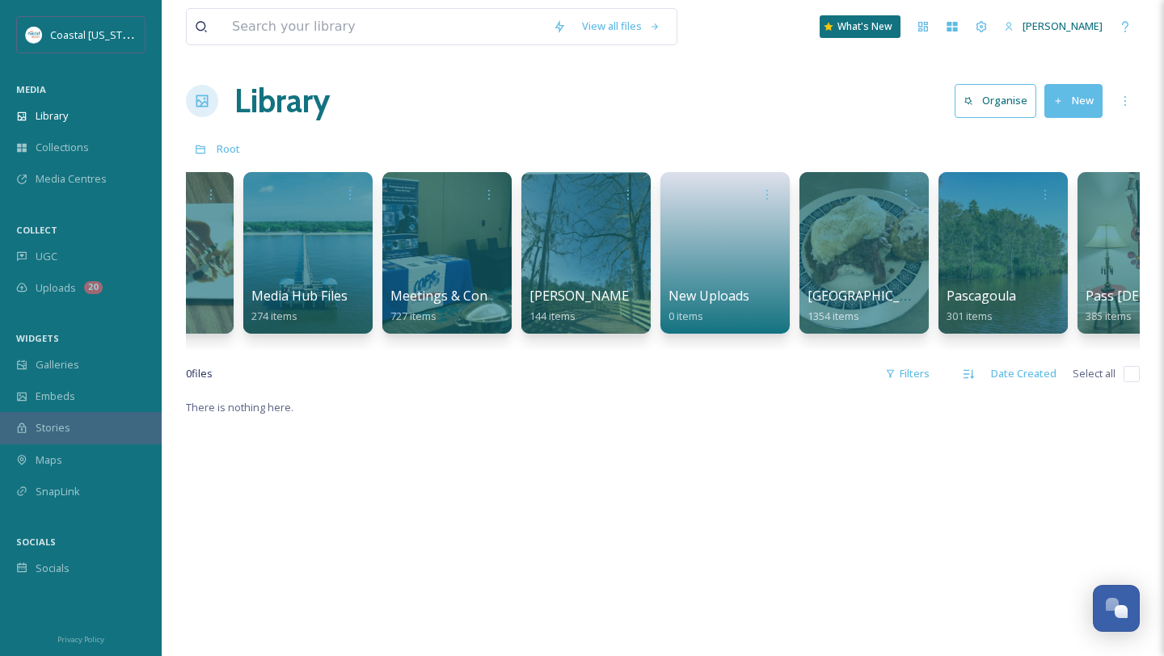
scroll to position [0, 2257]
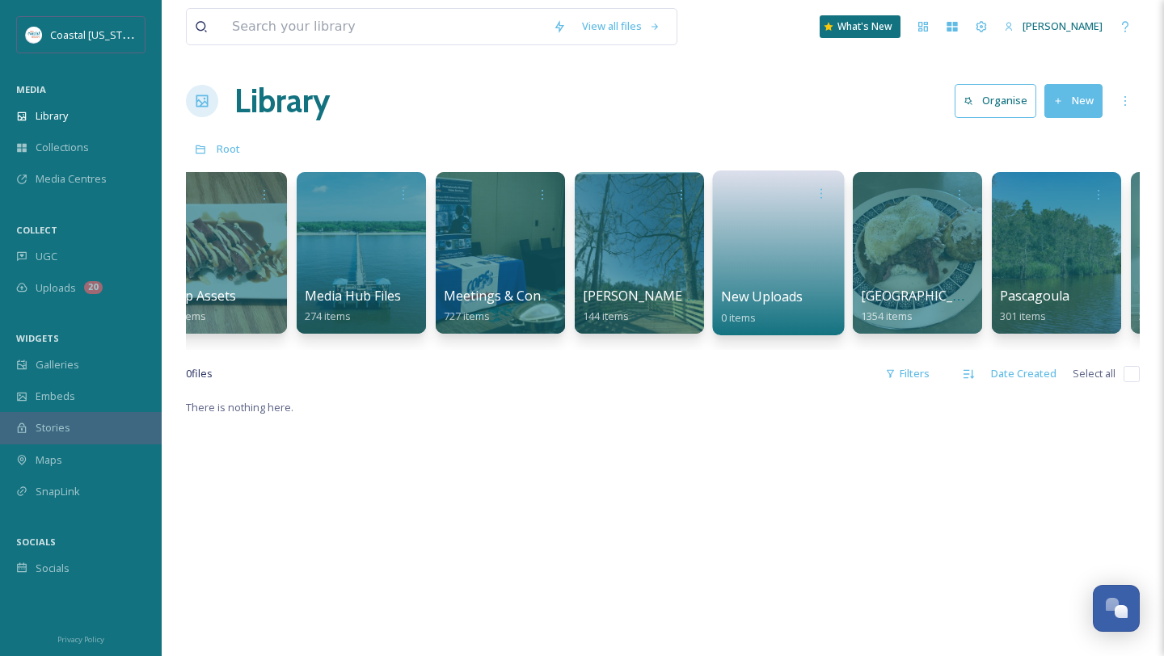
click at [762, 272] on link at bounding box center [779, 248] width 116 height 78
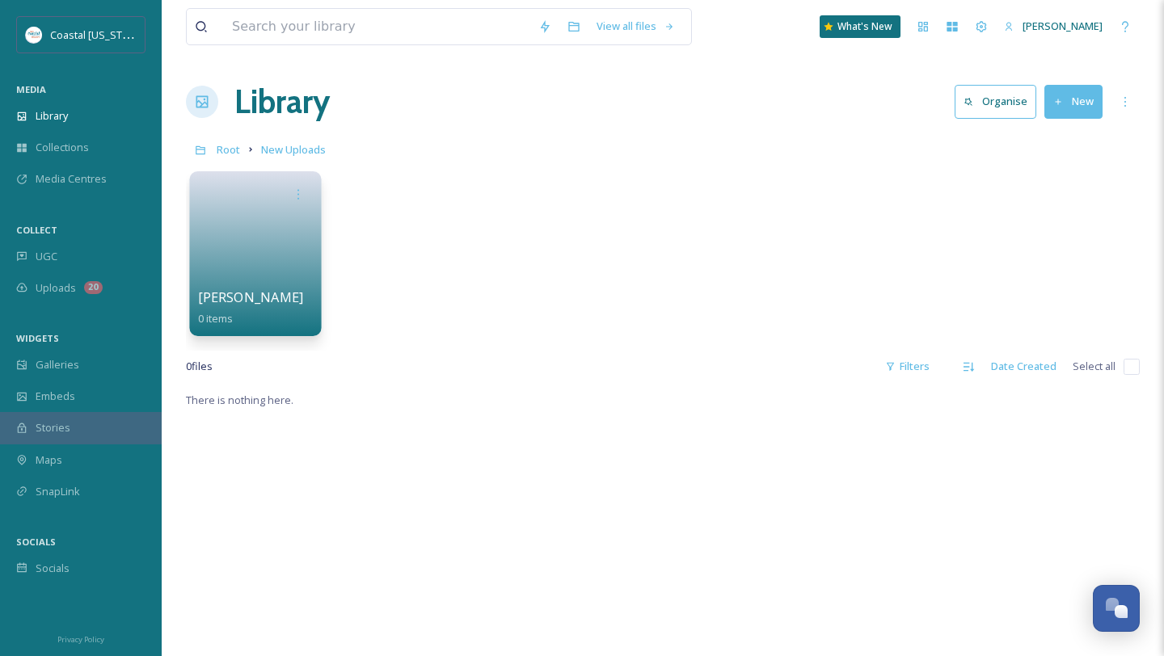
click at [256, 278] on link at bounding box center [256, 248] width 116 height 78
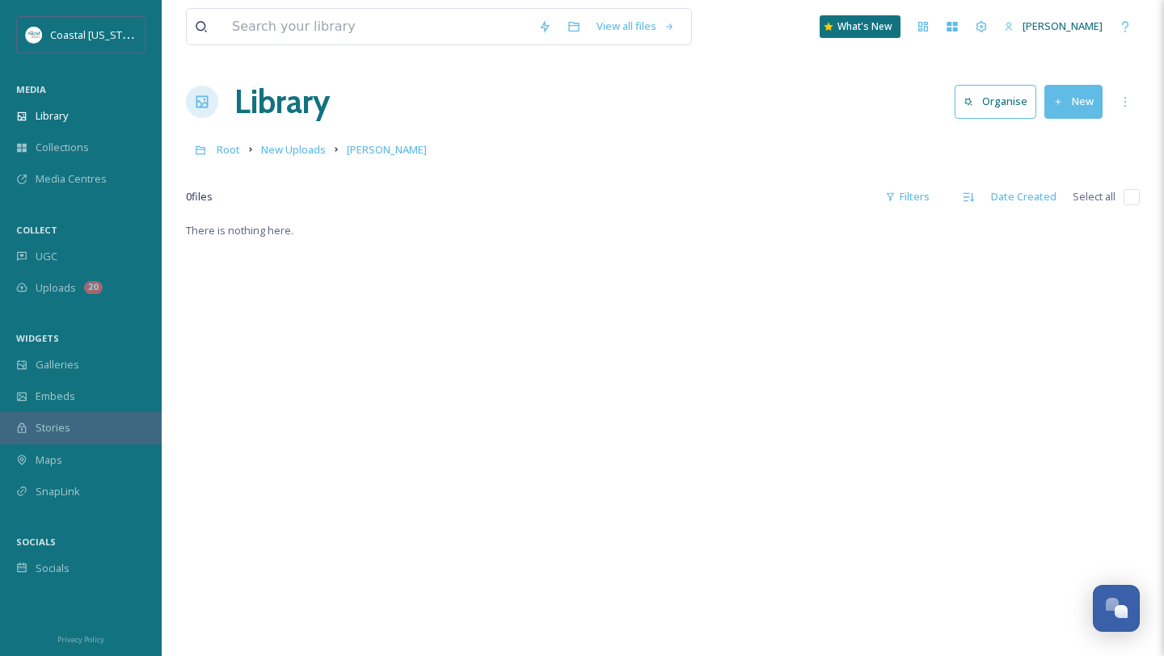
scroll to position [20, 0]
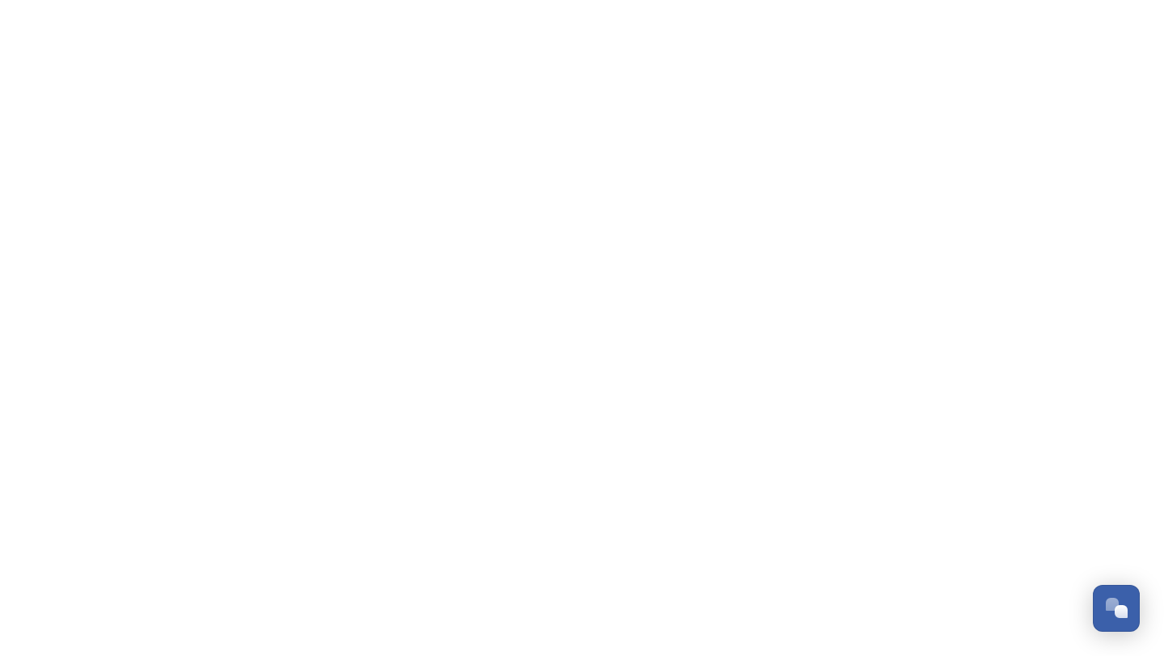
scroll to position [760, 0]
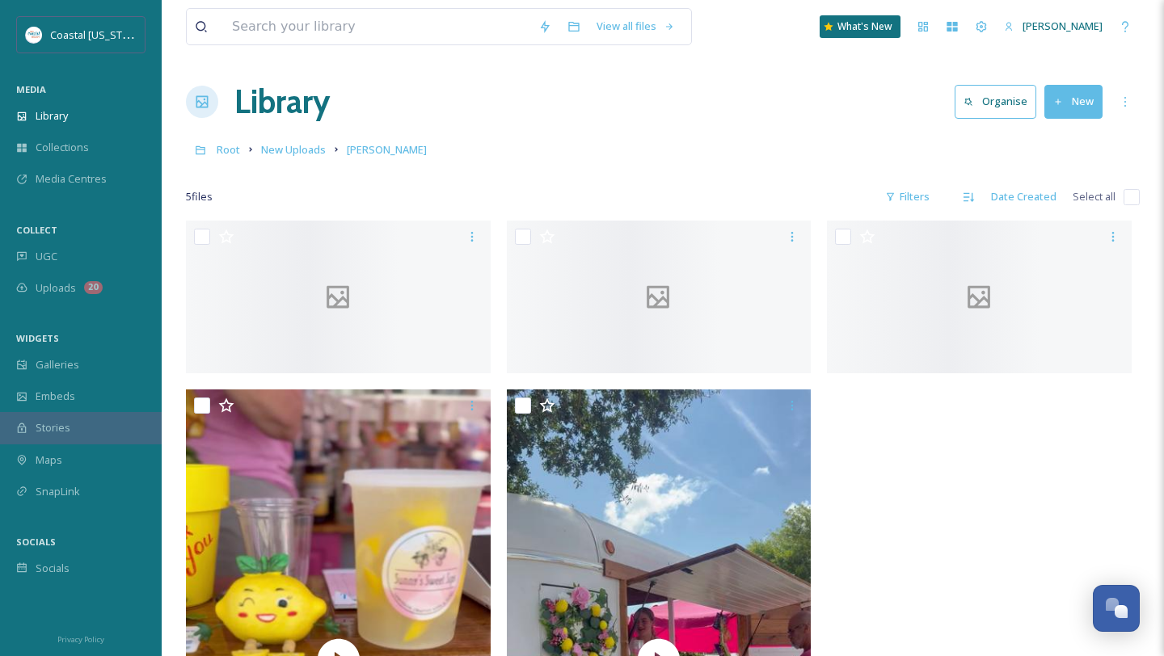
click at [1134, 192] on input "checkbox" at bounding box center [1131, 197] width 16 height 16
checkbox input "true"
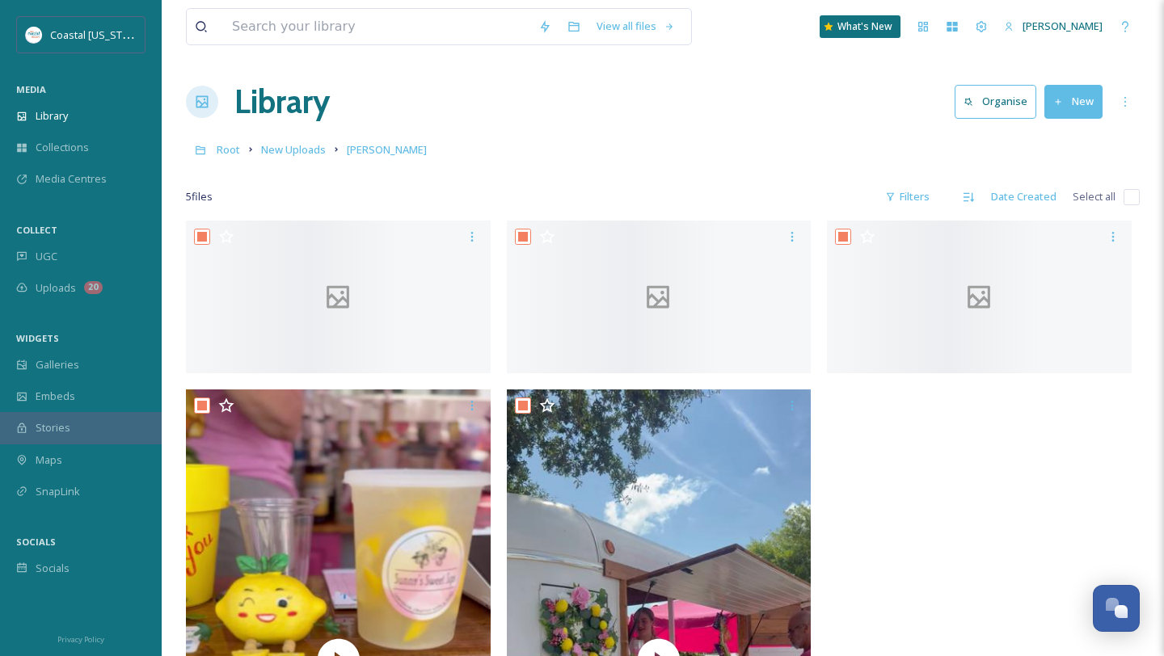
checkbox input "true"
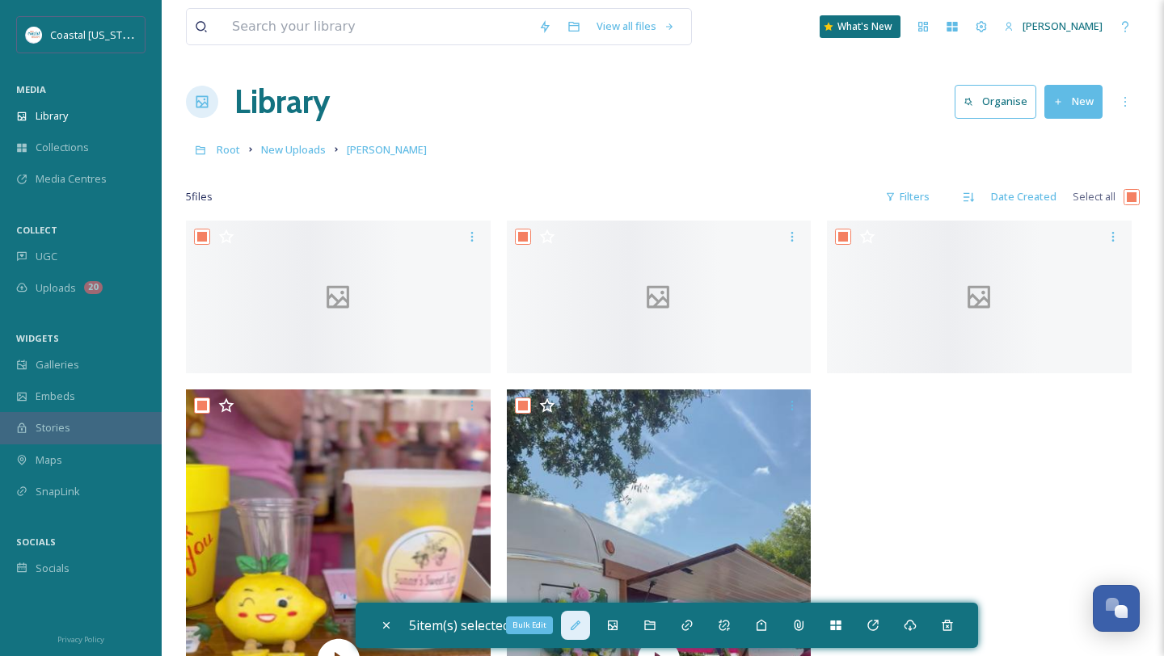
click at [580, 626] on icon at bounding box center [576, 626] width 10 height 10
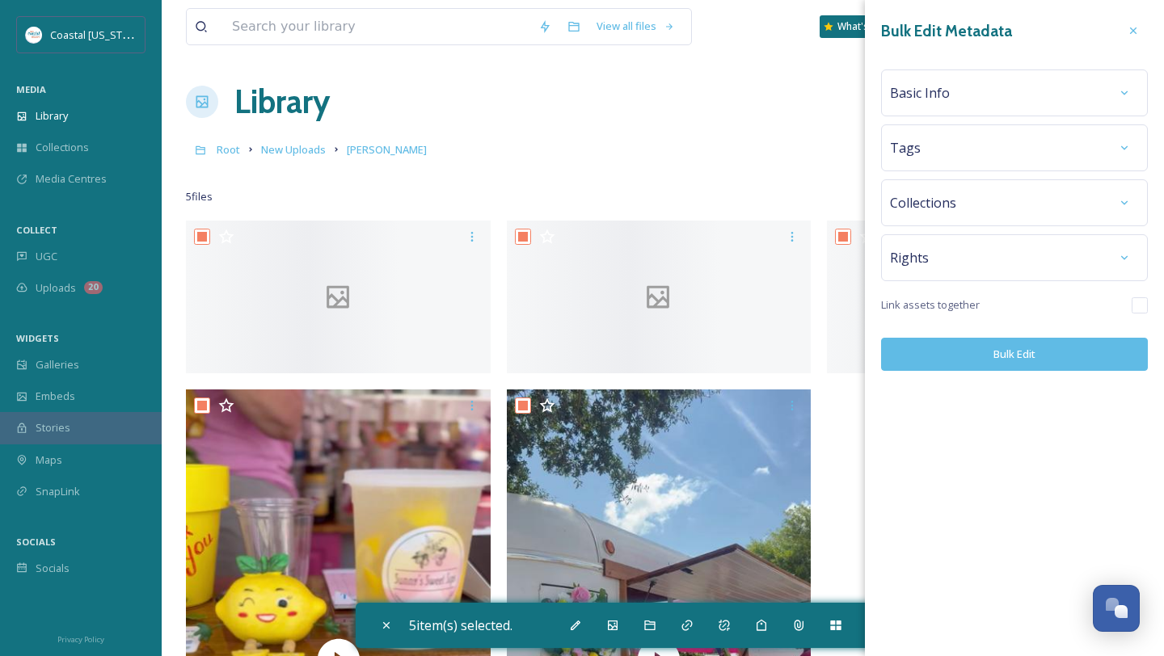
click at [946, 83] on span "Basic Info" at bounding box center [920, 92] width 60 height 19
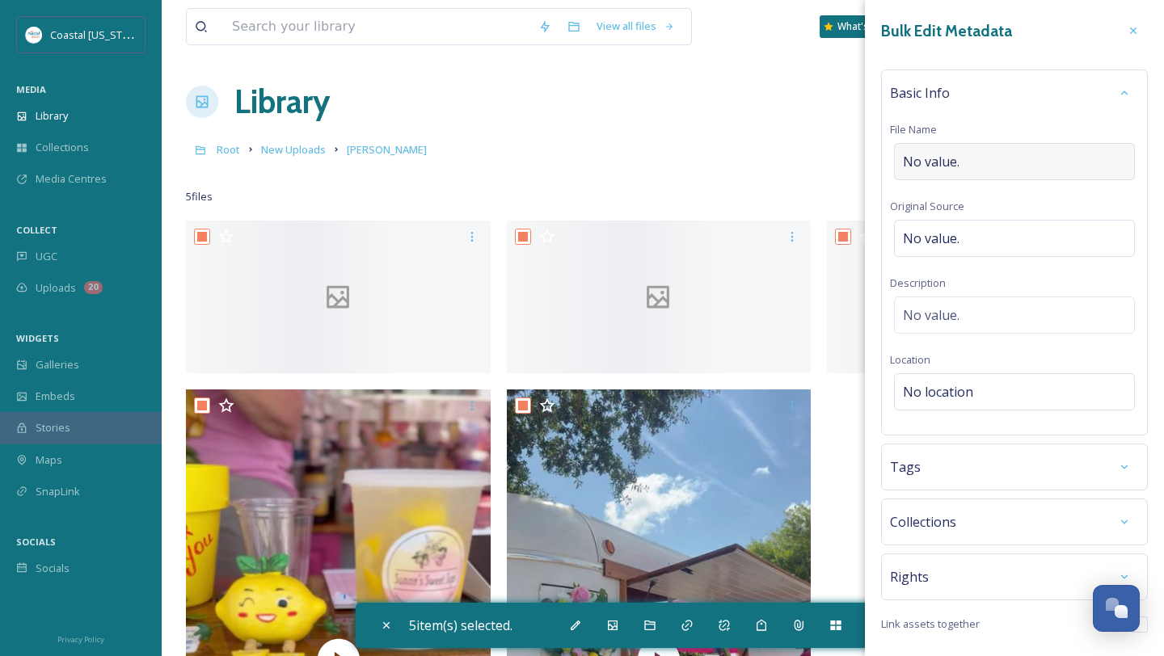
click at [958, 162] on span "No value." at bounding box center [931, 161] width 57 height 19
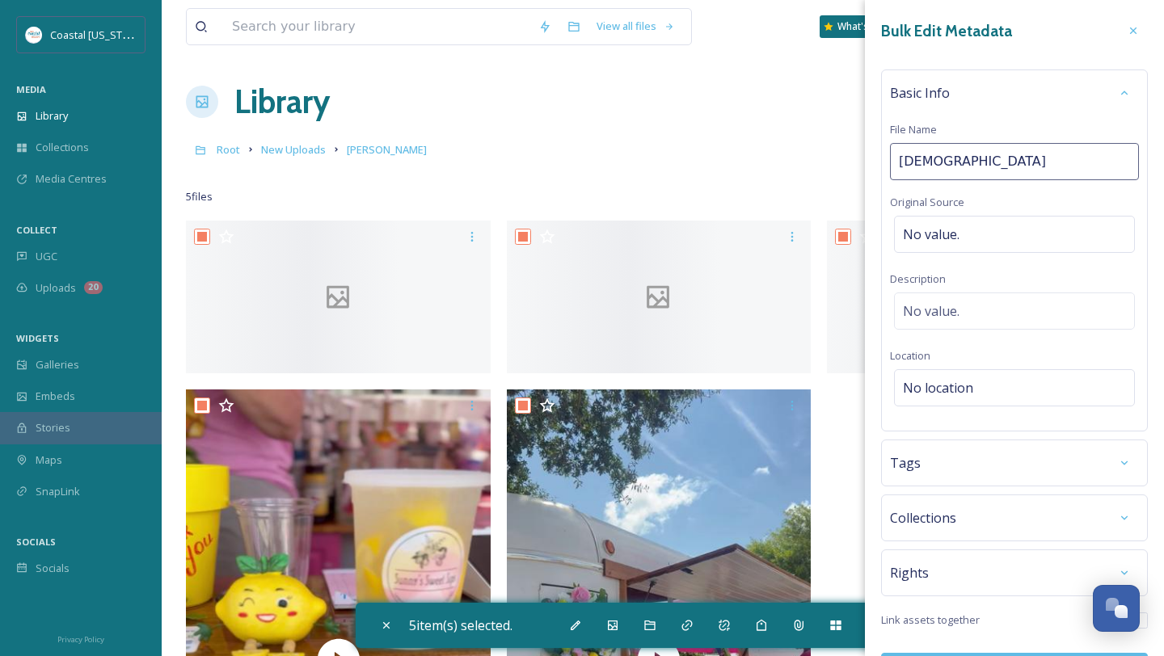
type input "Sunny"
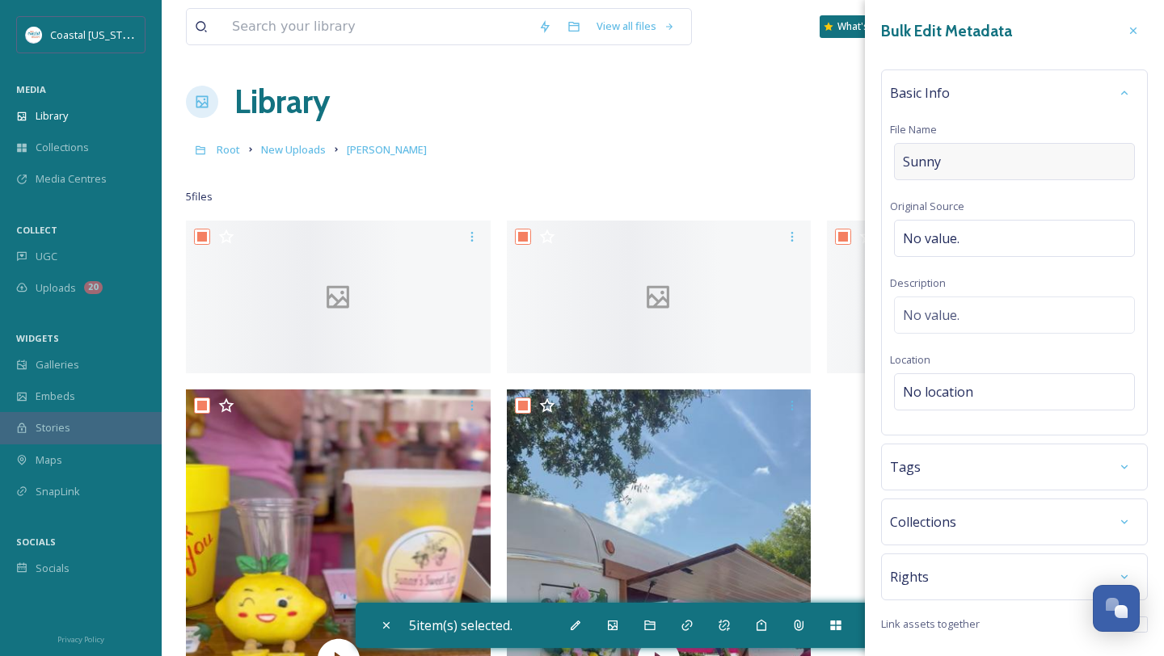
click at [984, 163] on div "Sunny" at bounding box center [1014, 161] width 241 height 37
type input "[PERSON_NAME]'s Sweet Sips"
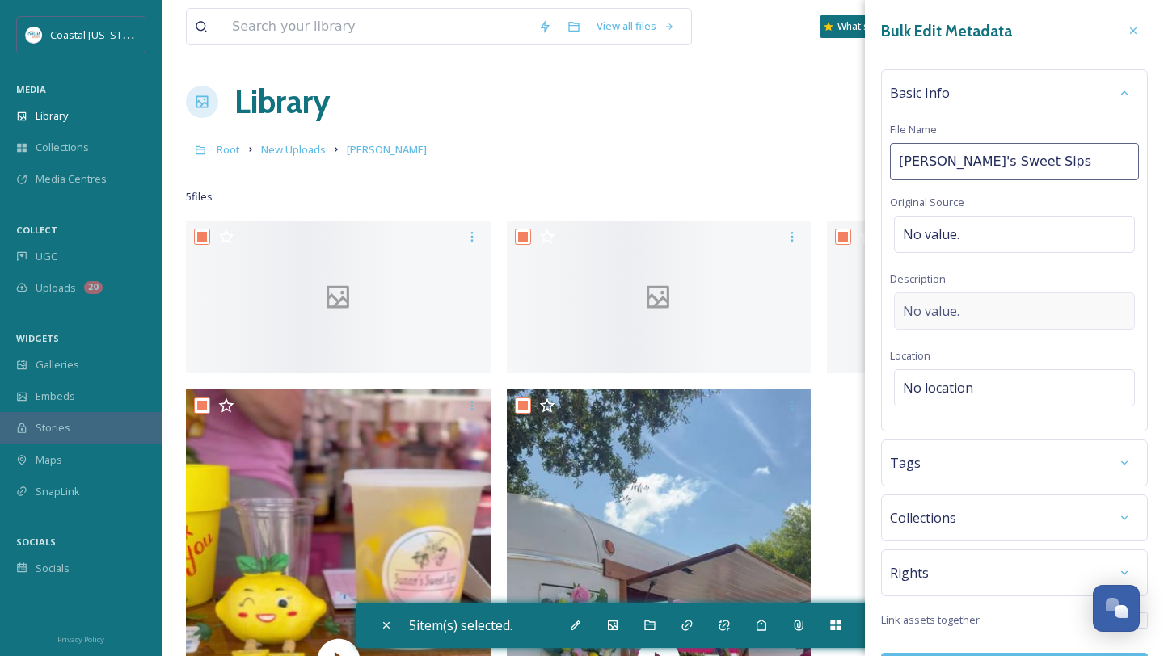
scroll to position [19, 0]
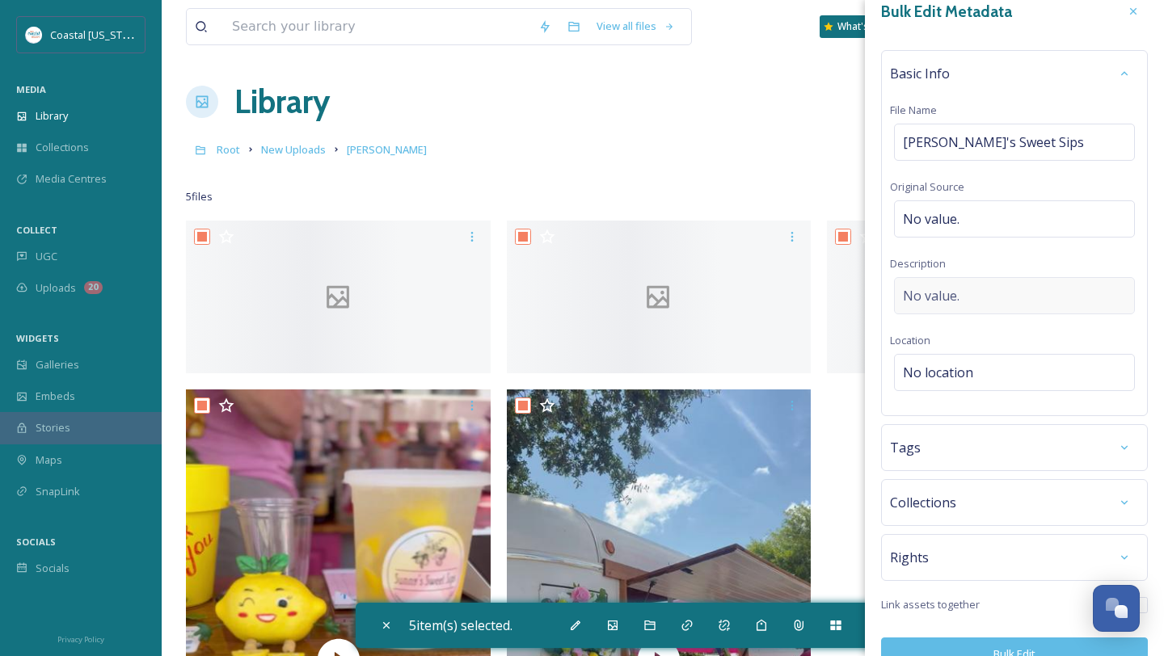
click at [948, 293] on span "No value." at bounding box center [931, 295] width 57 height 19
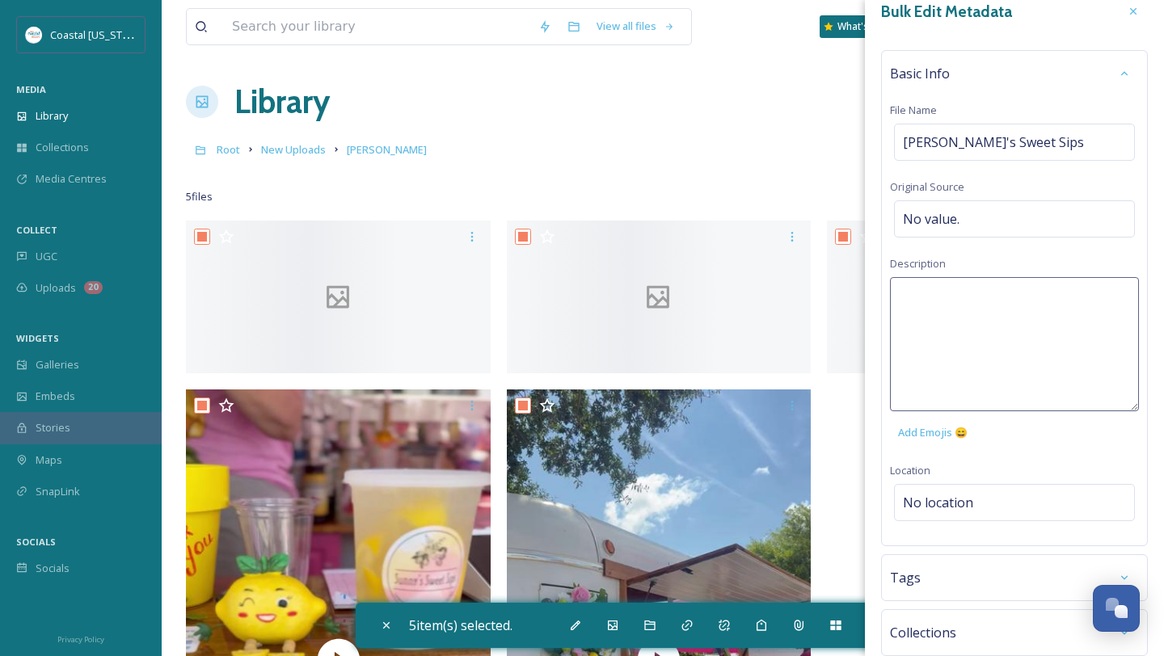
click at [948, 293] on textarea at bounding box center [1014, 344] width 249 height 134
type textarea "Local lemonade and soda truck that travels along Coastal [US_STATE] for events …"
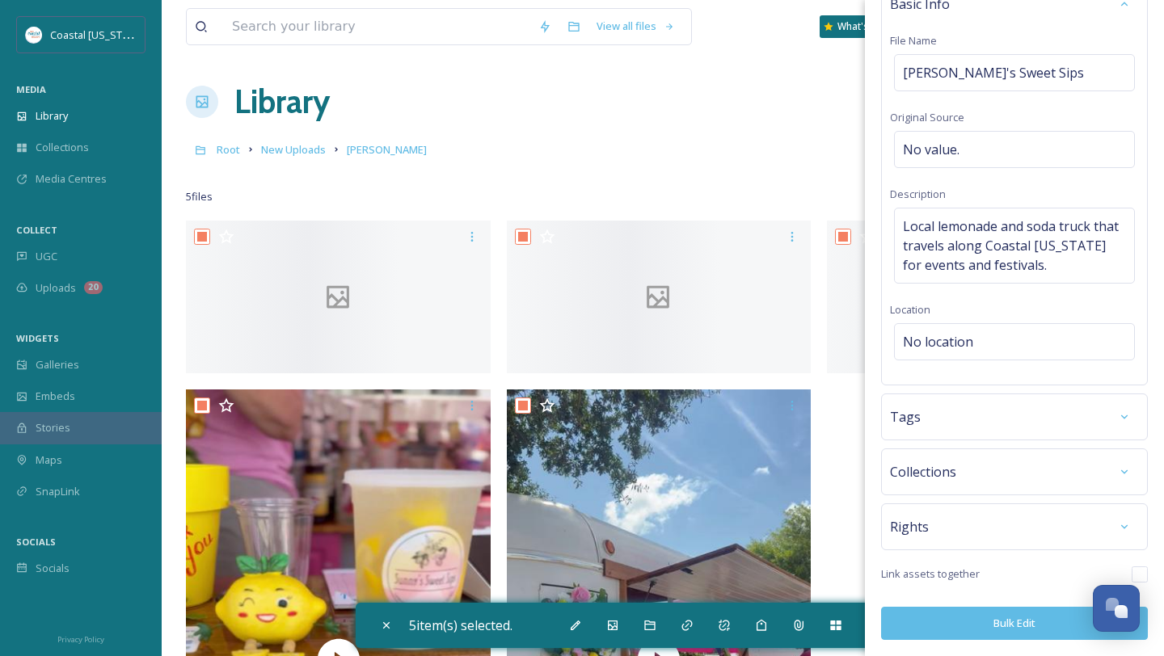
click at [914, 515] on div "Bulk Edit Metadata Basic Info File Name [PERSON_NAME]'s Sweet Sips Original Sou…" at bounding box center [1014, 283] width 299 height 745
click at [929, 432] on div "Tags" at bounding box center [1014, 417] width 267 height 47
click at [929, 420] on div "Tags" at bounding box center [1014, 417] width 249 height 29
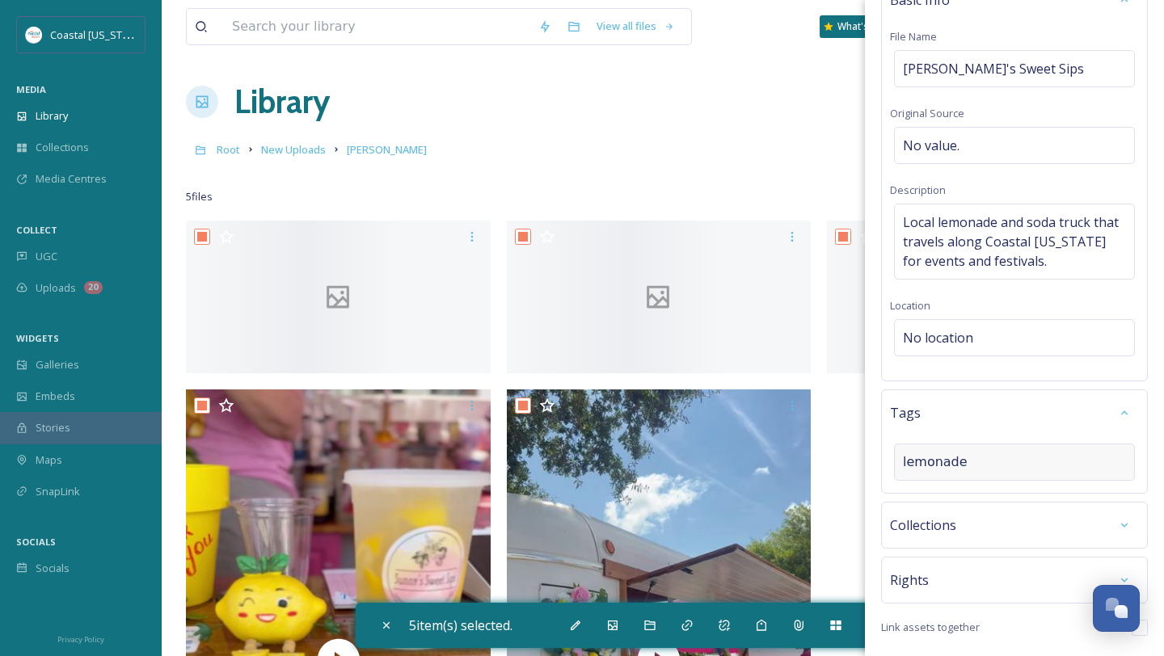
type input "lemonade"
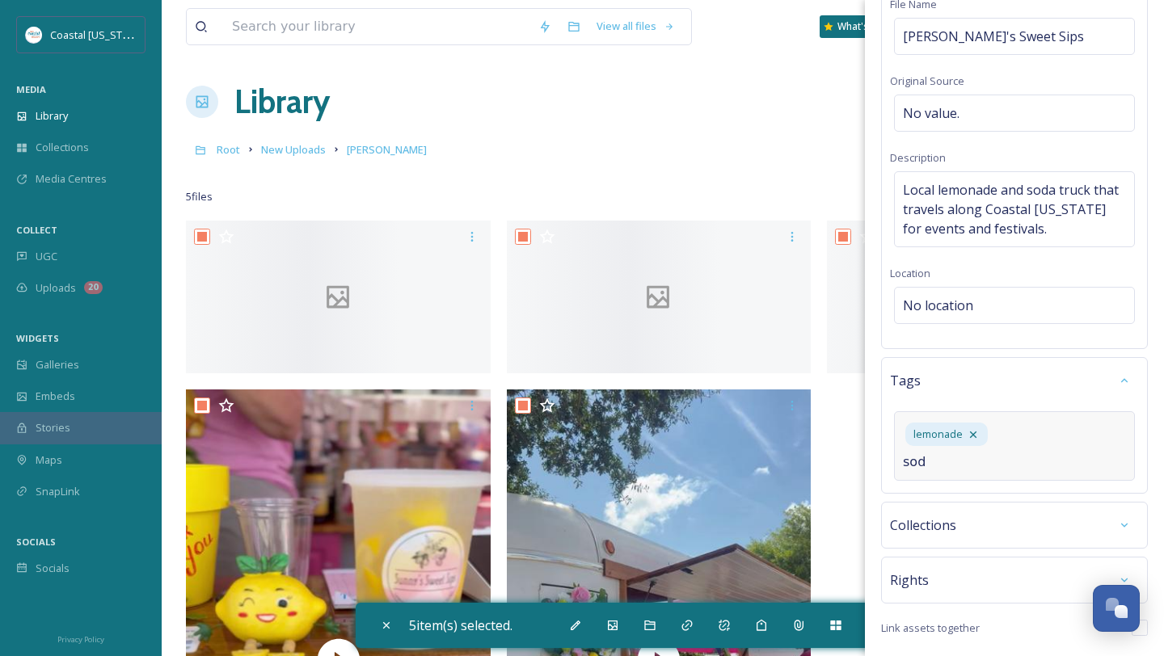
type input "soda"
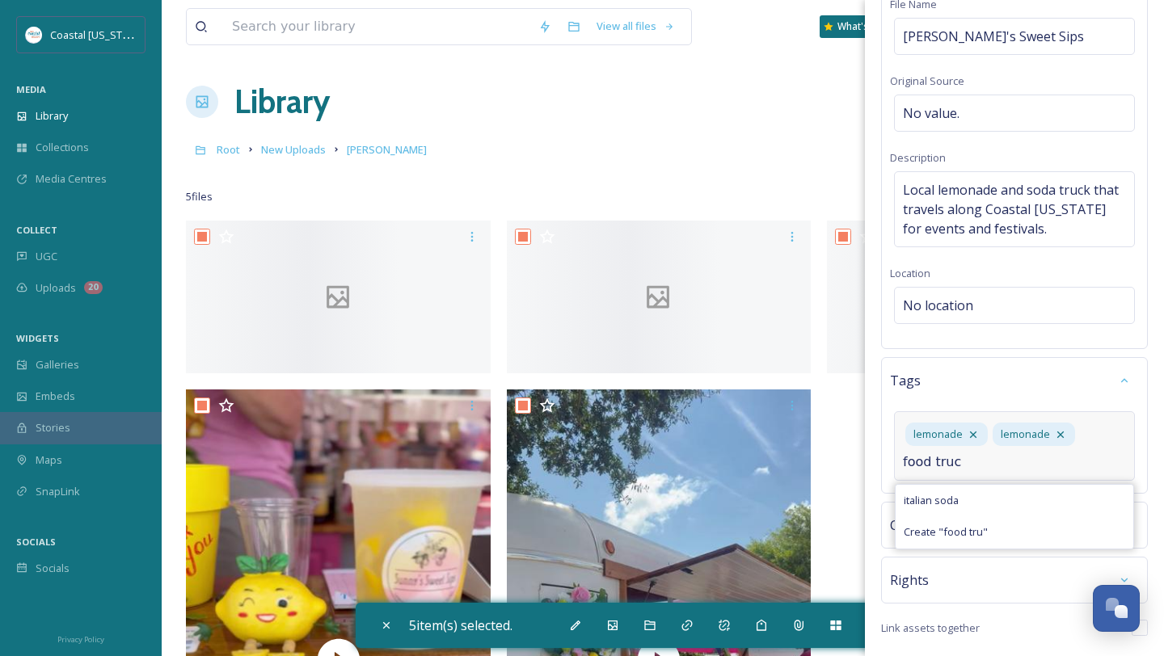
type input "food truck"
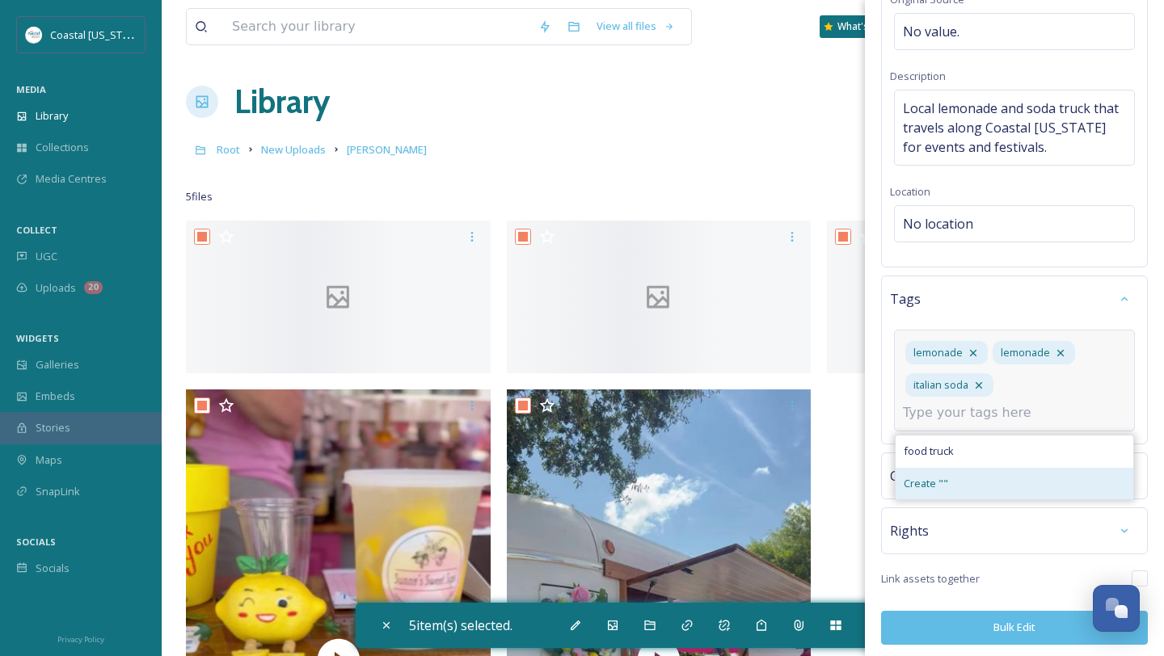
scroll to position [208, 0]
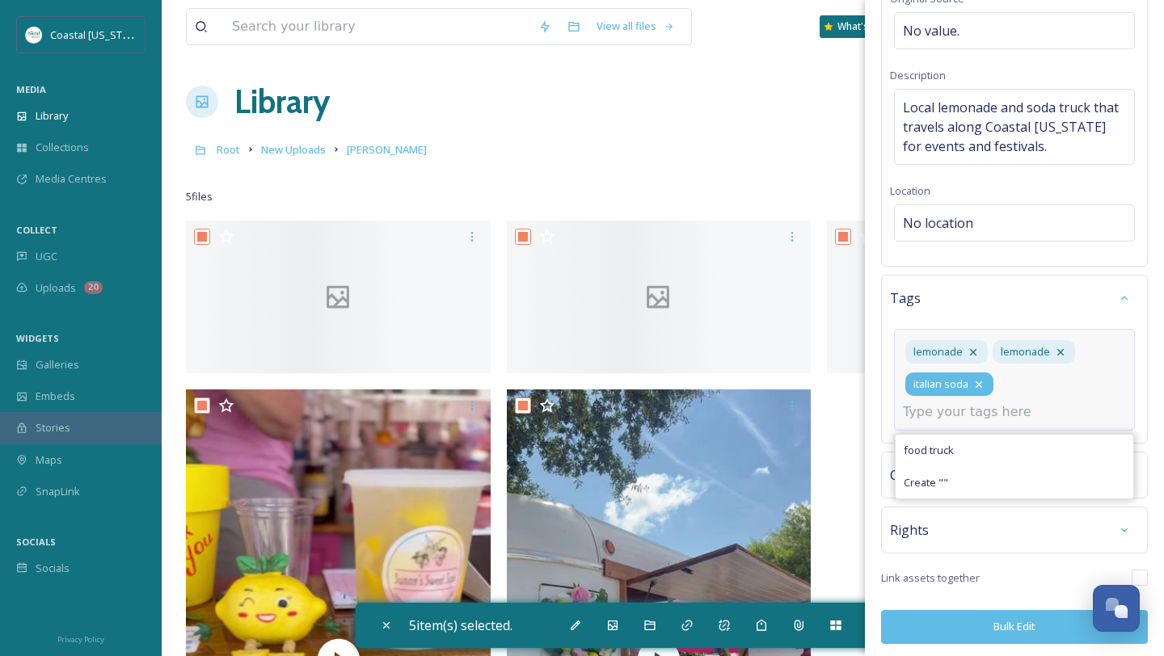
click at [979, 385] on icon at bounding box center [978, 384] width 13 height 13
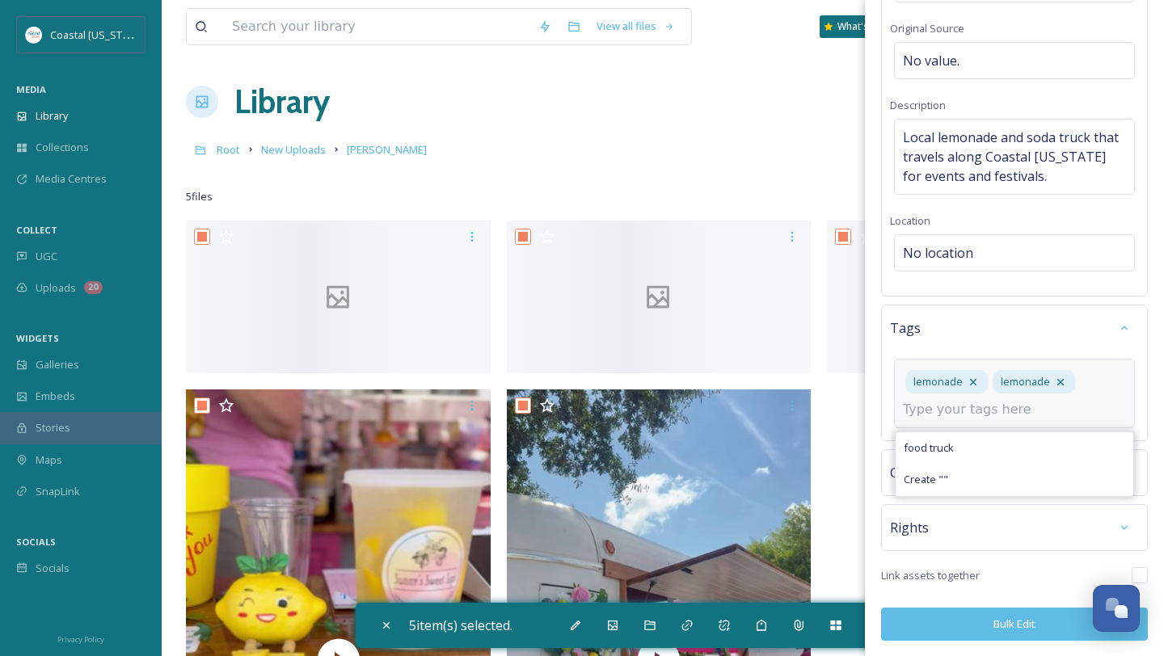
click at [960, 405] on input at bounding box center [984, 409] width 162 height 19
click at [931, 440] on span "food truck" at bounding box center [929, 447] width 50 height 15
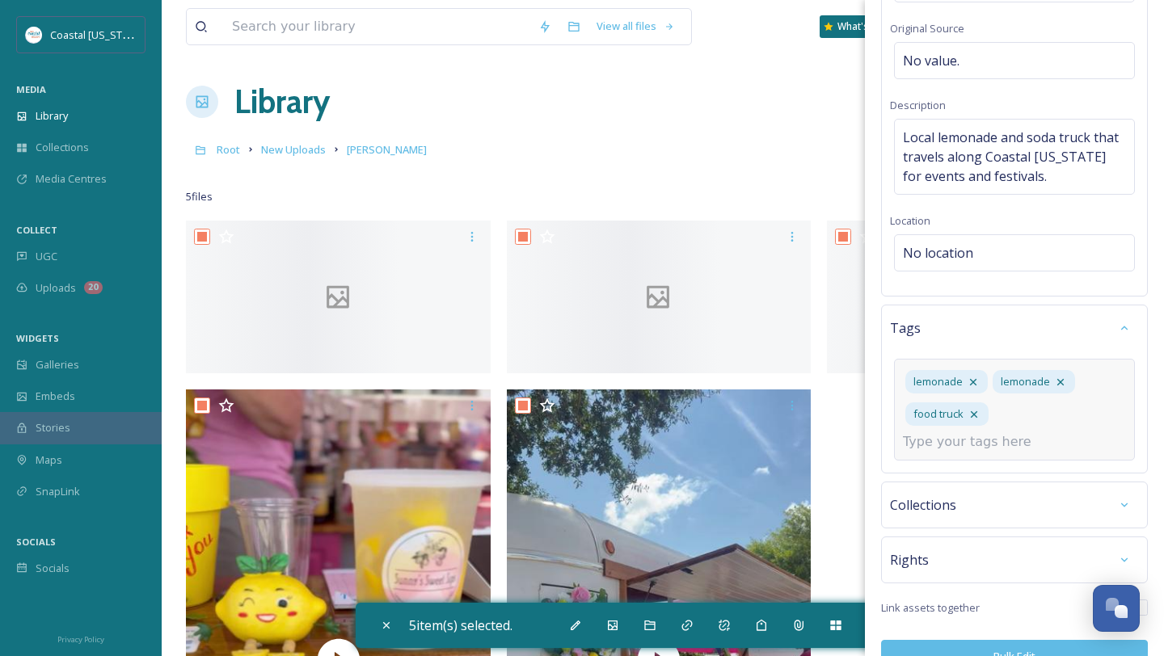
click at [961, 441] on input at bounding box center [984, 441] width 162 height 19
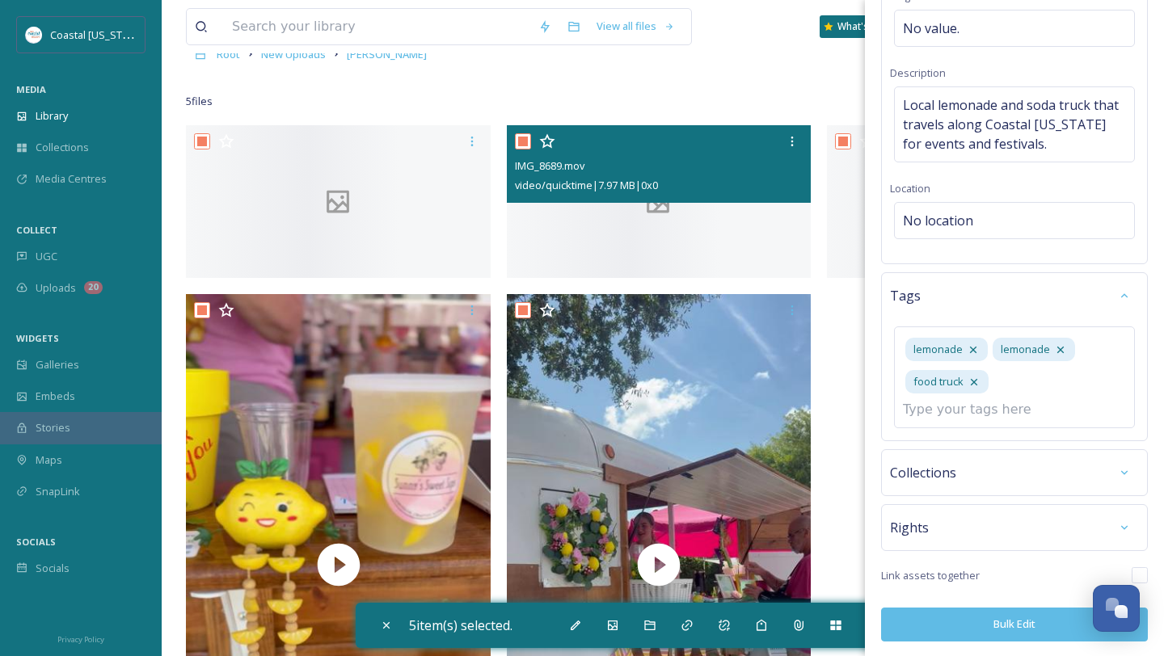
scroll to position [85, 0]
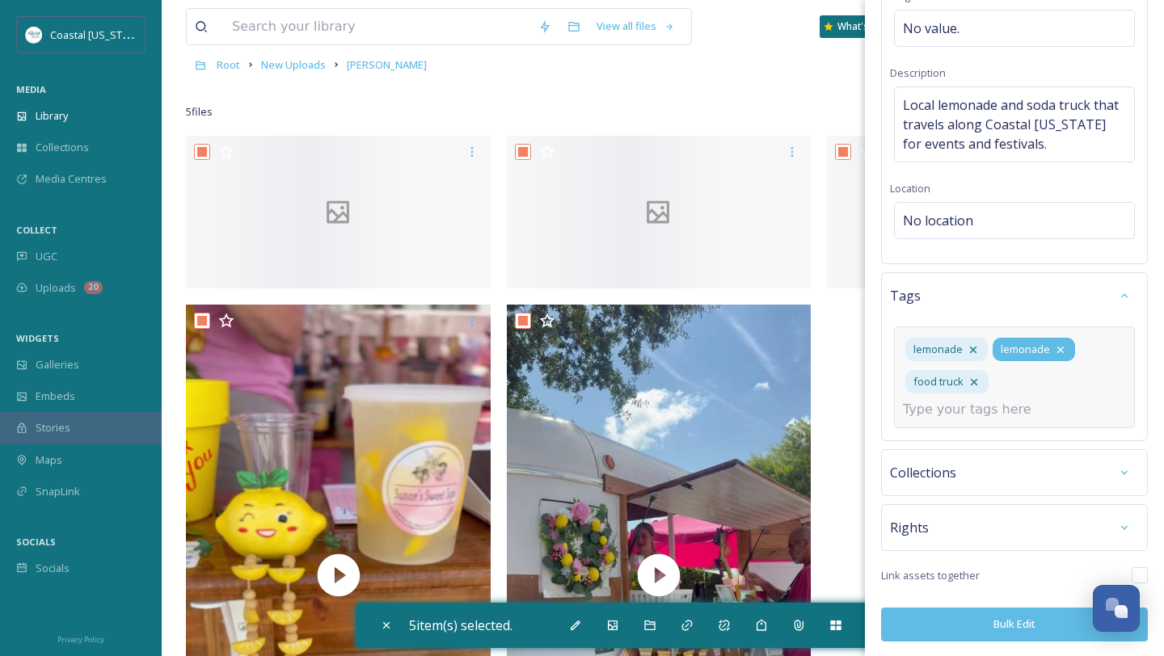
click at [1061, 347] on icon at bounding box center [1060, 349] width 13 height 13
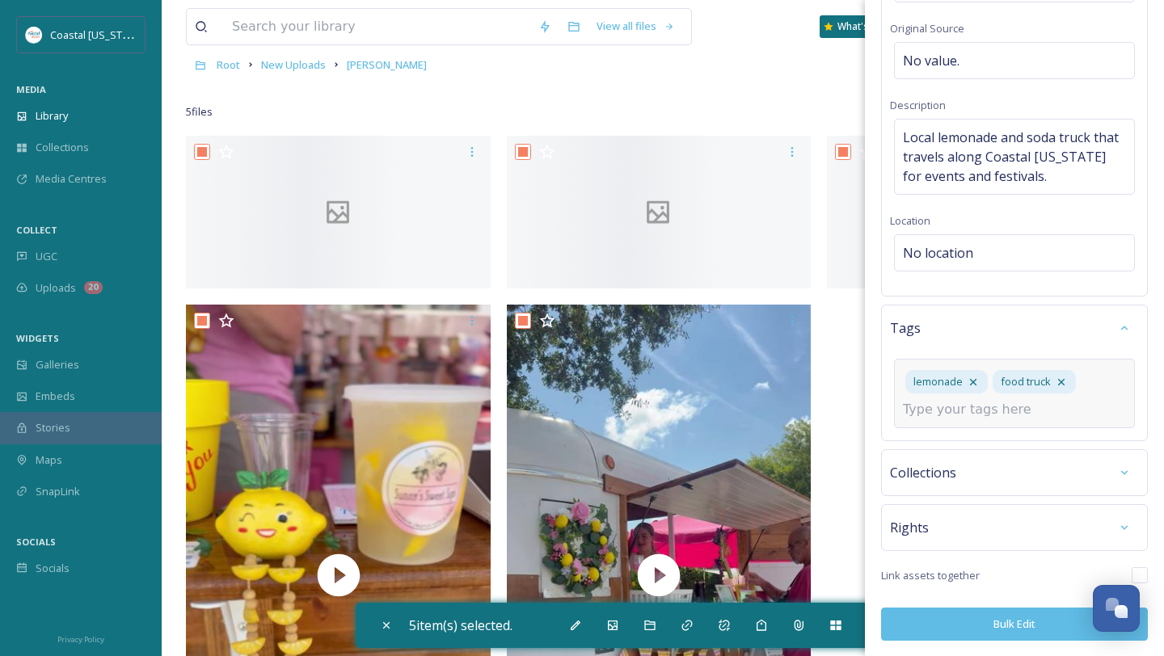
click at [992, 409] on input at bounding box center [984, 409] width 162 height 19
type input "soda"
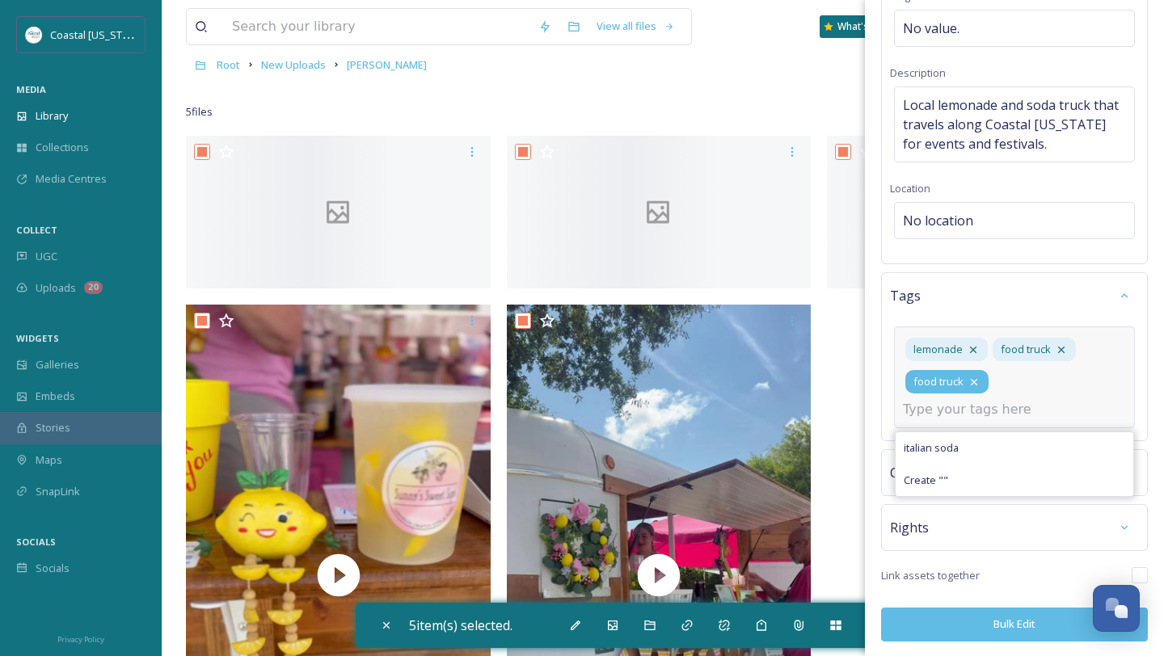
click at [971, 379] on icon at bounding box center [974, 382] width 6 height 6
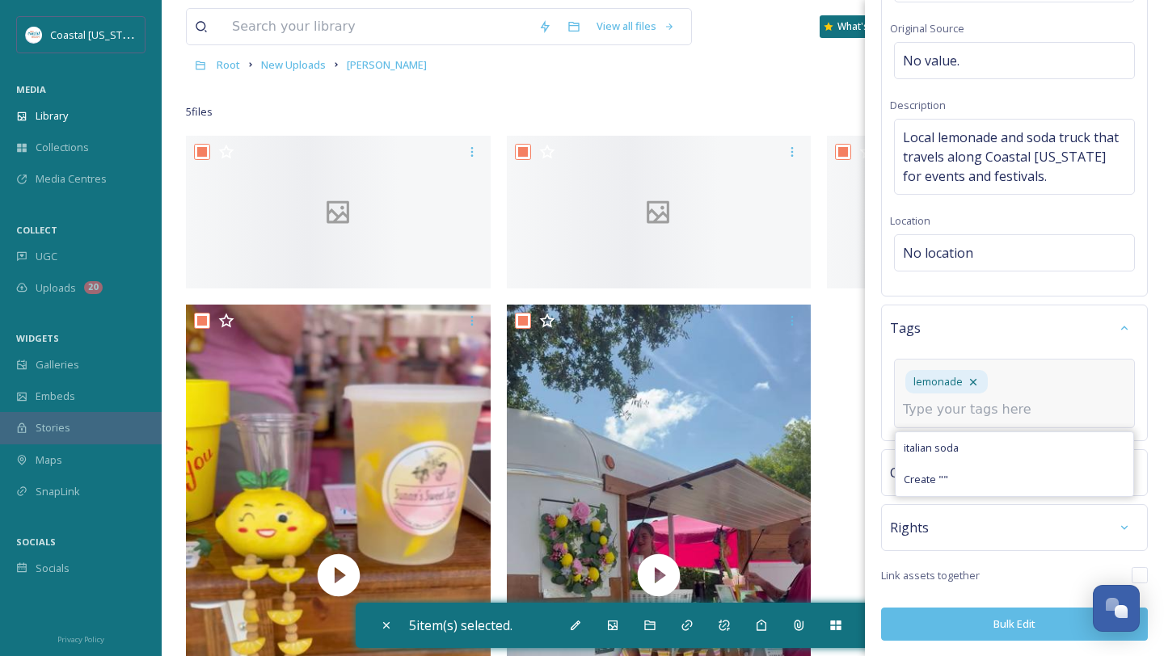
click at [961, 408] on input at bounding box center [984, 409] width 162 height 19
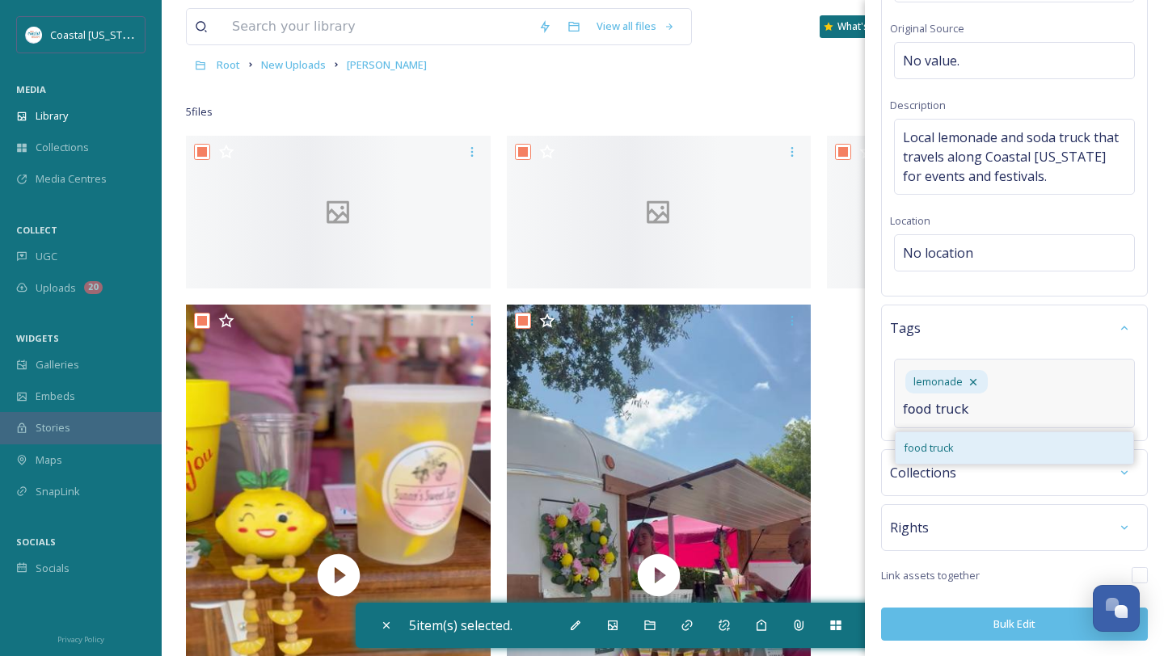
type input "food truck"
click at [943, 443] on span "food truck" at bounding box center [929, 447] width 50 height 15
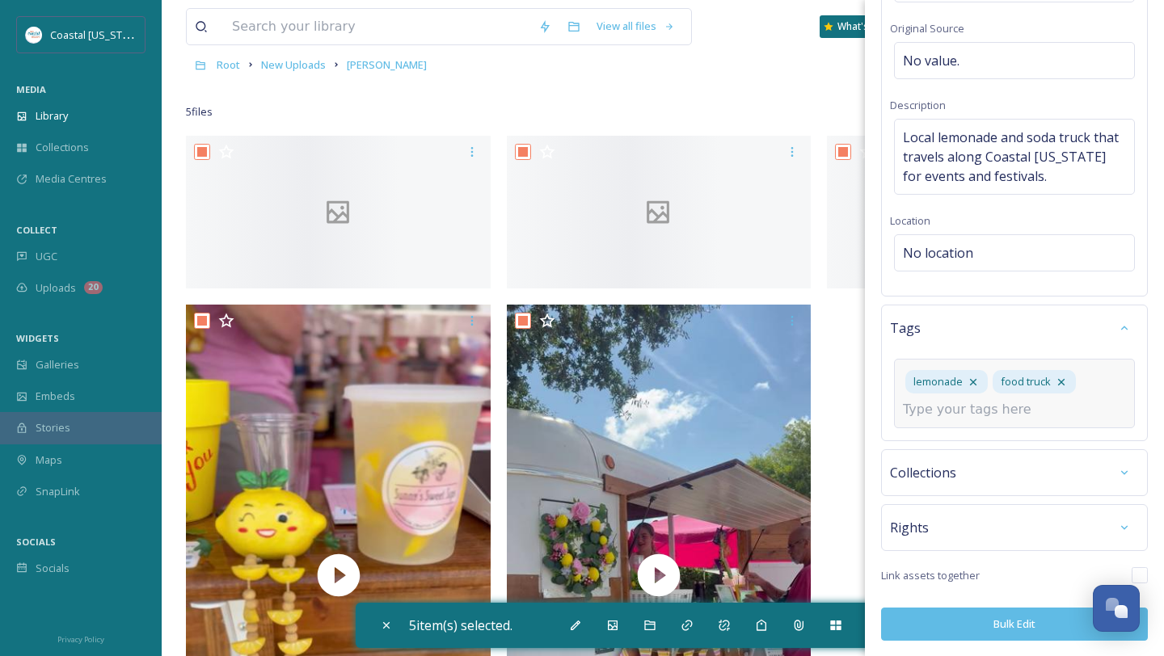
click at [983, 412] on input at bounding box center [984, 409] width 162 height 19
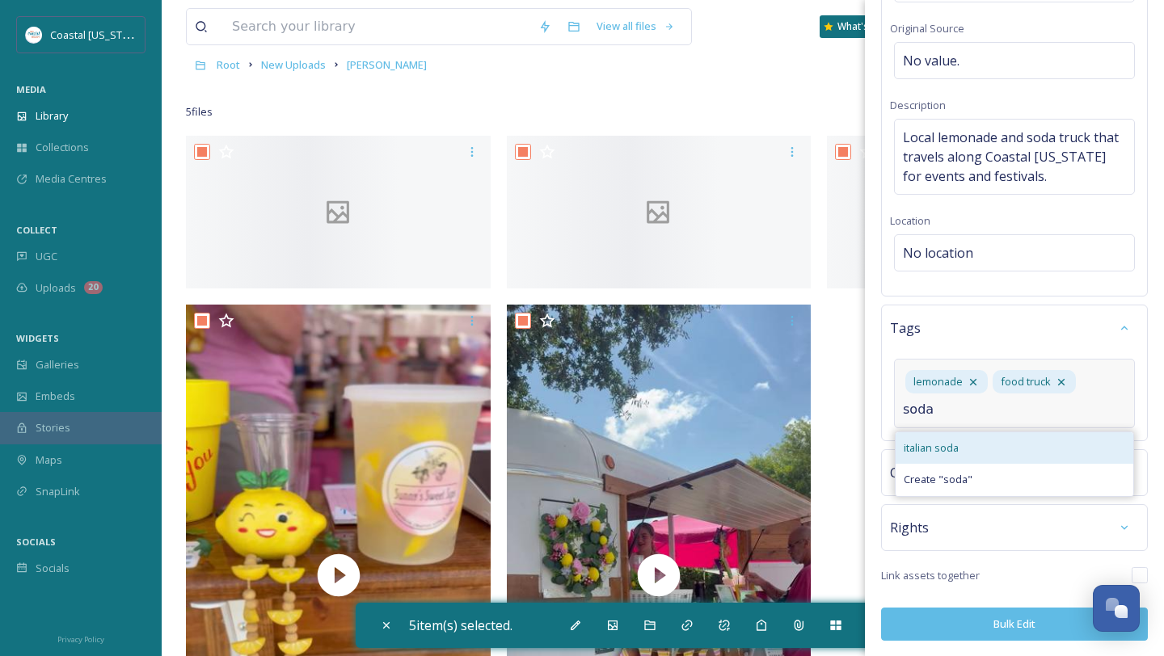
type input "soda"
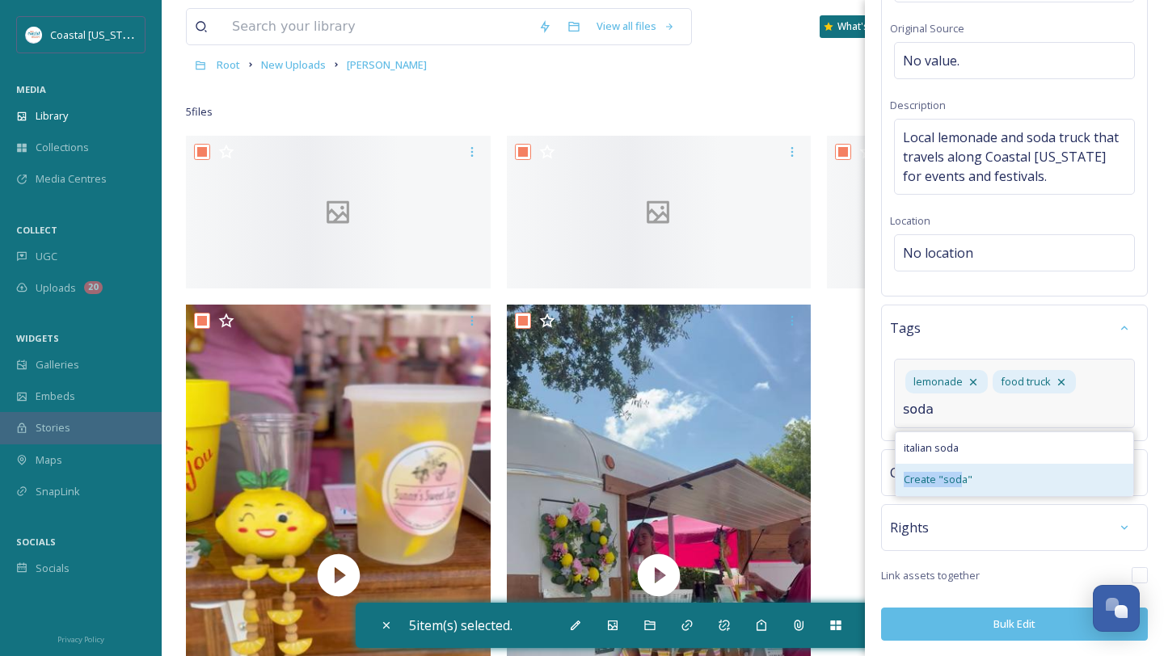
drag, startPoint x: 965, startPoint y: 444, endPoint x: 958, endPoint y: 478, distance: 34.7
click at [958, 478] on div "italian soda Create " soda "" at bounding box center [1014, 464] width 239 height 65
click at [958, 478] on span "Create " soda "" at bounding box center [938, 479] width 69 height 15
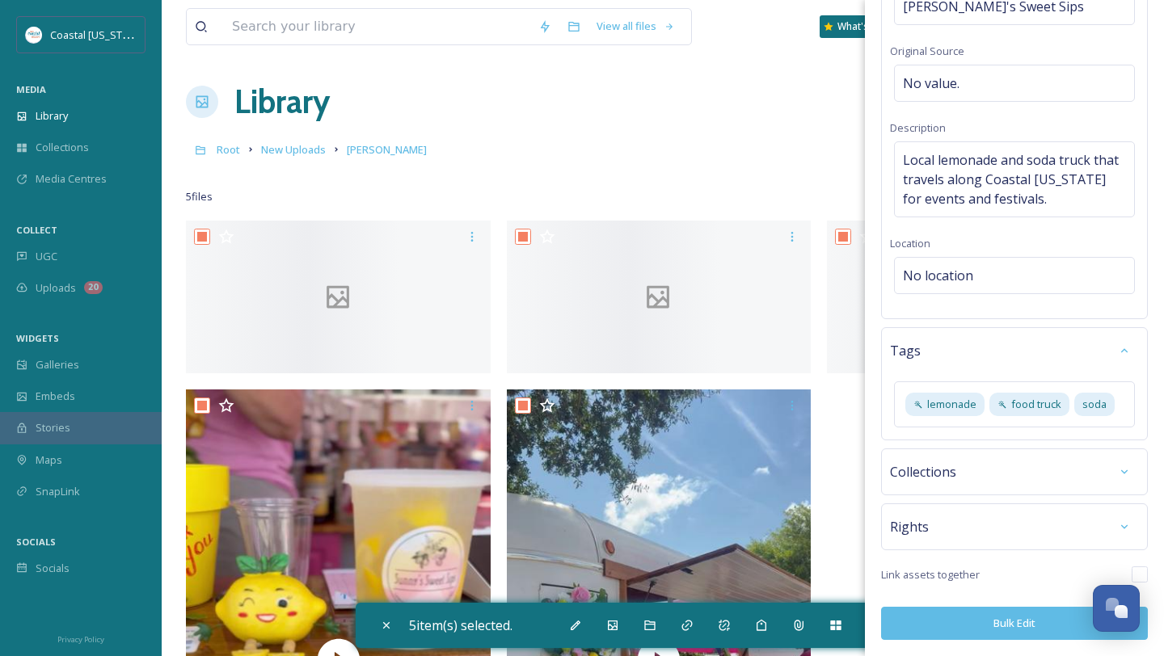
scroll to position [154, 0]
click at [933, 617] on button "Bulk Edit" at bounding box center [1014, 624] width 267 height 33
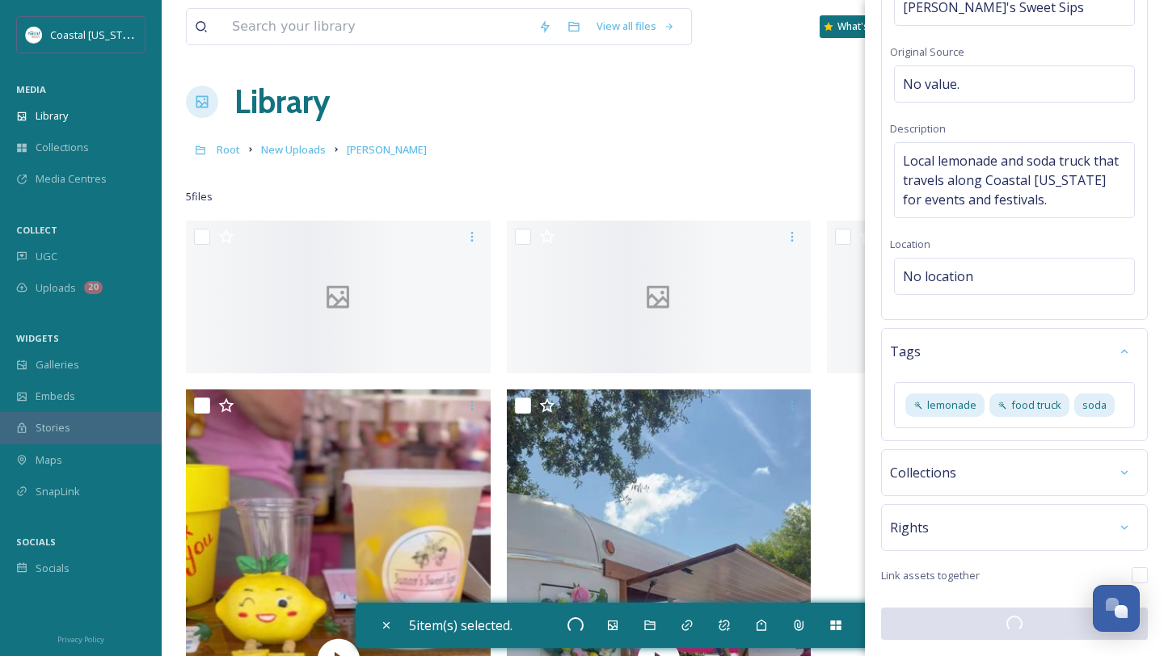
checkbox input "false"
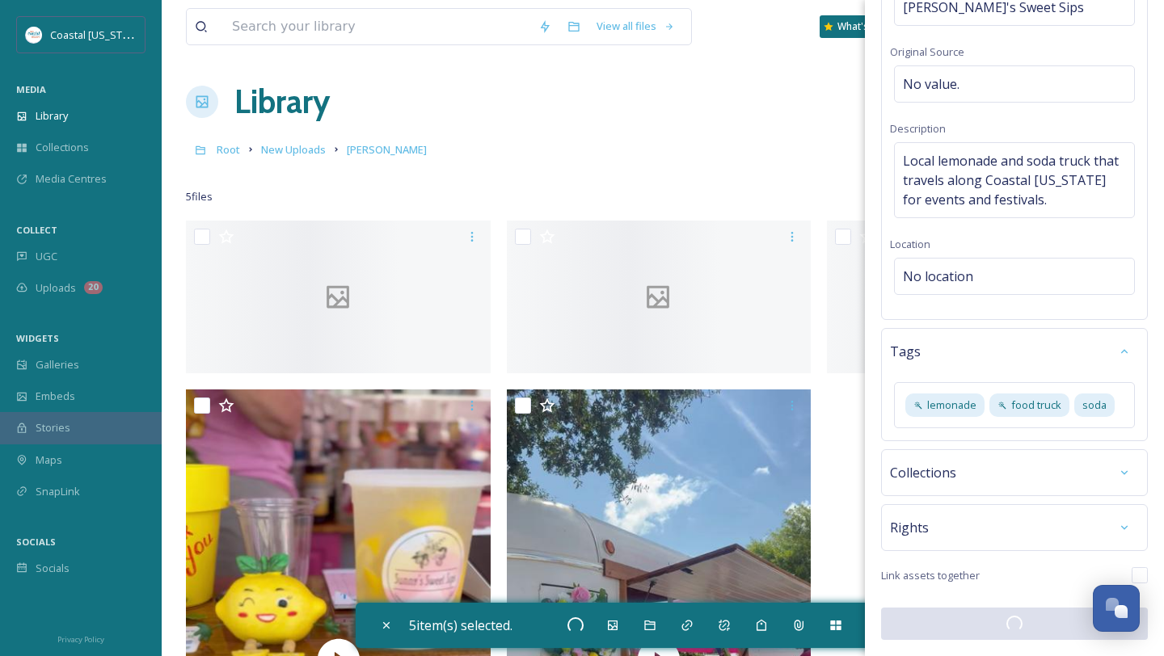
checkbox input "false"
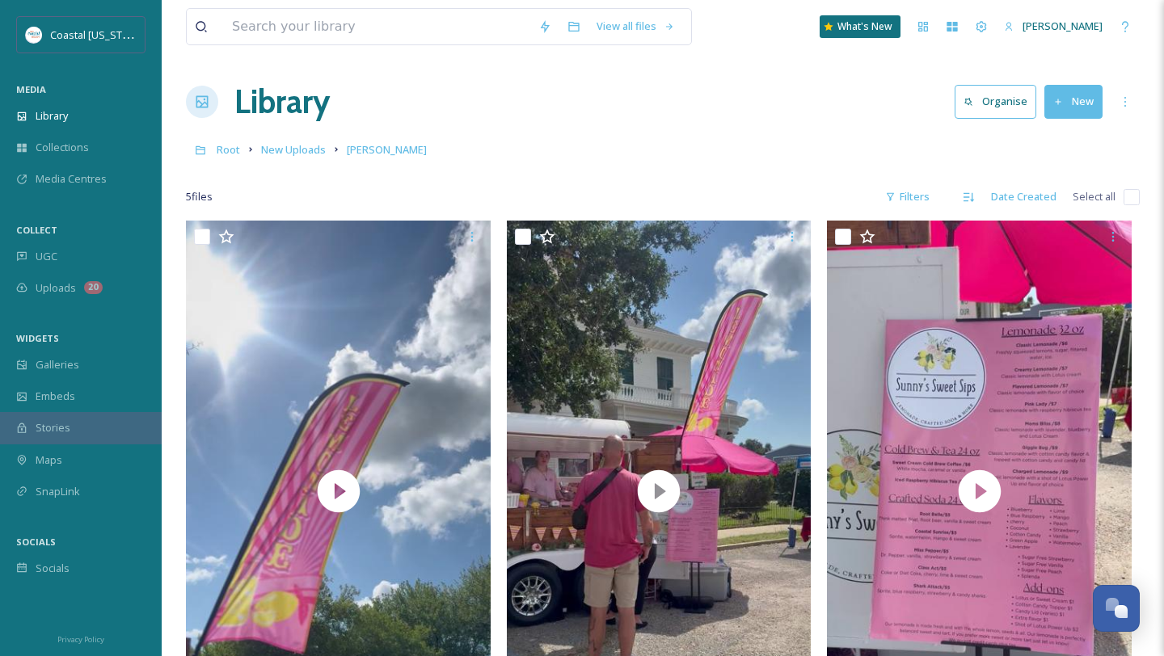
click at [1128, 203] on input "checkbox" at bounding box center [1131, 197] width 16 height 16
checkbox input "true"
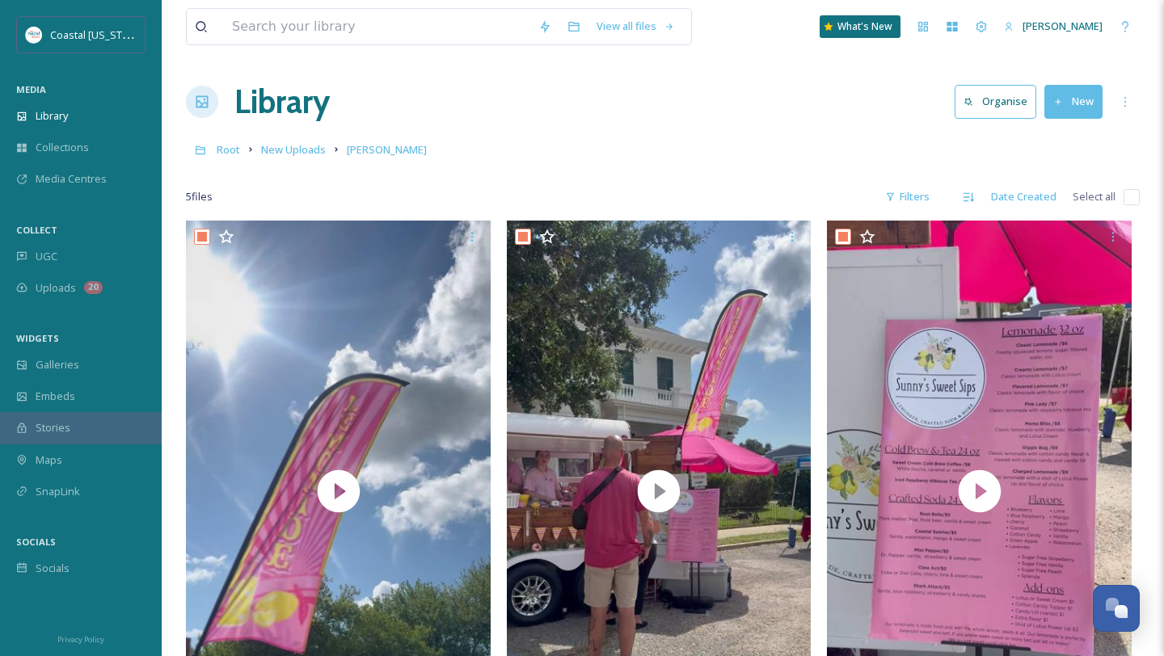
checkbox input "true"
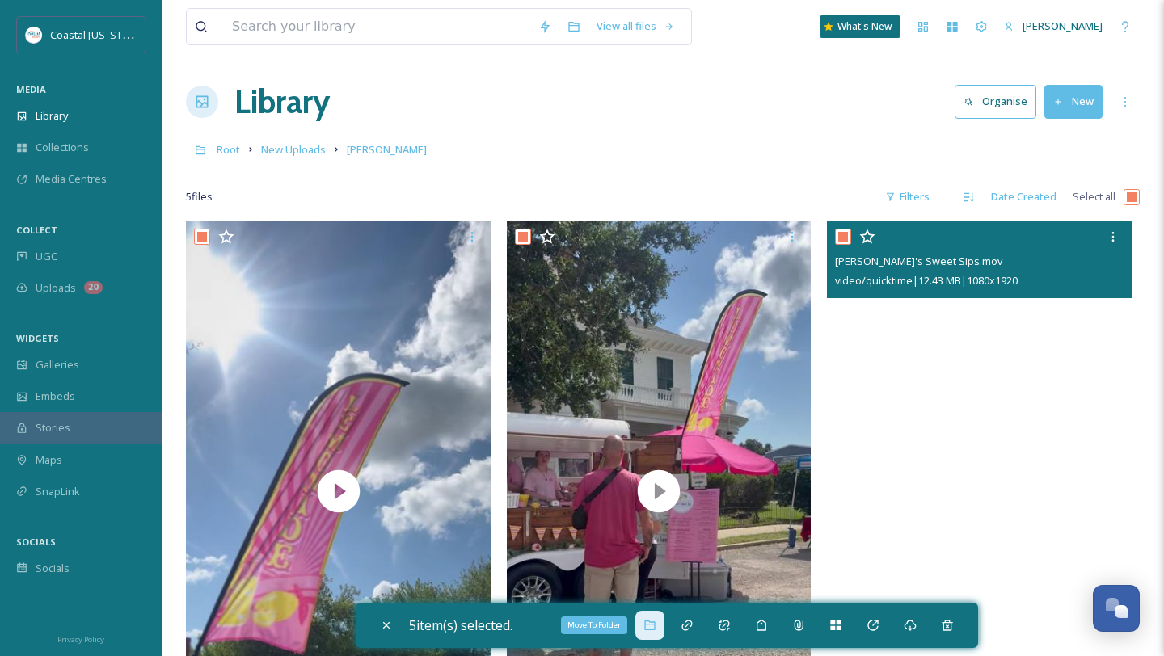
click at [650, 627] on icon at bounding box center [649, 625] width 13 height 13
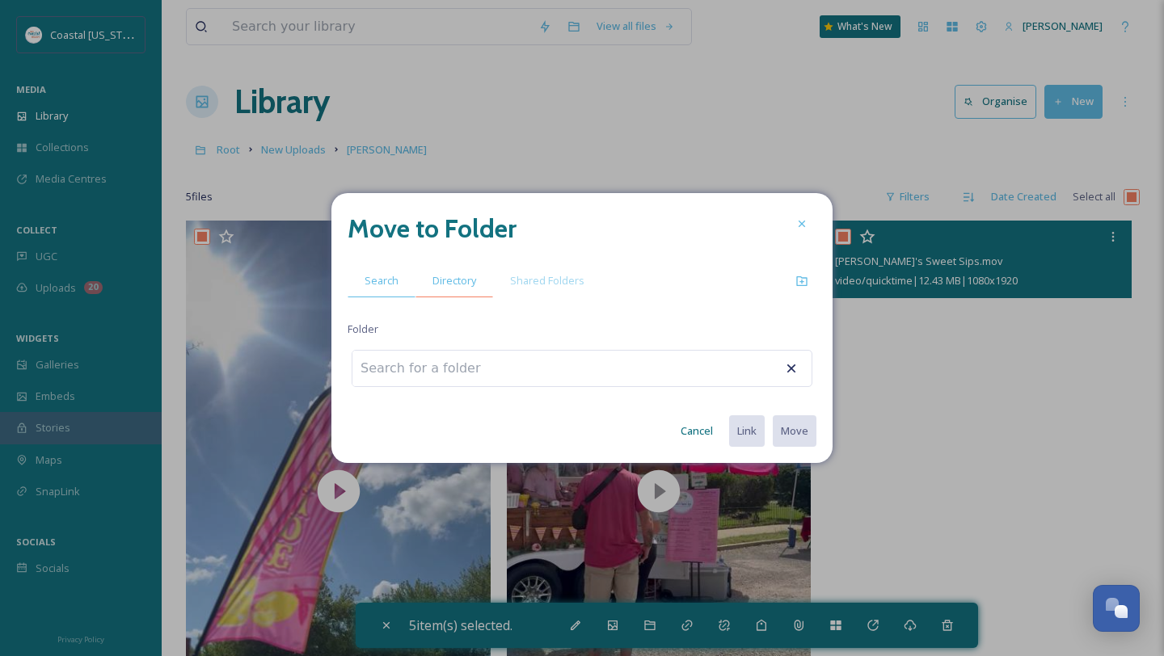
click at [456, 296] on div "Directory" at bounding box center [454, 280] width 78 height 33
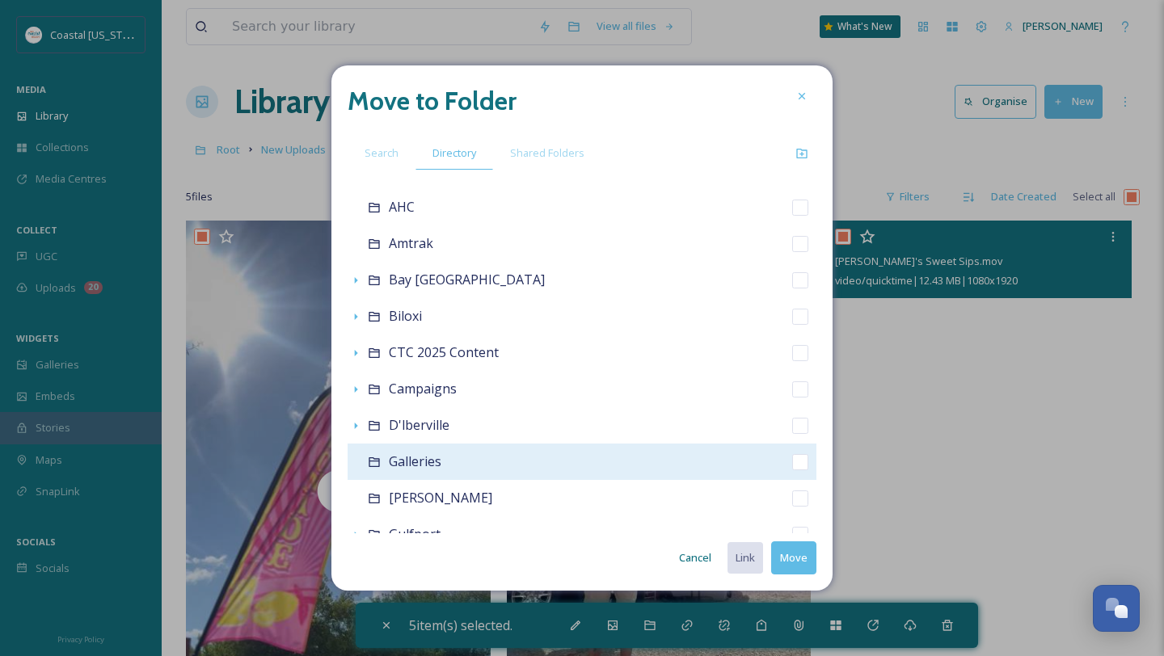
scroll to position [65, 0]
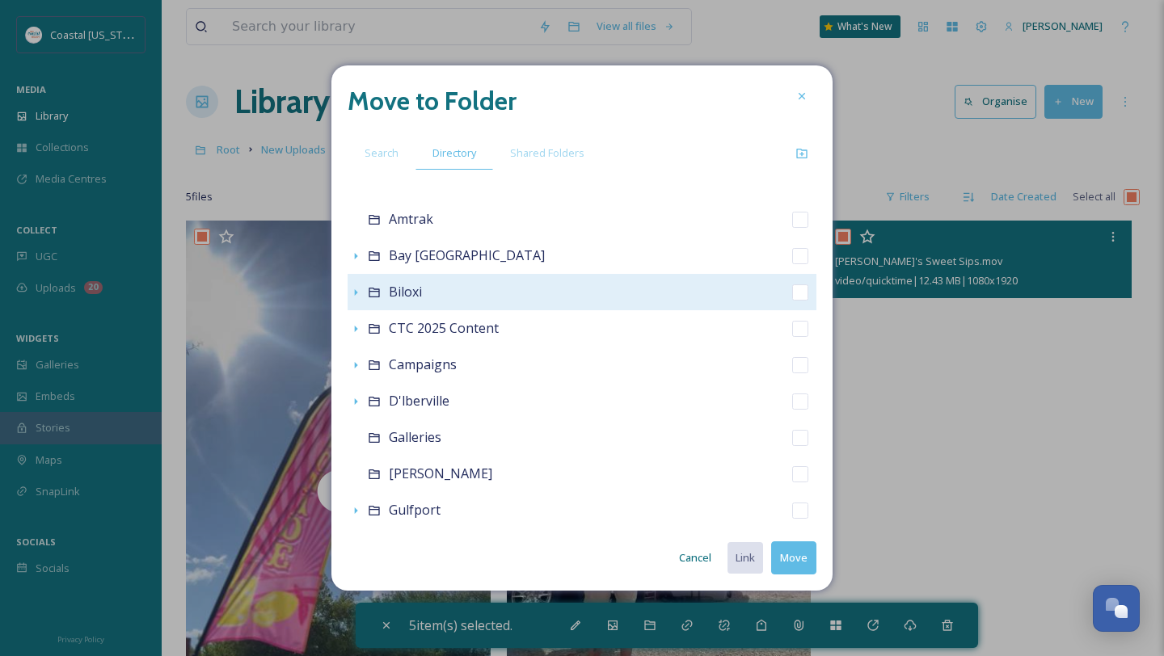
click at [376, 296] on icon at bounding box center [374, 293] width 11 height 10
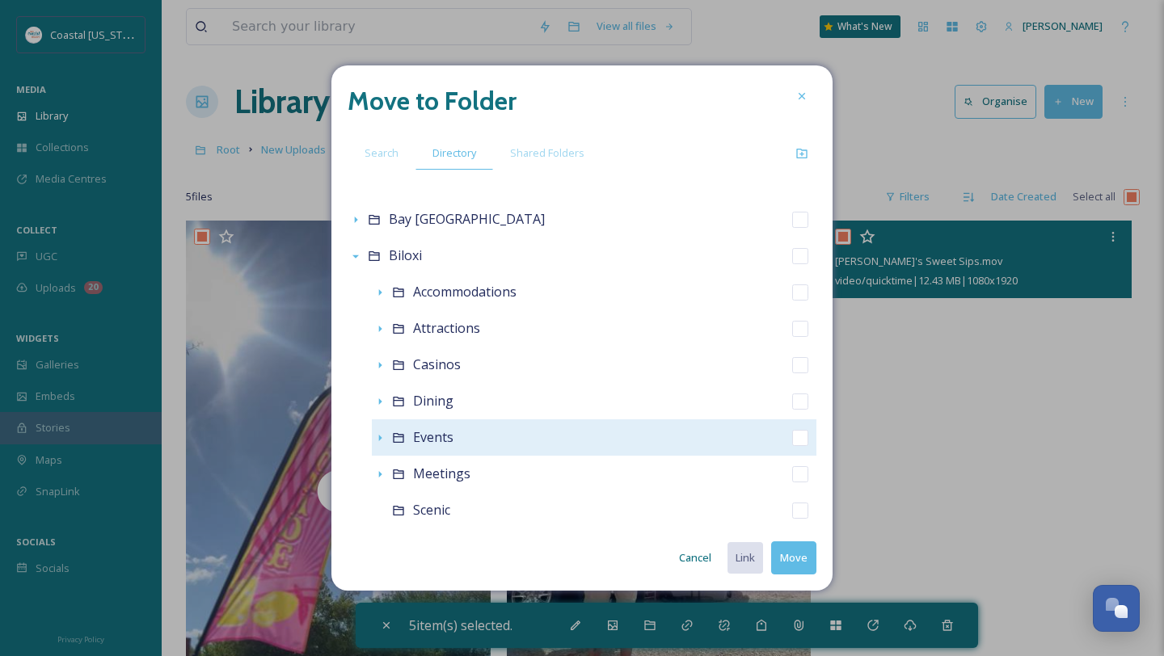
scroll to position [180, 0]
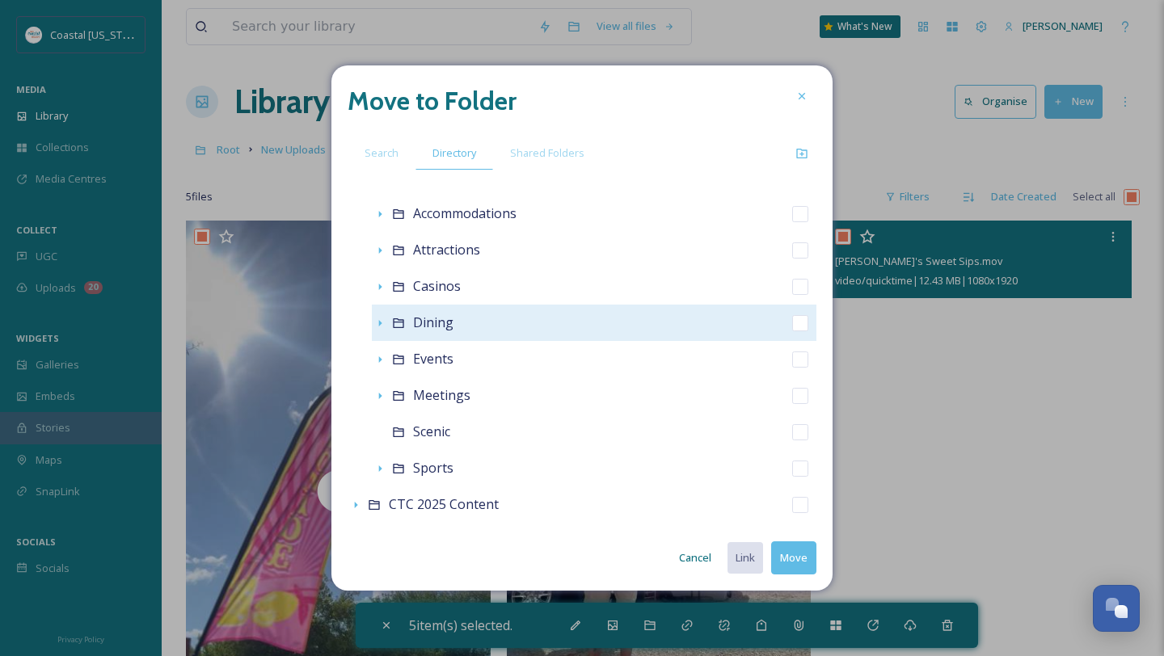
click at [438, 323] on span "Dining" at bounding box center [433, 323] width 40 height 18
checkbox input "false"
checkbox input "true"
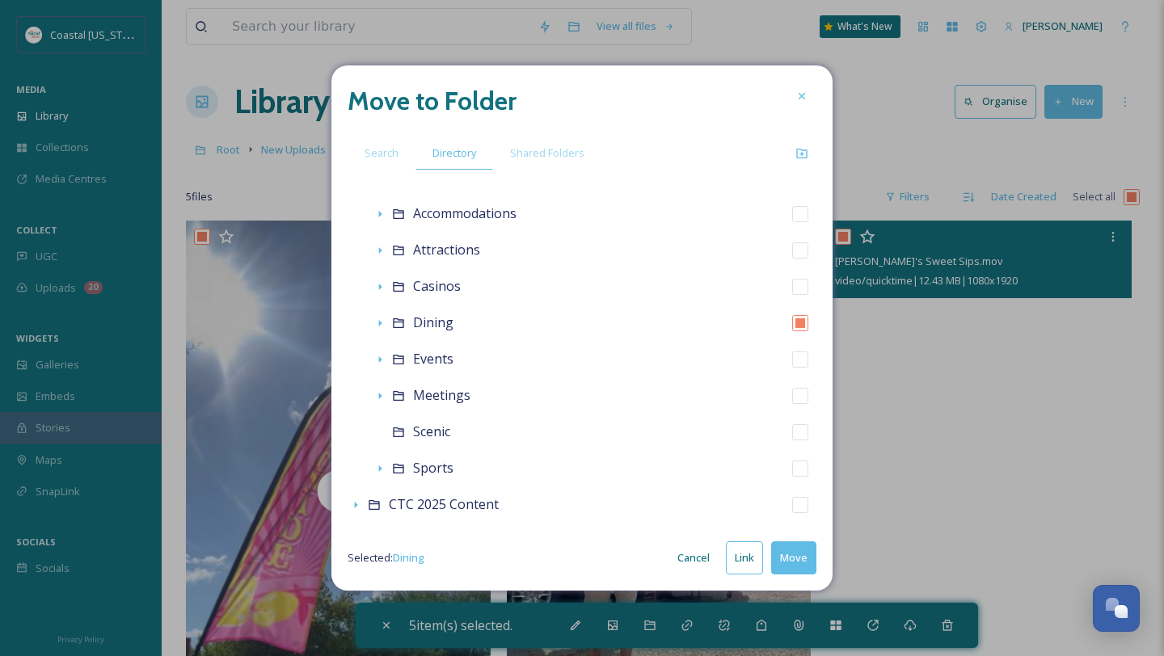
click at [790, 556] on button "Move" at bounding box center [793, 557] width 45 height 33
checkbox input "false"
